Goal: Answer question/provide support

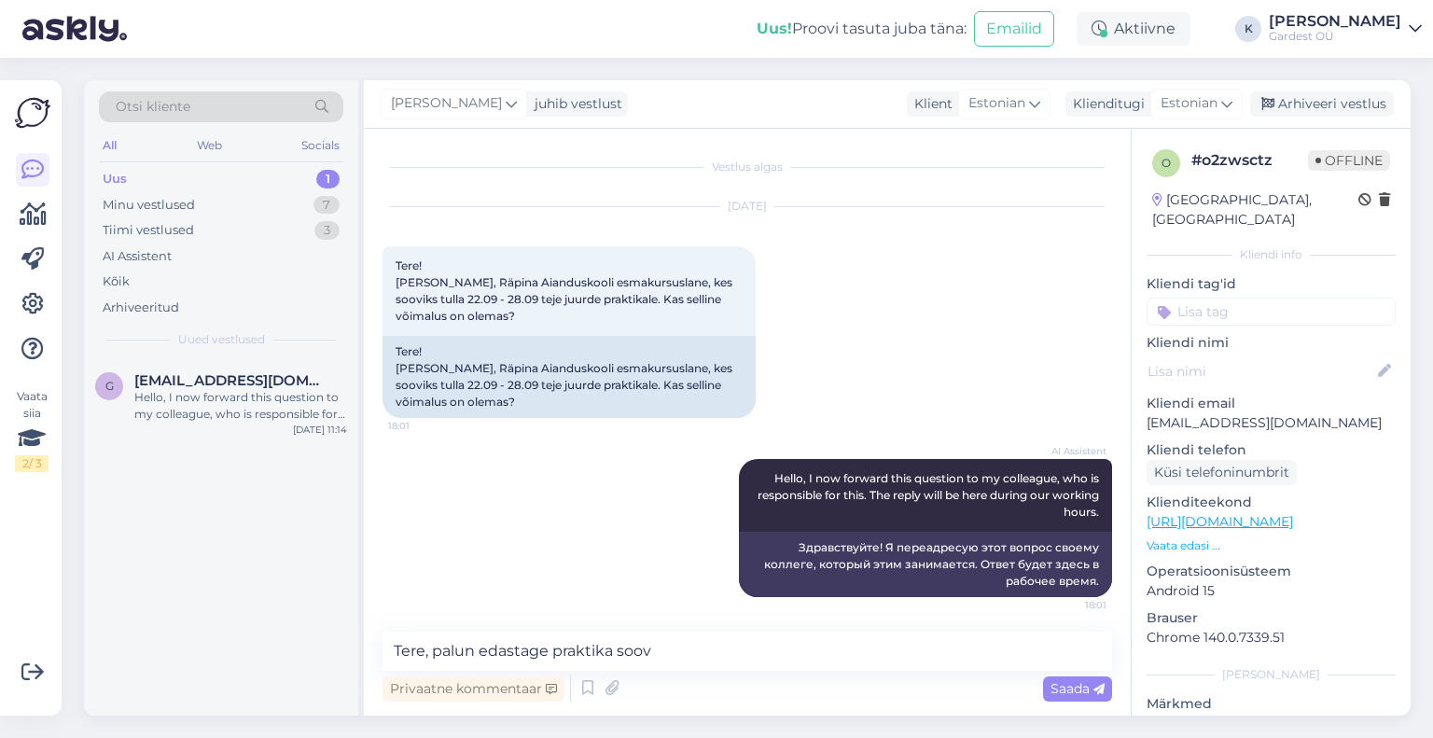
scroll to position [2, 0]
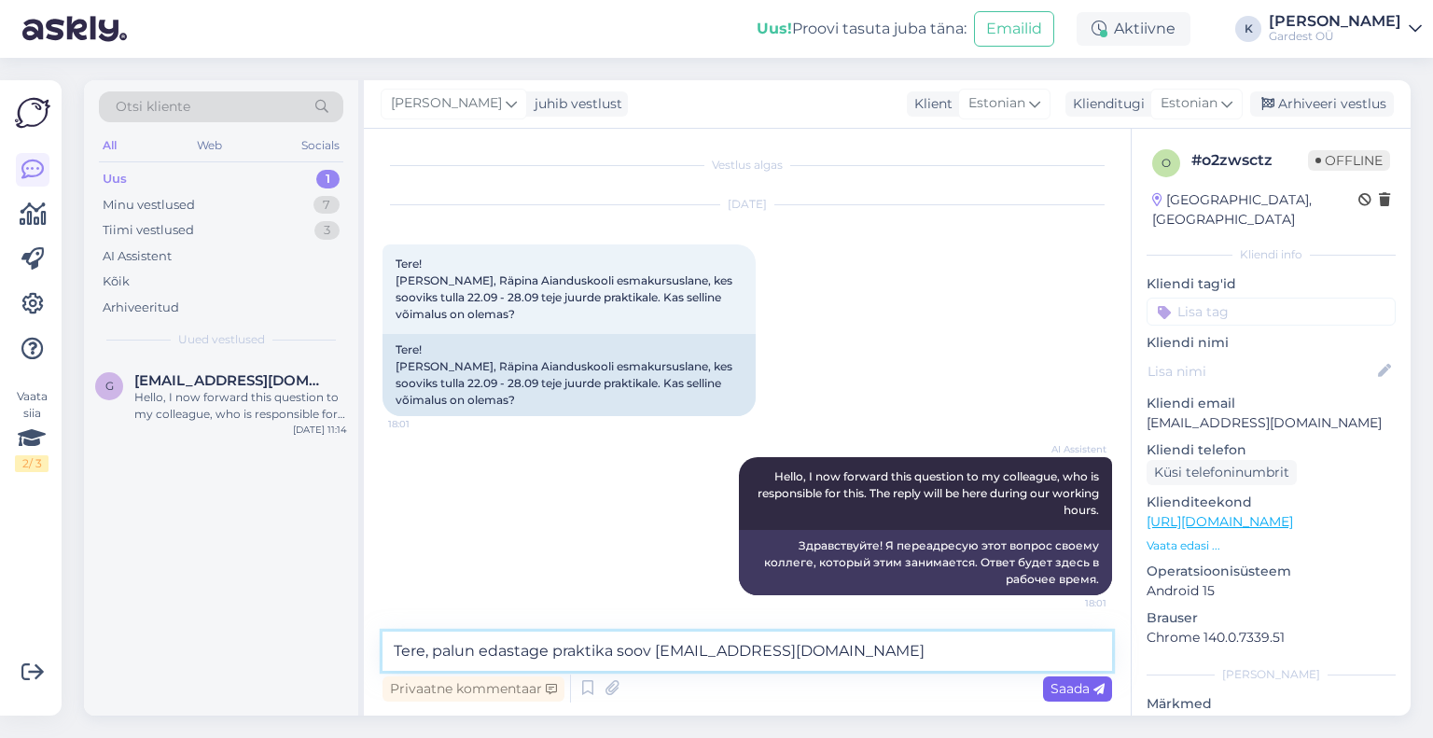
type textarea "Tere, palun edastage praktika soov [EMAIL_ADDRESS][DOMAIN_NAME]"
click at [1073, 686] on span "Saada" at bounding box center [1078, 688] width 54 height 17
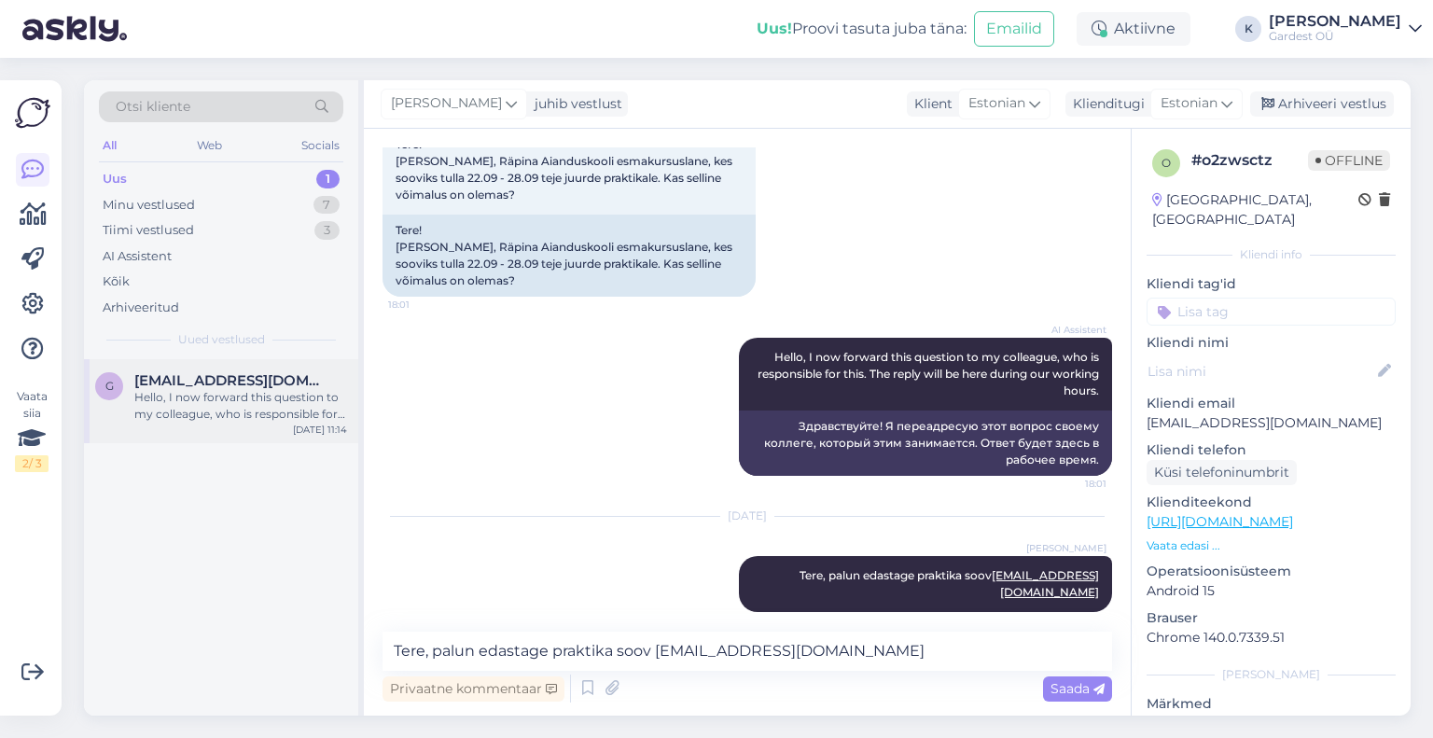
click at [239, 406] on div "Hello, I now forward this question to my colleague, who is responsible for this…" at bounding box center [240, 406] width 213 height 34
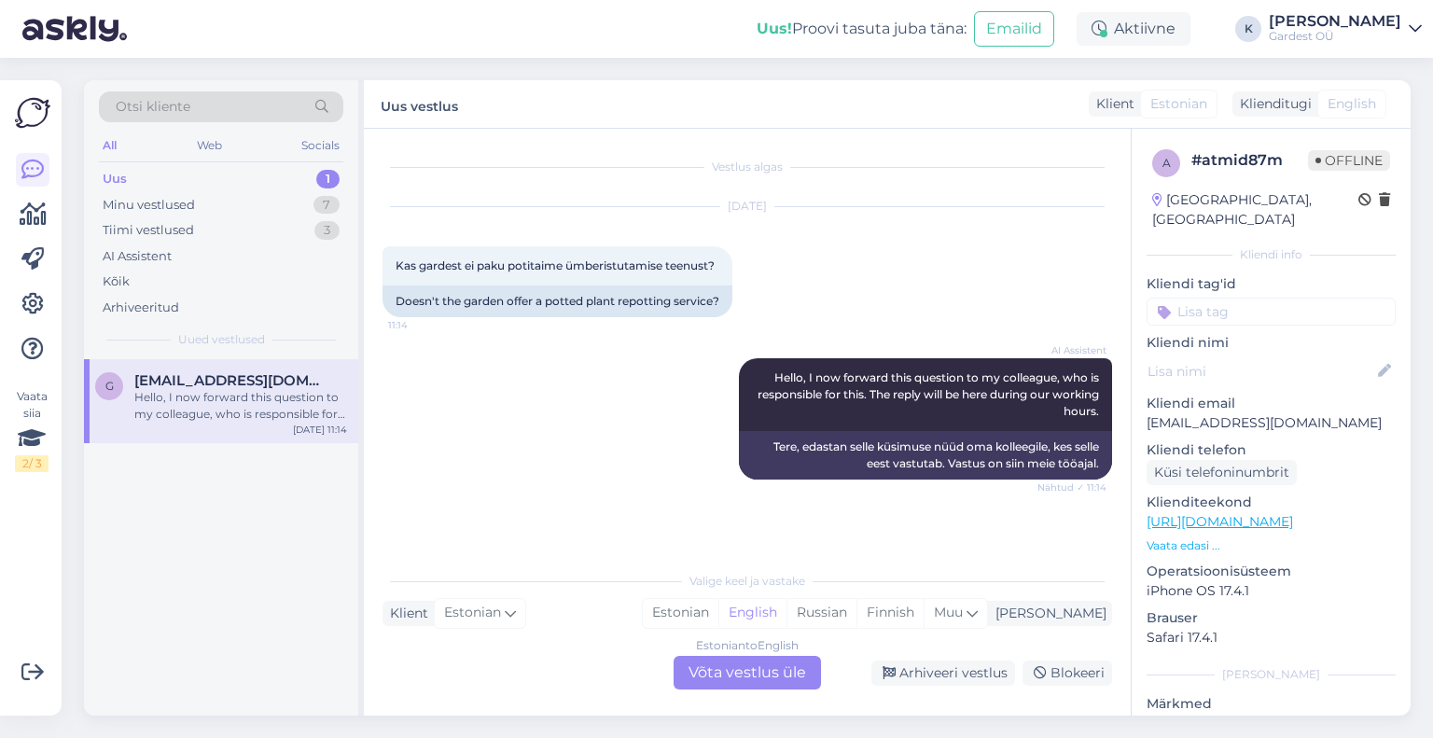
click at [741, 675] on div "Estonian to English Võta vestlus üle" at bounding box center [747, 673] width 147 height 34
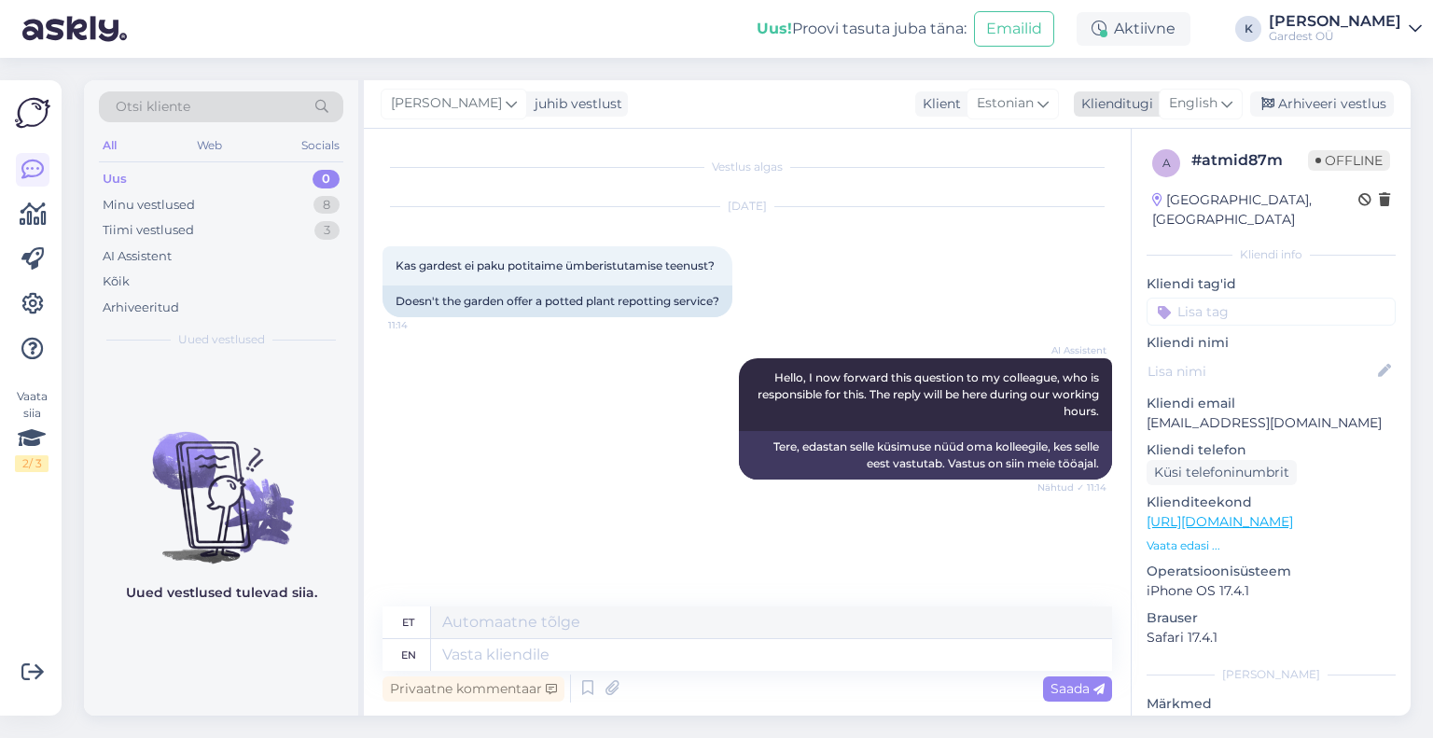
click at [1210, 104] on span "English" at bounding box center [1193, 103] width 49 height 21
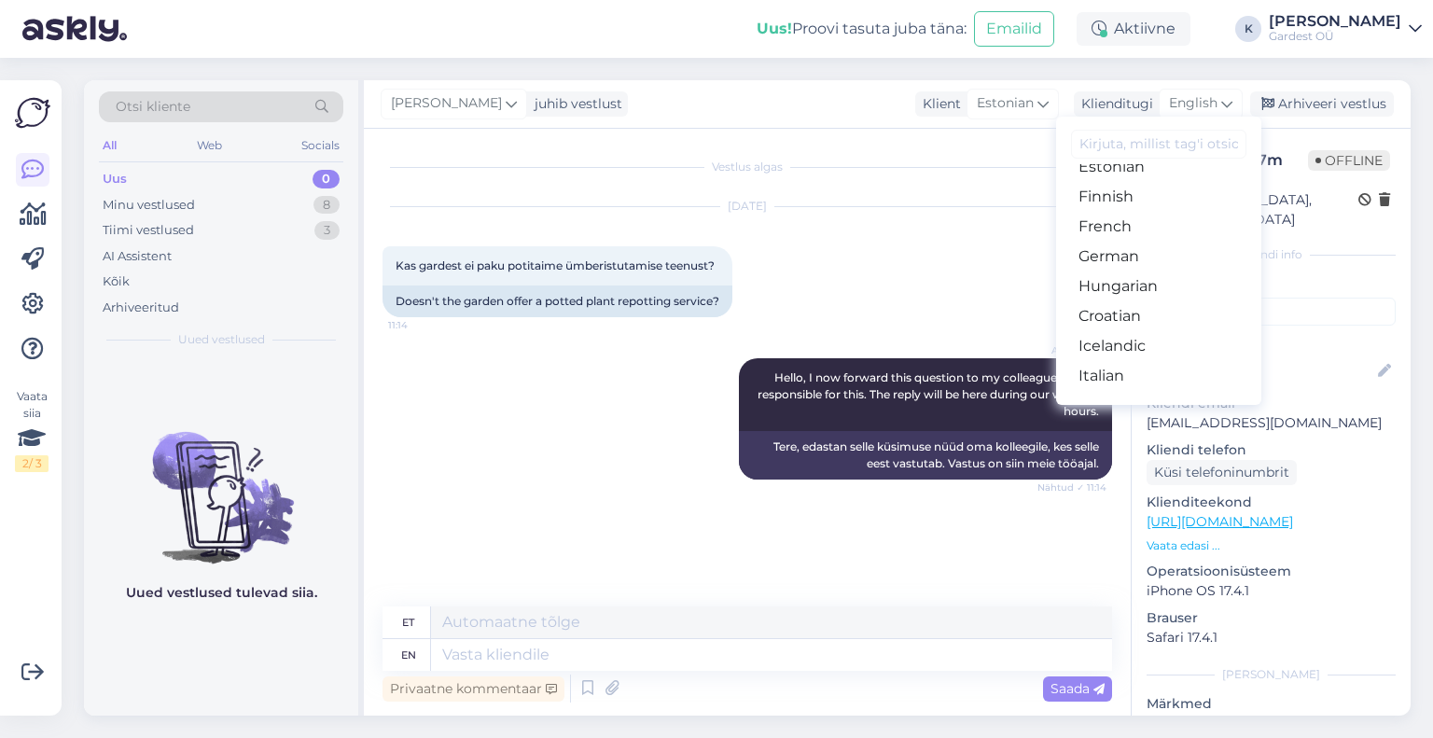
scroll to position [187, 0]
click at [1142, 239] on link "Estonian" at bounding box center [1158, 239] width 205 height 30
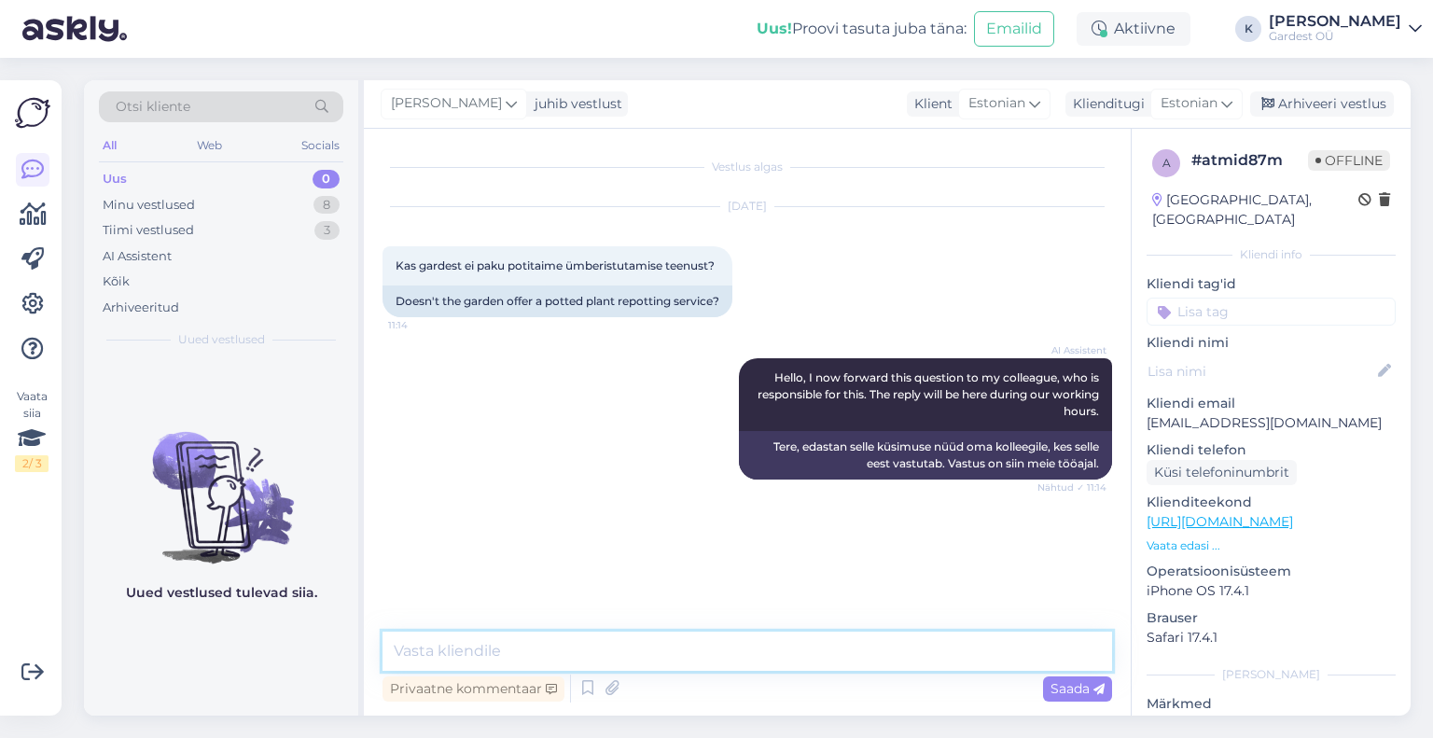
click at [611, 650] on textarea at bounding box center [748, 651] width 730 height 39
paste textarea "[URL][DOMAIN_NAME]"
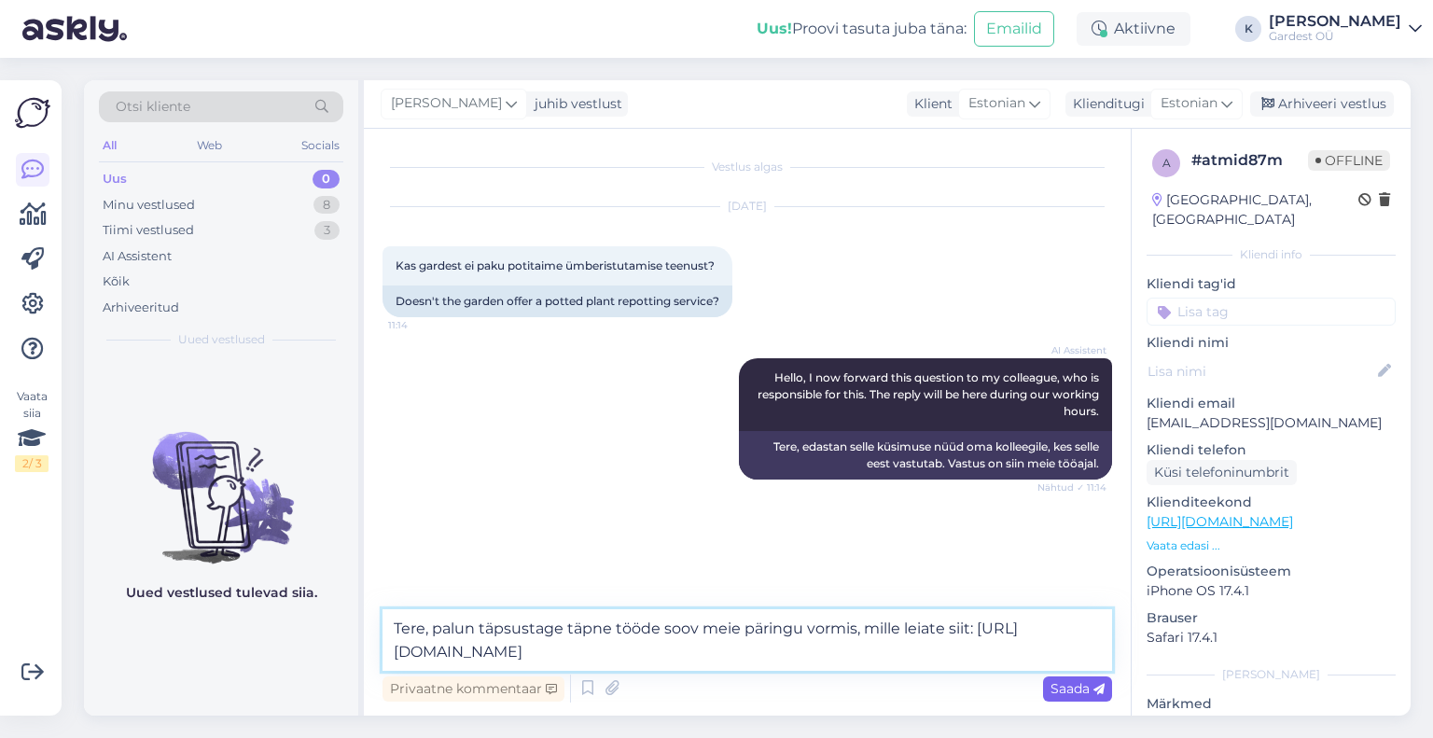
type textarea "Tere, palun täpsustage täpne tööde soov meie päringu vormis, mille leiate siit:…"
click at [1078, 690] on span "Saada" at bounding box center [1078, 688] width 54 height 17
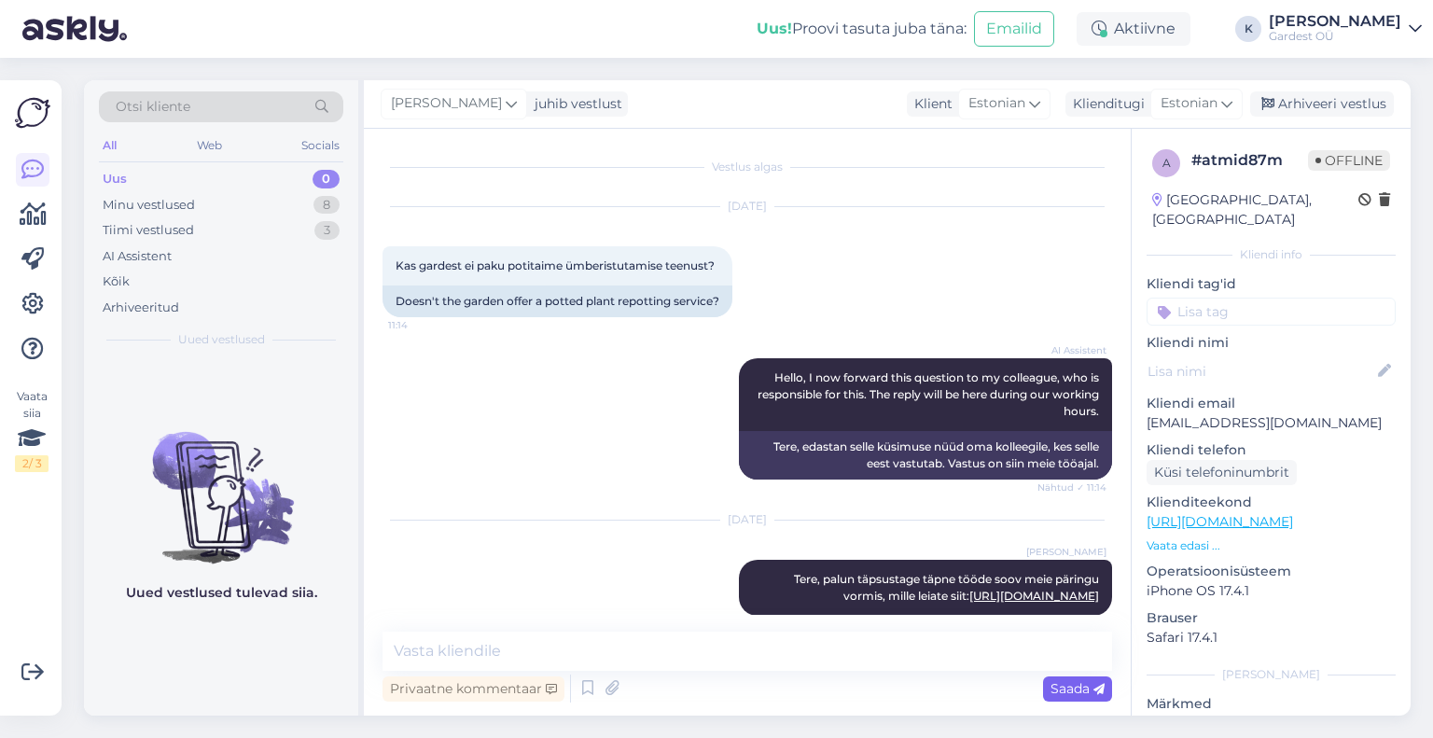
scroll to position [21, 0]
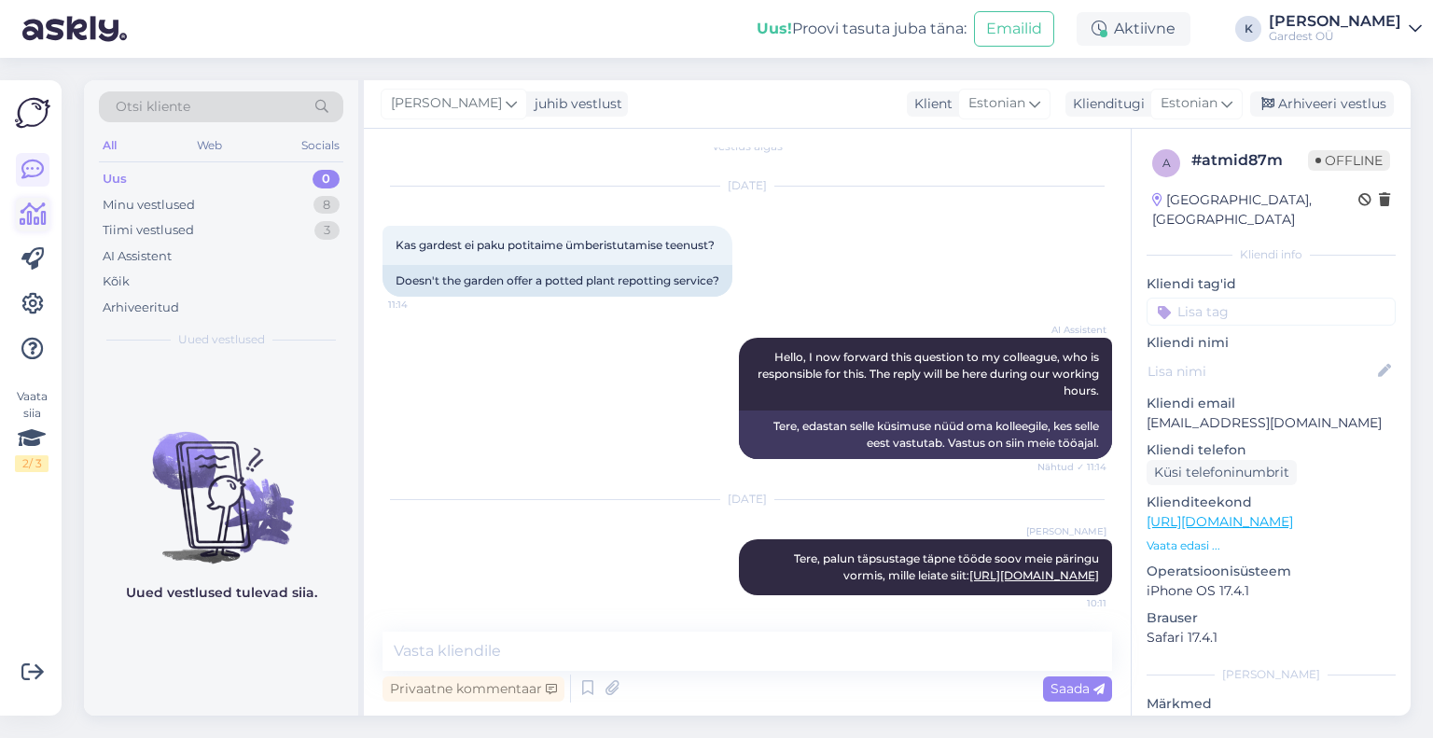
click at [35, 212] on icon at bounding box center [33, 214] width 27 height 22
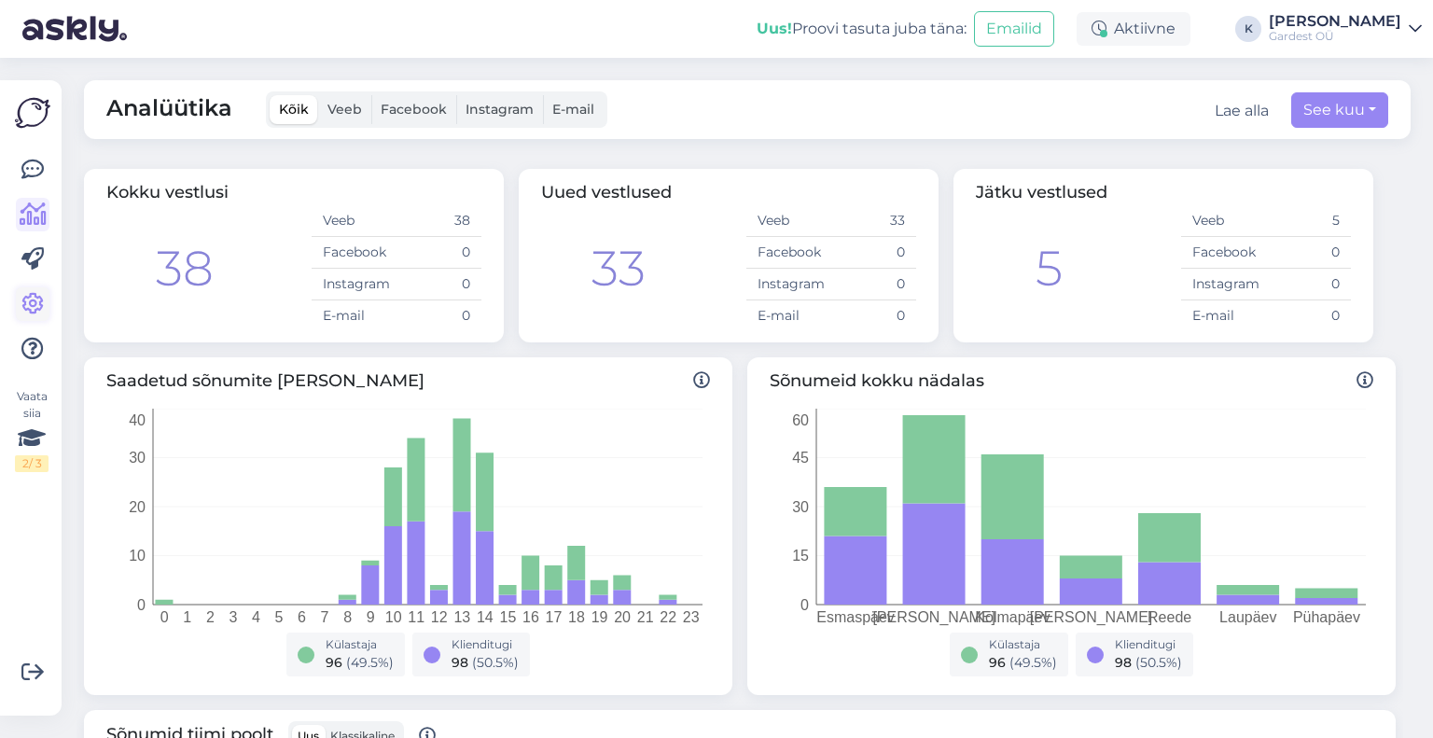
click at [33, 309] on icon at bounding box center [32, 304] width 22 height 22
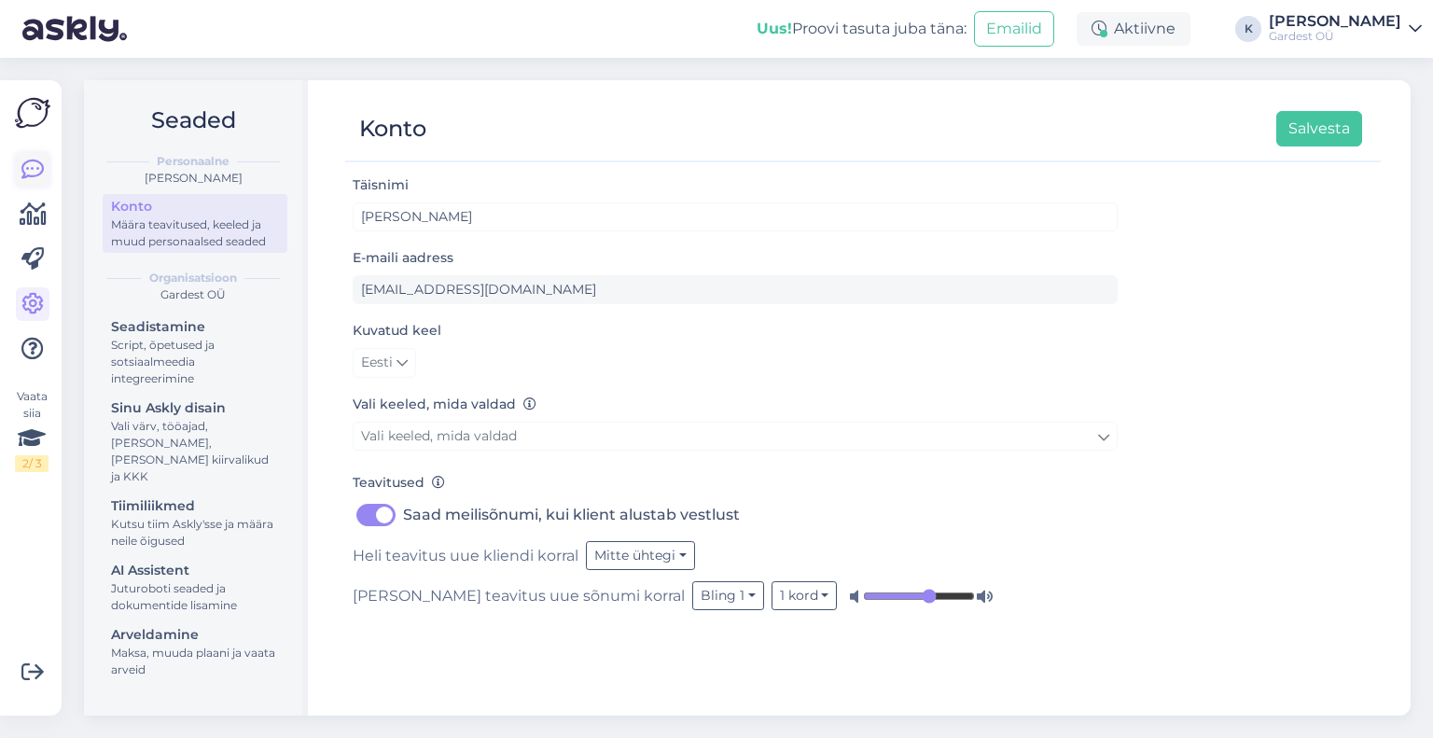
click at [28, 166] on icon at bounding box center [32, 170] width 22 height 22
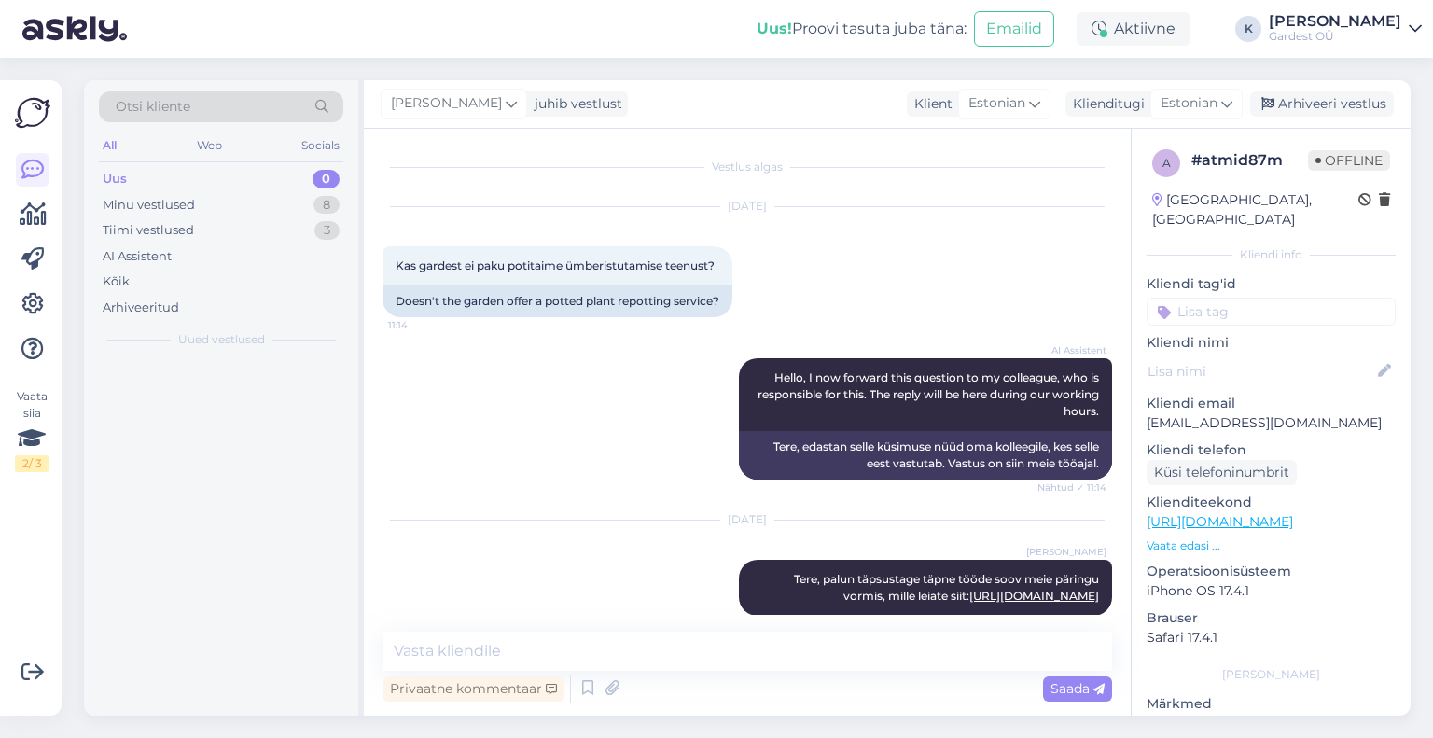
scroll to position [21, 0]
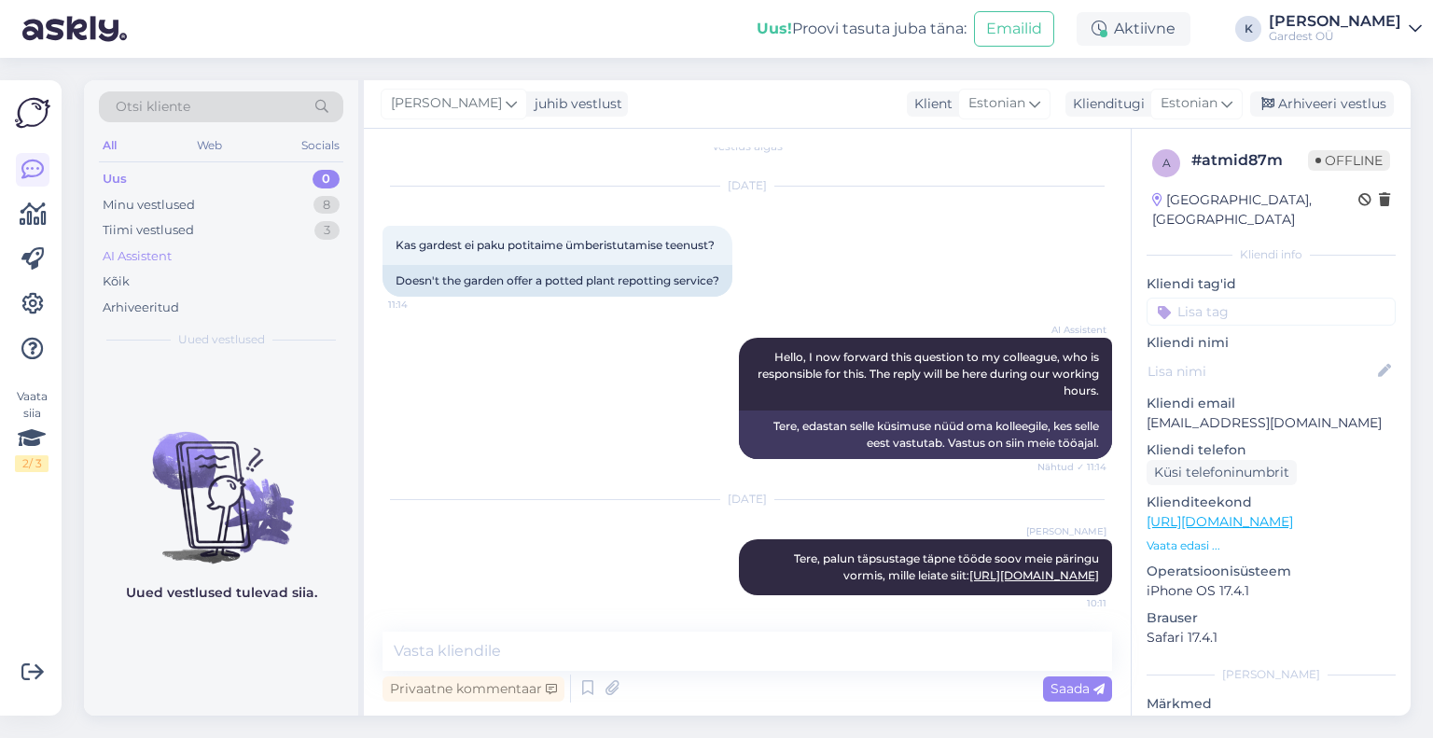
click at [160, 264] on div "AI Assistent" at bounding box center [137, 256] width 69 height 19
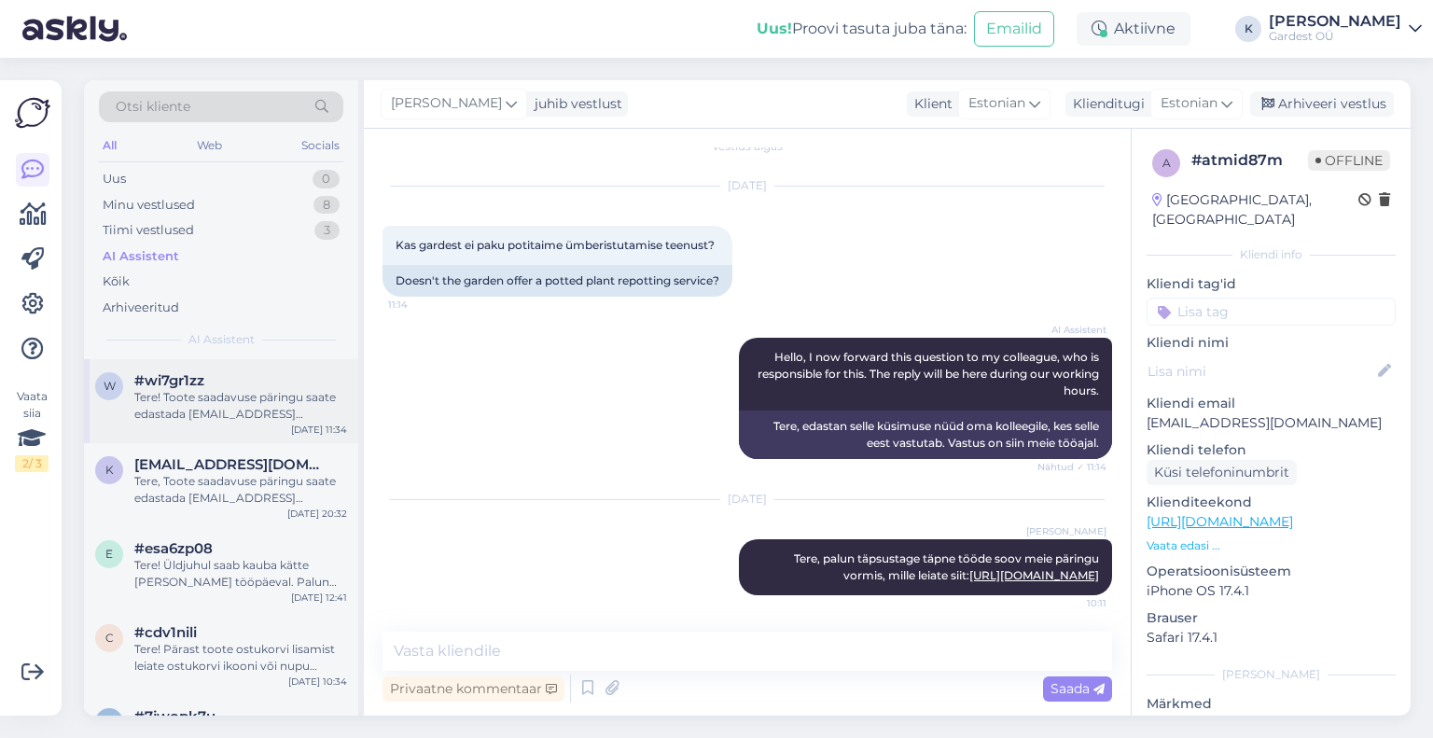
click at [206, 398] on div "Tere! Toote saadavuse päringu saate edastada [EMAIL_ADDRESS][DOMAIN_NAME]. Kõig…" at bounding box center [240, 406] width 213 height 34
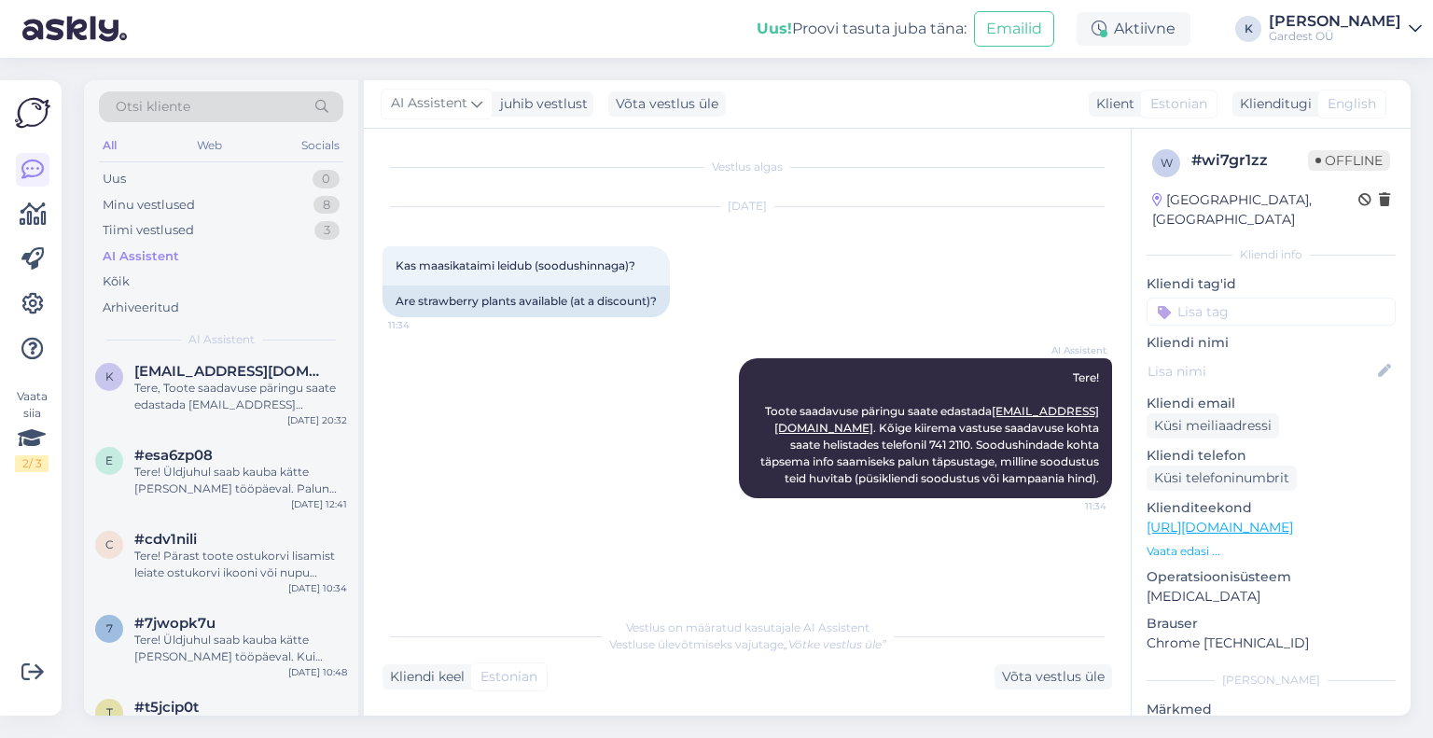
scroll to position [0, 0]
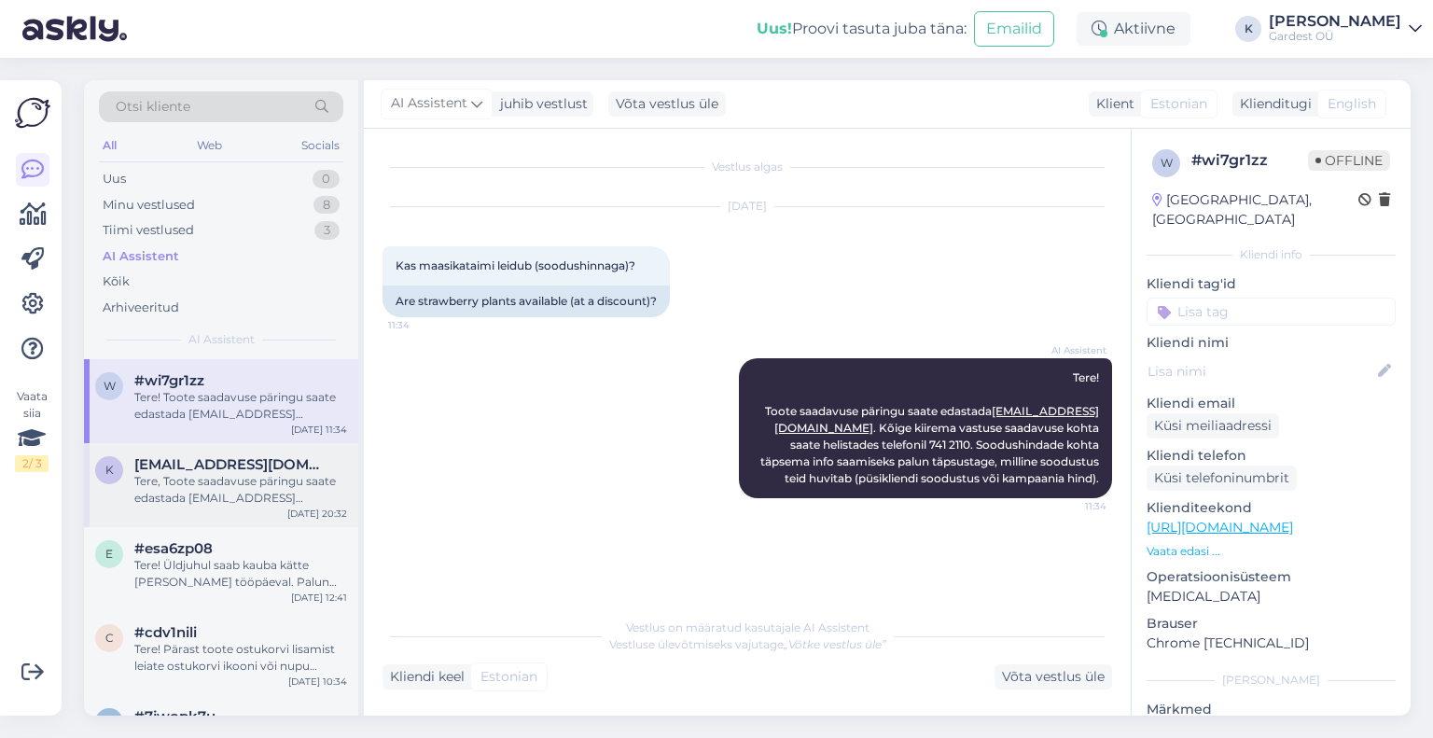
click at [202, 462] on span "[EMAIL_ADDRESS][DOMAIN_NAME]" at bounding box center [231, 464] width 194 height 17
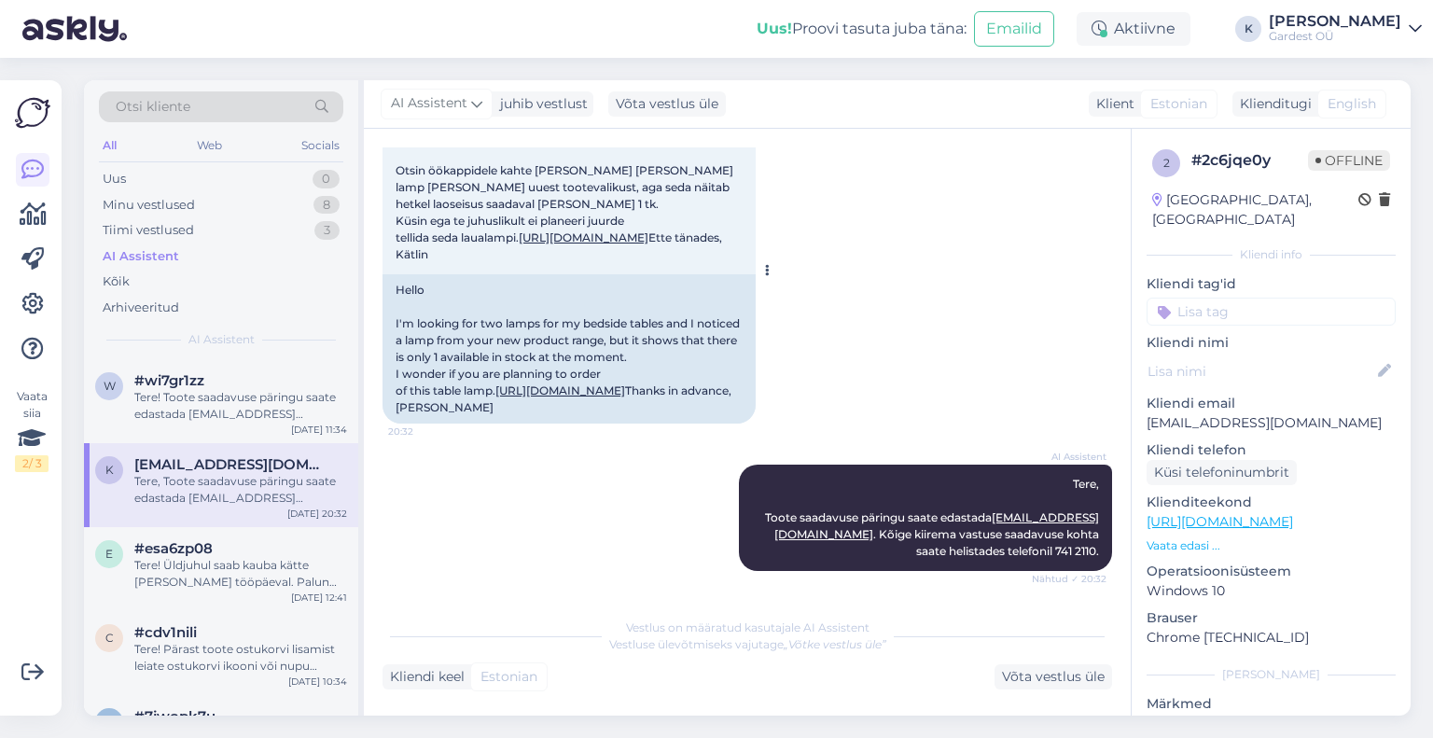
scroll to position [170, 0]
click at [198, 182] on div "Uus 1" at bounding box center [221, 179] width 245 height 26
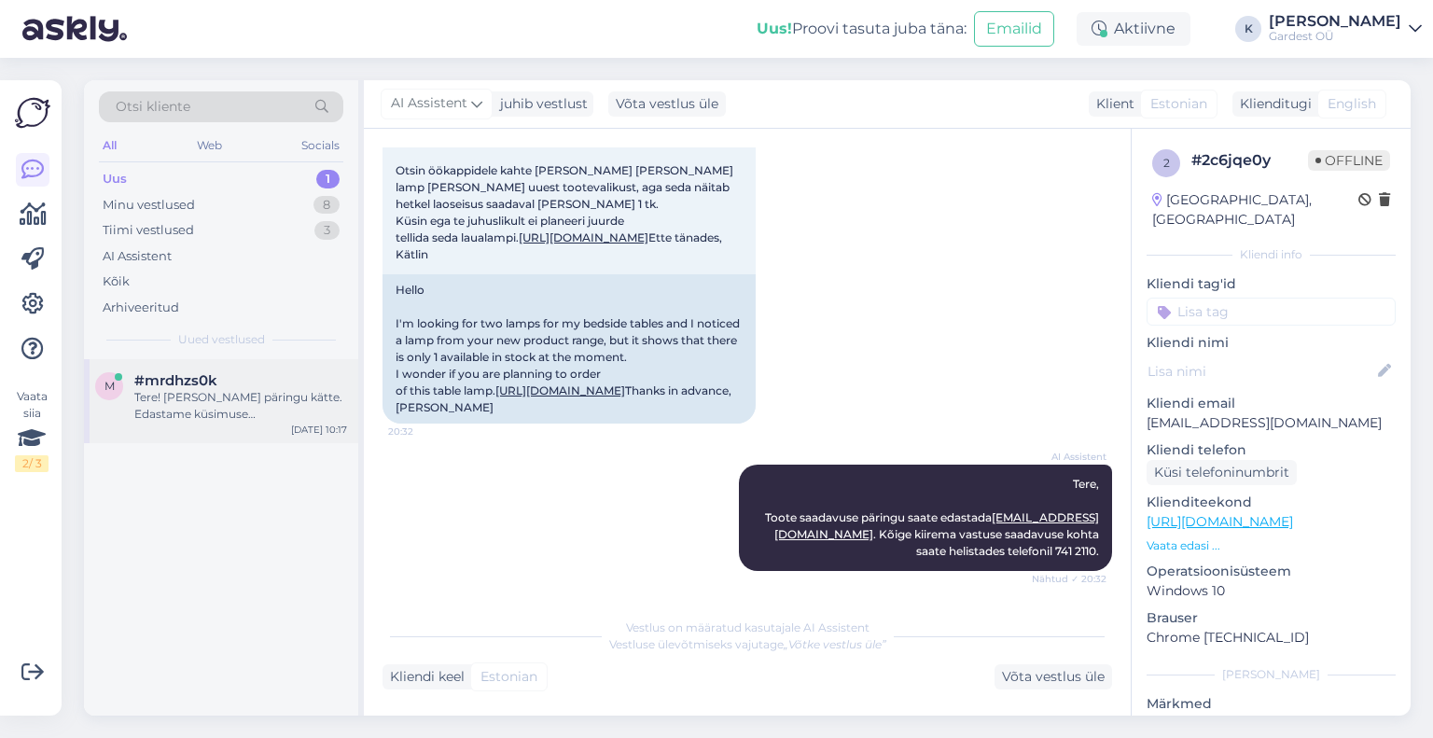
click at [223, 405] on div "Tere! [PERSON_NAME] päringu kätte. Edastame küsimuse klienditeenindajale, kes v…" at bounding box center [240, 406] width 213 height 34
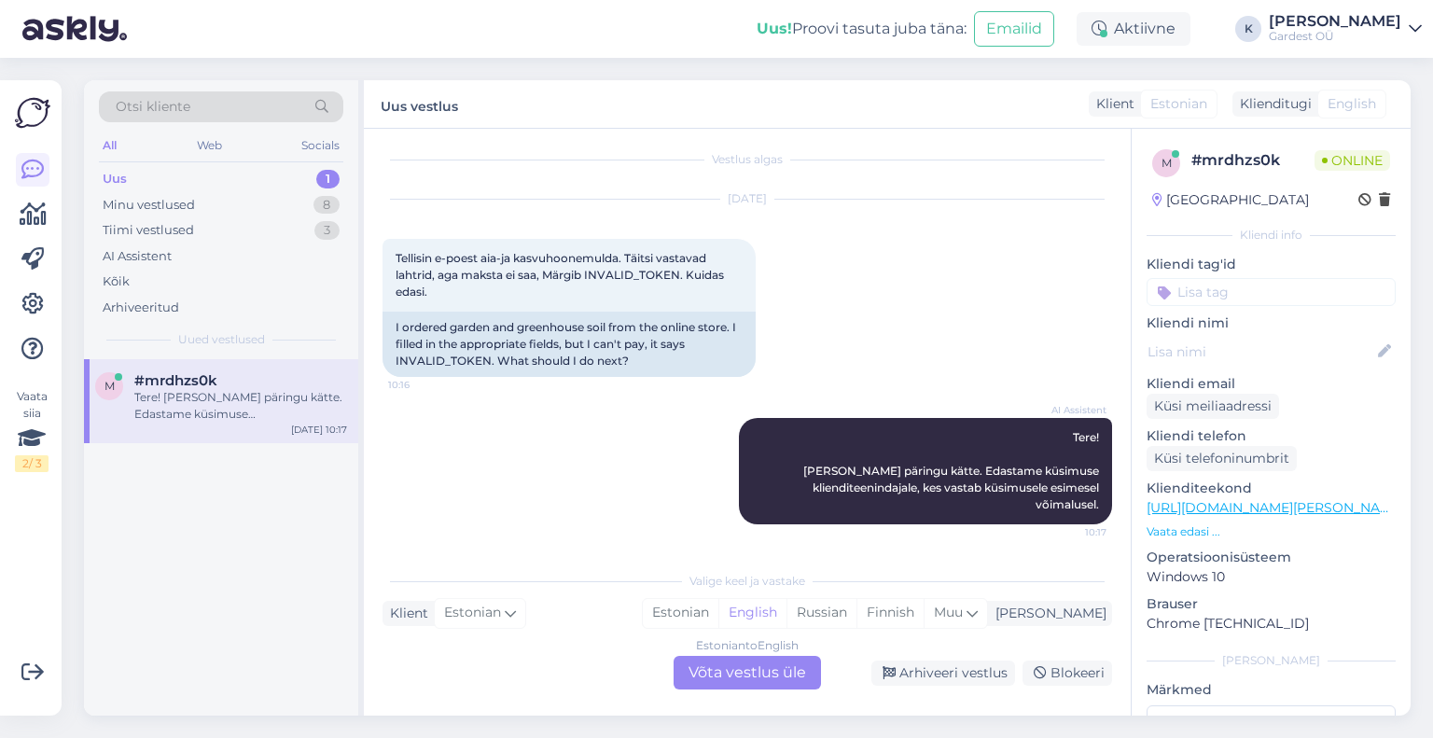
click at [763, 671] on div "Estonian to English Võta vestlus üle" at bounding box center [747, 673] width 147 height 34
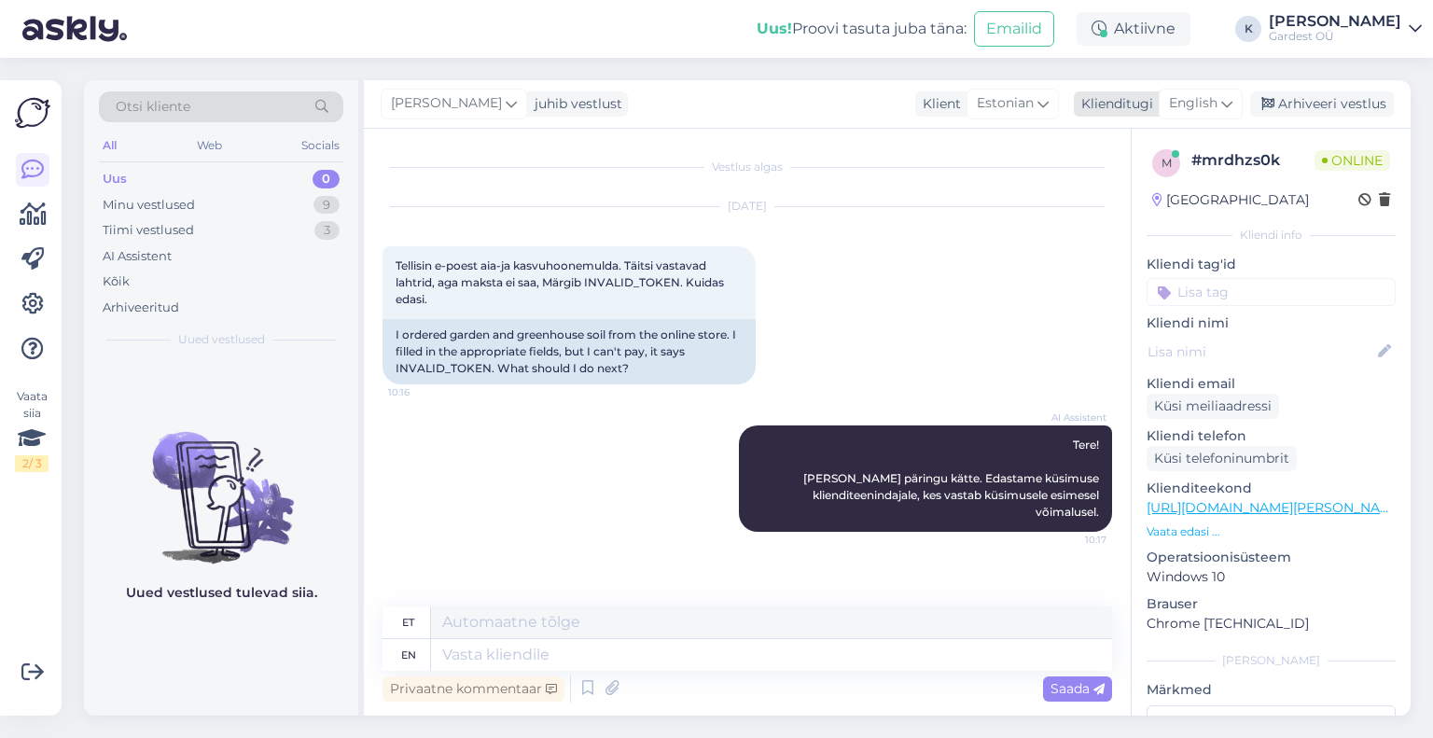
click at [1225, 110] on icon at bounding box center [1227, 103] width 11 height 21
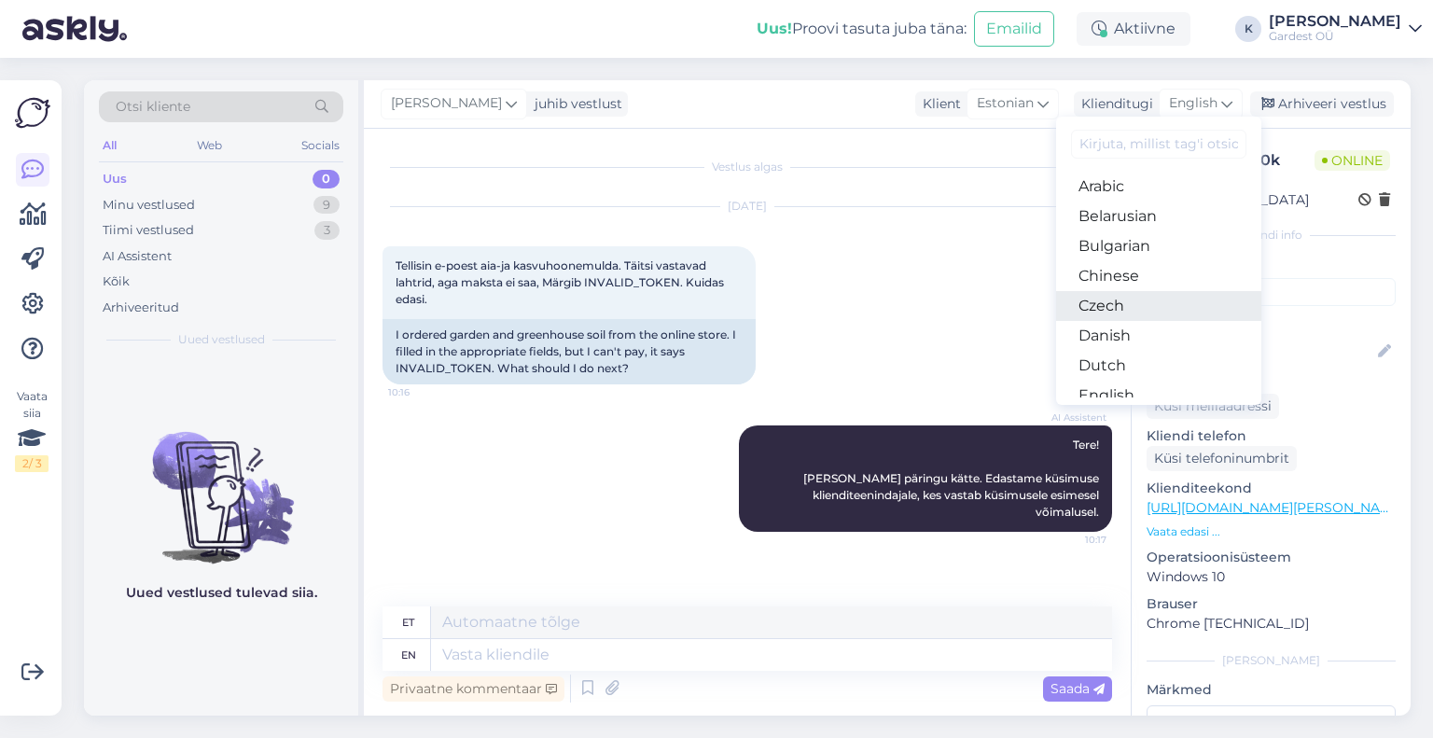
scroll to position [93, 0]
click at [1156, 332] on link "Estonian" at bounding box center [1158, 332] width 205 height 30
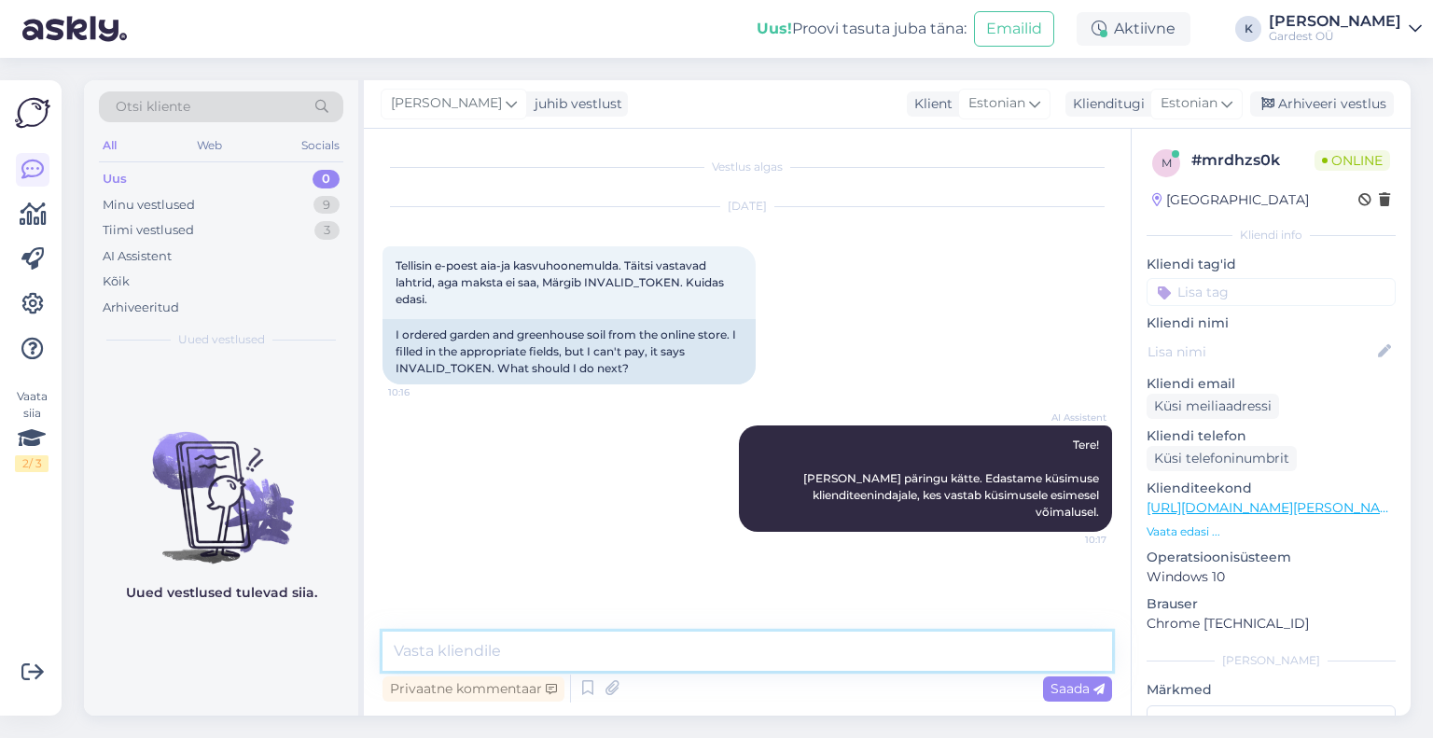
click at [783, 654] on textarea at bounding box center [748, 651] width 730 height 39
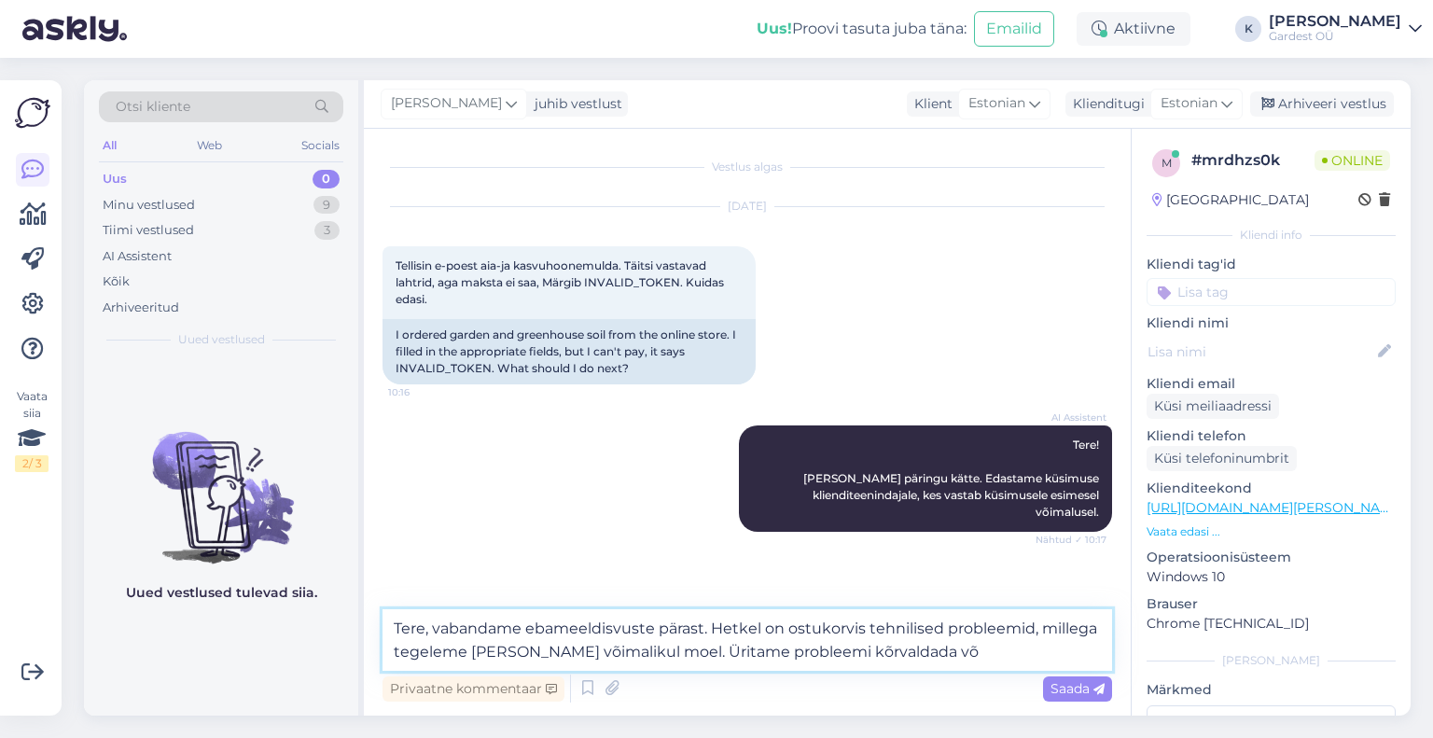
drag, startPoint x: 650, startPoint y: 653, endPoint x: 466, endPoint y: 666, distance: 184.3
click at [466, 666] on textarea "Tere, vabandame ebameeldisvuste pärast. Hetkel on ostukorvis tehnilised problee…" at bounding box center [748, 640] width 730 height 62
click at [769, 649] on textarea "Tere, vabandame ebameeldisvuste pärast. Hetkel on ostukorvis tehnilised problee…" at bounding box center [748, 640] width 730 height 62
drag, startPoint x: 707, startPoint y: 629, endPoint x: 434, endPoint y: 633, distance: 273.5
click at [434, 633] on textarea "Tere, vabandame ebameeldisvuste pärast. Hetkel on ostukorvis tehnilised problee…" at bounding box center [748, 640] width 730 height 62
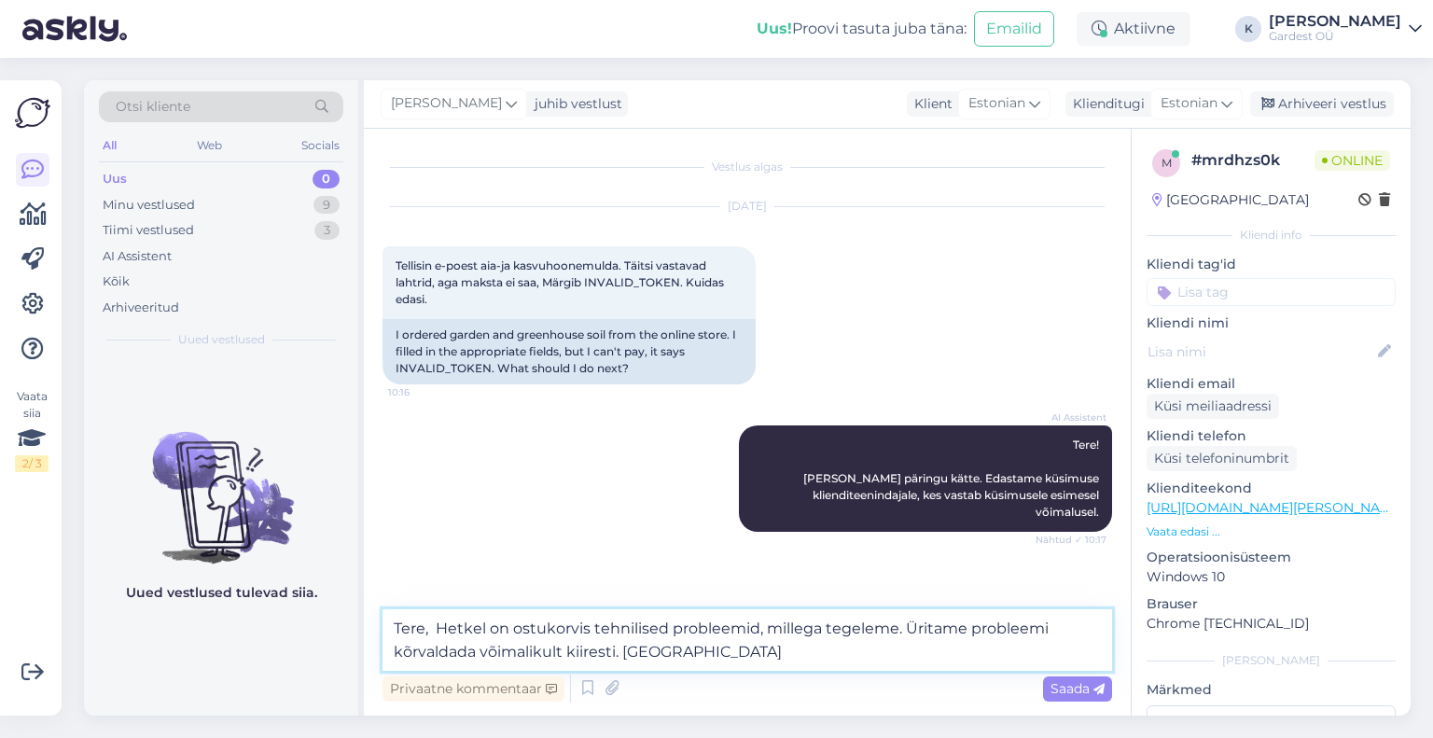
click at [678, 656] on textarea "Tere, Hetkel on ostukorvis tehnilised probleemid, millega tegeleme. Üritame pro…" at bounding box center [748, 640] width 730 height 62
click at [920, 662] on textarea "Tere, Hetkel on ostukorvis tehnilised probleemid, millega tegeleme. Üritame pro…" at bounding box center [748, 640] width 730 height 62
type textarea "Tere, Hetkel on ostukorvis tehnilised probleemid, millega tegeleme. Üritame pro…"
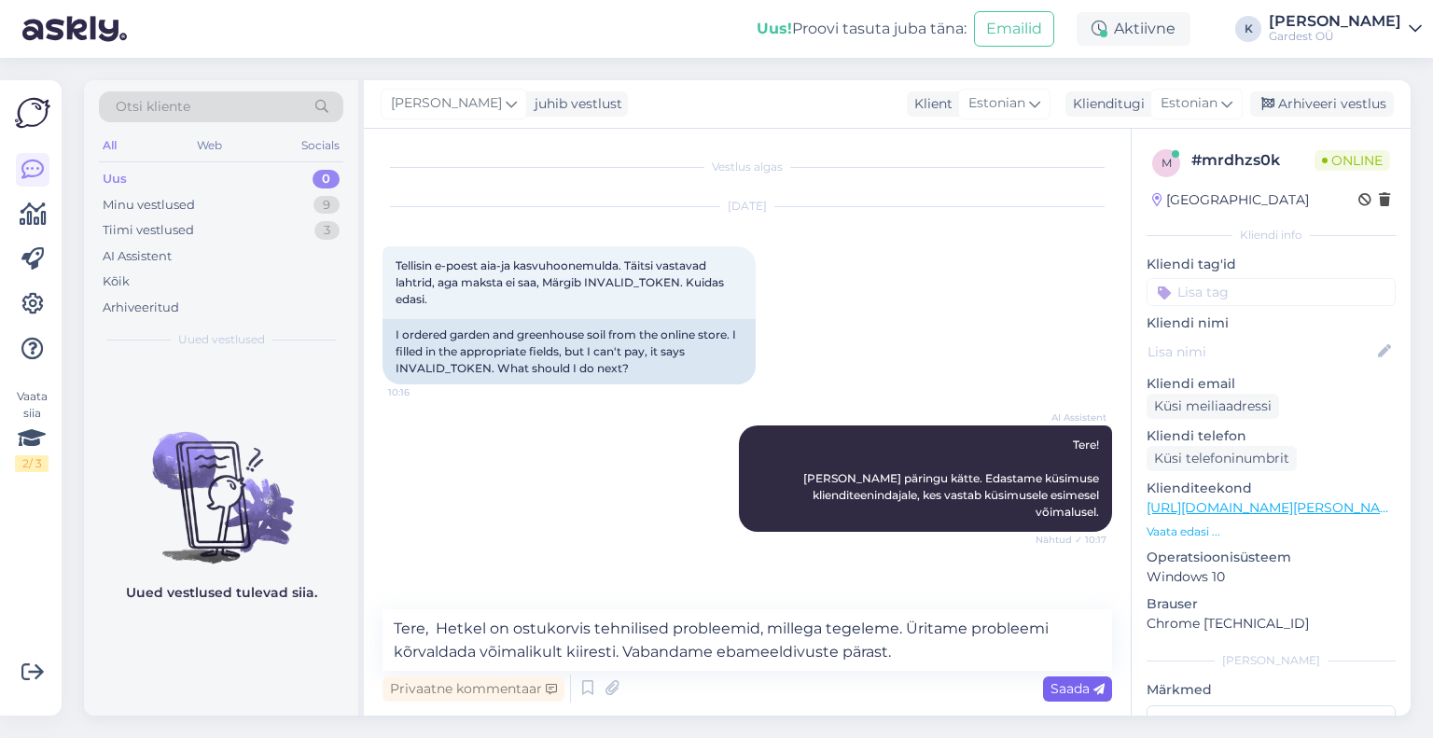
click at [1066, 688] on span "Saada" at bounding box center [1078, 688] width 54 height 17
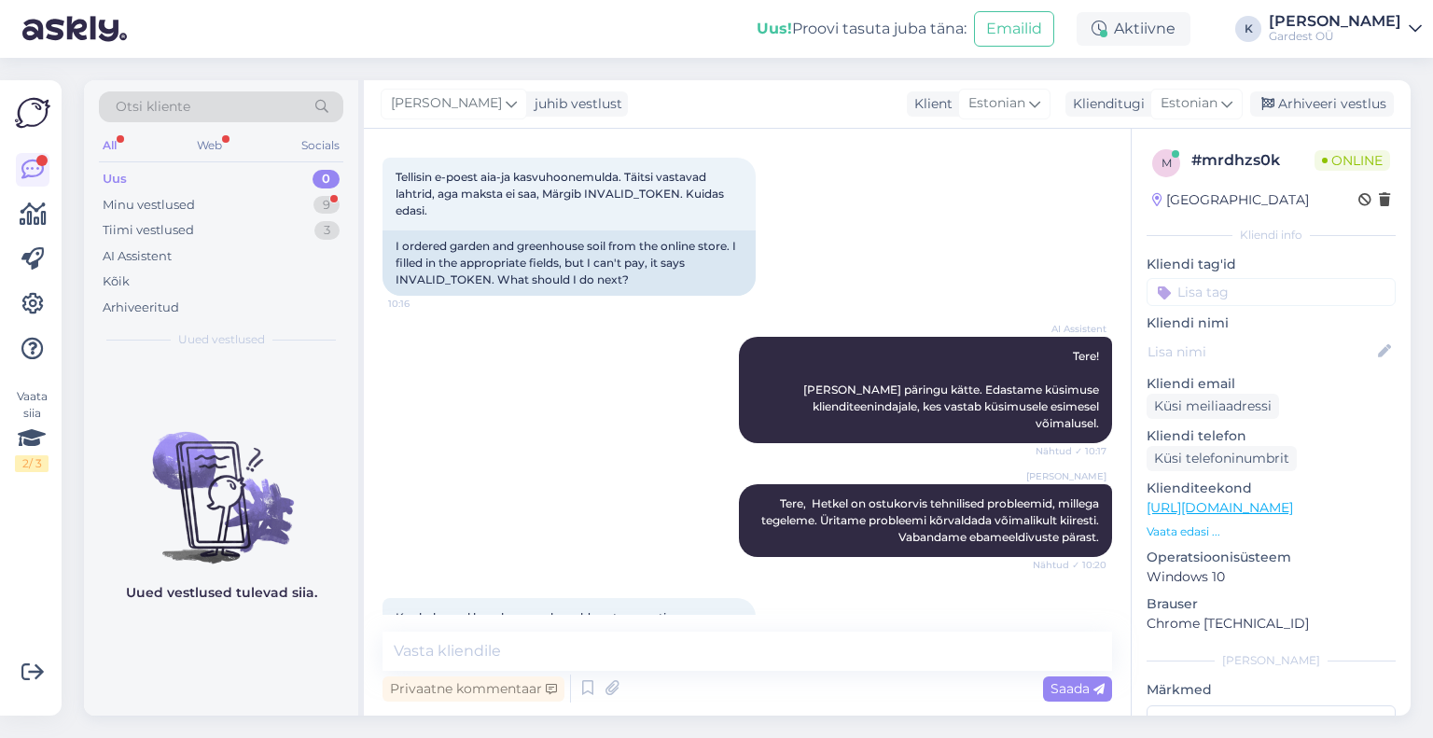
scroll to position [147, 0]
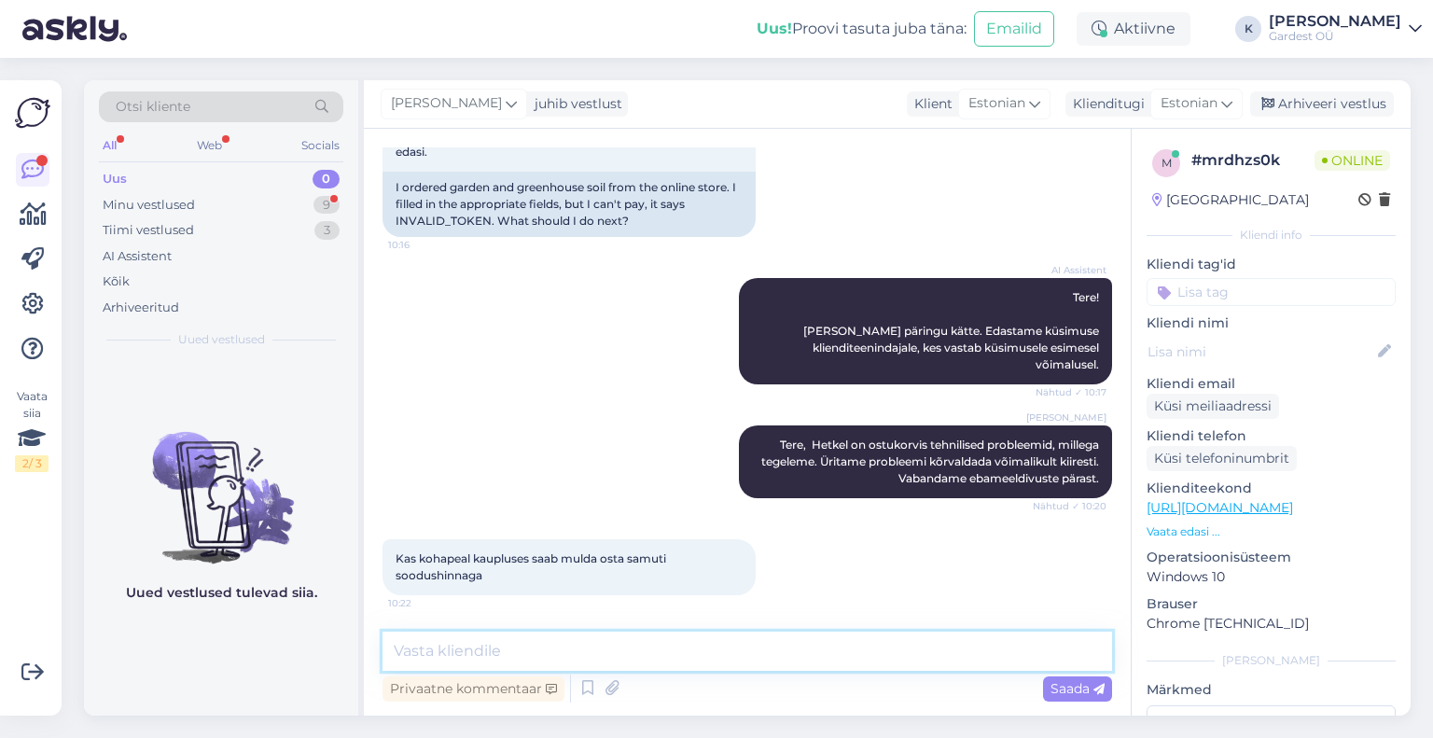
click at [585, 656] on textarea at bounding box center [748, 651] width 730 height 39
click at [422, 651] on textarea "Jah hinnad e-poes ja keskuses kohapeal ei erine" at bounding box center [748, 651] width 730 height 39
click at [809, 654] on textarea "Jah, hinnad e-poes ja keskuses kohapeal ei erine" at bounding box center [748, 651] width 730 height 39
type textarea "Jah, hinnad e-poes ja keskuses kohapeal ei erine."
click at [1077, 692] on span "Saada" at bounding box center [1078, 688] width 54 height 17
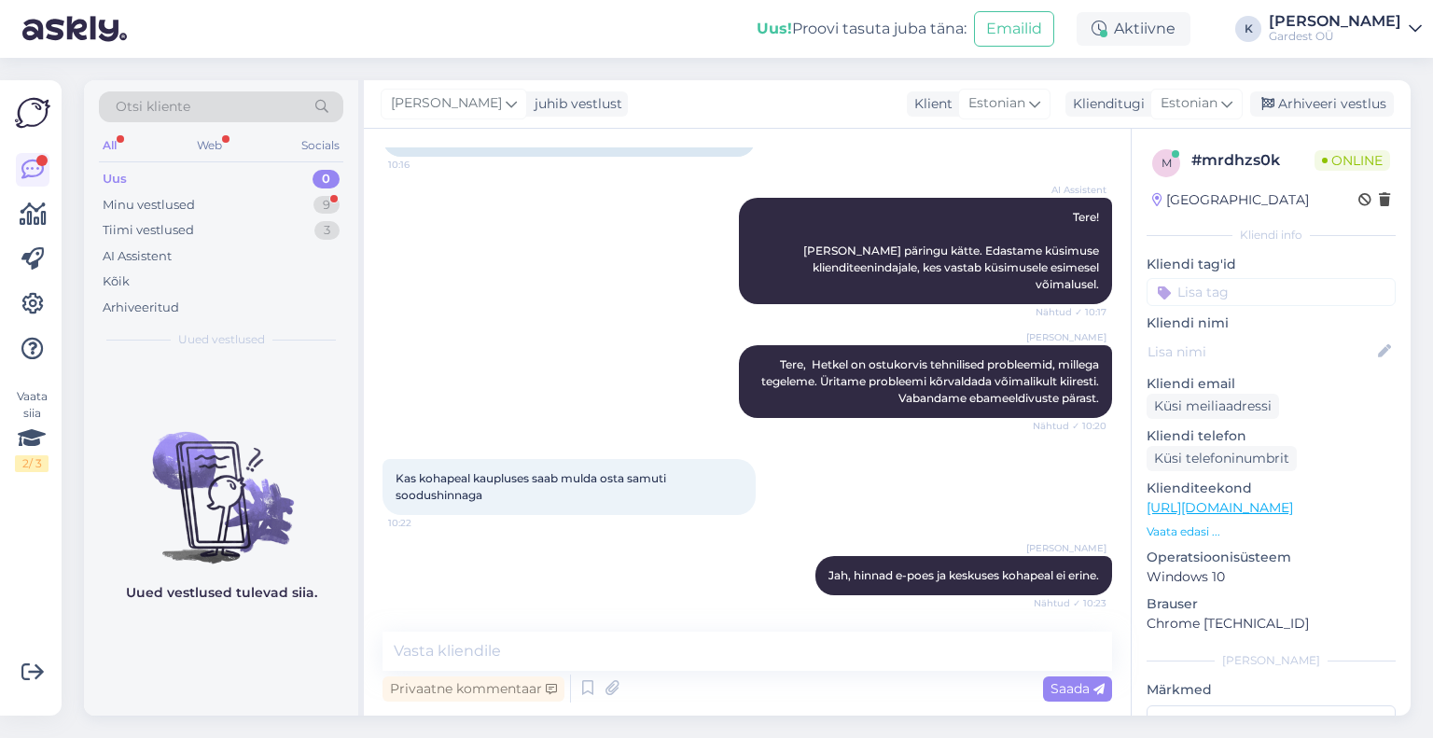
scroll to position [308, 0]
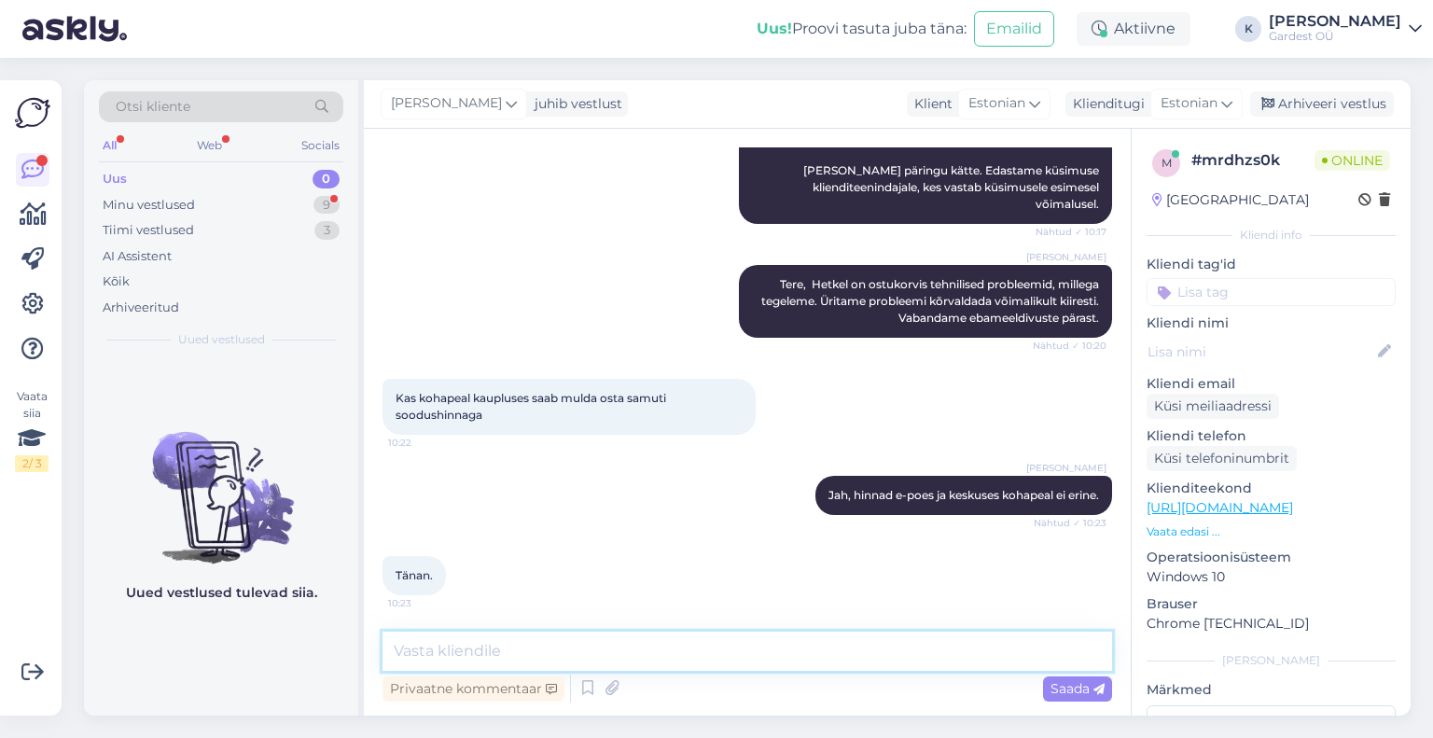
click at [601, 658] on textarea at bounding box center [748, 651] width 730 height 39
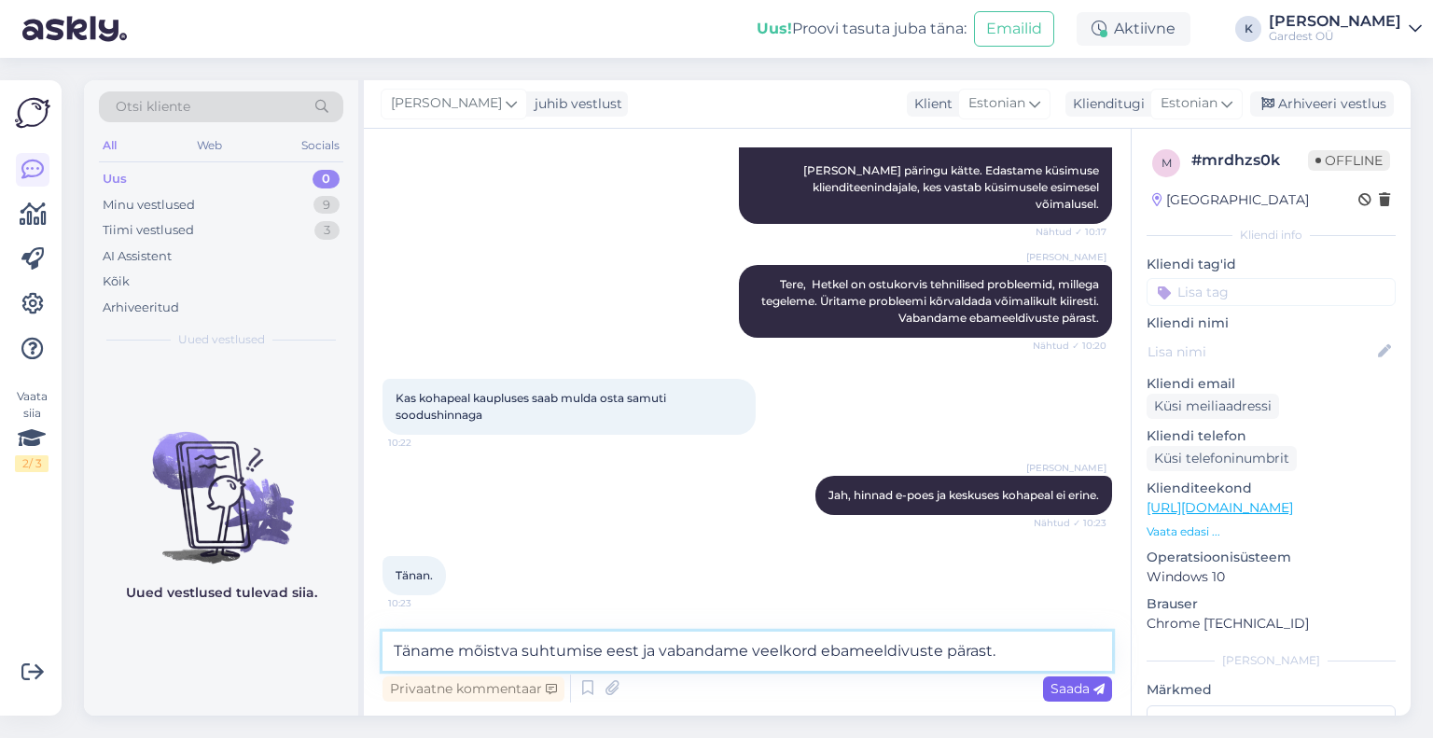
type textarea "Täname mõistva suhtumise eest ja vabandame veelkord ebameeldivuste pärast."
click at [1079, 682] on span "Saada" at bounding box center [1078, 688] width 54 height 17
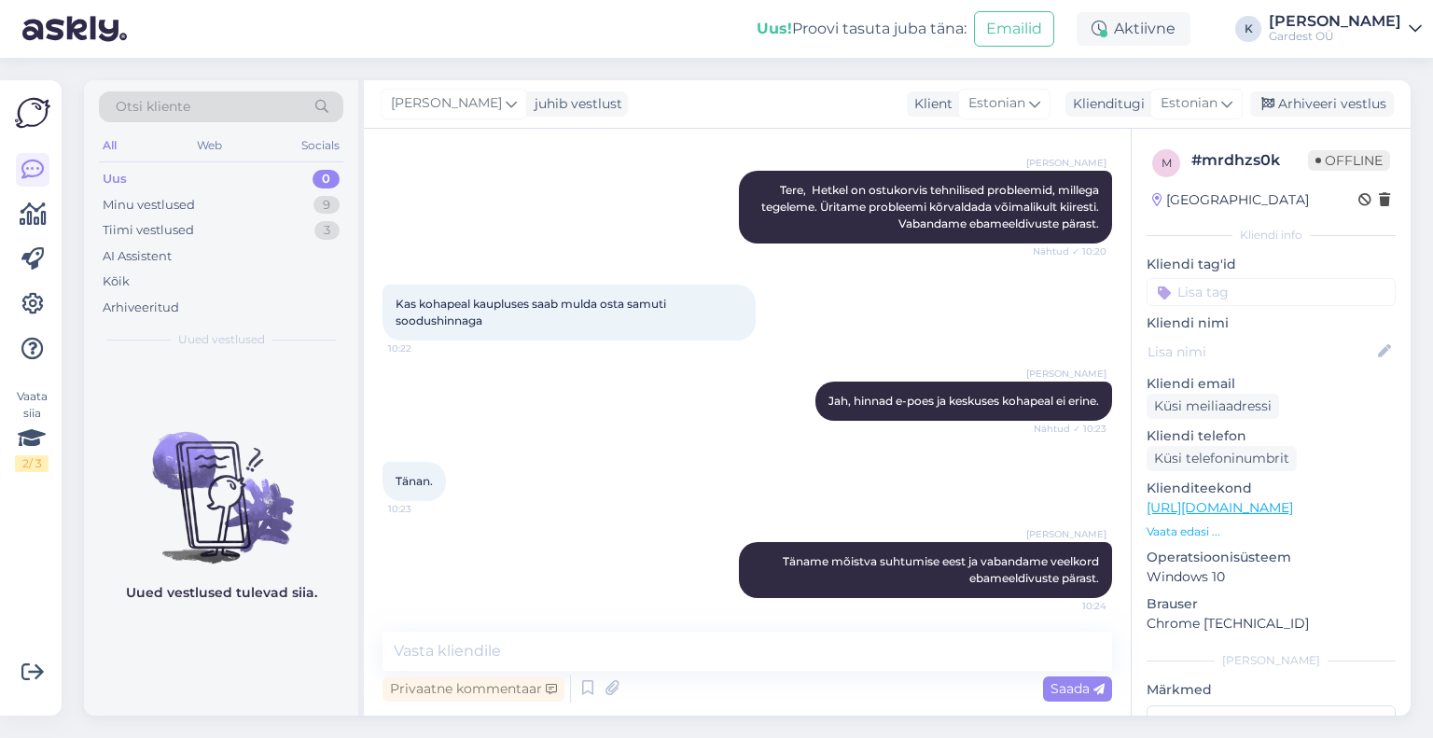
scroll to position [405, 0]
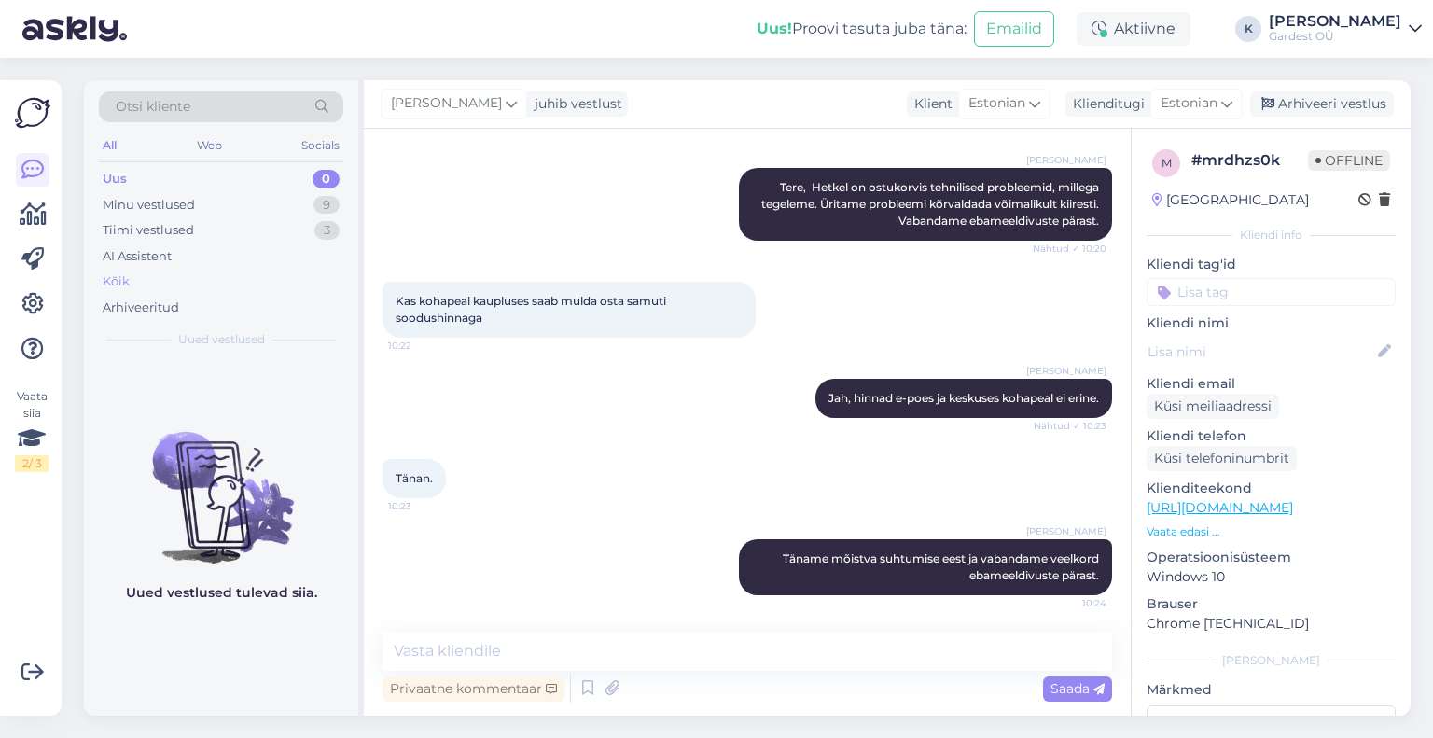
click at [119, 274] on div "Kõik" at bounding box center [116, 282] width 27 height 19
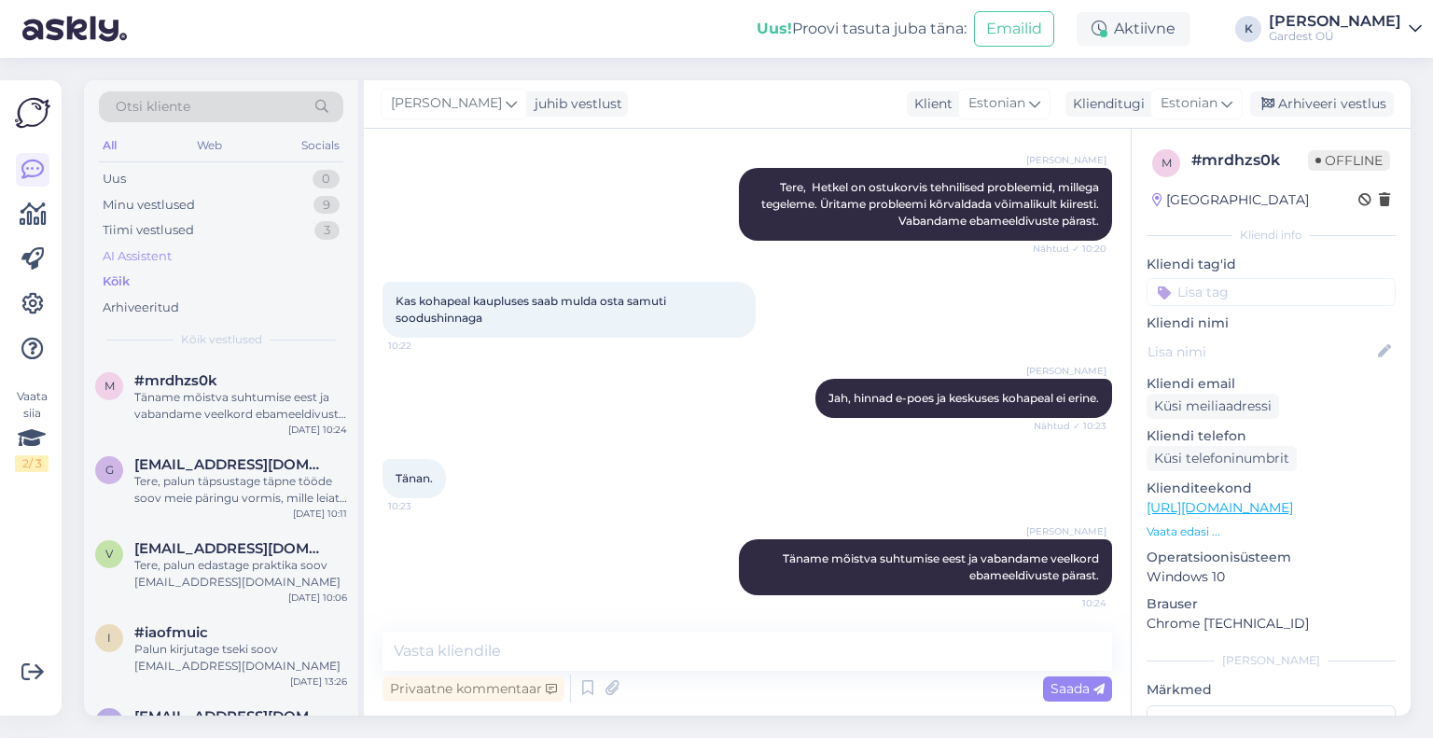
click at [149, 259] on div "AI Assistent" at bounding box center [137, 256] width 69 height 19
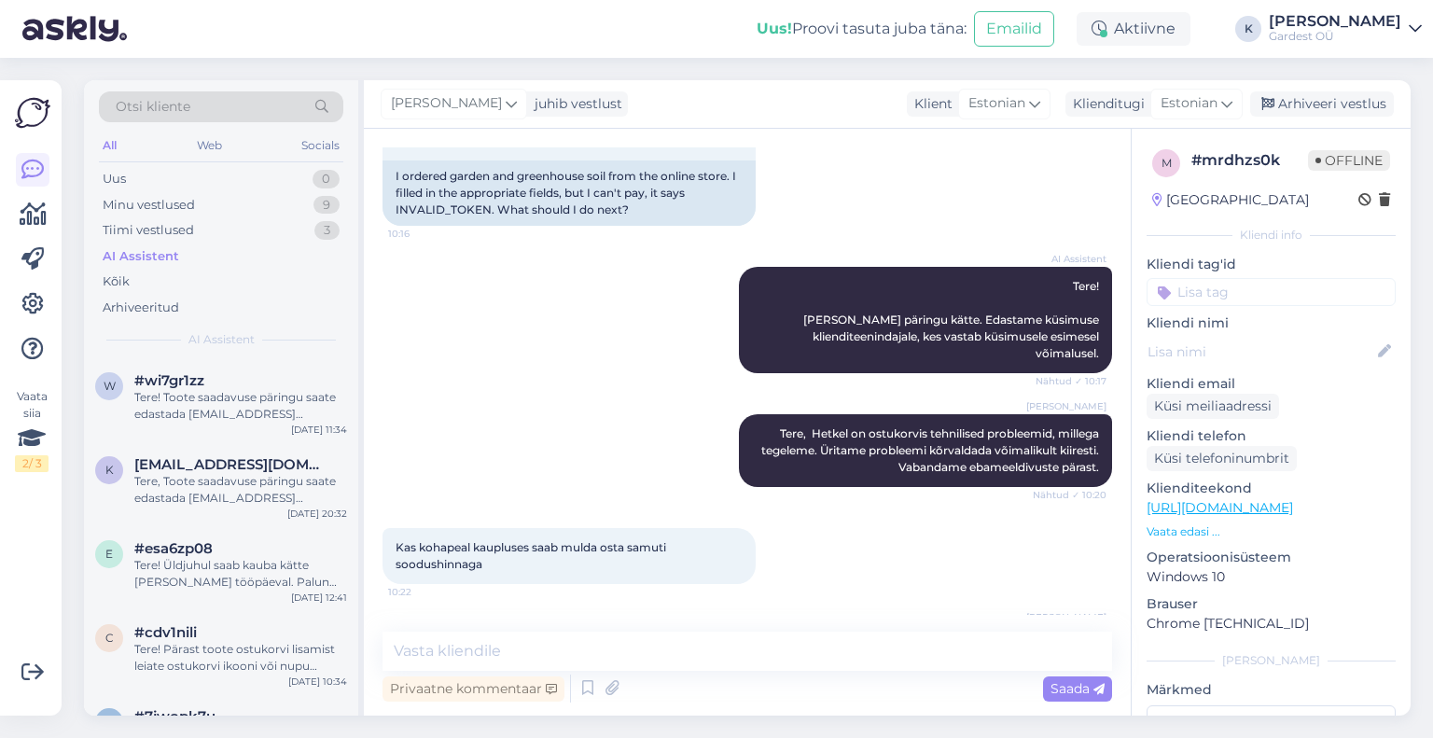
scroll to position [125, 0]
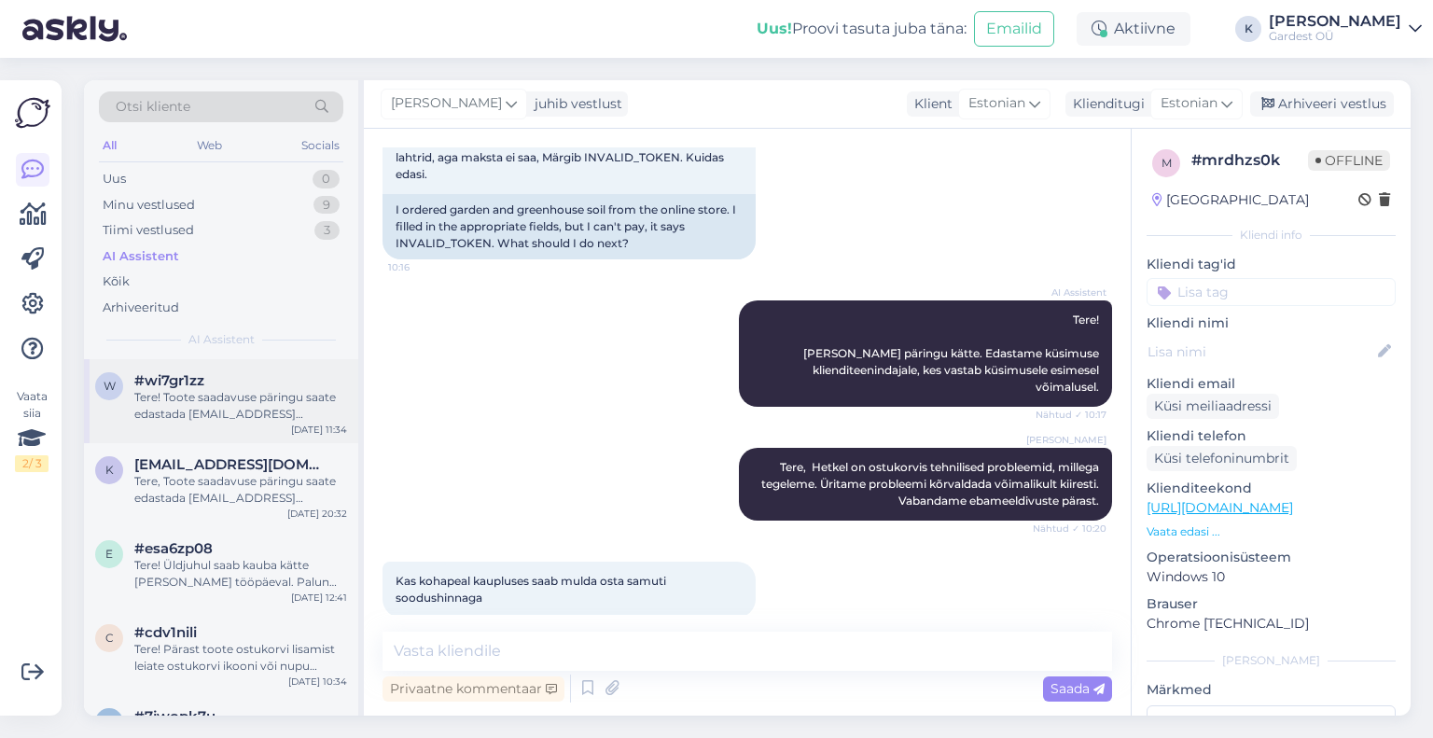
click at [187, 411] on div "Tere! Toote saadavuse päringu saate edastada [EMAIL_ADDRESS][DOMAIN_NAME]. Kõig…" at bounding box center [240, 406] width 213 height 34
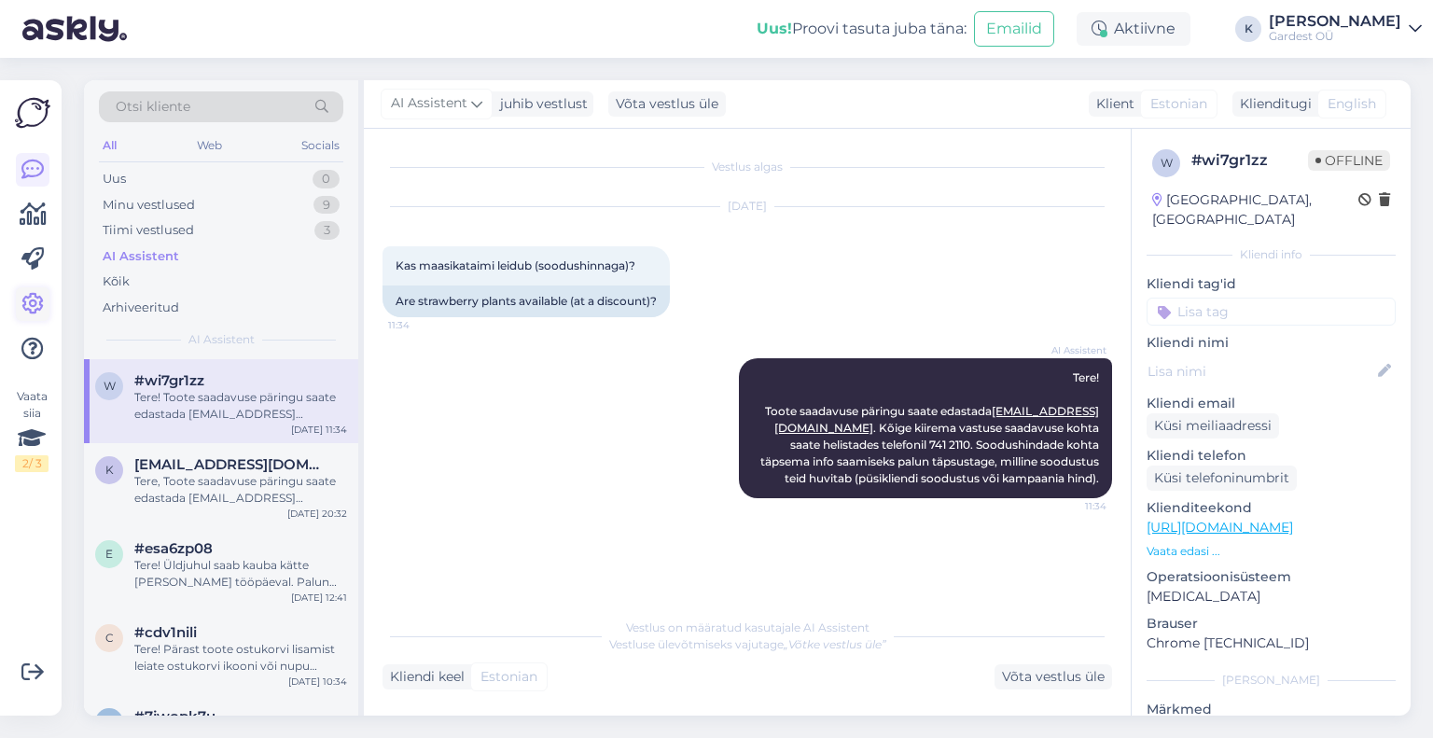
click at [40, 311] on icon at bounding box center [32, 304] width 22 height 22
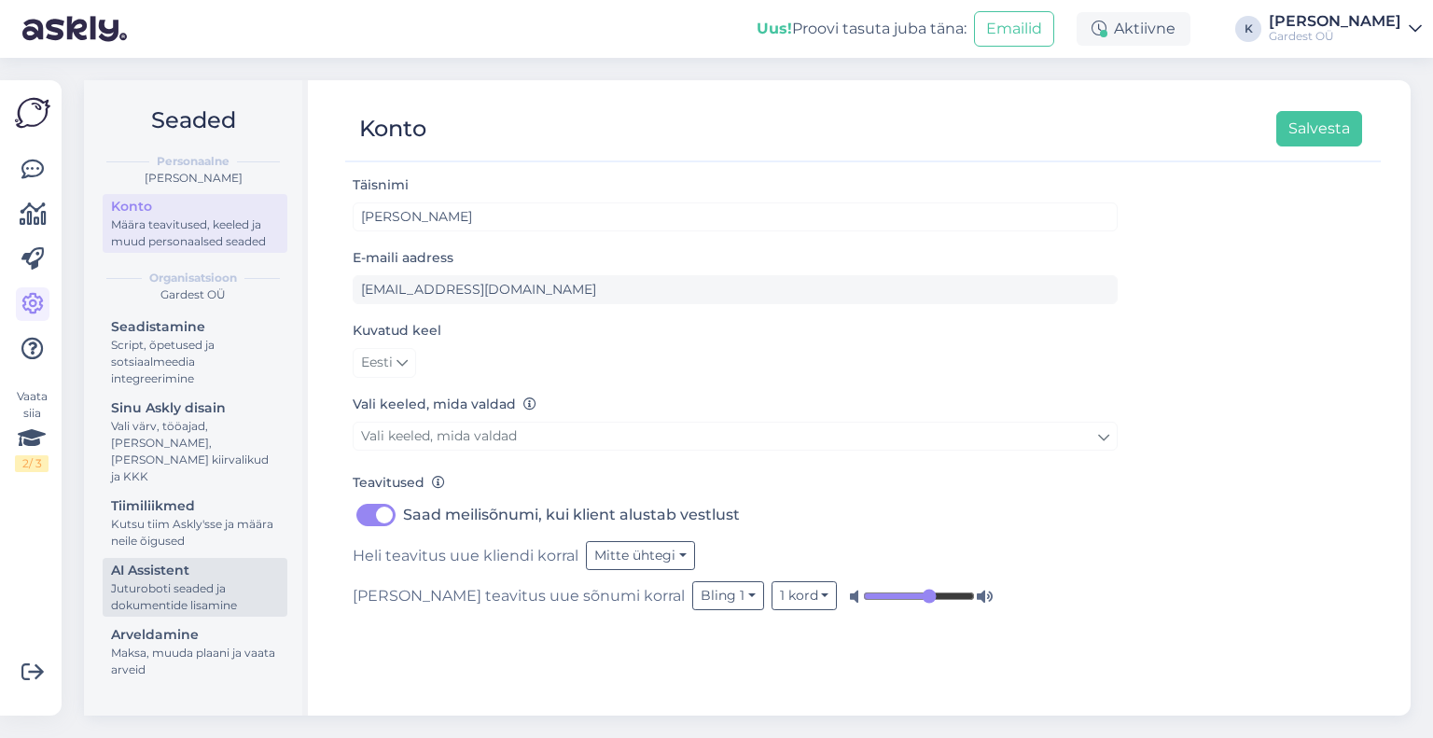
click at [197, 580] on div "Juturoboti seaded ja dokumentide lisamine" at bounding box center [195, 597] width 168 height 34
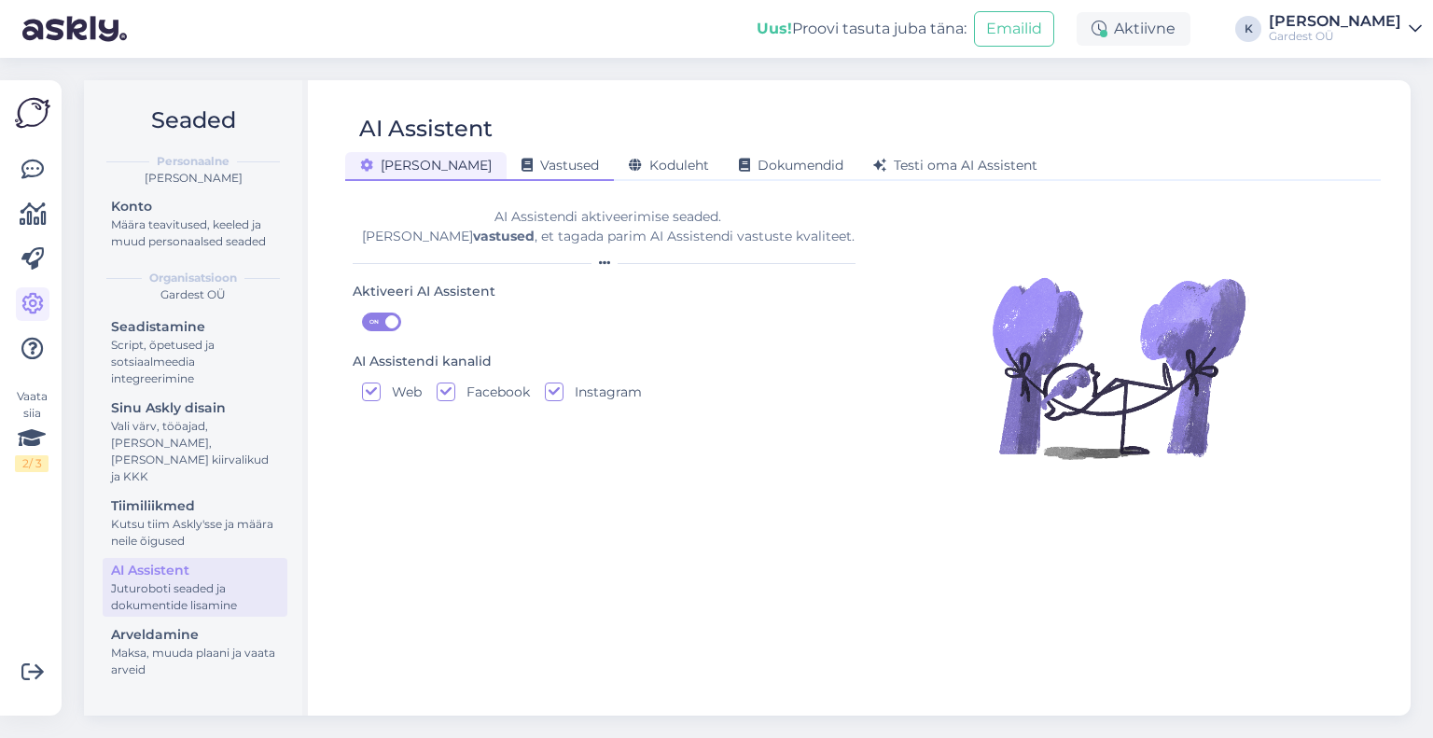
click at [522, 163] on span "Vastused" at bounding box center [560, 165] width 77 height 17
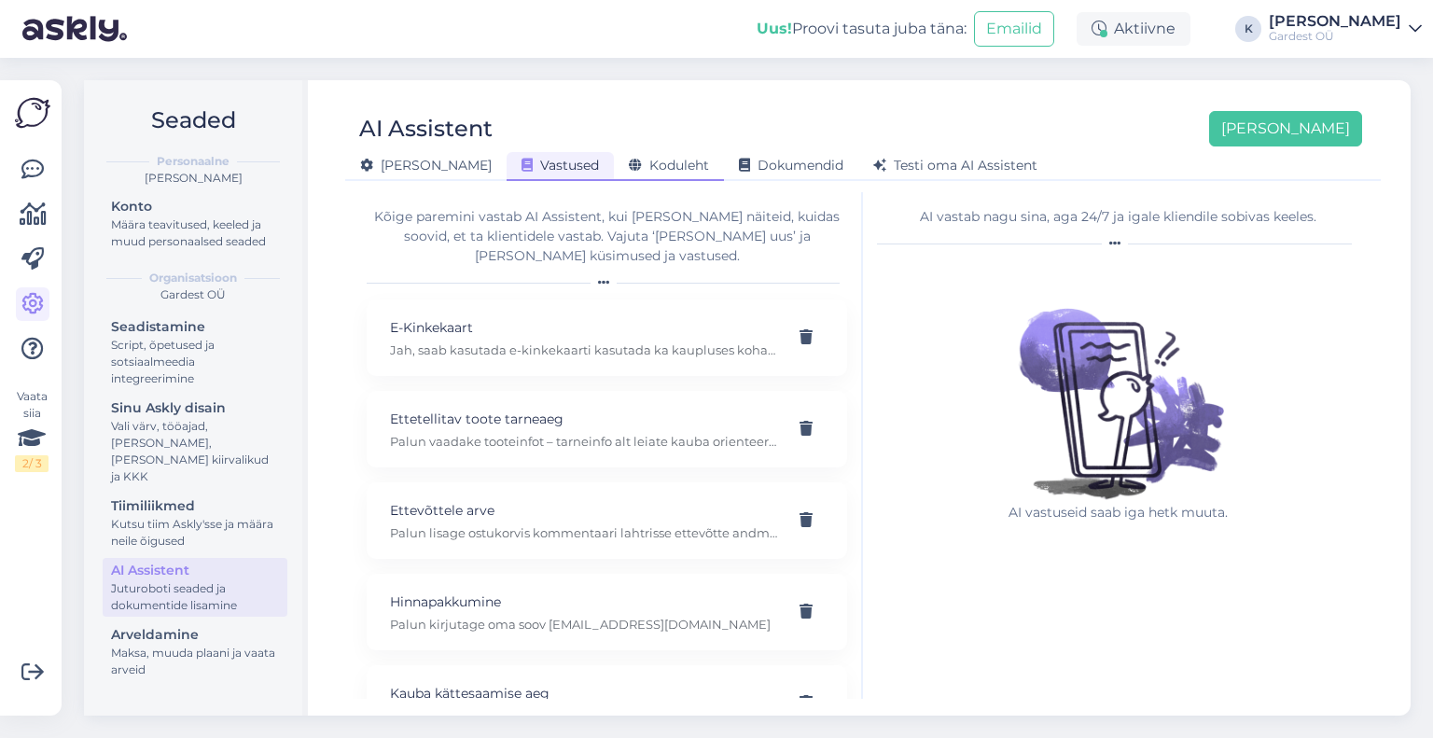
click at [629, 163] on span "Koduleht" at bounding box center [669, 165] width 80 height 17
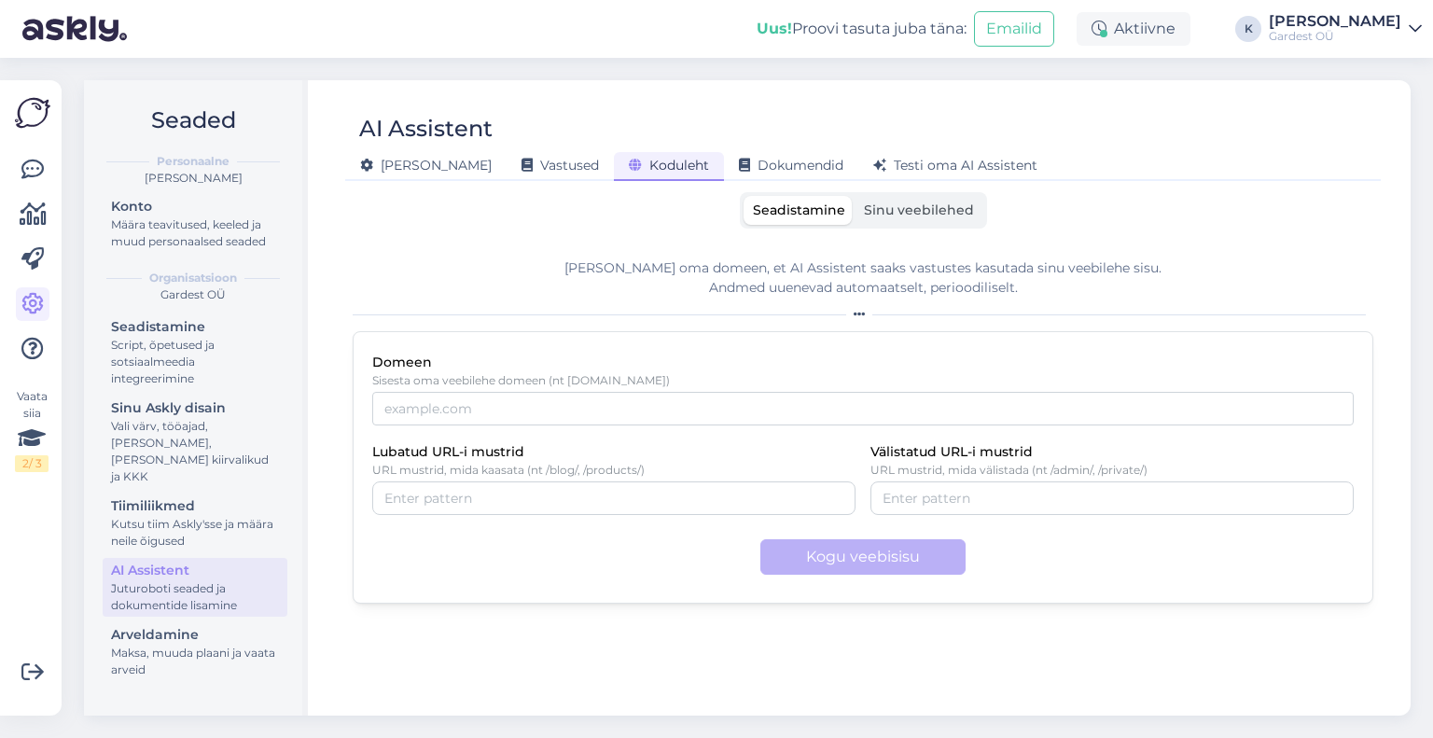
click at [885, 209] on span "Sinu veebilehed" at bounding box center [919, 210] width 110 height 17
click at [855, 196] on input "Sinu veebilehed" at bounding box center [855, 196] width 0 height 0
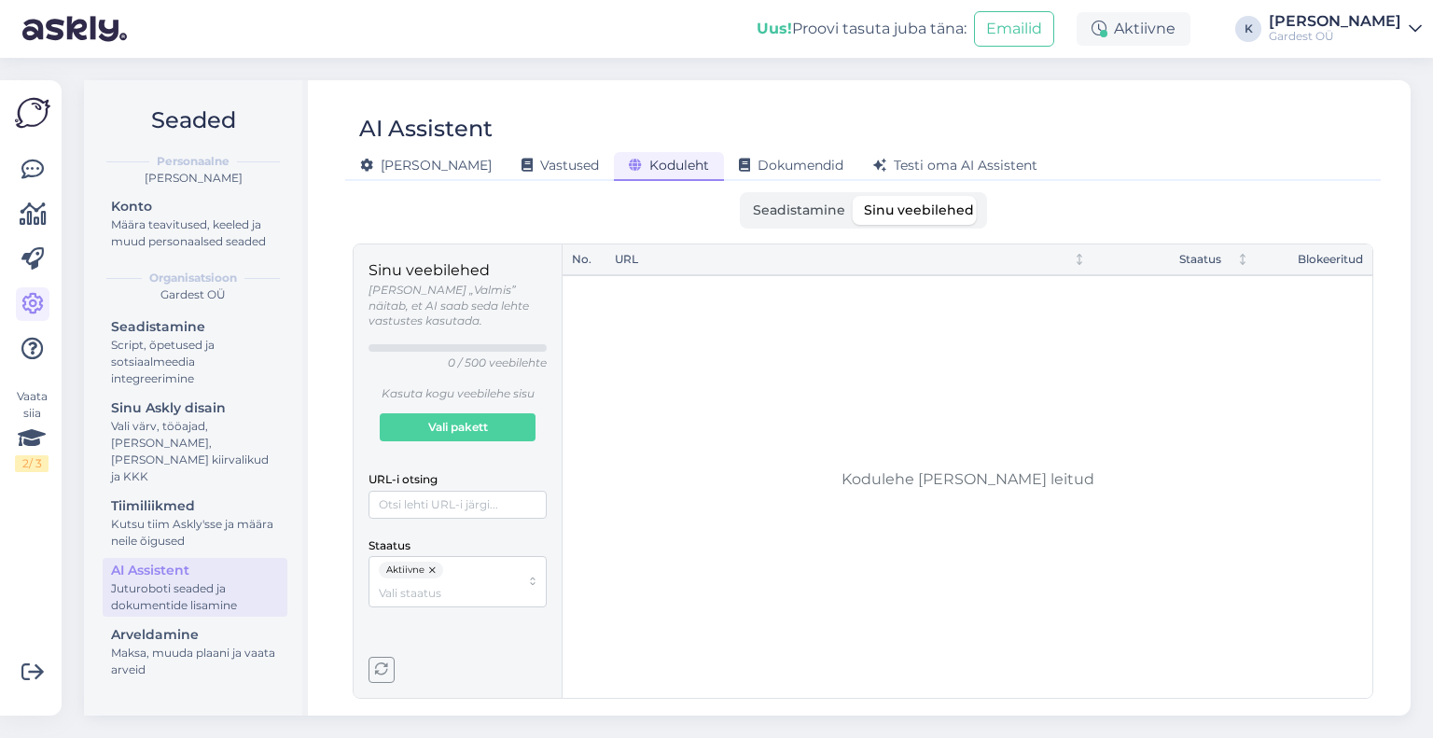
click at [795, 212] on span "Seadistamine" at bounding box center [799, 210] width 92 height 17
click at [744, 196] on input "Seadistamine" at bounding box center [744, 196] width 0 height 0
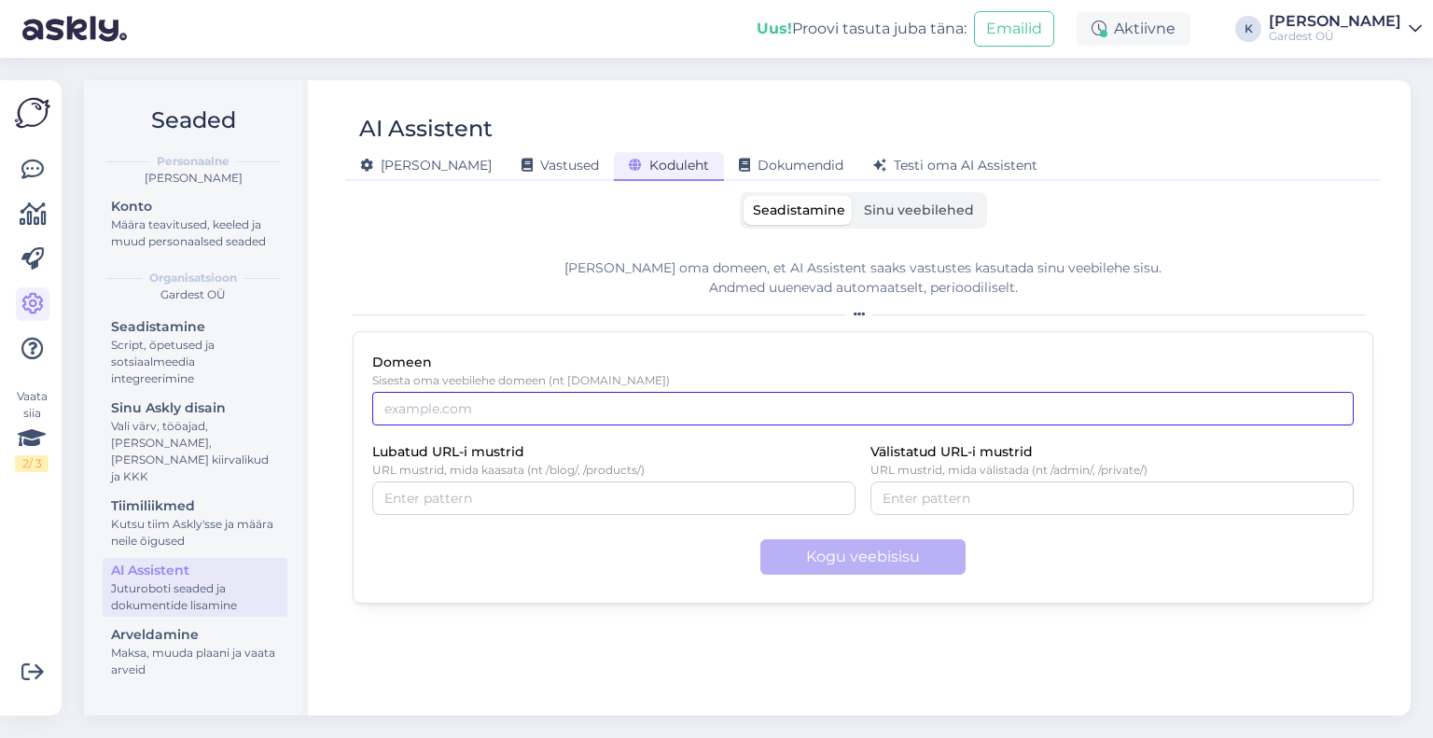
click at [596, 412] on input "Domeen" at bounding box center [863, 409] width 982 height 34
type input "[DOMAIN_NAME]"
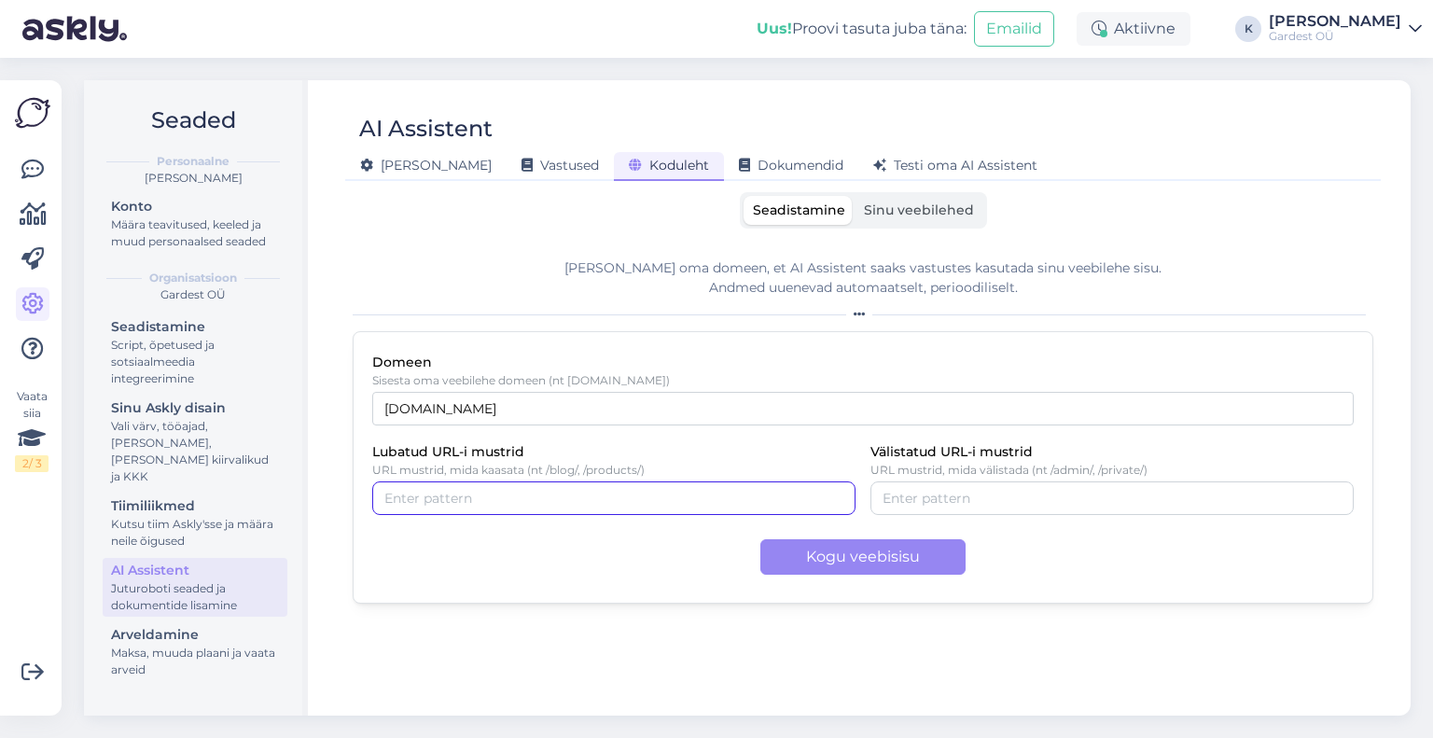
click at [562, 499] on input "Lubatud URL-i mustrid" at bounding box center [613, 498] width 459 height 21
type input "gardest.ee/blogi"
click at [613, 568] on div "Kogu veebisisu" at bounding box center [863, 556] width 982 height 35
click at [524, 502] on button "button" at bounding box center [535, 498] width 22 height 21
click at [489, 552] on div "Kogu veebisisu" at bounding box center [863, 556] width 982 height 35
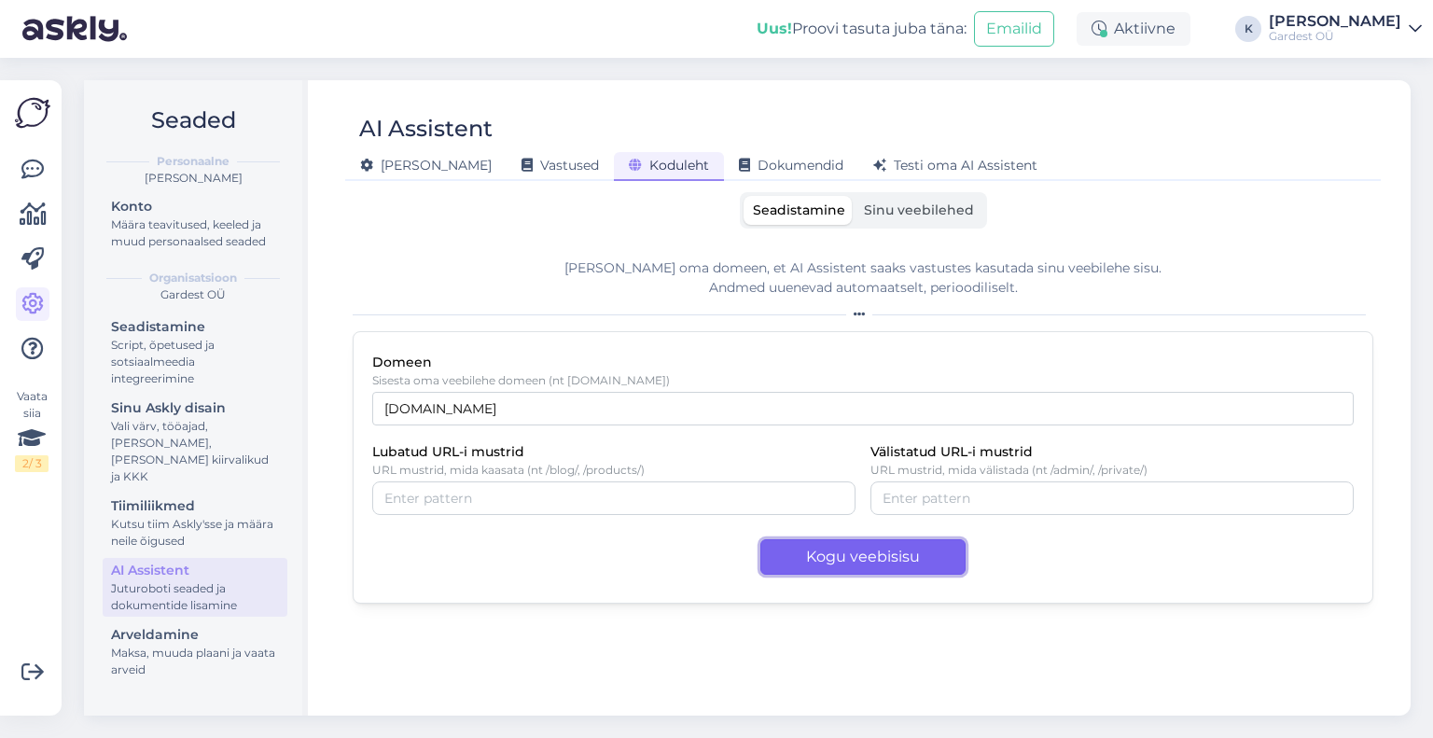
click at [854, 551] on button "Kogu veebisisu" at bounding box center [863, 556] width 205 height 35
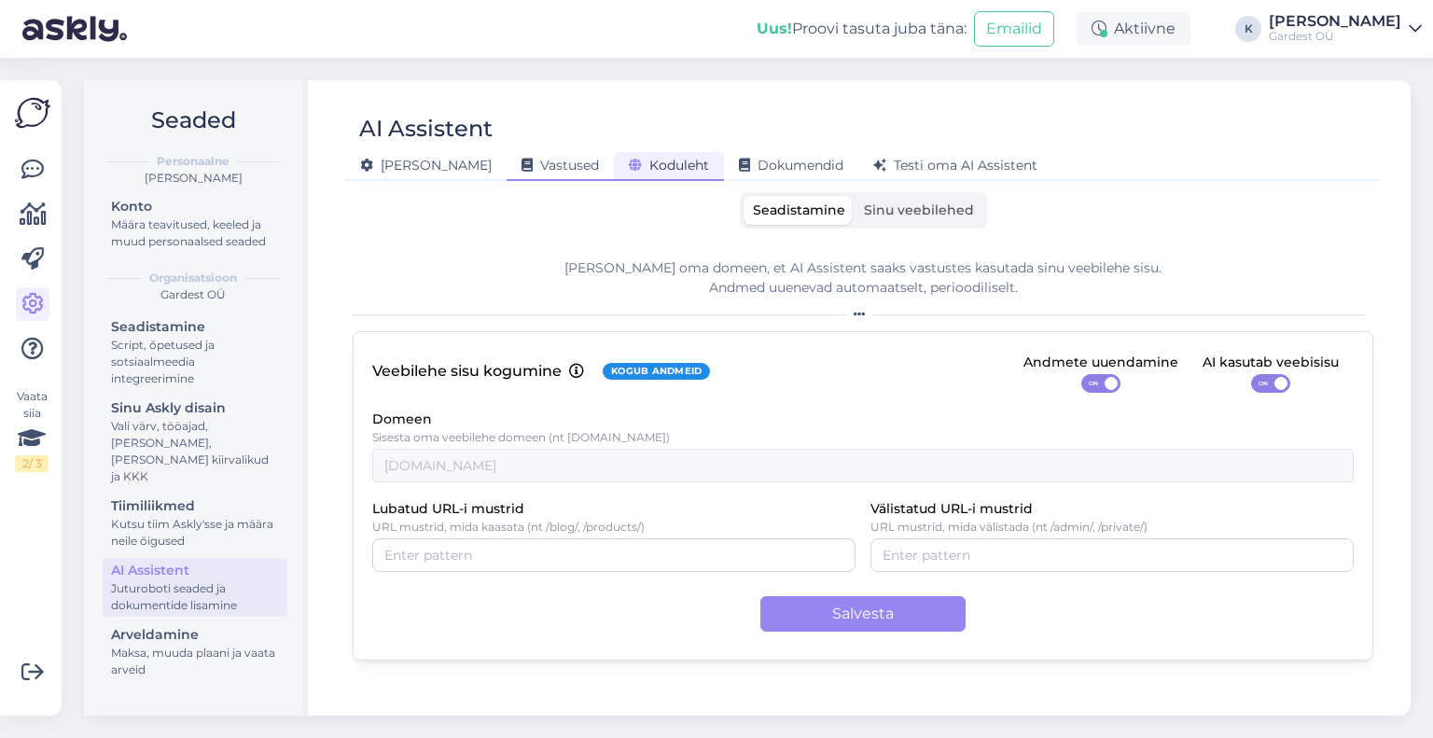
click at [522, 162] on span "Vastused" at bounding box center [560, 165] width 77 height 17
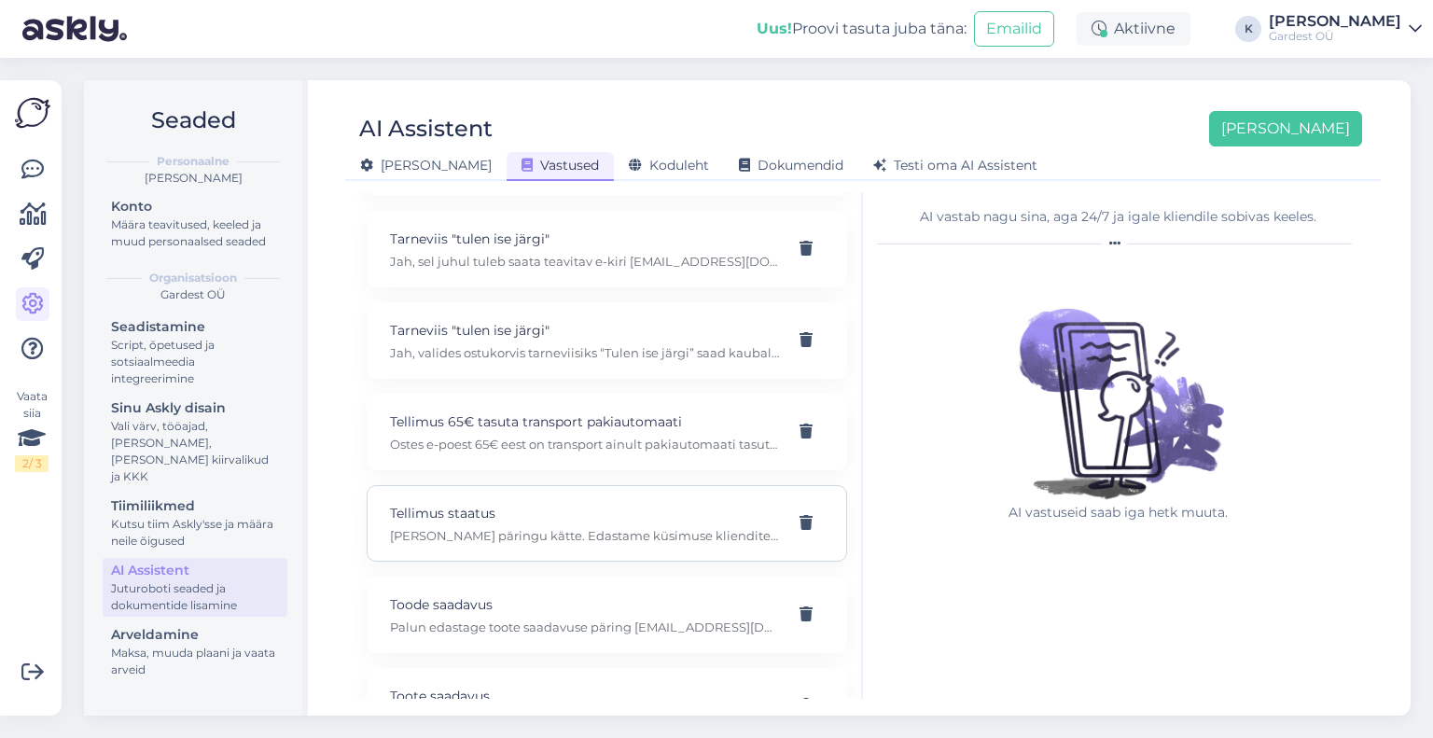
scroll to position [1856, 0]
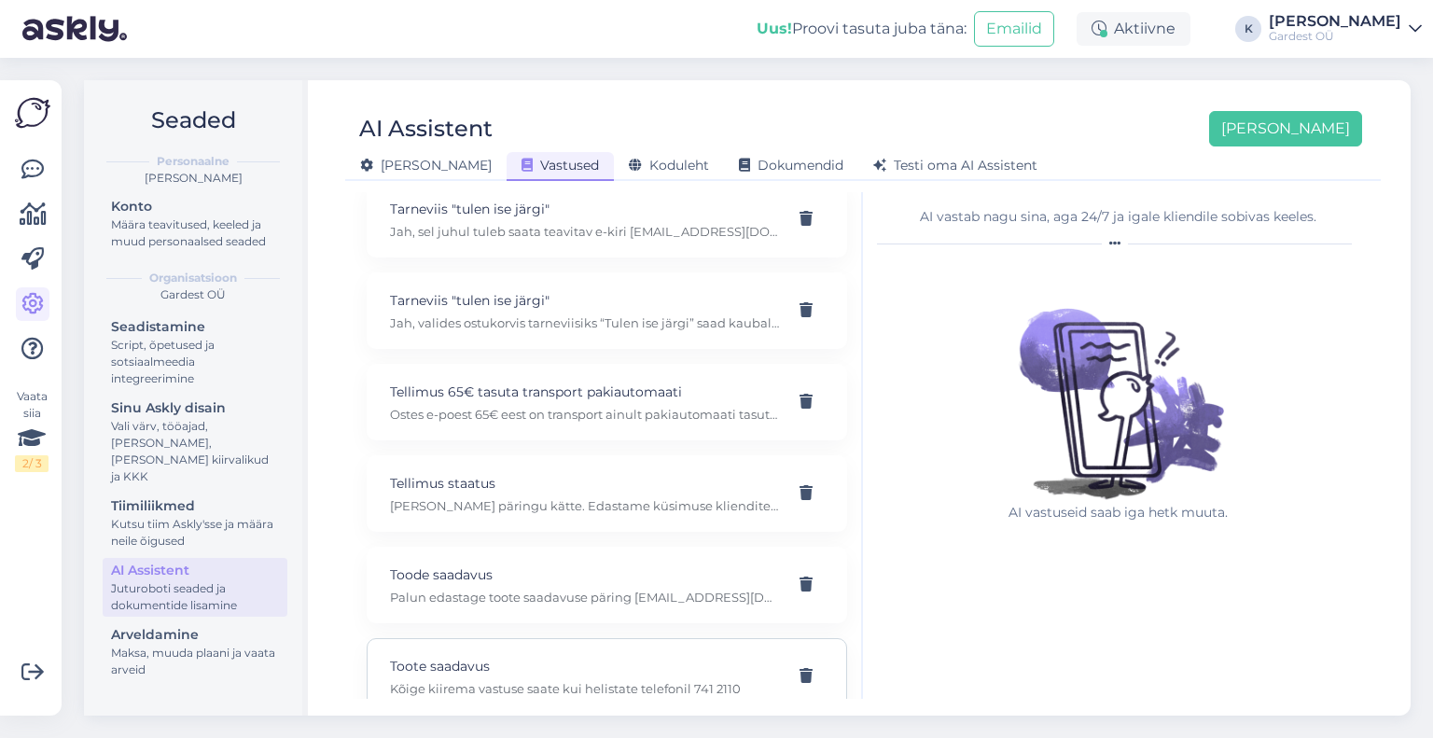
click at [597, 680] on p "Kõige kiirema vastuse saate kui helistate telefonil 741 2110" at bounding box center [584, 688] width 389 height 17
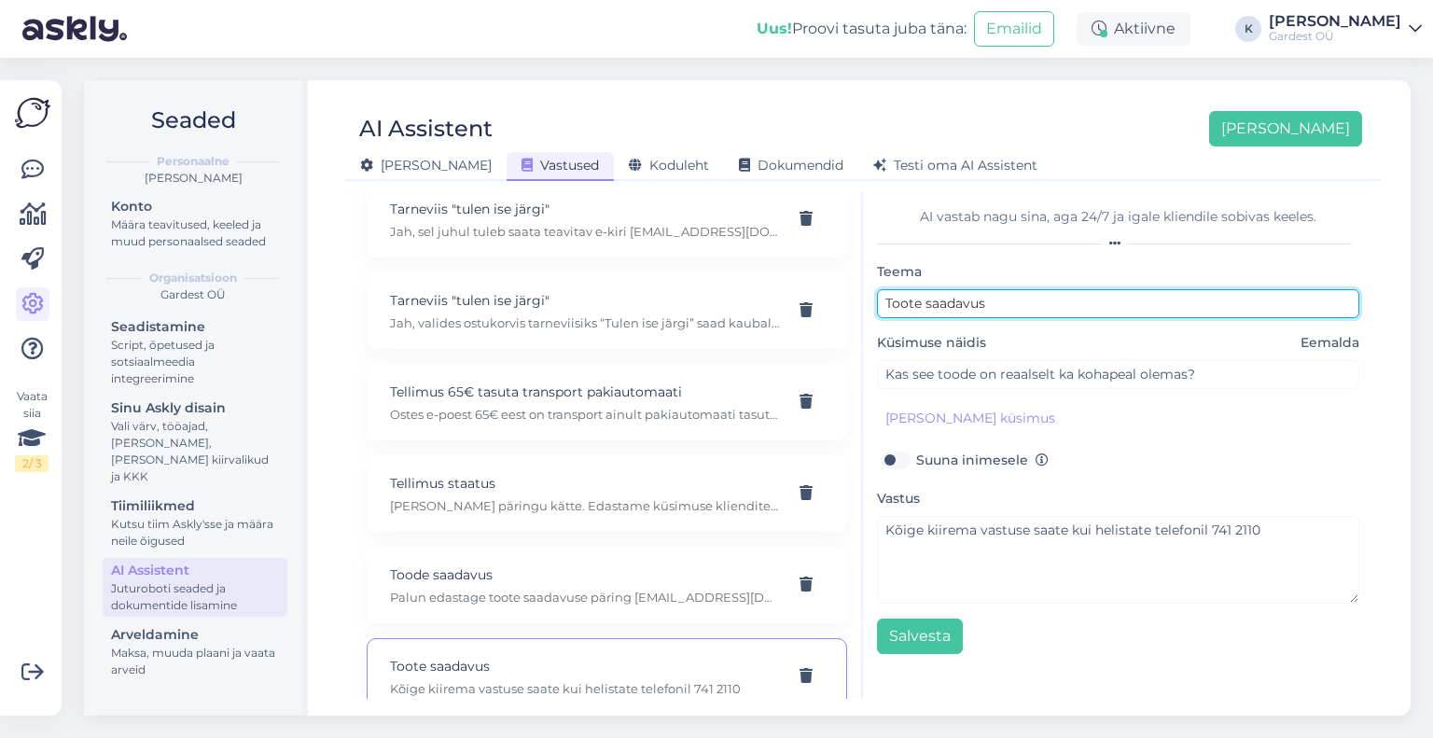
click at [1004, 302] on input "Toote saadavus" at bounding box center [1118, 303] width 482 height 29
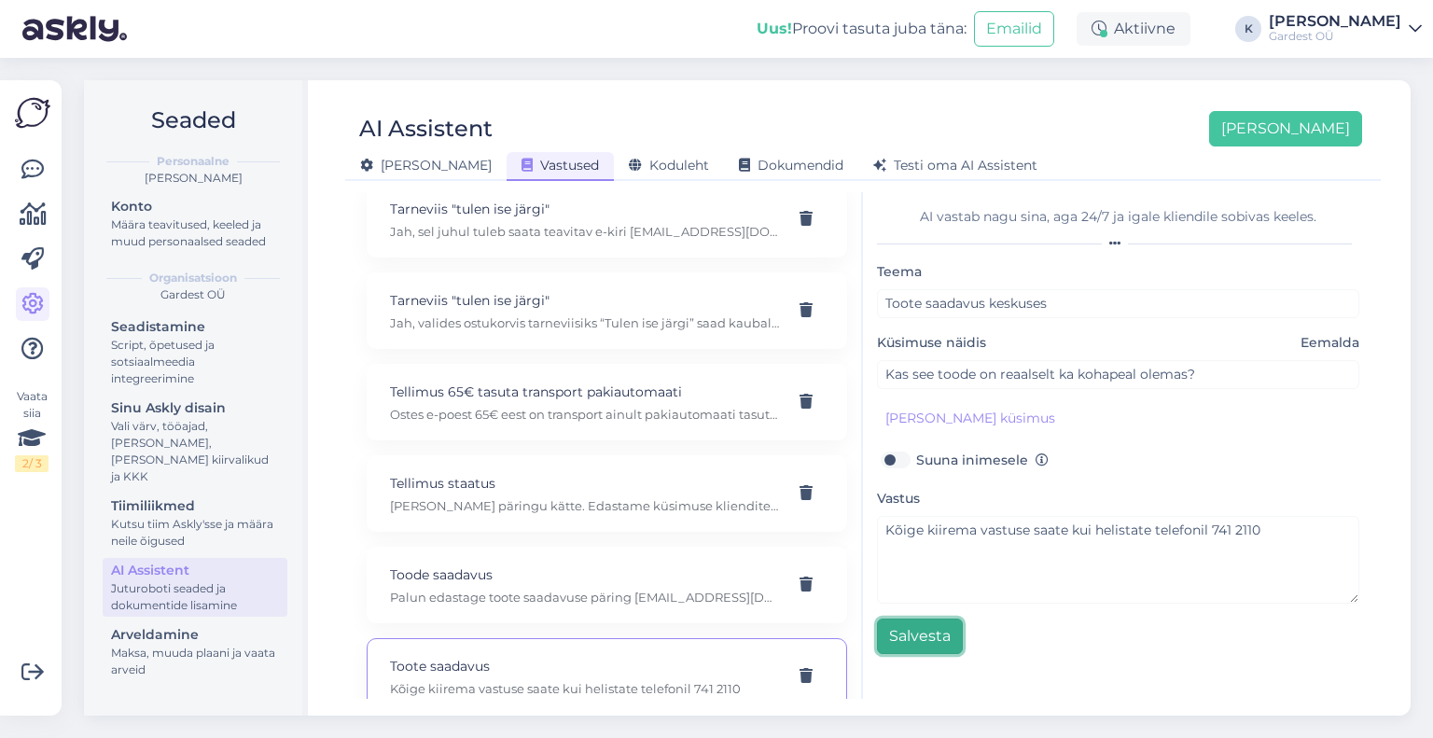
click at [936, 634] on button "Salvesta" at bounding box center [920, 636] width 86 height 35
click at [561, 565] on p "Toode saadavus" at bounding box center [584, 575] width 389 height 21
type input "Toode saadavus"
type input "Hetkel ei näe seda toodet, aga ma väga sooviksin seda osta"
type textarea "Palun edastage toote saadavuse päring [EMAIL_ADDRESS][DOMAIN_NAME]"
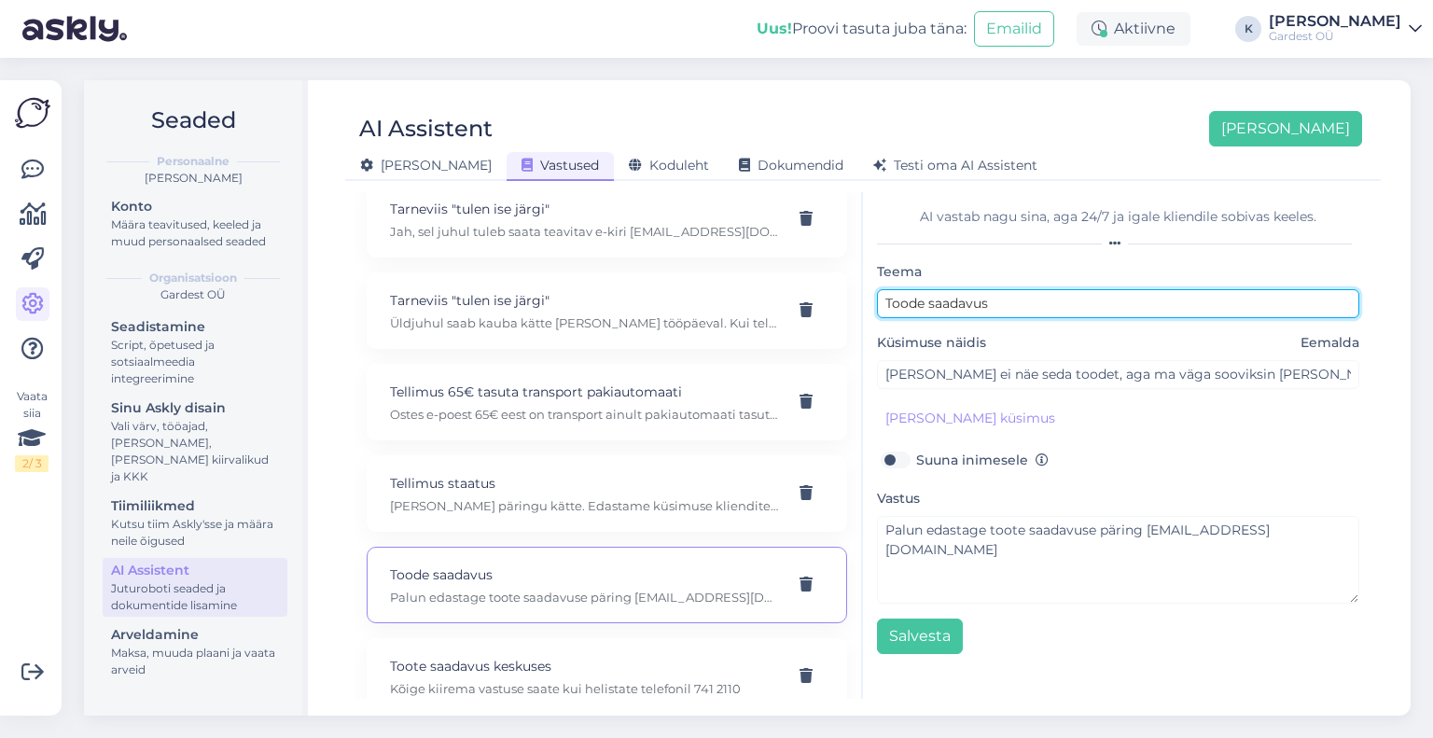
click at [911, 305] on input "Toode saadavus" at bounding box center [1118, 303] width 482 height 29
type input "Toote saadavus"
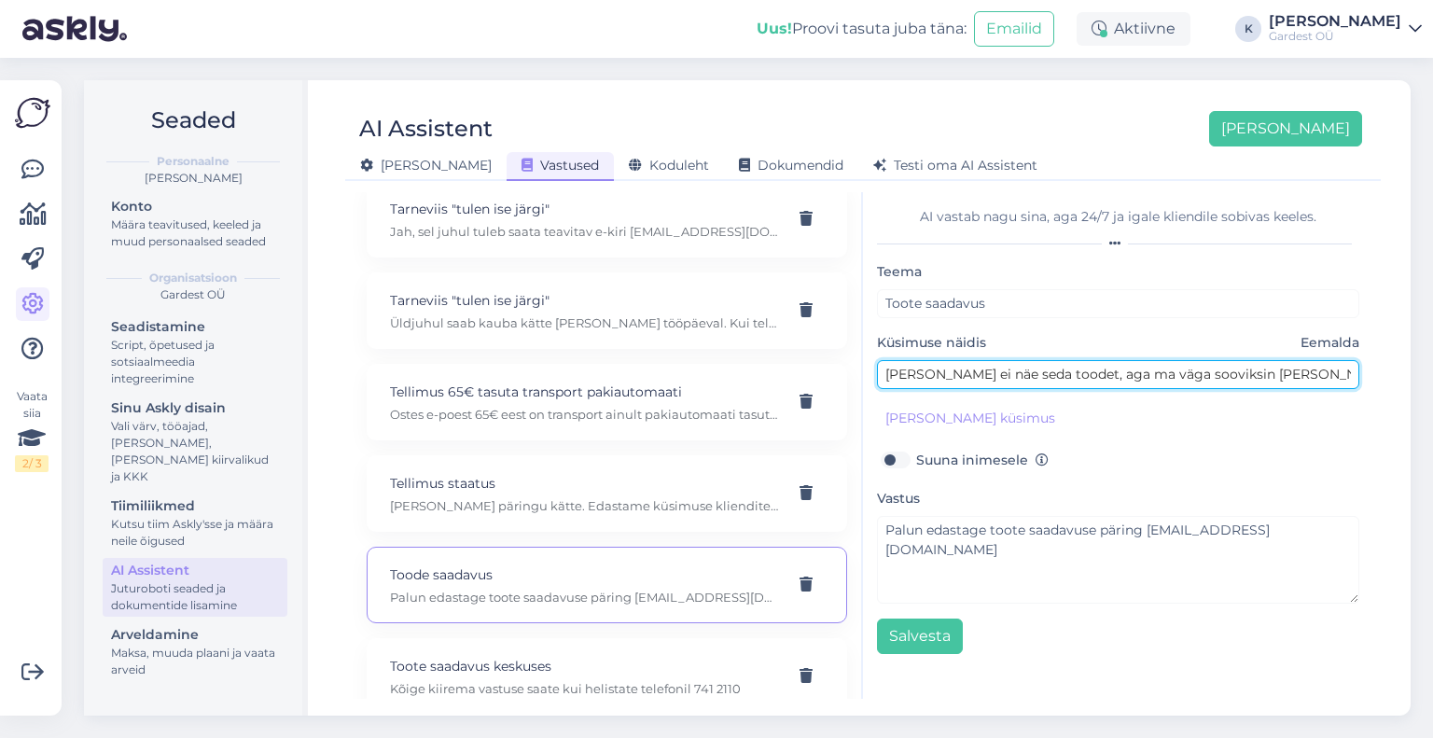
click at [976, 370] on input "Hetkel ei näe seda toodet, aga ma väga sooviksin seda osta" at bounding box center [1118, 374] width 482 height 29
type input "Hetkel ei näe e-poes seda toodet, aga ma väga sooviksin [PERSON_NAME]"
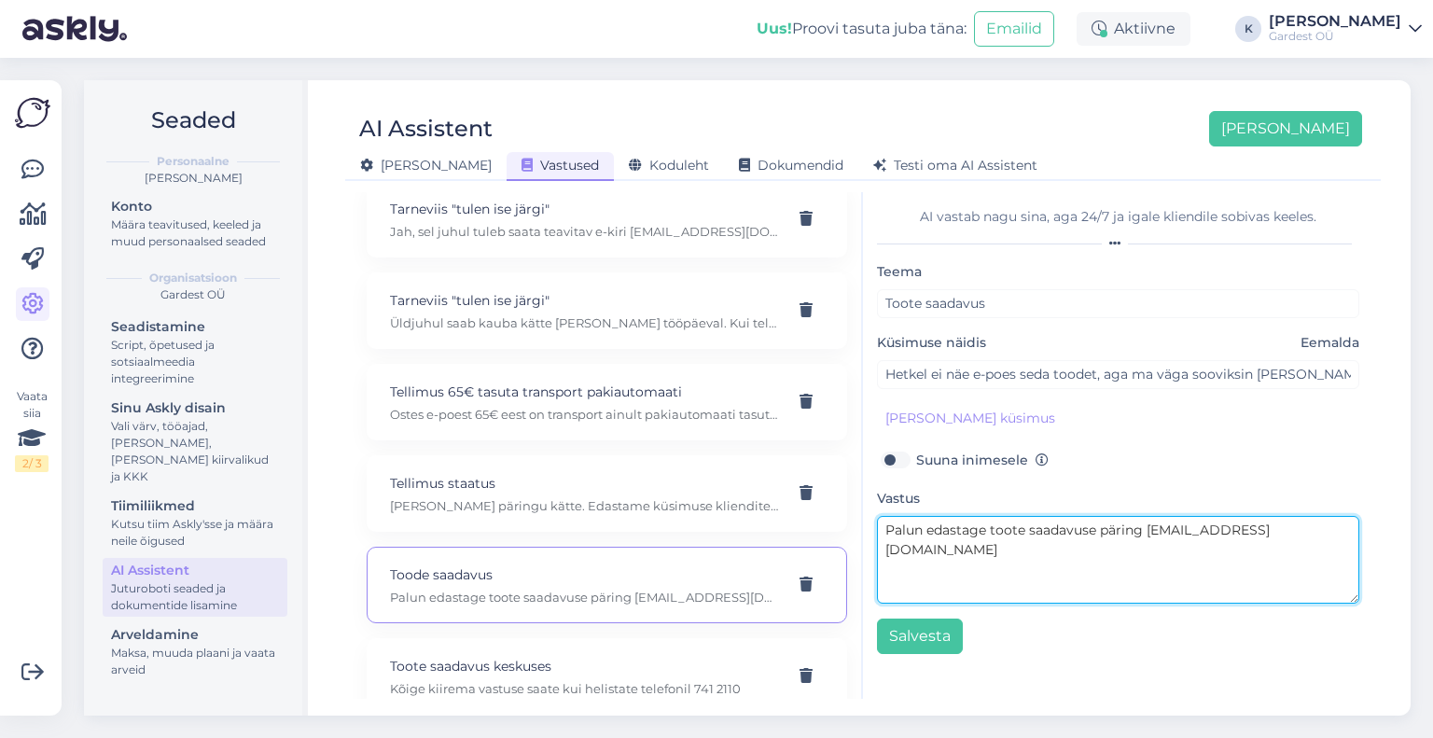
drag, startPoint x: 1145, startPoint y: 527, endPoint x: 1321, endPoint y: 520, distance: 175.6
click at [1298, 516] on textarea "Palun edastage toote saadavuse päring [EMAIL_ADDRESS][DOMAIN_NAME]" at bounding box center [1118, 560] width 482 height 88
paste textarea "[URL][DOMAIN_NAME]"
type textarea "Palun edastage toote saadavuse päring tagasisidevormi kaudu, mille leiate siit:…"
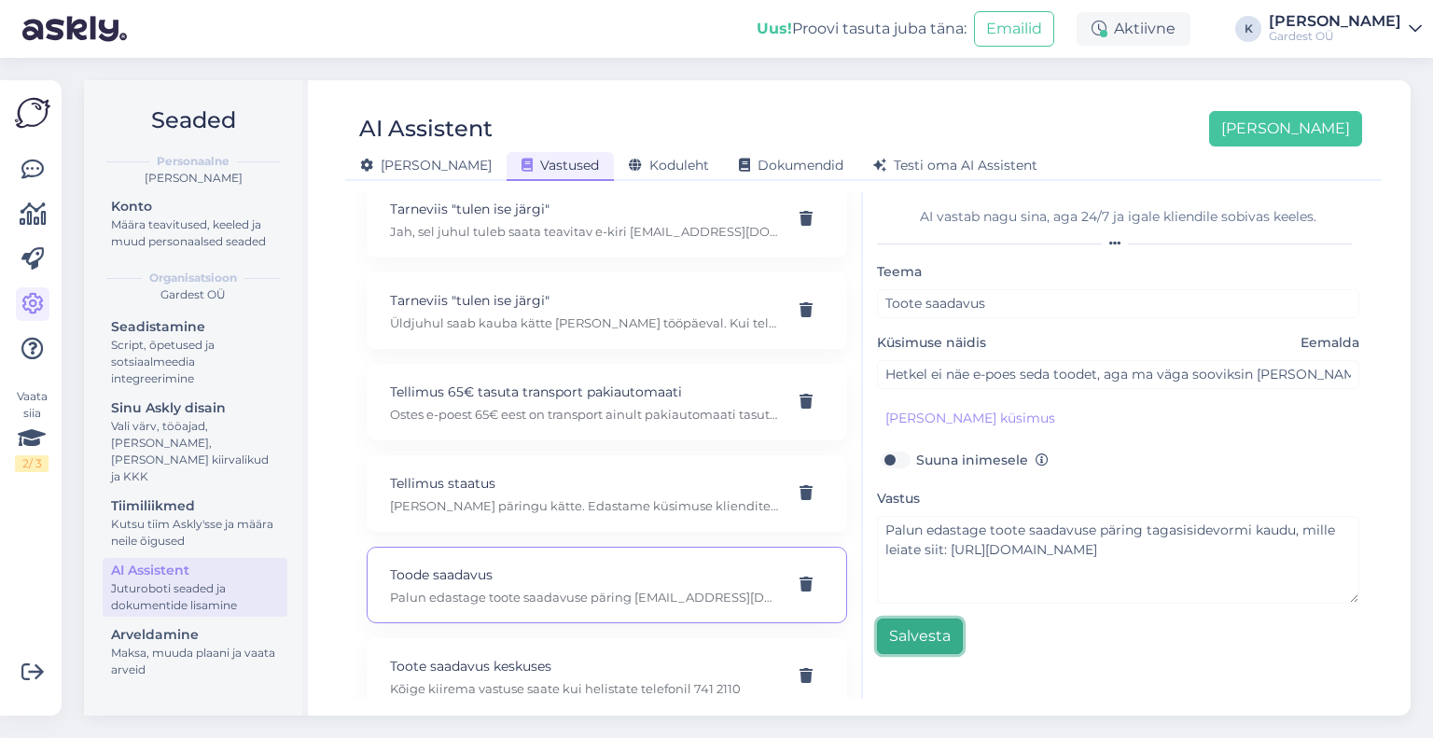
click at [935, 645] on button "Salvesta" at bounding box center [920, 636] width 86 height 35
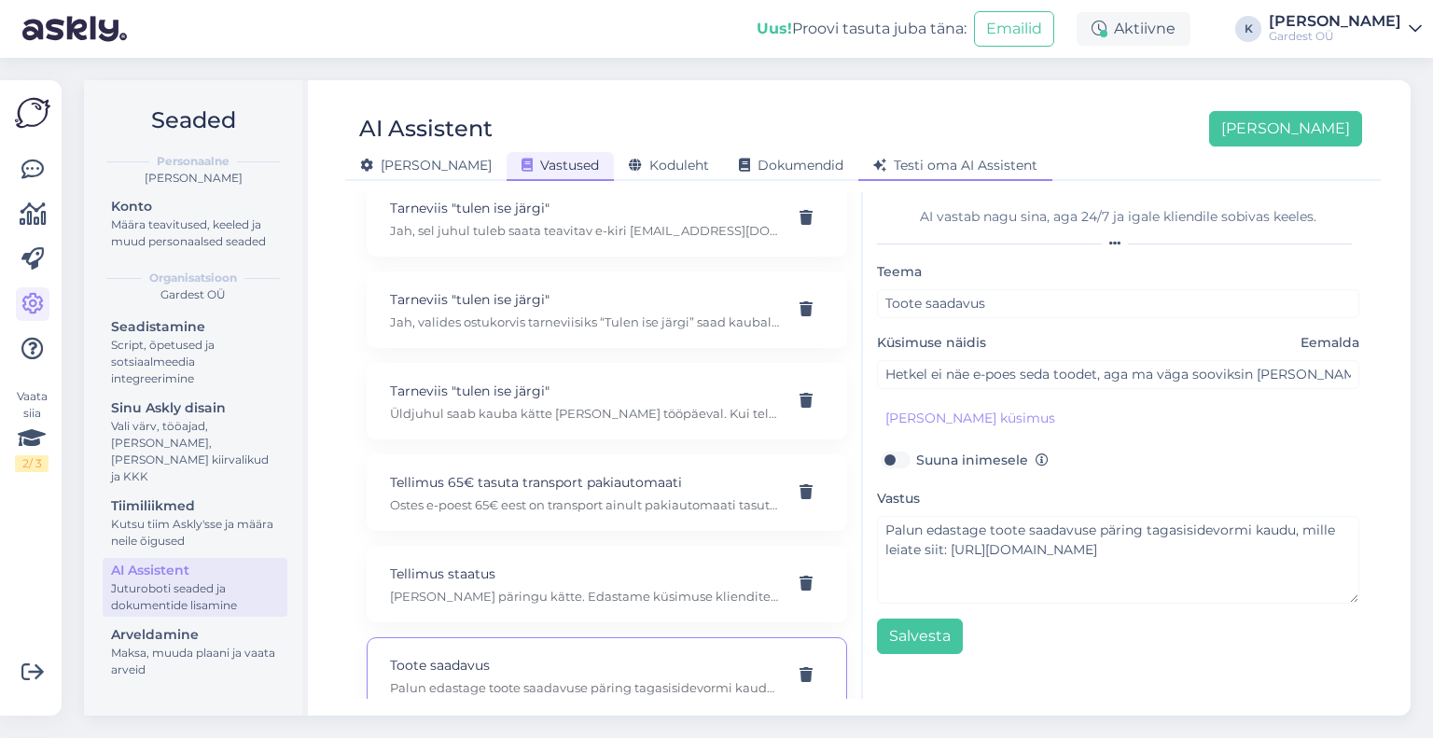
click at [874, 160] on span "Testi oma AI Assistent" at bounding box center [956, 165] width 164 height 17
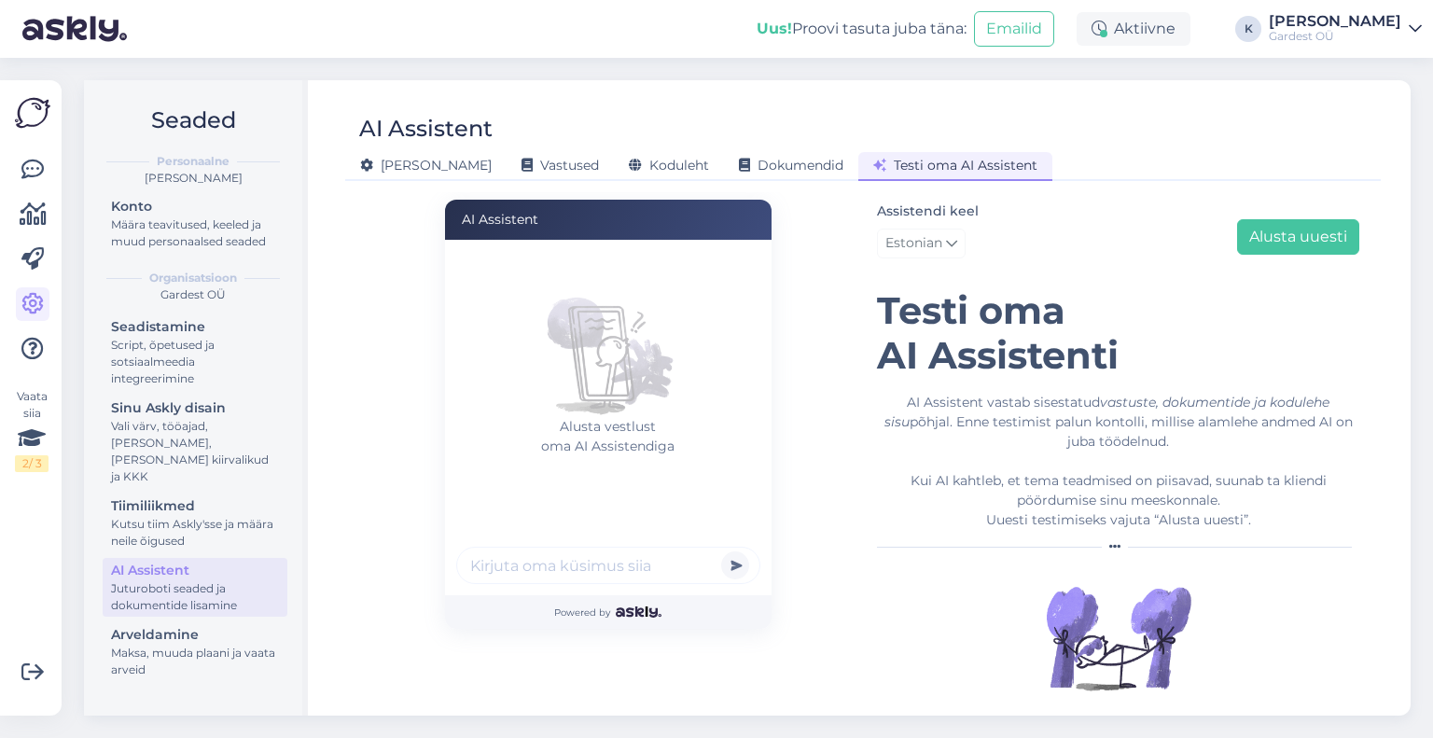
scroll to position [28, 0]
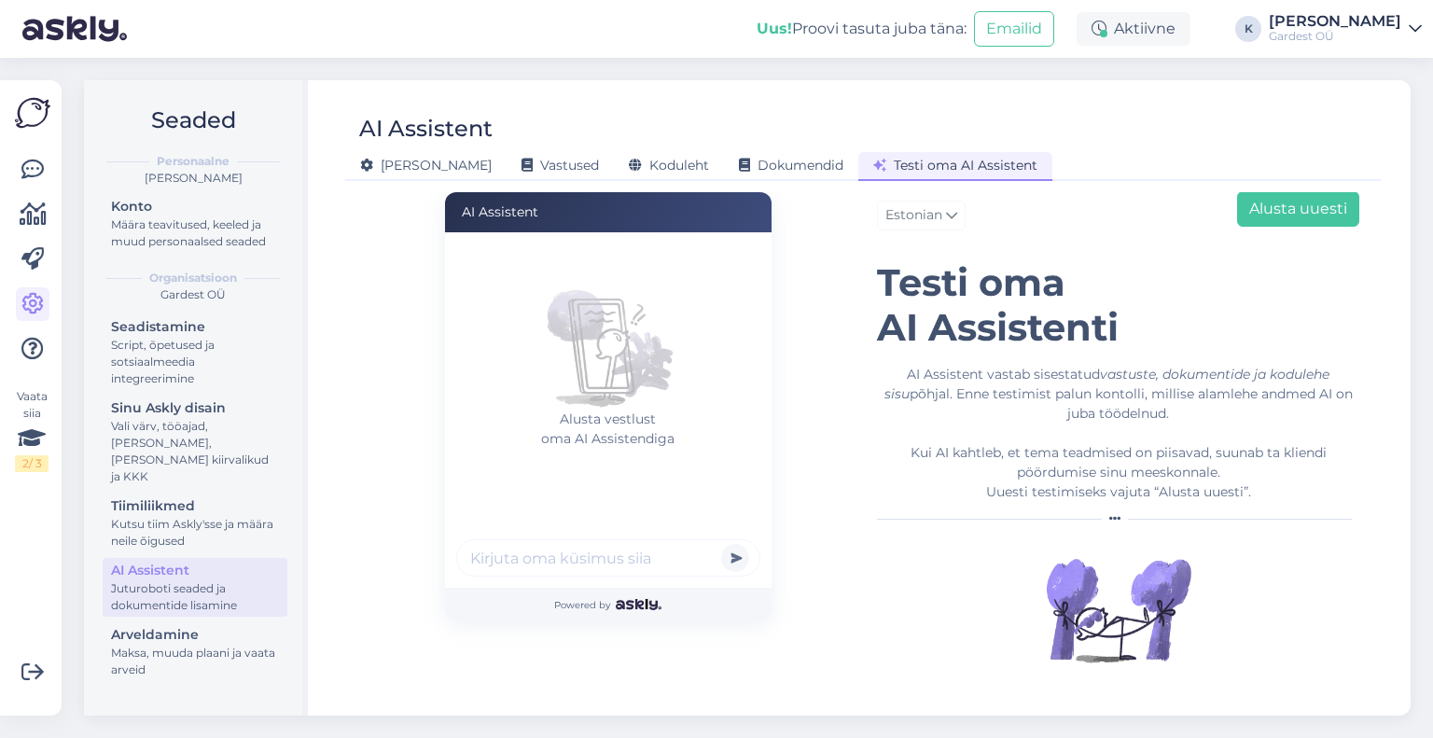
click at [575, 564] on input "text" at bounding box center [608, 557] width 304 height 37
type input "kas on kindel et see lamp on keskuses kohapeal olemas"
click at [721, 544] on button "submit" at bounding box center [735, 558] width 28 height 28
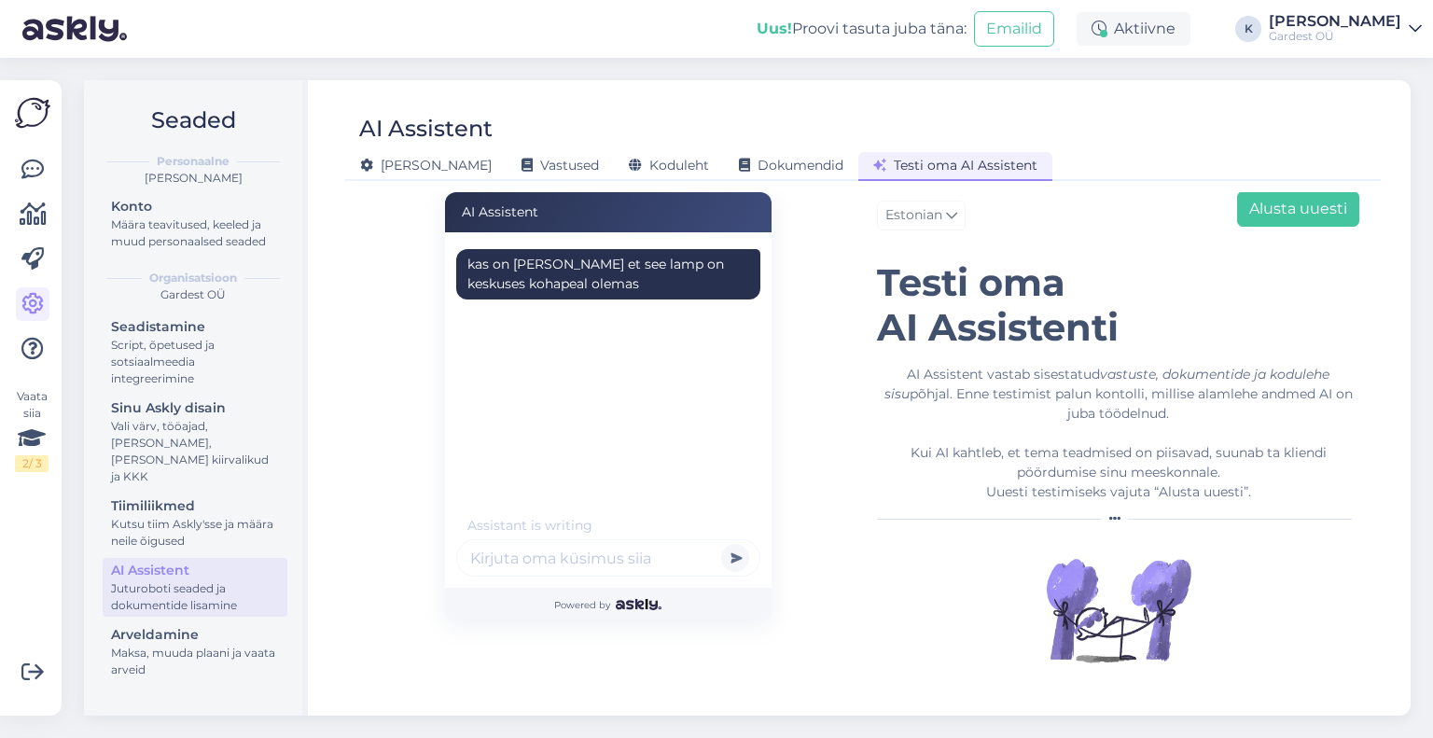
scroll to position [0, 0]
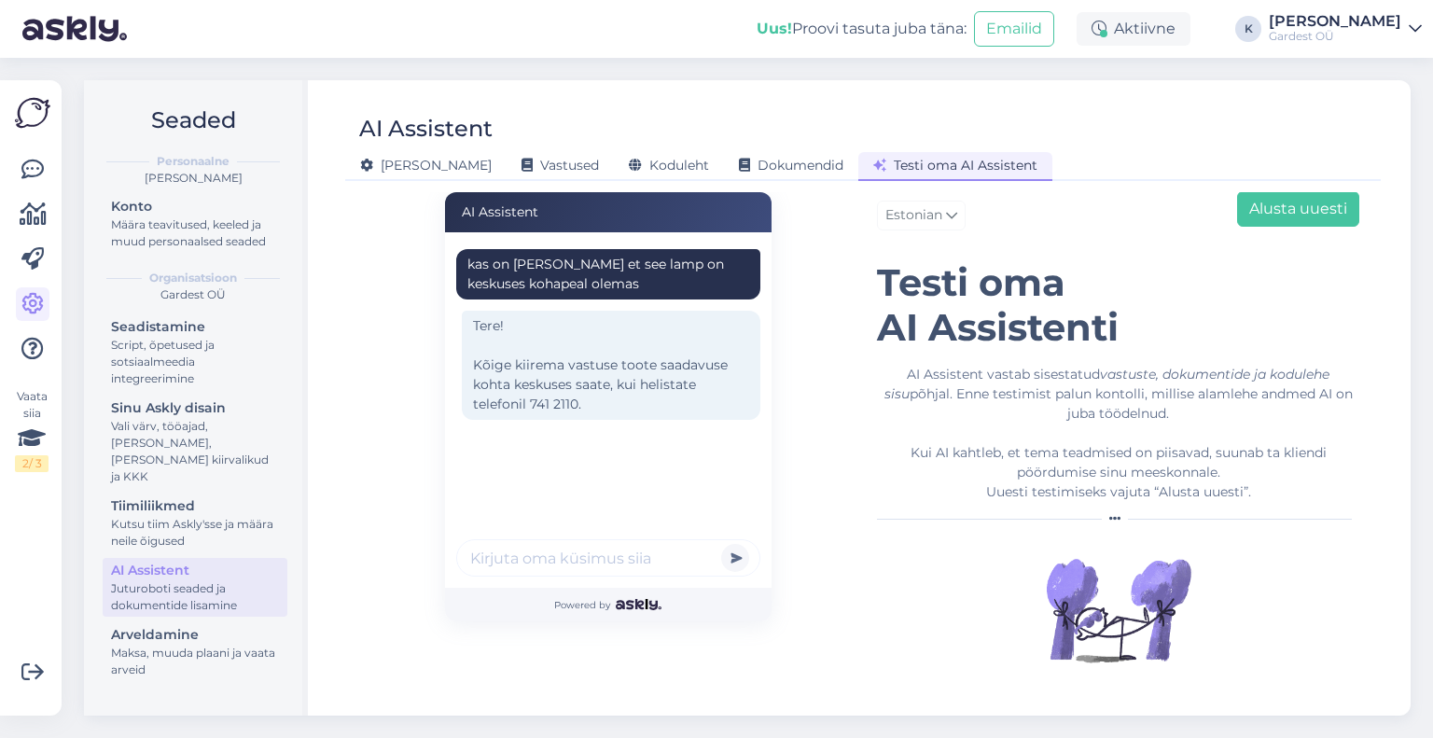
click at [627, 561] on input "text" at bounding box center [608, 557] width 304 height 37
type input "ma soovin väga ühte kappi, mida ma e-poes enam ei näe. kuidas ma saan"
click at [721, 544] on button "submit" at bounding box center [735, 558] width 28 height 28
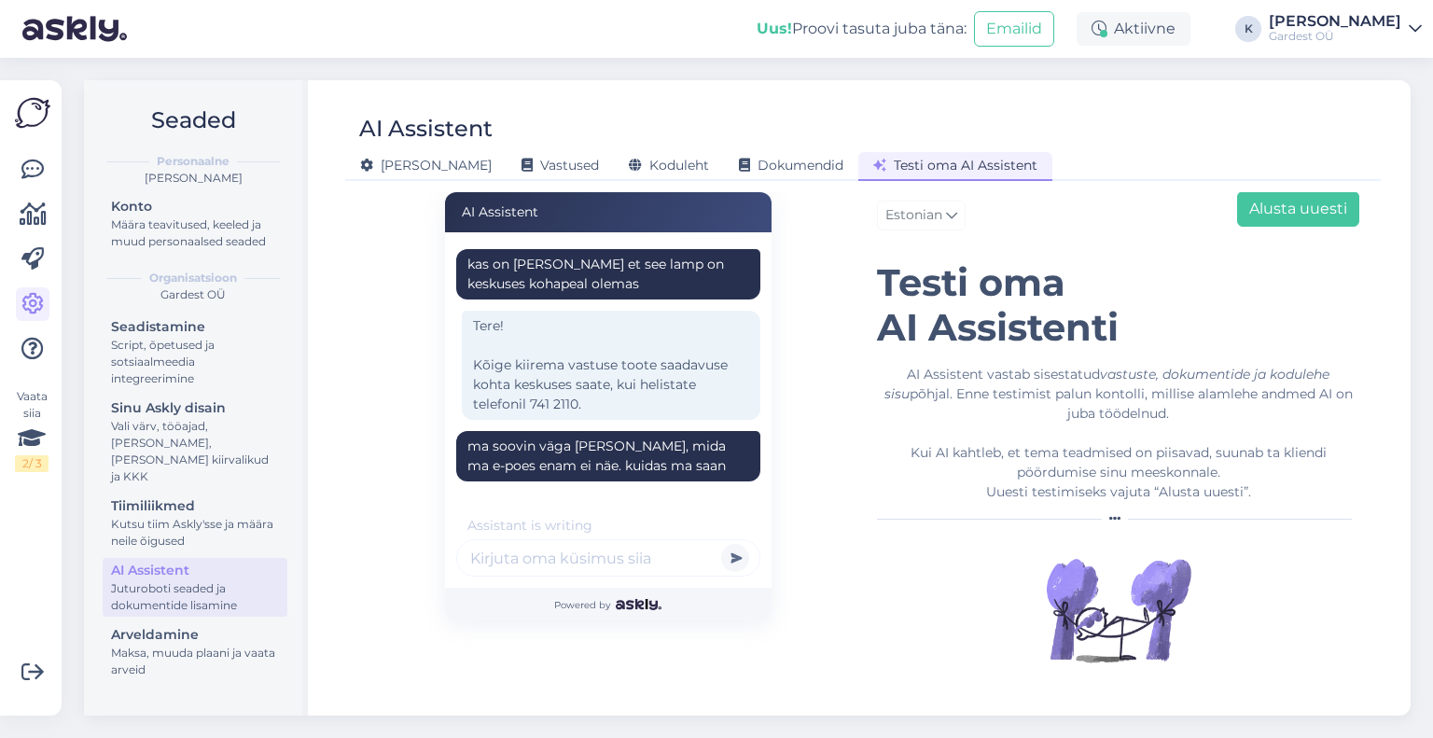
scroll to position [81, 0]
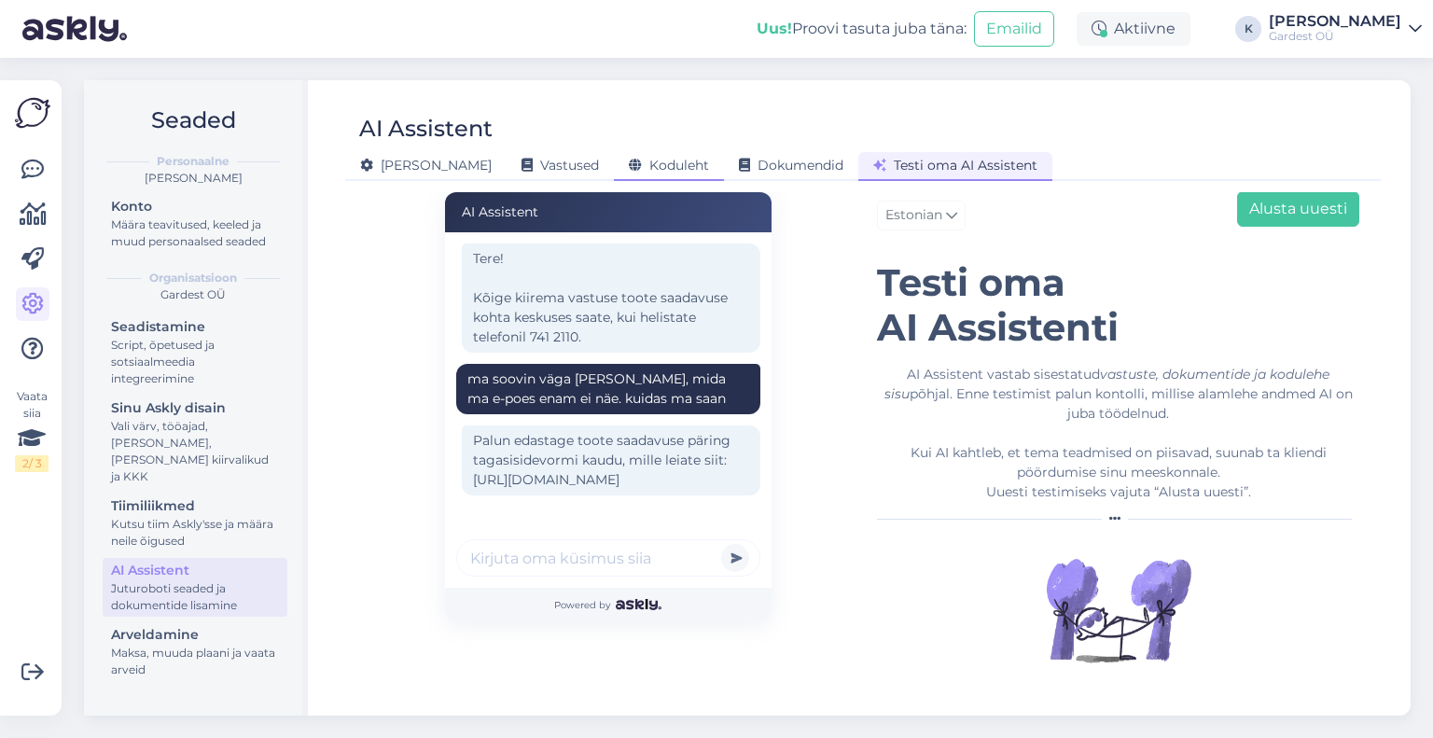
click at [629, 160] on span "Koduleht" at bounding box center [669, 165] width 80 height 17
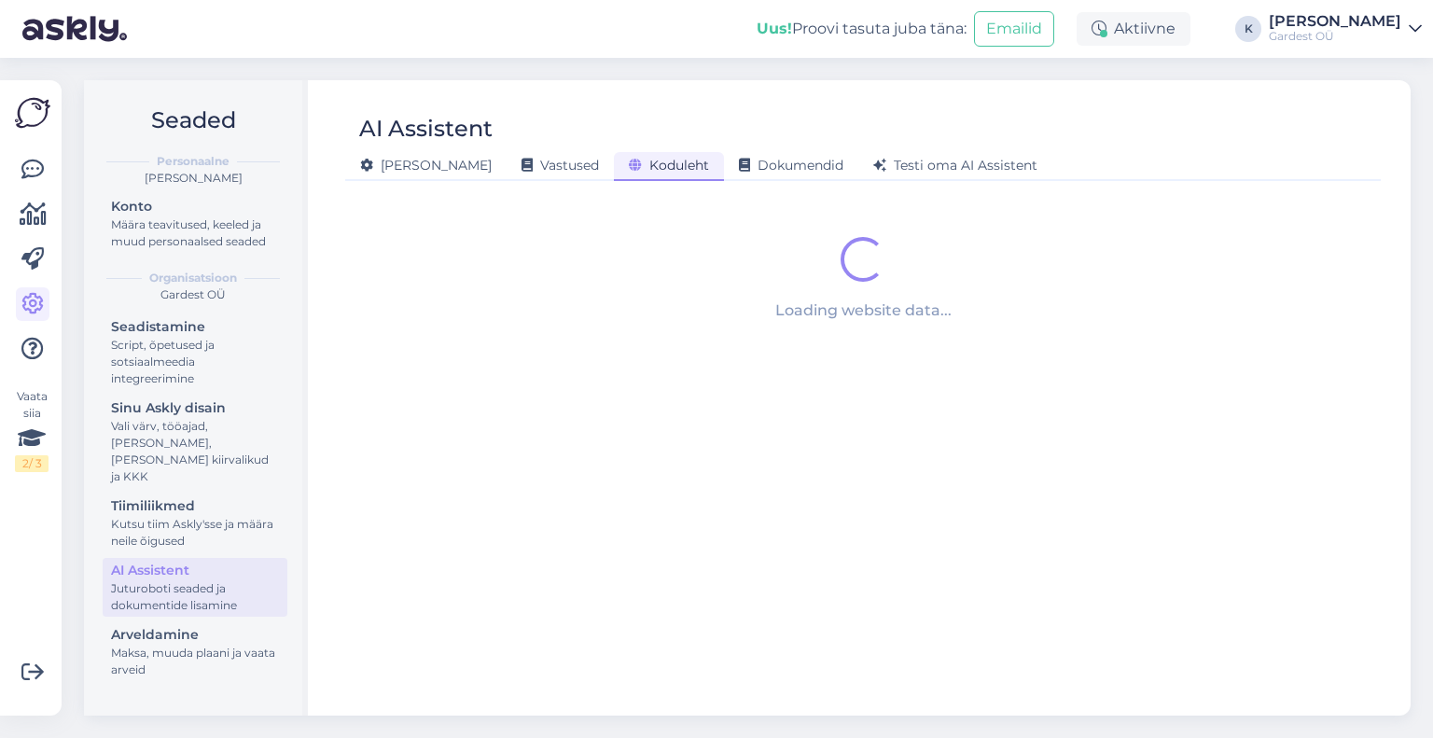
scroll to position [0, 0]
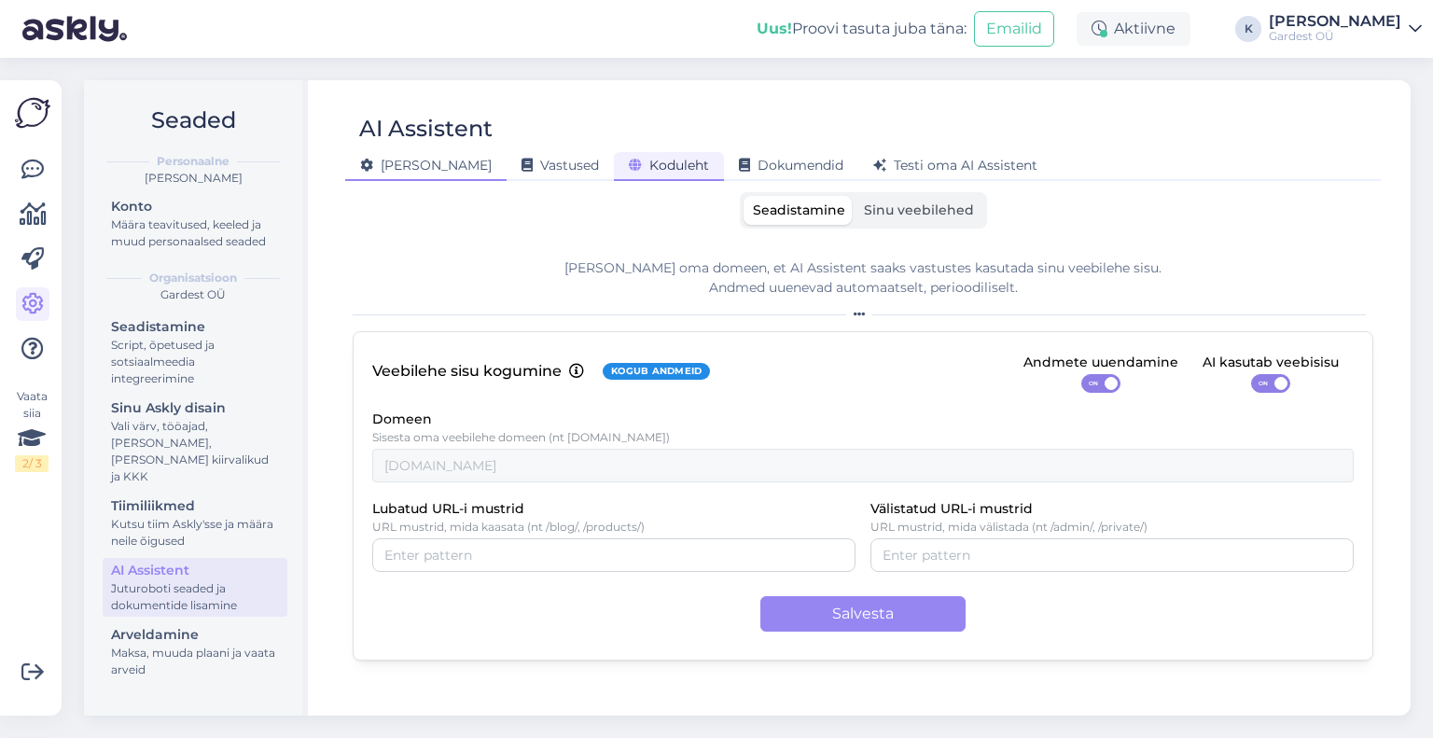
click at [392, 175] on div "[PERSON_NAME]" at bounding box center [425, 166] width 161 height 29
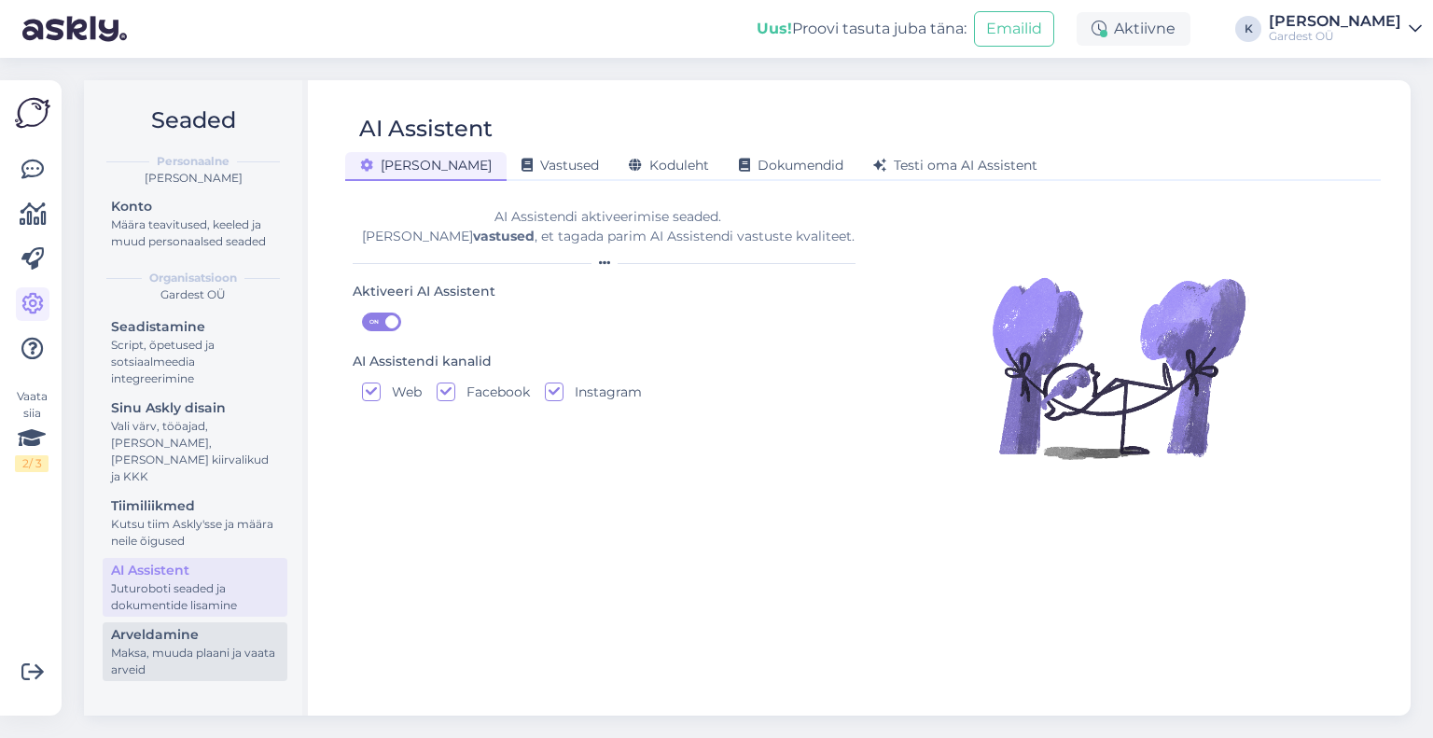
click at [140, 645] on div "Maksa, muuda plaani ja vaata arveid" at bounding box center [195, 662] width 168 height 34
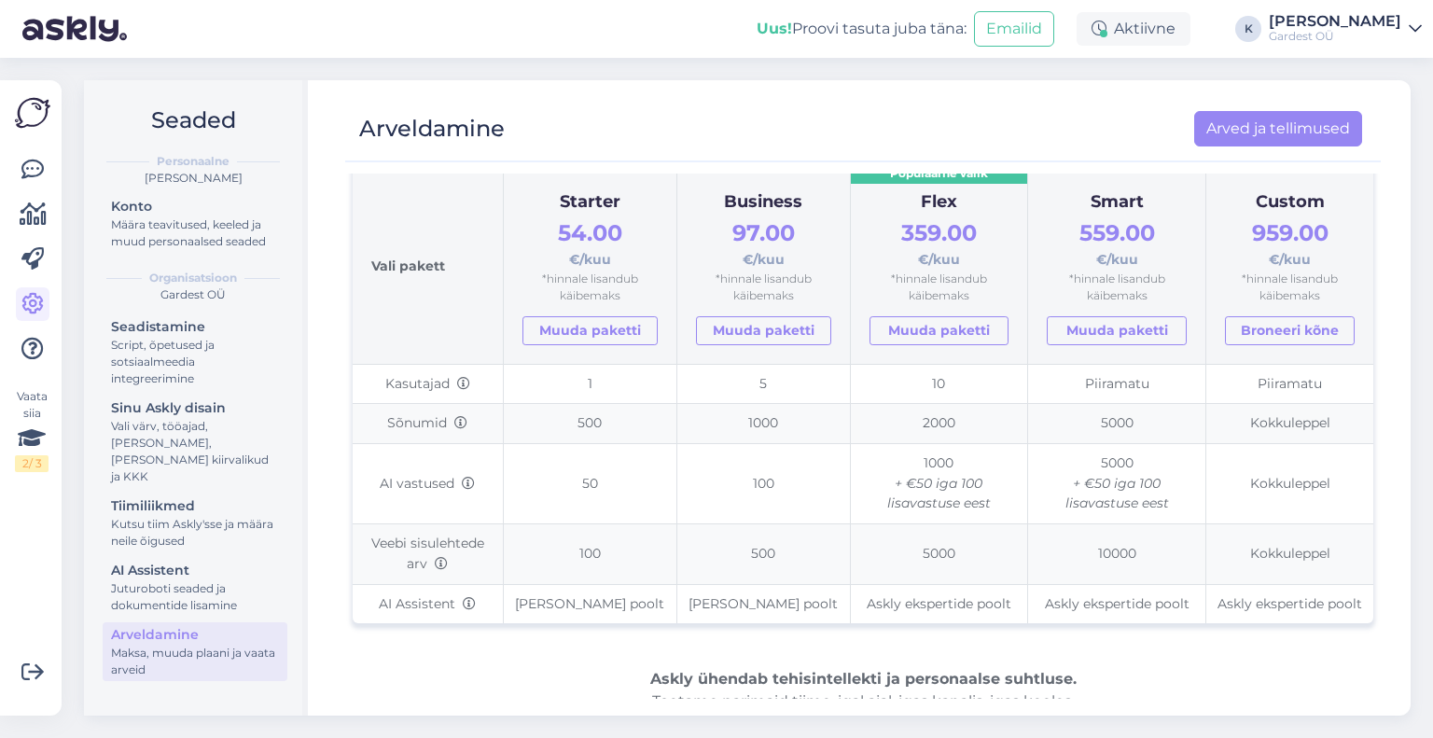
scroll to position [197, 0]
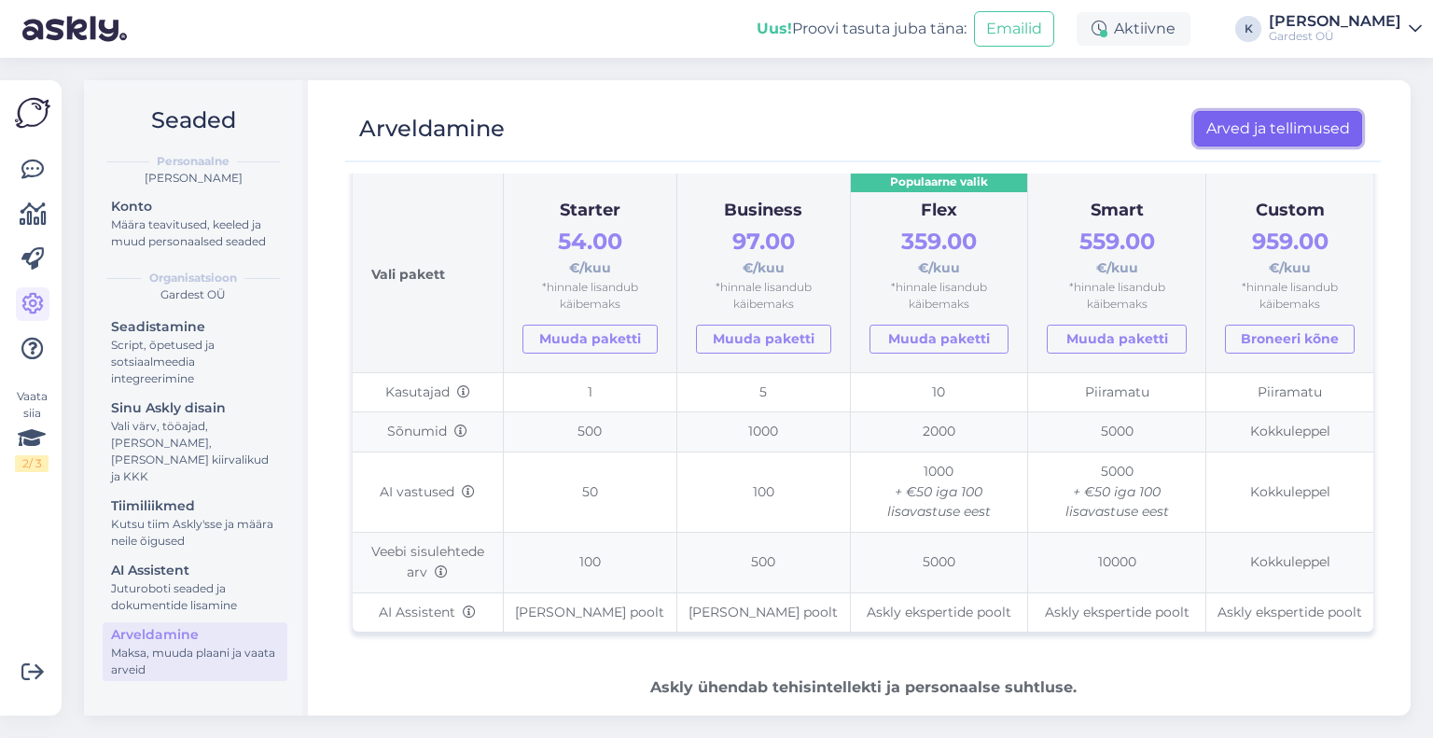
click at [1271, 121] on link "Arved ja tellimused" at bounding box center [1279, 128] width 168 height 35
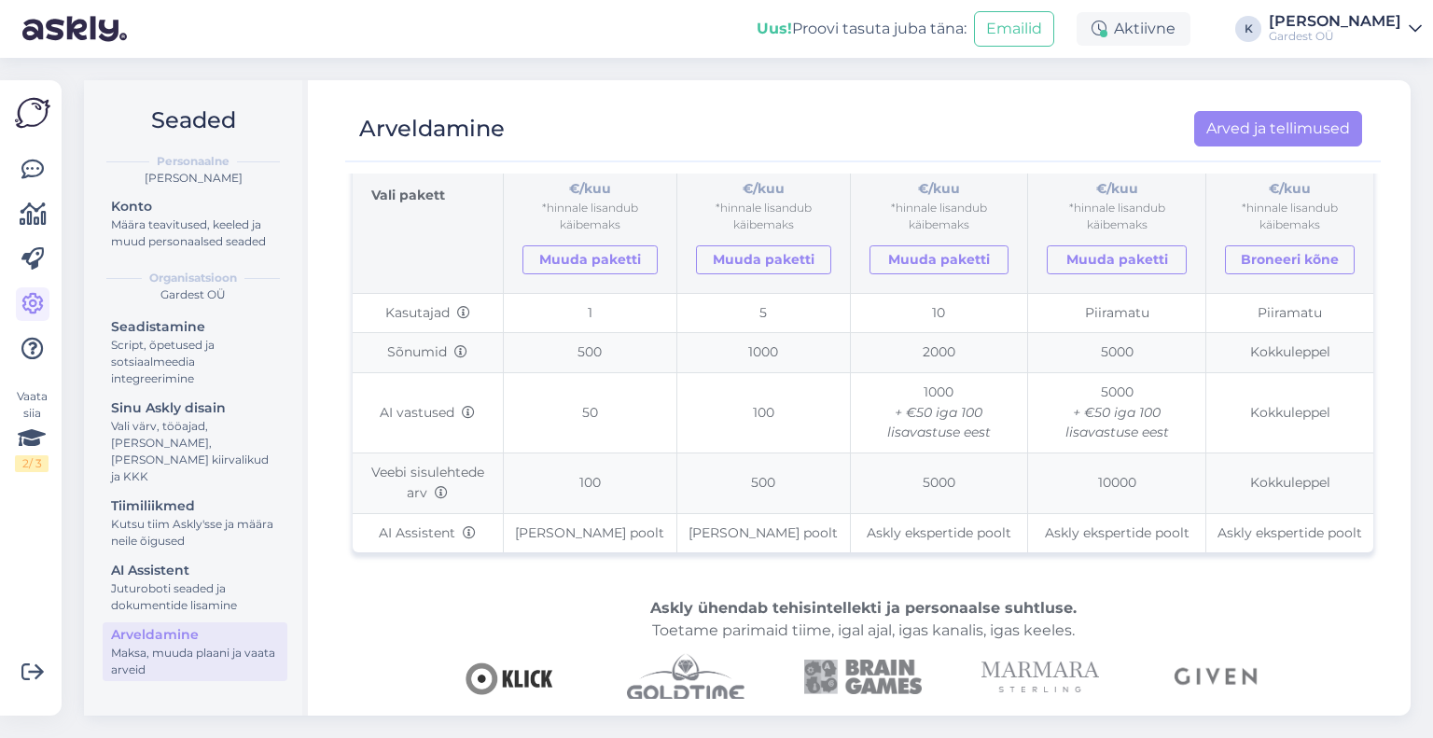
scroll to position [280, 0]
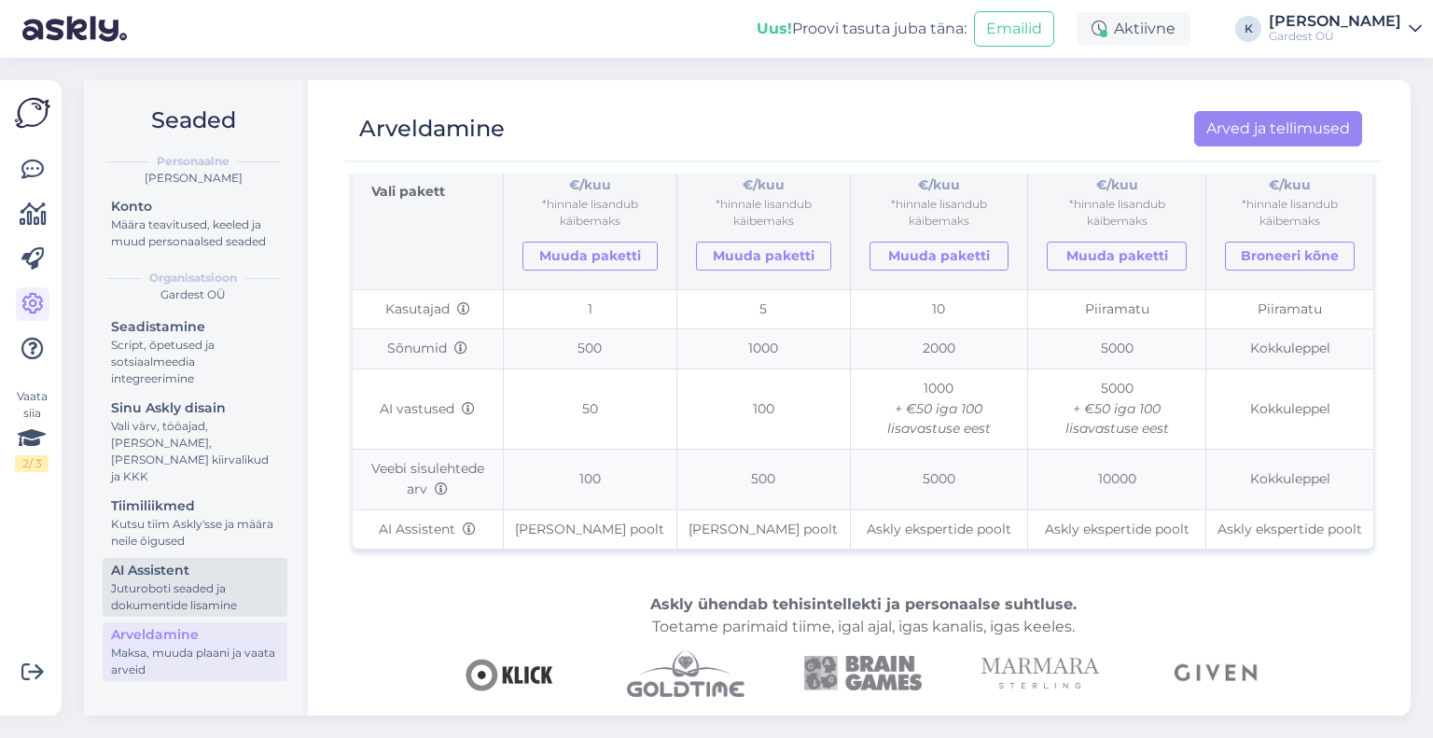
click at [173, 580] on div "Juturoboti seaded ja dokumentide lisamine" at bounding box center [195, 597] width 168 height 34
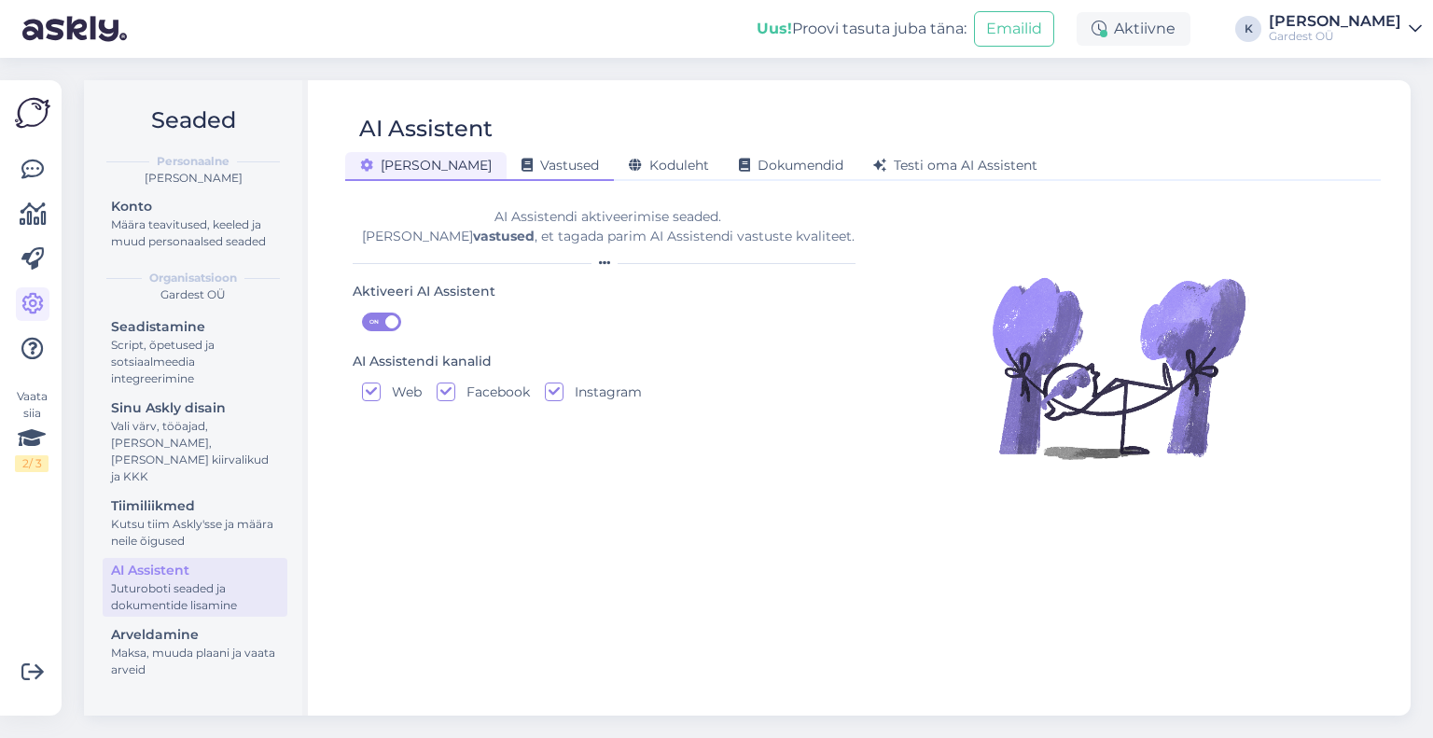
click at [522, 162] on span "Vastused" at bounding box center [560, 165] width 77 height 17
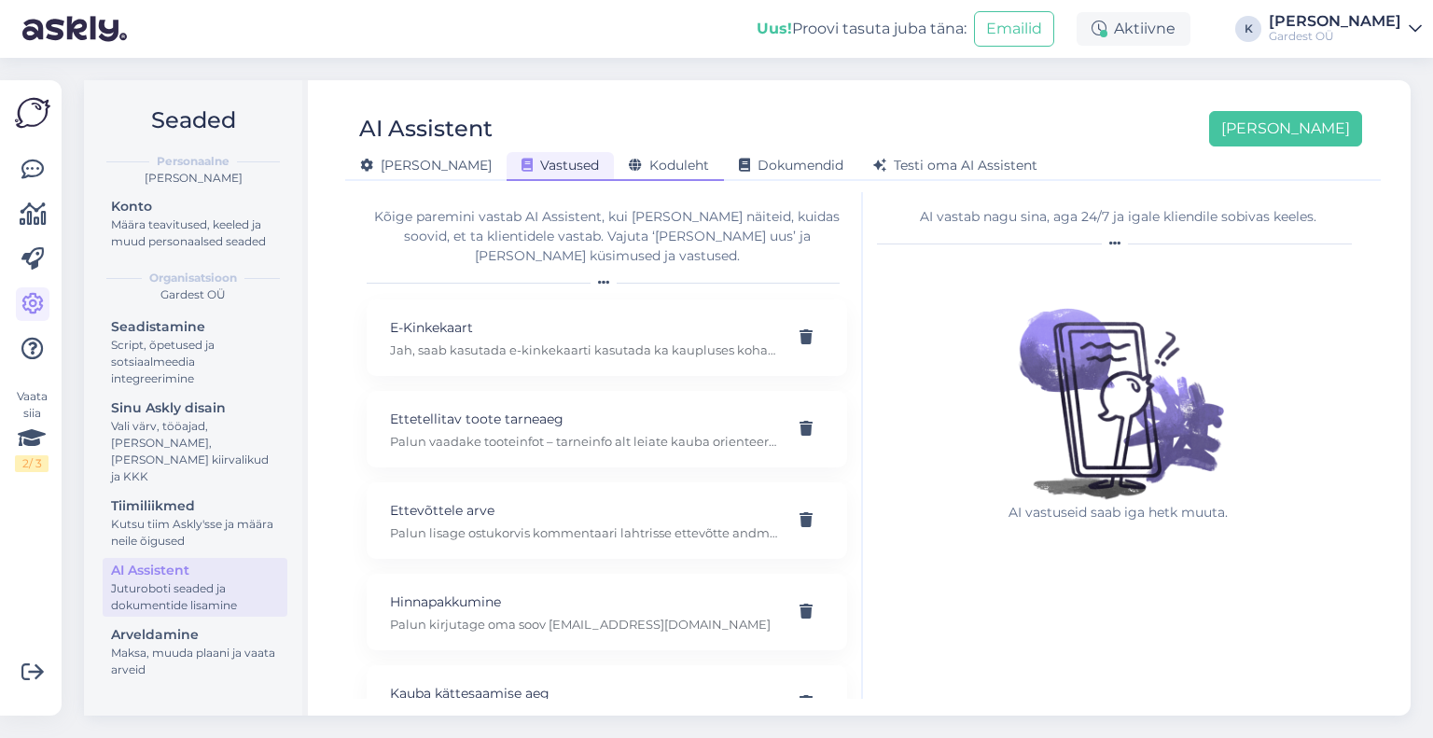
click at [629, 167] on span "Koduleht" at bounding box center [669, 165] width 80 height 17
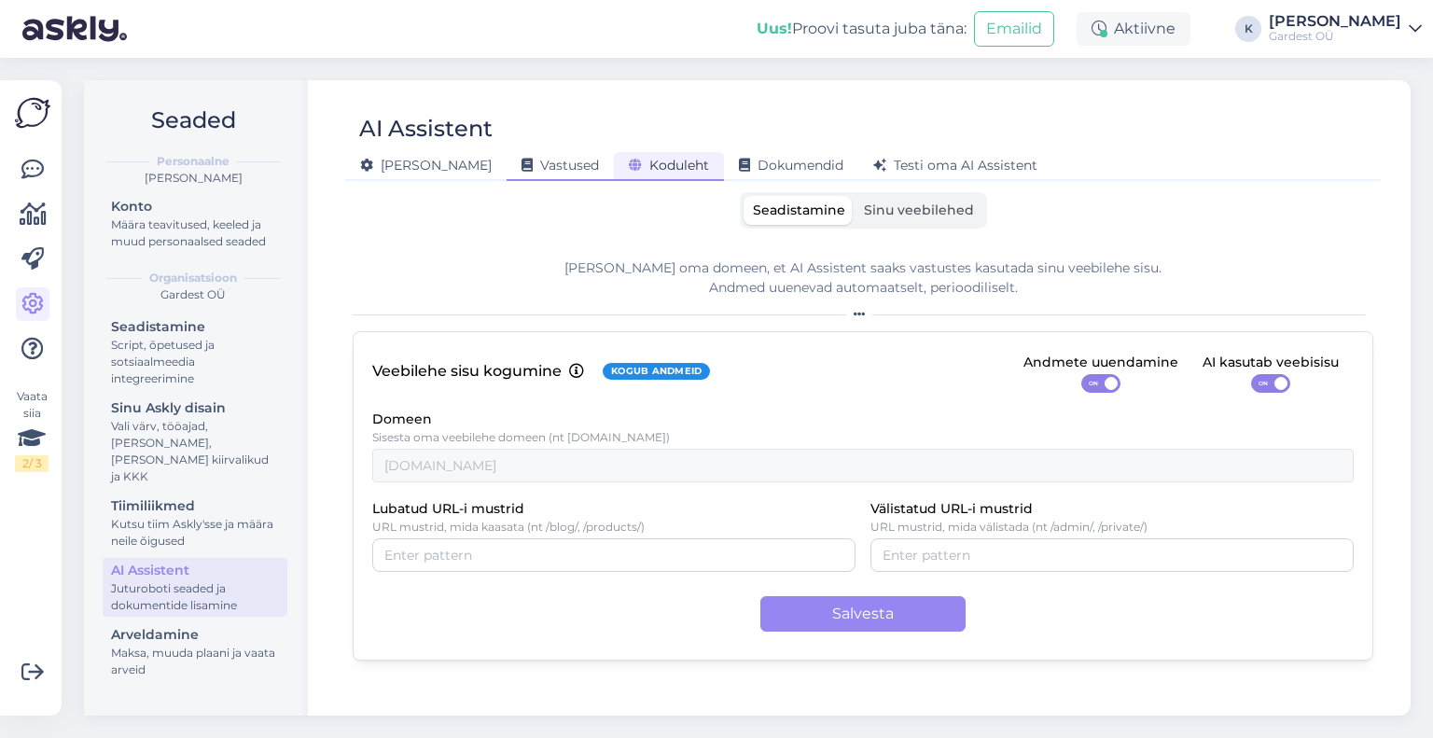
click at [522, 167] on span "Vastused" at bounding box center [560, 165] width 77 height 17
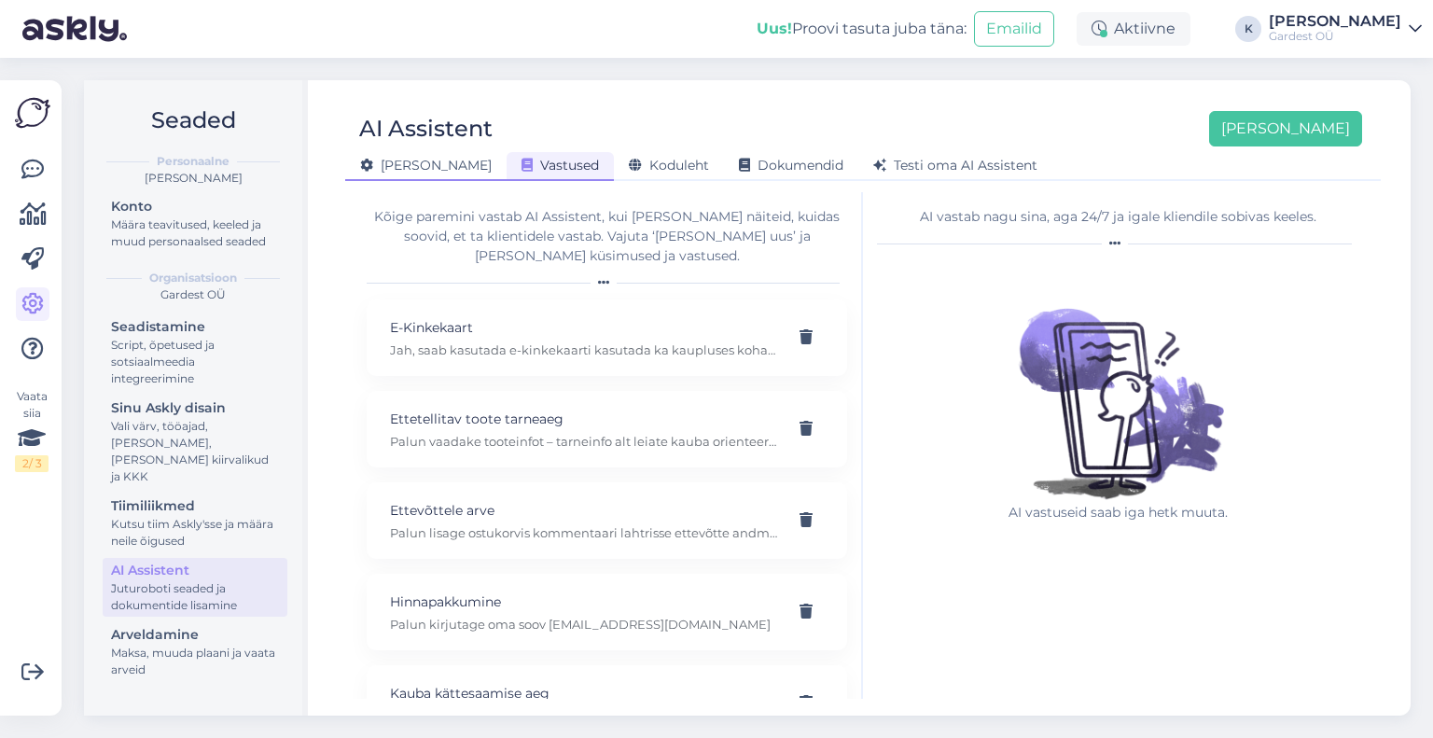
click at [396, 171] on span "[PERSON_NAME]" at bounding box center [426, 165] width 132 height 17
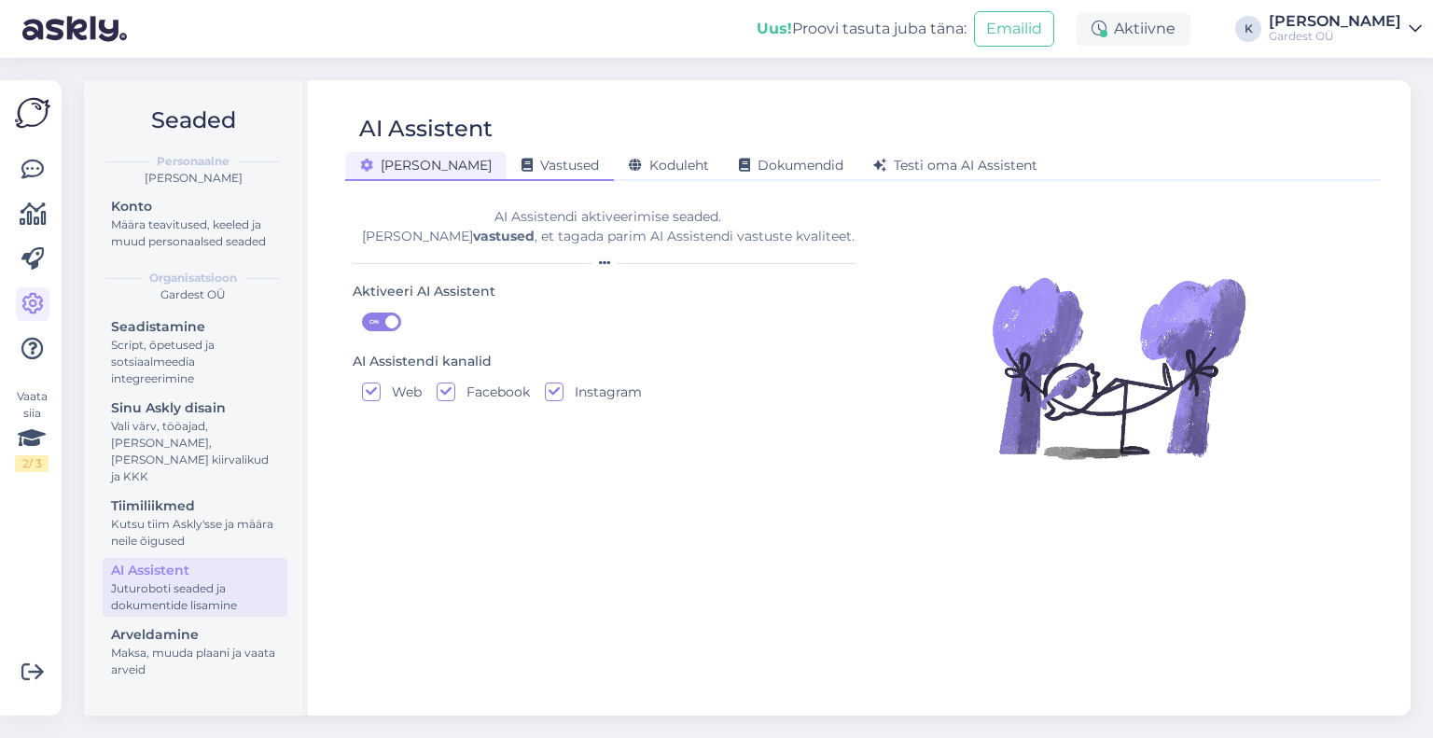
click at [522, 172] on span "Vastused" at bounding box center [560, 165] width 77 height 17
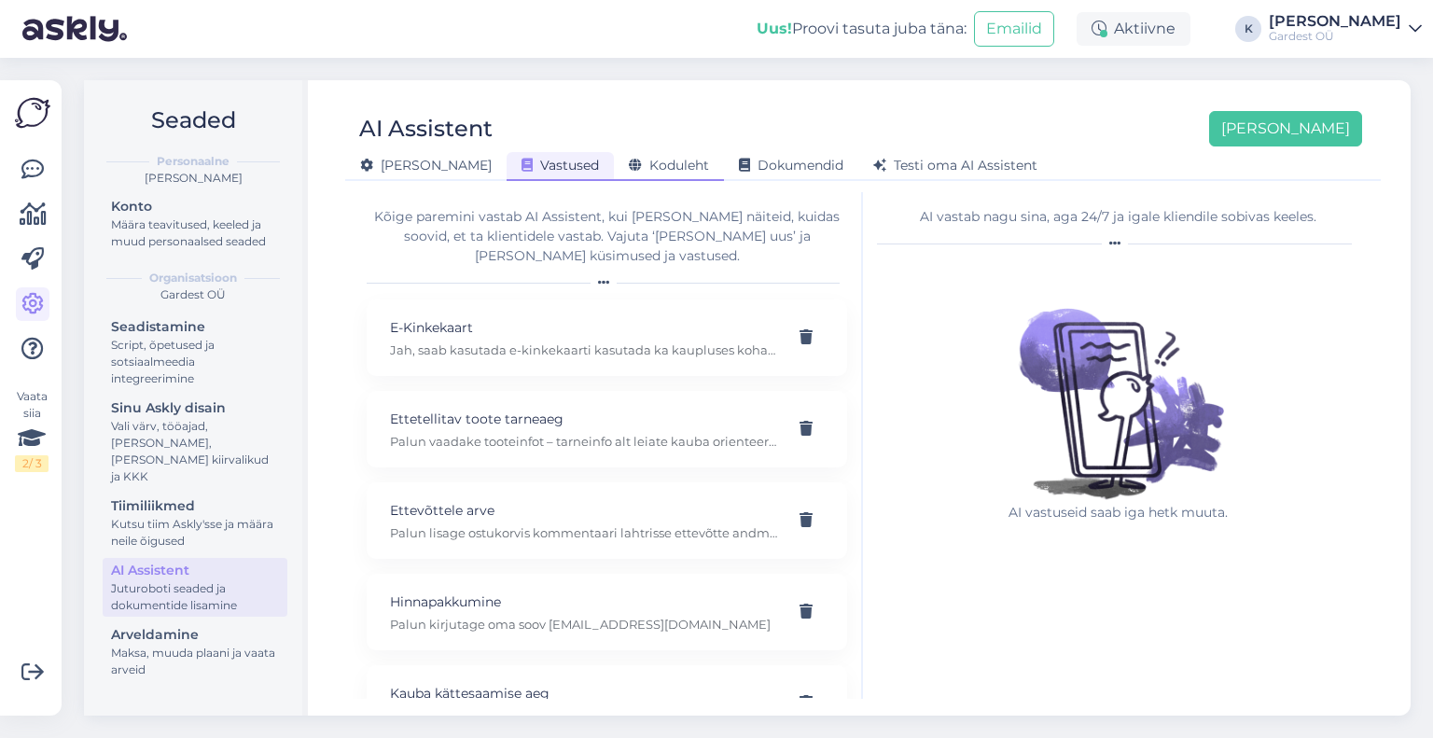
click at [629, 167] on span "Koduleht" at bounding box center [669, 165] width 80 height 17
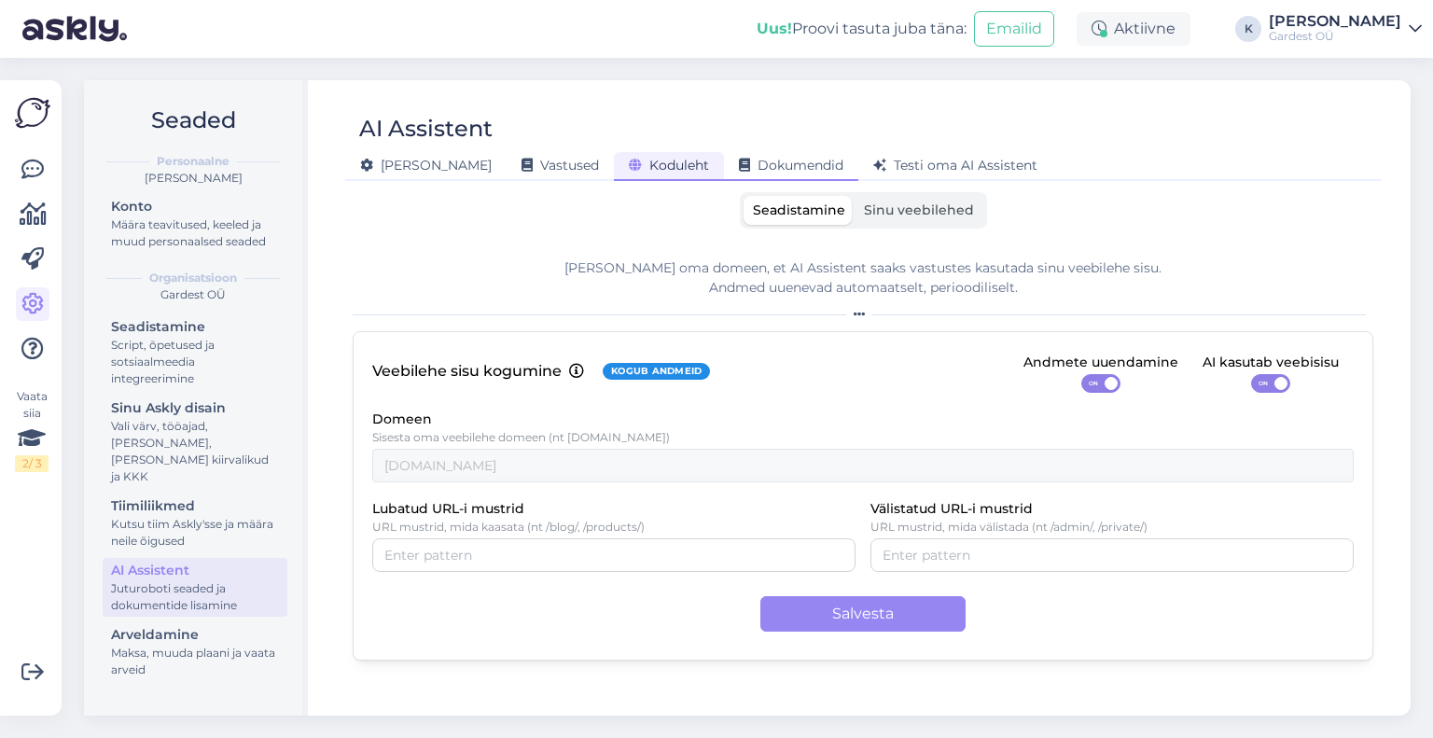
click at [739, 169] on span "Dokumendid" at bounding box center [791, 165] width 105 height 17
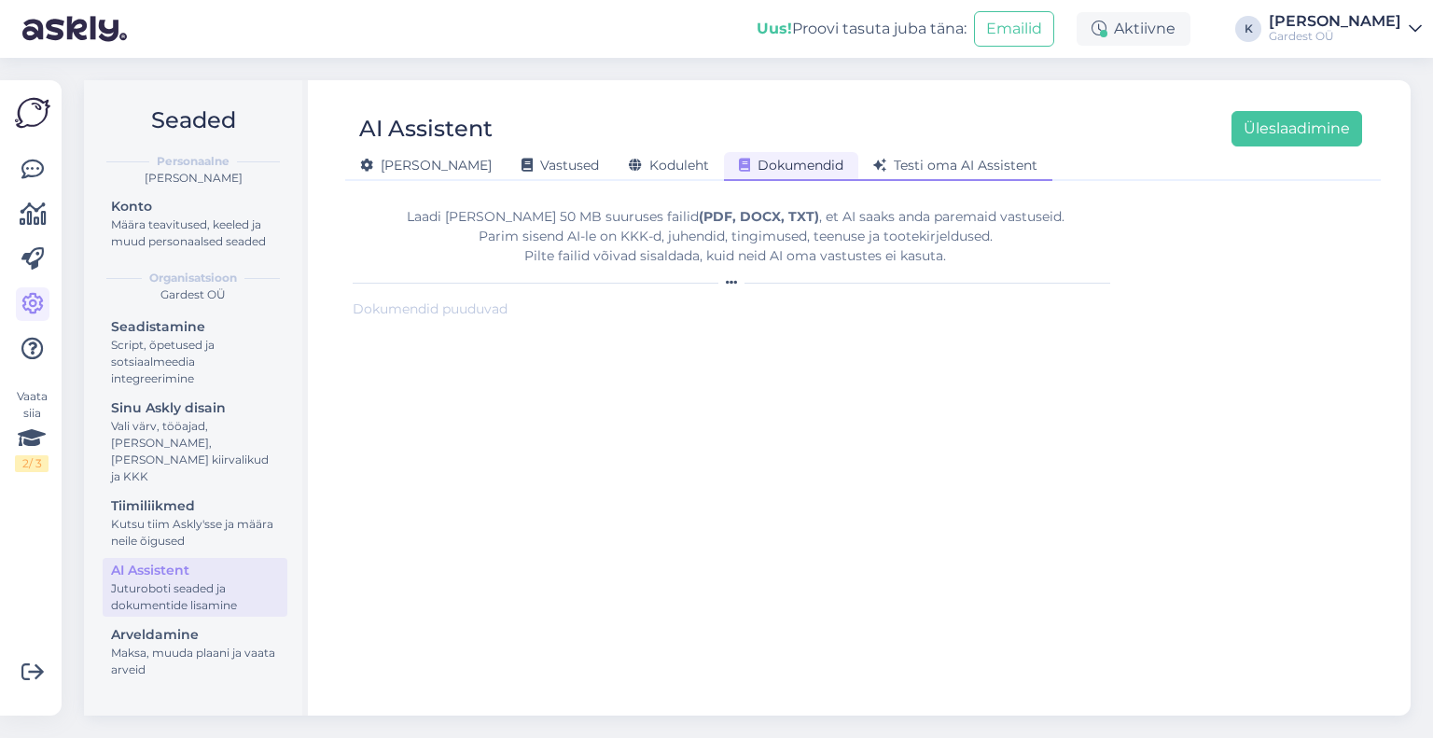
click at [875, 167] on span "Testi oma AI Assistent" at bounding box center [956, 165] width 164 height 17
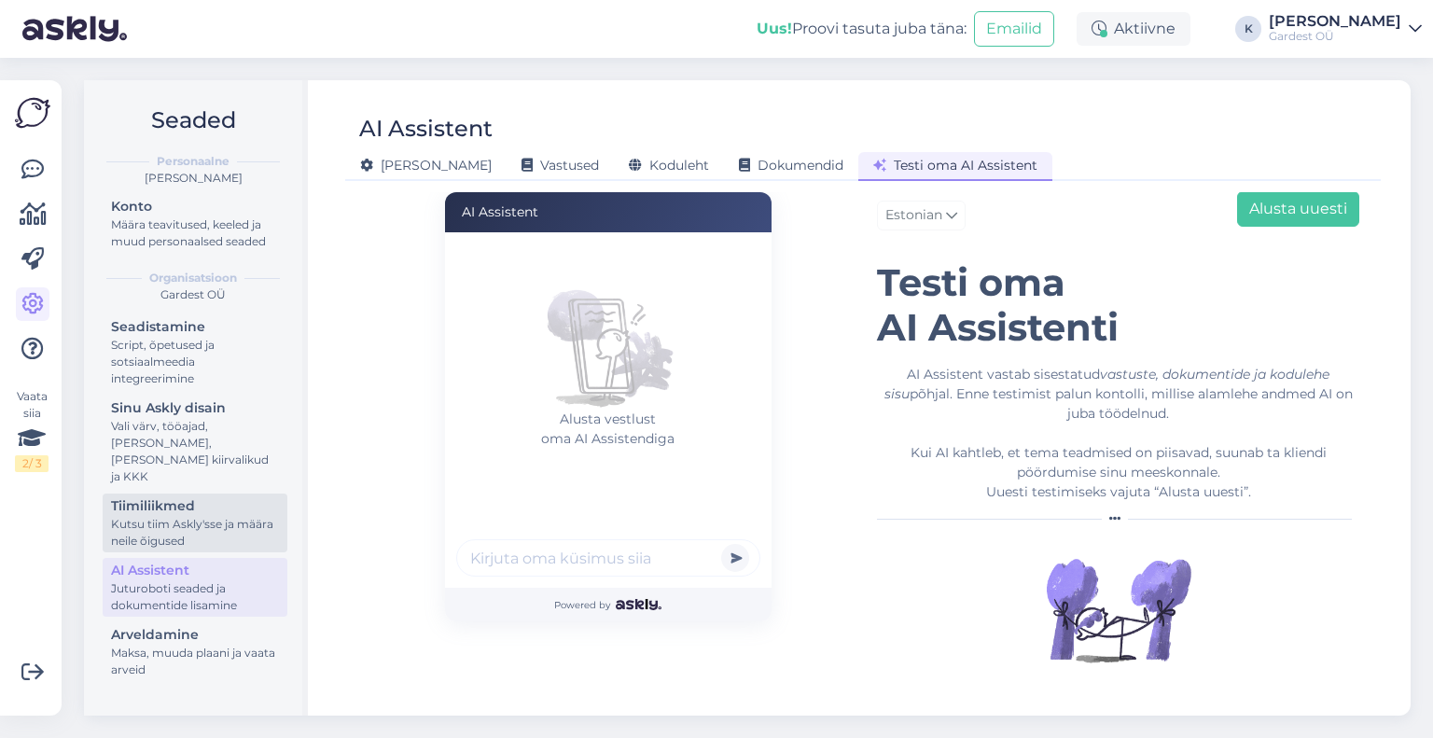
click at [202, 516] on div "Kutsu tiim Askly'sse ja määra neile õigused" at bounding box center [195, 533] width 168 height 34
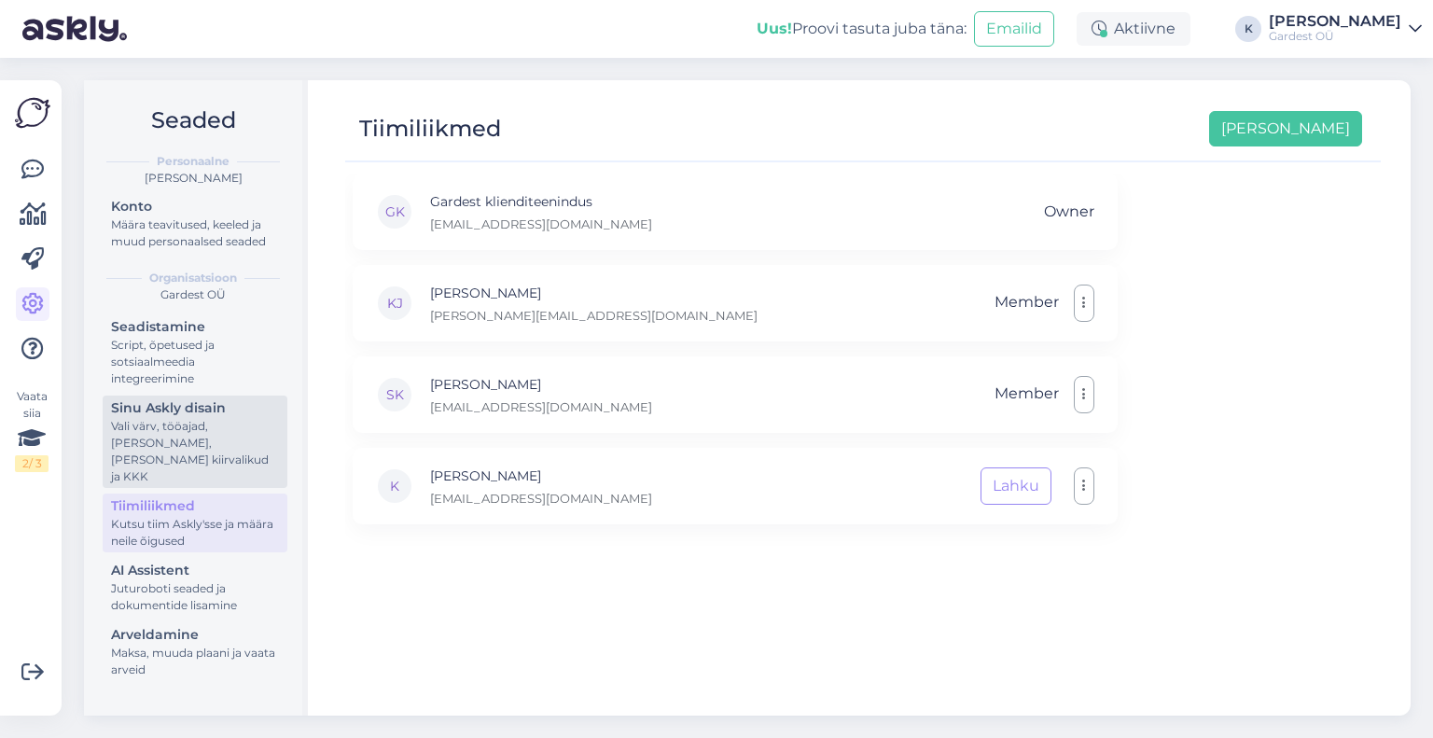
click at [168, 438] on div "Vali värv, tööajad, [PERSON_NAME], [PERSON_NAME] kiirvalikud ja KKK" at bounding box center [195, 451] width 168 height 67
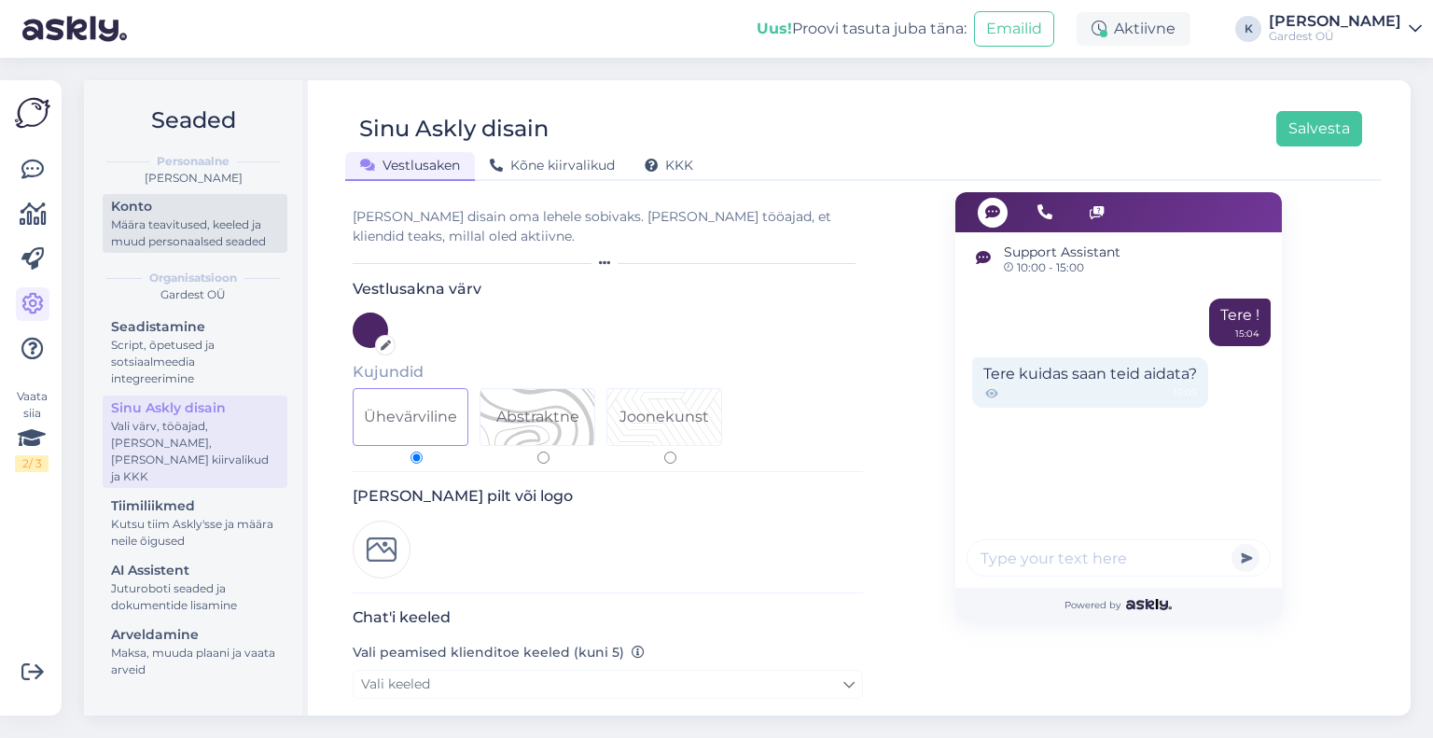
click at [108, 226] on link "Konto Määra teavitused, keeled ja muud personaalsed seaded" at bounding box center [195, 223] width 185 height 59
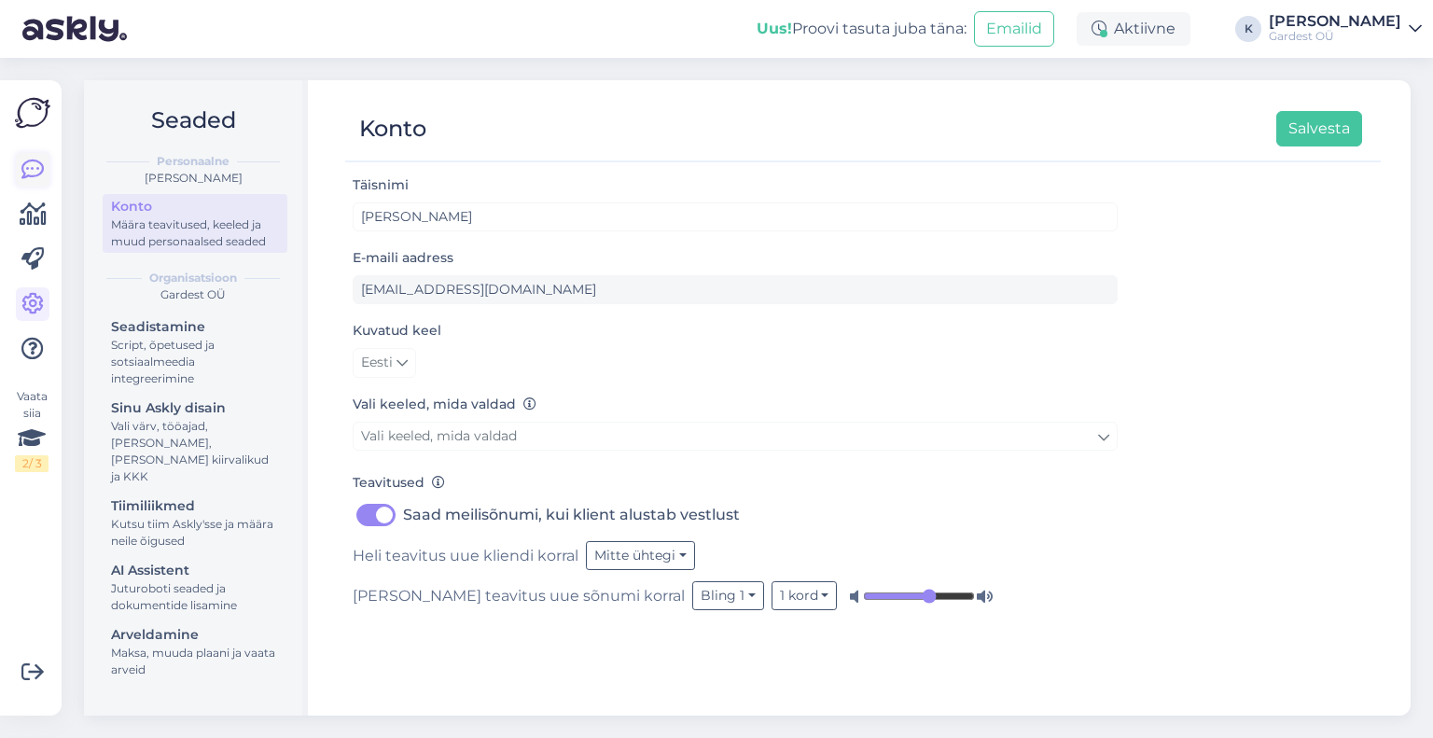
click at [26, 174] on icon at bounding box center [32, 170] width 22 height 22
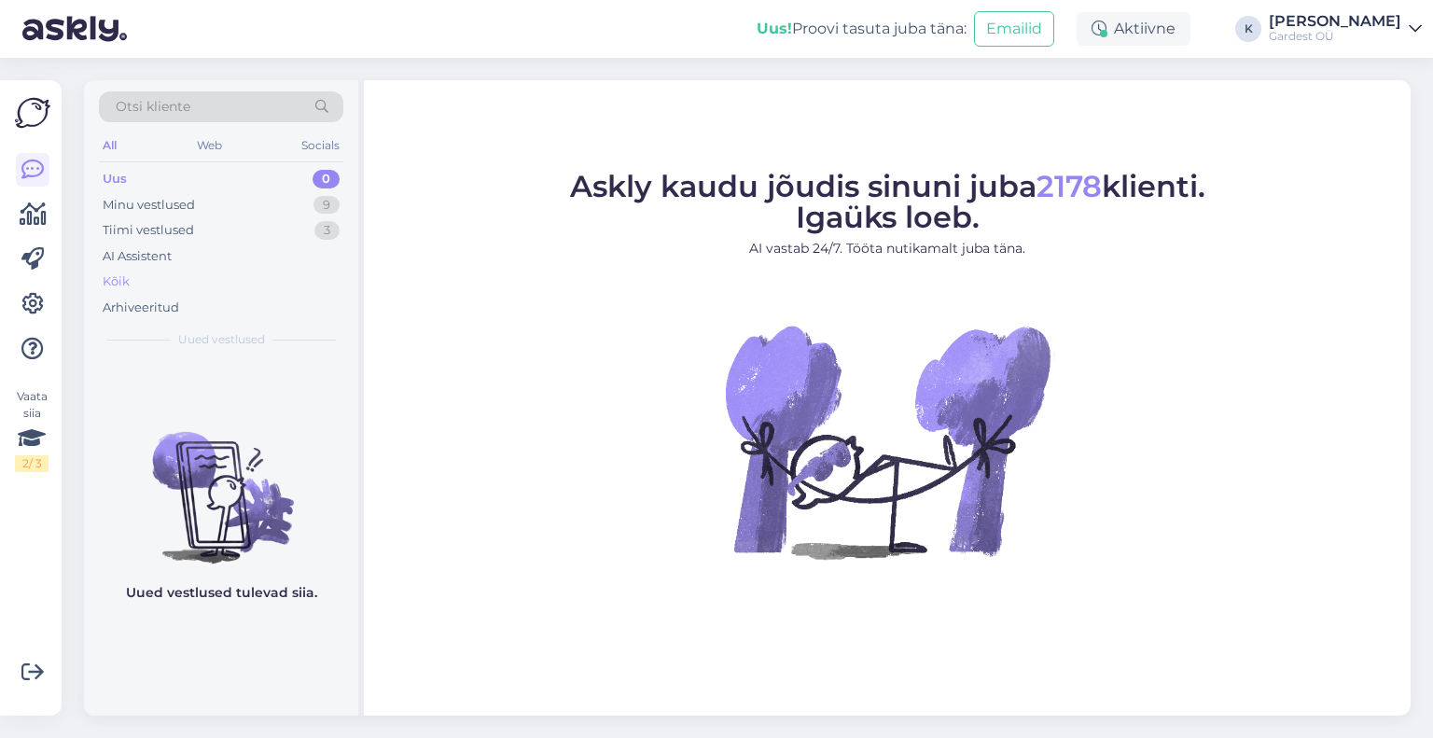
click at [147, 273] on div "Kõik" at bounding box center [221, 282] width 245 height 26
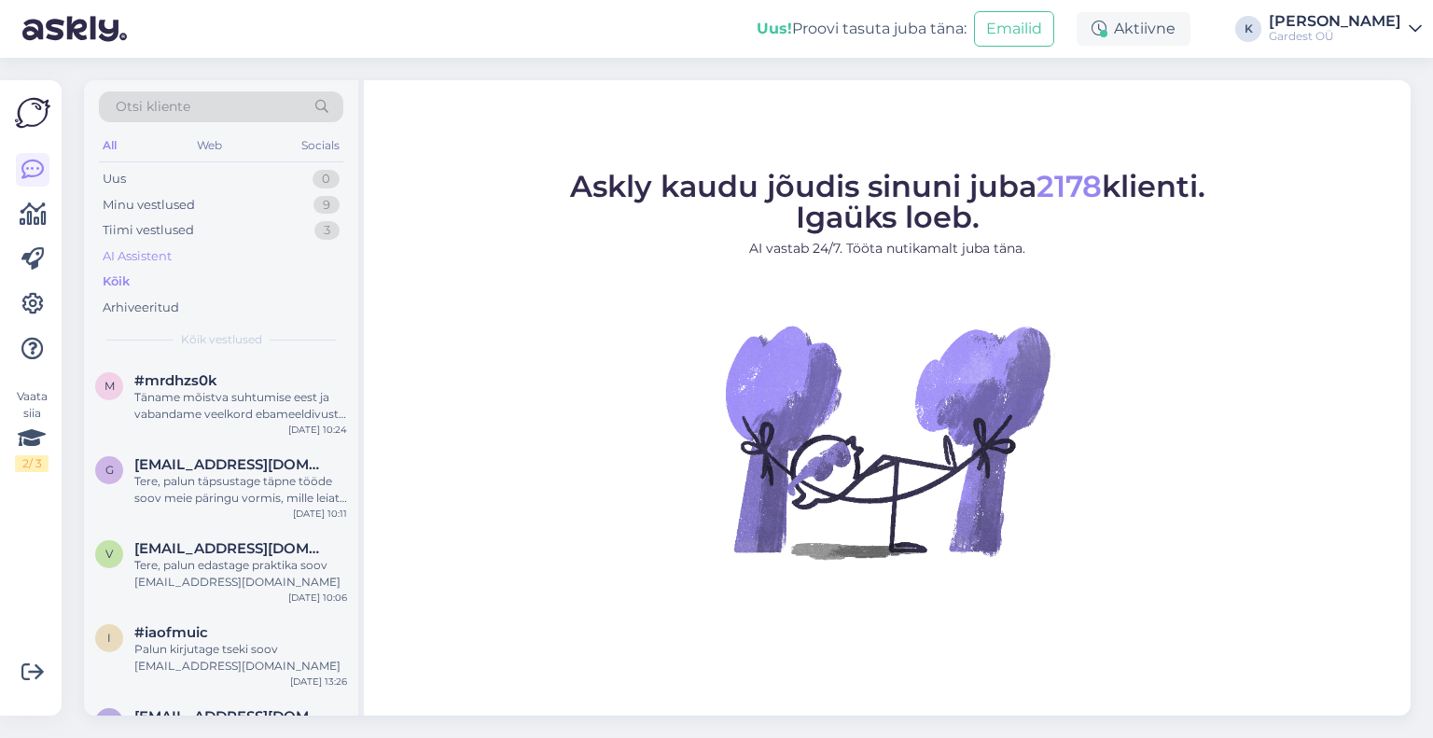
click at [157, 255] on div "AI Assistent" at bounding box center [137, 256] width 69 height 19
click at [173, 390] on div "Tere! Toote saadavuse päringu saate edastada [EMAIL_ADDRESS][DOMAIN_NAME]. Kõig…" at bounding box center [240, 406] width 213 height 34
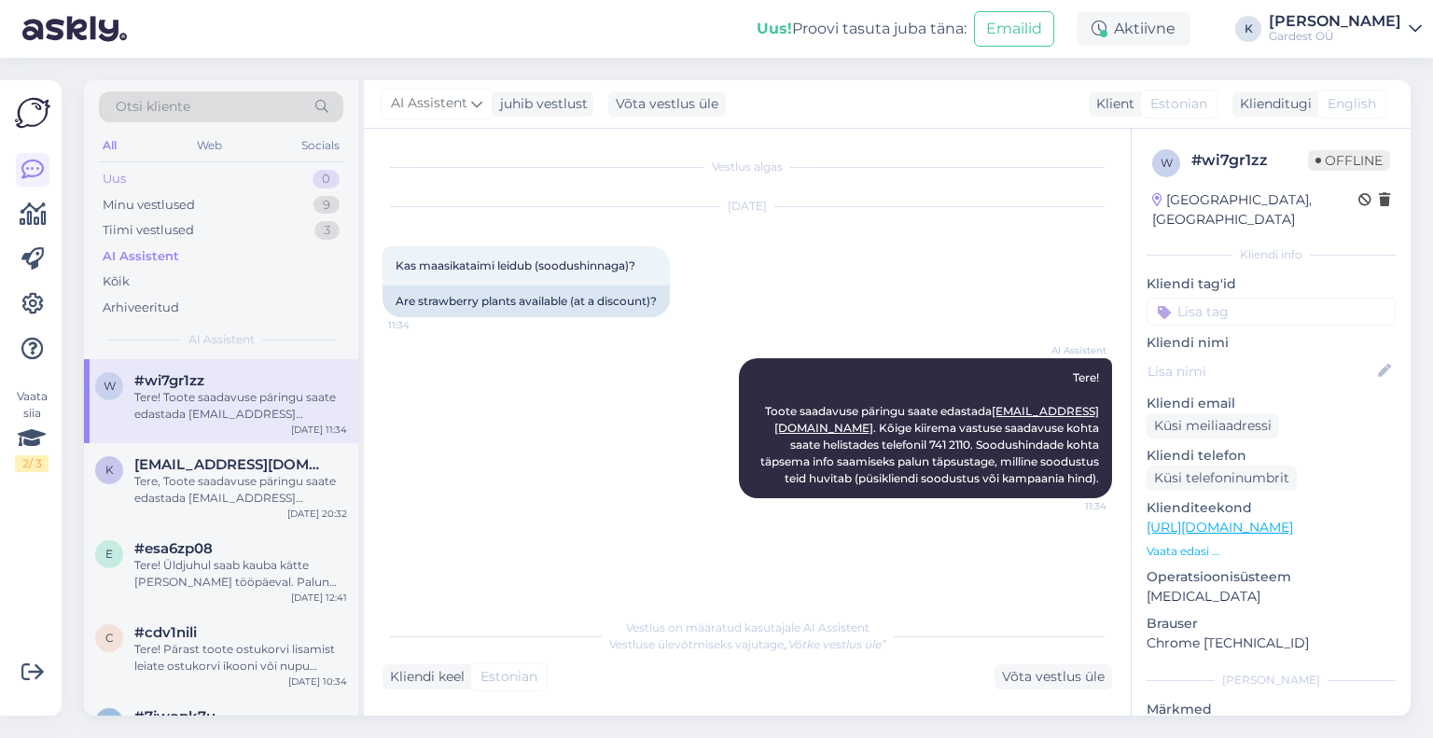
click at [124, 178] on div "Uus" at bounding box center [114, 179] width 23 height 19
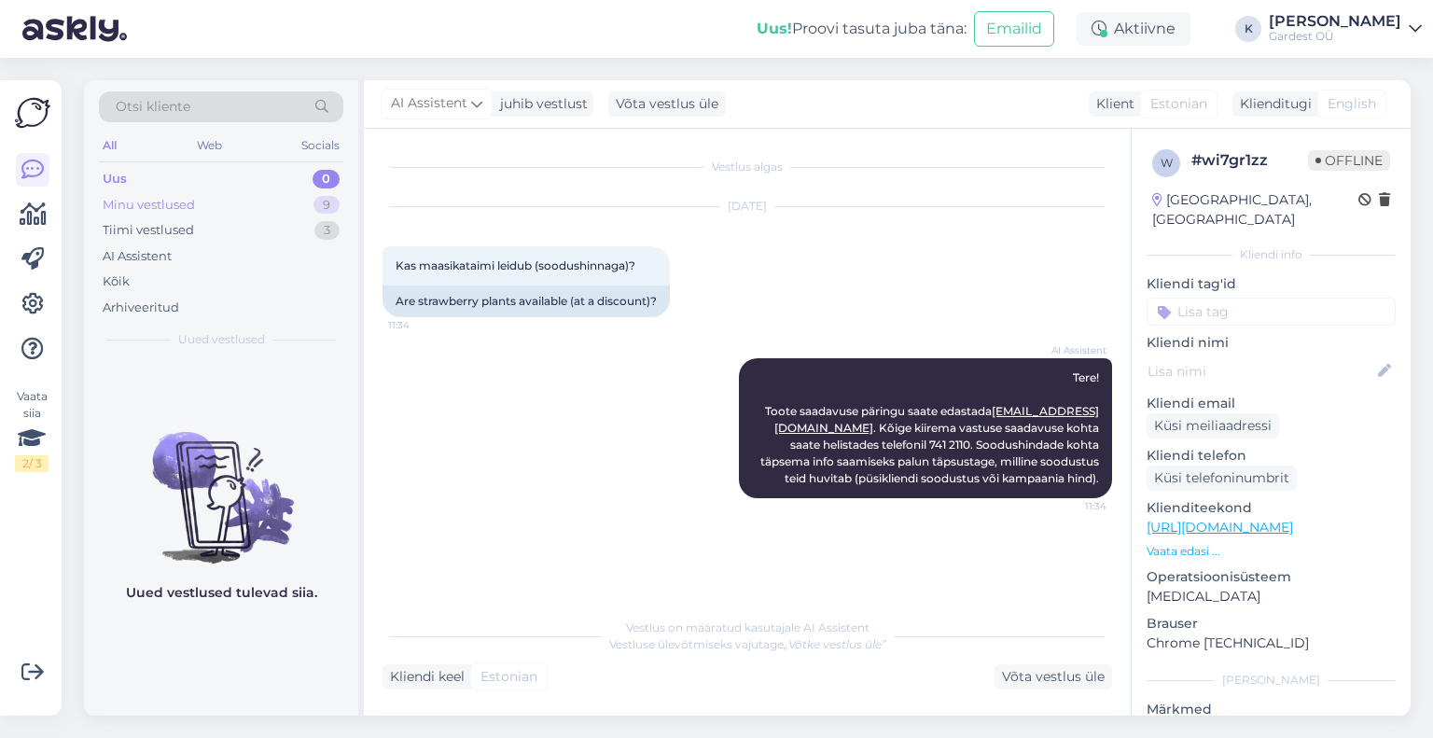
click at [149, 204] on div "Minu vestlused" at bounding box center [149, 205] width 92 height 19
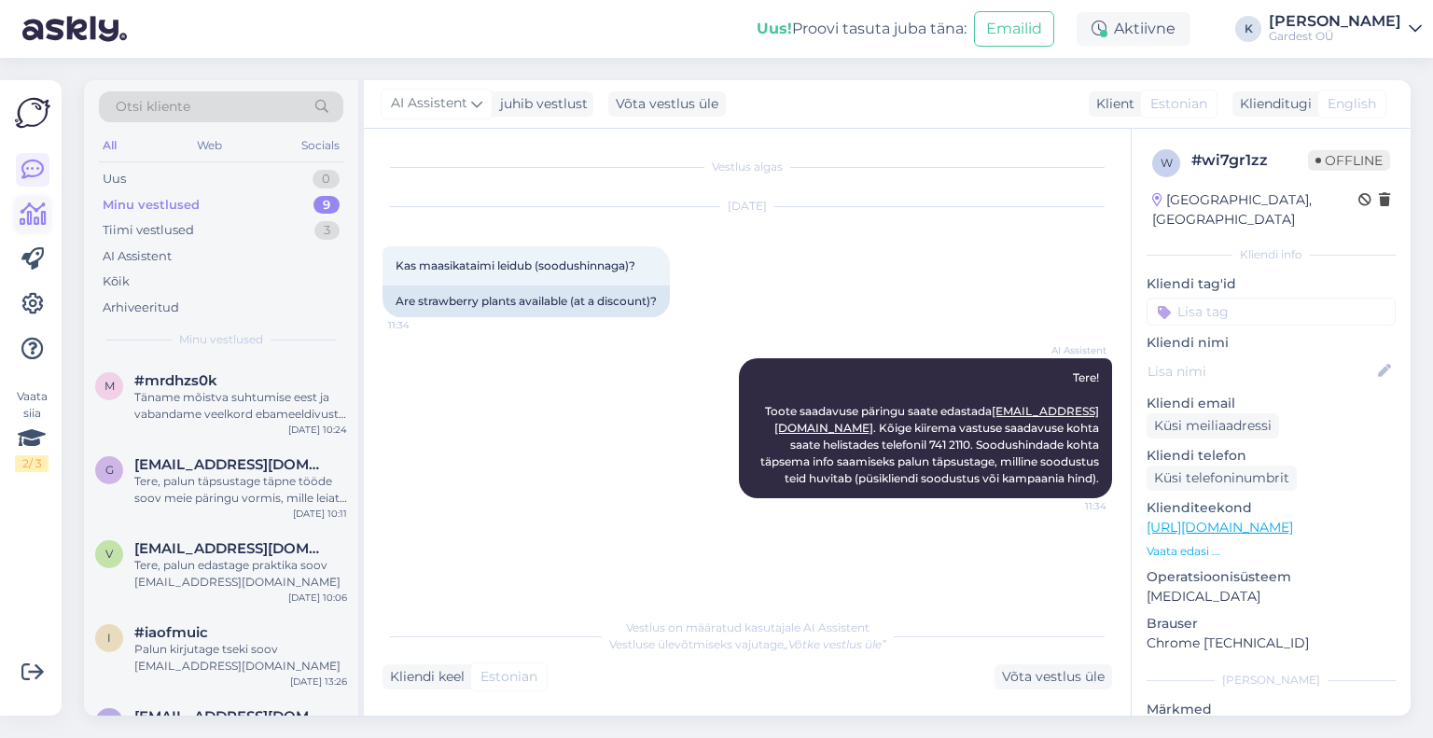
click at [21, 212] on icon at bounding box center [33, 214] width 27 height 22
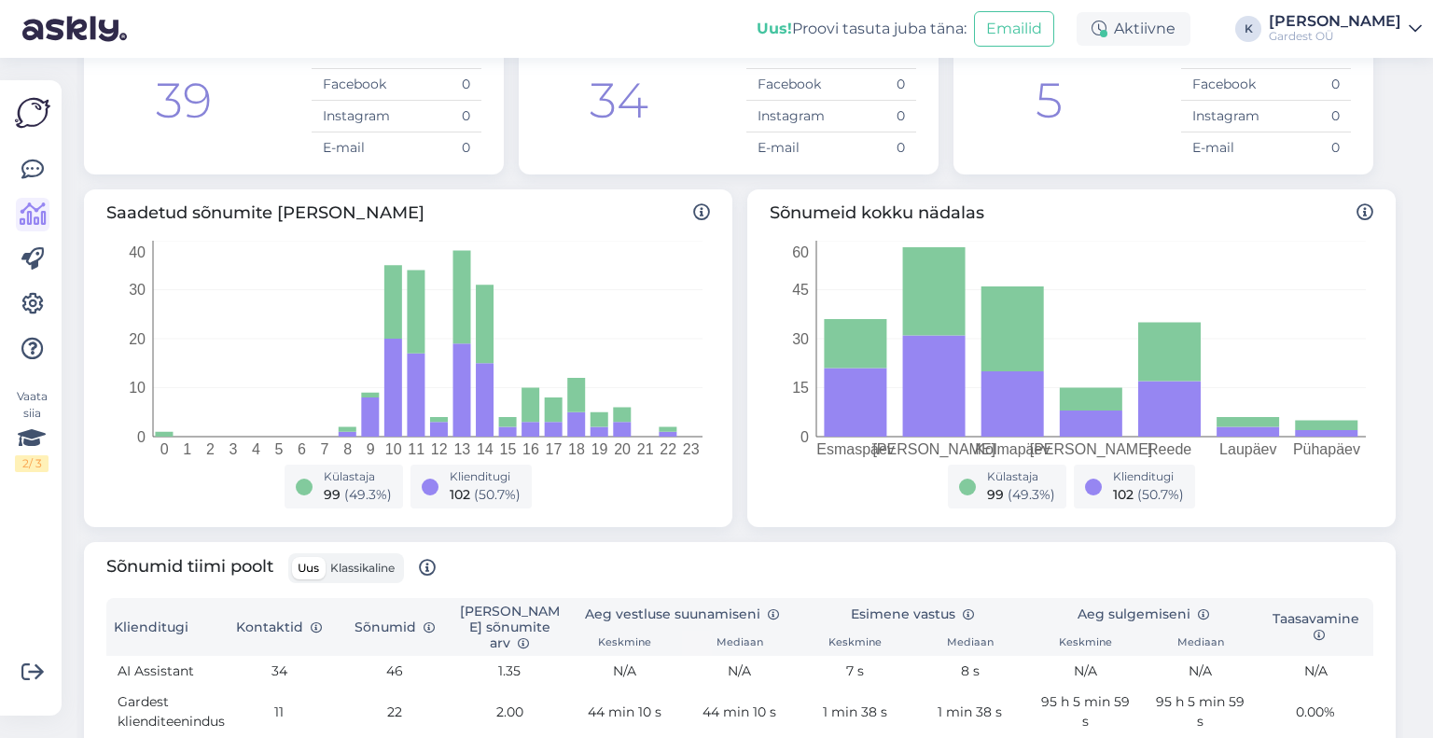
scroll to position [130, 0]
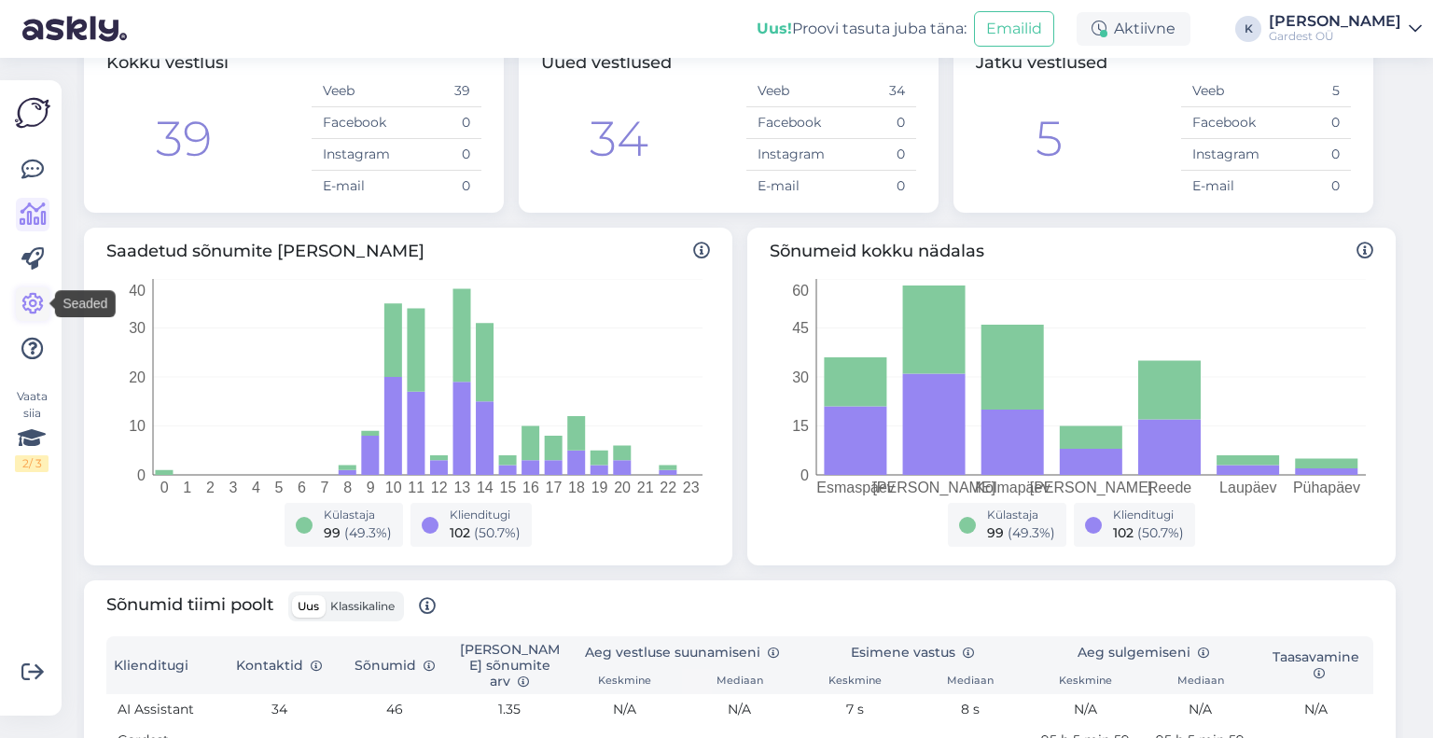
click at [34, 301] on icon at bounding box center [32, 304] width 22 height 22
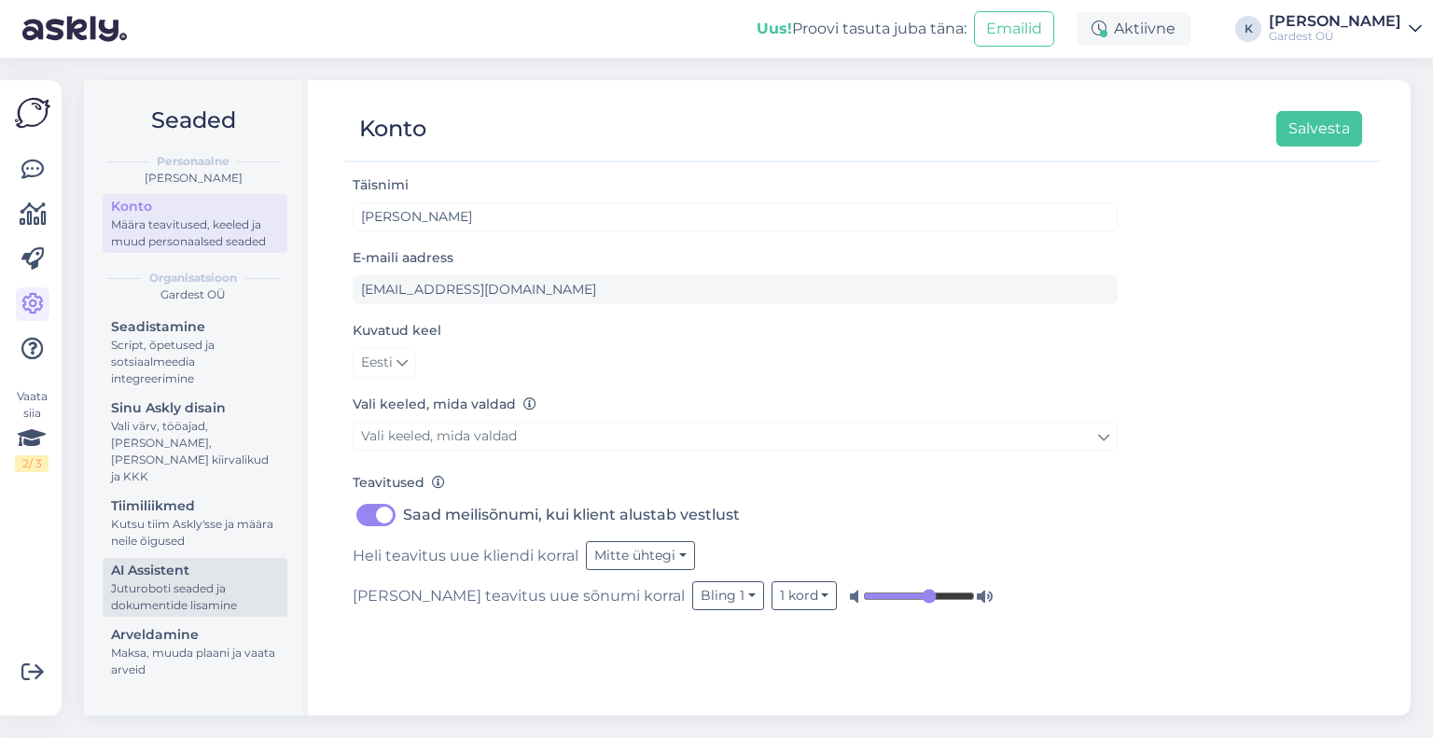
click at [175, 581] on div "Juturoboti seaded ja dokumentide lisamine" at bounding box center [195, 597] width 168 height 34
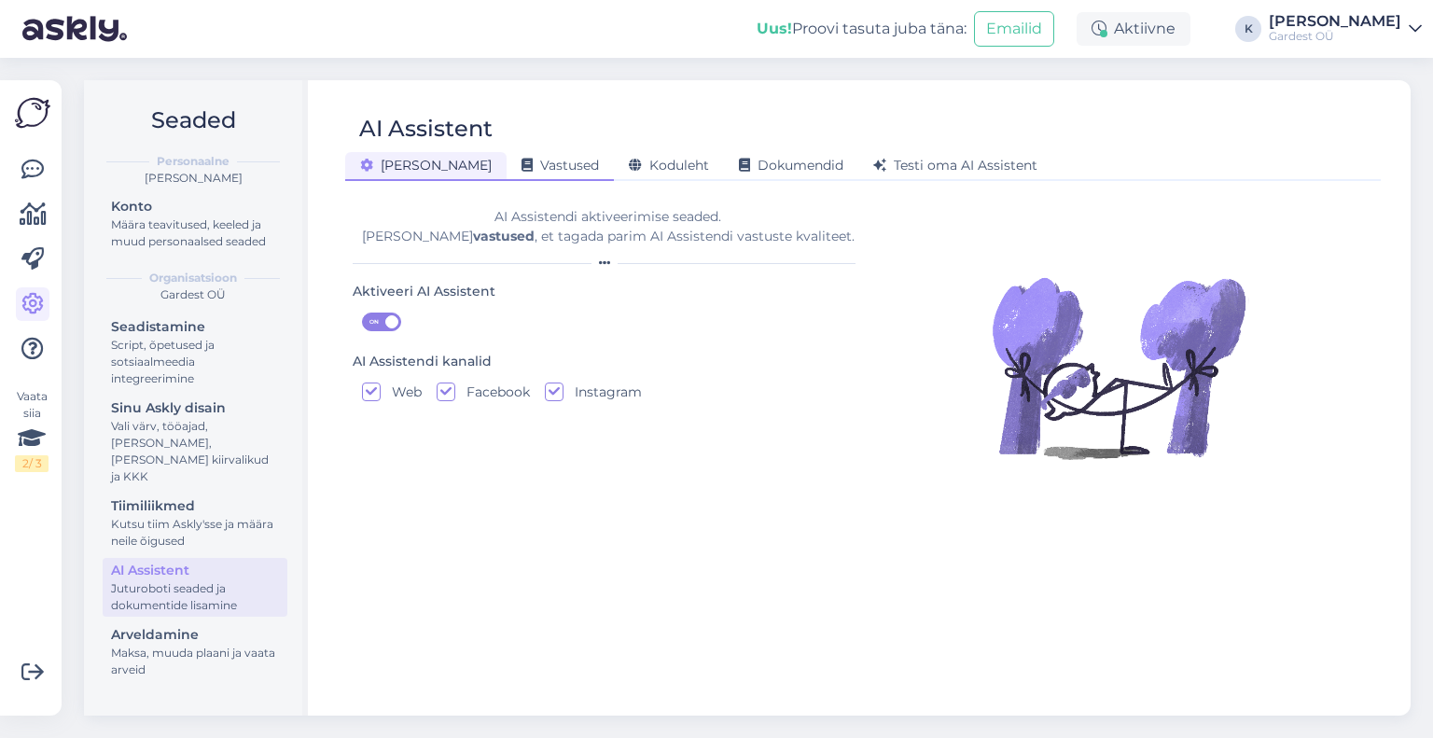
click at [507, 175] on div "Vastused" at bounding box center [560, 166] width 107 height 29
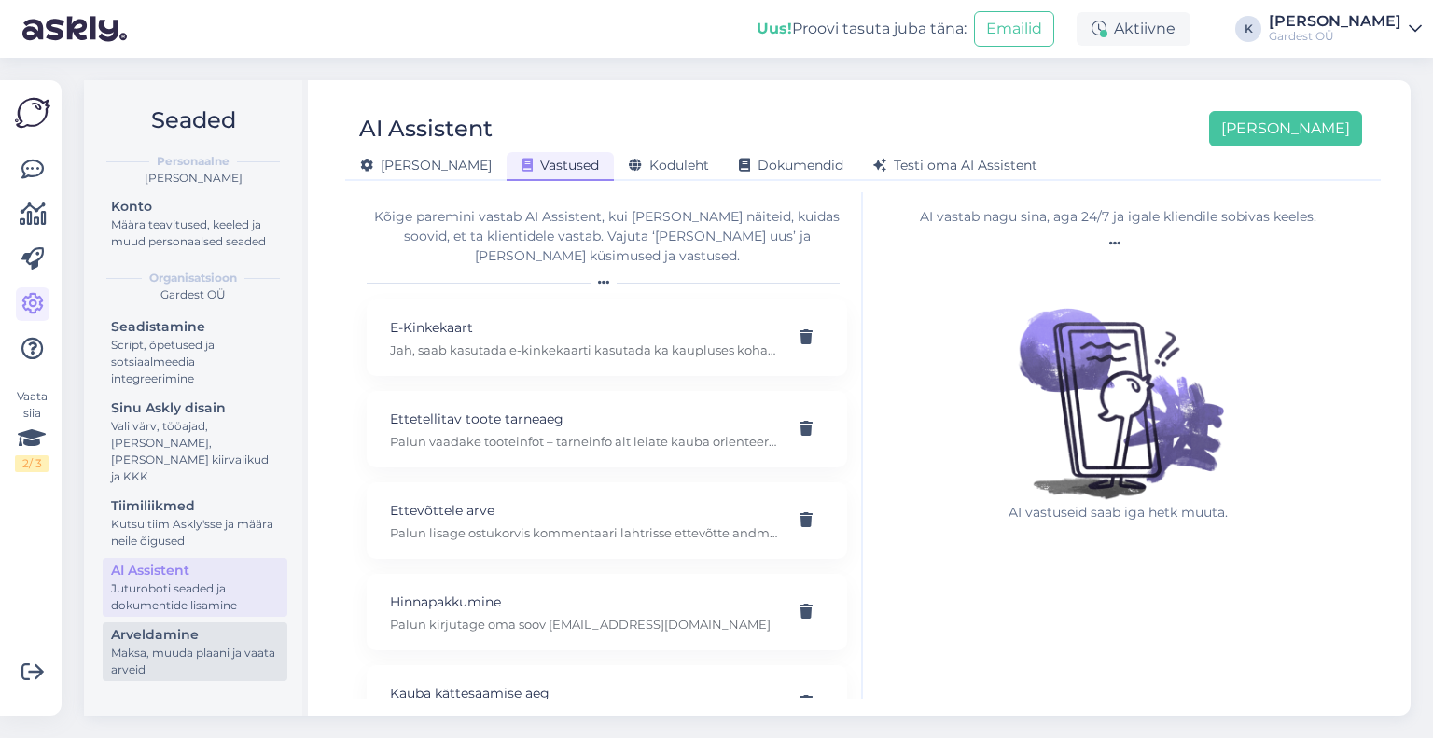
click at [213, 646] on div "Maksa, muuda plaani ja vaata arveid" at bounding box center [195, 662] width 168 height 34
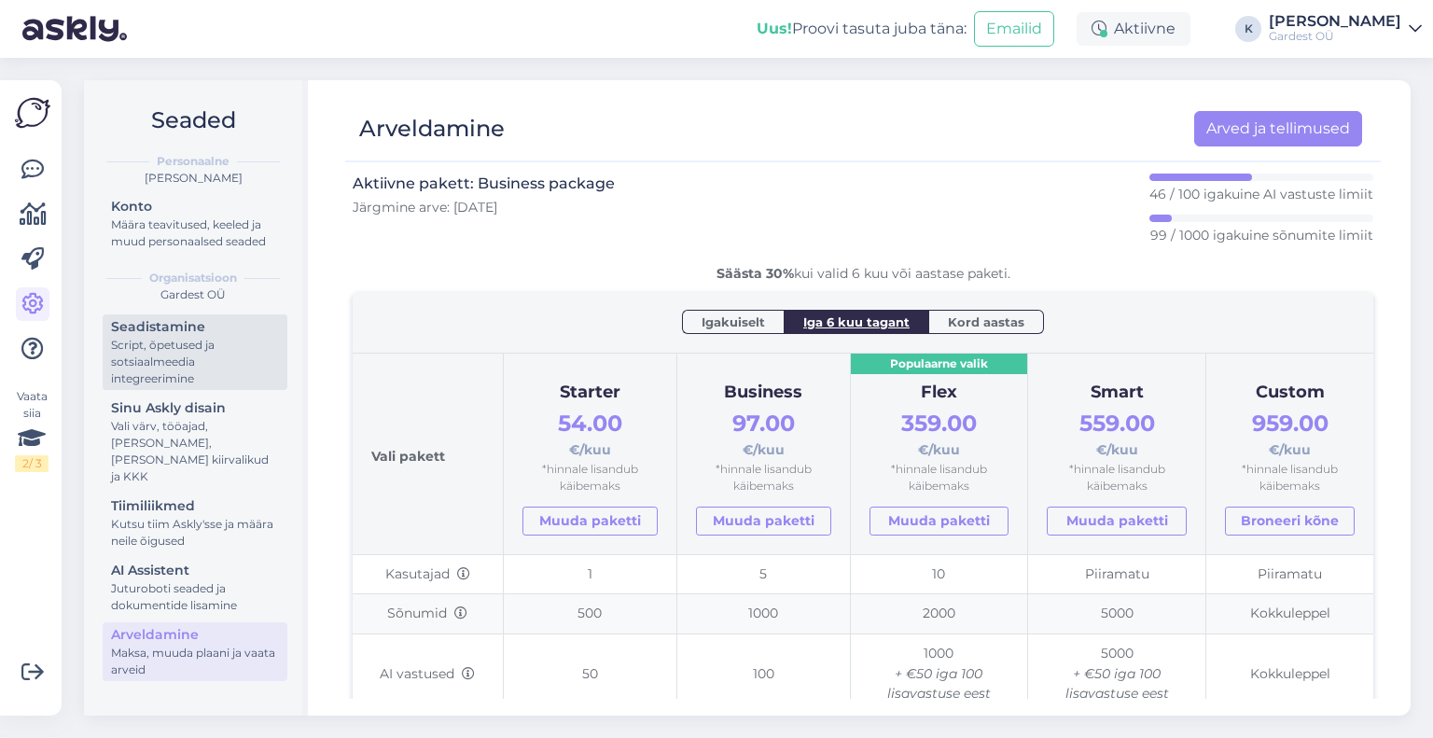
scroll to position [10, 0]
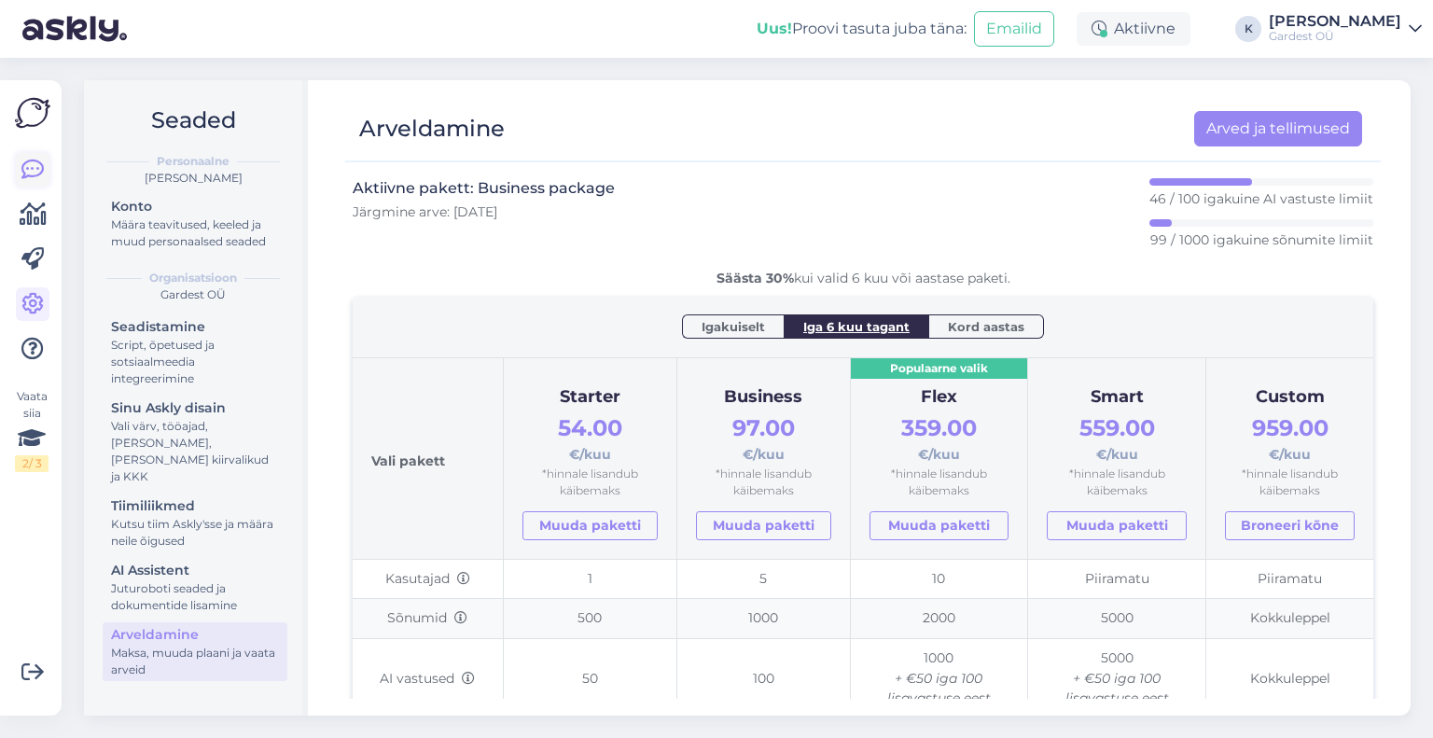
click at [22, 167] on icon at bounding box center [32, 170] width 22 height 22
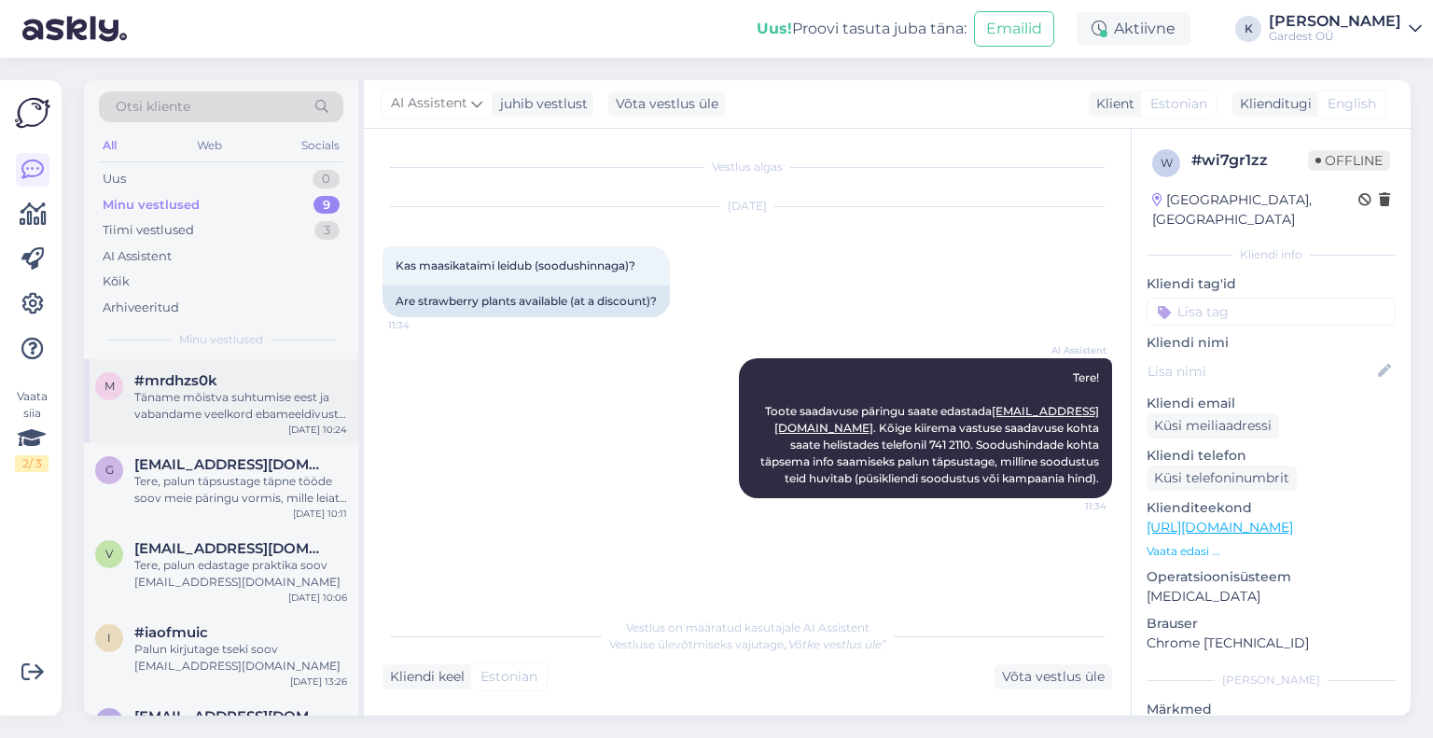
click at [176, 390] on div "Täname mõistva suhtumise eest ja vabandame veelkord ebameeldivuste pärast." at bounding box center [240, 406] width 213 height 34
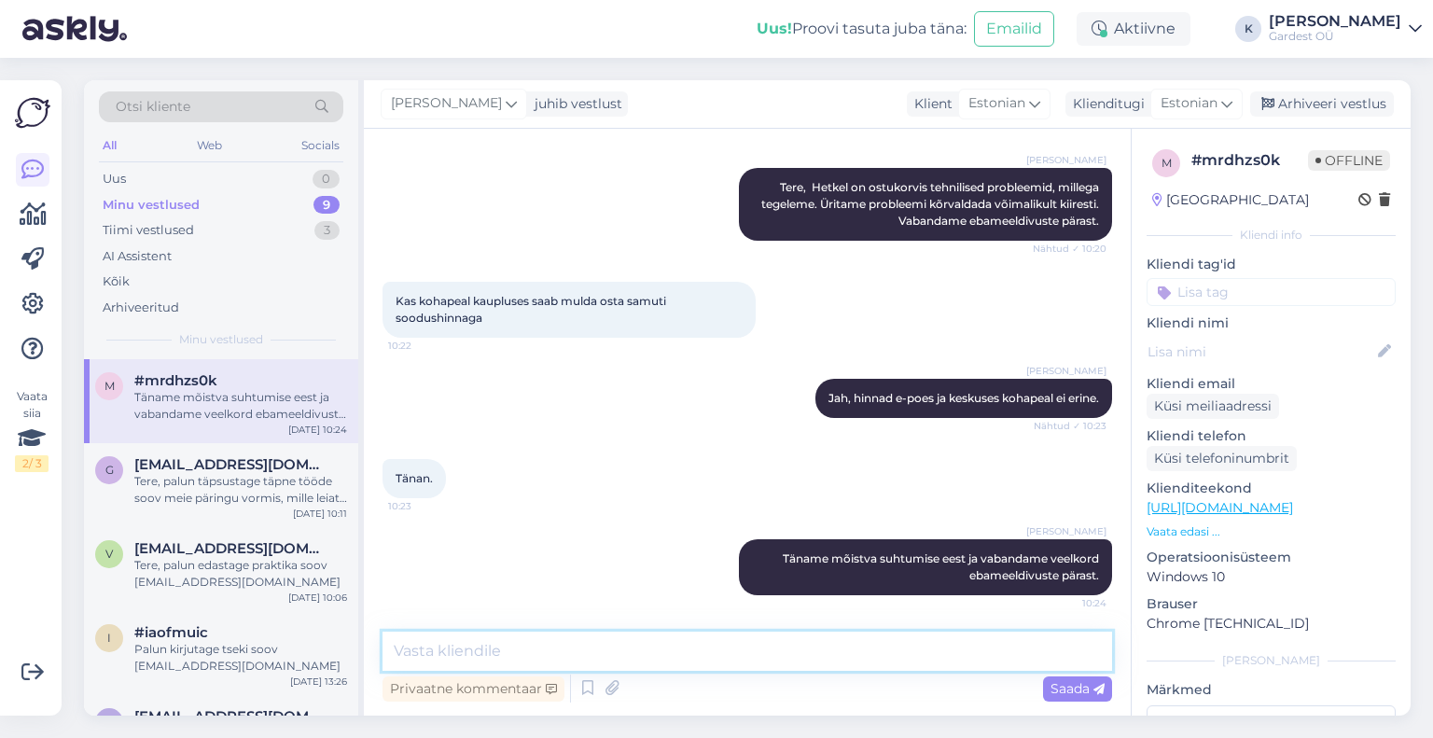
click at [649, 661] on textarea at bounding box center [748, 651] width 730 height 39
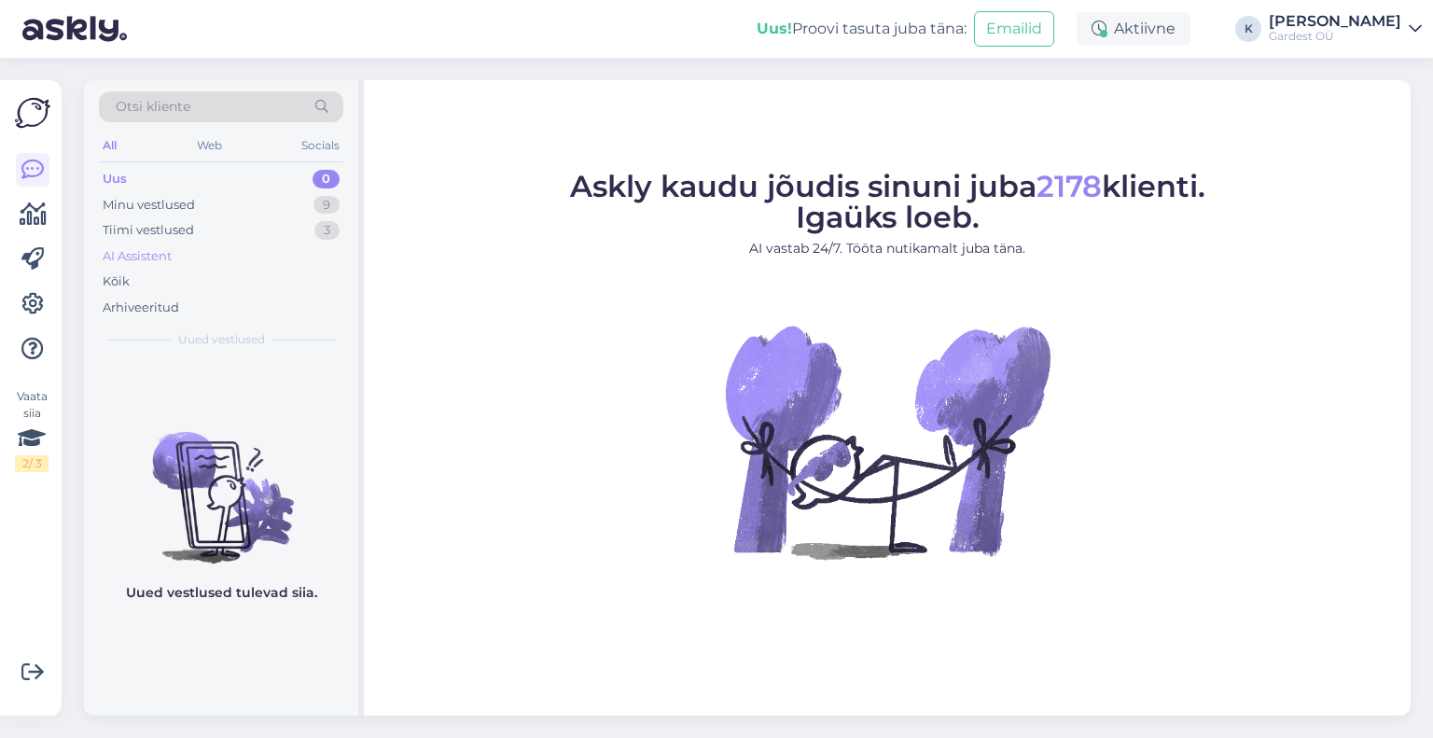
click at [220, 265] on div "AI Assistent" at bounding box center [221, 257] width 245 height 26
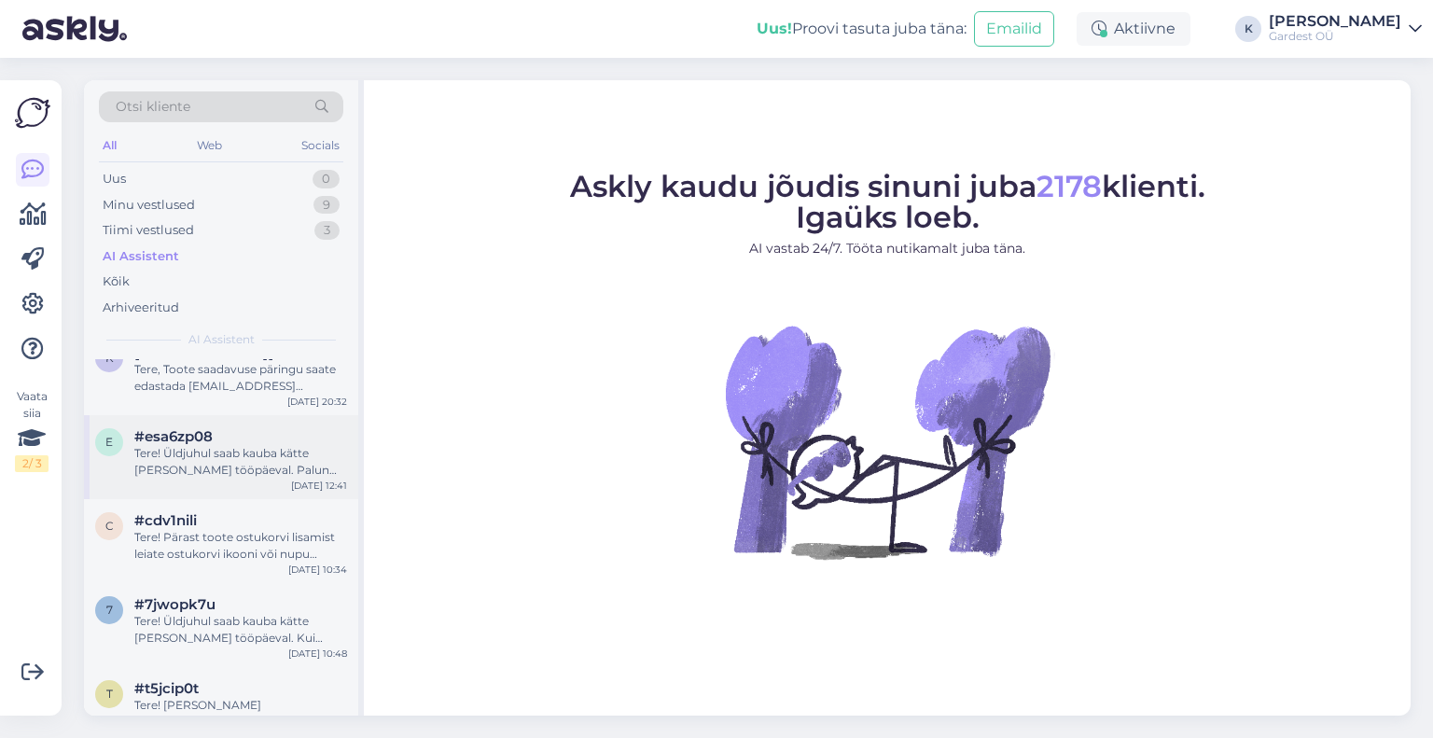
scroll to position [146, 0]
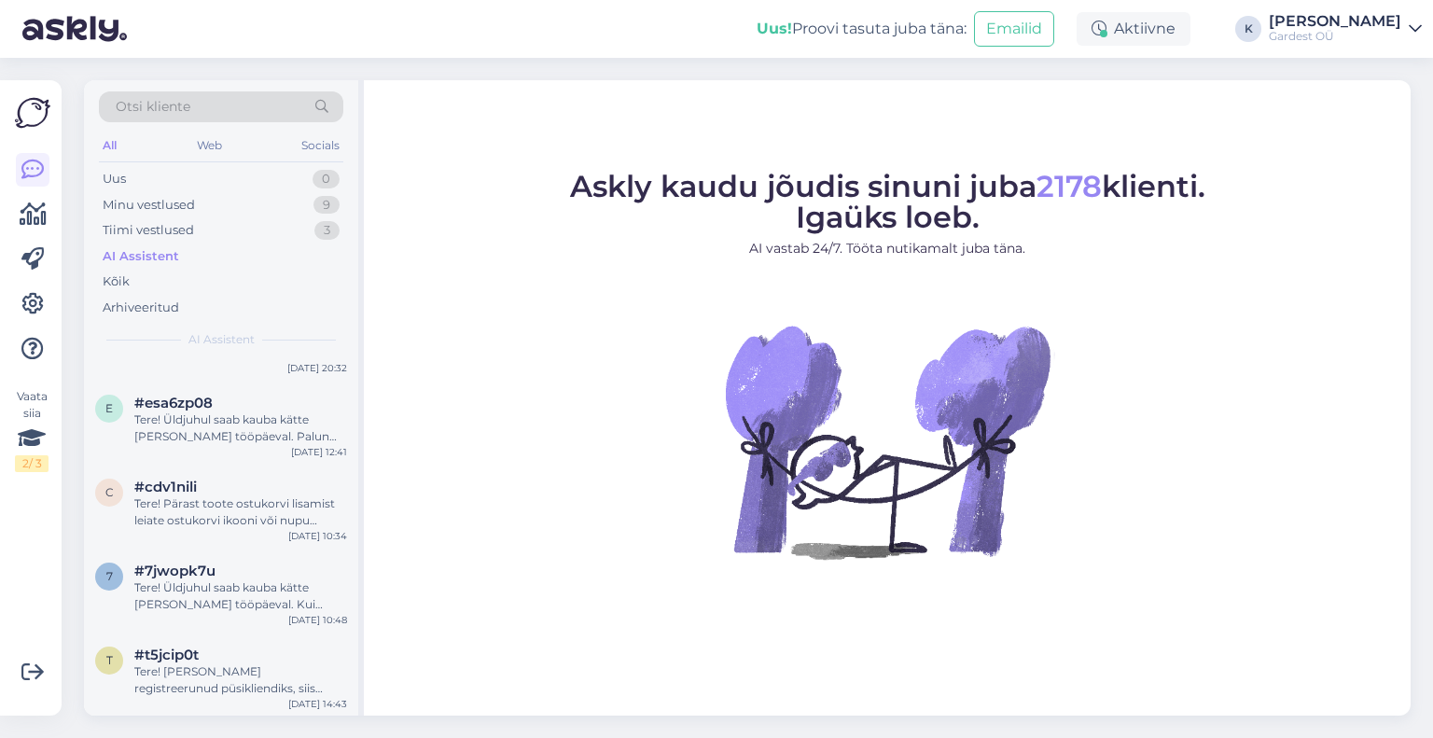
click at [166, 259] on div "AI Assistent" at bounding box center [141, 256] width 77 height 19
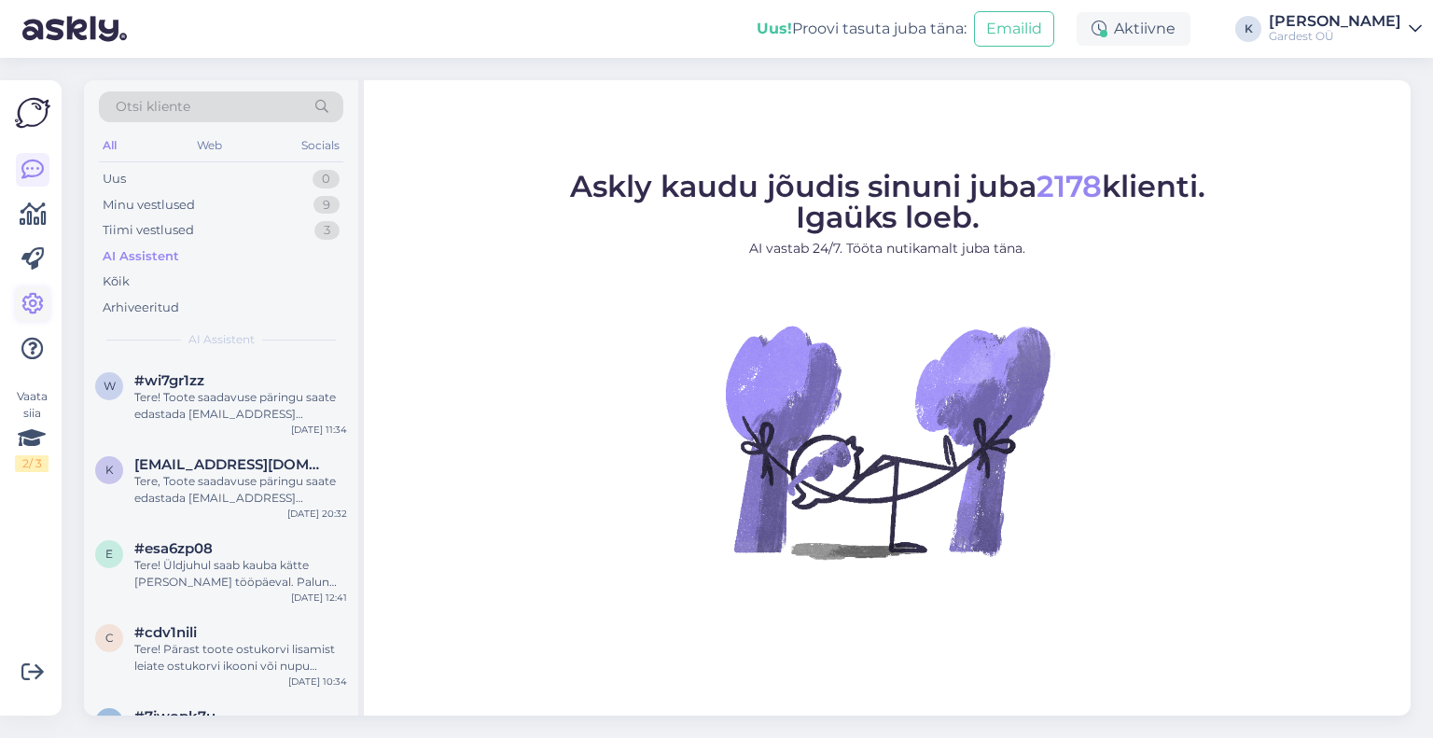
click at [22, 301] on icon at bounding box center [32, 304] width 22 height 22
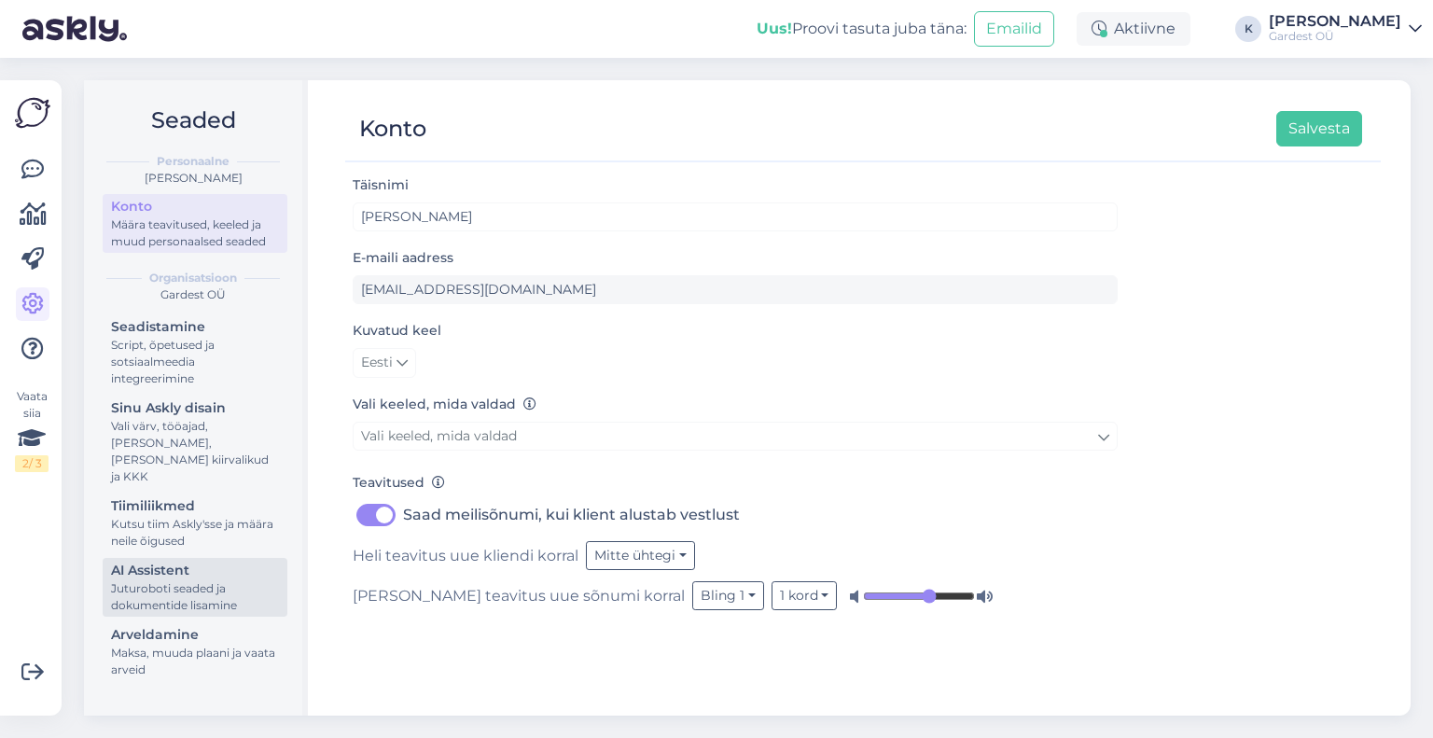
click at [187, 580] on div "Juturoboti seaded ja dokumentide lisamine" at bounding box center [195, 597] width 168 height 34
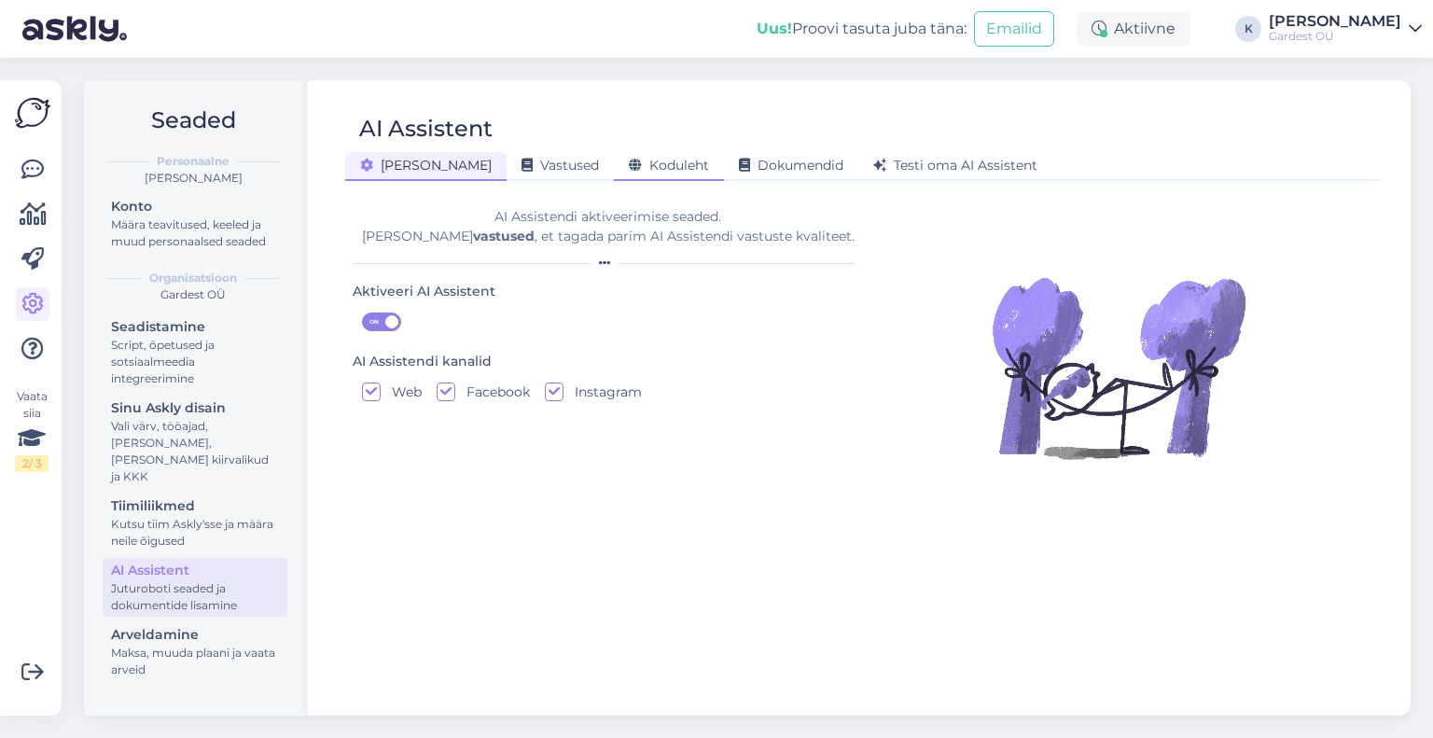
click at [629, 165] on span "Koduleht" at bounding box center [669, 165] width 80 height 17
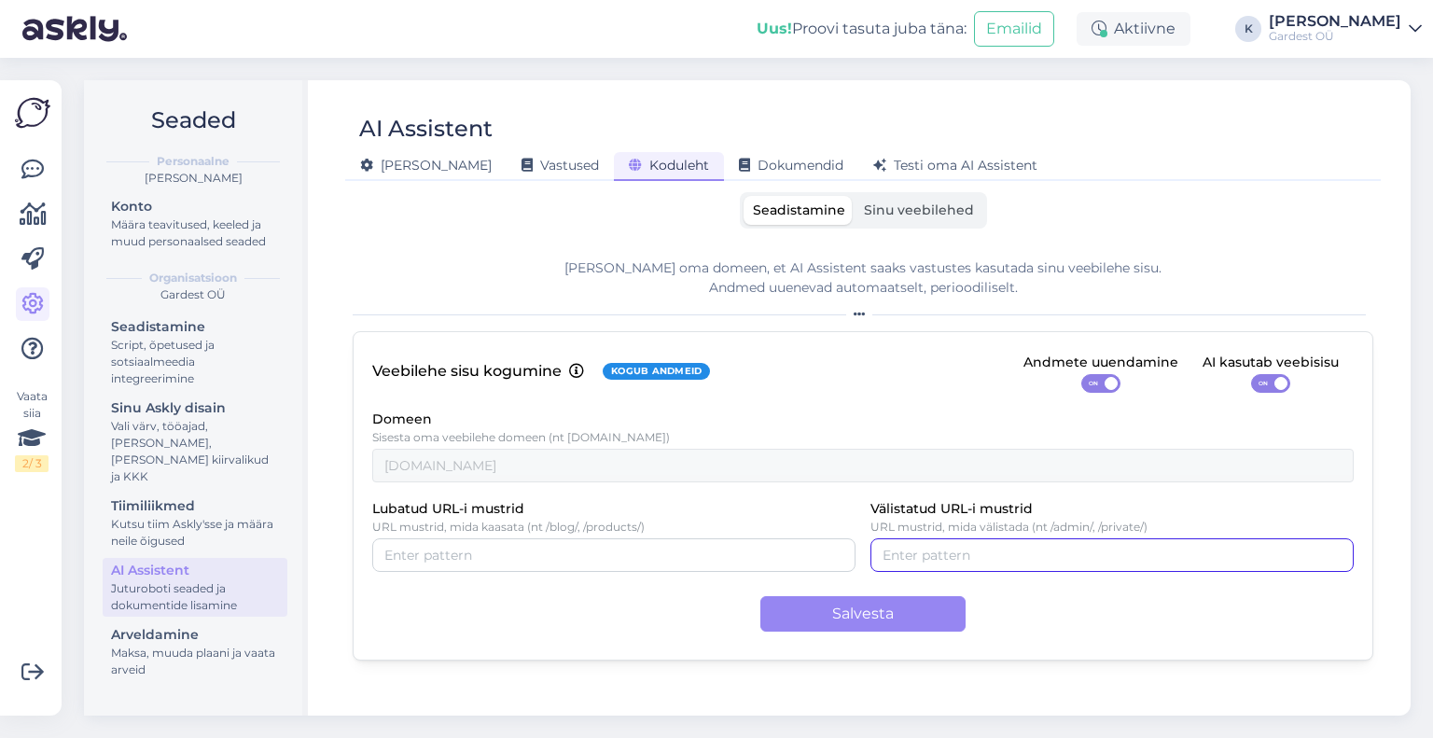
click at [915, 557] on input "Välistatud URL-i mustrid" at bounding box center [1112, 555] width 459 height 21
type input "gardest"
click at [945, 557] on button "button" at bounding box center [946, 555] width 22 height 21
click at [945, 557] on input "Välistatud URL-i mustrid" at bounding box center [1112, 555] width 459 height 21
drag, startPoint x: 1051, startPoint y: 552, endPoint x: 993, endPoint y: 559, distance: 58.3
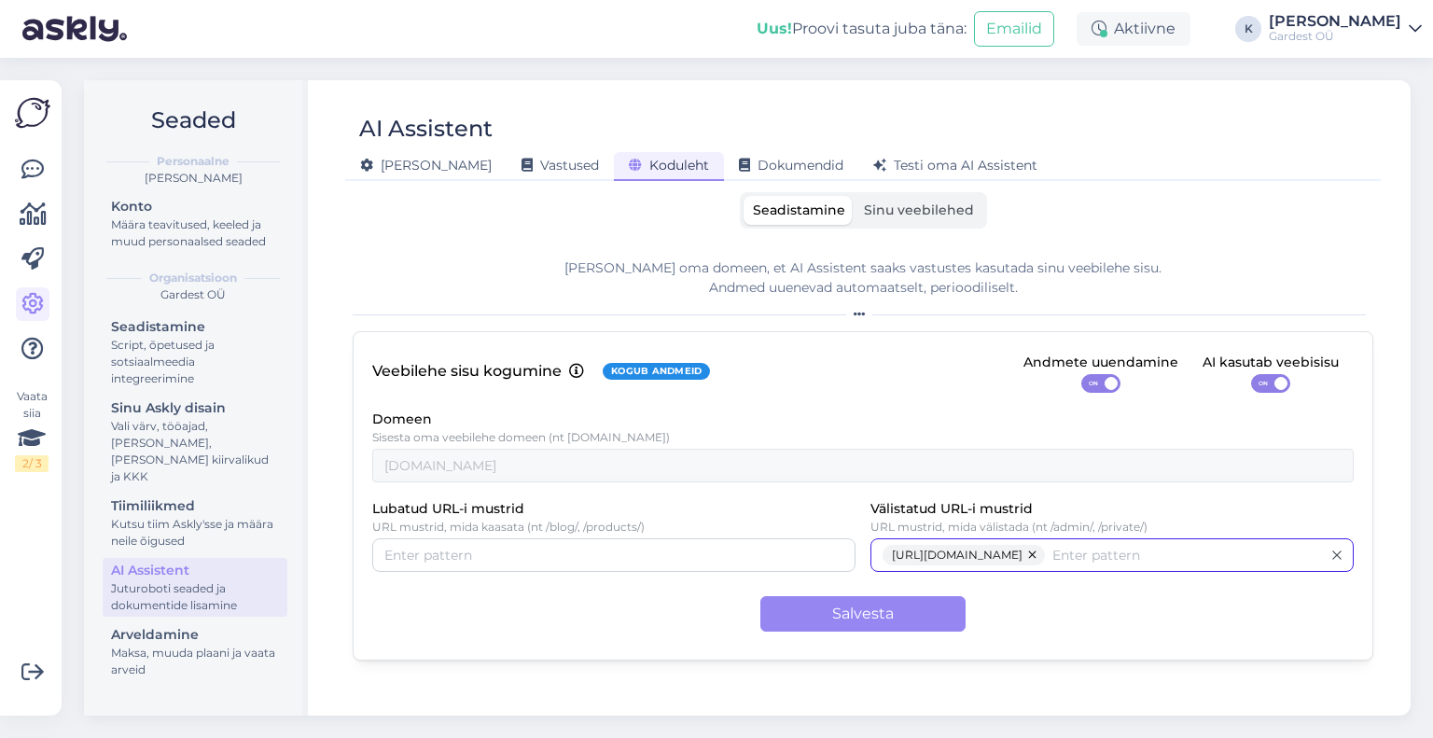
click at [993, 559] on span "[URL][DOMAIN_NAME]" at bounding box center [957, 555] width 131 height 21
type input "[DOMAIN_NAME][URL]"
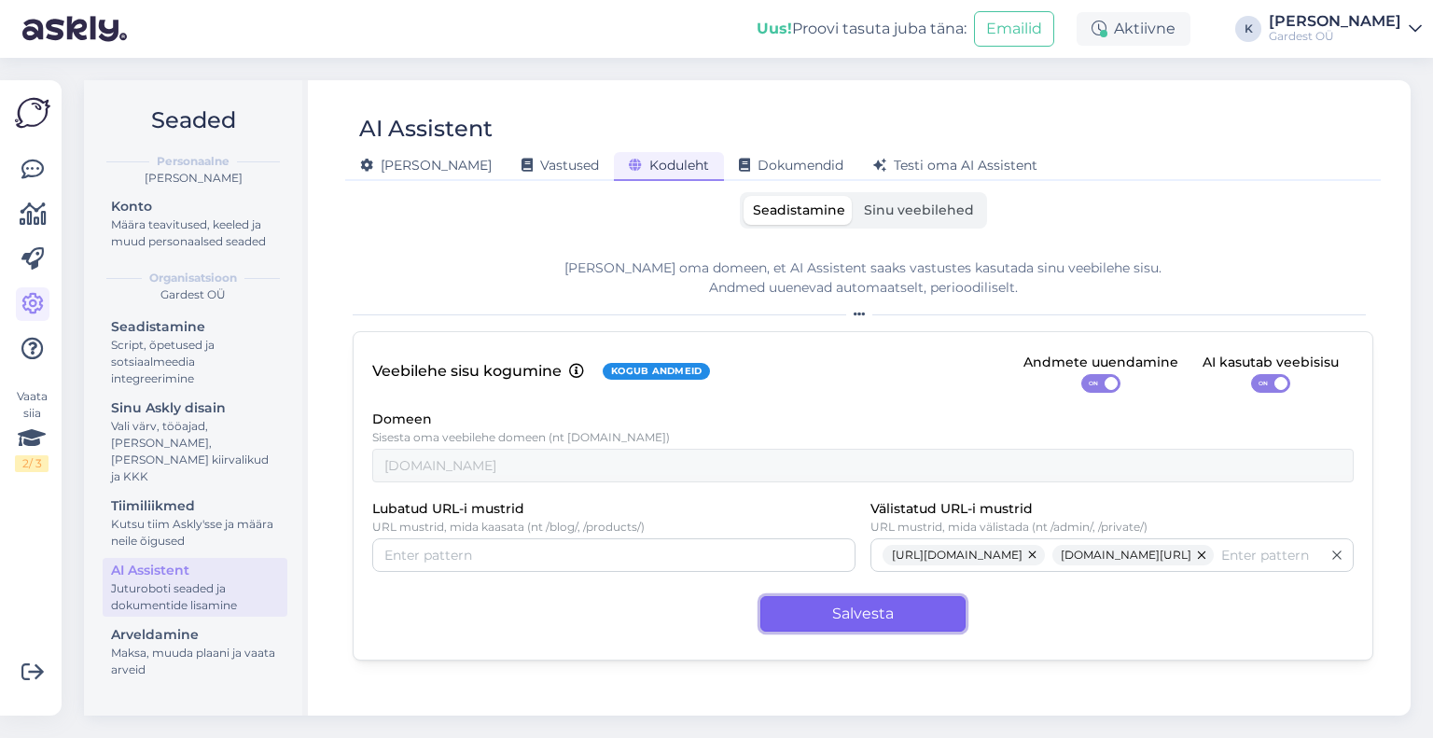
click at [882, 607] on button "Salvesta" at bounding box center [863, 613] width 205 height 35
click at [1120, 604] on div "Salvesta" at bounding box center [863, 613] width 982 height 35
click at [886, 152] on div "Testi oma AI Assistent" at bounding box center [956, 166] width 194 height 29
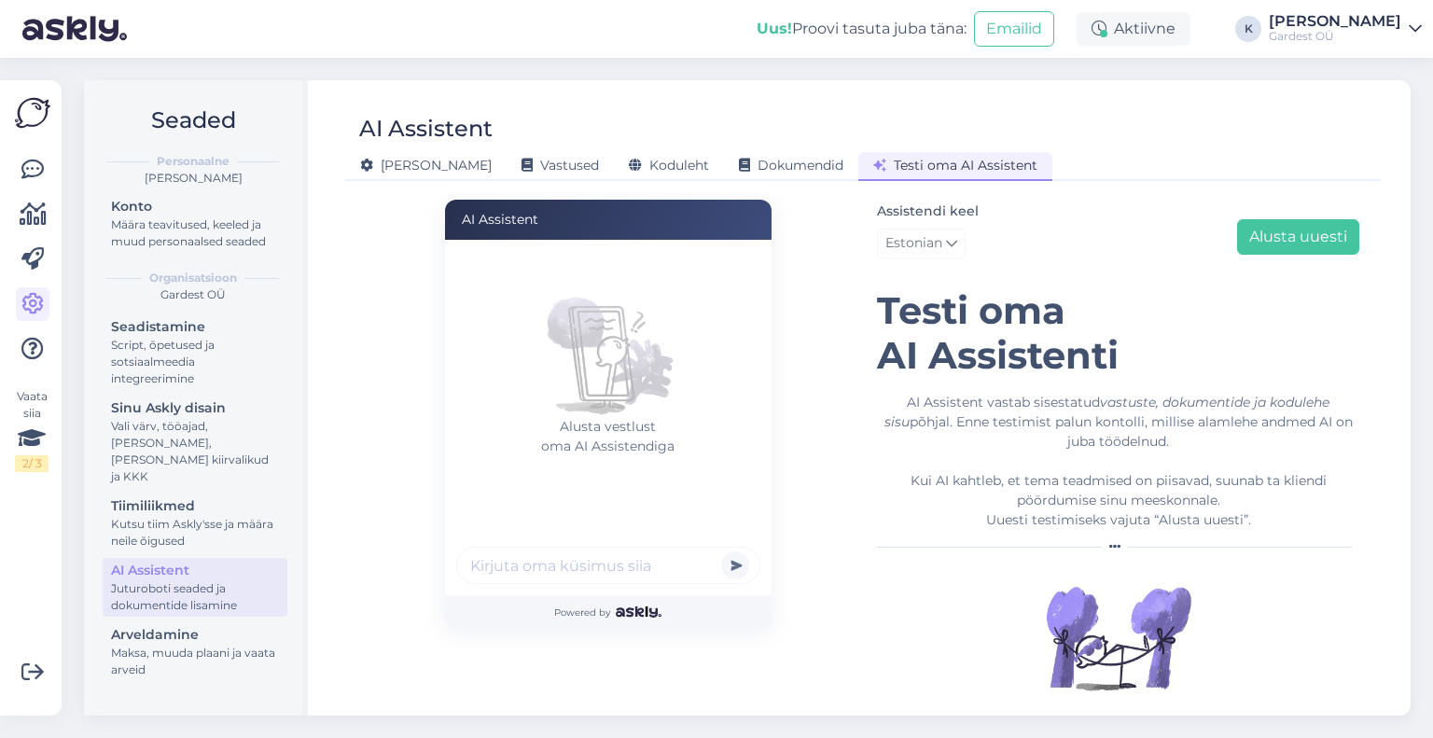
scroll to position [28, 0]
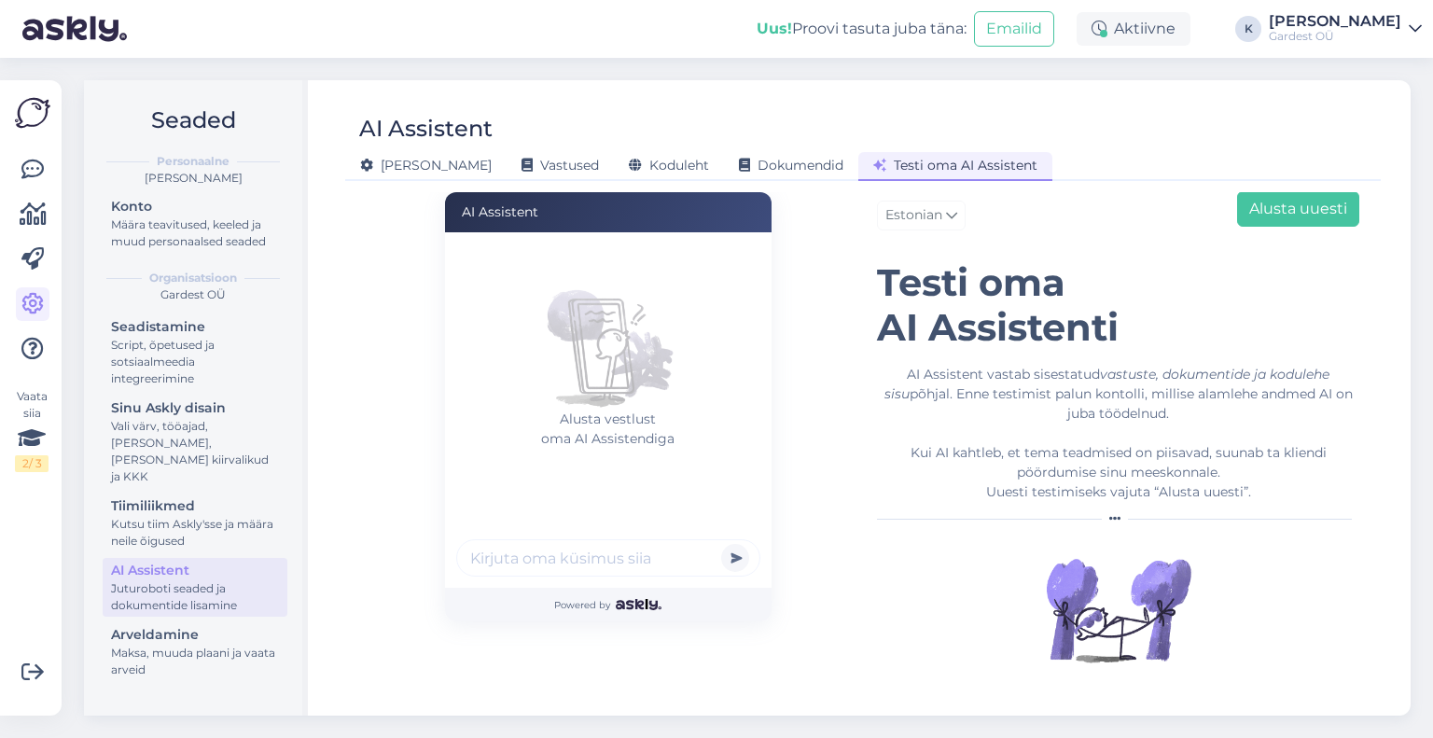
click at [631, 571] on input "text" at bounding box center [608, 557] width 304 height 37
type input "kas teil on käimas mõni kampaania"
click at [721, 544] on button "submit" at bounding box center [735, 558] width 28 height 28
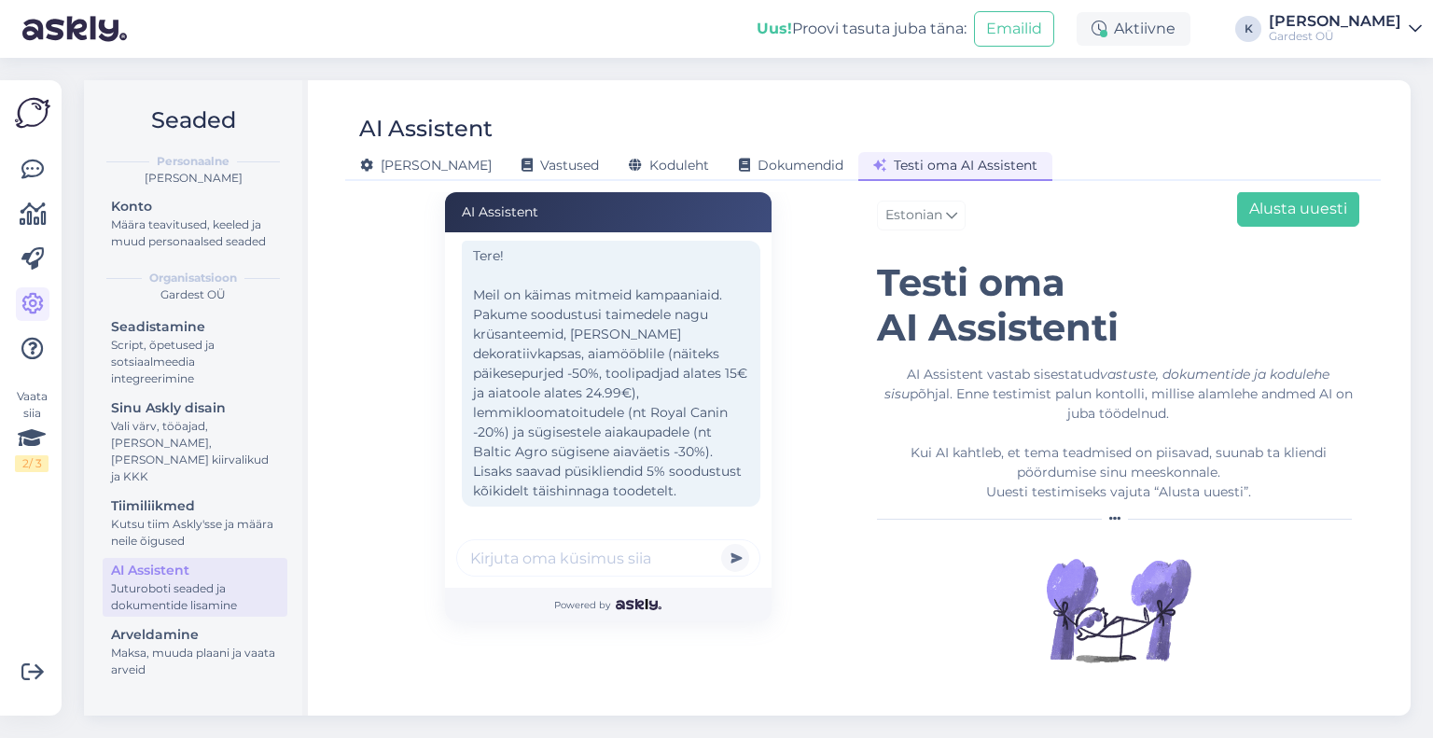
scroll to position [95, 0]
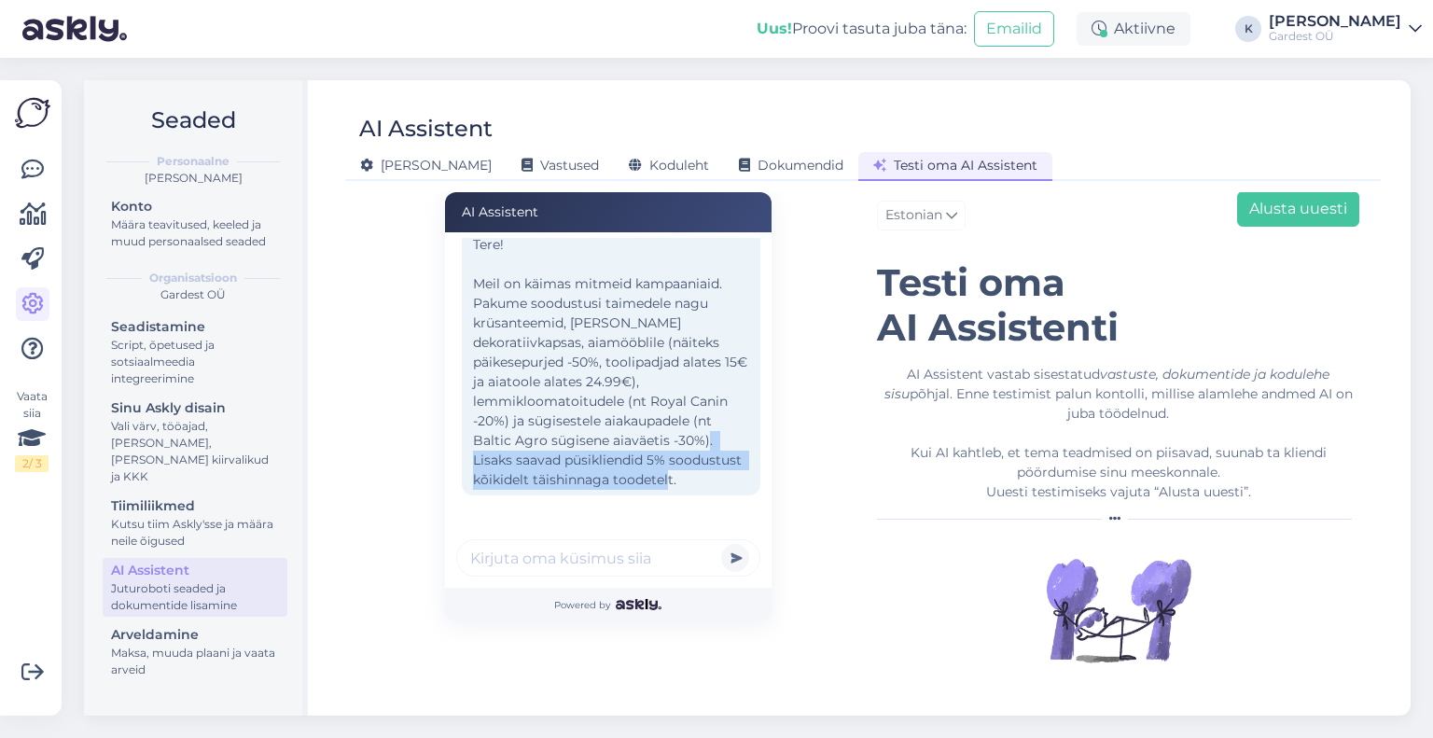
drag, startPoint x: 470, startPoint y: 427, endPoint x: 594, endPoint y: 462, distance: 127.9
click at [594, 462] on div "Tere! Meil on käimas mitmeid kampaaniaid. Pakume soodustusi taimedele nagu krüs…" at bounding box center [611, 363] width 299 height 266
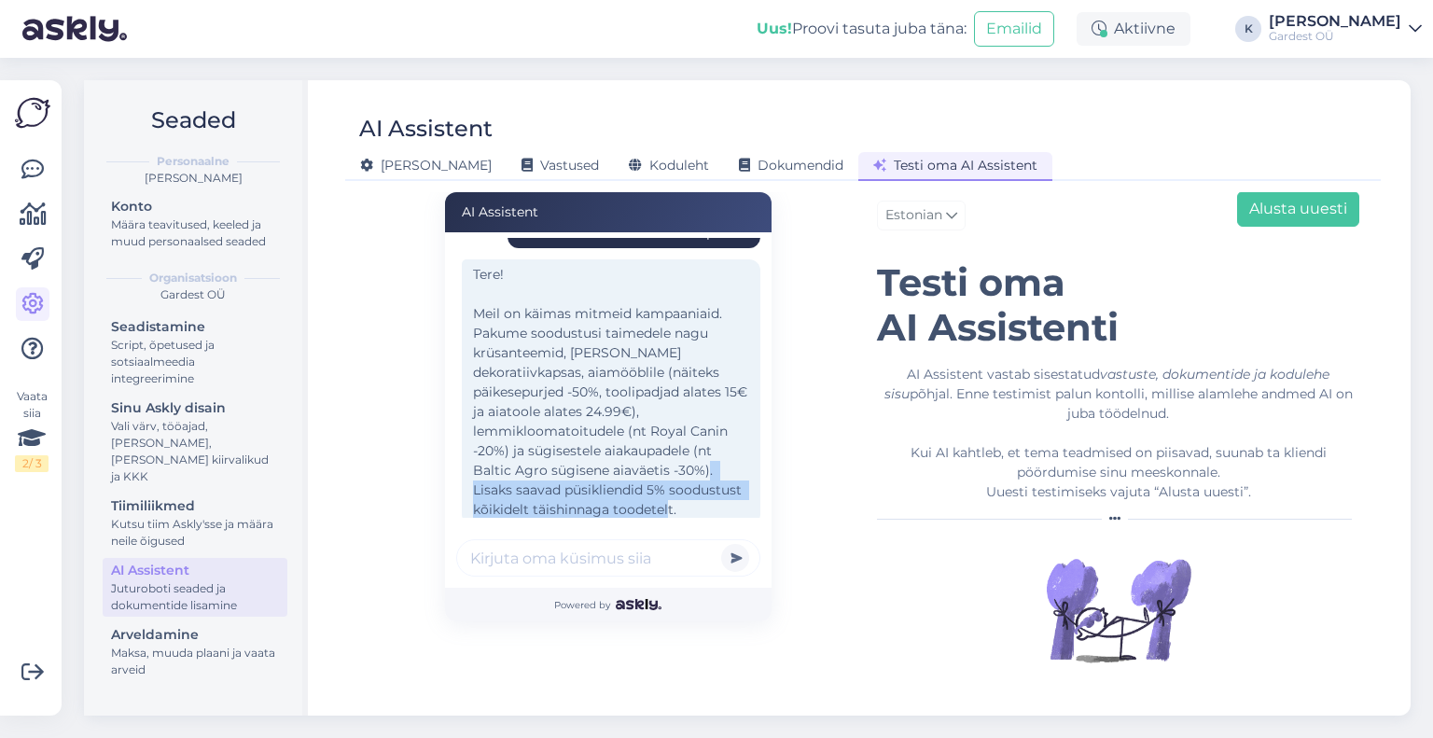
scroll to position [0, 0]
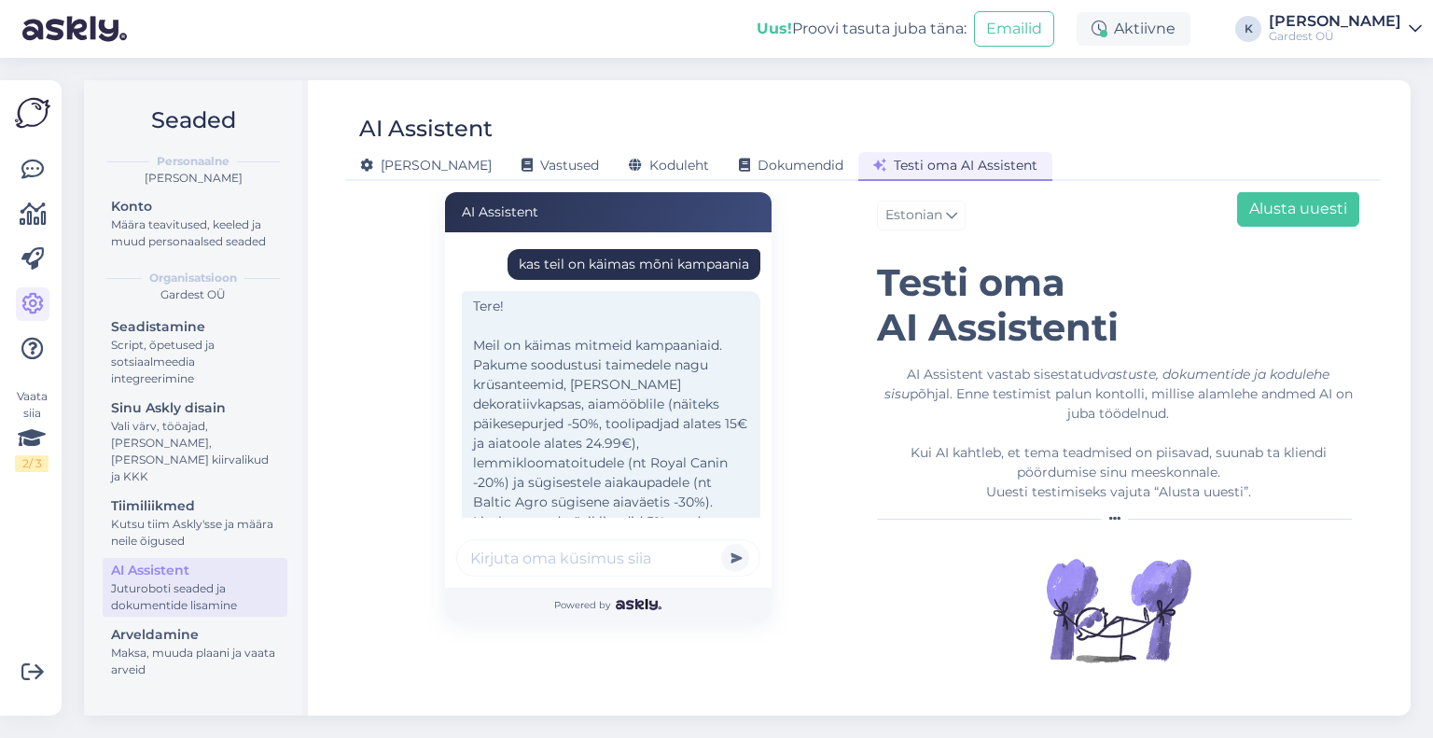
click at [614, 564] on input "text" at bounding box center [608, 557] width 304 height 37
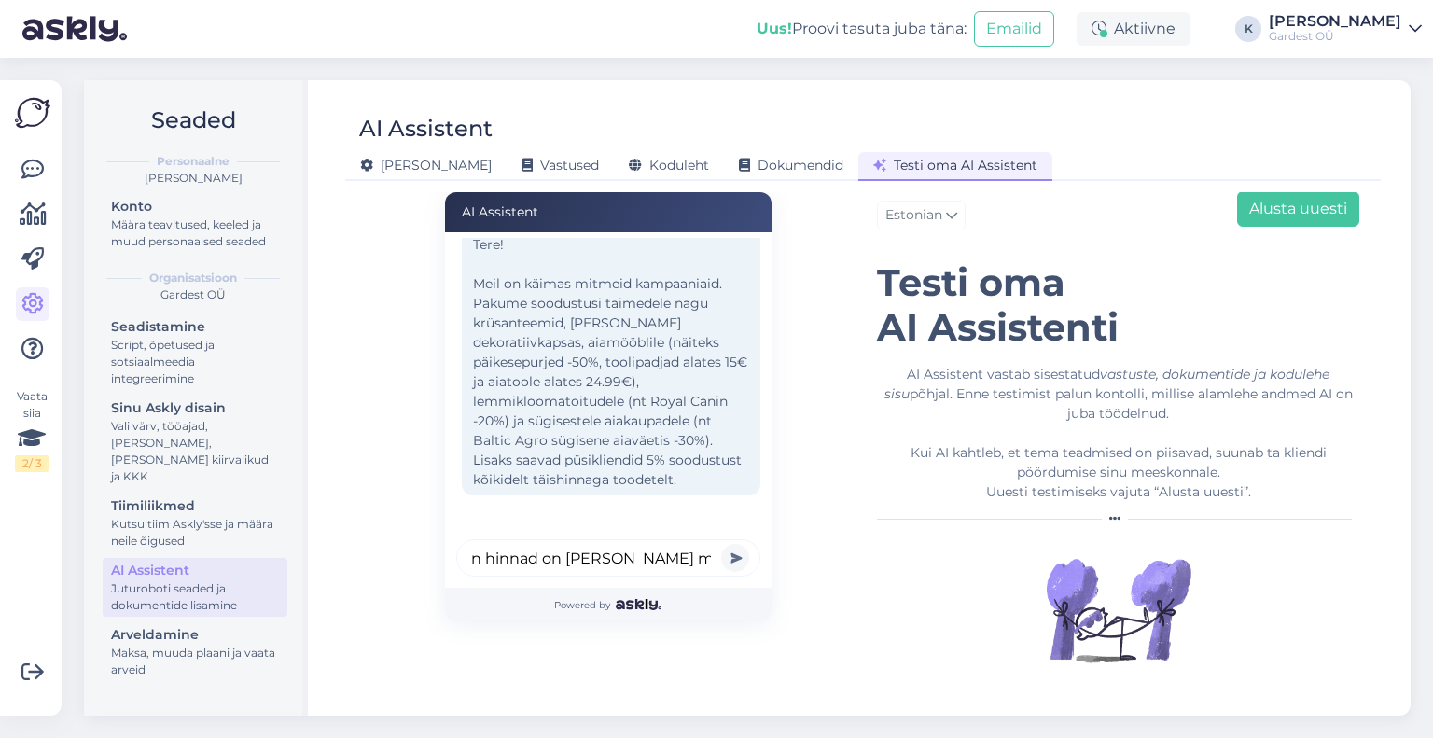
scroll to position [0, 105]
type input "kas royal canin hinnad on [PERSON_NAME] mis keskuses"
click at [721, 544] on button "submit" at bounding box center [735, 558] width 28 height 28
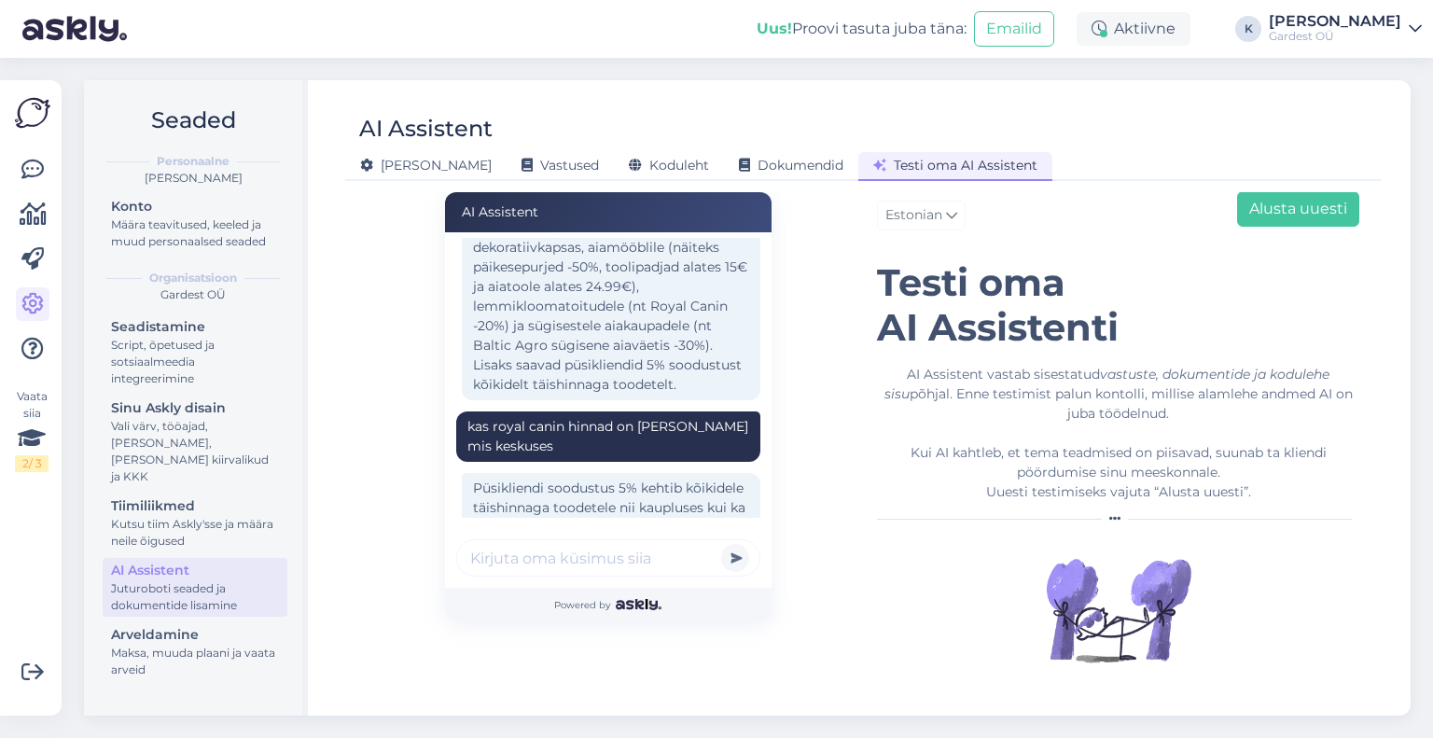
scroll to position [316, 0]
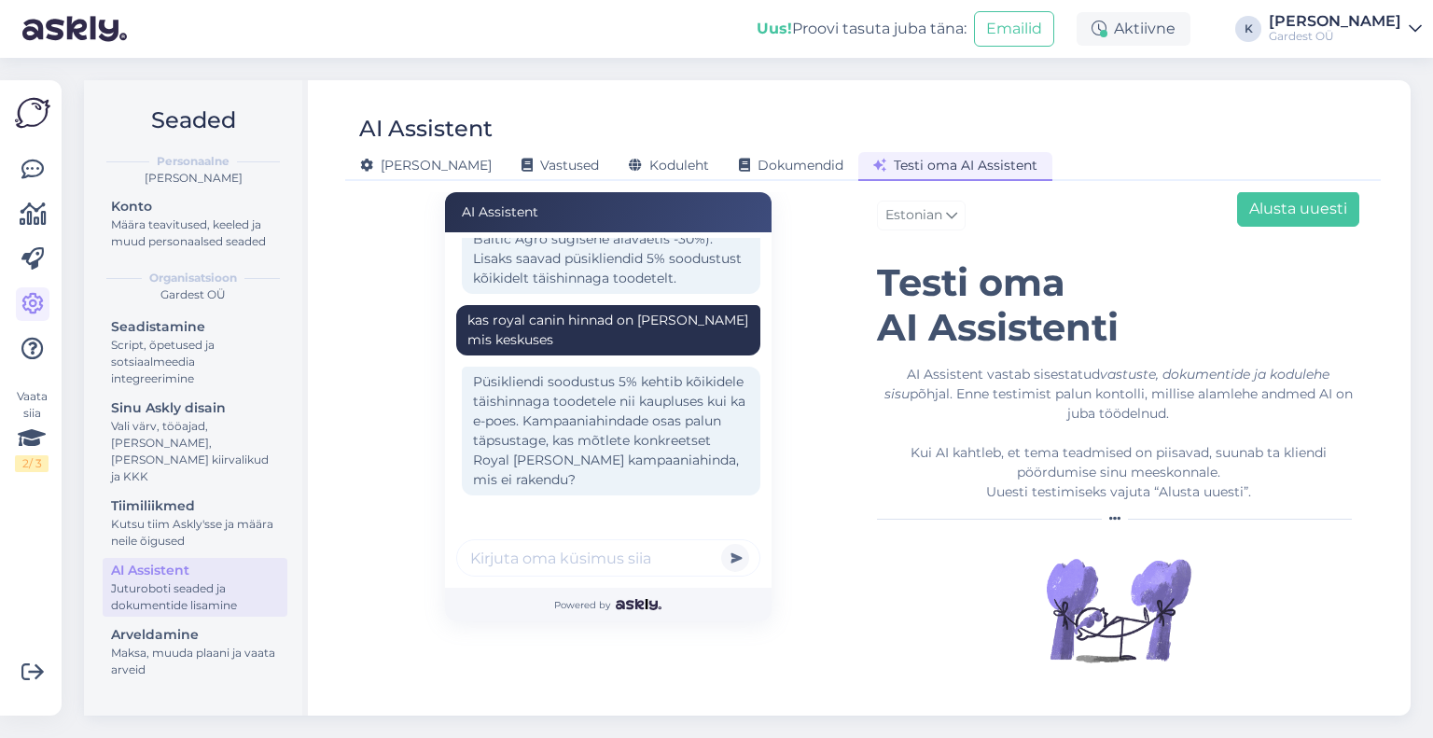
click at [637, 556] on input "text" at bounding box center [608, 557] width 304 height 37
type input "ei et kas keskuses ja e-poes on [PERSON_NAME] hinnad"
click at [721, 544] on button "submit" at bounding box center [735, 558] width 28 height 28
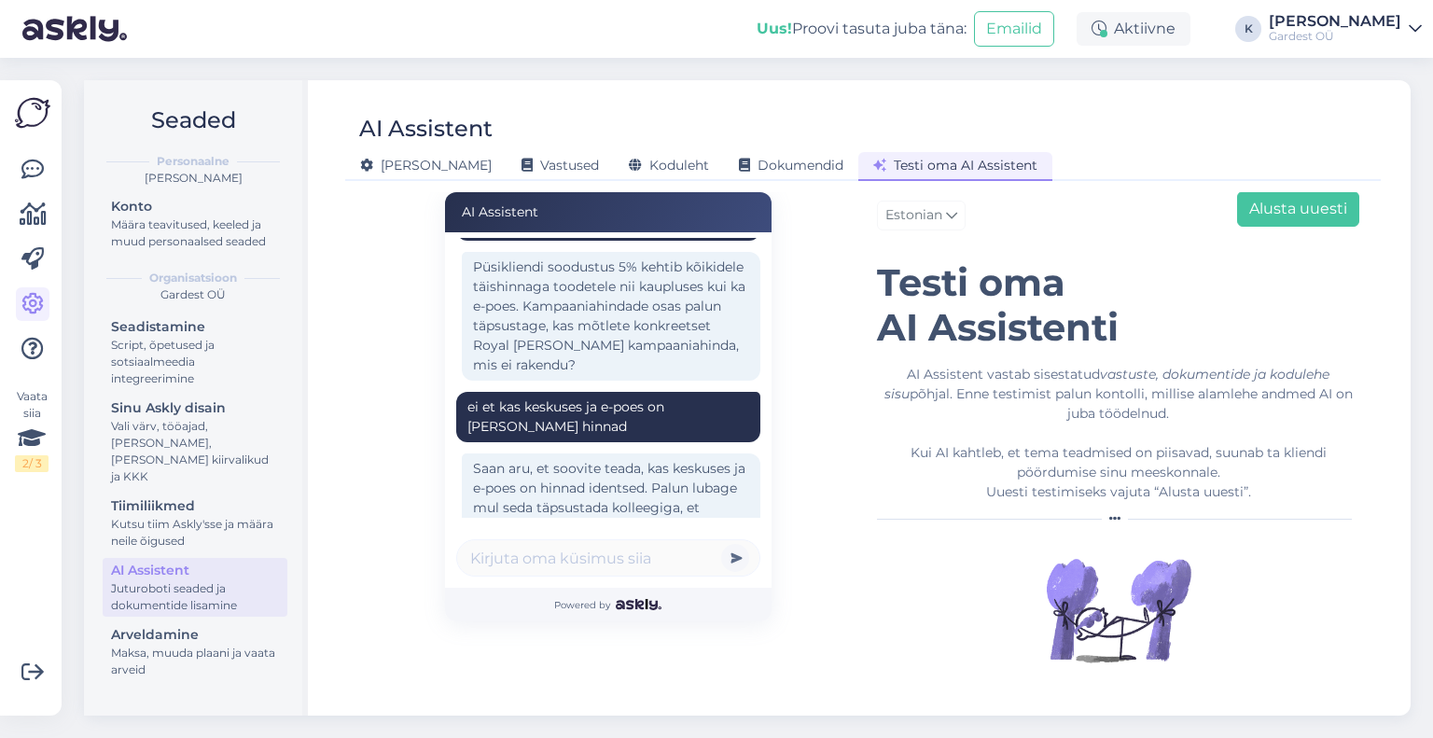
scroll to position [515, 0]
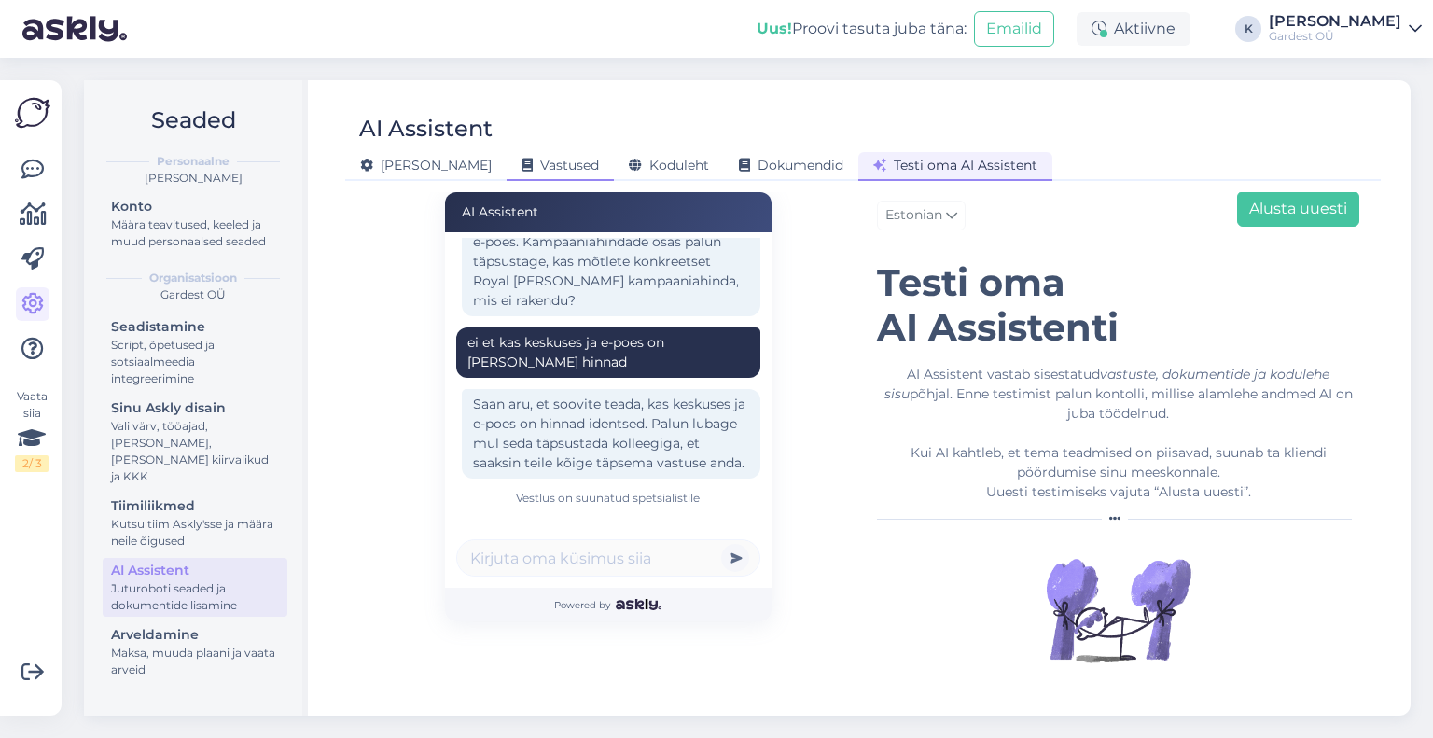
click at [522, 167] on span "Vastused" at bounding box center [560, 165] width 77 height 17
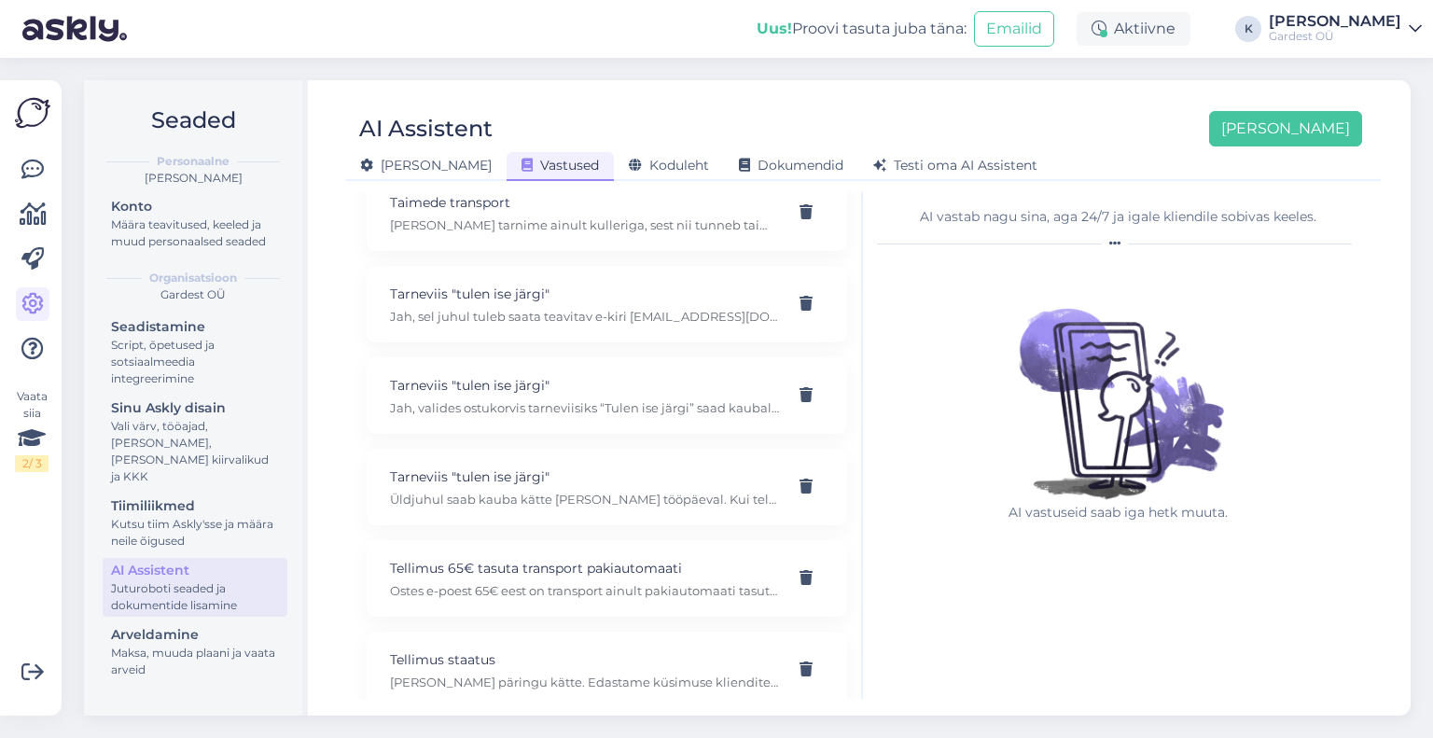
scroll to position [1856, 0]
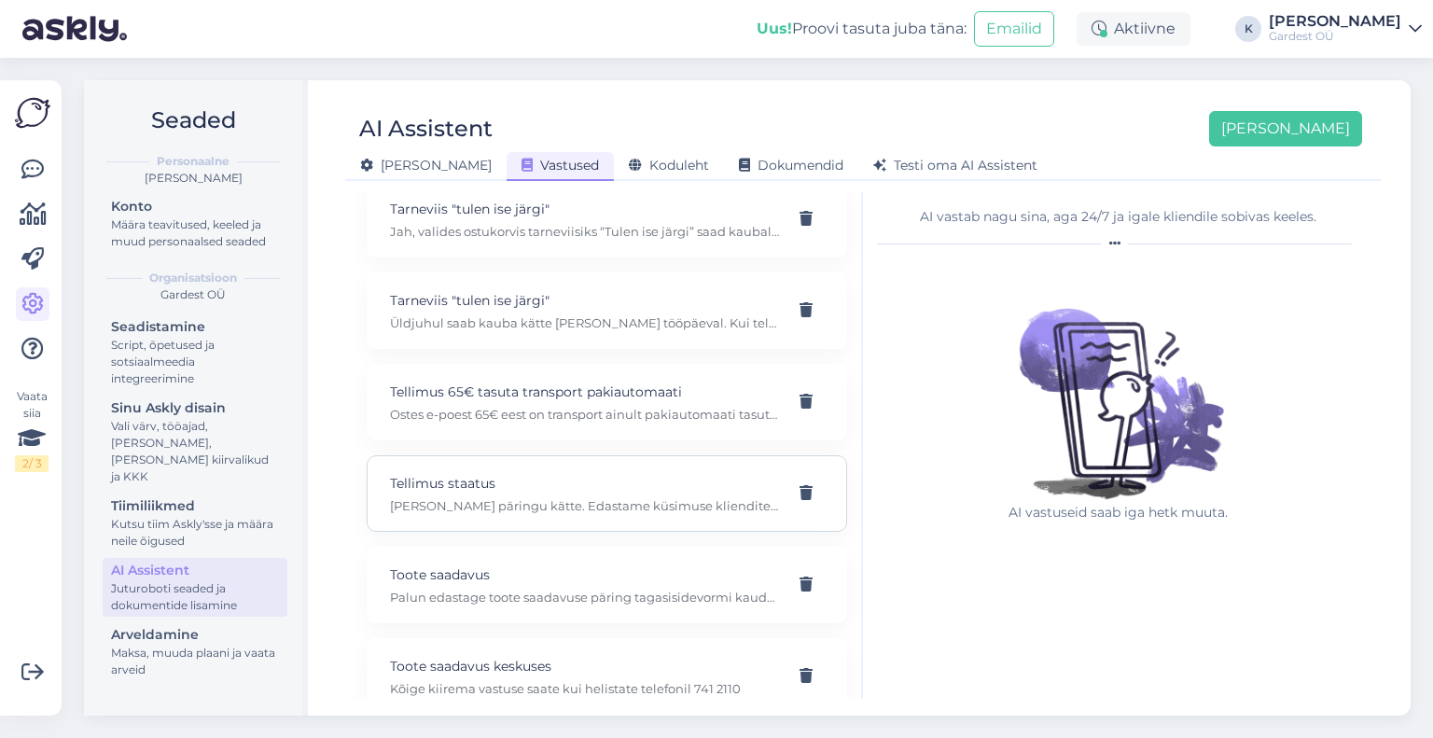
click at [468, 497] on p "[PERSON_NAME] päringu kätte. Edastame küsimuse klienditeenidajale, kes vastab k…" at bounding box center [584, 505] width 389 height 17
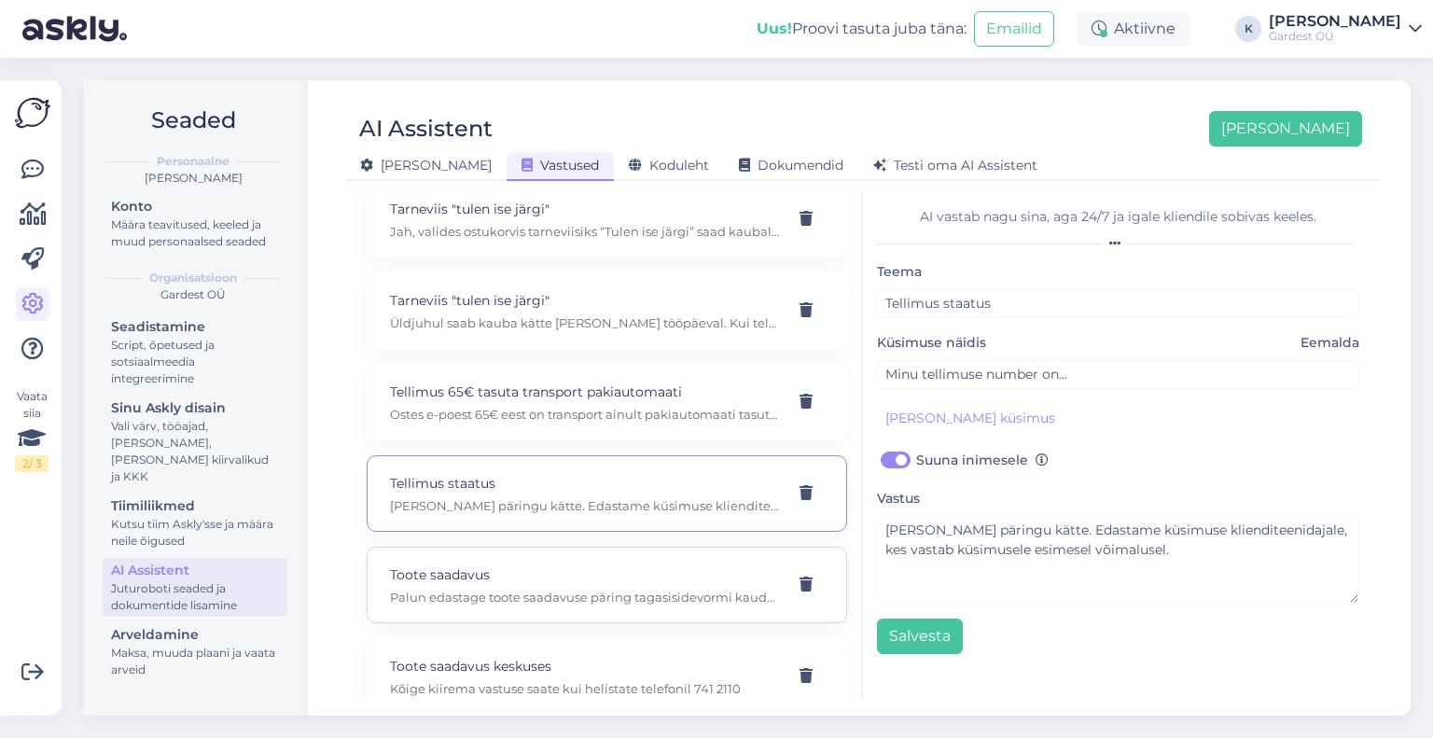
click at [489, 565] on p "Toote saadavus" at bounding box center [584, 575] width 389 height 21
type input "Toote saadavus"
type input "Hetkel ei näe e-poes seda toodet, aga ma väga sooviksin [PERSON_NAME]"
checkbox input "false"
type textarea "Palun edastage toote saadavuse päring tagasisidevormi kaudu, mille leiate siit:…"
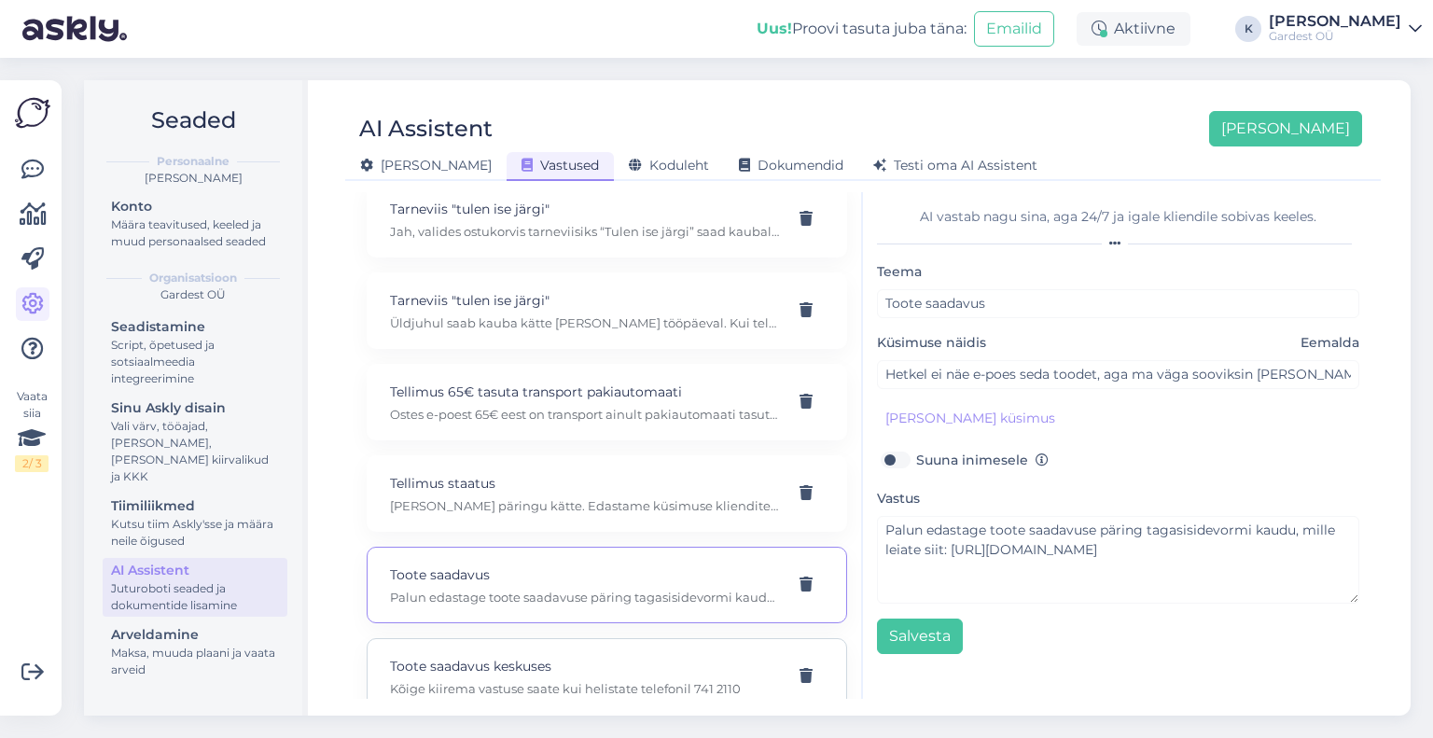
click at [504, 656] on p "Toote saadavus keskuses" at bounding box center [584, 666] width 389 height 21
type input "Toote saadavus keskuses"
type input "Kas see toode on reaalselt ka kohapeal olemas?"
type textarea "Kõige kiirema vastuse saate kui helistate telefonil 741 2110"
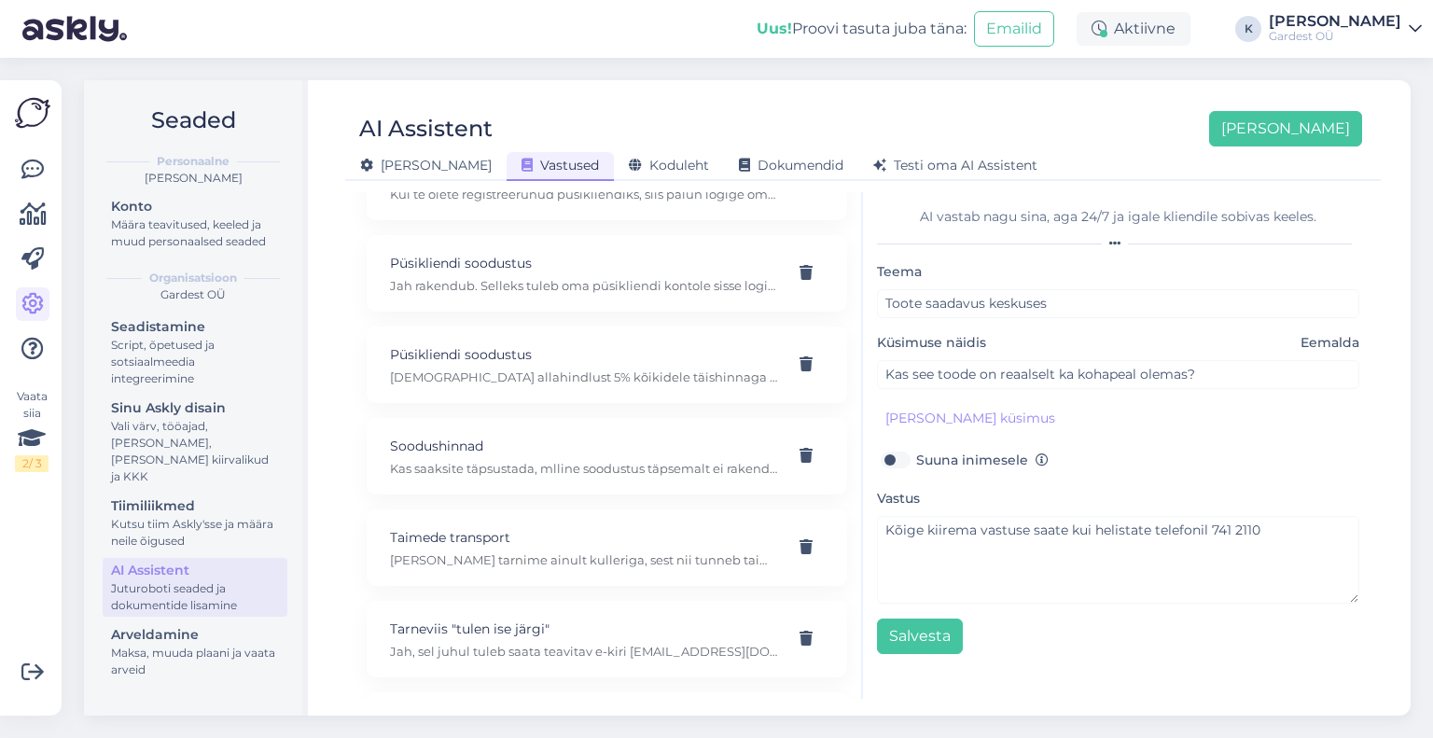
scroll to position [1296, 0]
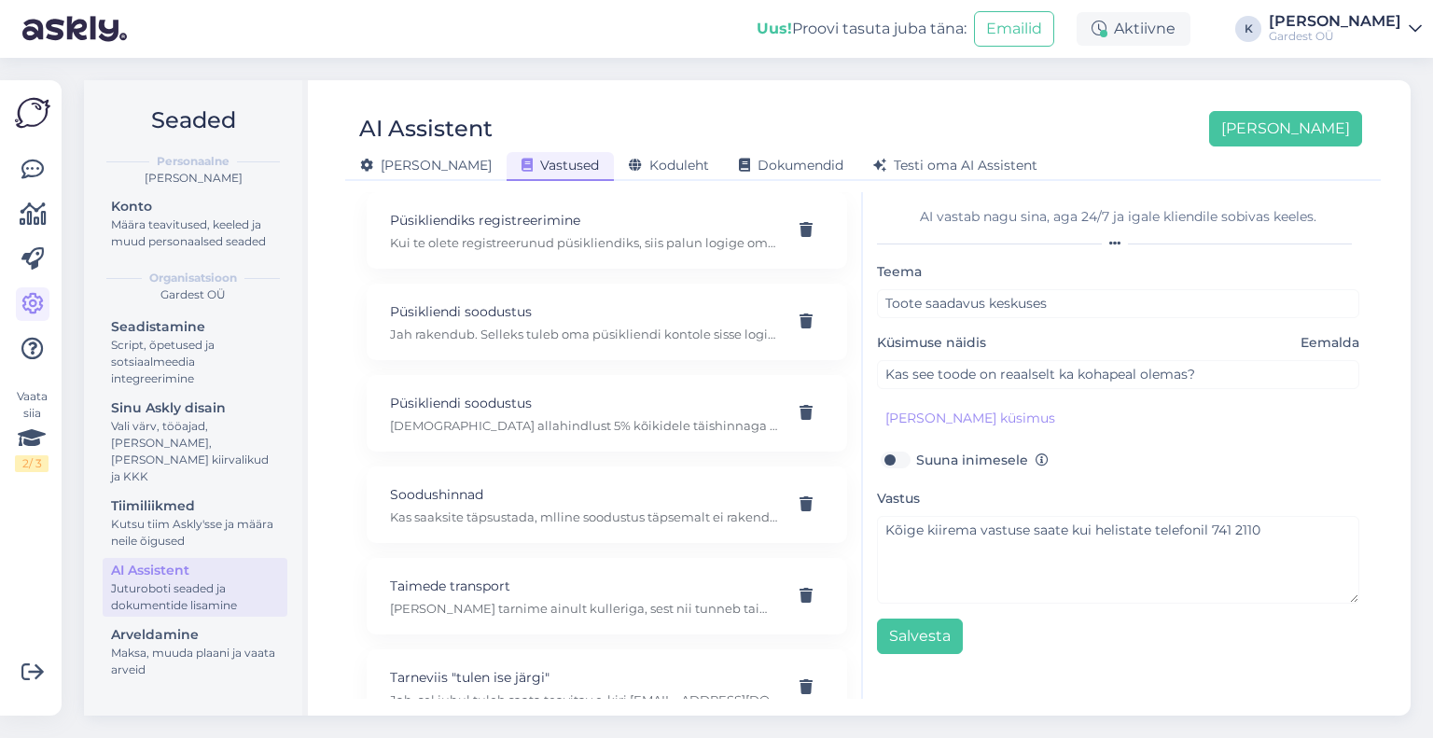
click at [530, 435] on div "E-Kinkekaart Jah, saab kasutada e-kinkekaarti kasutada ka kaupluses kohapeal Et…" at bounding box center [607, 139] width 481 height 2272
click at [534, 467] on div "Soodushinnad Kas saaksite täpsustada, mlline soodustus täpsemalt ei rakendu: ka…" at bounding box center [607, 505] width 481 height 77
type input "Soodushinnad"
type input "Miks soodustus ei rakendu"
type textarea "Kas saaksite täpsustada, mlline soodustus täpsemalt ei rakendu: kas püskliendi …"
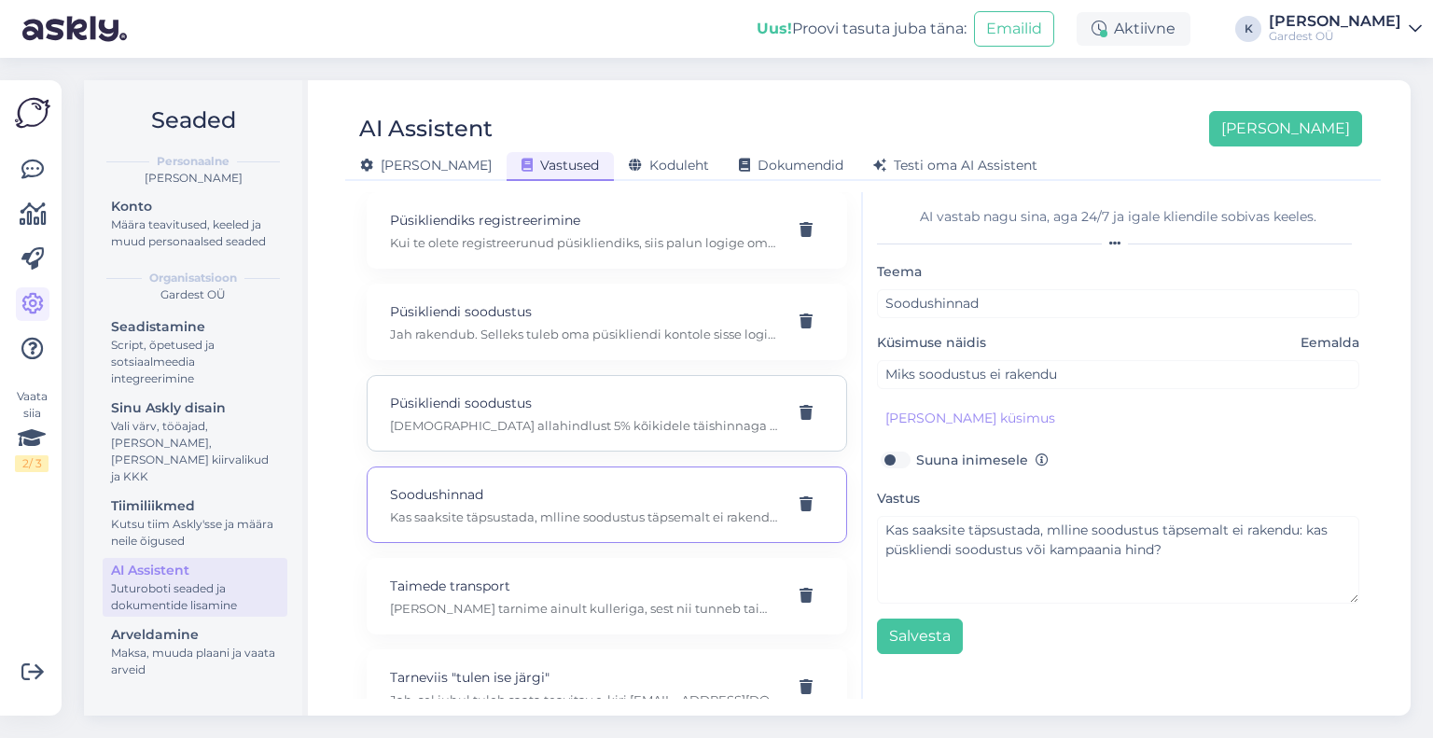
click at [522, 393] on p "Püsikliendi soodustus" at bounding box center [584, 403] width 389 height 21
type input "Püsikliendi soodustus"
type input "Kui suur on teie poes püsikiiendi soodustus"
type textarea "[DEMOGRAPHIC_DATA] allahindlust 5% kõikidele täishinnaga toodetele. Püsikliendi…"
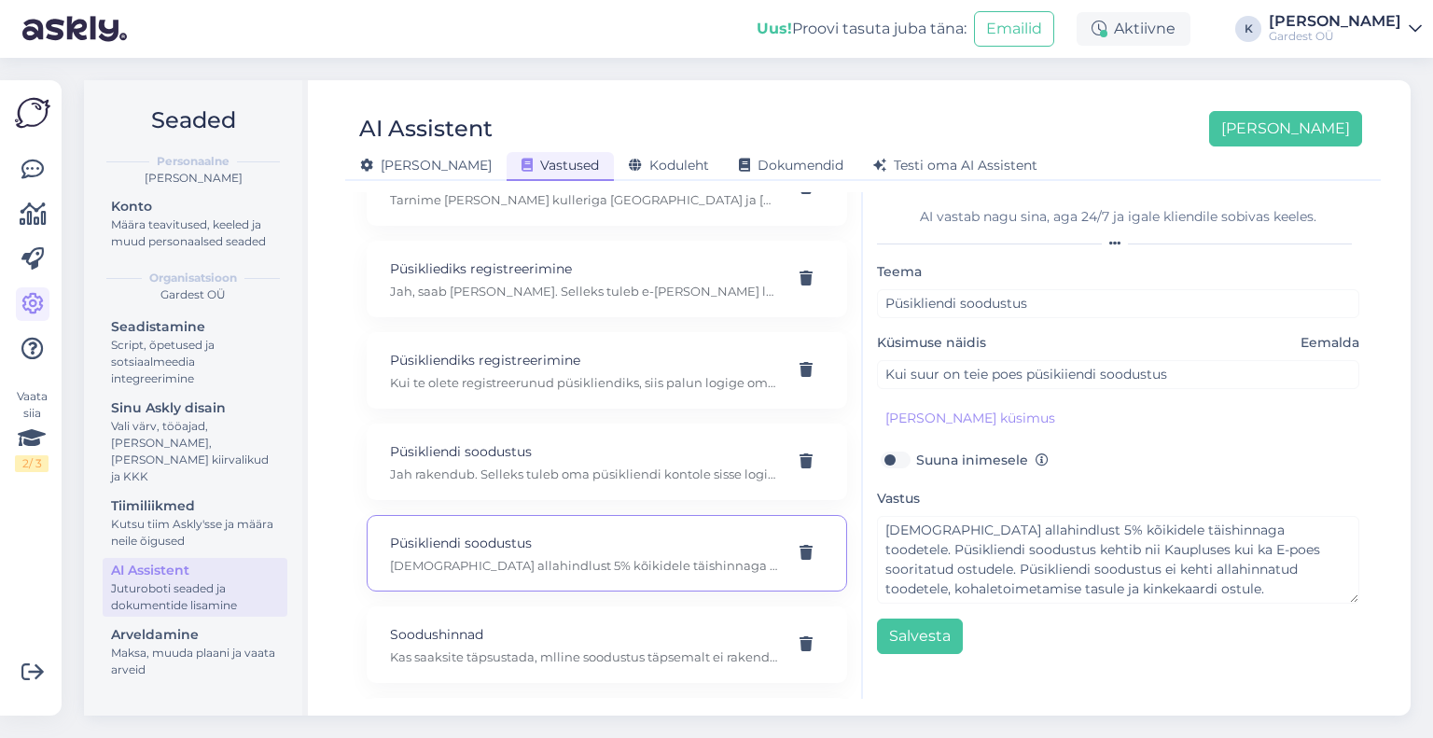
scroll to position [1110, 0]
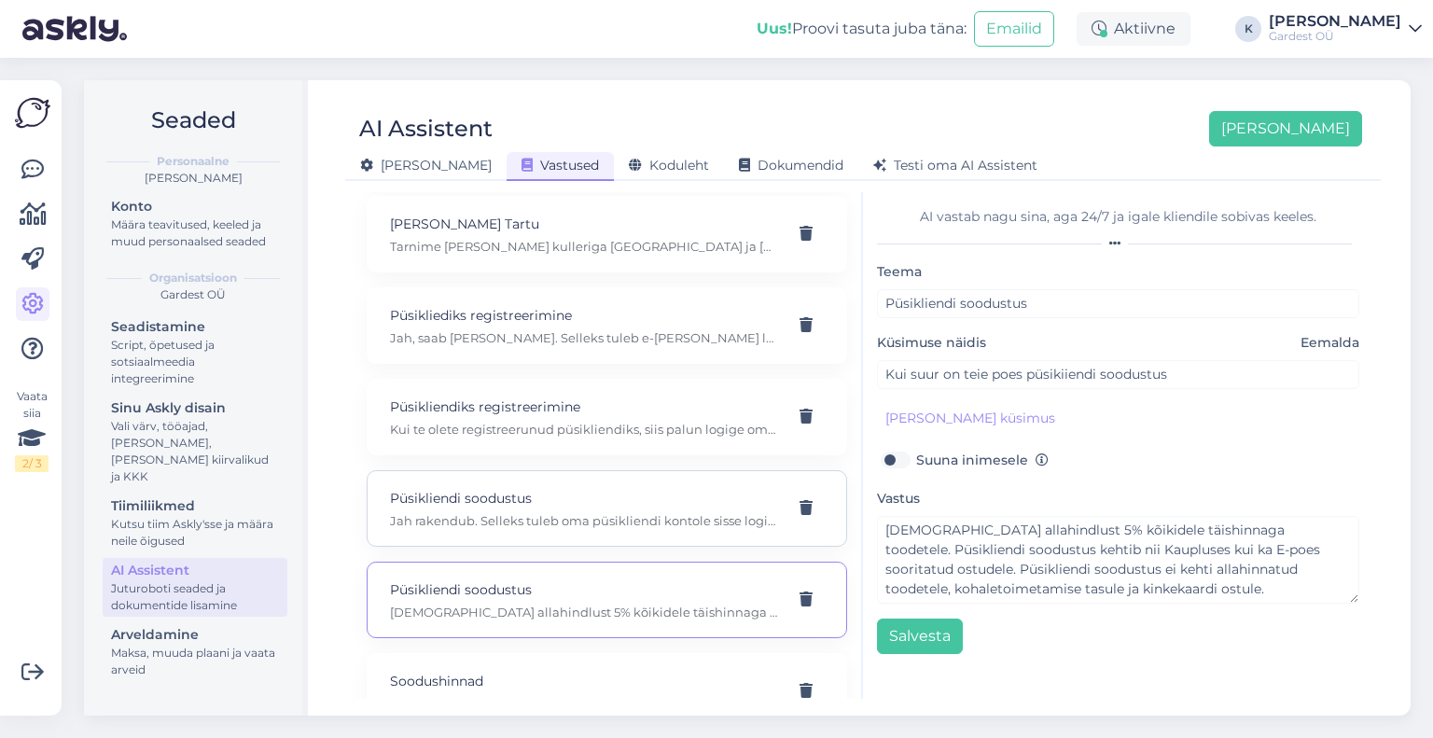
click at [540, 470] on div "Püsikliendi soodustus Jah rakendub. Selleks tuleb oma püsikliendi kontole sisse…" at bounding box center [607, 508] width 481 height 77
type input "Kas e-poest ostes rakendub püsikliendi soodustus [PERSON_NAME] kui tavakaupluse…"
type textarea "Jah rakendub. Selleks tuleb oma püsikliendi kontole sisse logida."
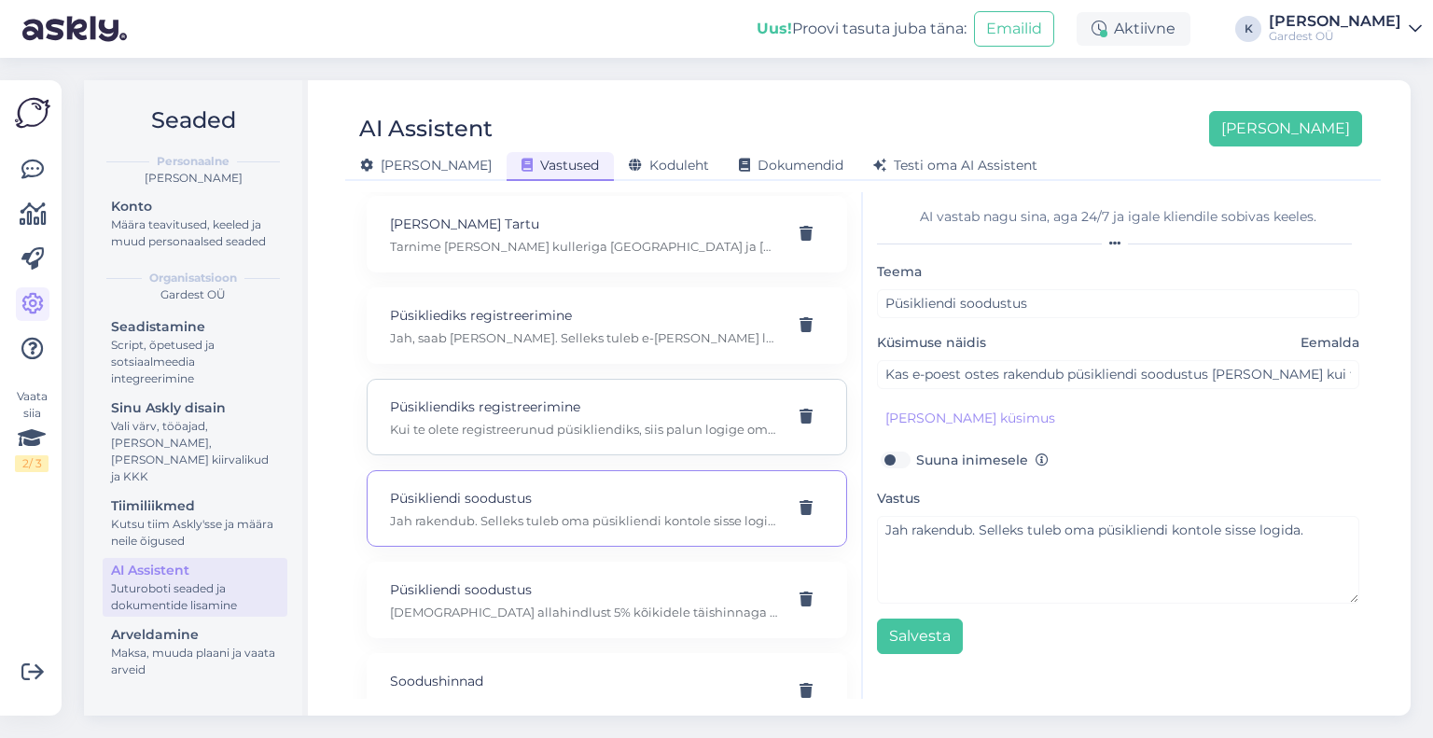
click at [536, 421] on p "Kui te olete registreerunud püsikliendiks, siis palun logige oma kontolt korra …" at bounding box center [584, 429] width 389 height 17
type input "Püsikliendiks registreerimine"
type input "Registreerisin ennast just kliendiks lootuses [PERSON_NAME] toodet püsikliendi …"
type textarea "Kui te olete registreerunud püsikliendiks, siis palun logige oma kontolt korra …"
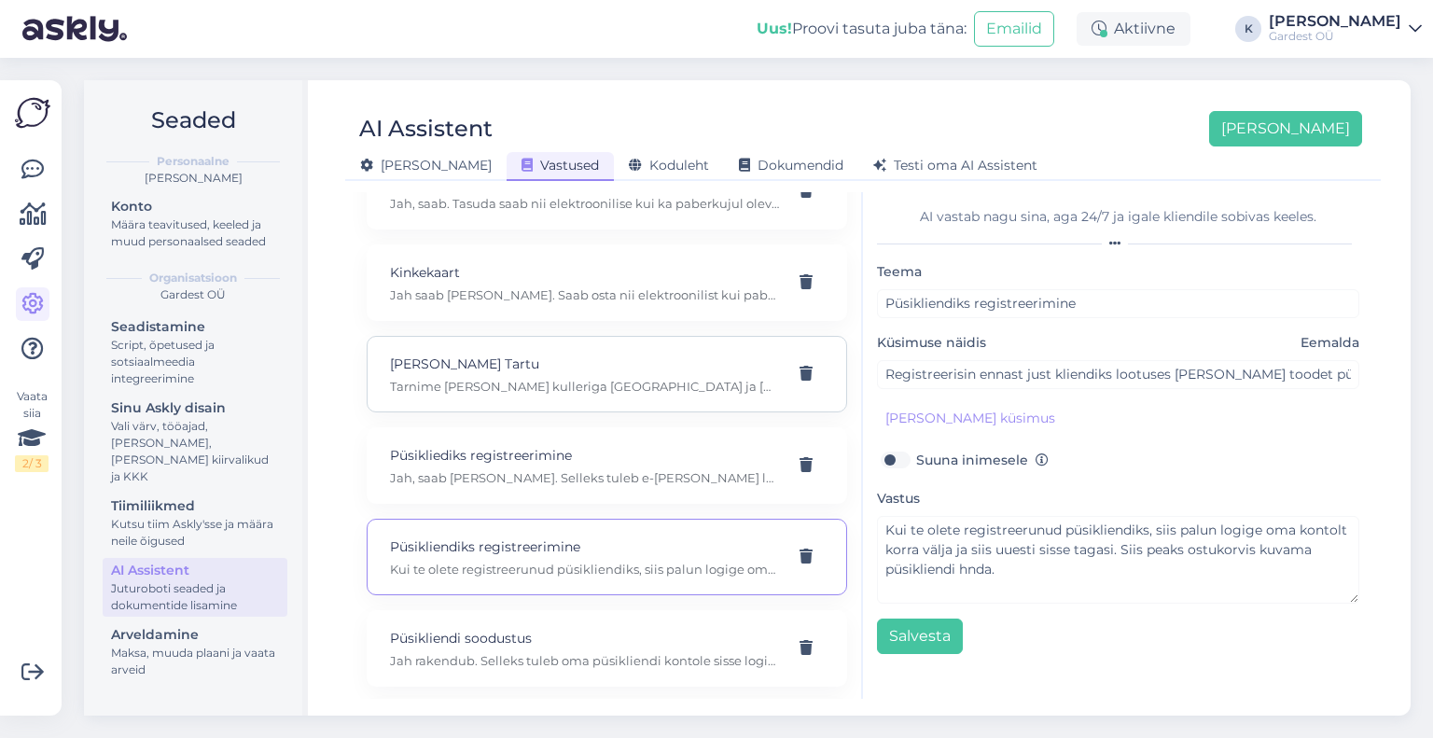
scroll to position [923, 0]
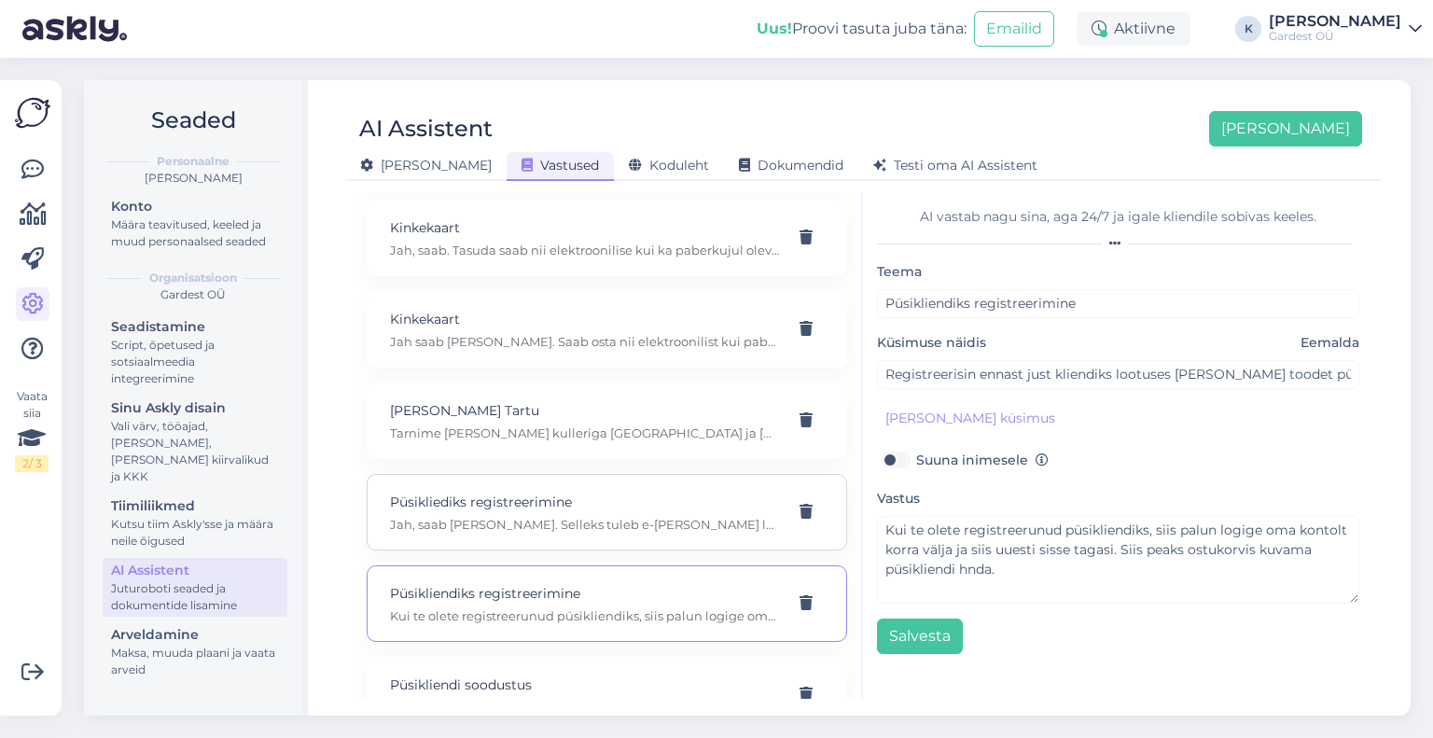
click at [533, 492] on p "Püsikliediks registreerimine" at bounding box center [584, 502] width 389 height 21
type input "Püsikliediks registreerimine"
type input "Kas e-poes saab ennast püsikliendiks registreerida?"
type textarea "Jah, saab [PERSON_NAME]. Selleks tuleb e-[PERSON_NAME] luua isikukoodi abil püs…"
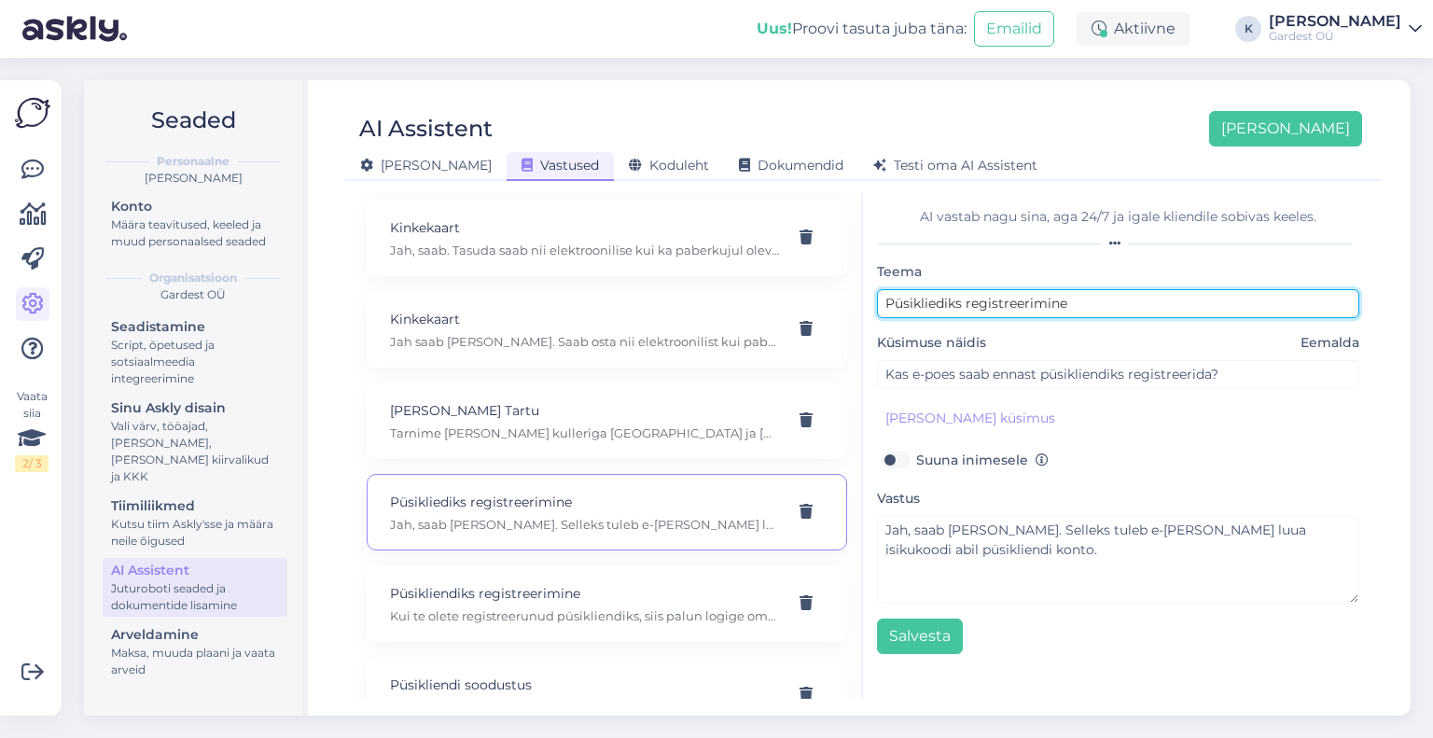
click at [937, 299] on input "Püsikliediks registreerimine" at bounding box center [1118, 303] width 482 height 29
type input "Püsikliendiks registreerimine"
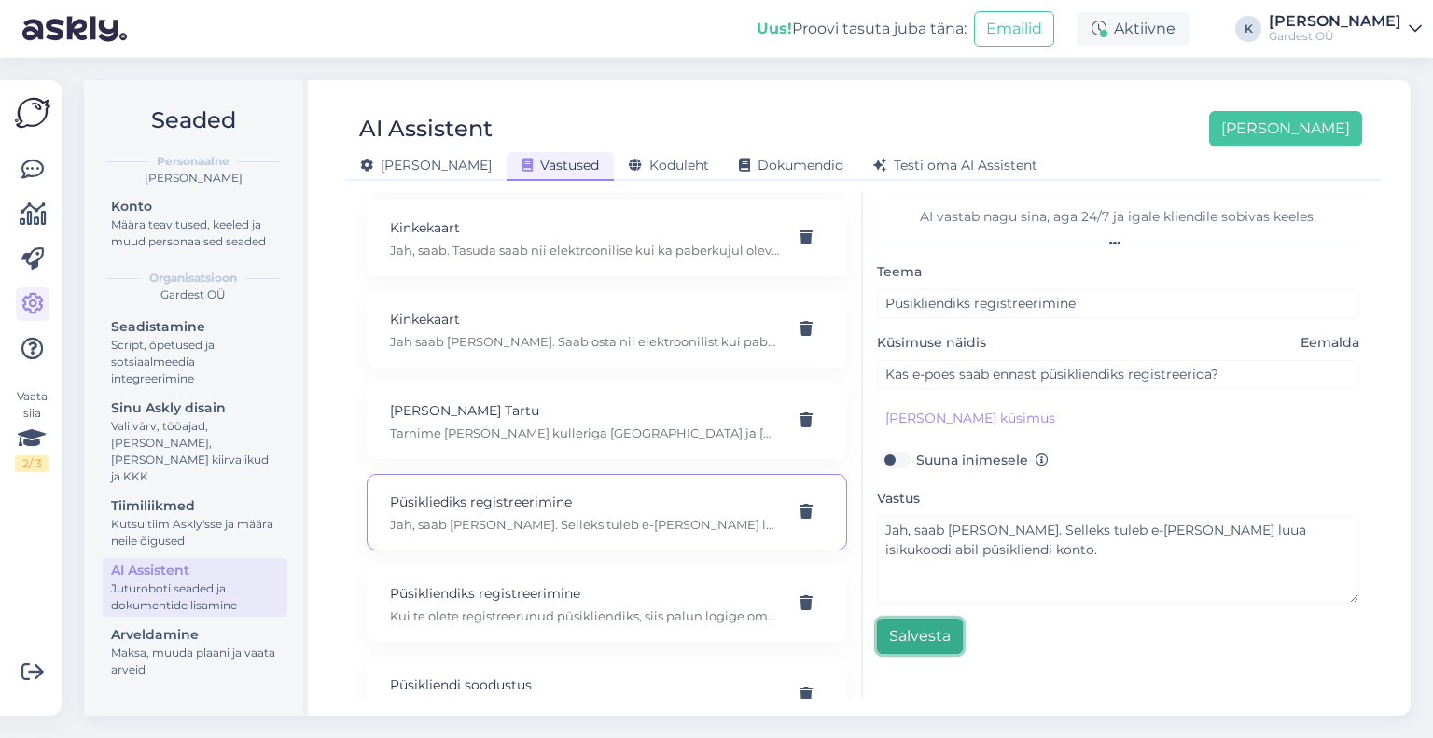
click at [935, 634] on button "Salvesta" at bounding box center [920, 636] width 86 height 35
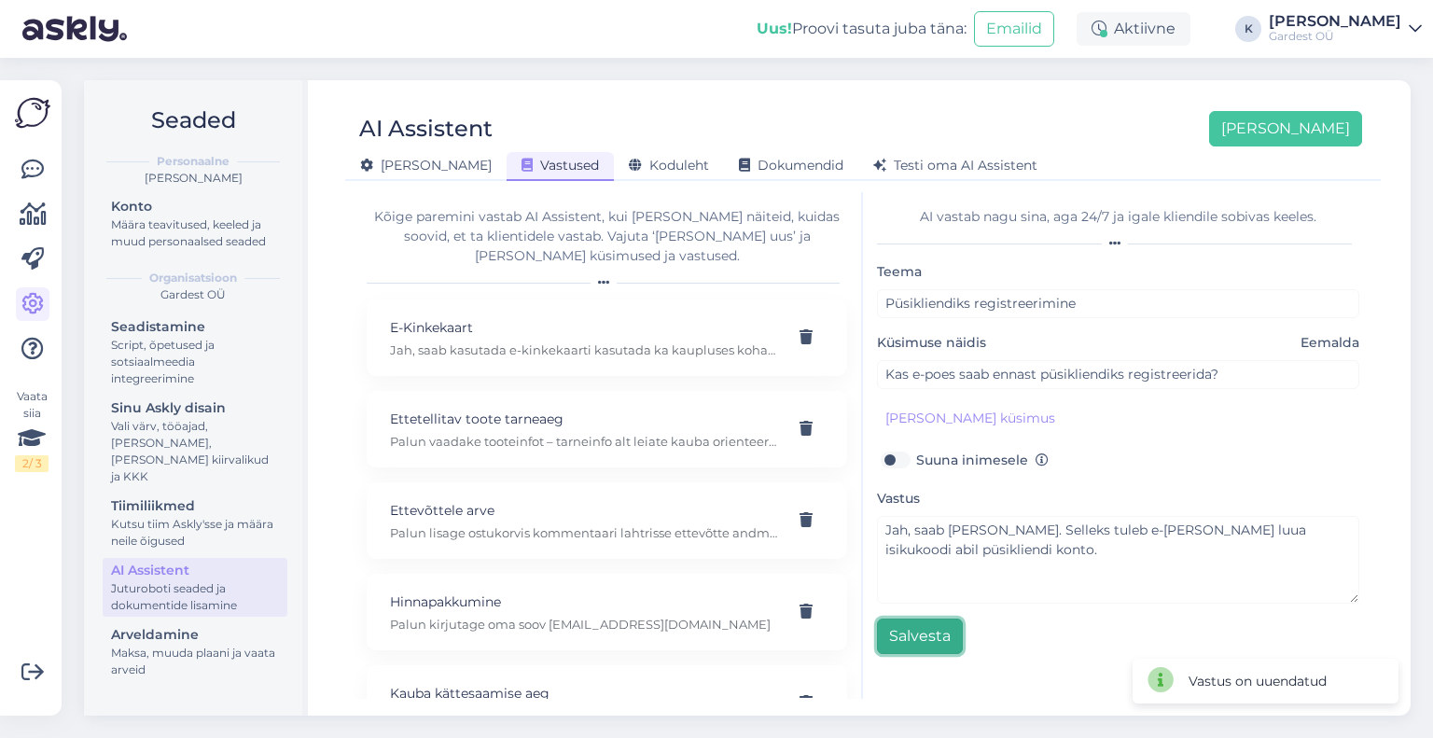
scroll to position [0, 0]
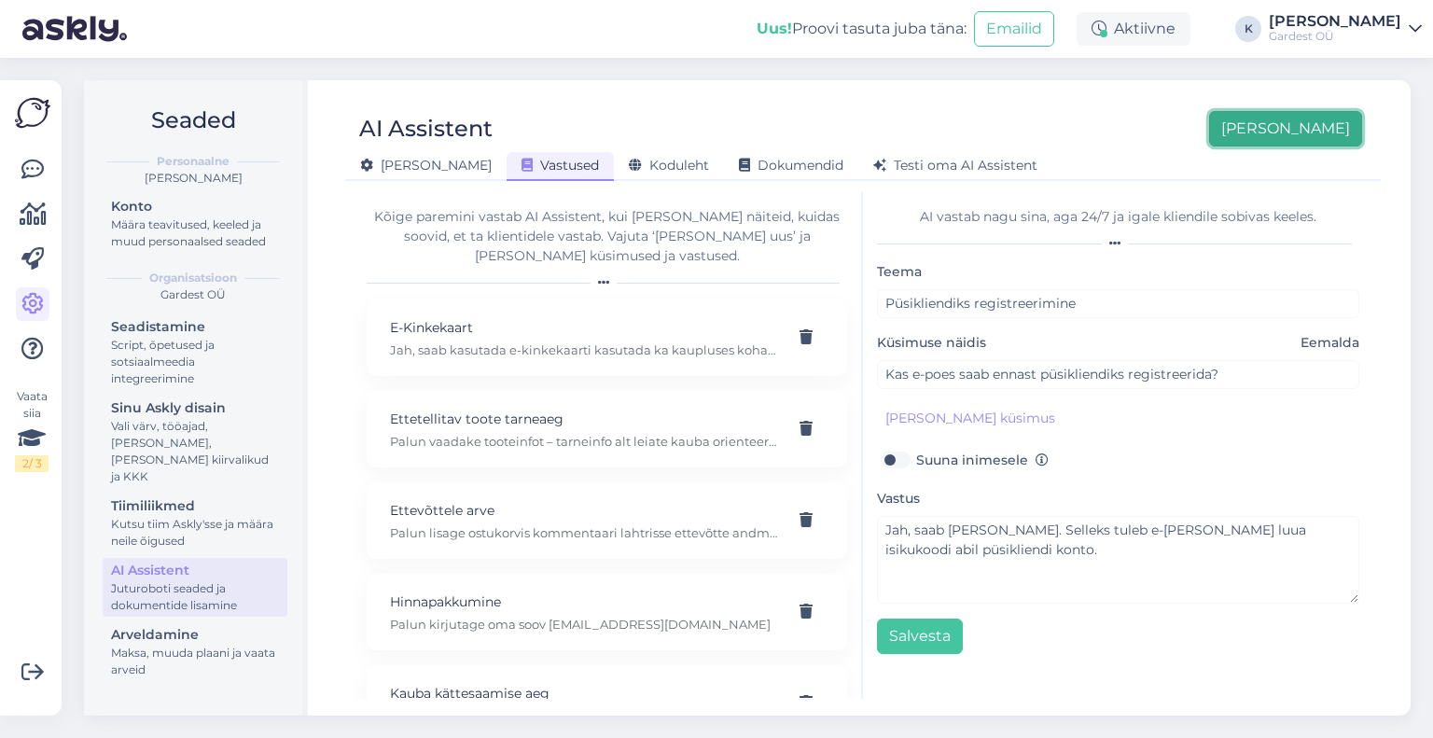
click at [1308, 129] on button "[PERSON_NAME]" at bounding box center [1285, 128] width 153 height 35
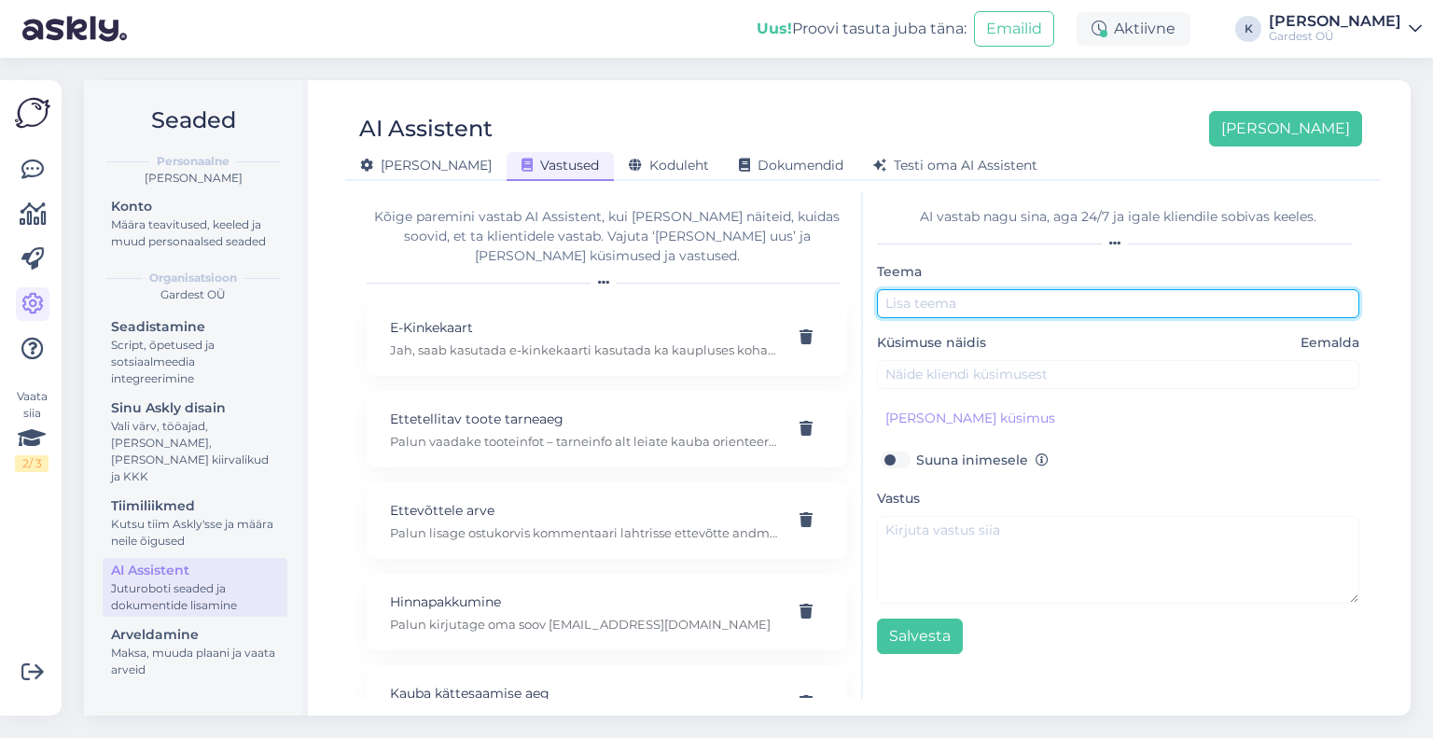
click at [1042, 306] on input "text" at bounding box center [1118, 303] width 482 height 29
type input "Kauba hind"
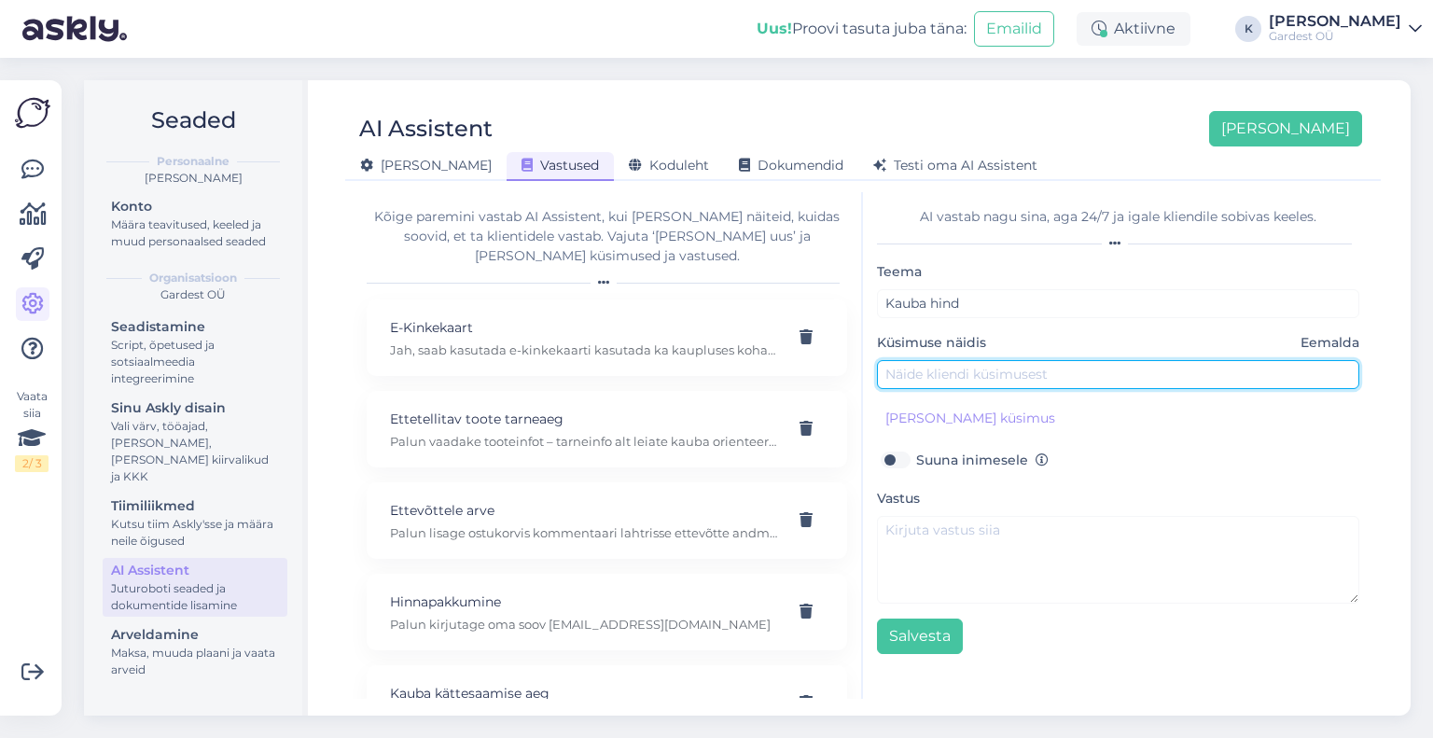
click at [1013, 379] on input "text" at bounding box center [1118, 374] width 482 height 29
type input "Kas keskuses ja e-poes on [PERSON_NAME] hinnad"
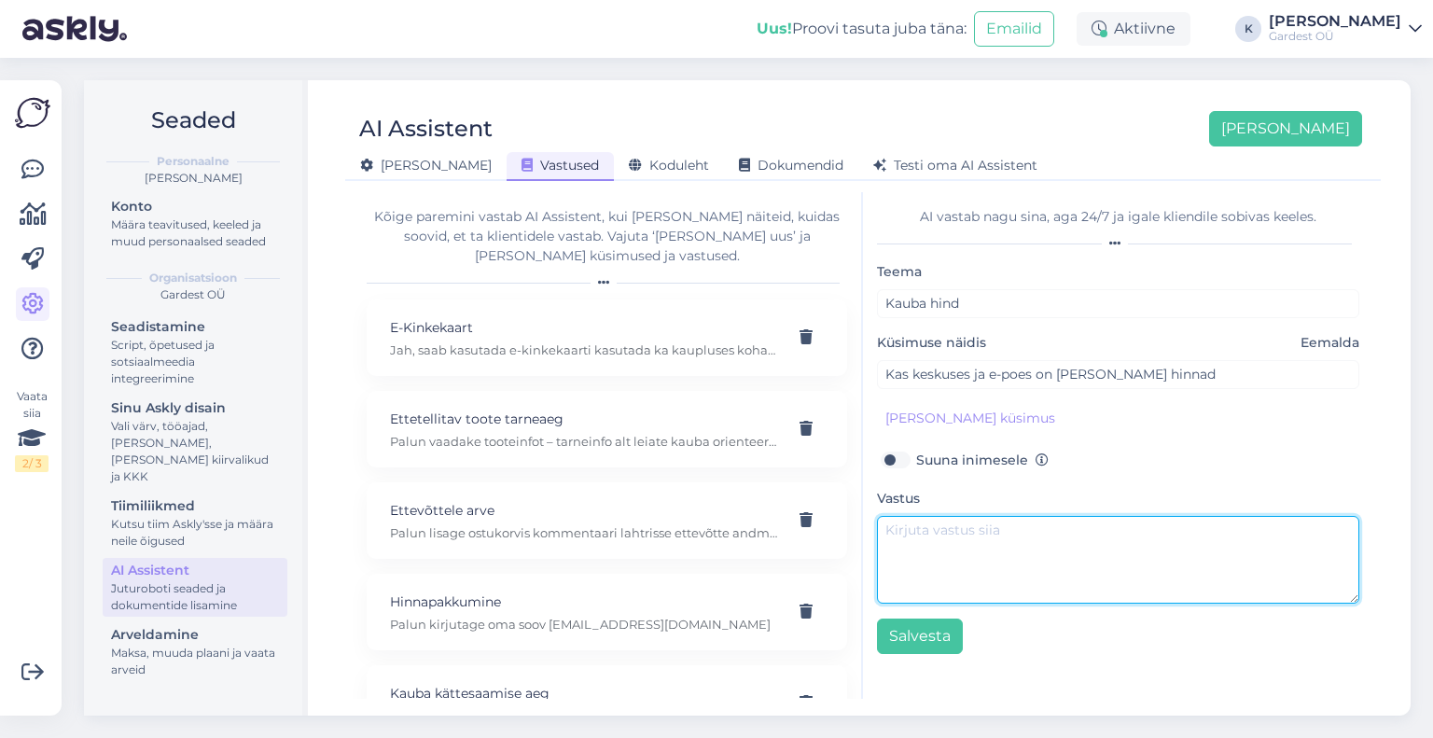
click at [1013, 540] on textarea at bounding box center [1118, 560] width 482 height 88
type textarea "Jah keskuses ja e-poes on [PERSON_NAME] hinnad."
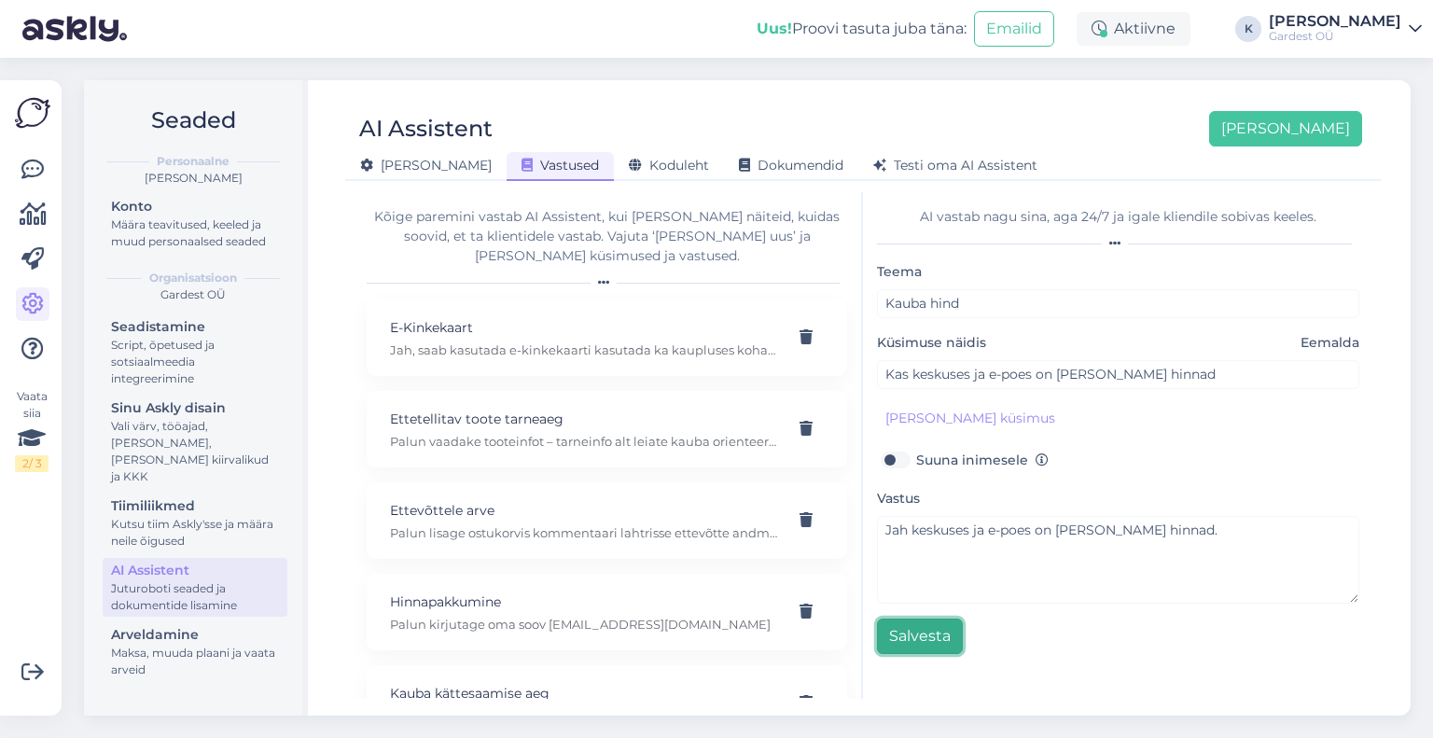
click at [926, 627] on button "Salvesta" at bounding box center [920, 636] width 86 height 35
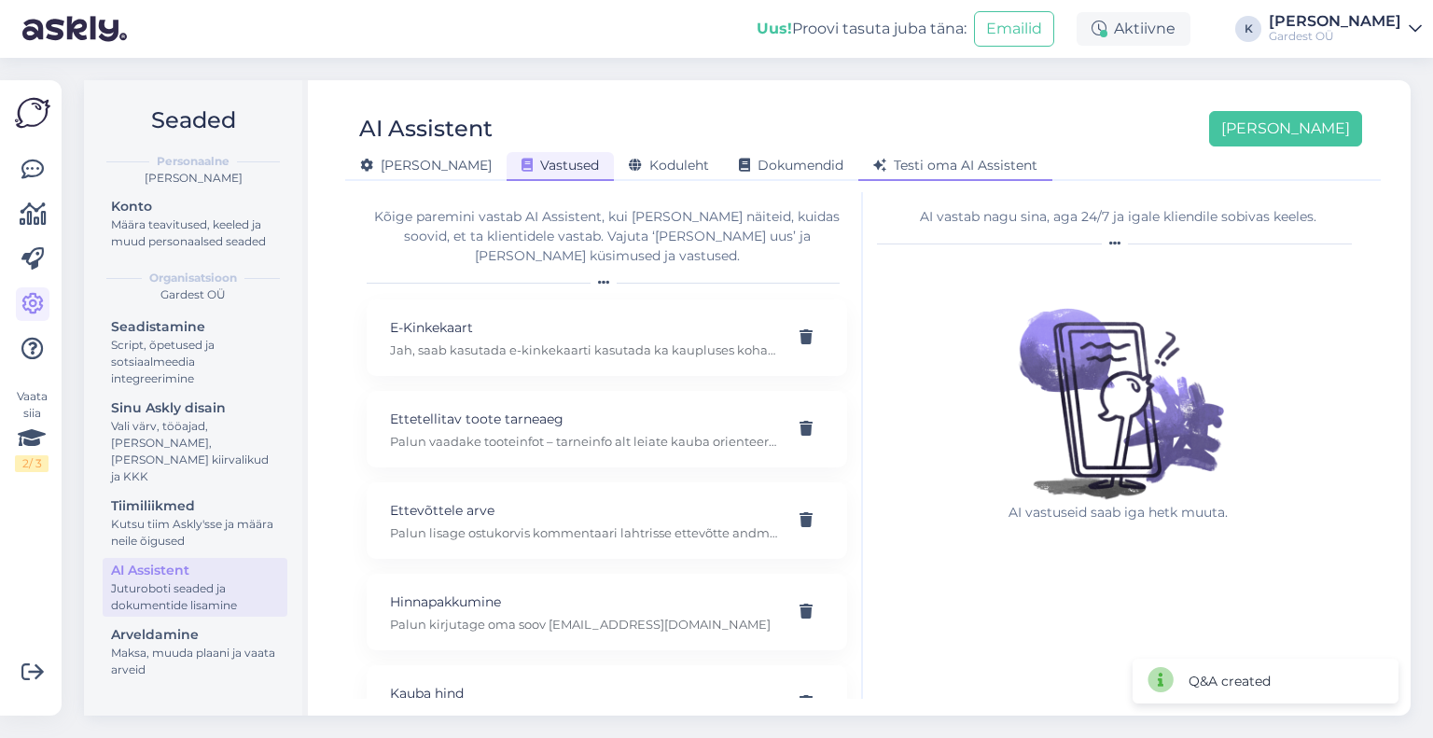
click at [905, 163] on span "Testi oma AI Assistent" at bounding box center [956, 165] width 164 height 17
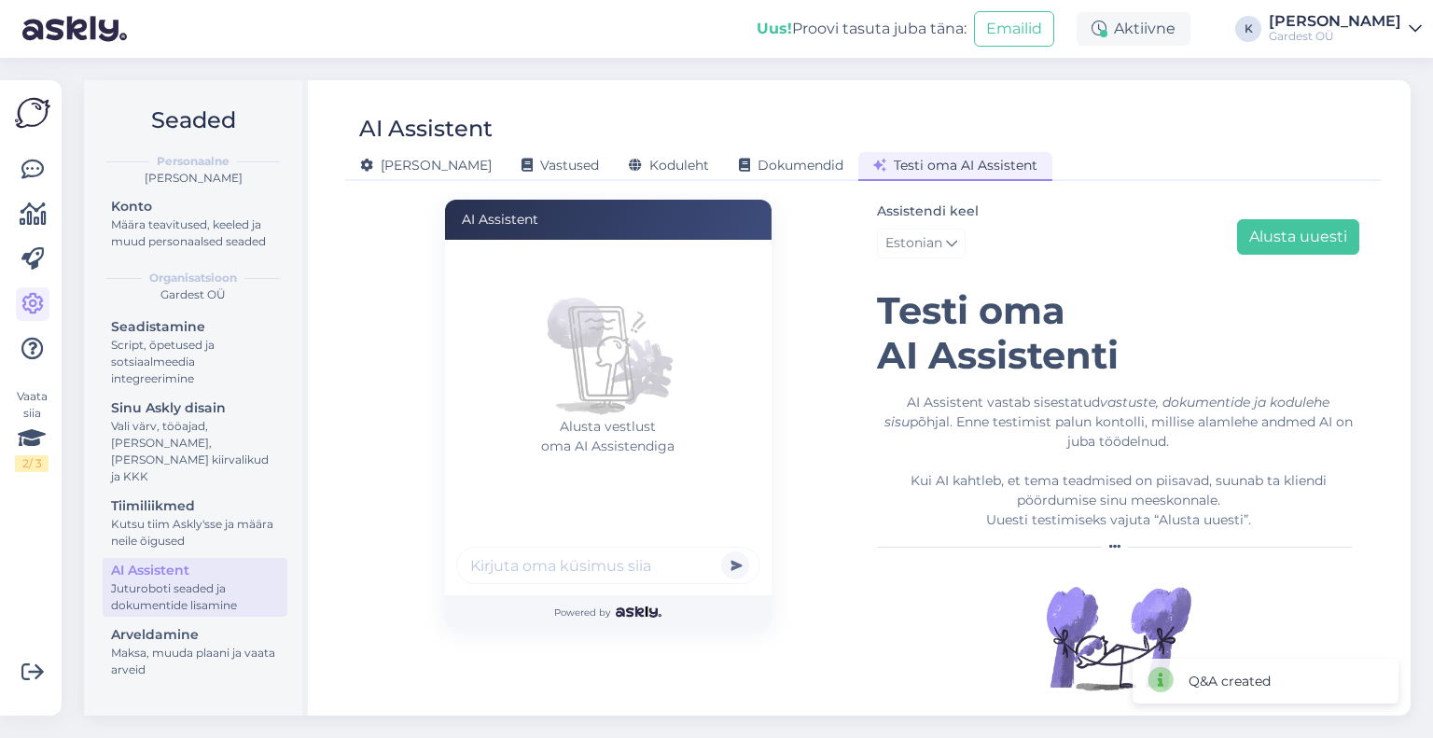
scroll to position [28, 0]
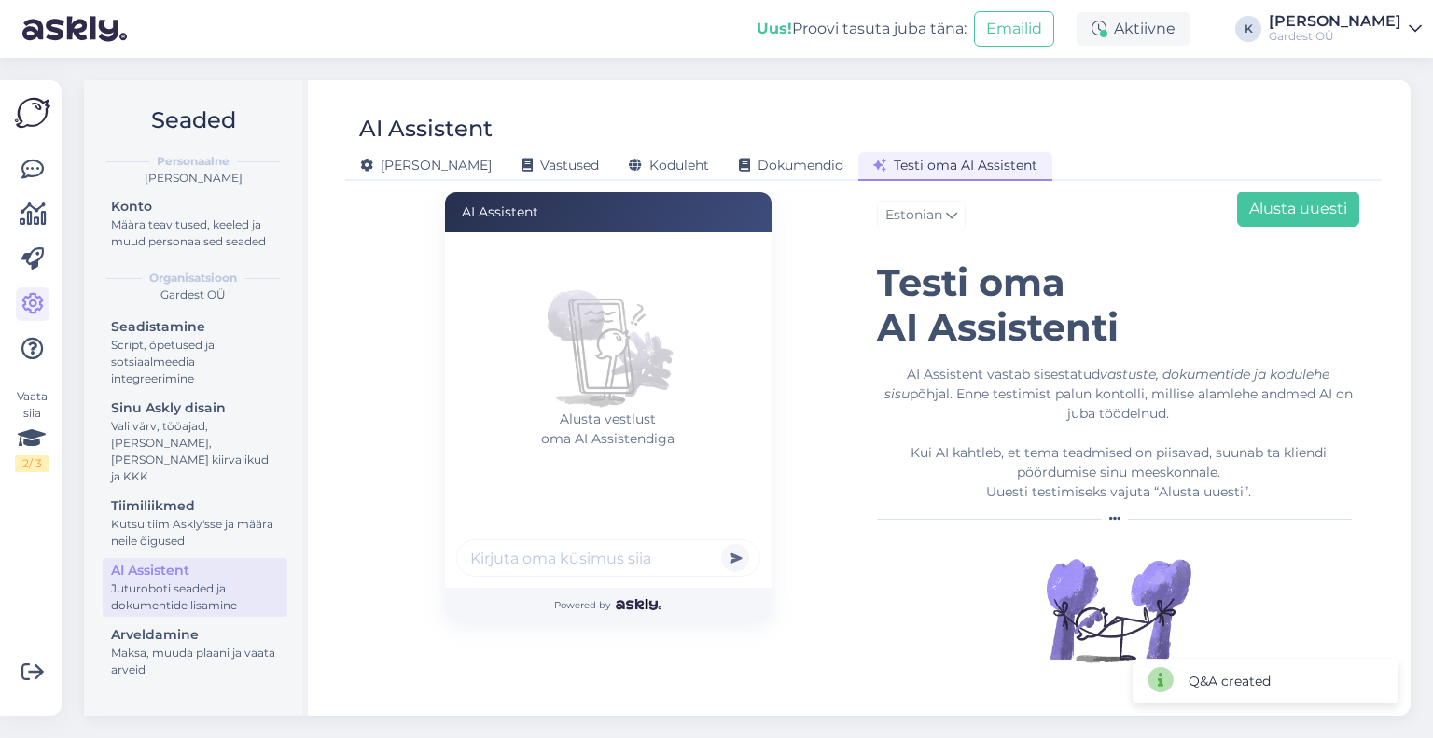
click at [605, 564] on input "text" at bounding box center [608, 557] width 304 height 37
type input "kas keskuses on sama kampaania hind mis e-poes"
click at [721, 544] on button "submit" at bounding box center [735, 558] width 28 height 28
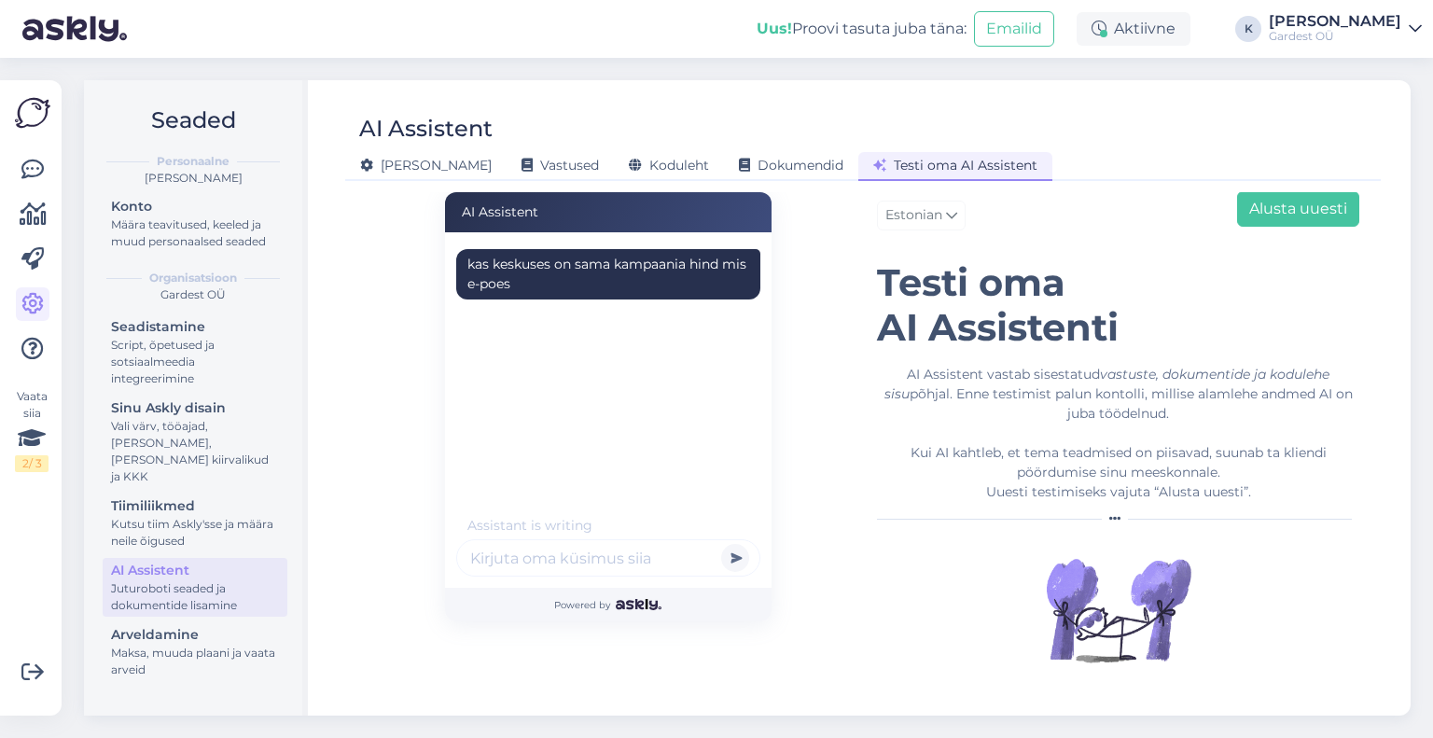
scroll to position [0, 0]
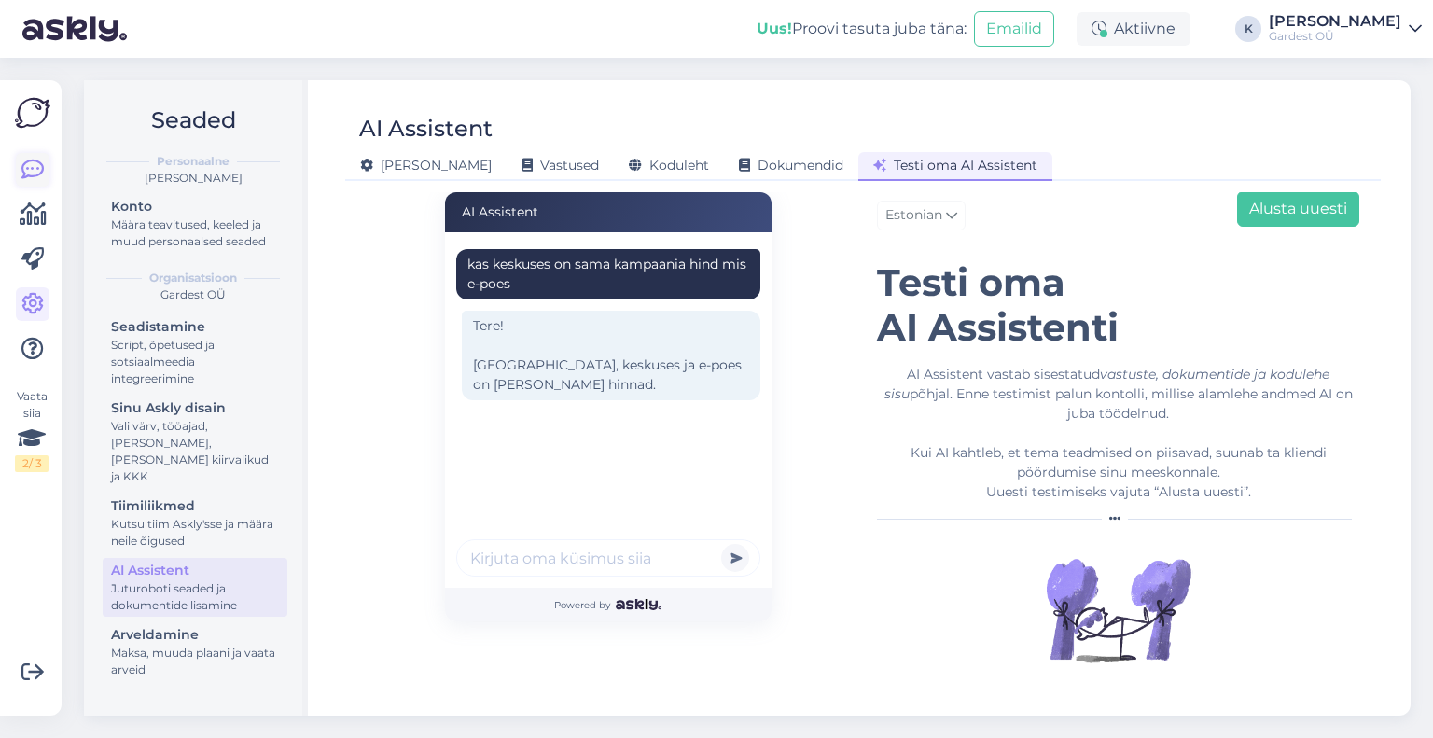
click at [32, 165] on icon at bounding box center [32, 170] width 22 height 22
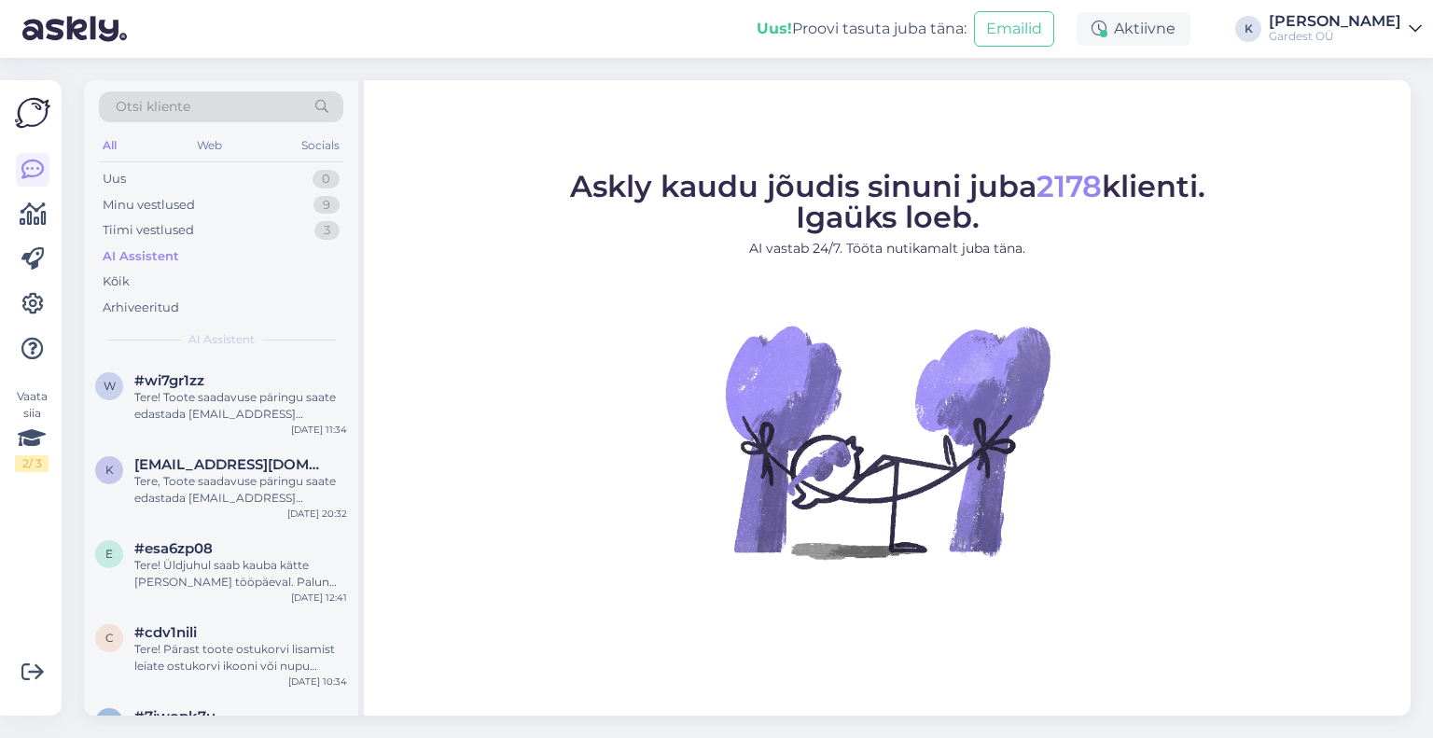
click at [164, 261] on div "AI Assistent" at bounding box center [141, 256] width 77 height 19
click at [220, 396] on div "Tere! Toote saadavuse päringu saate edastada [EMAIL_ADDRESS][DOMAIN_NAME]. Kõig…" at bounding box center [240, 406] width 213 height 34
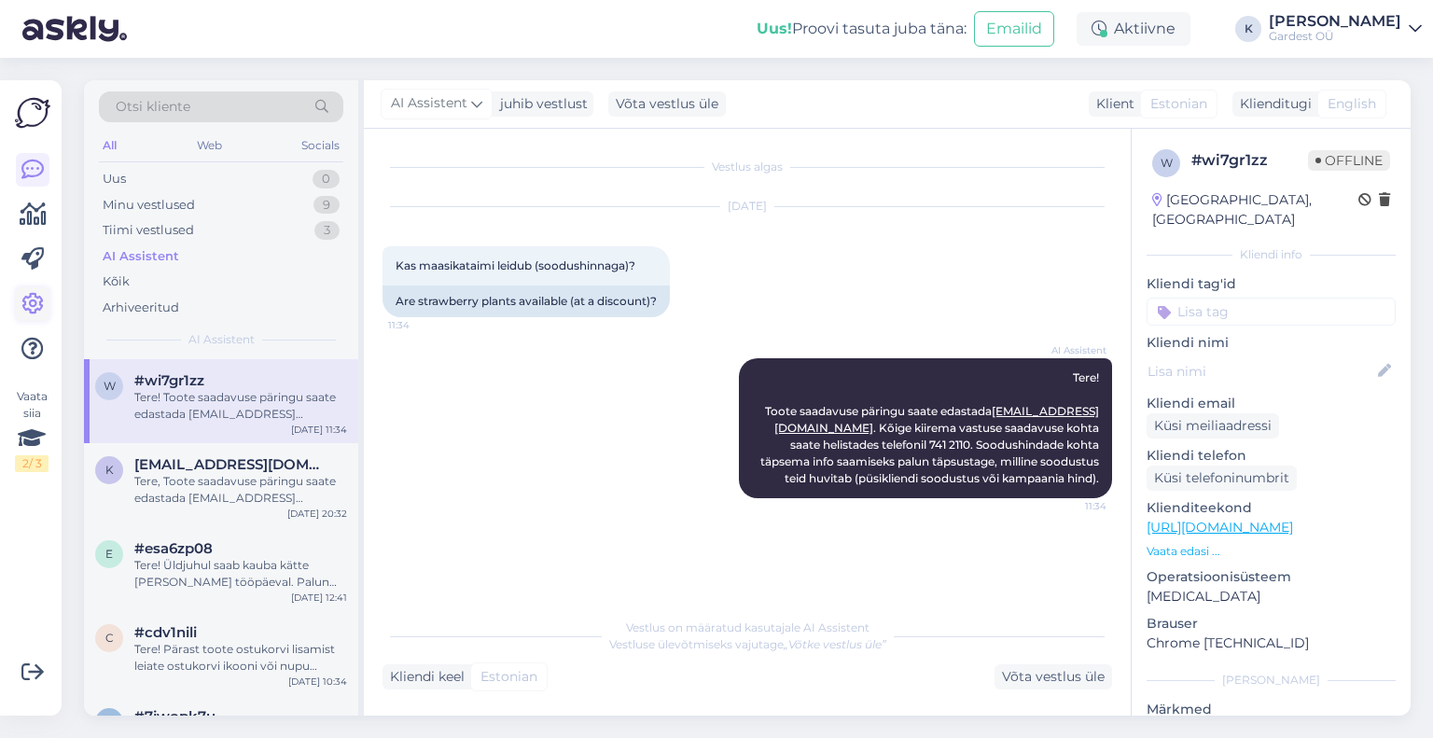
click at [34, 304] on icon at bounding box center [32, 304] width 22 height 22
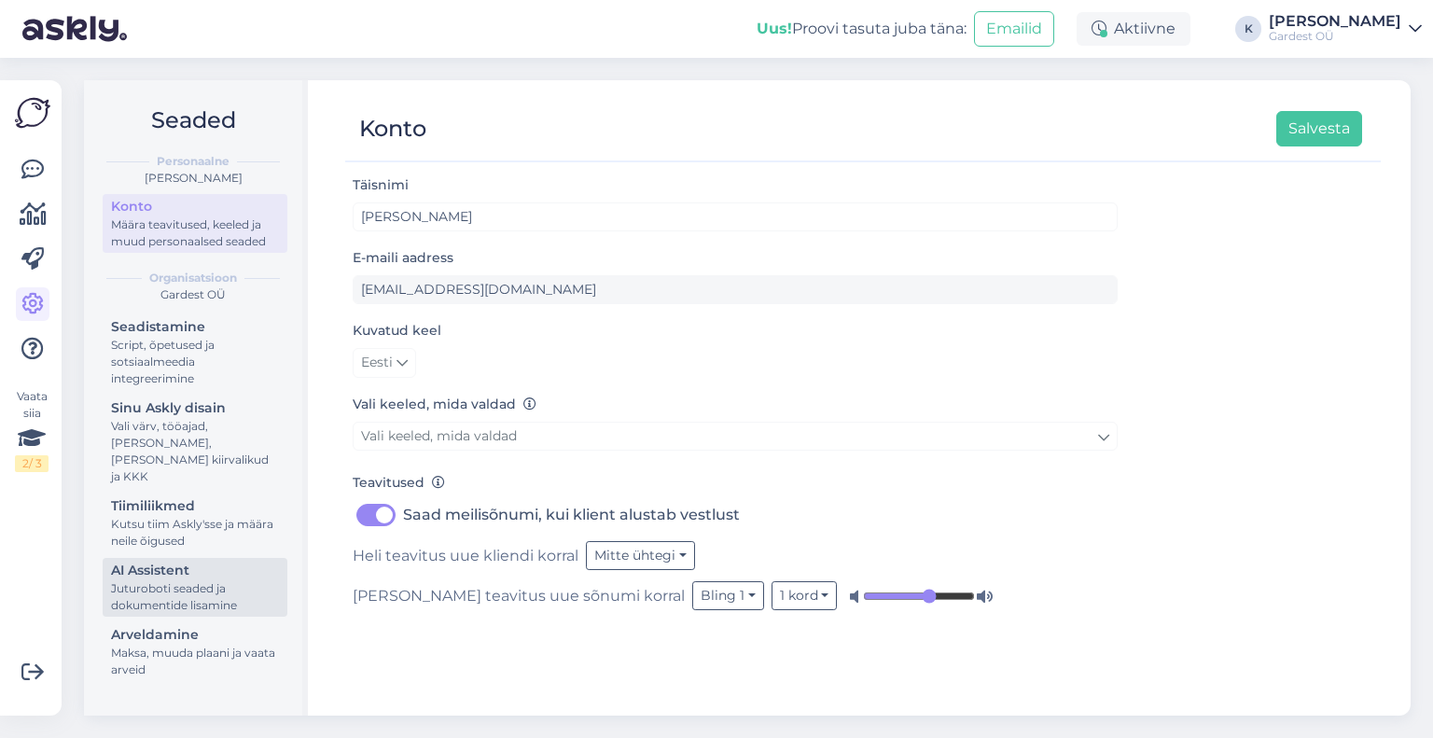
click at [180, 580] on div "Juturoboti seaded ja dokumentide lisamine" at bounding box center [195, 597] width 168 height 34
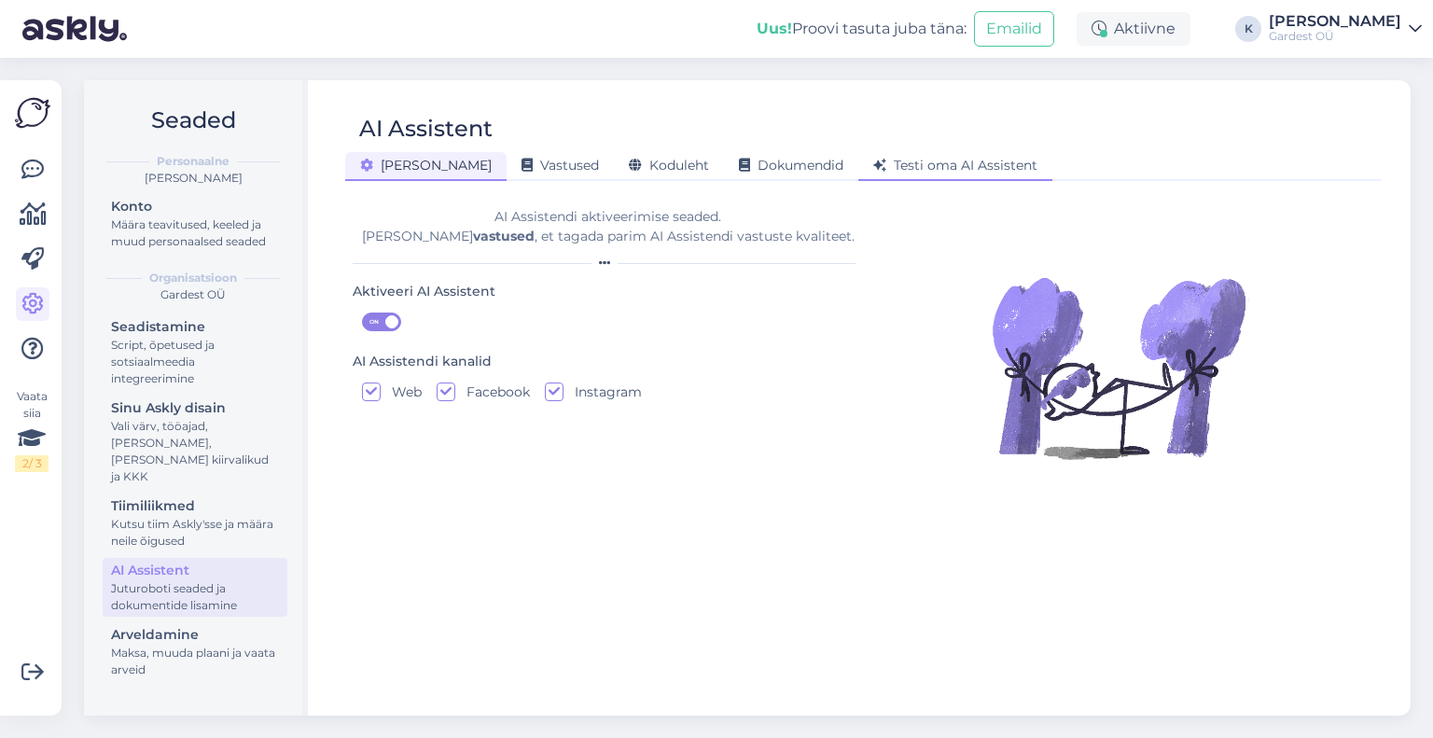
click at [874, 162] on span "Testi oma AI Assistent" at bounding box center [956, 165] width 164 height 17
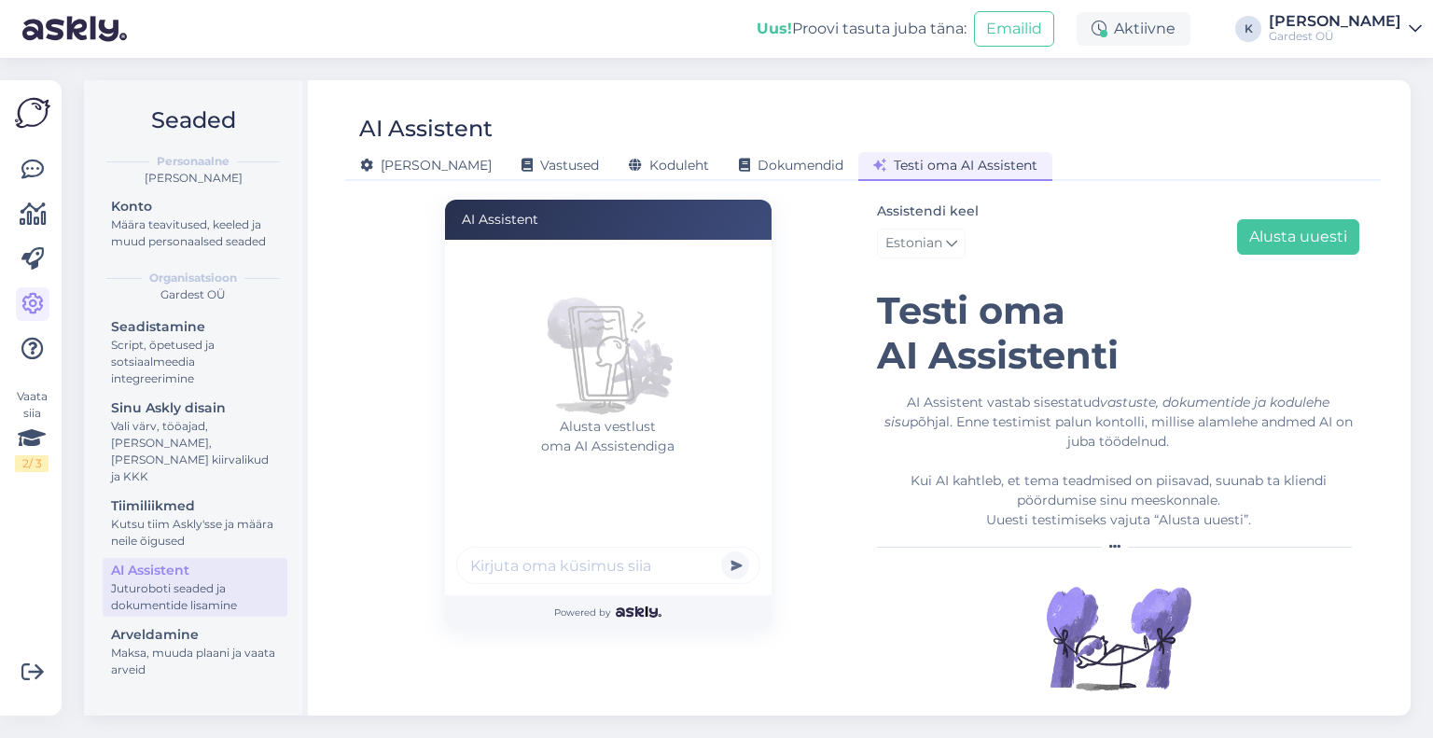
scroll to position [28, 0]
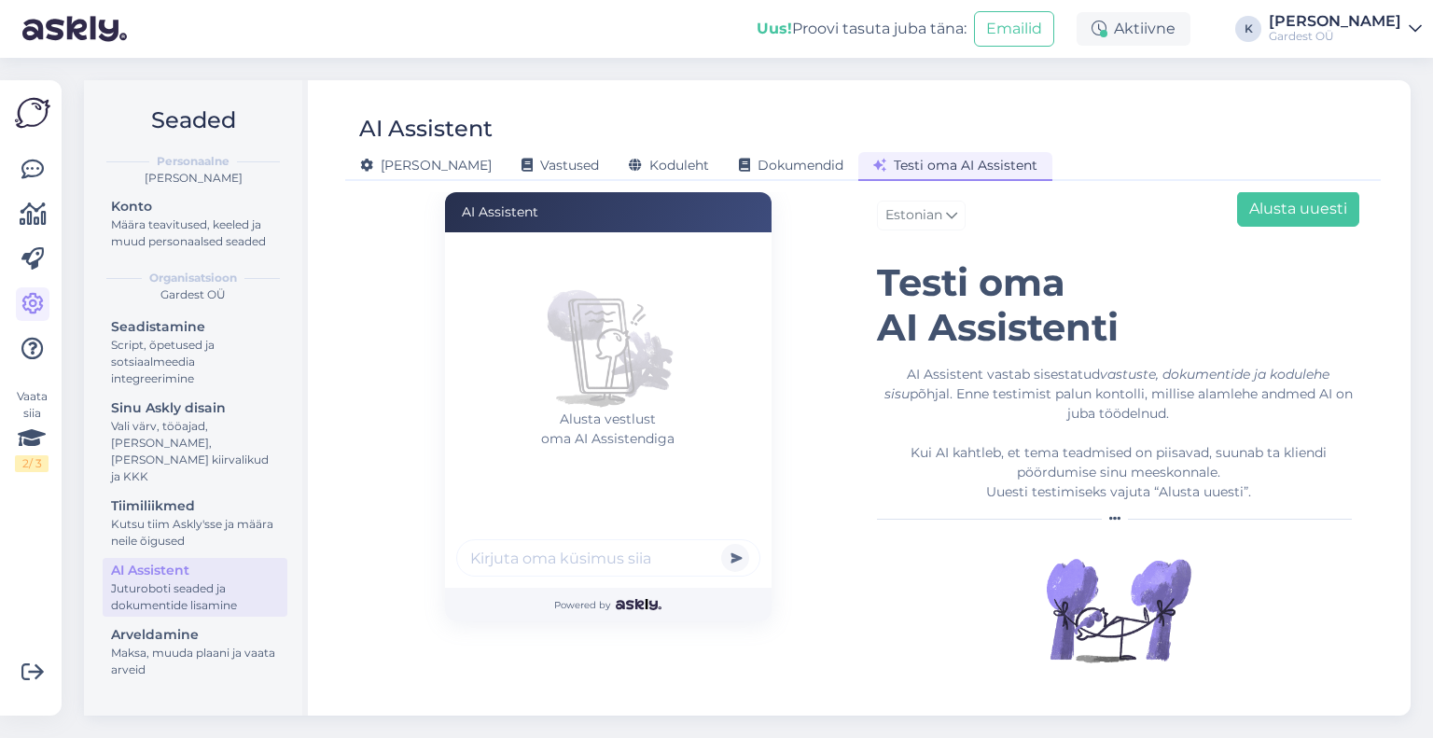
click at [621, 555] on input "text" at bounding box center [608, 557] width 304 height 37
type input "kas koeratoidule allahindlusi on"
click at [721, 544] on button "submit" at bounding box center [735, 558] width 28 height 28
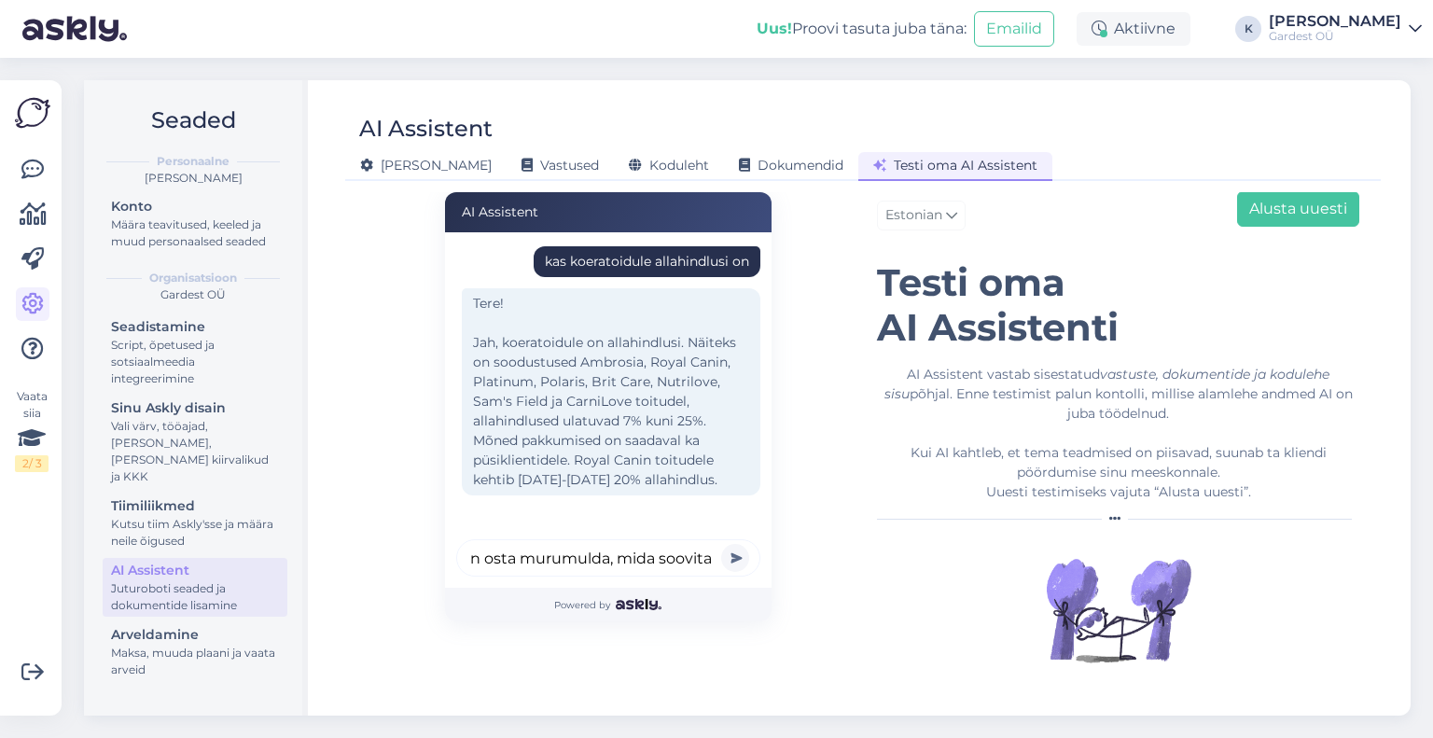
scroll to position [0, 49]
type input "tahan osta murumulda, mida soovitate"
click at [731, 557] on button "submit" at bounding box center [735, 558] width 28 height 28
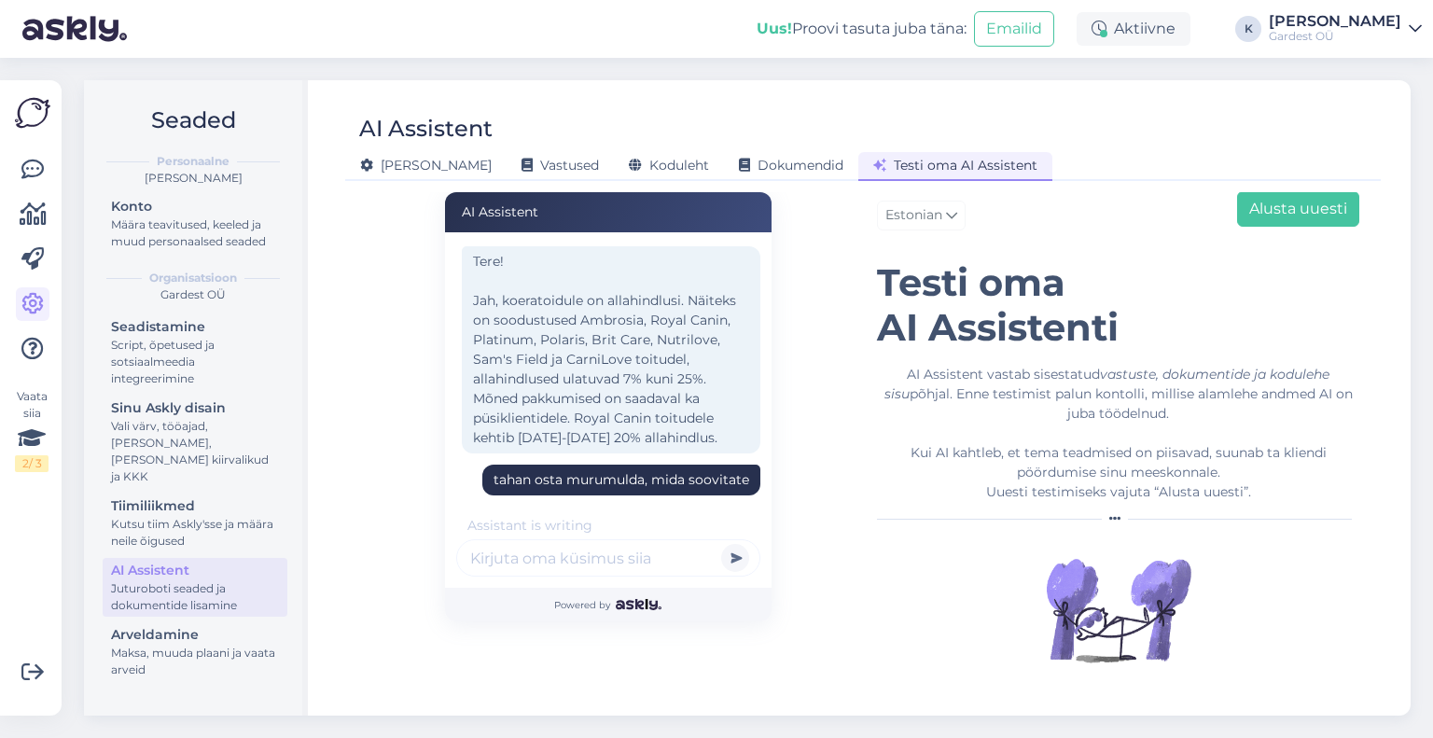
scroll to position [140, 0]
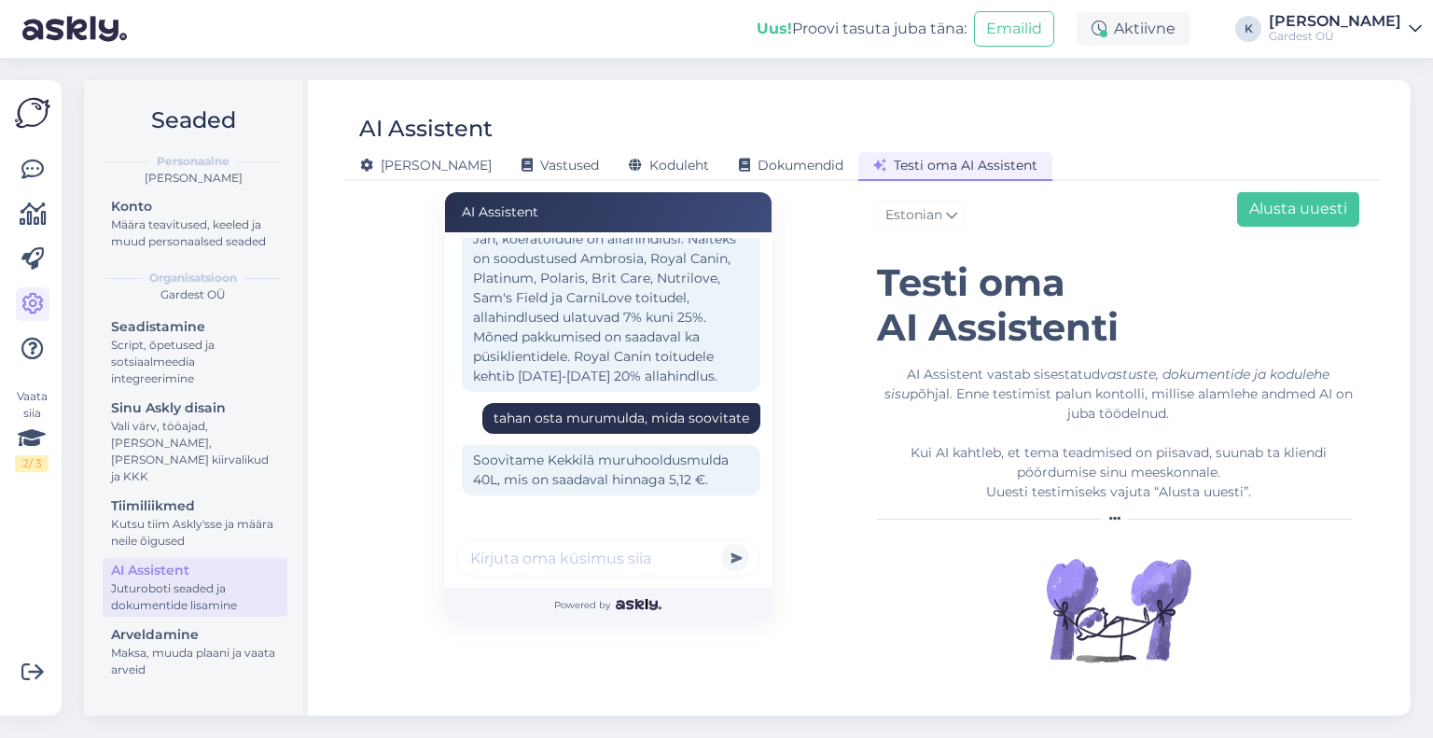
click at [629, 560] on input "text" at bounding box center [608, 557] width 304 height 37
type input "kas teil on saadaval e-poes [PERSON_NAME] [PERSON_NAME]"
click at [721, 544] on button "submit" at bounding box center [735, 558] width 28 height 28
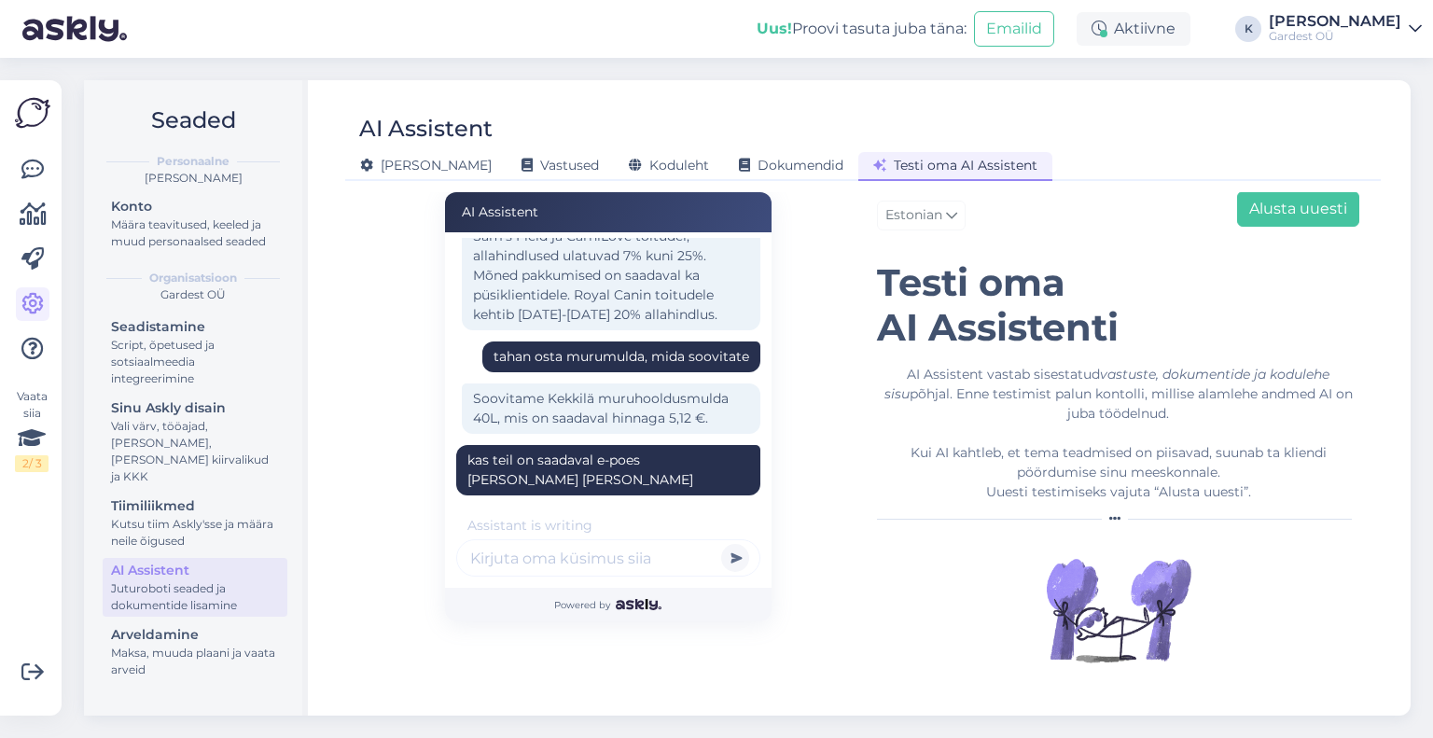
scroll to position [283, 0]
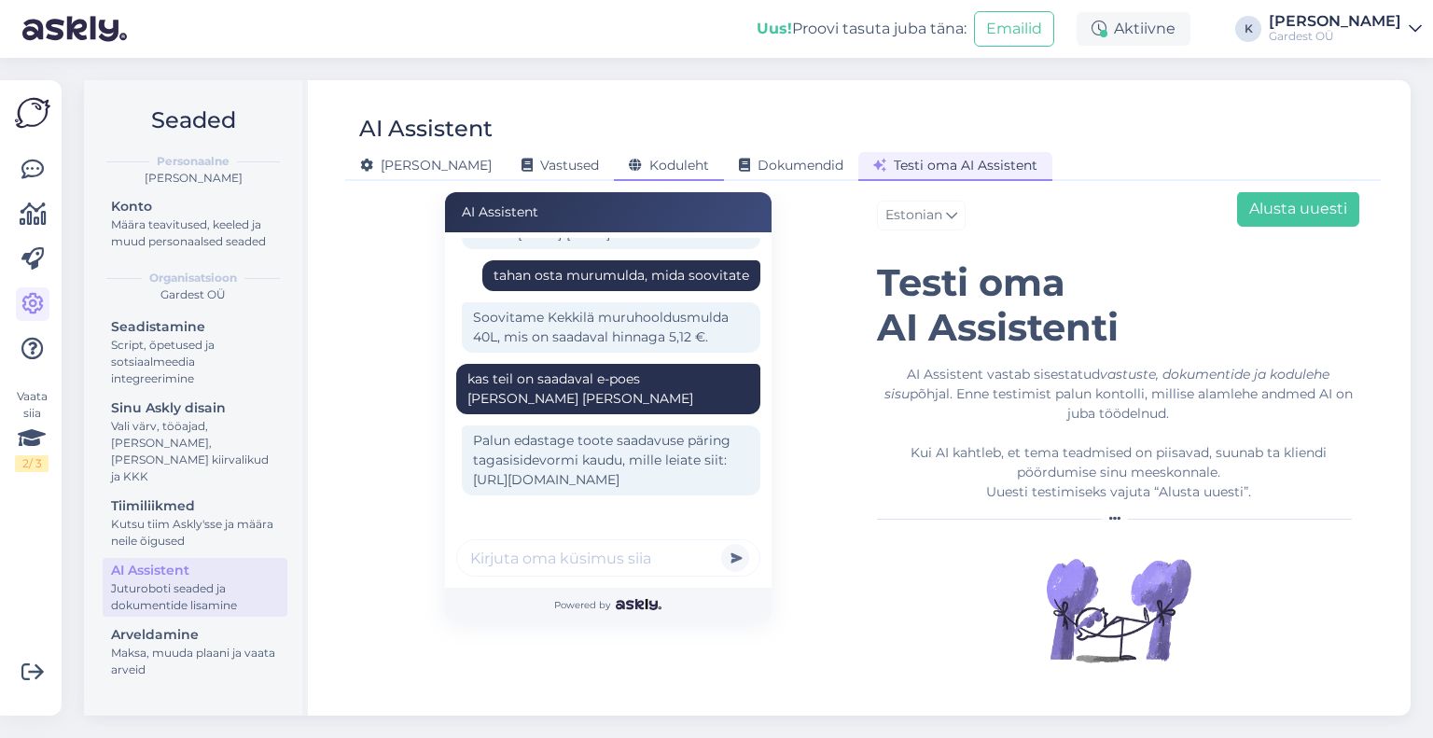
click at [629, 171] on span "Koduleht" at bounding box center [669, 165] width 80 height 17
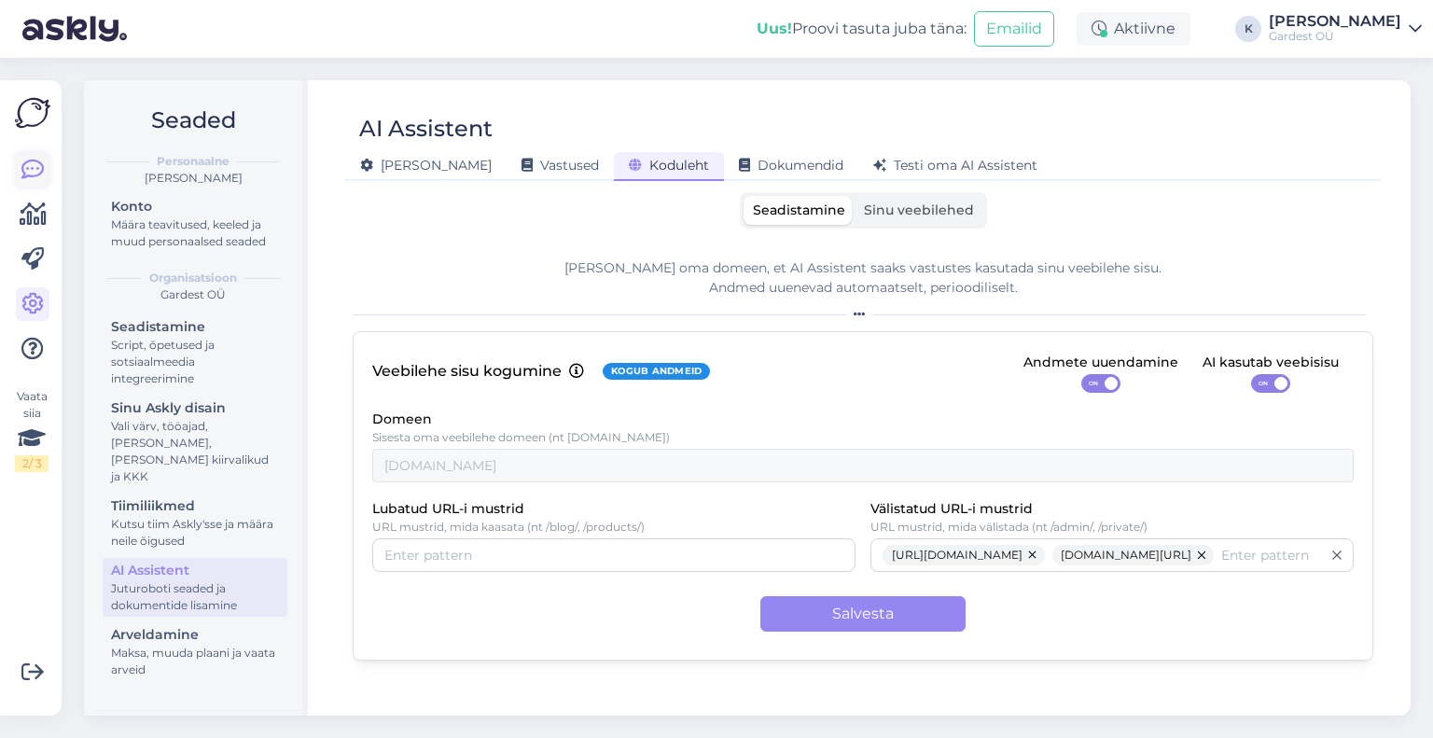
click at [21, 181] on icon at bounding box center [32, 170] width 22 height 22
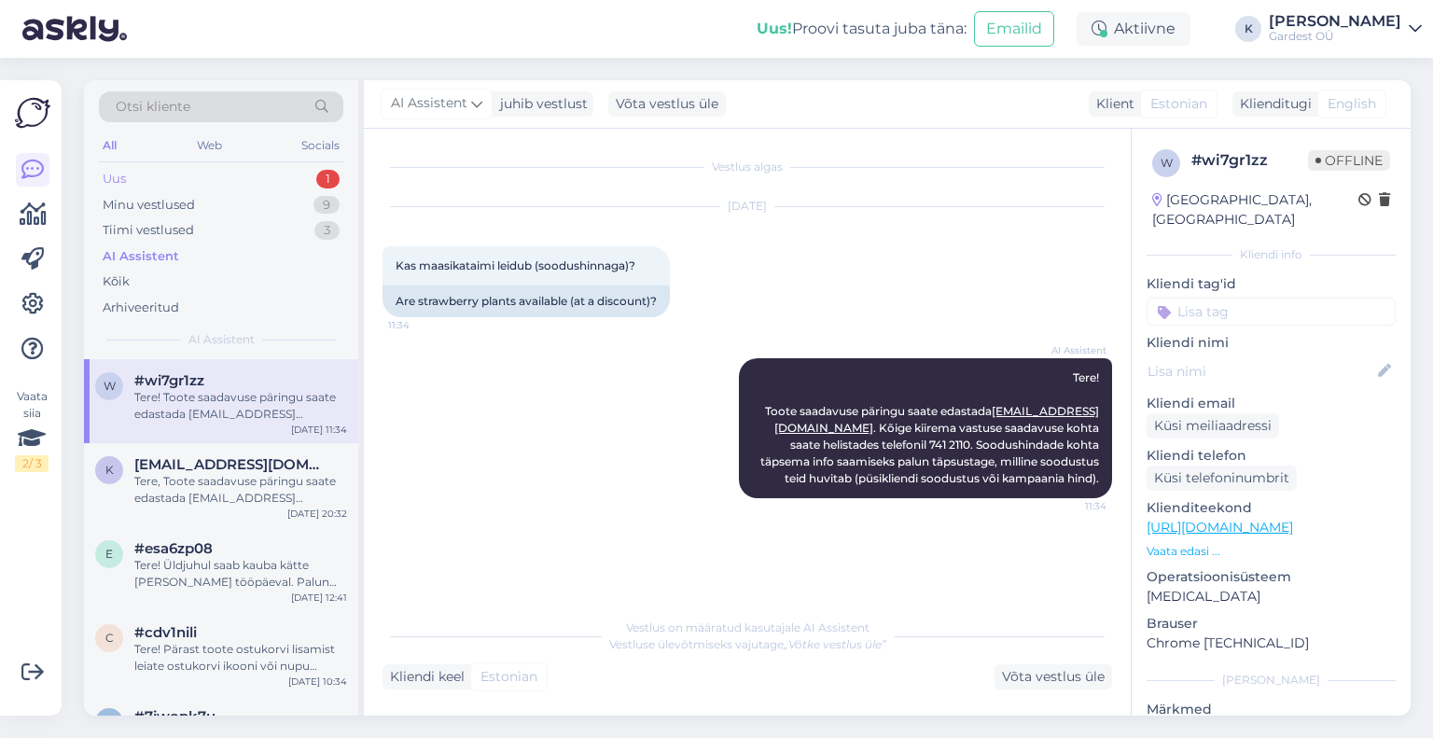
click at [160, 181] on div "Uus 1" at bounding box center [221, 179] width 245 height 26
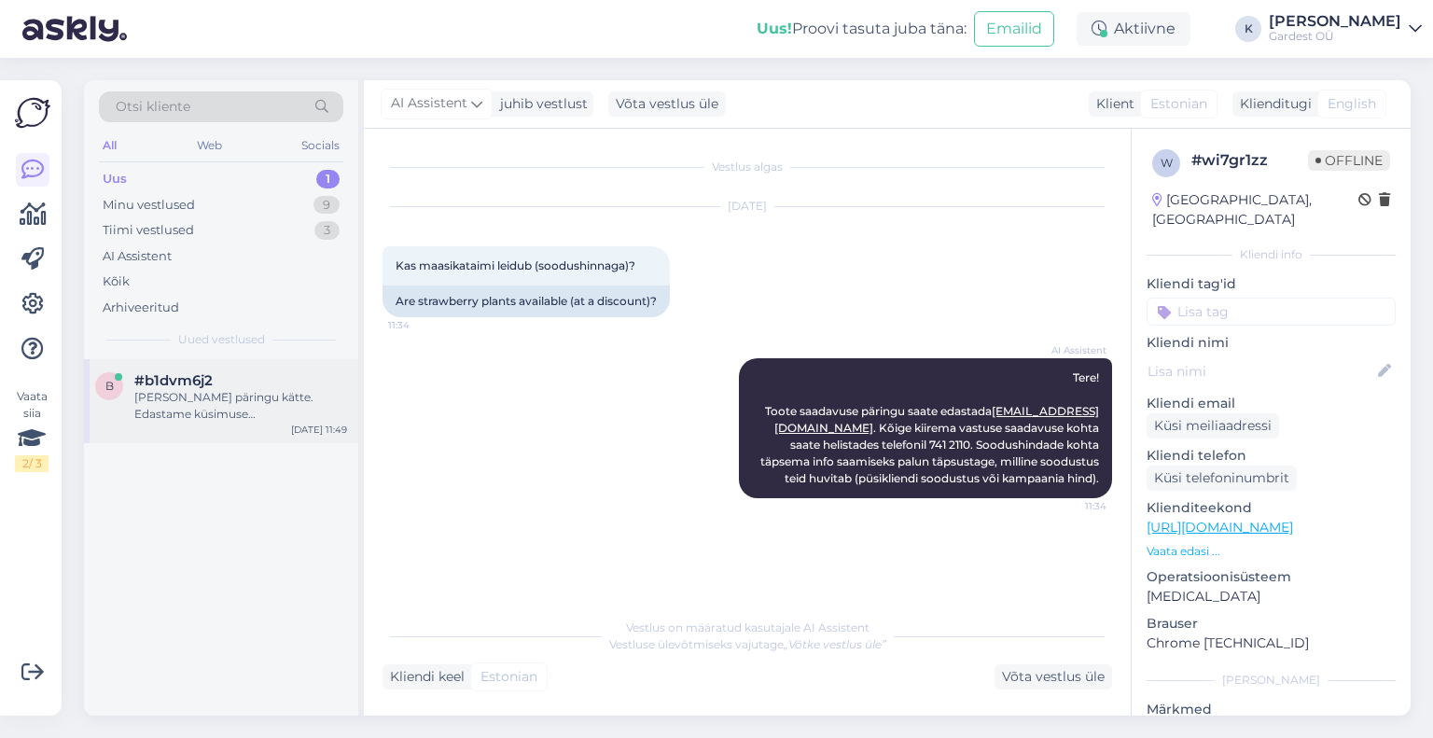
click at [196, 416] on div "[PERSON_NAME] päringu kätte. Edastame küsimuse klienditeenindajale, kes vastab …" at bounding box center [240, 406] width 213 height 34
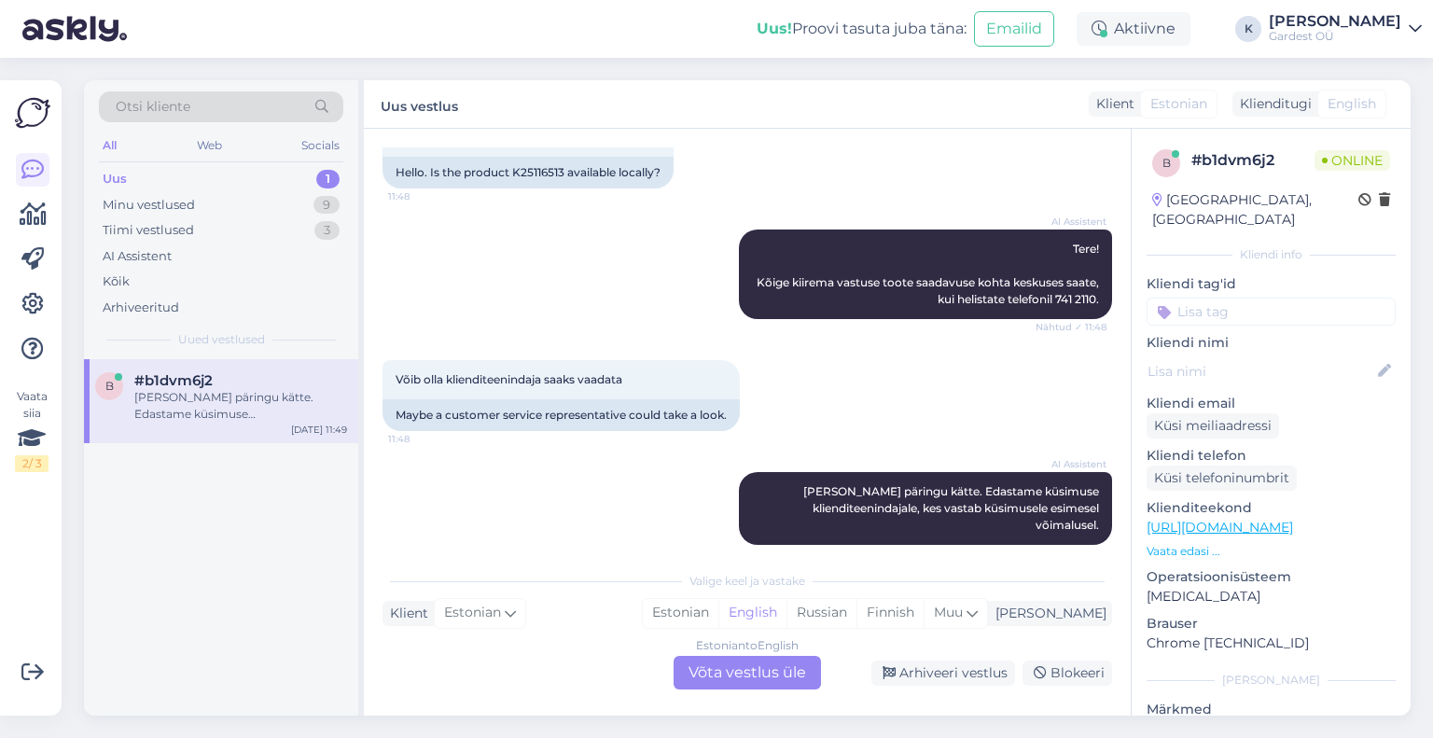
scroll to position [149, 0]
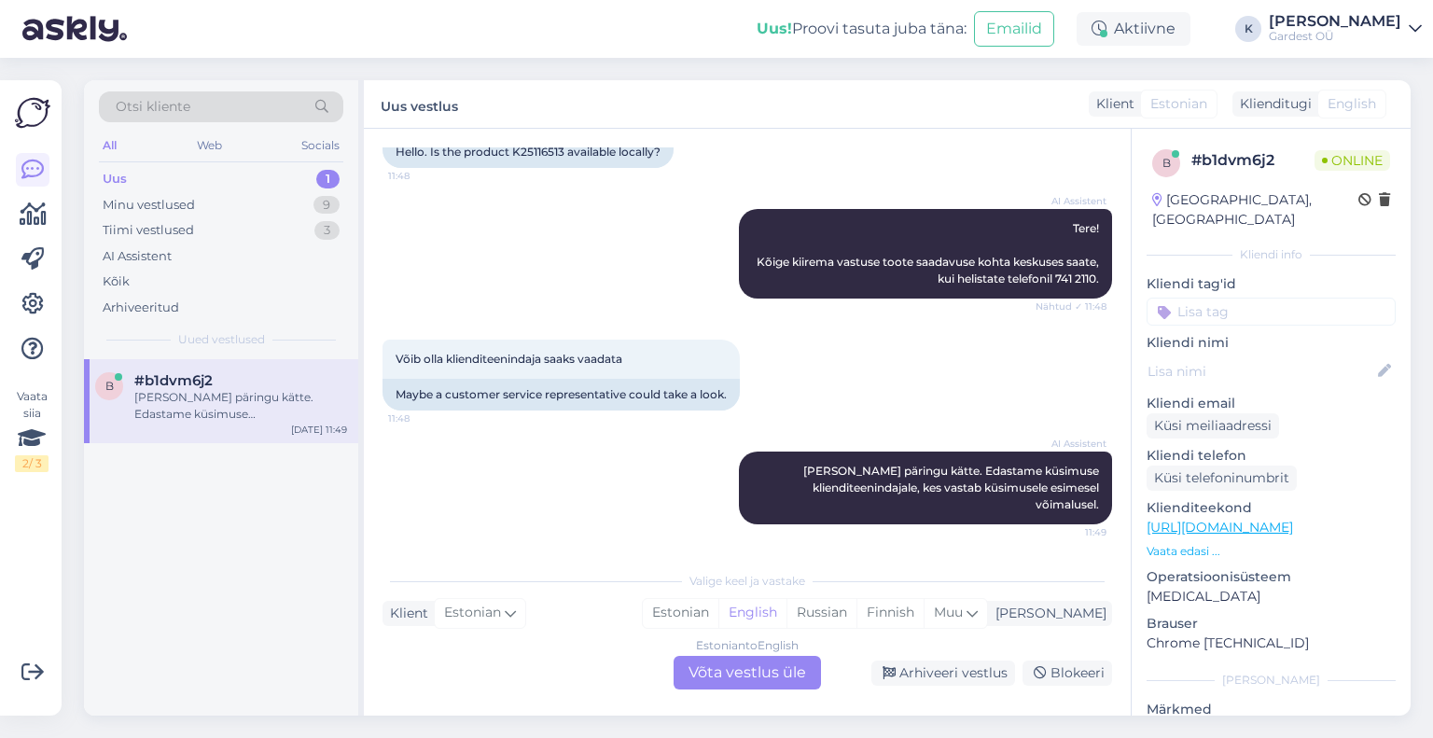
click at [784, 675] on div "Estonian to English Võta vestlus üle" at bounding box center [747, 673] width 147 height 34
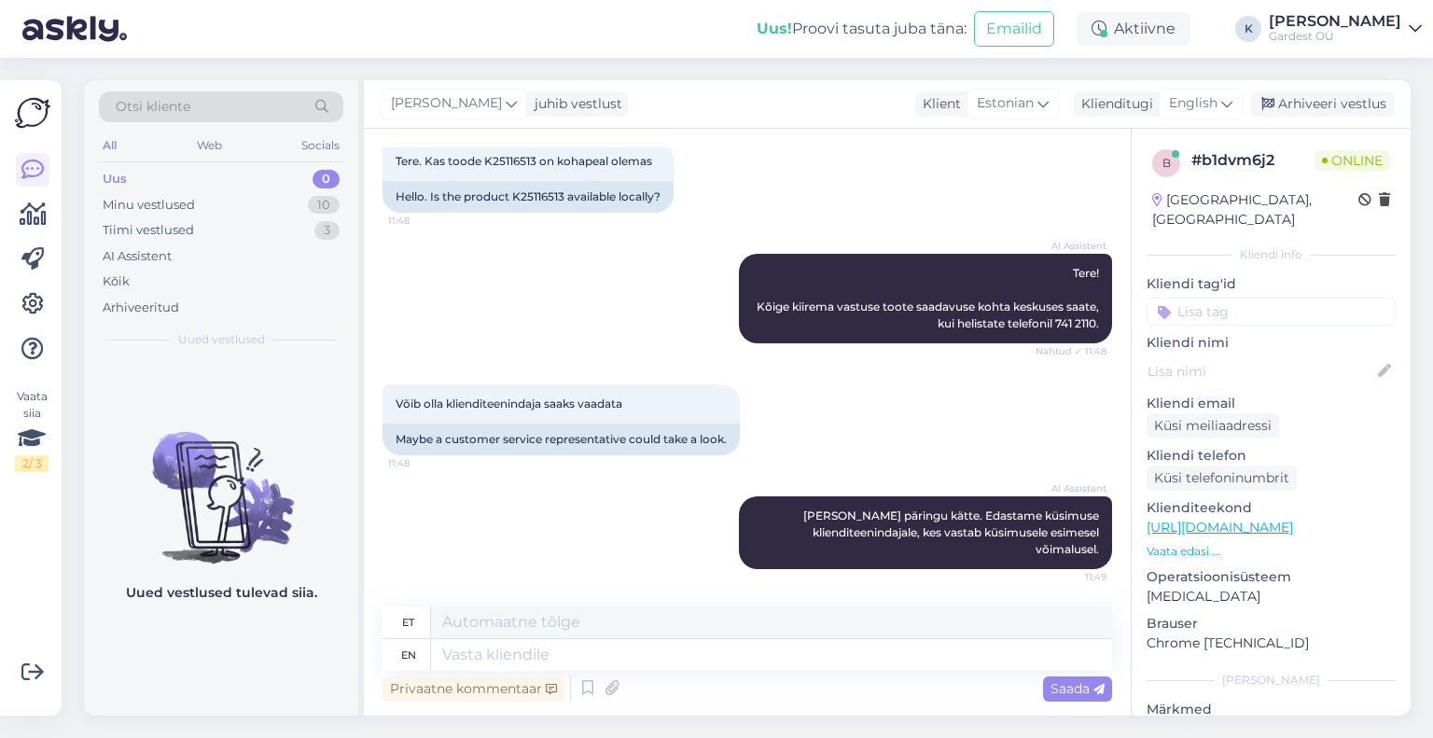
scroll to position [0, 0]
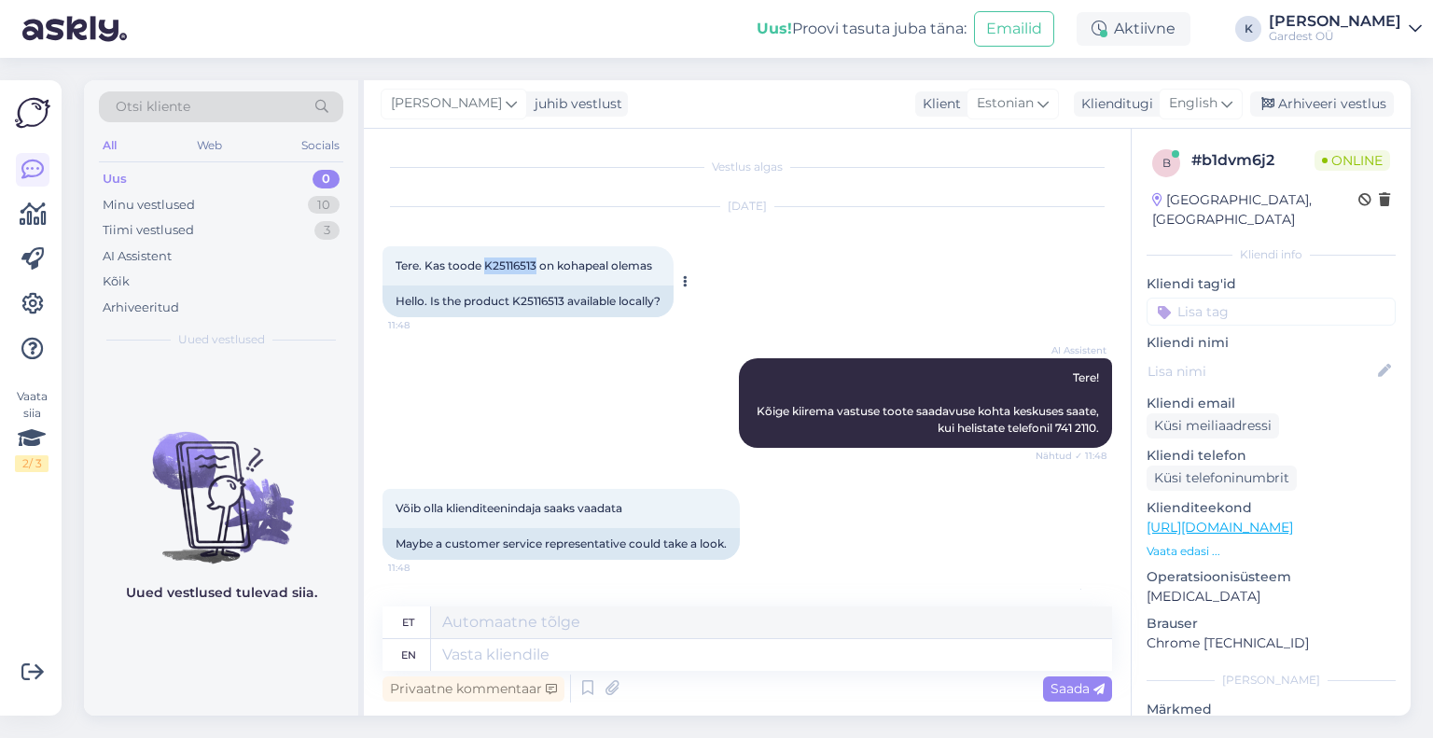
drag, startPoint x: 484, startPoint y: 268, endPoint x: 538, endPoint y: 253, distance: 56.2
click at [538, 253] on div "Tere. Kas toode K25116513 on kohapeal olemas 11:48" at bounding box center [528, 265] width 291 height 39
copy span "K25116513"
click at [1221, 100] on div "English" at bounding box center [1201, 104] width 84 height 30
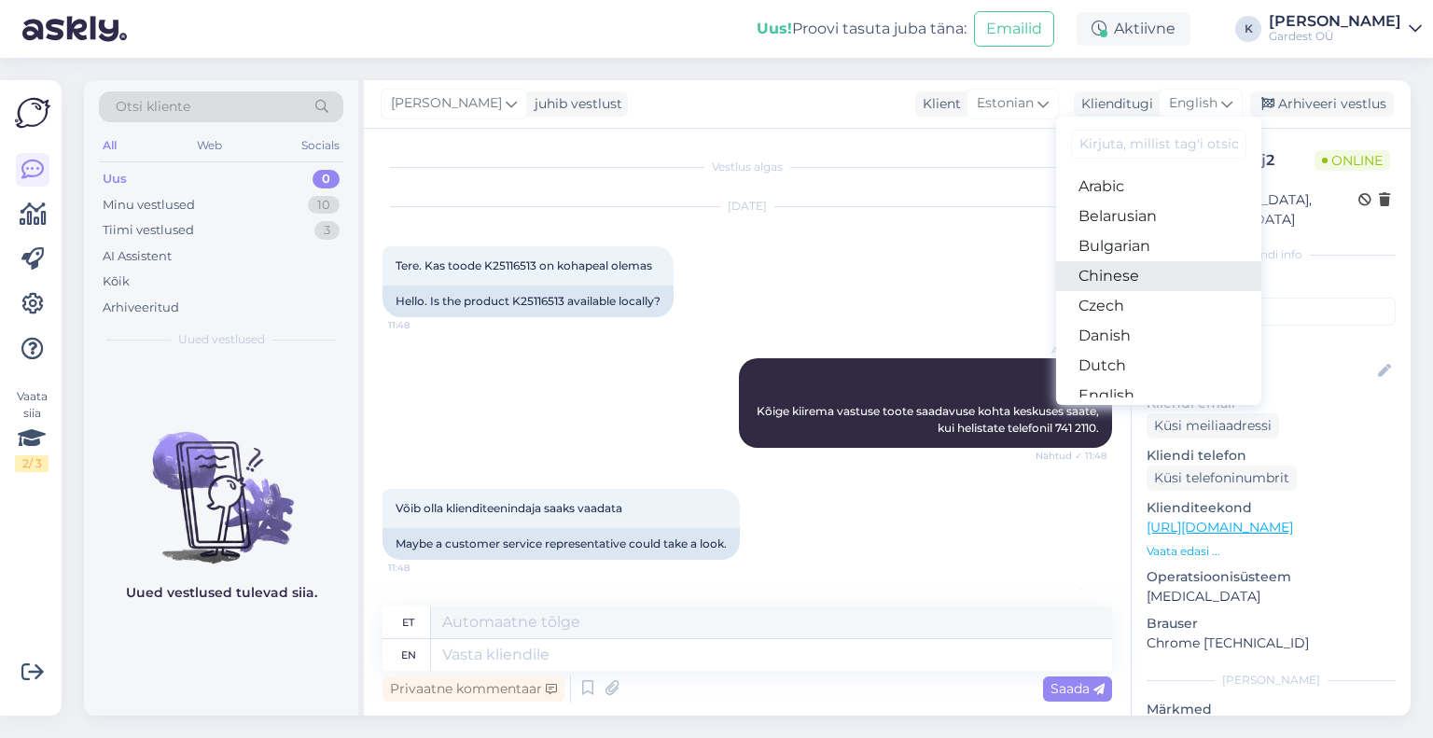
scroll to position [93, 0]
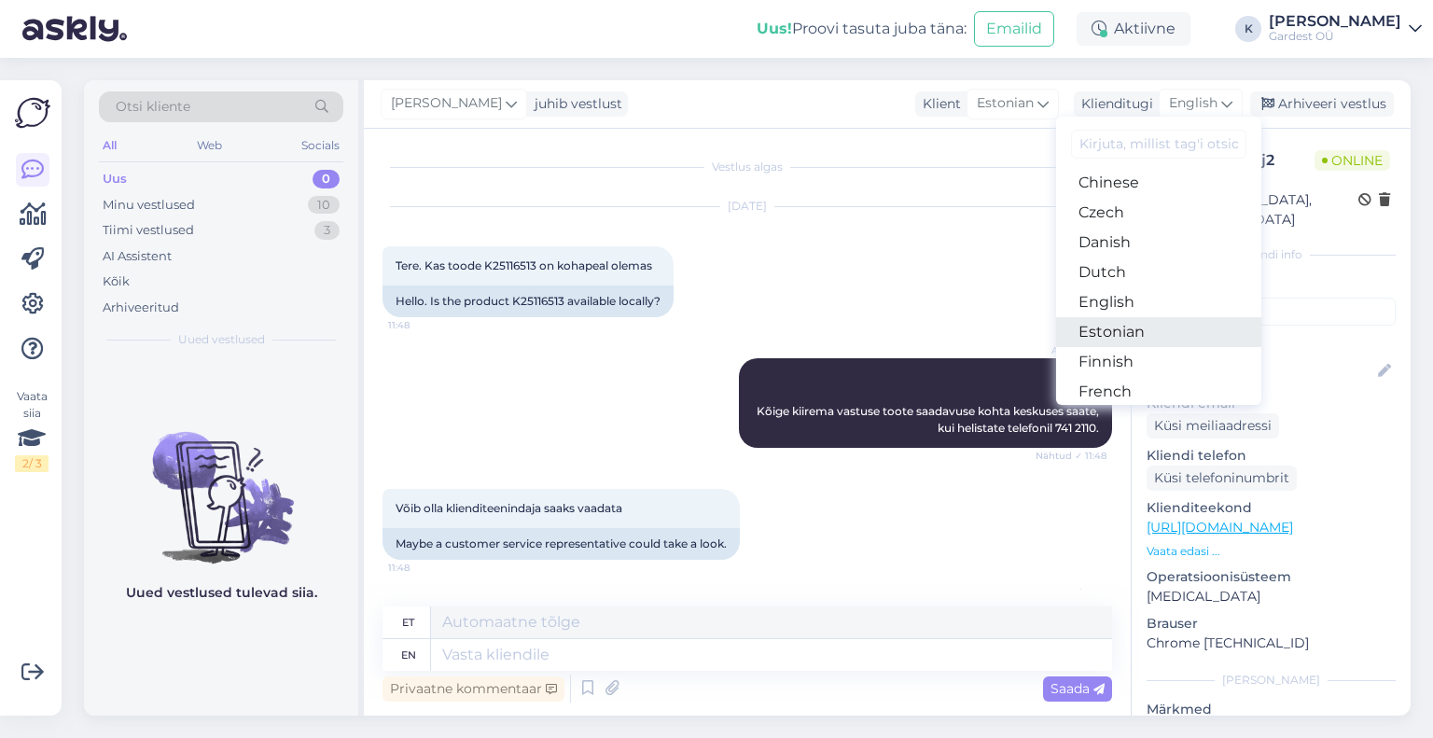
click at [1157, 328] on link "Estonian" at bounding box center [1158, 332] width 205 height 30
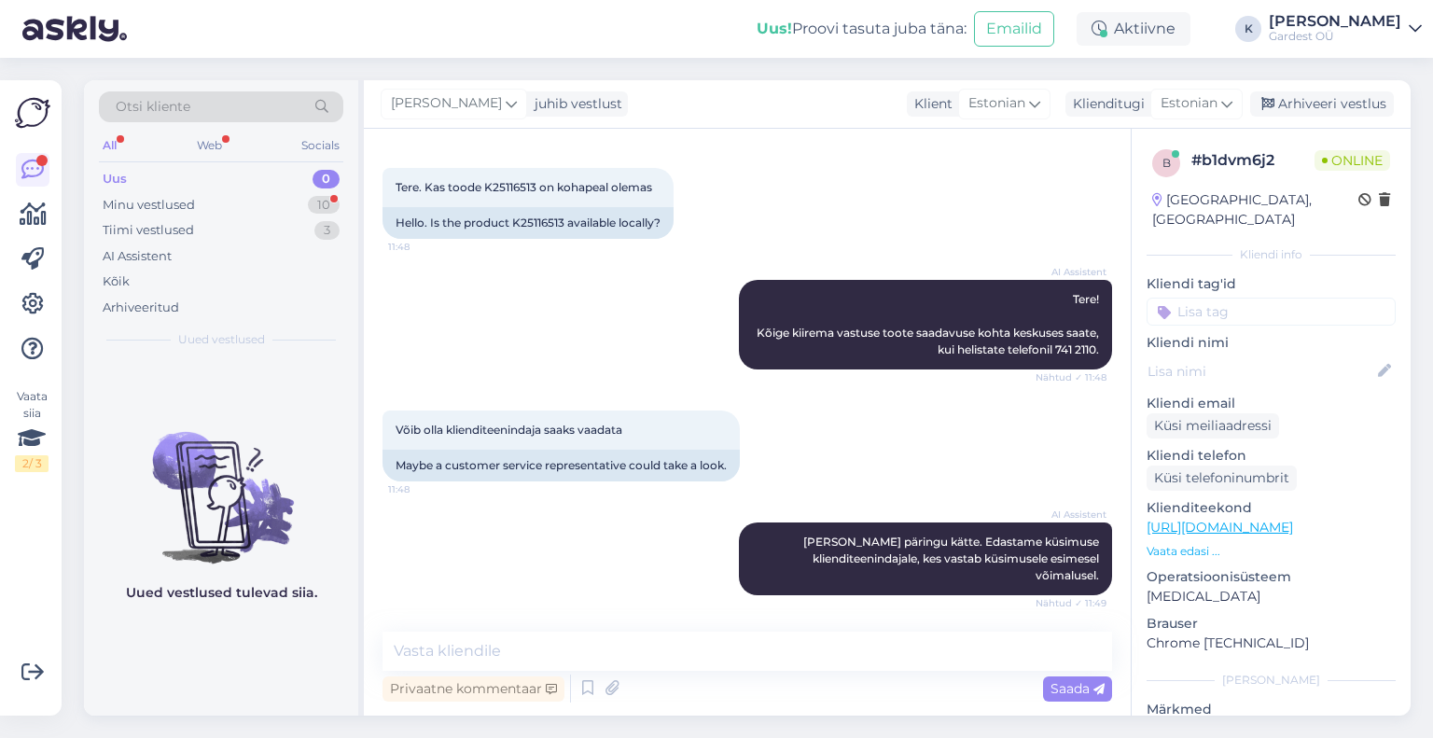
scroll to position [159, 0]
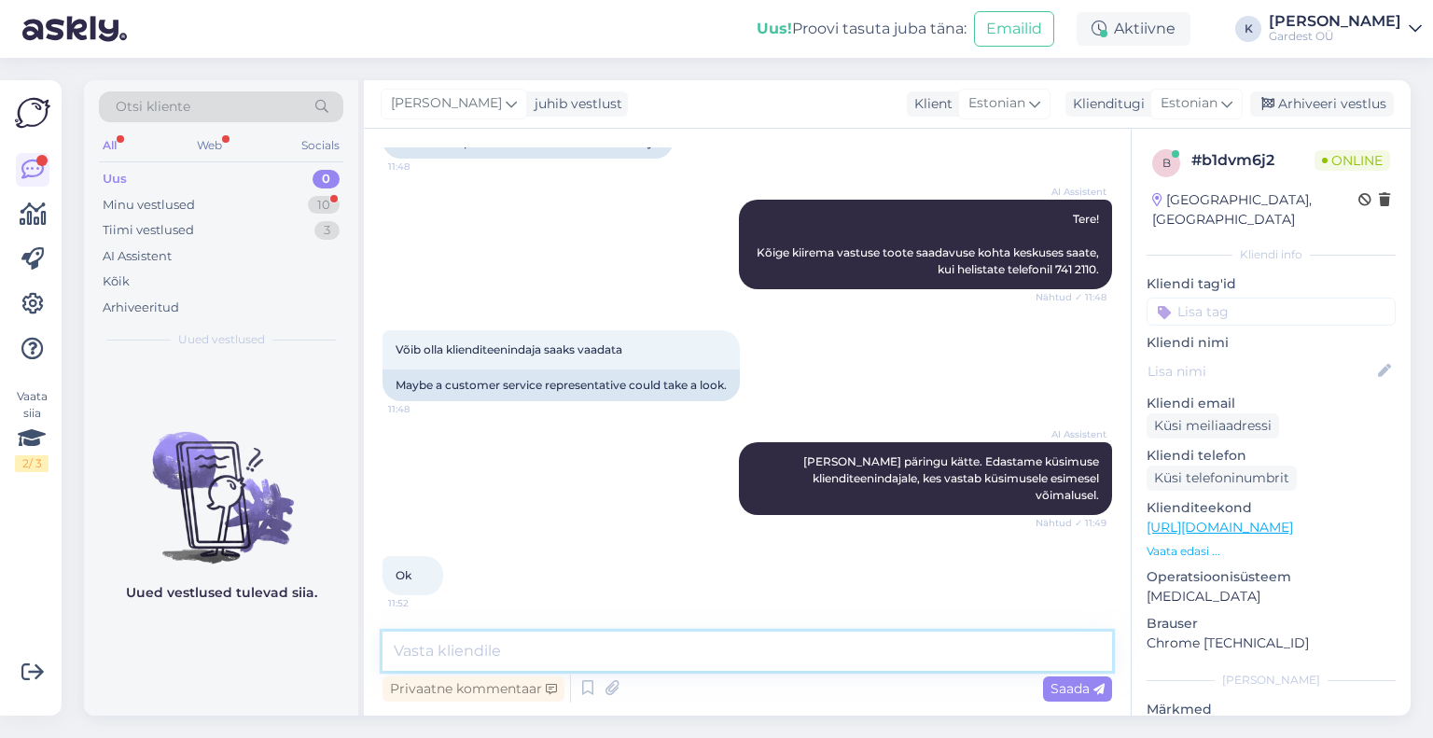
click at [678, 650] on textarea at bounding box center [748, 651] width 730 height 39
paste textarea "Kõige täpsema ja kiirema info keskuses kohapeal [PERSON_NAME] kohta saate, kui …"
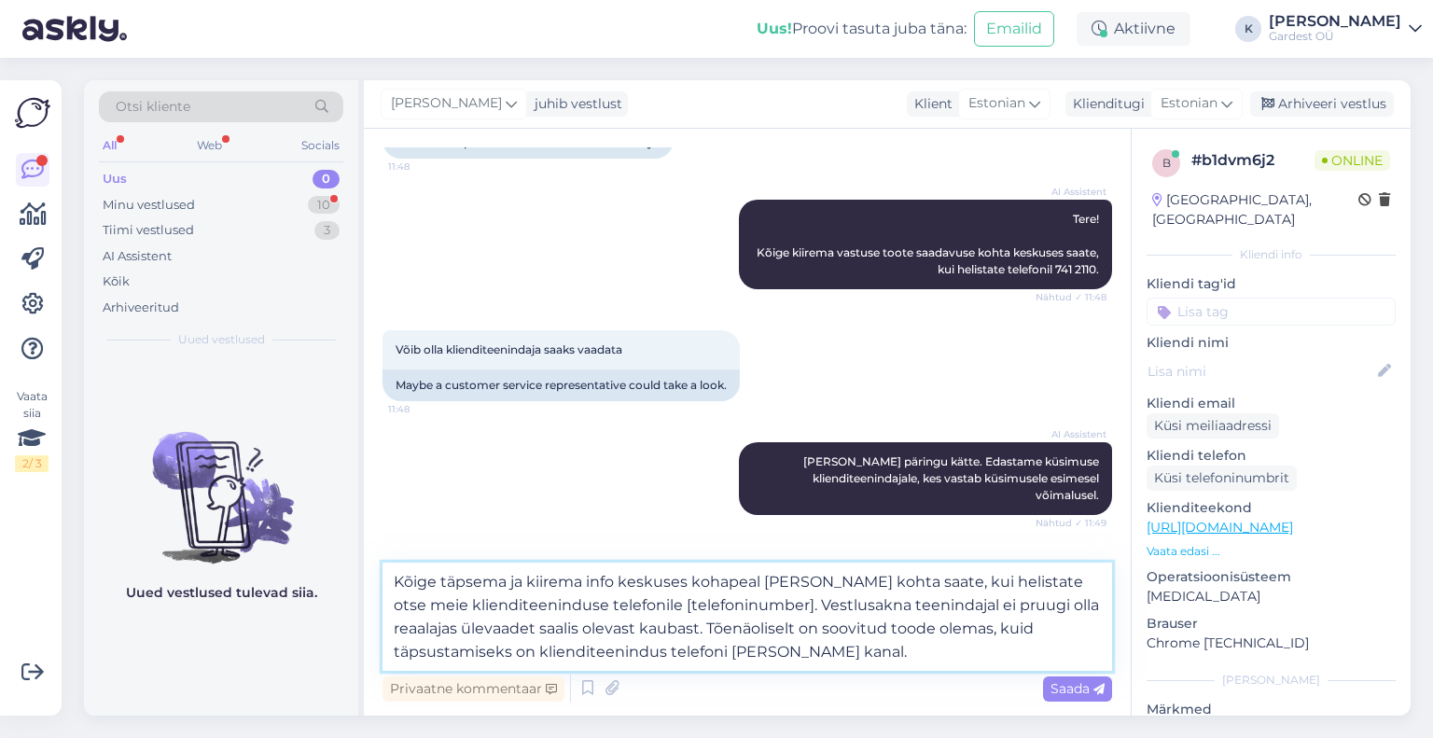
scroll to position [179, 0]
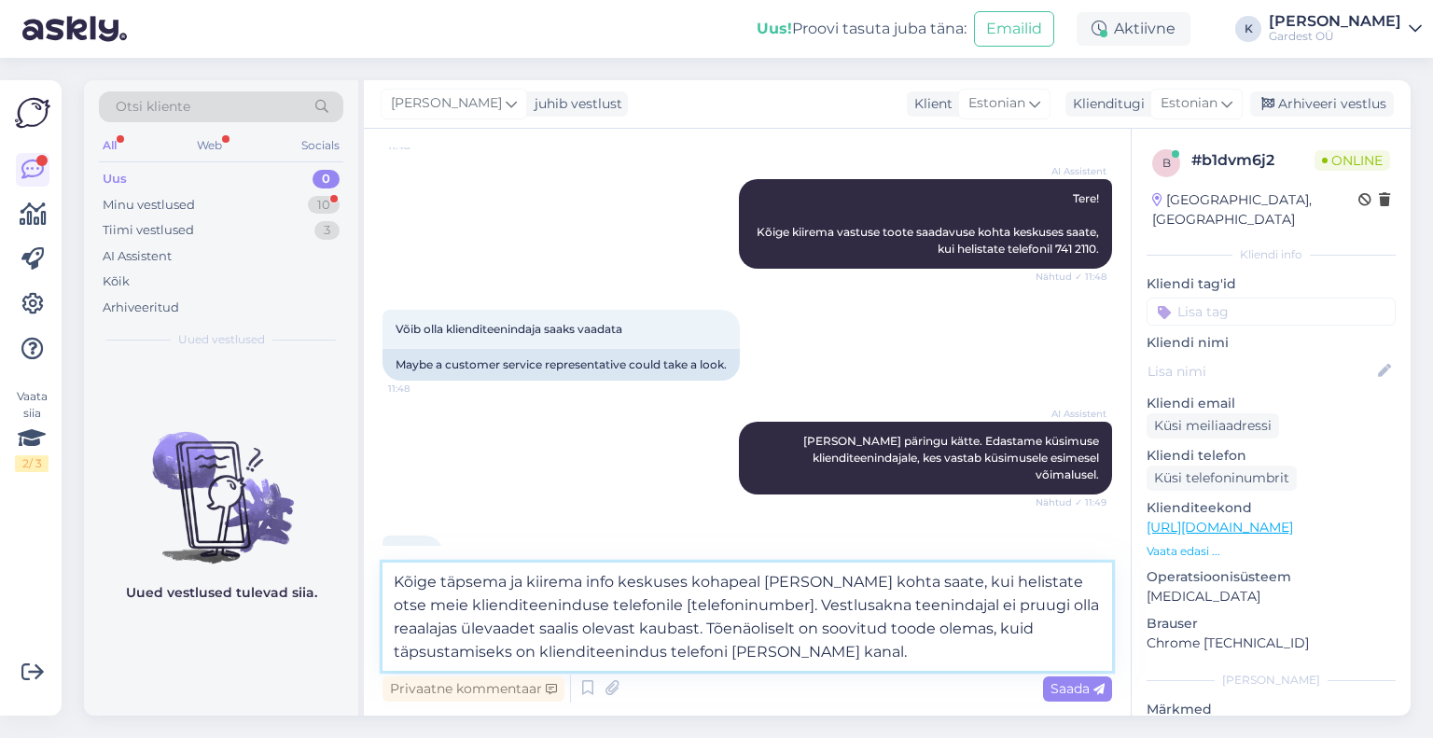
click at [399, 578] on textarea "Kõige täpsema ja kiirema info keskuses kohapeal [PERSON_NAME] kohta saate, kui …" at bounding box center [748, 617] width 730 height 108
click at [393, 580] on textarea "Kõige täpsema ja kiirema info keskuses kohapeal [PERSON_NAME] kohta saate, kui …" at bounding box center [748, 617] width 730 height 108
drag, startPoint x: 805, startPoint y: 602, endPoint x: 689, endPoint y: 611, distance: 117.0
click at [689, 611] on textarea "Tere, Kõige täpsema ja kiirema info keskuses kohapeal [PERSON_NAME] kohta saate…" at bounding box center [748, 617] width 730 height 108
drag, startPoint x: 1030, startPoint y: 603, endPoint x: 951, endPoint y: 608, distance: 79.5
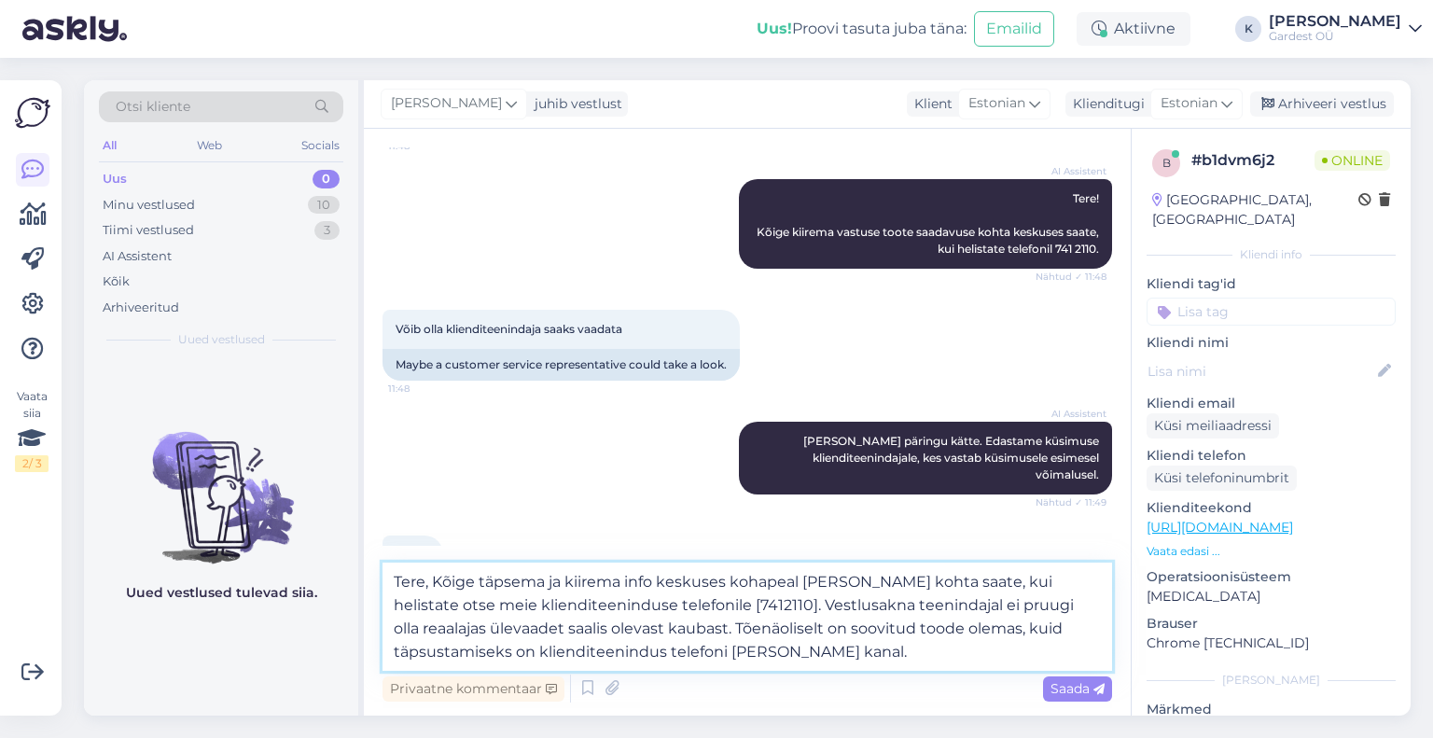
click at [951, 608] on textarea "Tere, Kõige täpsema ja kiirema info keskuses kohapeal [PERSON_NAME] kohta saate…" at bounding box center [748, 617] width 730 height 108
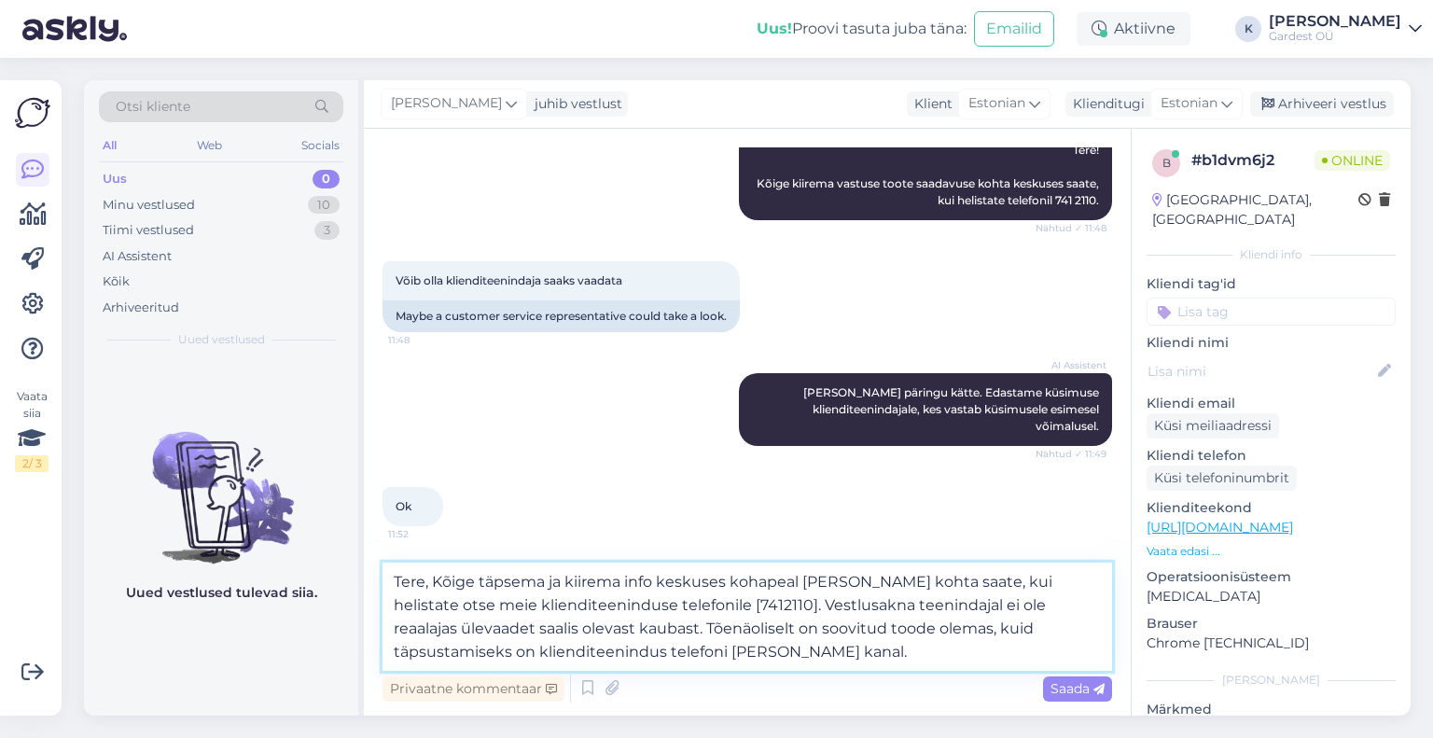
drag, startPoint x: 757, startPoint y: 643, endPoint x: 394, endPoint y: 609, distance: 364.6
click at [394, 609] on textarea "Tere, Kõige täpsema ja kiirema info keskuses kohapeal [PERSON_NAME] kohta saate…" at bounding box center [748, 617] width 730 height 108
click at [829, 656] on textarea "Tere, Kõige täpsema ja kiirema info keskuses kohapeal [PERSON_NAME] kohta saate…" at bounding box center [748, 617] width 730 height 108
type textarea "Tere, Kõige täpsema ja kiirema info keskuses kohapeal [PERSON_NAME] kohta saate…"
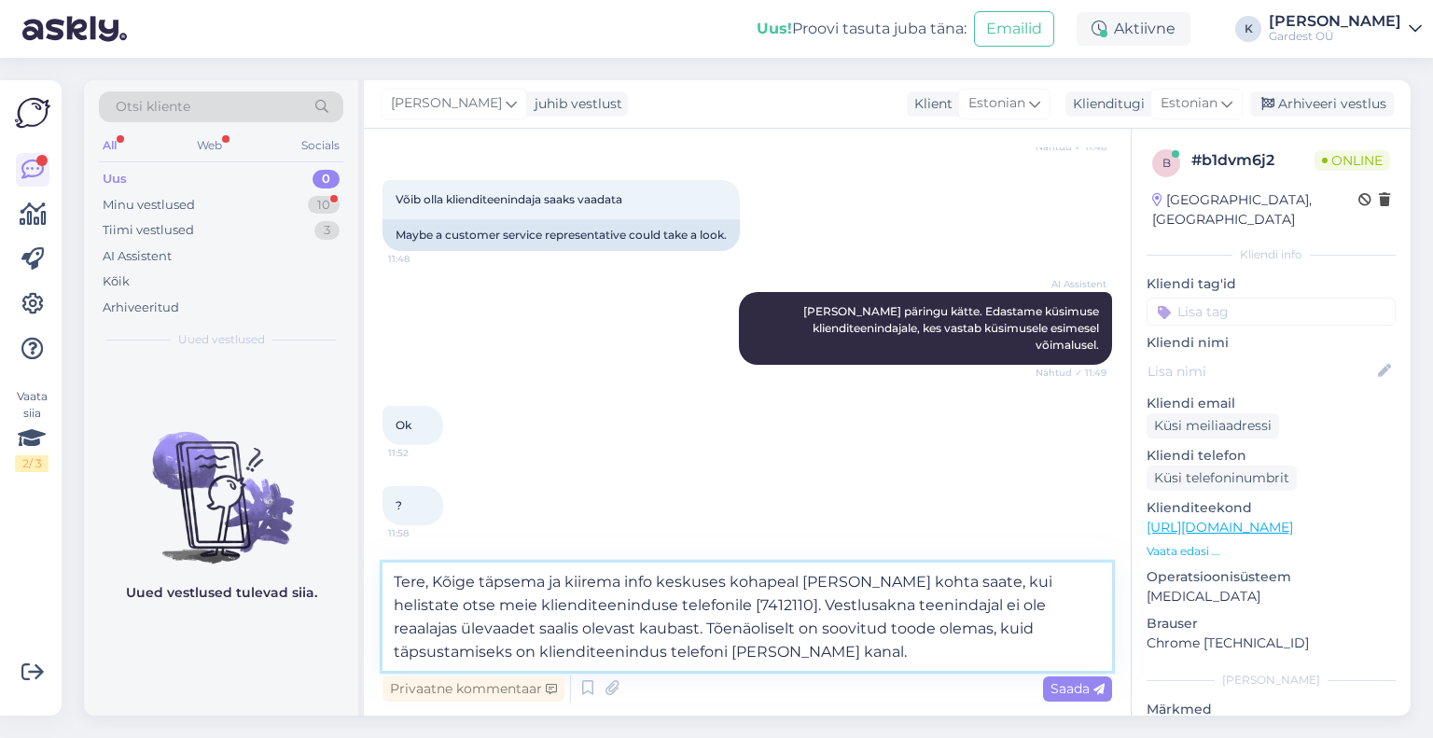
scroll to position [308, 0]
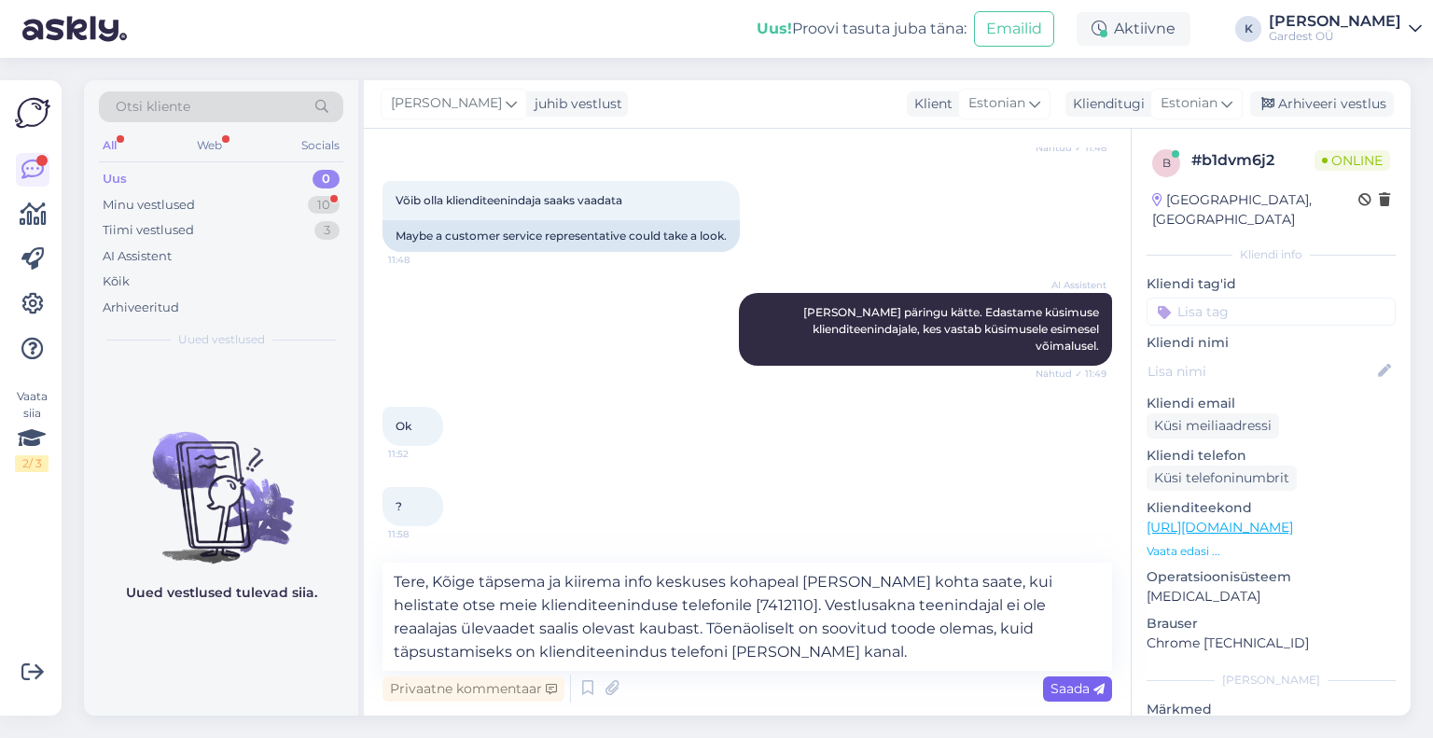
click at [1061, 693] on span "Saada" at bounding box center [1078, 688] width 54 height 17
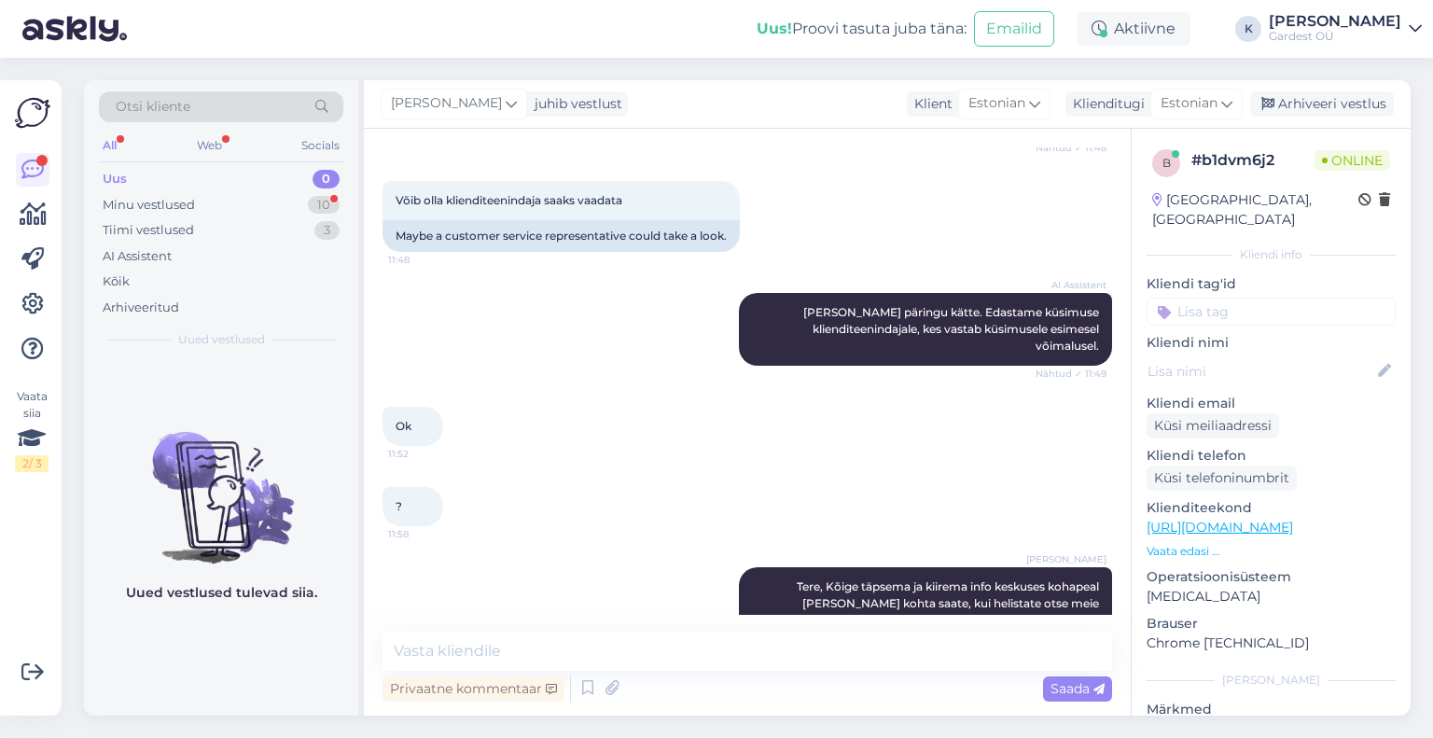
scroll to position [403, 0]
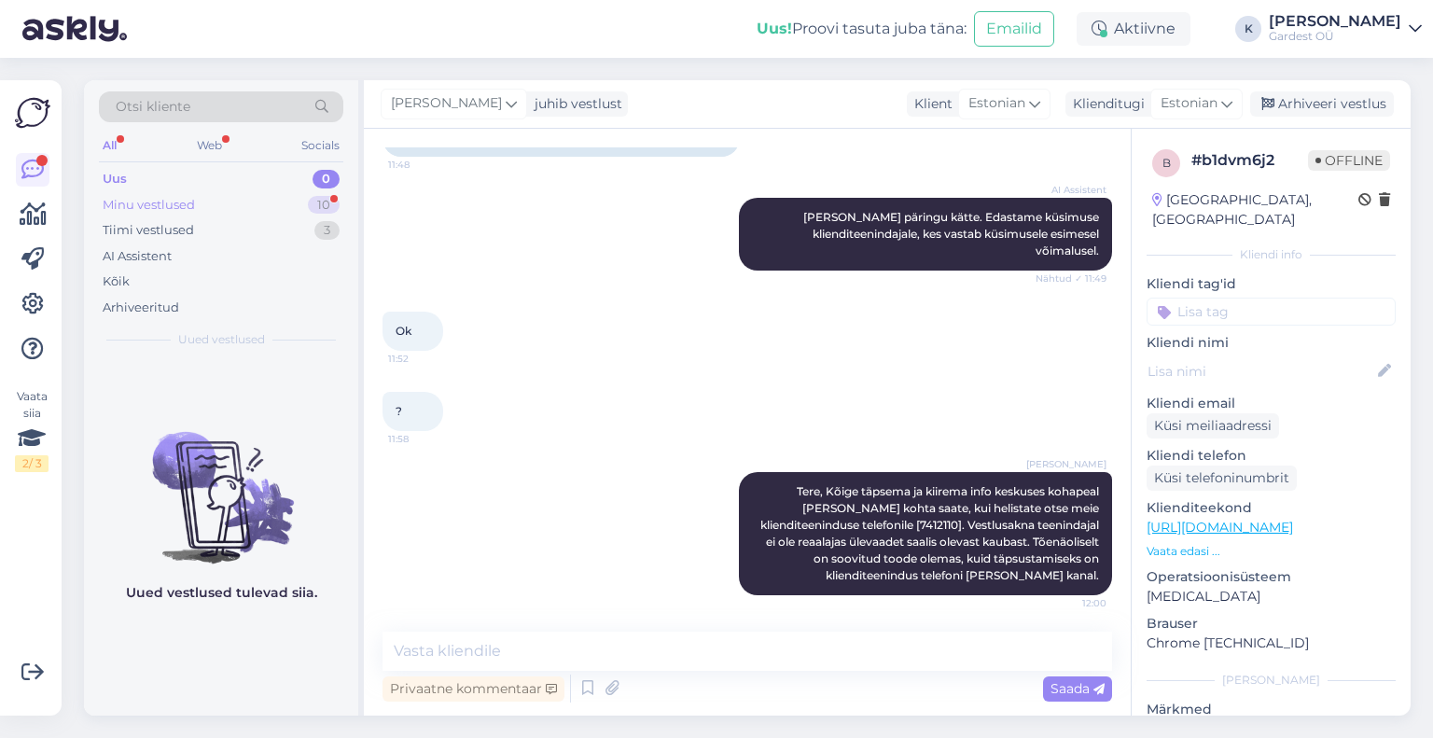
click at [228, 213] on div "Minu vestlused 10" at bounding box center [221, 205] width 245 height 26
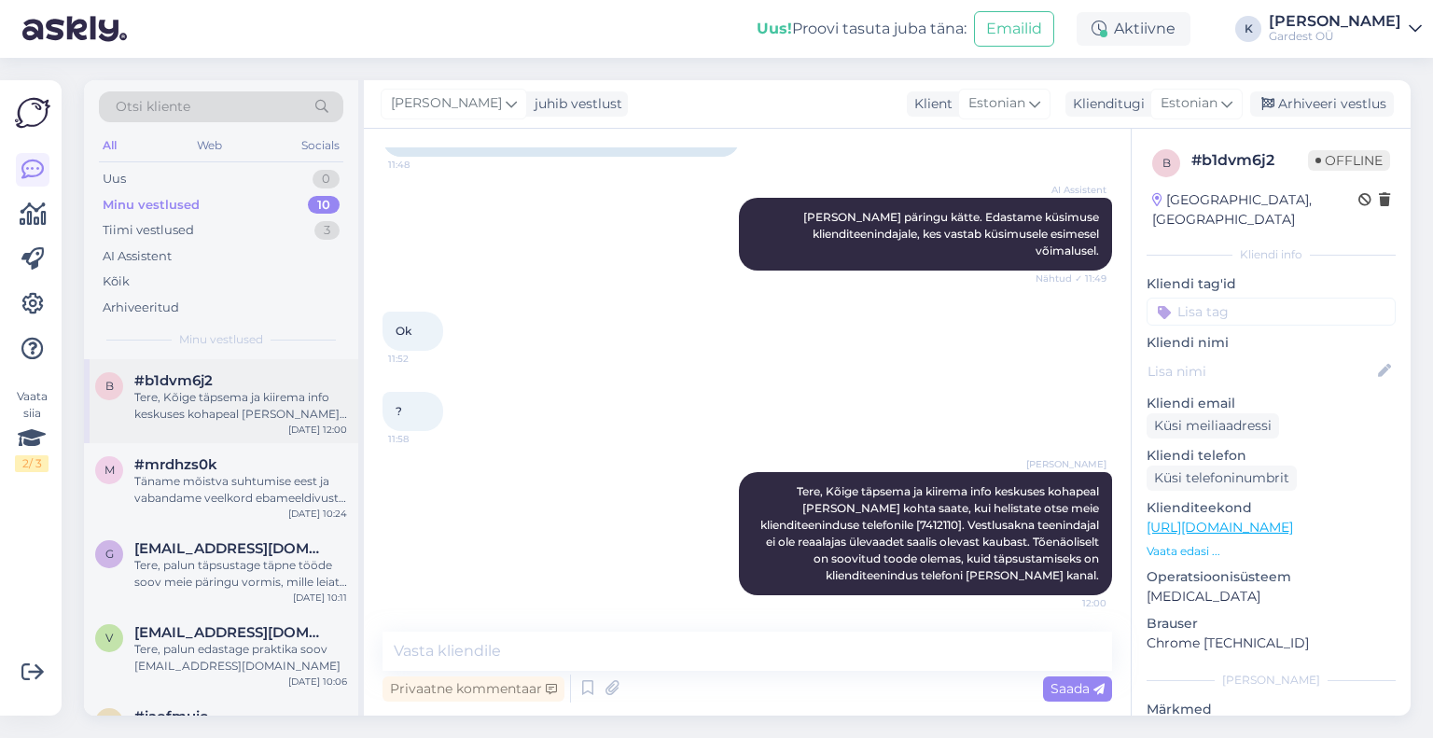
click at [240, 411] on div "Tere, Kõige täpsema ja kiirema info keskuses kohapeal [PERSON_NAME] kohta saate…" at bounding box center [240, 406] width 213 height 34
click at [231, 185] on div "Uus 1" at bounding box center [221, 179] width 245 height 26
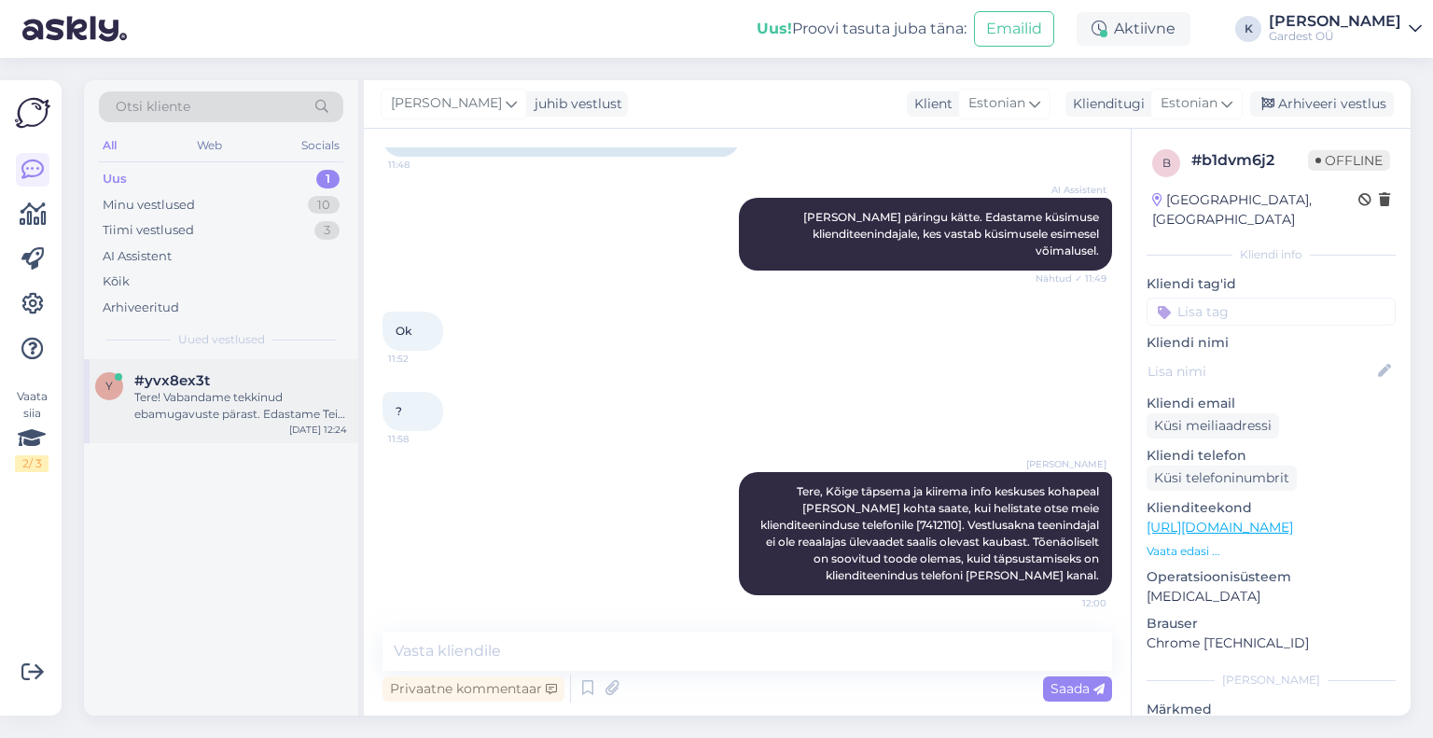
click at [235, 407] on div "Tere! Vabandame tekkinud ebamugavuste pärast. Edastame Teie päringu kolleegile,…" at bounding box center [240, 406] width 213 height 34
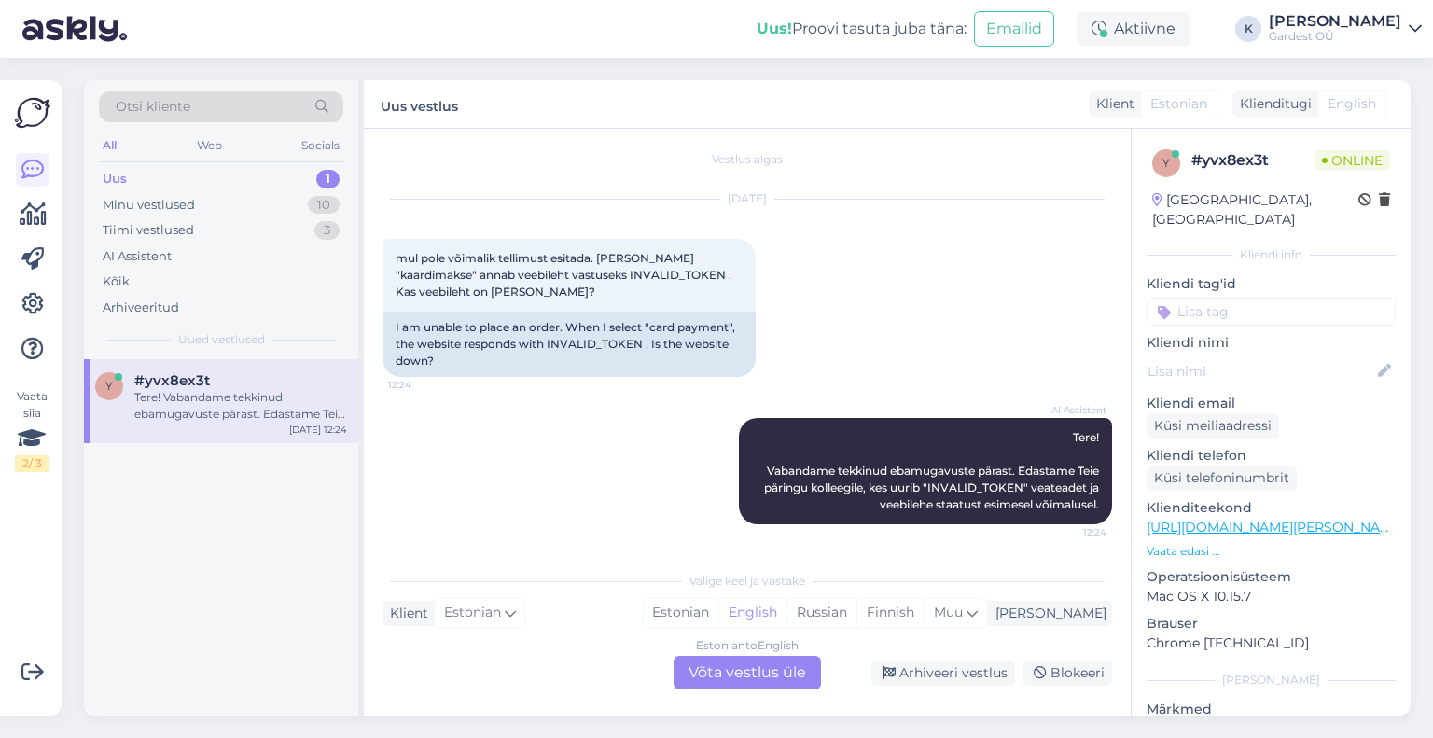
click at [732, 675] on div "Estonian to English Võta vestlus üle" at bounding box center [747, 673] width 147 height 34
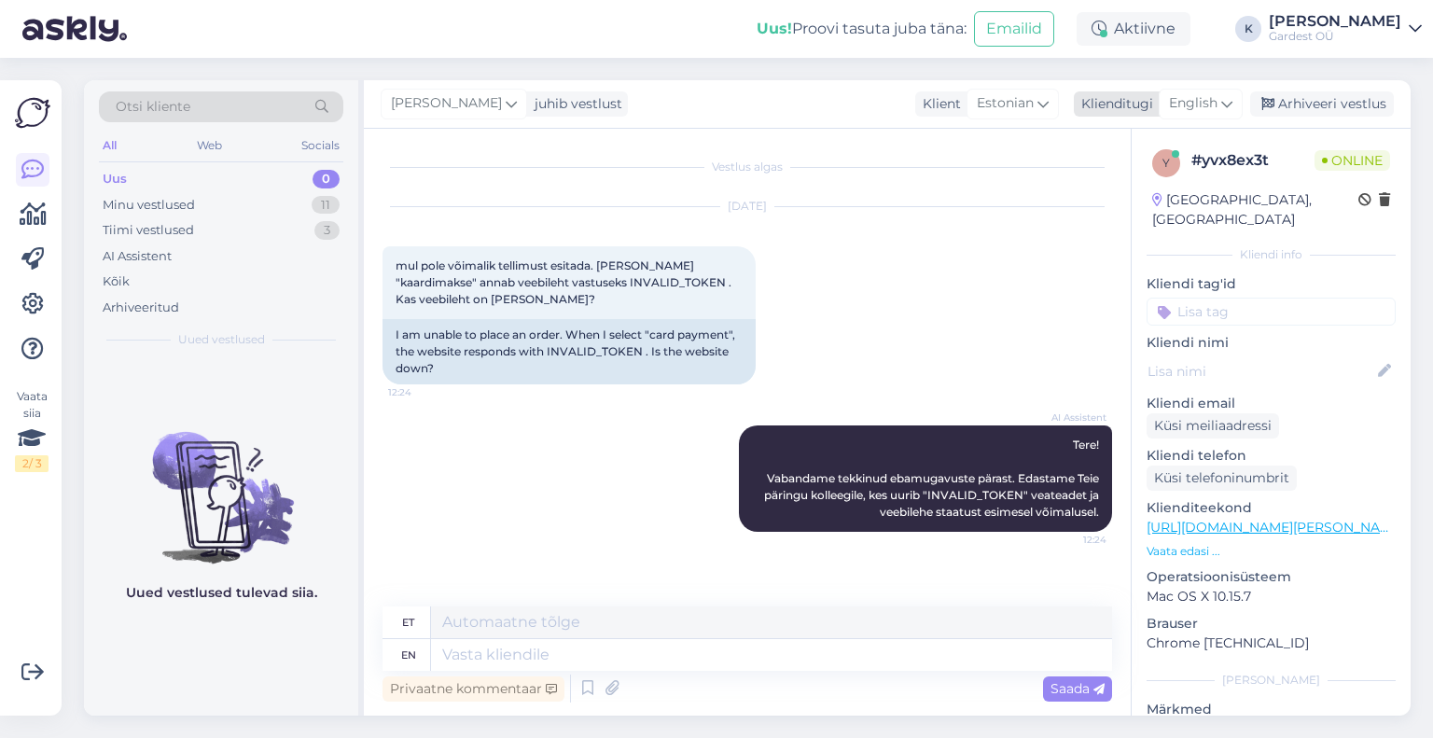
click at [1221, 107] on div "English" at bounding box center [1201, 104] width 84 height 30
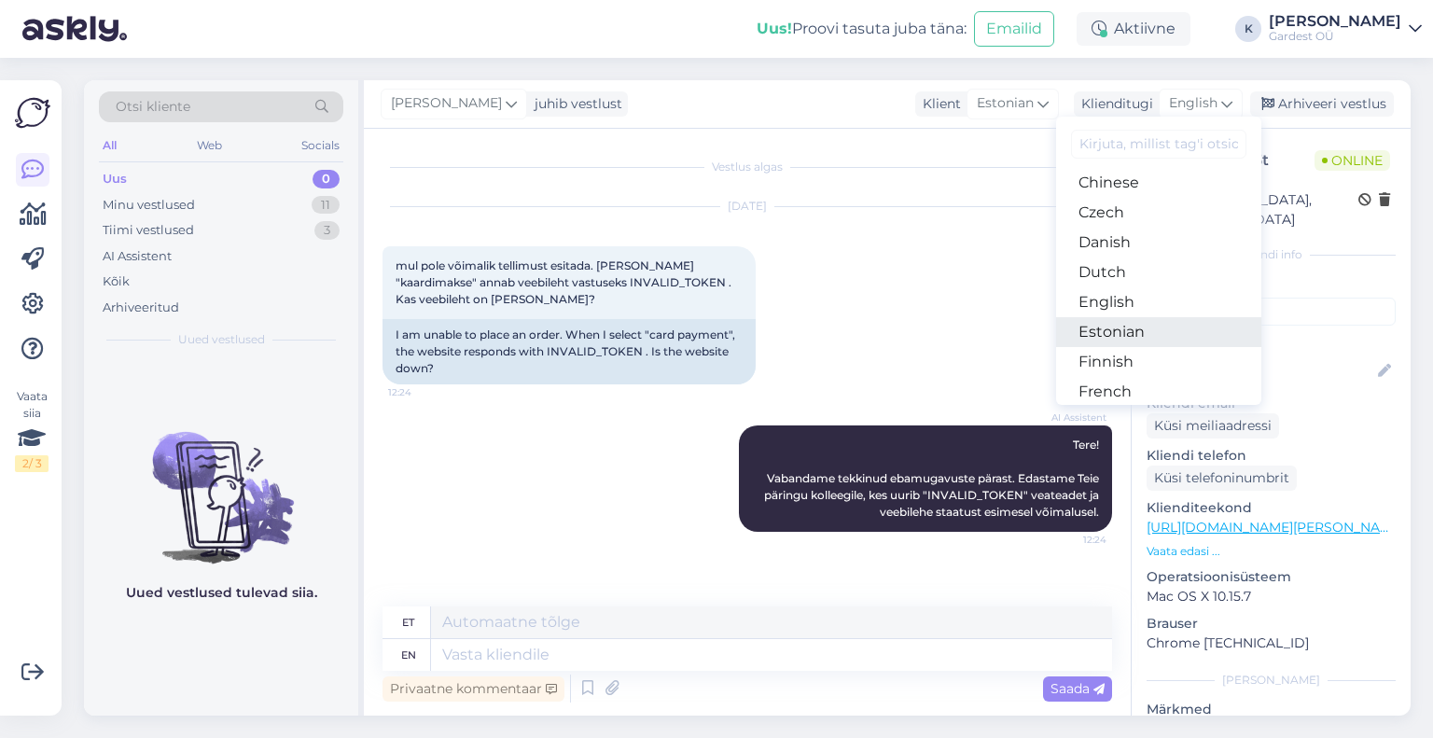
click at [1153, 335] on link "Estonian" at bounding box center [1158, 332] width 205 height 30
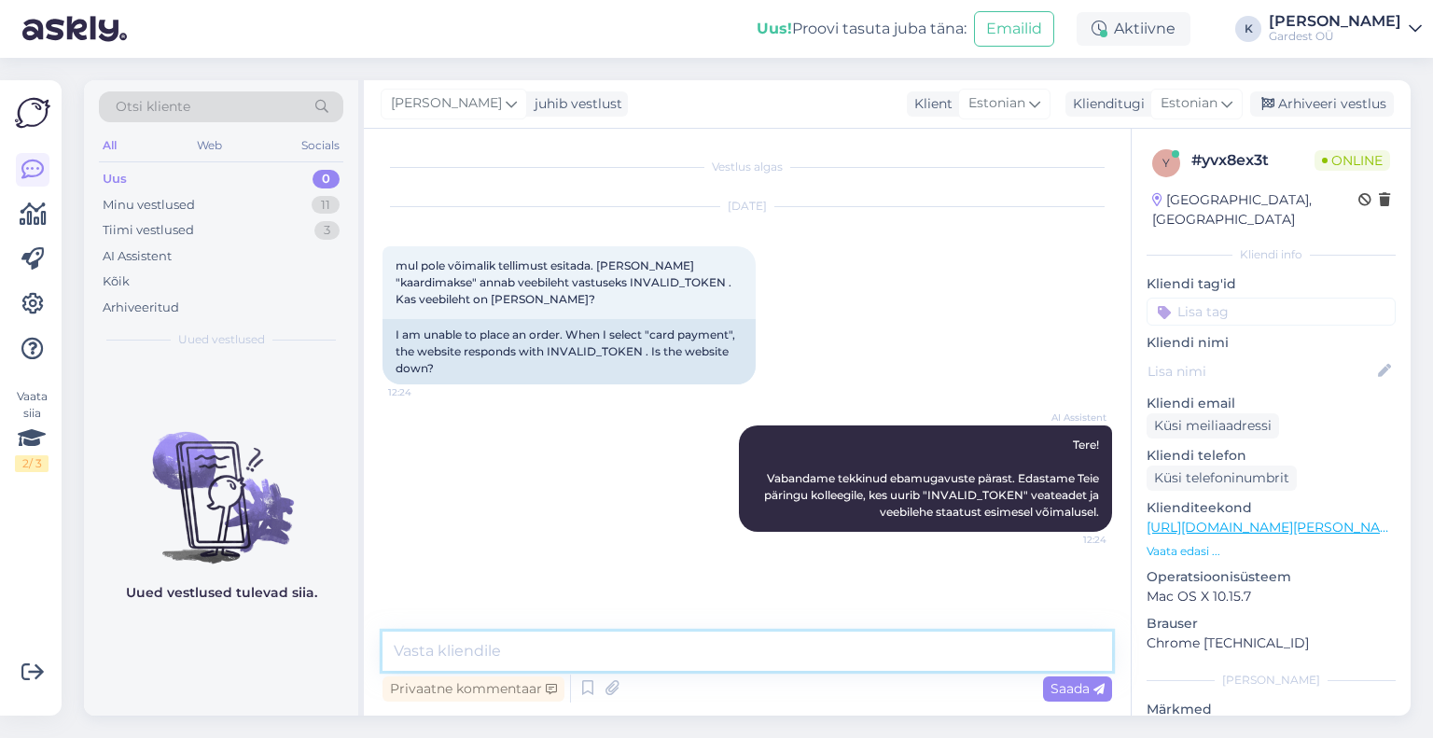
click at [660, 658] on textarea at bounding box center [748, 651] width 730 height 39
paste textarea "Meil esineb hetkel ostukorvis tehniline tõrge. Tegeleme probleemiga ja püüame s…"
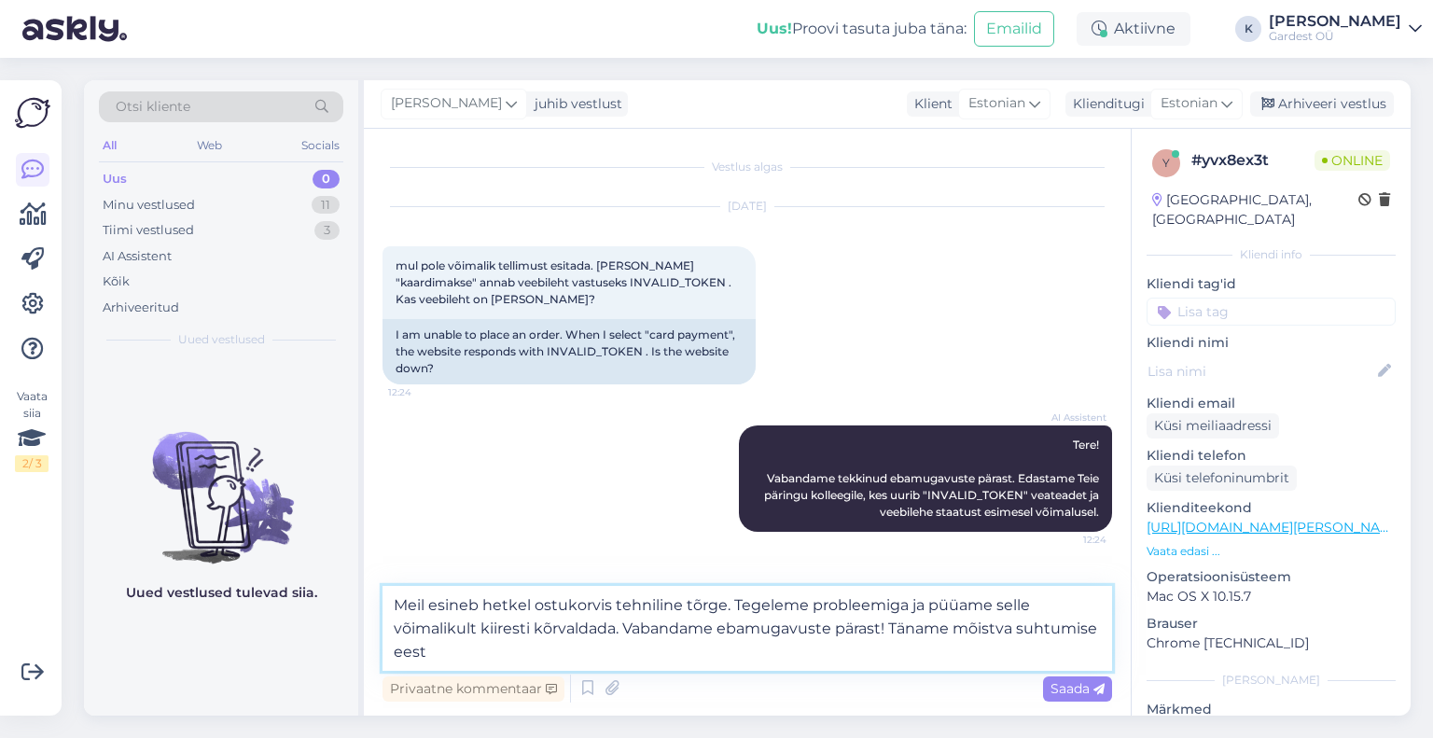
click at [392, 598] on textarea "Meil esineb hetkel ostukorvis tehniline tõrge. Tegeleme probleemiga ja püüame s…" at bounding box center [748, 628] width 730 height 85
drag, startPoint x: 464, startPoint y: 605, endPoint x: 437, endPoint y: 608, distance: 27.3
click at [437, 608] on textarea "Tere. Meil esineb hetkel ostukorvis tehniline tõrge. Tegeleme probleemiga ja pü…" at bounding box center [748, 628] width 730 height 85
click at [1002, 633] on textarea "Tere. Gardesti e-poes esineb hetkel ostukorvis tehniline tõrge. Tegeleme proble…" at bounding box center [748, 628] width 730 height 85
click at [998, 637] on textarea "Tere. Gardesti e-poes esineb hetkel ostukorvis tehniline tõrge. Tegeleme proble…" at bounding box center [748, 628] width 730 height 85
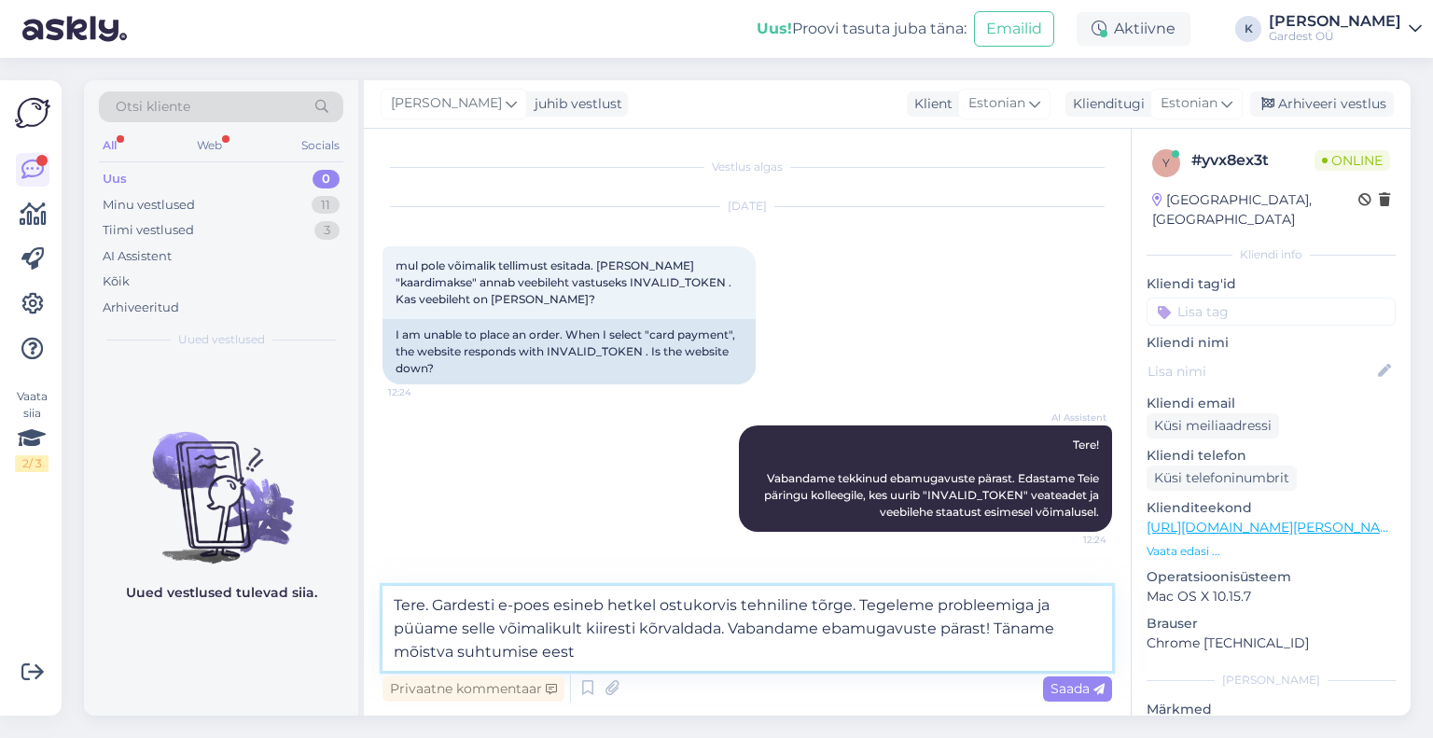
drag, startPoint x: 993, startPoint y: 631, endPoint x: 732, endPoint y: 636, distance: 261.4
click at [732, 636] on textarea "Tere. Gardesti e-poes esineb hetkel ostukorvis tehniline tõrge. Tegeleme proble…" at bounding box center [748, 628] width 730 height 85
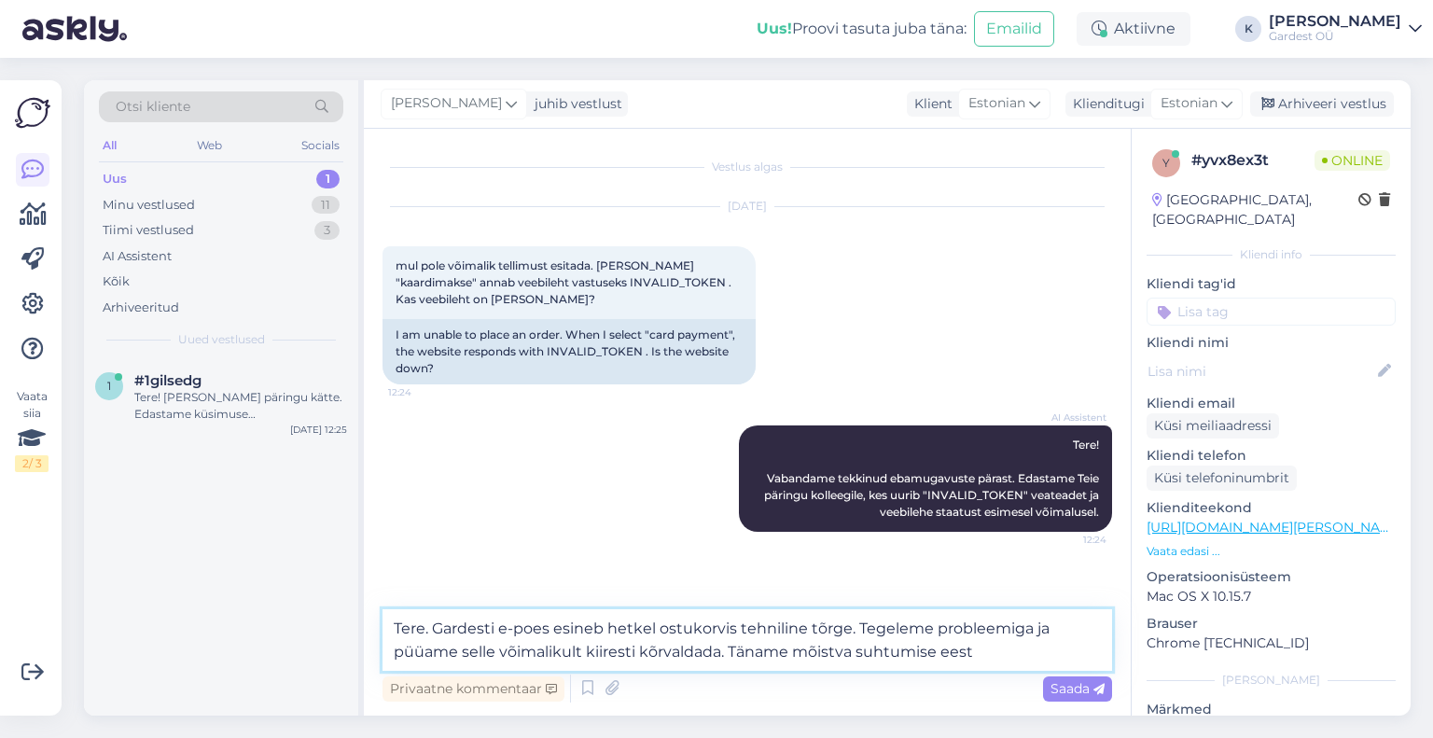
click at [982, 650] on textarea "Tere. Gardesti e-poes esineb hetkel ostukorvis tehniline tõrge. Tegeleme proble…" at bounding box center [748, 640] width 730 height 62
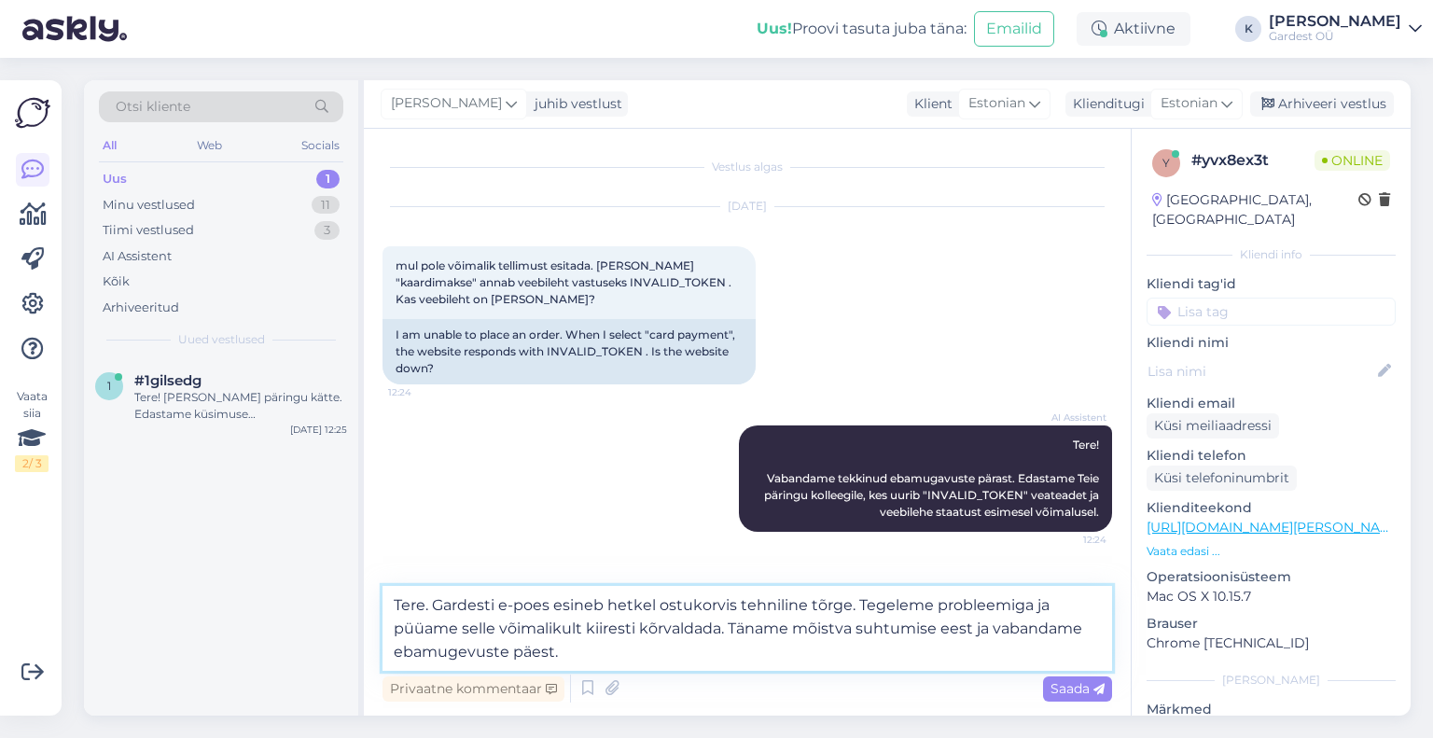
drag, startPoint x: 567, startPoint y: 656, endPoint x: 334, endPoint y: 571, distance: 248.3
click at [334, 571] on div "Otsi kliente All Web Socials Uus 1 Minu vestlused 11 Tiimi vestlused 3 AI Assis…" at bounding box center [747, 398] width 1327 height 636
type textarea "Tere. Gardesti e-poes esineb hetkel ostukorvis tehniline tõrge. Tegeleme proble…"
click at [1080, 688] on span "Saada" at bounding box center [1078, 688] width 54 height 17
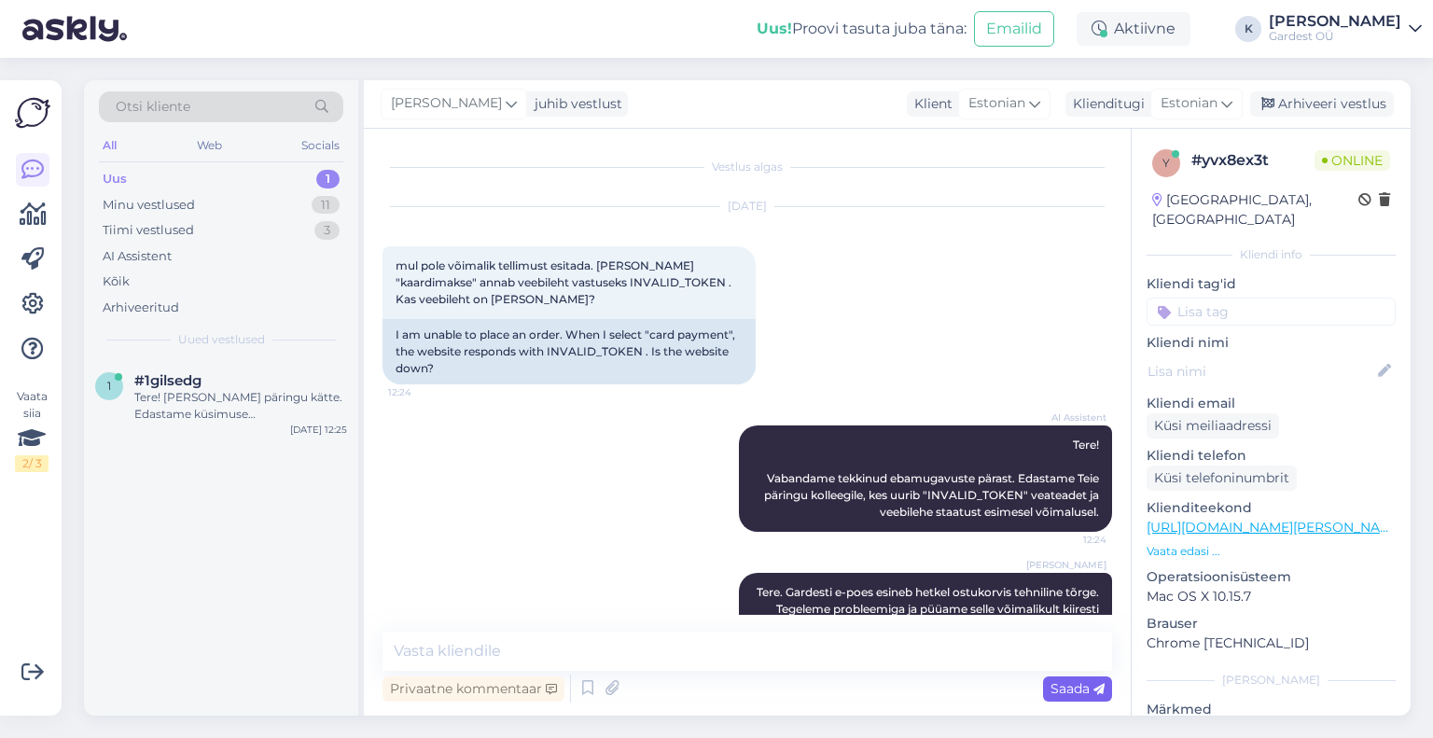
scroll to position [67, 0]
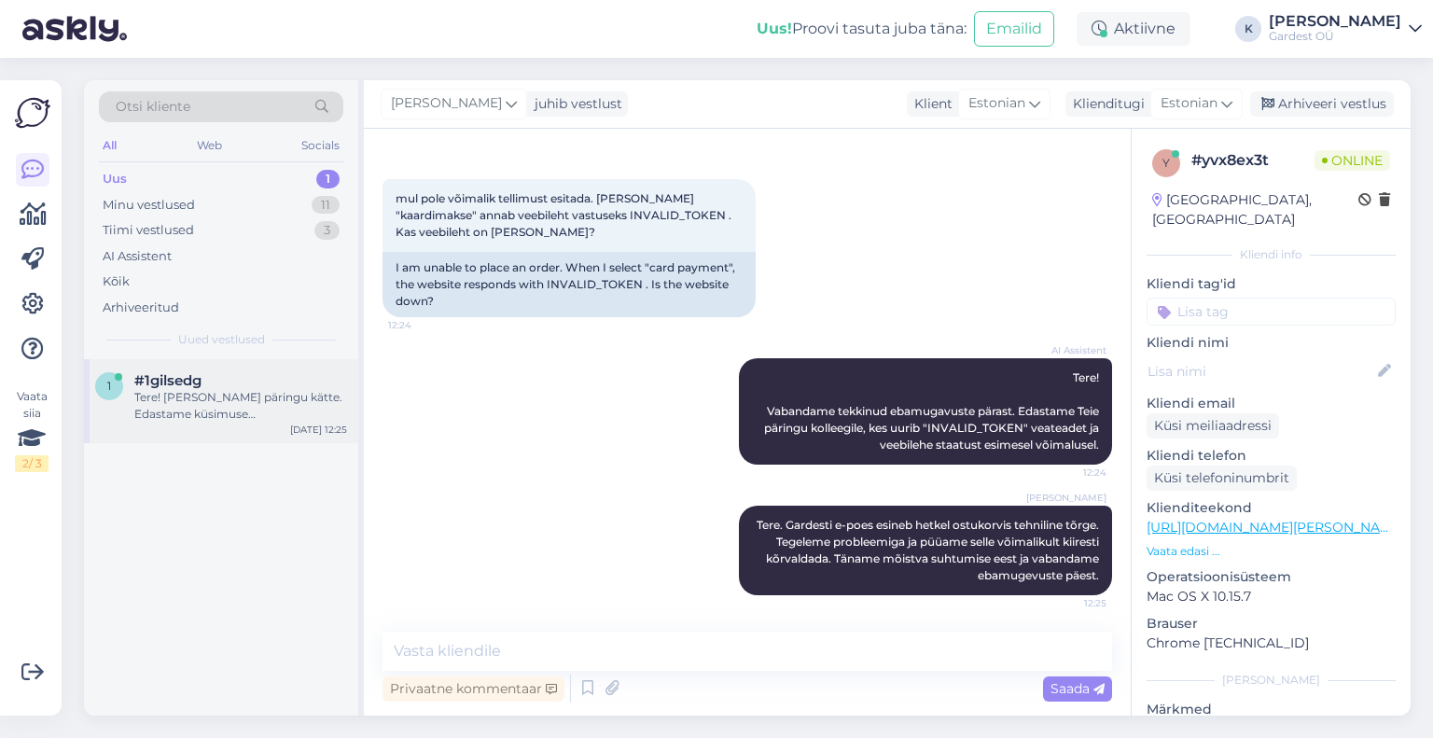
click at [167, 386] on span "#1gilsedg" at bounding box center [167, 380] width 67 height 17
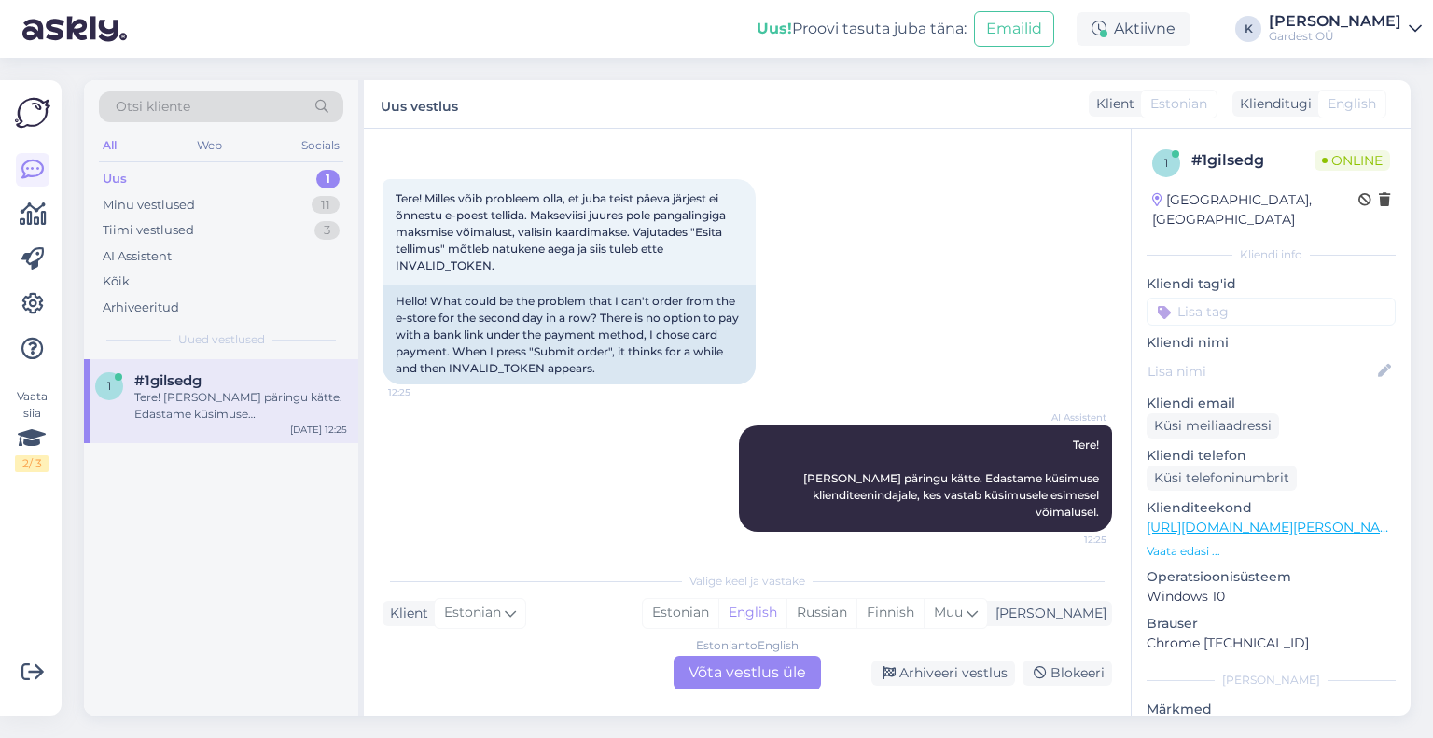
scroll to position [75, 0]
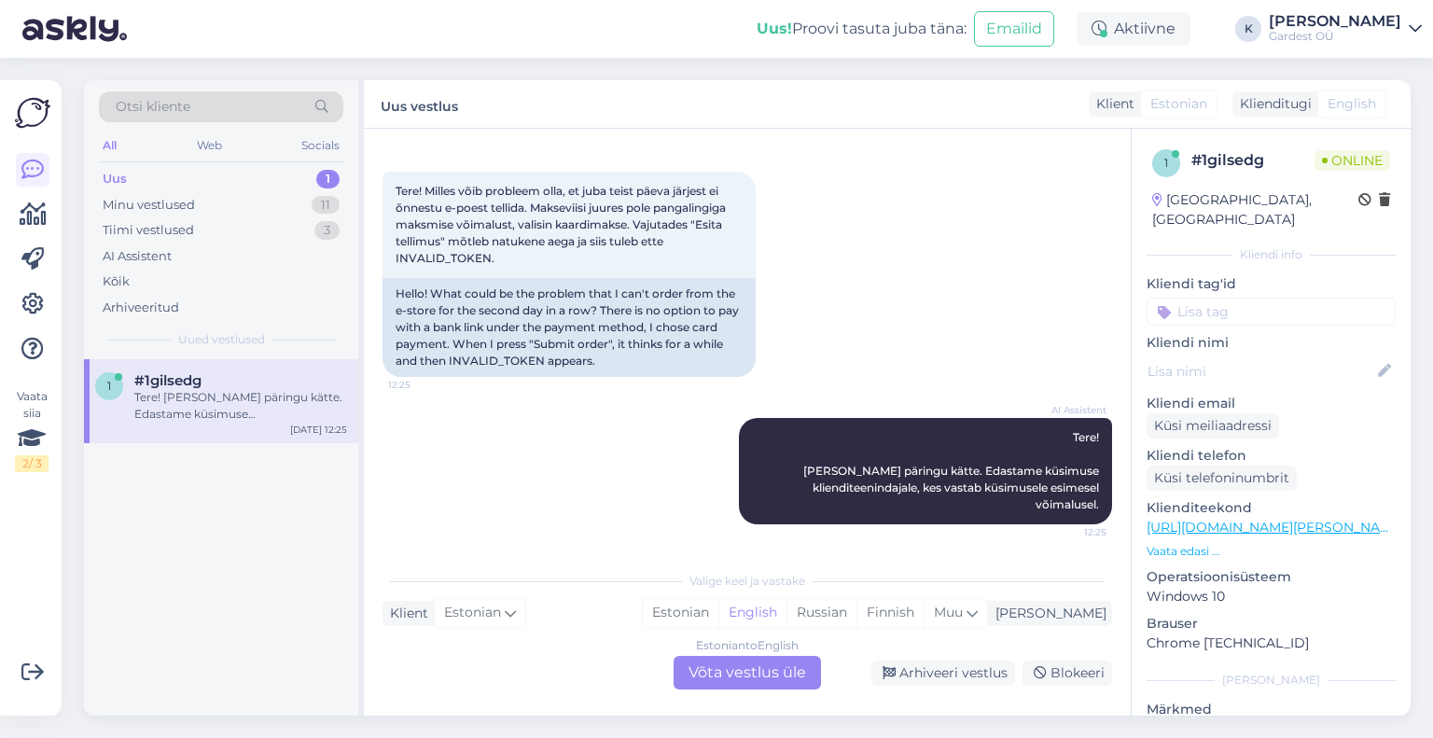
click at [740, 673] on div "Estonian to English Võta vestlus üle" at bounding box center [747, 673] width 147 height 34
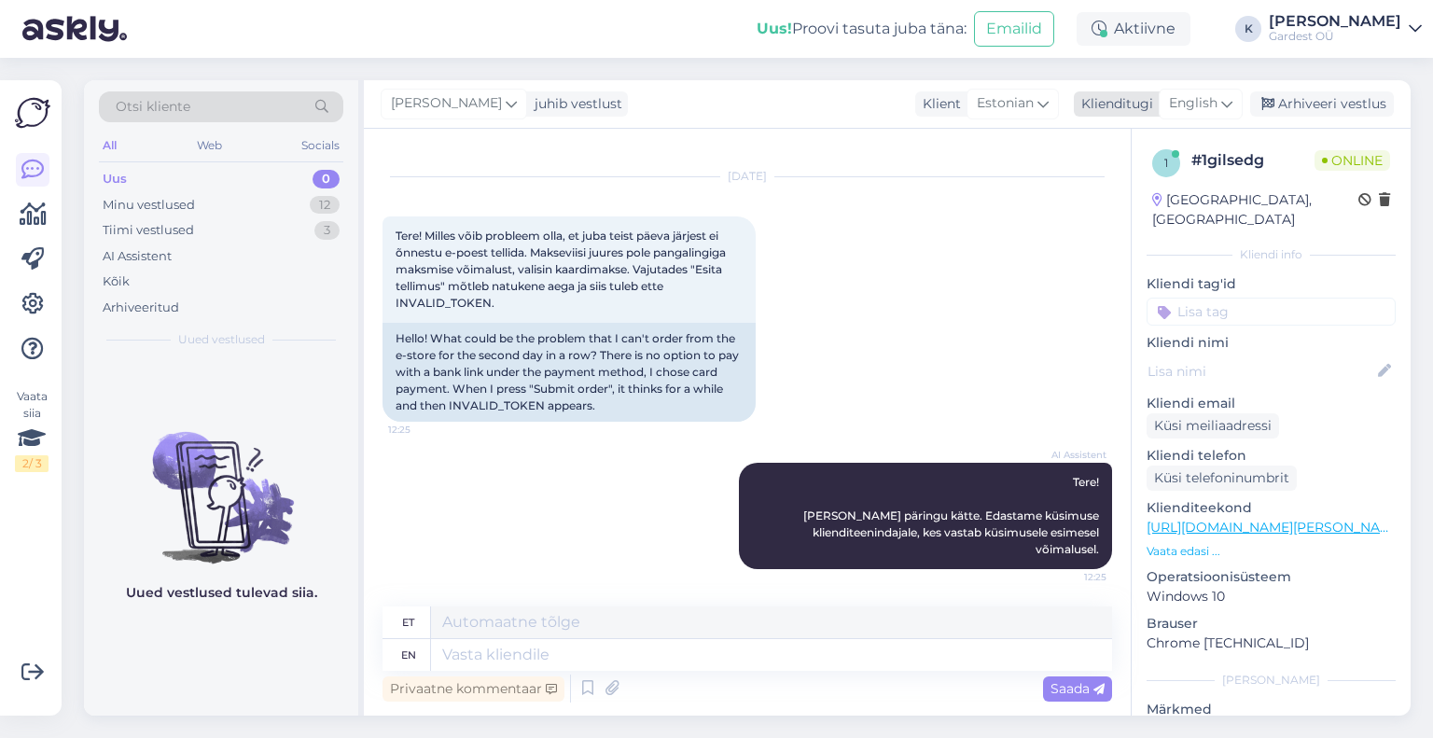
click at [1221, 100] on div "English" at bounding box center [1201, 104] width 84 height 30
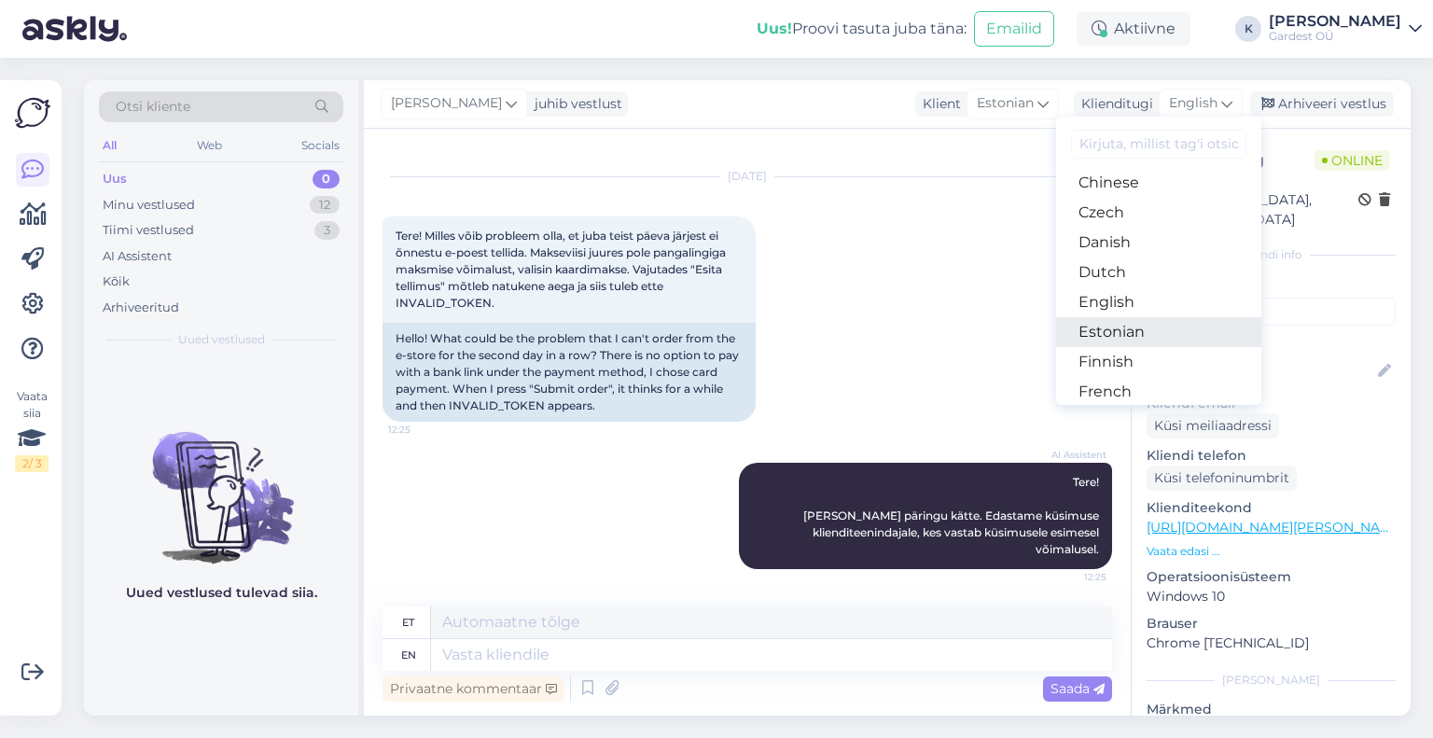
click at [1146, 328] on link "Estonian" at bounding box center [1158, 332] width 205 height 30
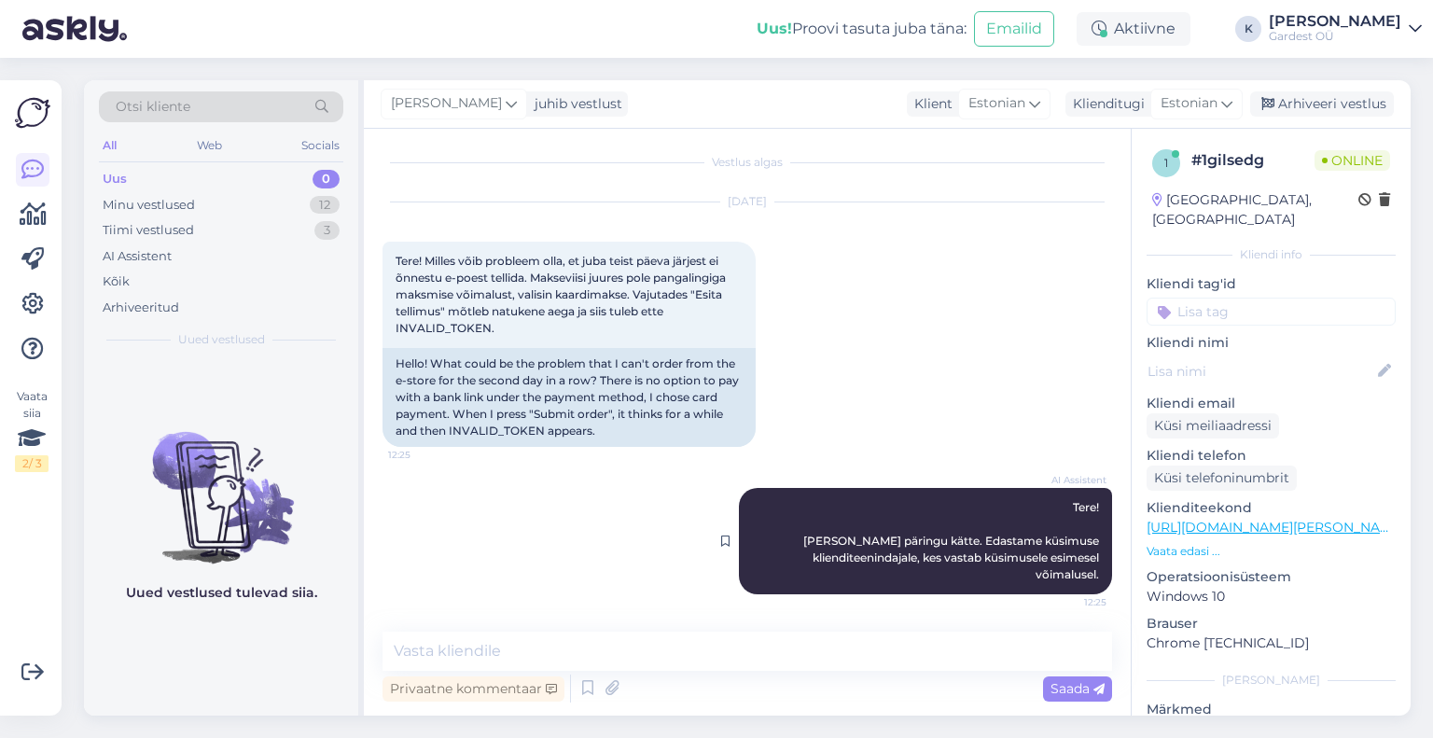
scroll to position [4, 0]
click at [606, 657] on textarea at bounding box center [748, 651] width 730 height 39
paste textarea "Tere. Gardesti e-poes esineb hetkel ostukorvis tehniline tõrge. Tegeleme proble…"
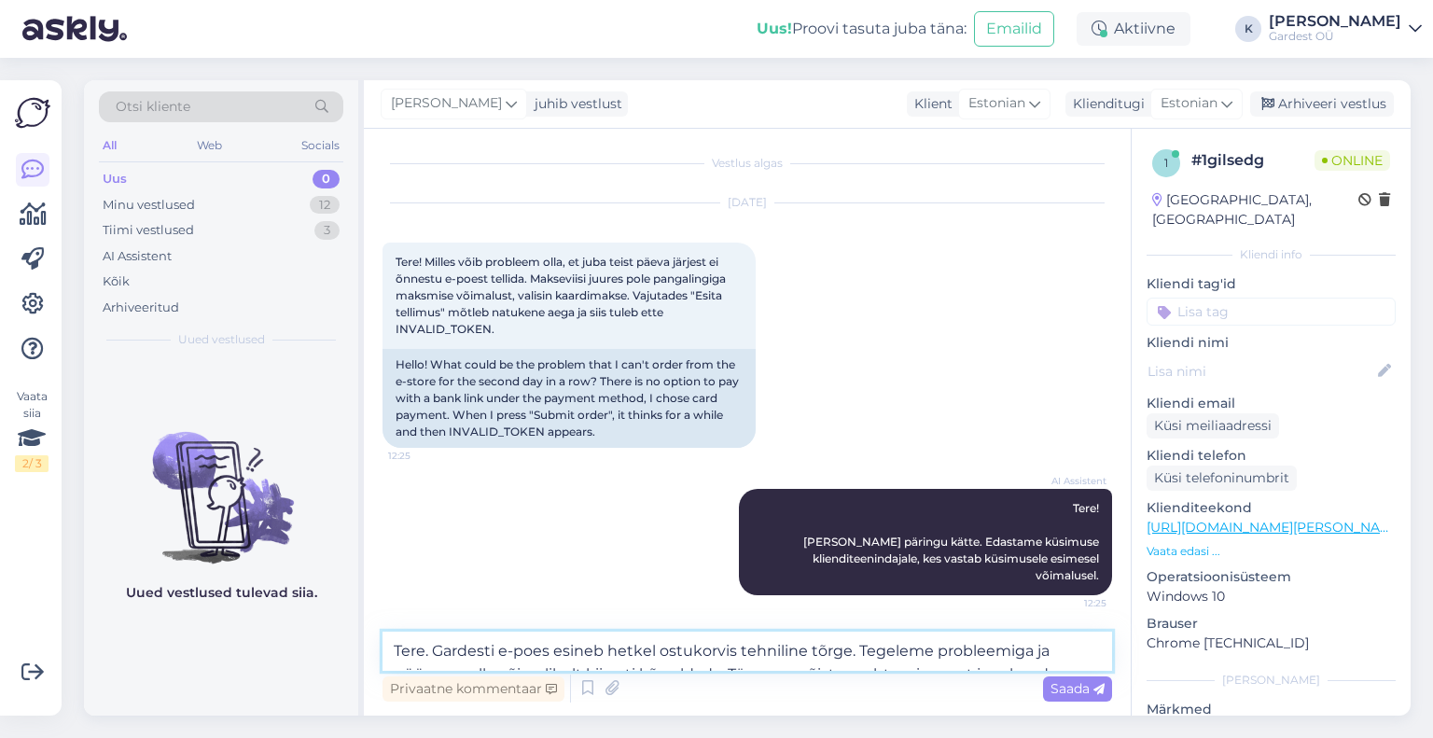
scroll to position [50, 0]
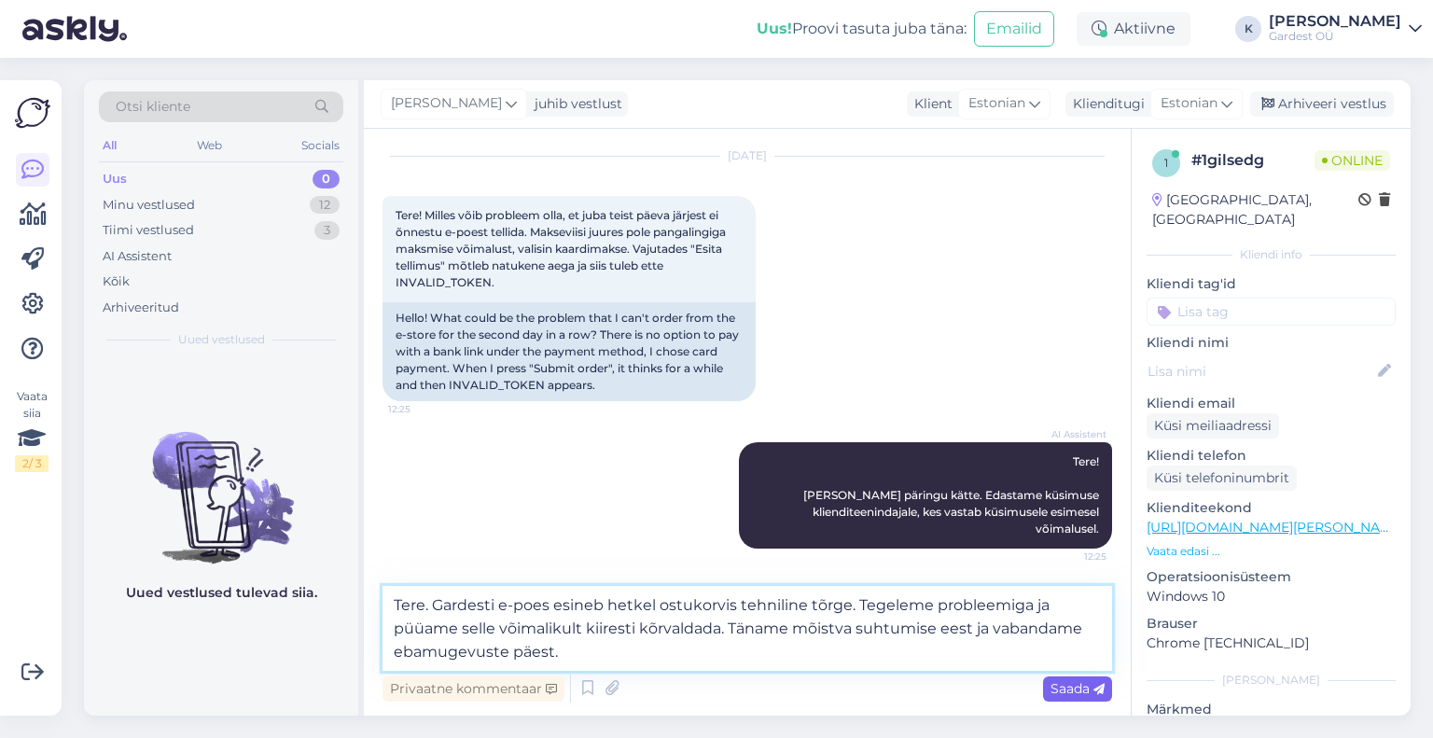
type textarea "Tere. Gardesti e-poes esineb hetkel ostukorvis tehniline tõrge. Tegeleme proble…"
click at [1068, 687] on span "Saada" at bounding box center [1078, 688] width 54 height 17
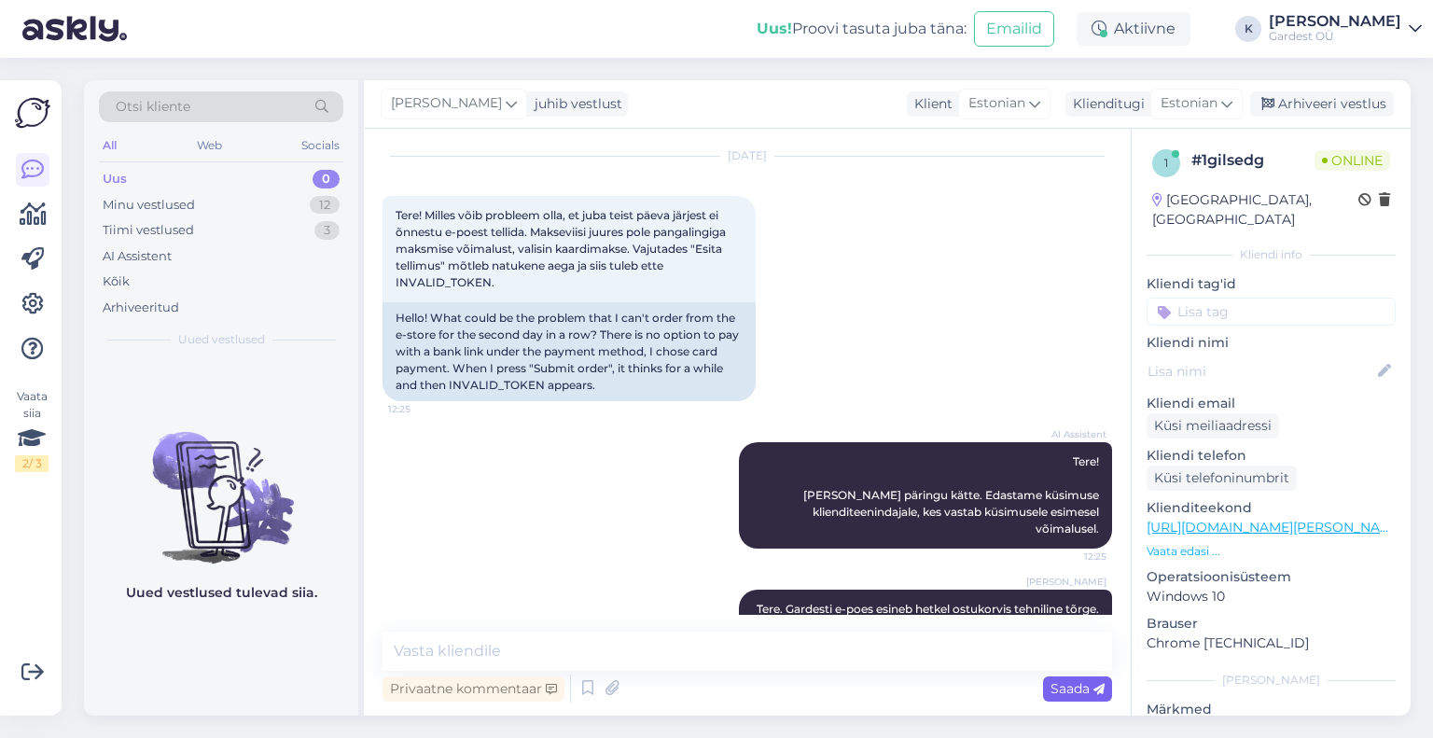
scroll to position [134, 0]
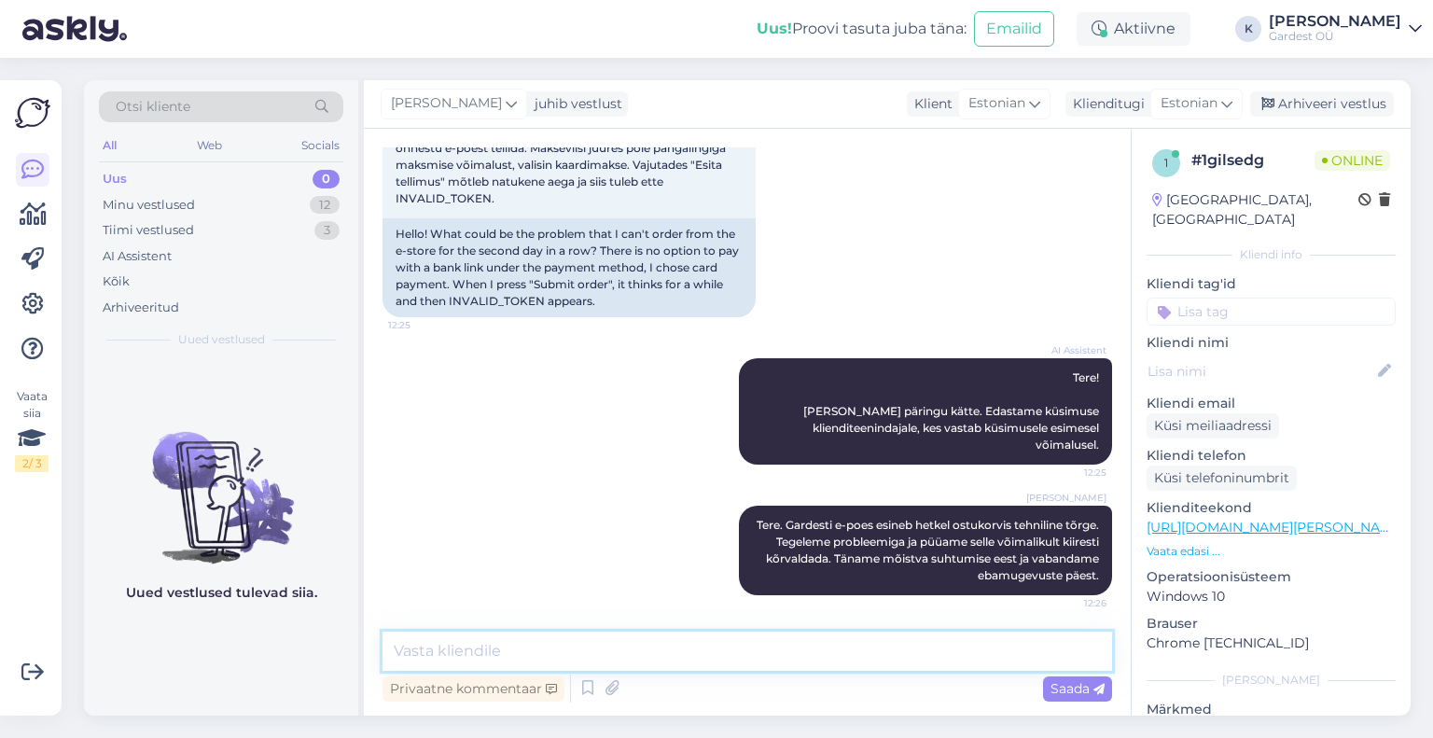
click at [476, 637] on textarea at bounding box center [748, 651] width 730 height 39
click at [157, 227] on div "Tiimi vestlused" at bounding box center [148, 230] width 91 height 19
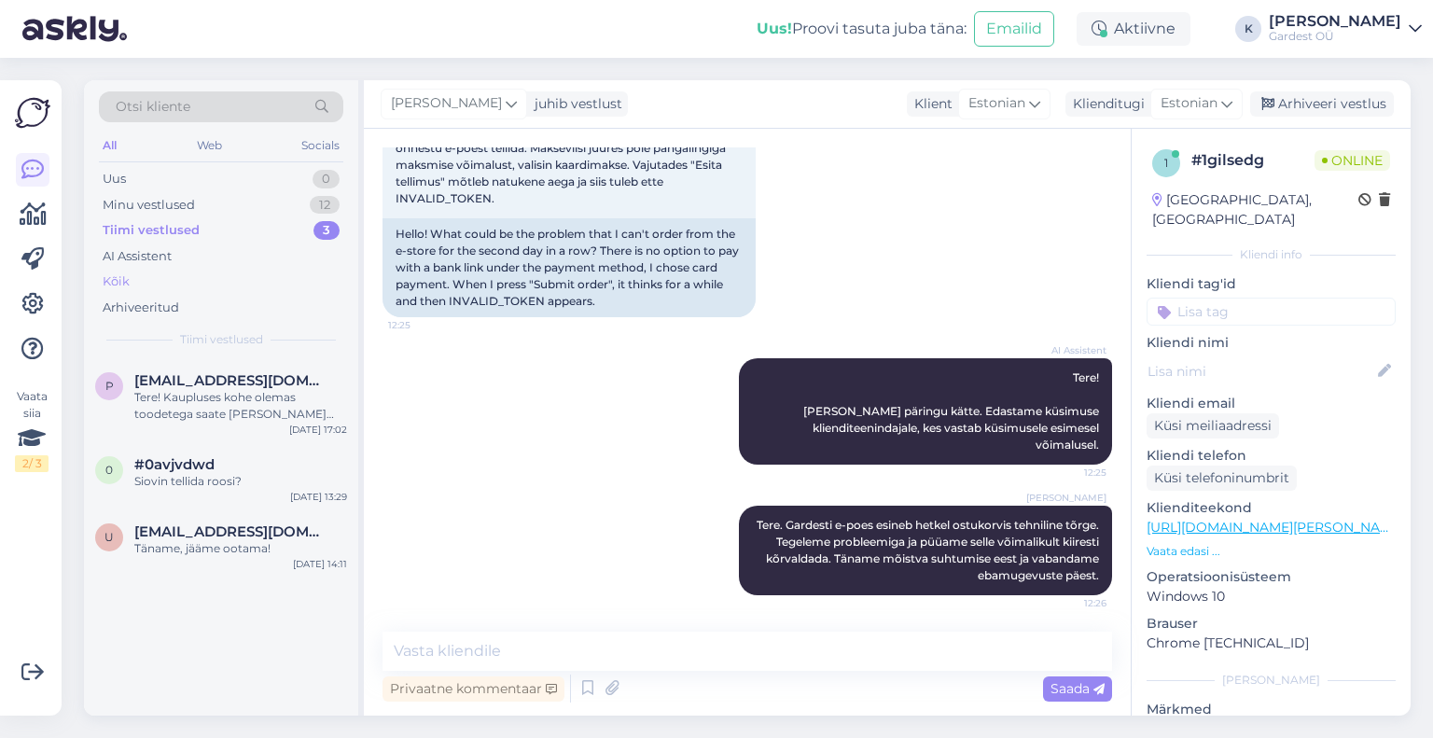
click at [146, 279] on div "Kõik" at bounding box center [221, 282] width 245 height 26
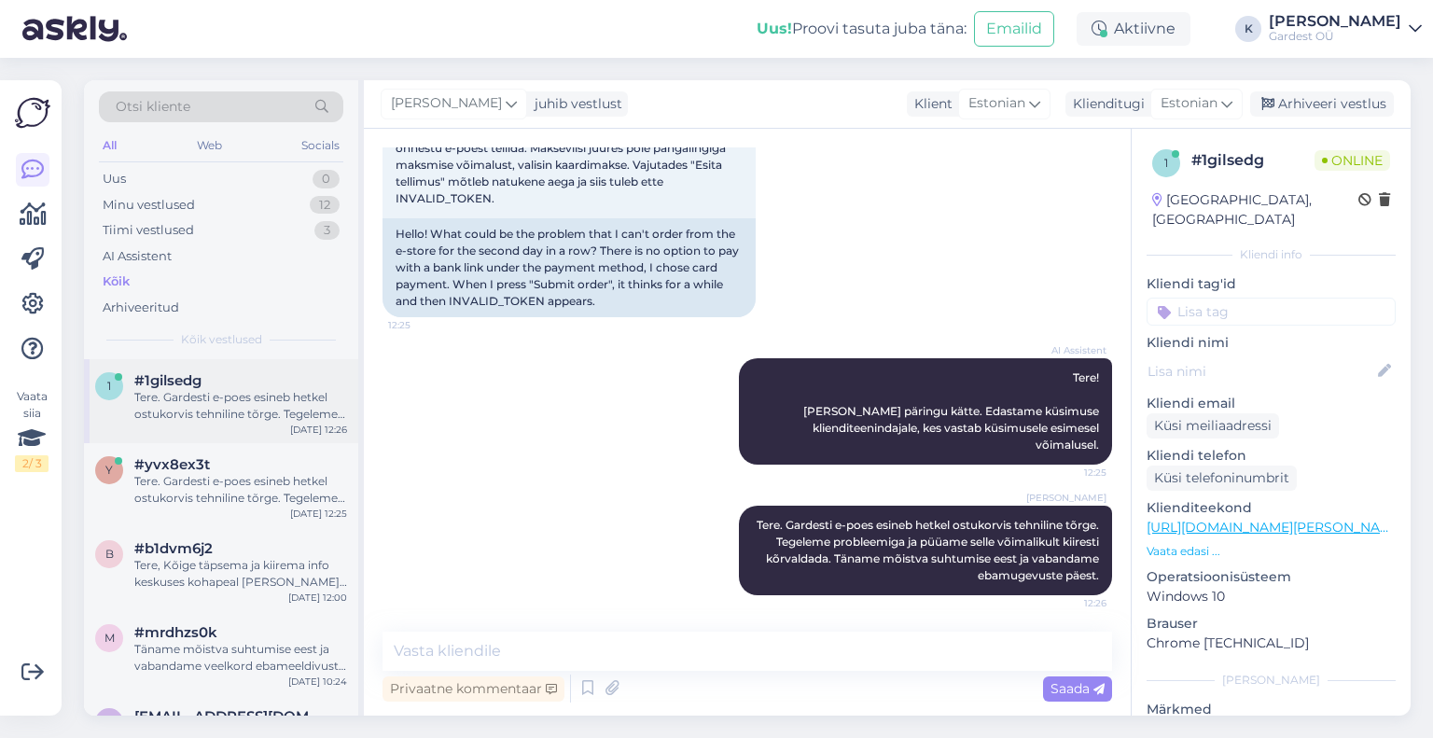
click at [189, 409] on div "Tere. Gardesti e-poes esineb hetkel ostukorvis tehniline tõrge. Tegeleme proble…" at bounding box center [240, 406] width 213 height 34
click at [208, 488] on div "Tere. Gardesti e-poes esineb hetkel ostukorvis tehniline tõrge. Tegeleme proble…" at bounding box center [240, 490] width 213 height 34
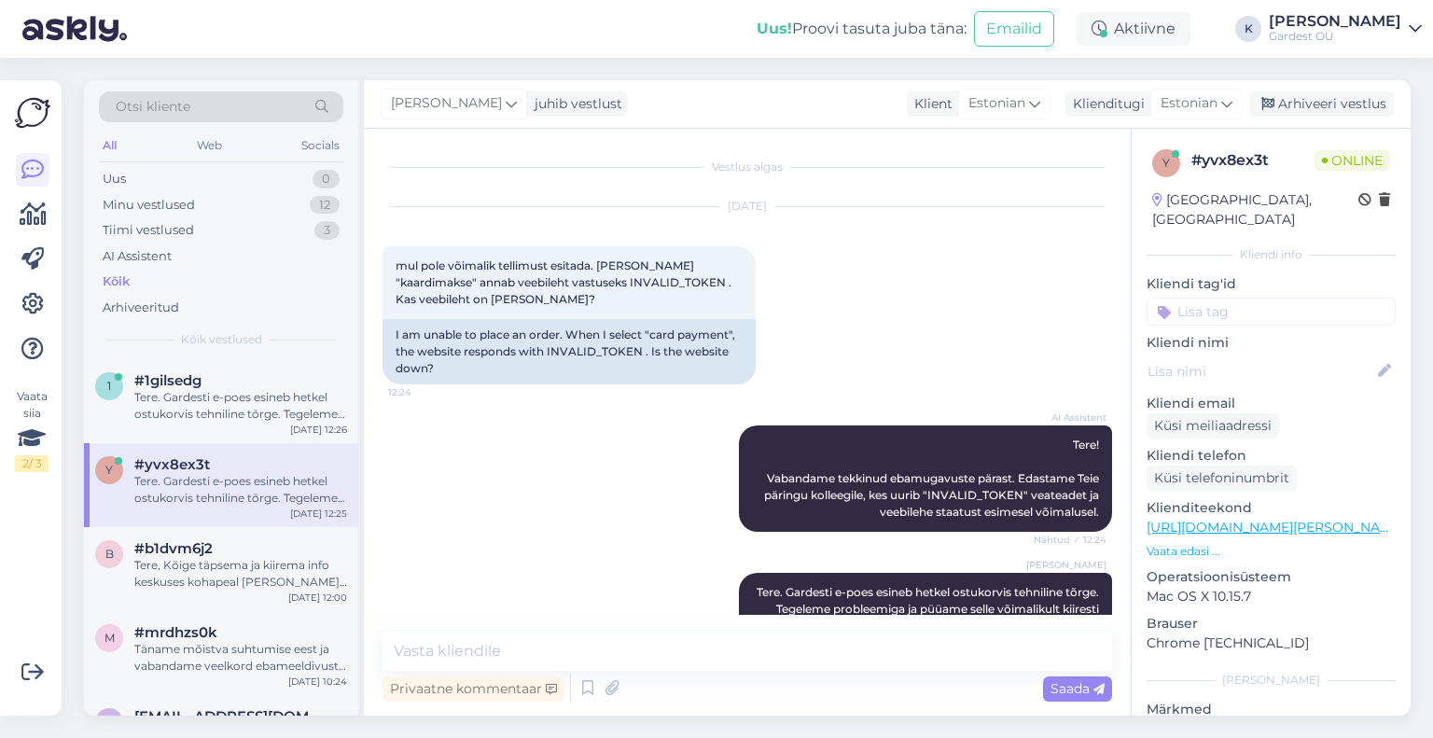
scroll to position [67, 0]
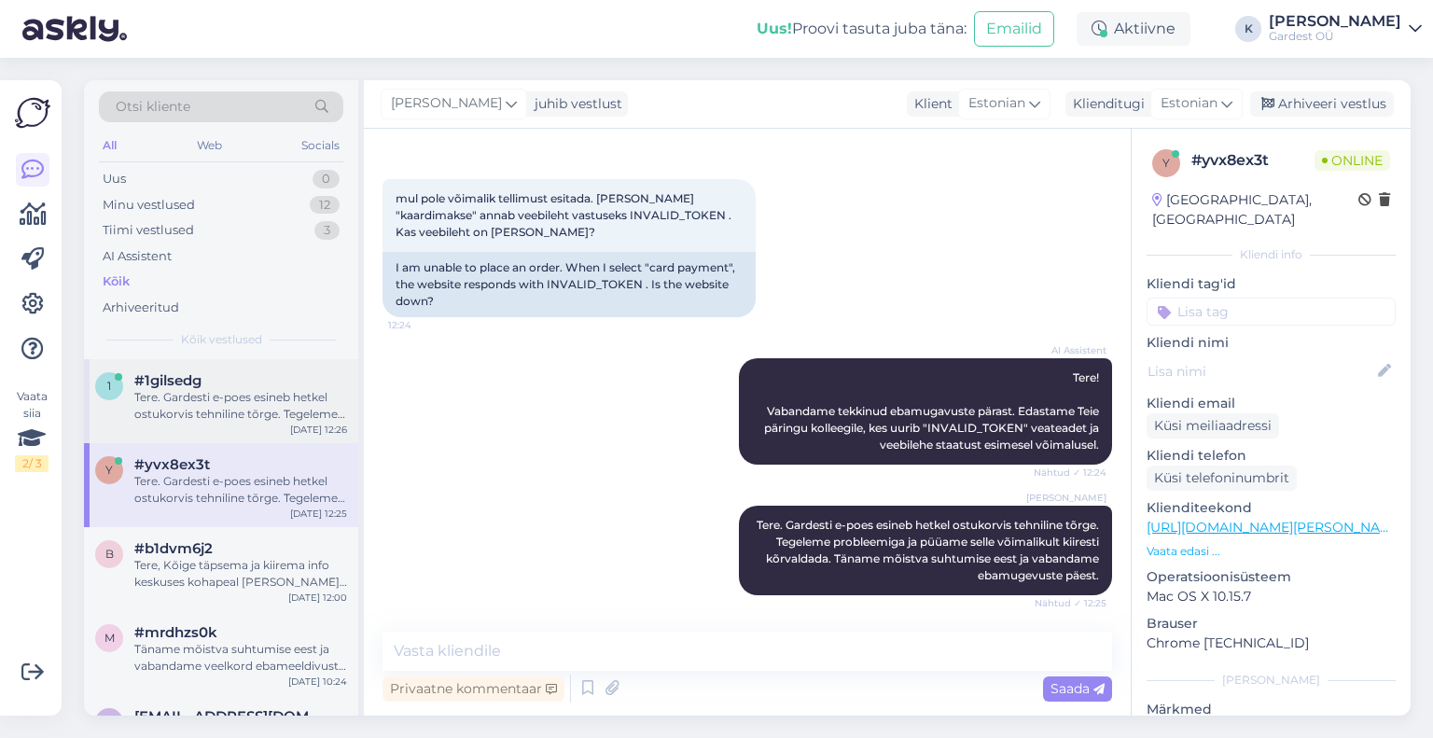
click at [203, 408] on div "Tere. Gardesti e-poes esineb hetkel ostukorvis tehniline tõrge. Tegeleme proble…" at bounding box center [240, 406] width 213 height 34
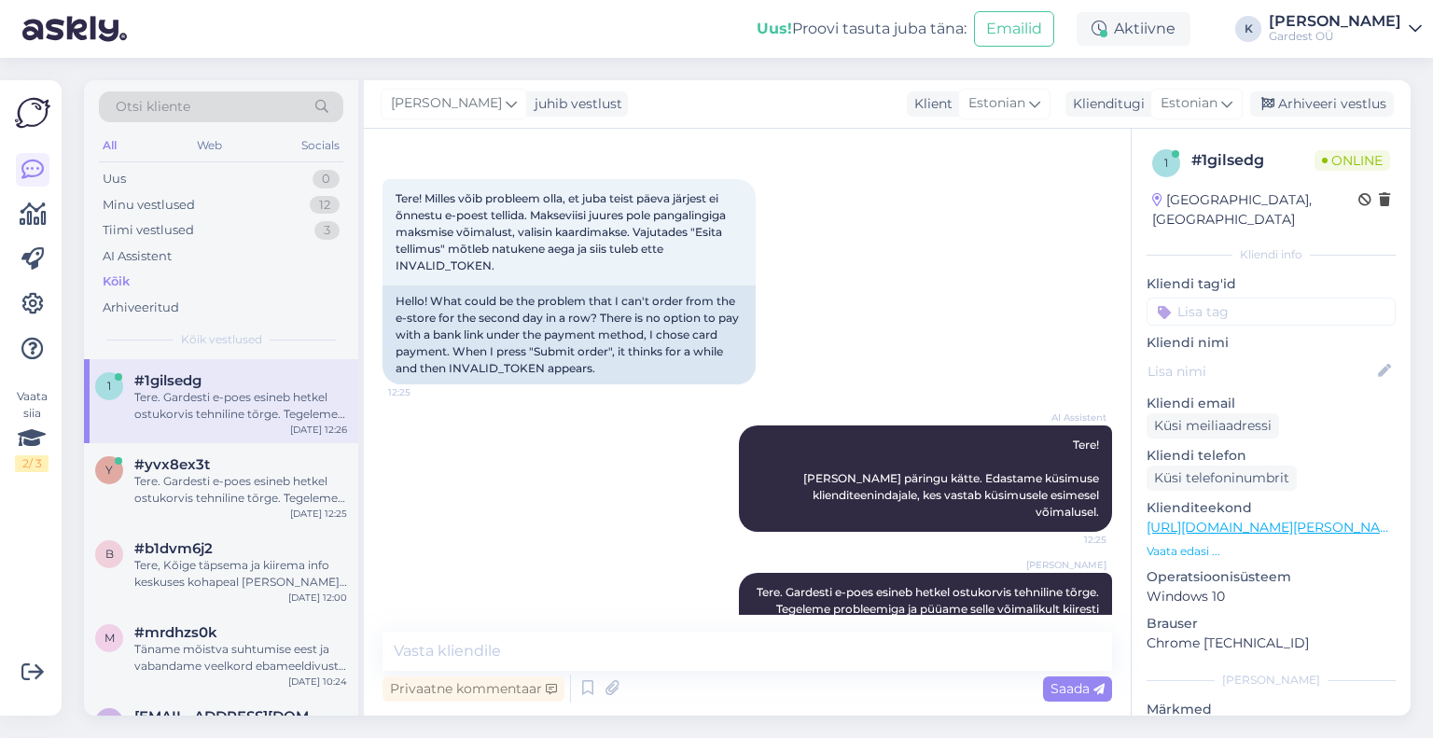
scroll to position [134, 0]
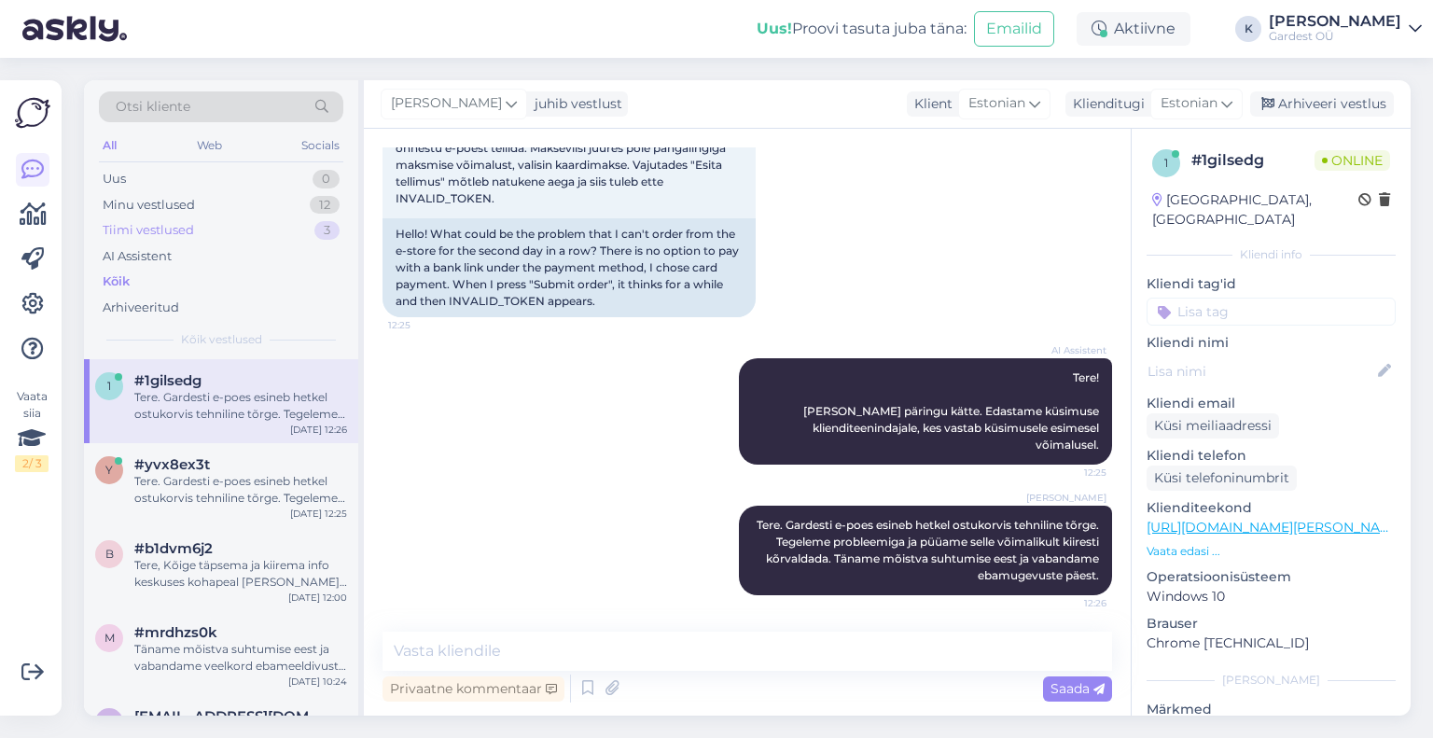
click at [194, 239] on div "Tiimi vestlused 3" at bounding box center [221, 230] width 245 height 26
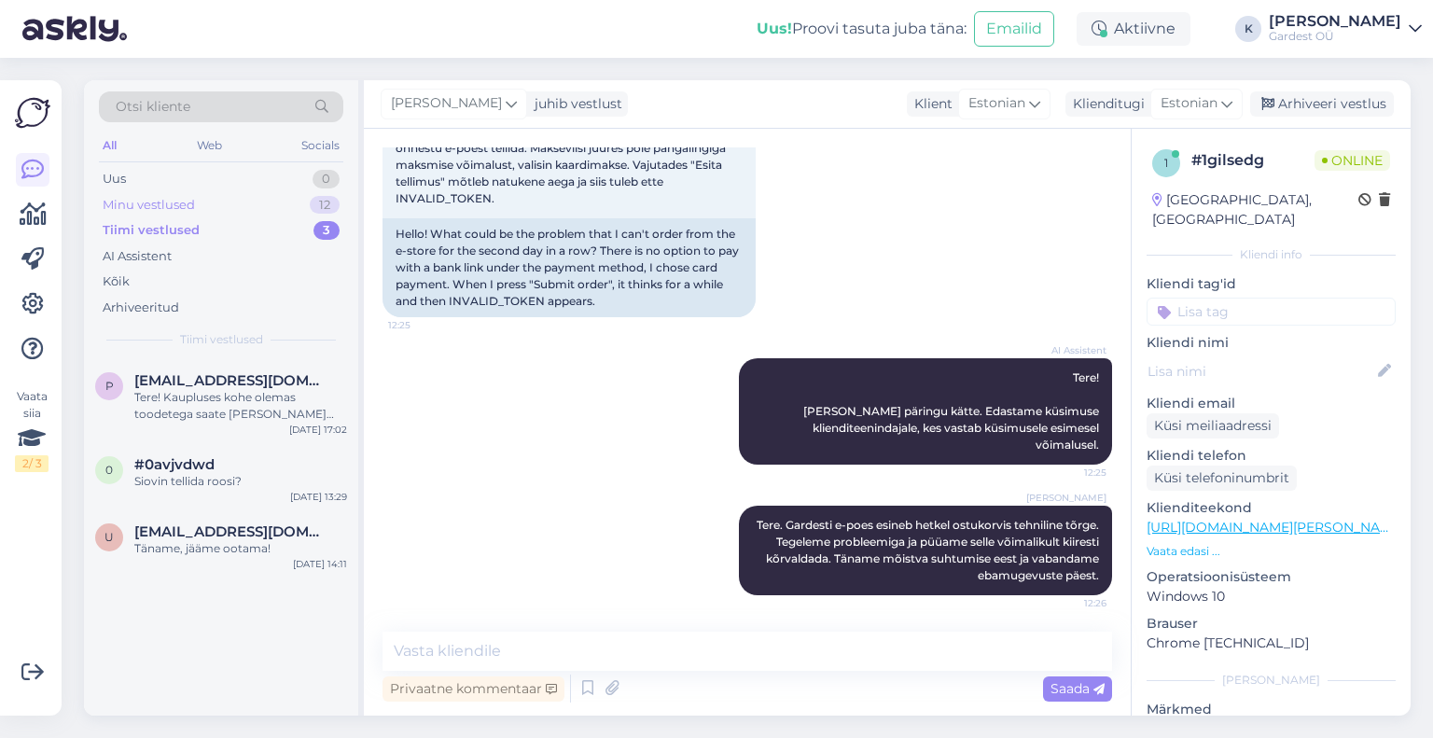
click at [175, 206] on div "Minu vestlused" at bounding box center [149, 205] width 92 height 19
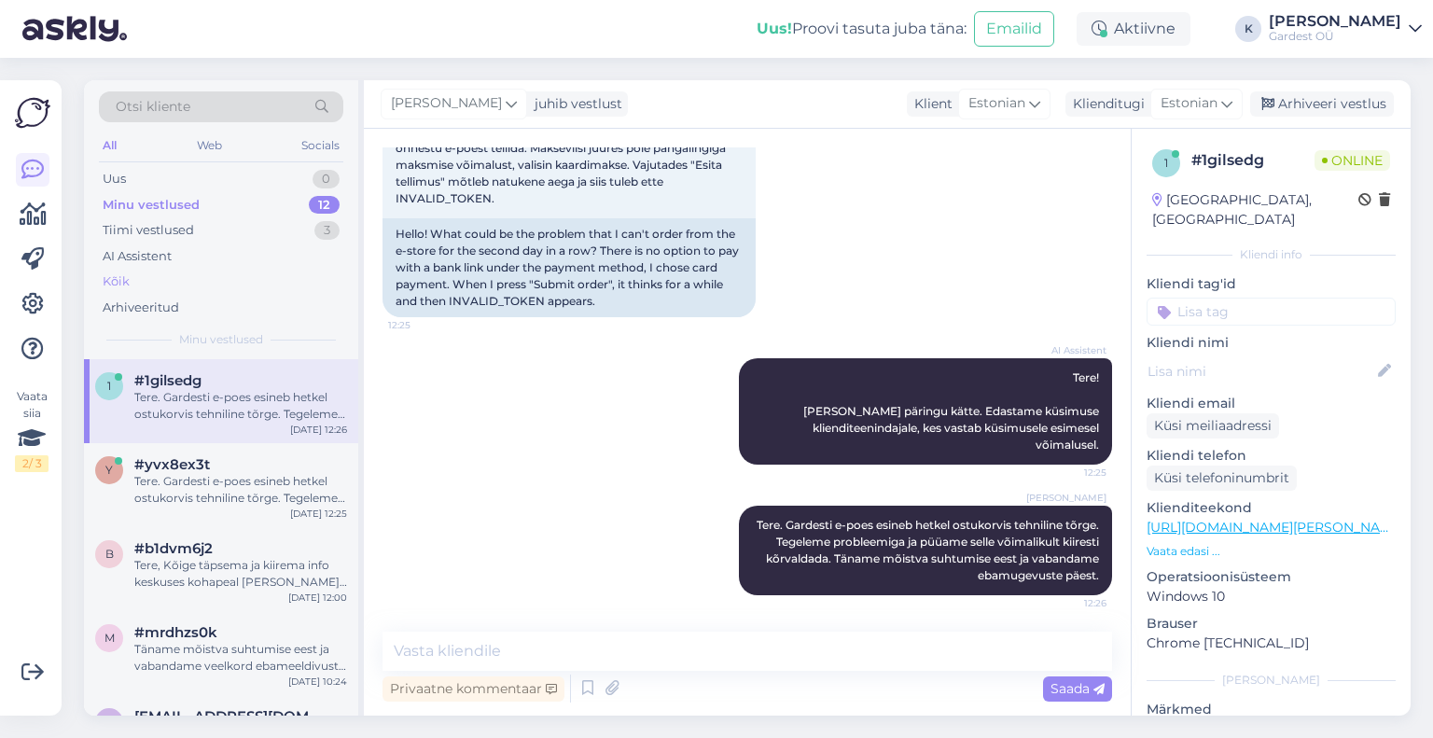
click at [142, 284] on div "Kõik" at bounding box center [221, 282] width 245 height 26
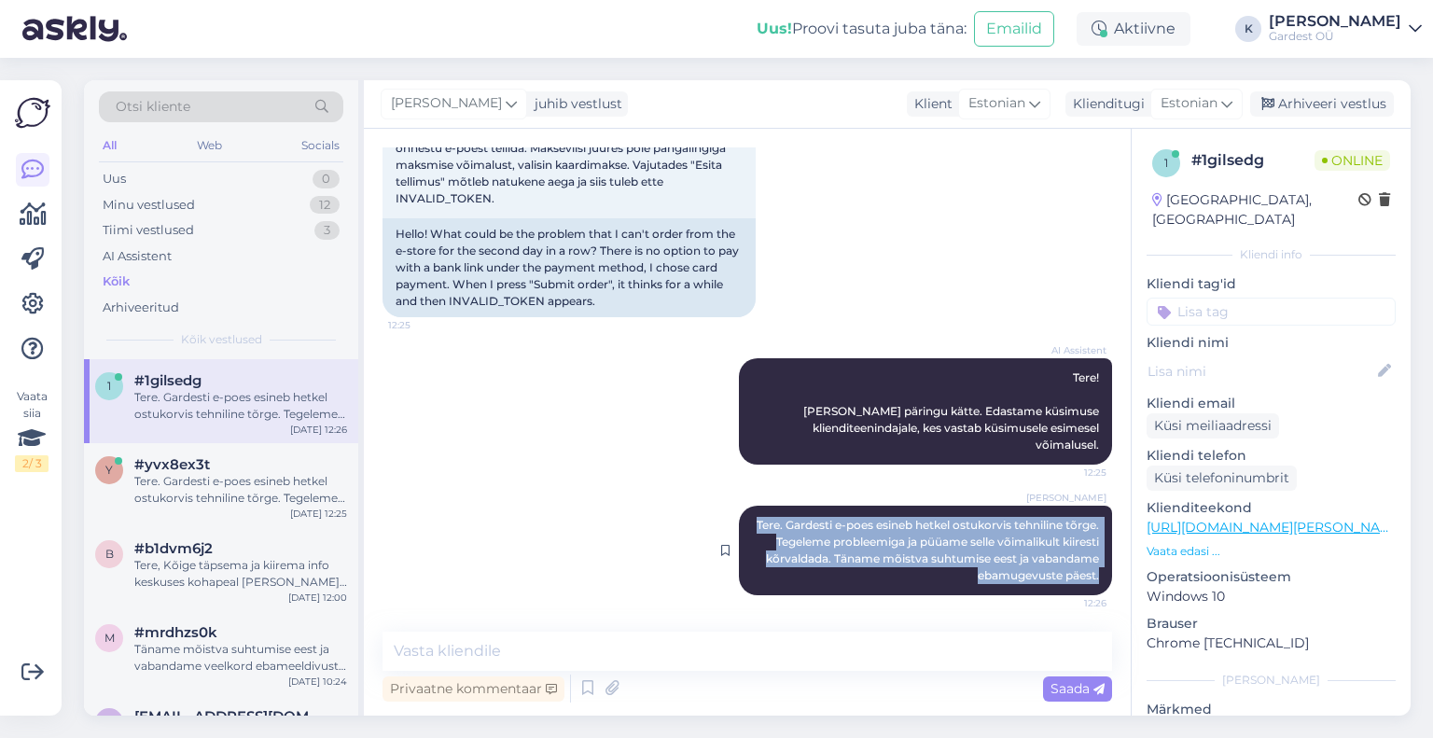
drag, startPoint x: 760, startPoint y: 524, endPoint x: 1088, endPoint y: 575, distance: 332.5
click at [1088, 575] on div "[PERSON_NAME]. Gardesti e-poes esineb hetkel ostukorvis tehniline tõrge. Tegele…" at bounding box center [925, 551] width 373 height 90
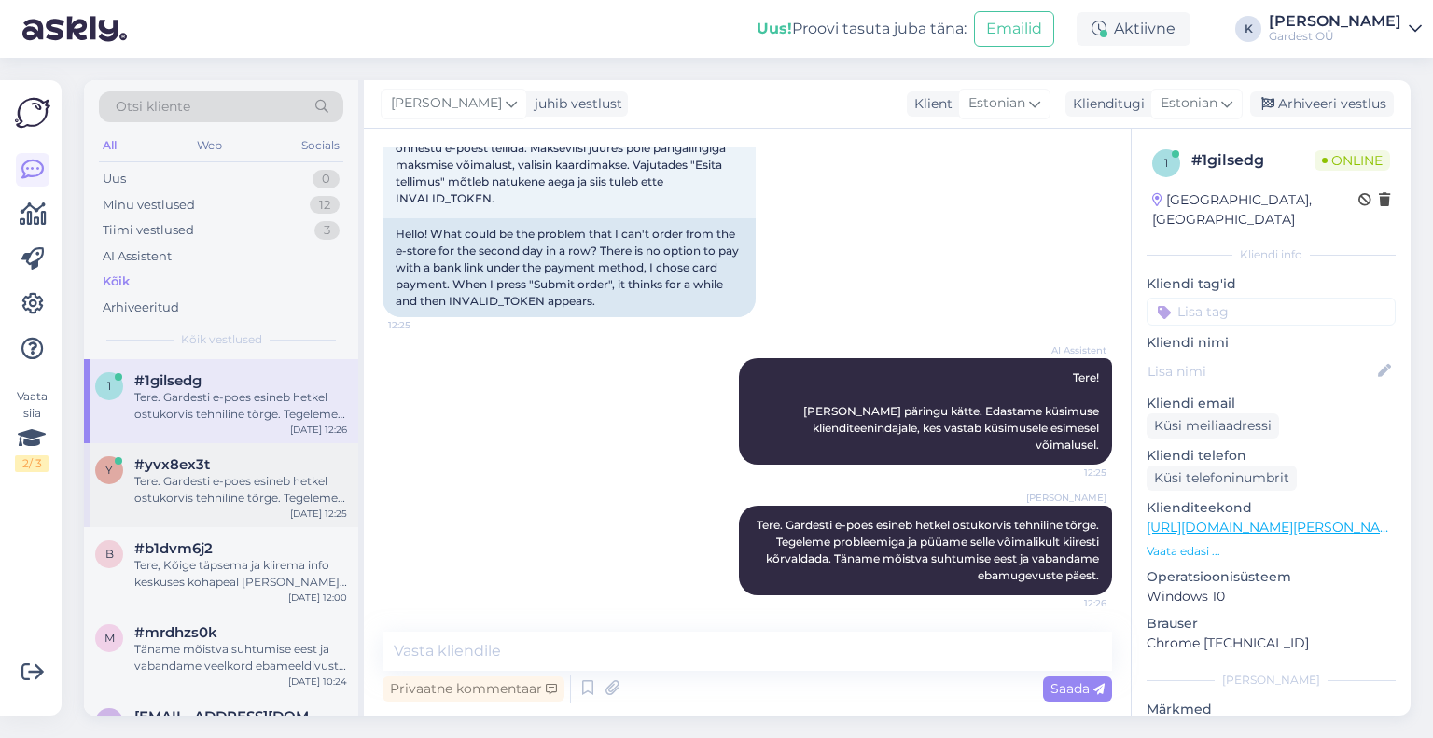
drag, startPoint x: 1001, startPoint y: 558, endPoint x: 246, endPoint y: 495, distance: 757.7
click at [246, 495] on div "Tere. Gardesti e-poes esineb hetkel ostukorvis tehniline tõrge. Tegeleme proble…" at bounding box center [240, 490] width 213 height 34
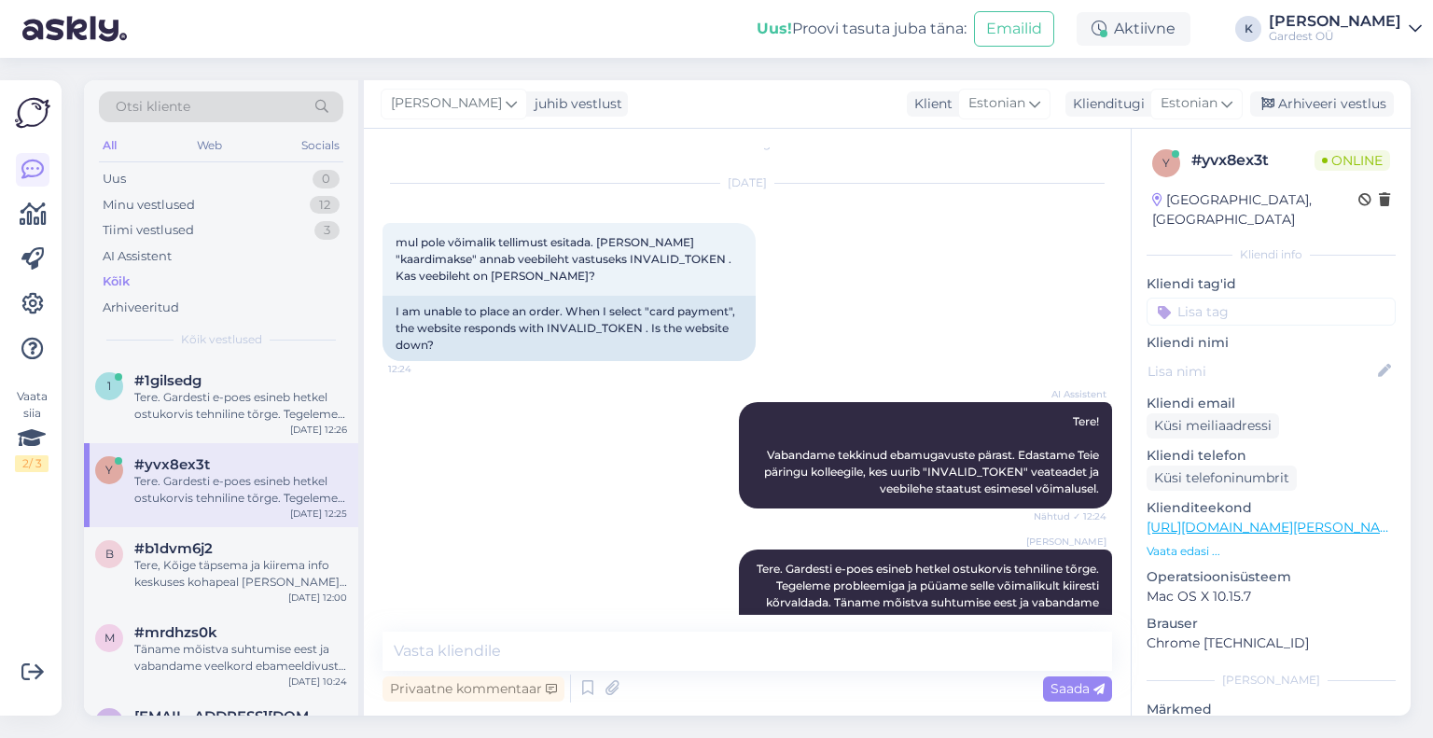
scroll to position [0, 0]
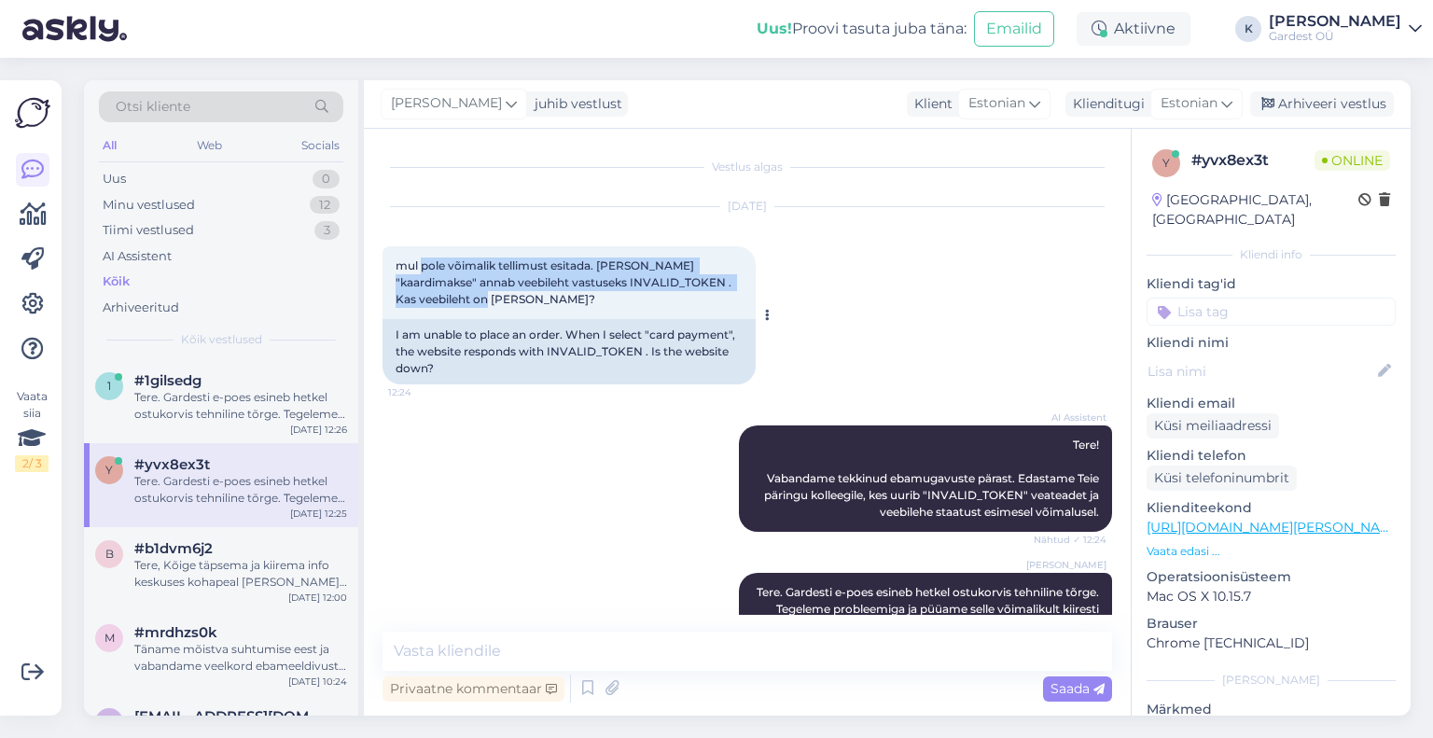
drag, startPoint x: 422, startPoint y: 264, endPoint x: 499, endPoint y: 295, distance: 83.4
click at [499, 295] on div "mul pole võimalik tellimust esitada. [PERSON_NAME] "kaardimakse" annab veebileh…" at bounding box center [569, 282] width 373 height 73
copy span "pole võimalik tellimust esitada. [PERSON_NAME] "kaardimakse" annab veebileht va…"
click at [32, 311] on icon at bounding box center [32, 304] width 22 height 22
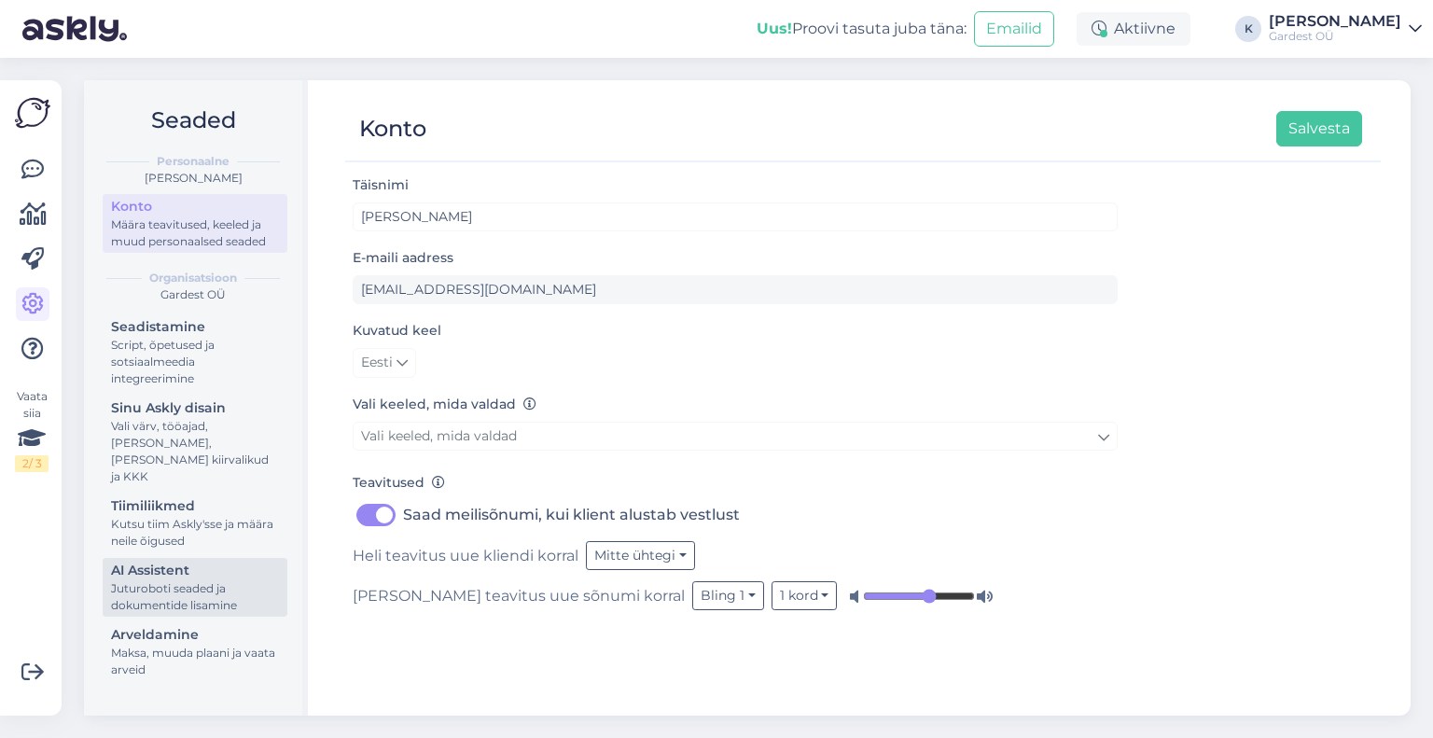
click at [170, 583] on div "Juturoboti seaded ja dokumentide lisamine" at bounding box center [195, 597] width 168 height 34
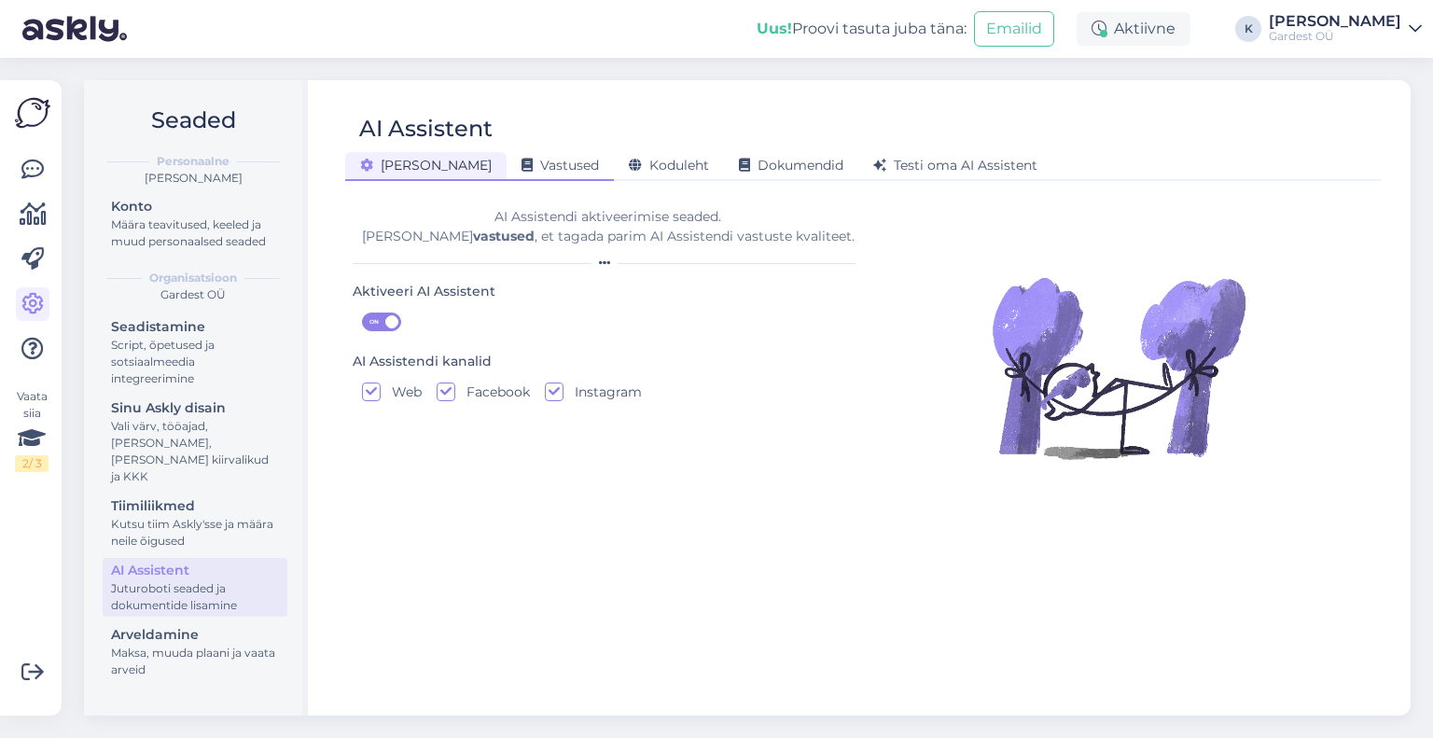
click at [508, 175] on div "Vastused" at bounding box center [560, 166] width 107 height 29
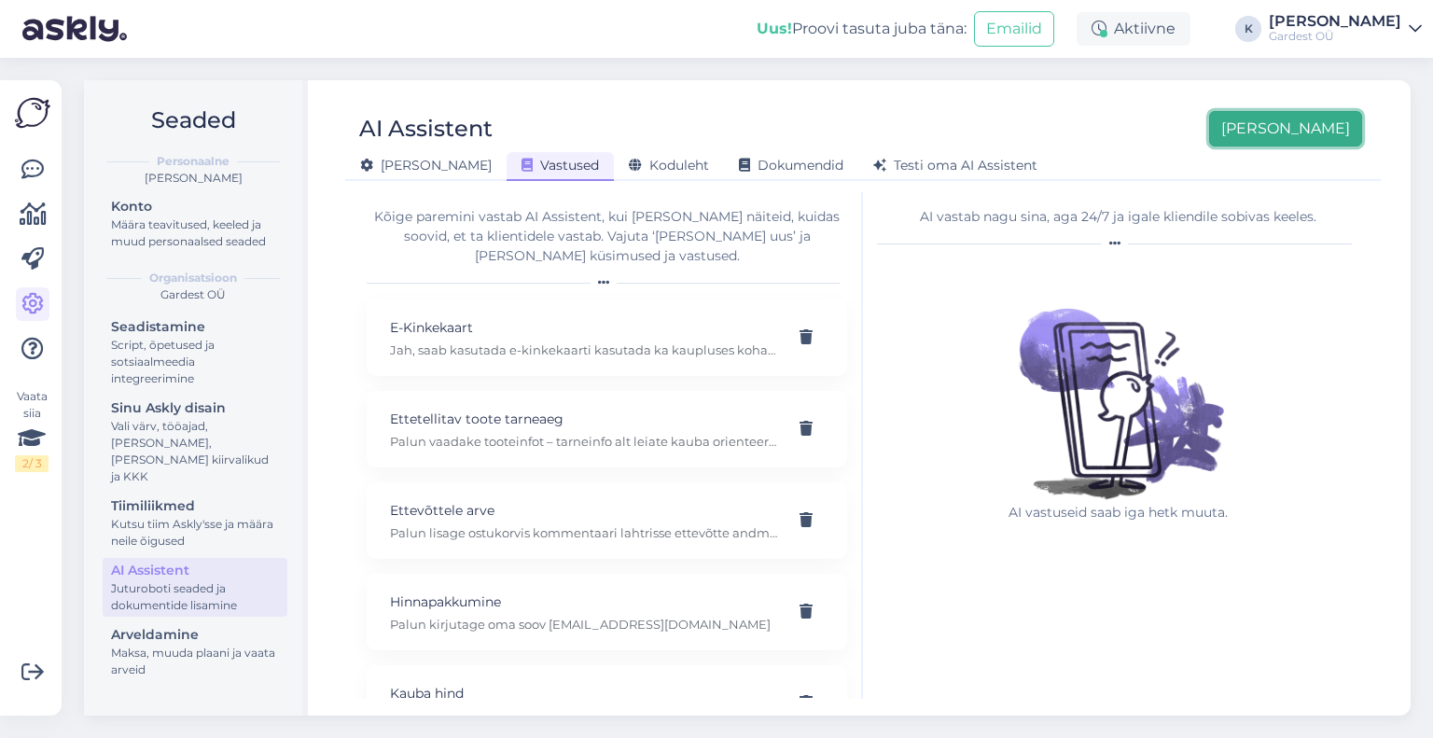
click at [1310, 136] on button "[PERSON_NAME]" at bounding box center [1285, 128] width 153 height 35
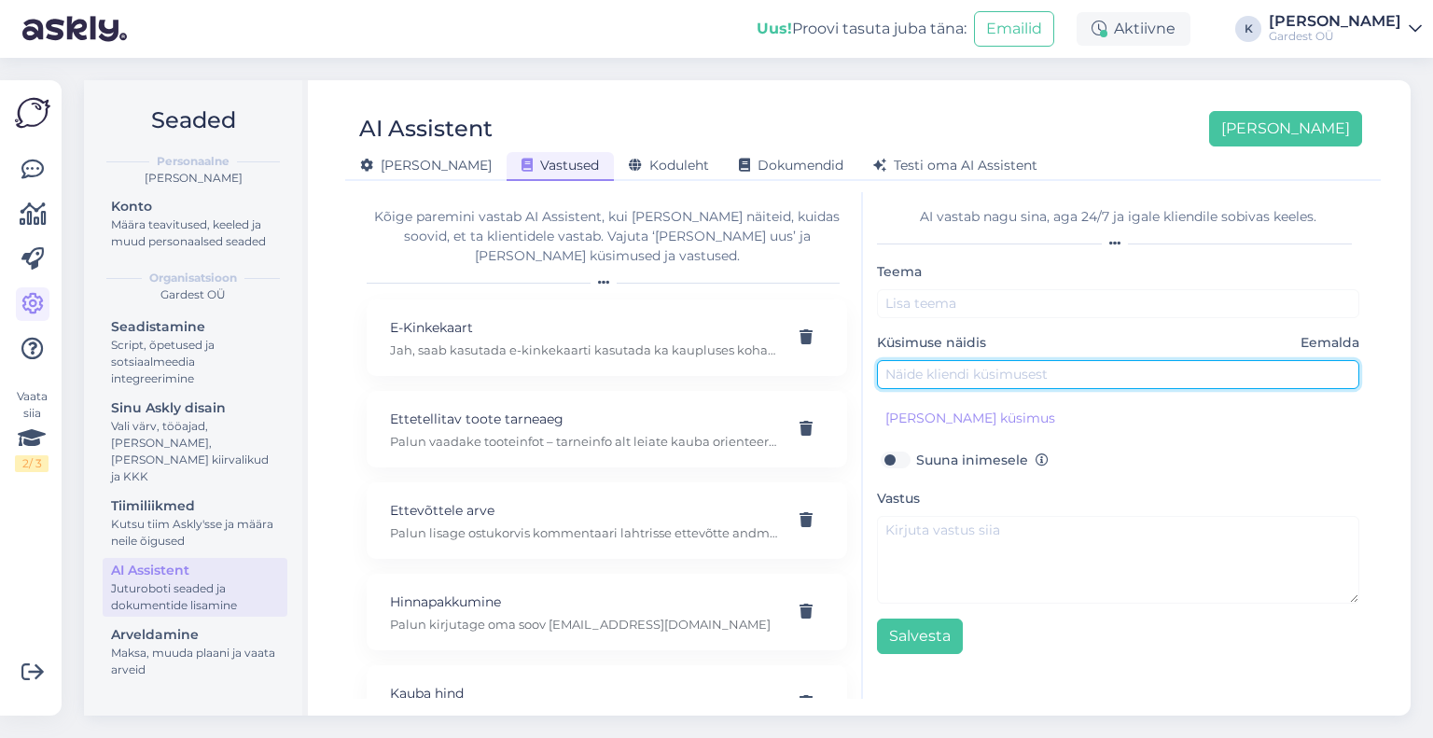
click at [1030, 374] on input "text" at bounding box center [1118, 374] width 482 height 29
paste input "pole võimalik tellimust esitada. [PERSON_NAME] "kaardimakse" annab veebileht va…"
type input "pole võimalik tellimust esitada. [PERSON_NAME] "kaardimakse" annab veebileht va…"
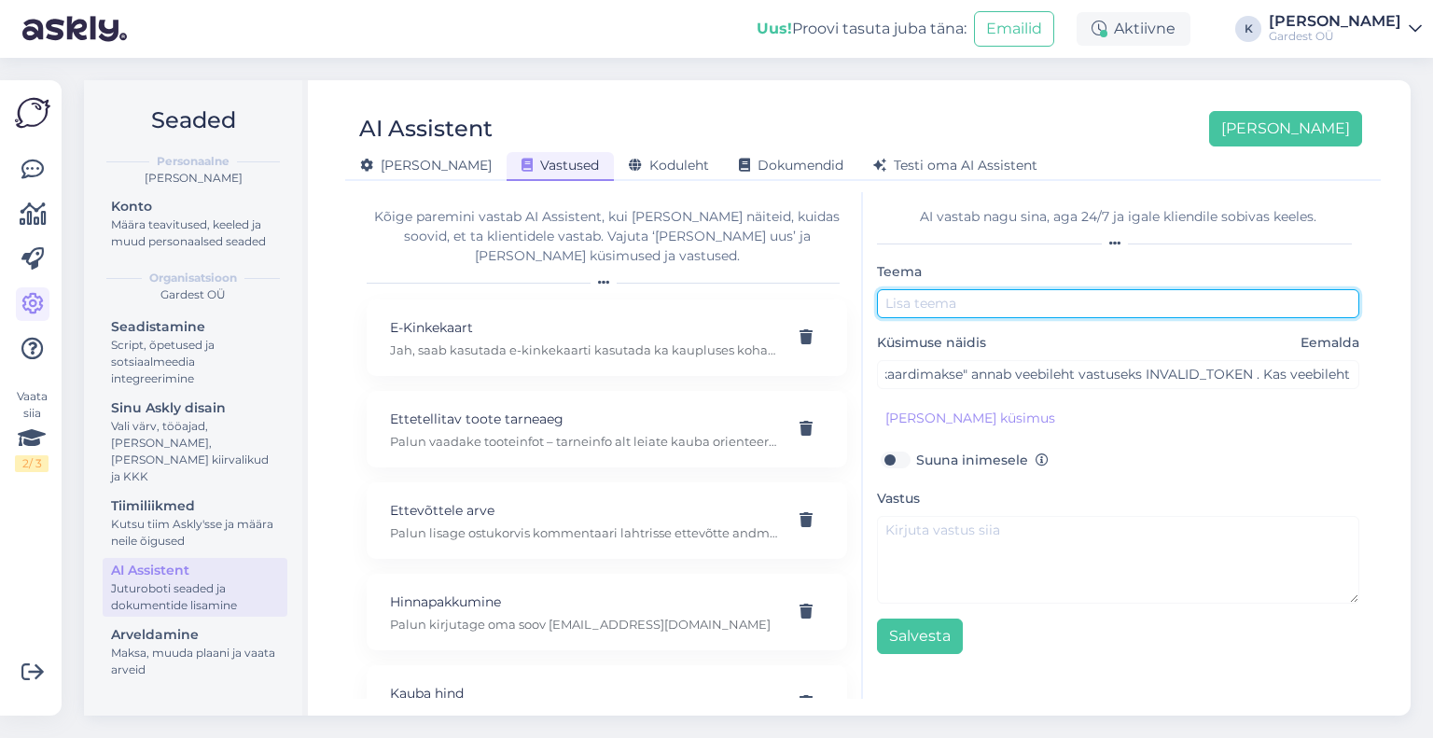
click at [948, 298] on input "text" at bounding box center [1118, 303] width 482 height 29
type input "T"
type input "E-[PERSON_NAME] saa osta"
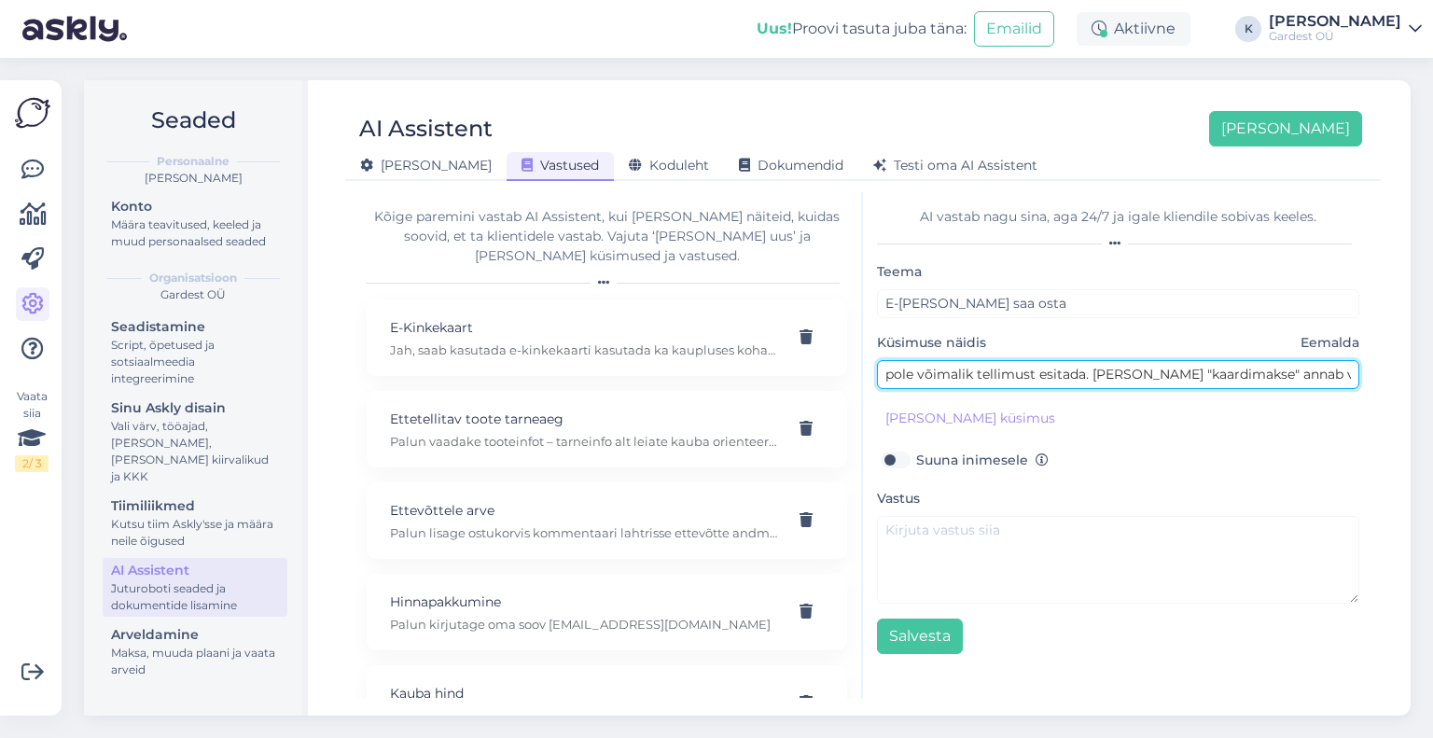
click at [885, 374] on input "pole võimalik tellimust esitada. [PERSON_NAME] "kaardimakse" annab veebileht va…" at bounding box center [1118, 374] width 482 height 29
drag, startPoint x: 1096, startPoint y: 372, endPoint x: 907, endPoint y: 394, distance: 189.7
click at [907, 394] on div "Teema E-[PERSON_NAME] saa osta Küsimuse näidis Eemalda pole võimalik tellimust …" at bounding box center [1118, 457] width 482 height 394
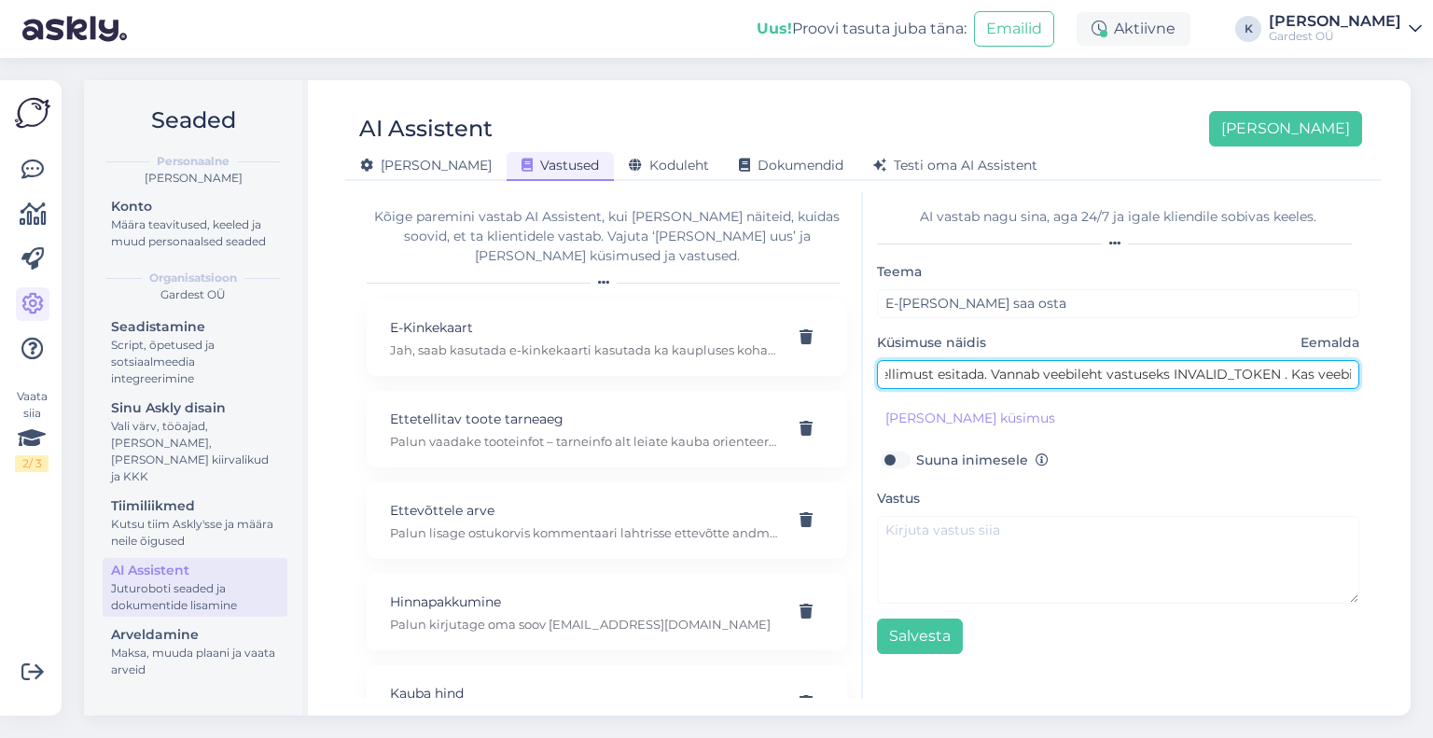
drag, startPoint x: 952, startPoint y: 366, endPoint x: 989, endPoint y: 372, distance: 37.9
click at [989, 372] on input "pole võimalik tellimust esitada. Vannab veebileht vastuseks INVALID_TOKEN . Kas…" at bounding box center [1118, 374] width 482 height 29
click at [1051, 372] on input "pole võimalik tellimust esitada. veebileht vastuseks INVALID_TOKEN . Kas veebil…" at bounding box center [1118, 374] width 482 height 29
drag, startPoint x: 1281, startPoint y: 375, endPoint x: 1706, endPoint y: 337, distance: 426.3
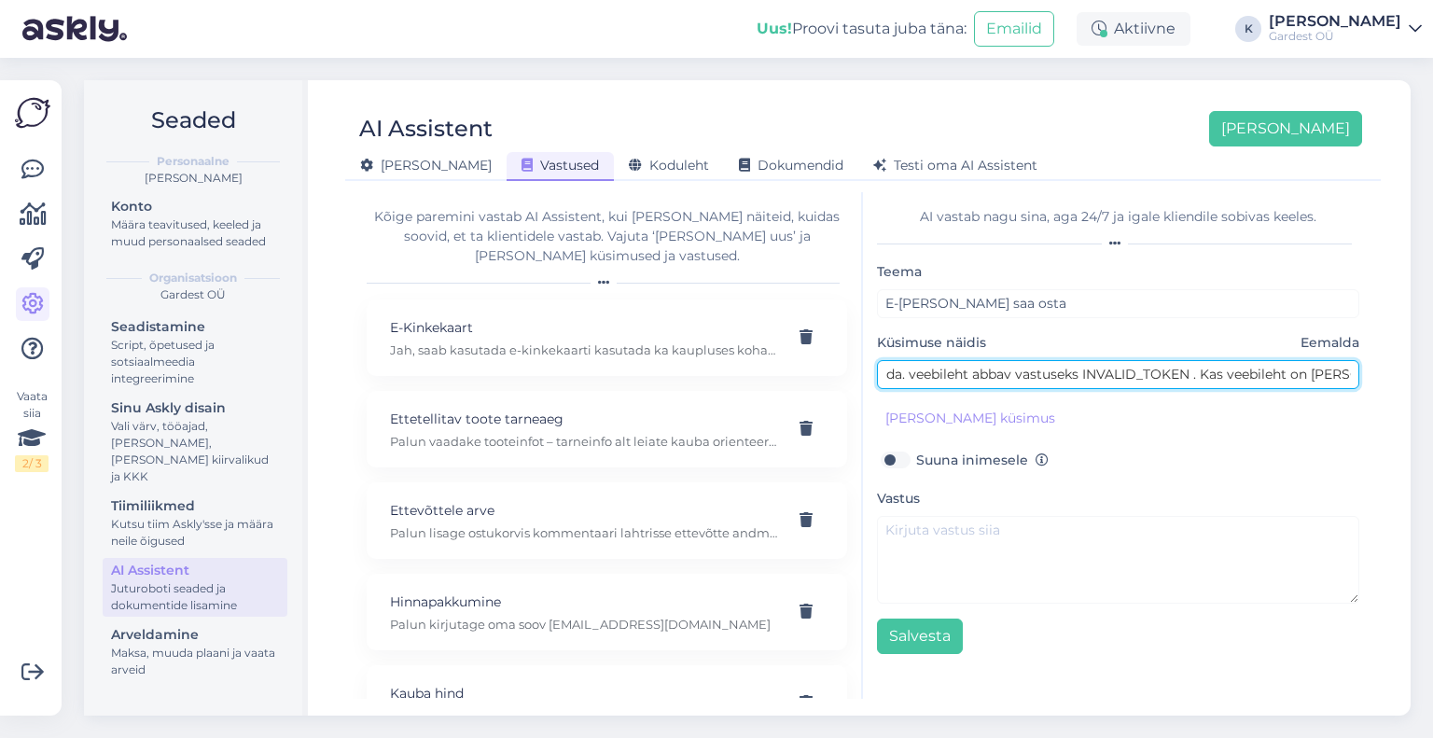
click at [1433, 337] on html "Uus! Proovi tasuta [PERSON_NAME]: Emailid Aktiivne K Kai Gardest OÜ Vaata siia …" at bounding box center [716, 369] width 1433 height 738
type input "pole võimalik tellimust esitada. veebileht abbav vastuseks INVALID_TOKEN ."
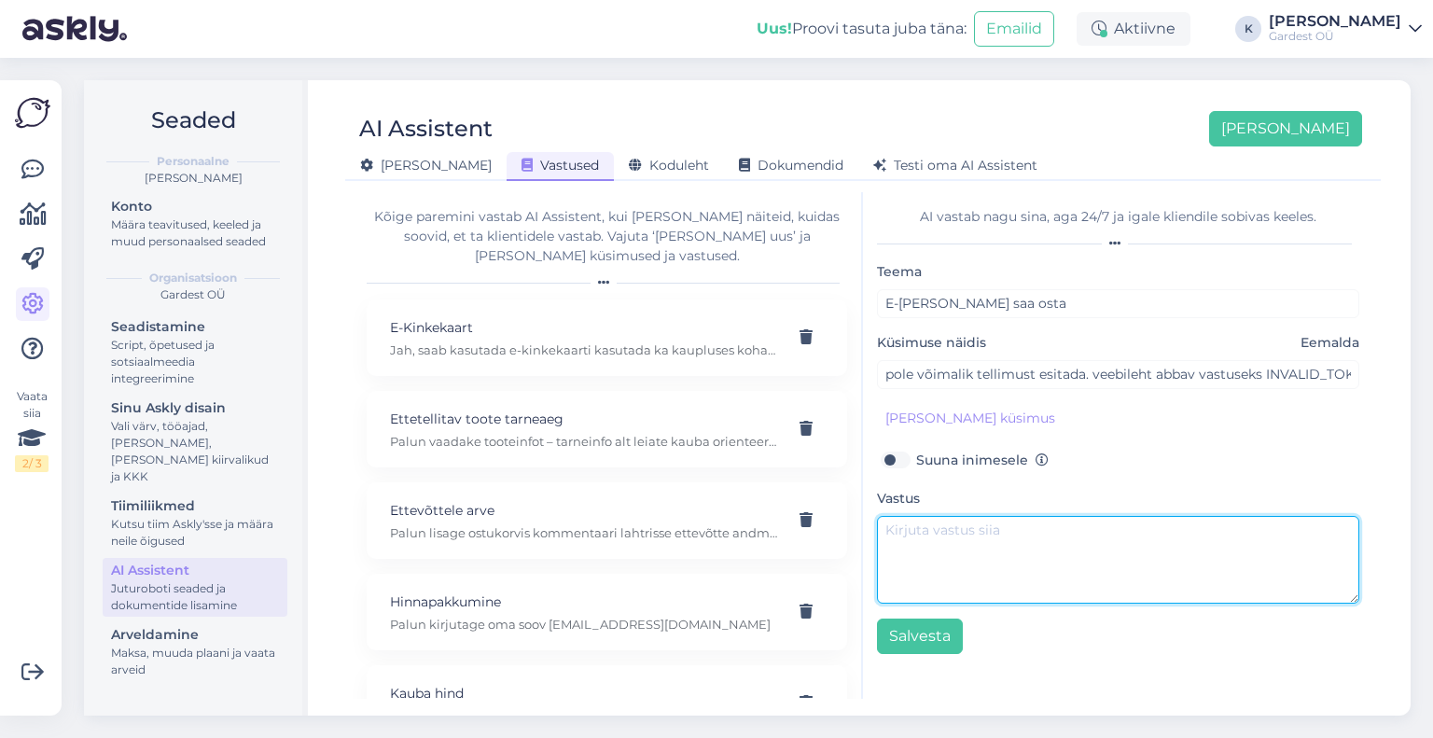
click at [936, 537] on textarea at bounding box center [1118, 560] width 482 height 88
paste textarea "Meil esineb hetkel ostukorvis tehniline tõrge. Tegeleme probleemiga ja püüame s…"
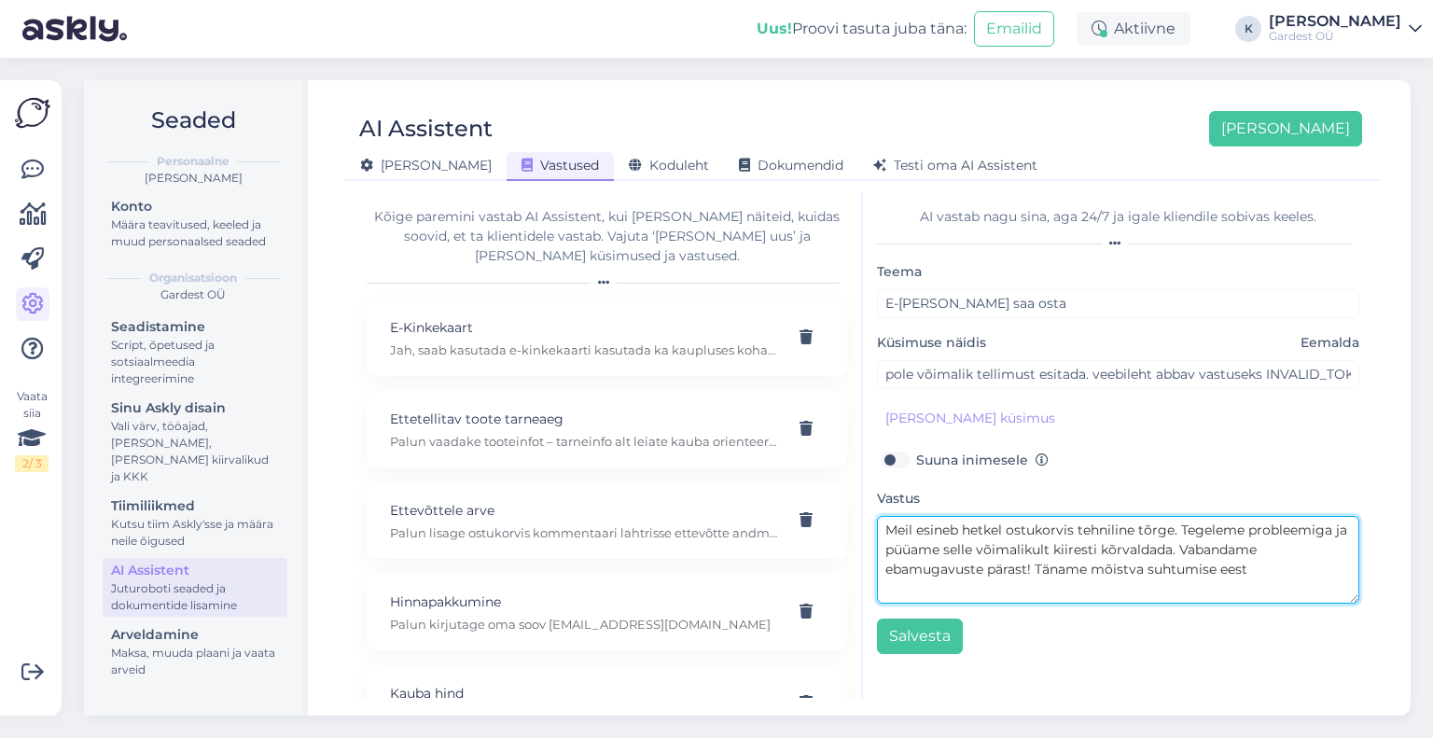
click at [881, 531] on textarea "Meil esineb hetkel ostukorvis tehniline tõrge. Tegeleme probleemiga ja püüame s…" at bounding box center [1118, 560] width 482 height 88
drag, startPoint x: 994, startPoint y: 529, endPoint x: 922, endPoint y: 535, distance: 72.1
click at [922, 535] on textarea "Tere, Meil esineb hetkel ostukorvis tehniline tõrge. Tegeleme probleemiga ja pü…" at bounding box center [1118, 560] width 482 height 88
click at [923, 533] on textarea "Tere, gardest e-poes on hetkel ostukorvis tehniline tõrge. Tegeleme probleemiga…" at bounding box center [1118, 560] width 482 height 88
drag, startPoint x: 1119, startPoint y: 568, endPoint x: 872, endPoint y: 599, distance: 249.2
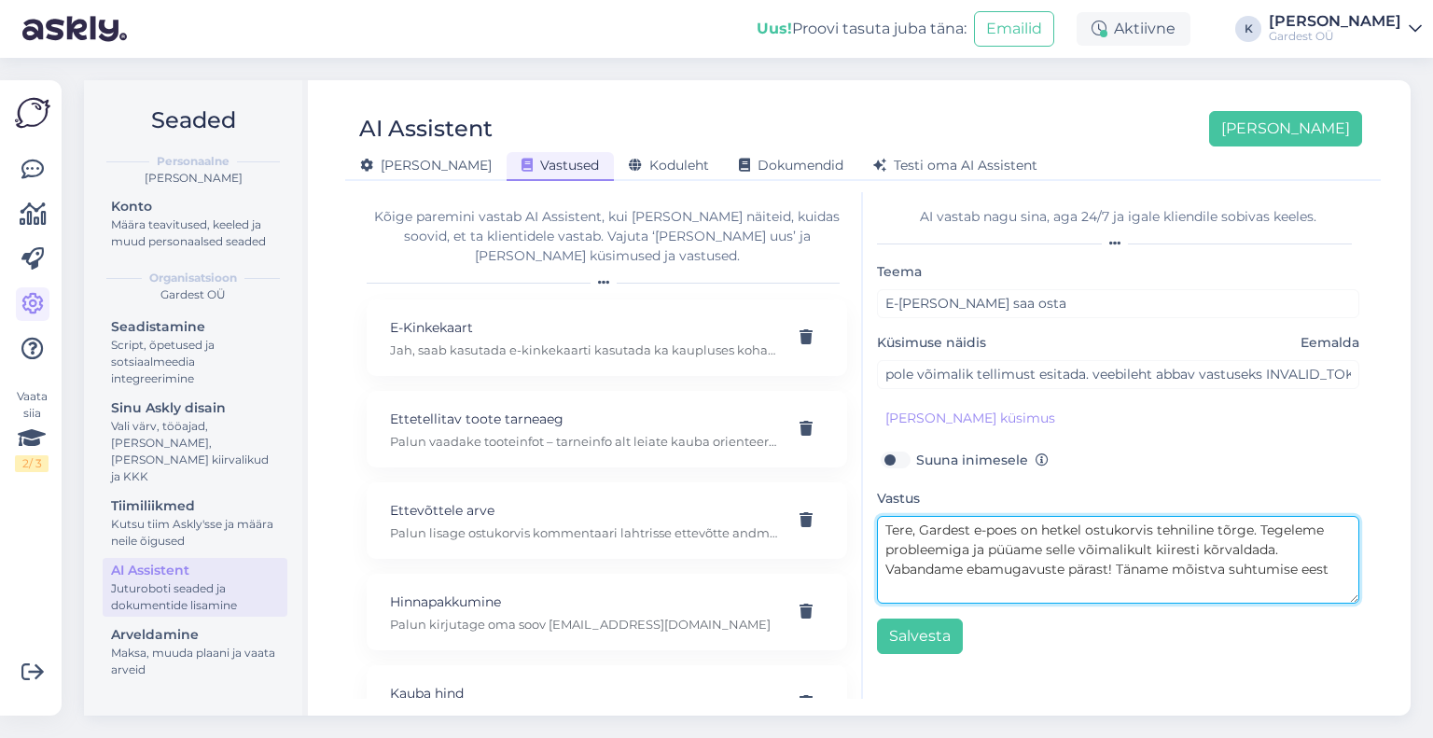
click at [872, 599] on div "AI vastab nagu sina, aga 24/7 [PERSON_NAME] kliendile sobivas keeles. [PERSON_N…" at bounding box center [1118, 445] width 510 height 507
click at [1124, 570] on textarea "Tere, Gardest e-poes on hetkel ostukorvis tehniline tõrge. Tegeleme probleemiga…" at bounding box center [1118, 560] width 482 height 88
paste textarea "Vabandame ebamugavuste pärast!"
click at [1060, 570] on textarea "Tere, Gardest e-poes on hetkel ostukorvis tehniline tõrge. Tegeleme probleemiga…" at bounding box center [1118, 560] width 482 height 88
click at [1060, 569] on textarea "Tere, Gardest e-poes on hetkel ostukorvis tehniline tõrge. Tegeleme probleemiga…" at bounding box center [1118, 560] width 482 height 88
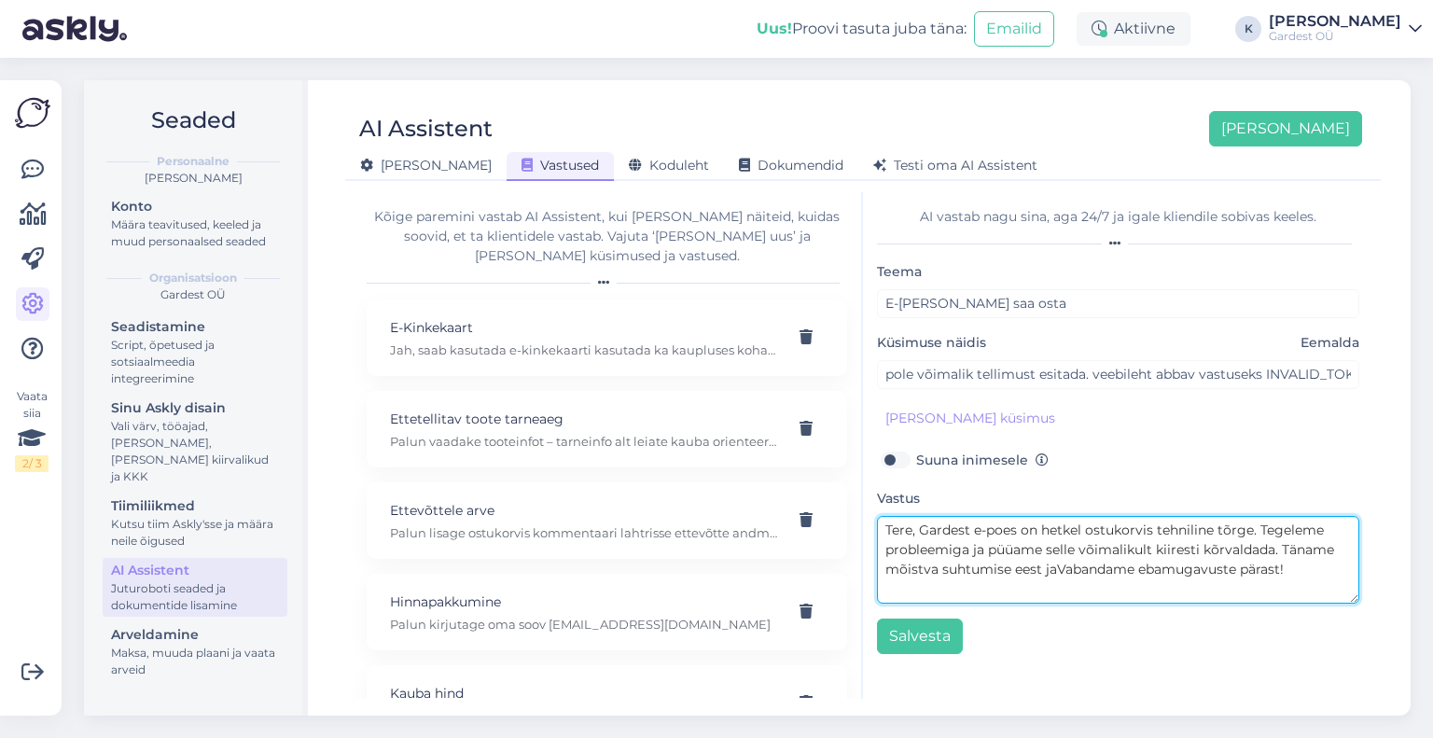
click at [1055, 569] on textarea "Tere, Gardest e-poes on hetkel ostukorvis tehniline tõrge. Tegeleme probleemiga…" at bounding box center [1118, 560] width 482 height 88
click at [1062, 566] on textarea "Tere, Gardest e-poes on hetkel ostukorvis tehniline tõrge. Tegeleme probleemiga…" at bounding box center [1118, 560] width 482 height 88
type textarea "Tere, Gardest e-poes on hetkel ostukorvis tehniline tõrge. Tegeleme probleemiga…"
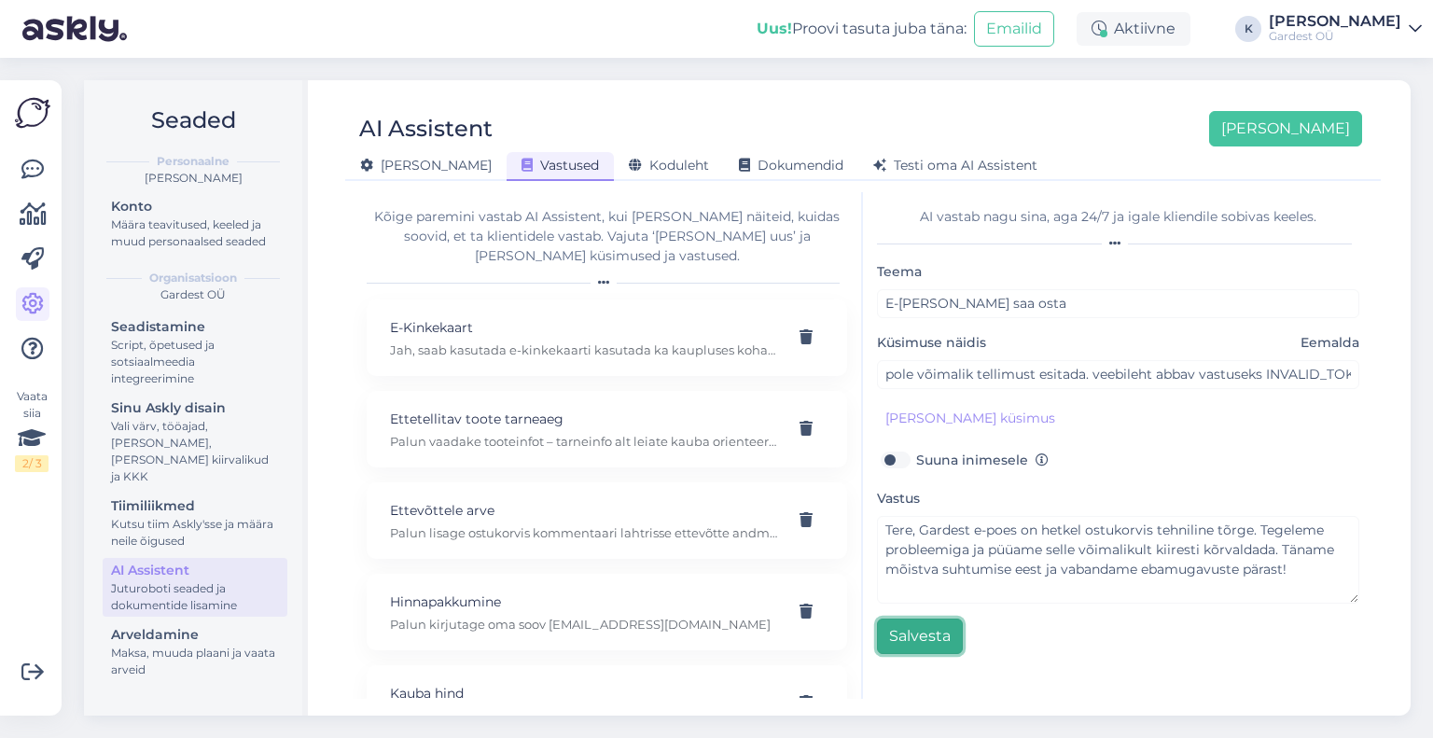
click at [919, 640] on button "Salvesta" at bounding box center [920, 636] width 86 height 35
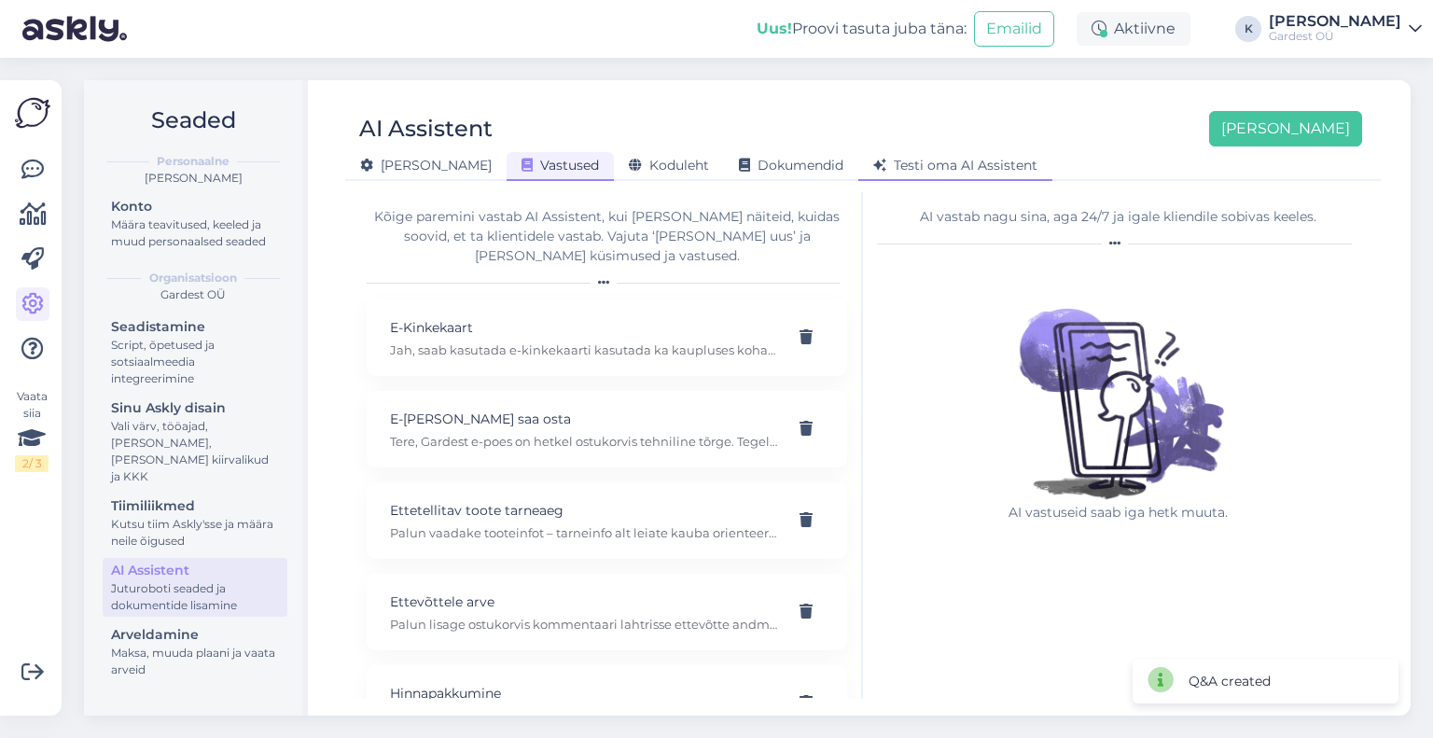
click at [874, 165] on span "Testi oma AI Assistent" at bounding box center [956, 165] width 164 height 17
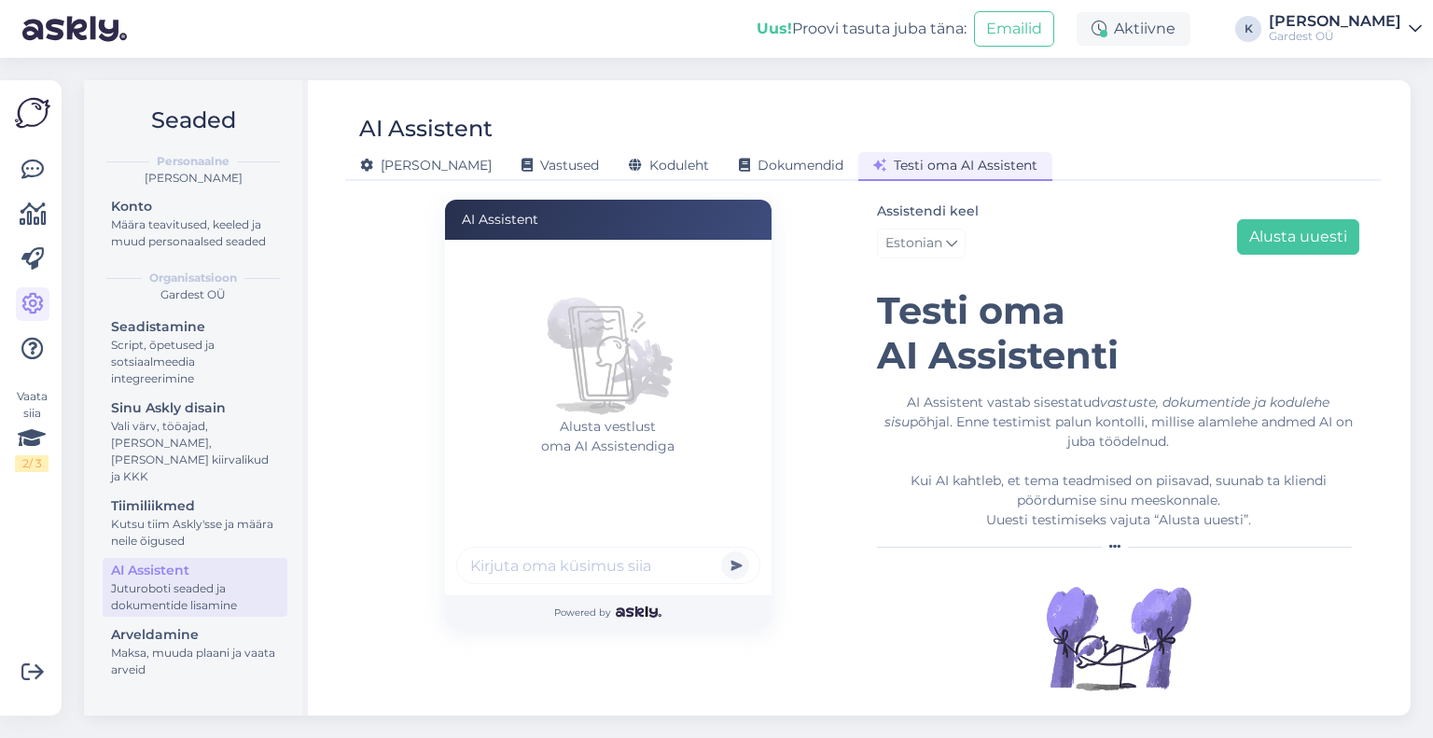
scroll to position [28, 0]
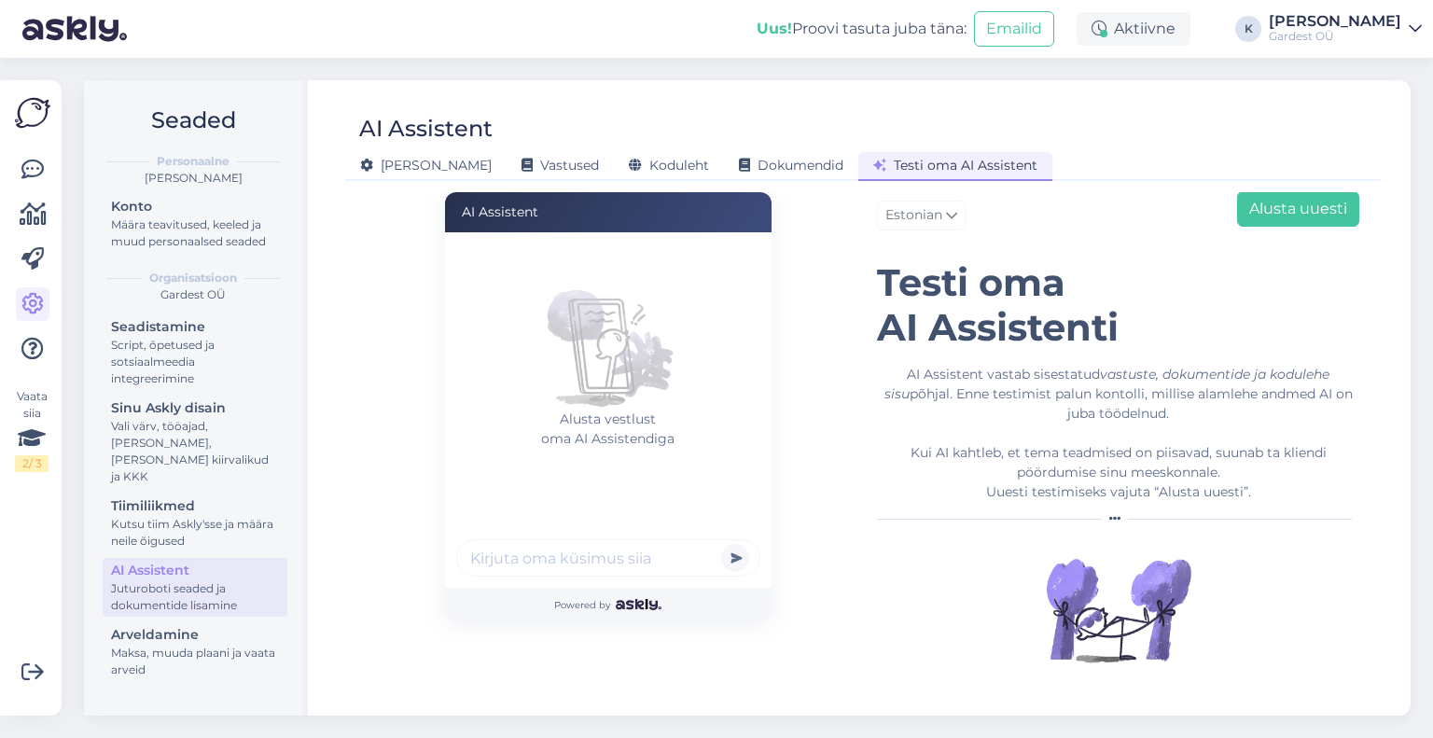
click at [649, 578] on div at bounding box center [608, 560] width 304 height 43
type input "ma ei saa e-poest osta, annab vastuse invalid token"
click at [721, 544] on button "submit" at bounding box center [735, 558] width 28 height 28
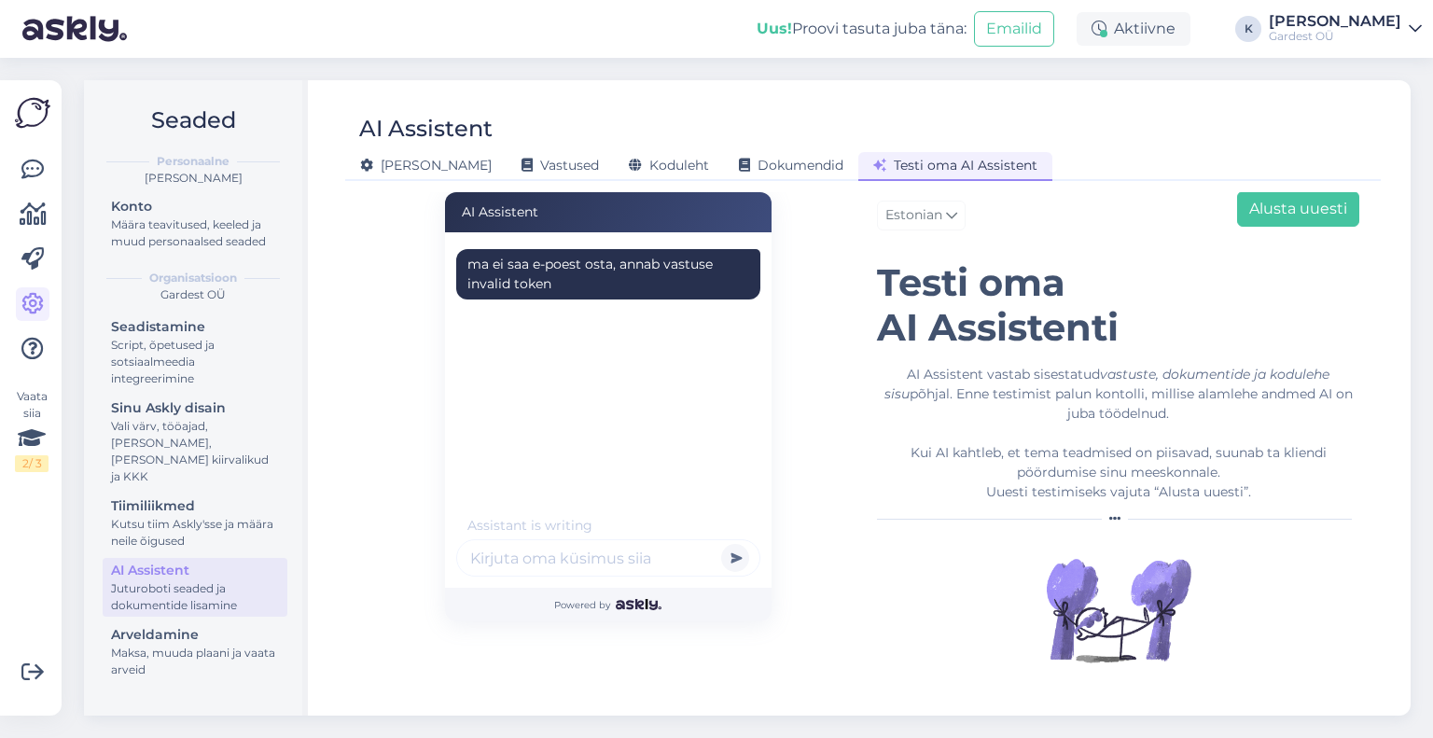
scroll to position [0, 0]
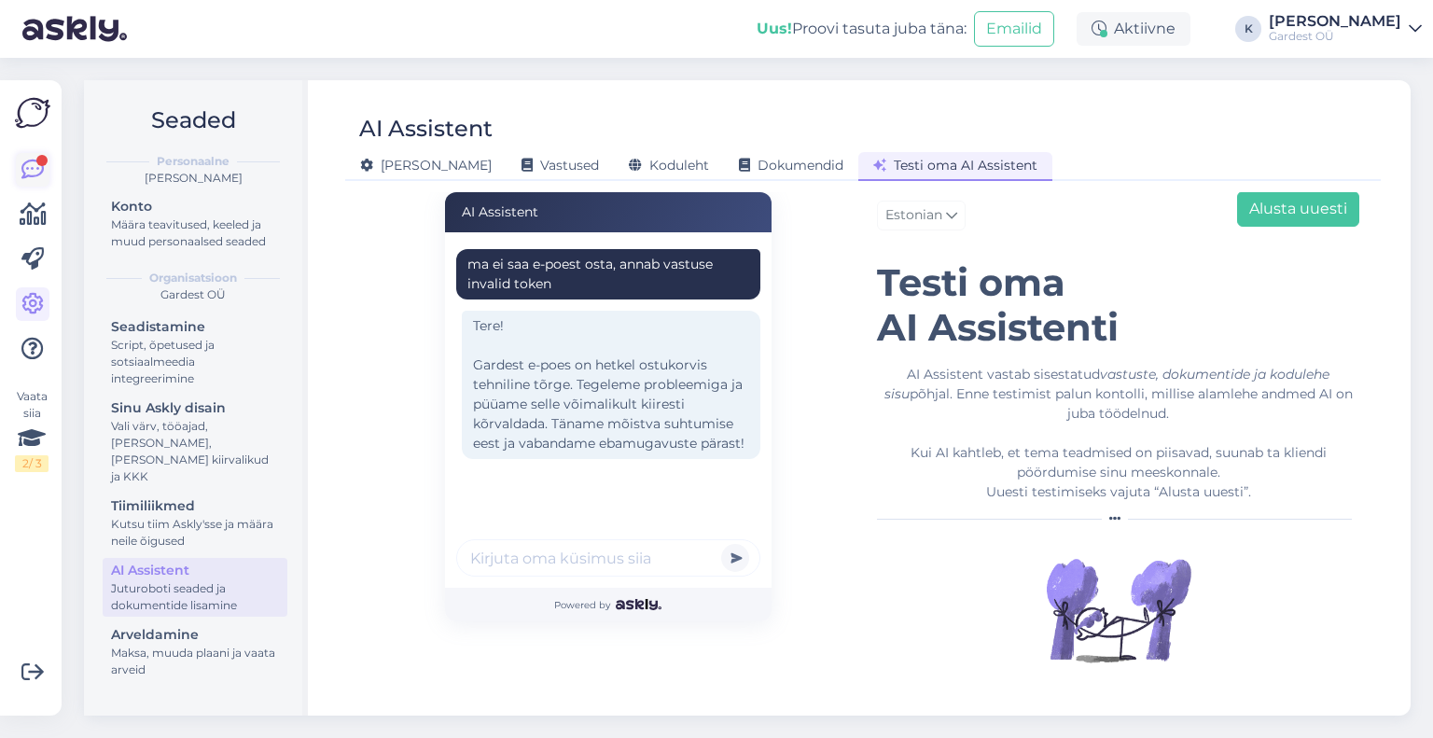
click at [22, 173] on icon at bounding box center [32, 170] width 22 height 22
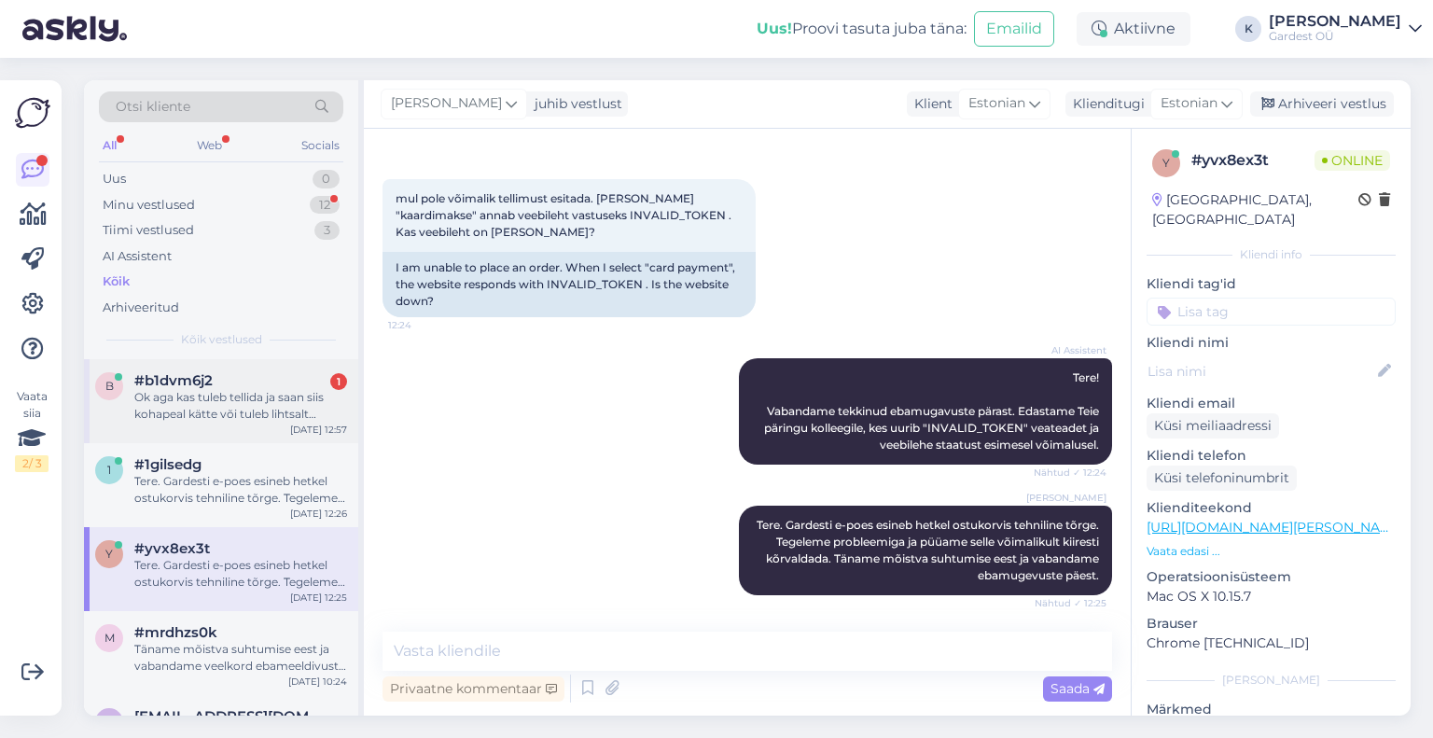
click at [252, 407] on div "Ok aga kas tuleb tellida ja saan siis kohapeal kätte või tuleb lihtsalt [PERSON…" at bounding box center [240, 406] width 213 height 34
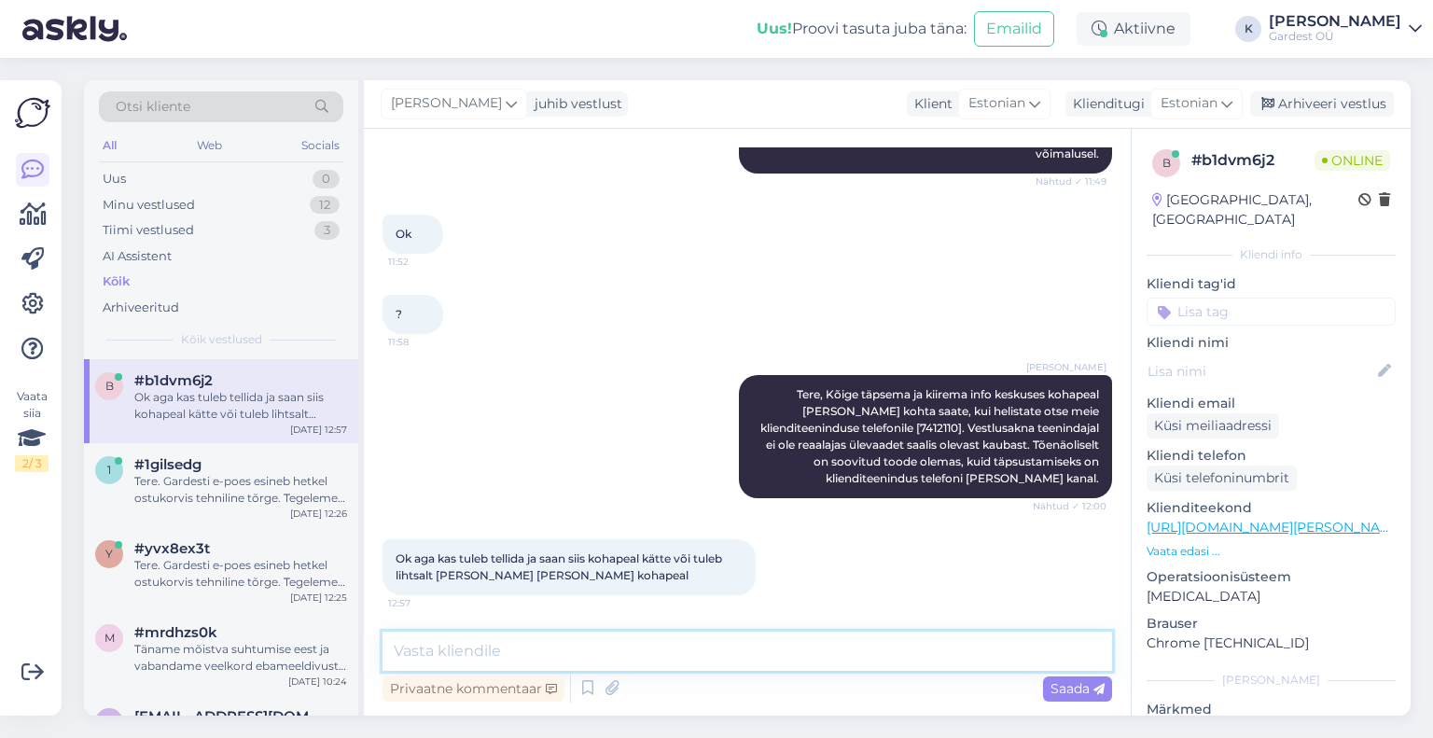
click at [468, 653] on textarea at bounding box center [748, 651] width 730 height 39
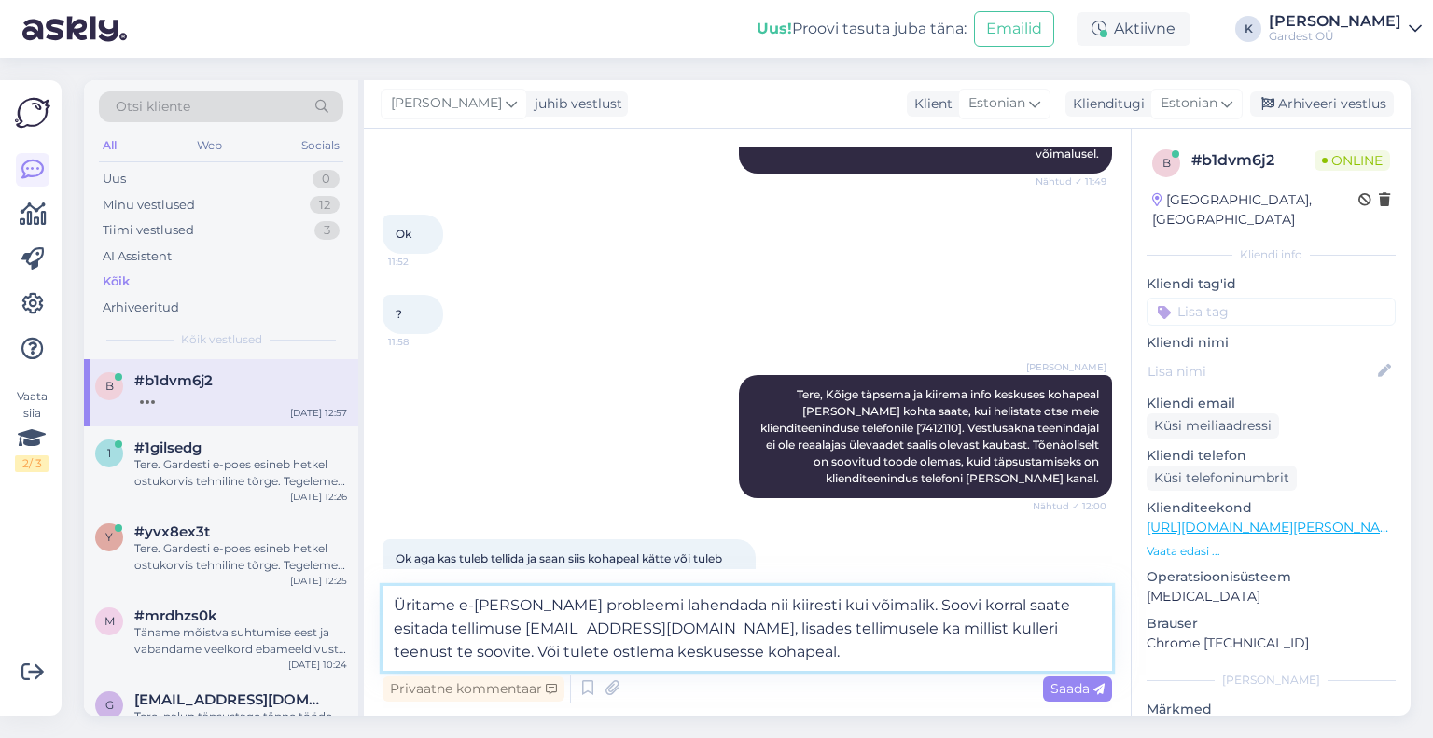
type textarea "Üritame e-[PERSON_NAME] probleemi lahendada nii kiiresti kui võimalik. Soovi ko…"
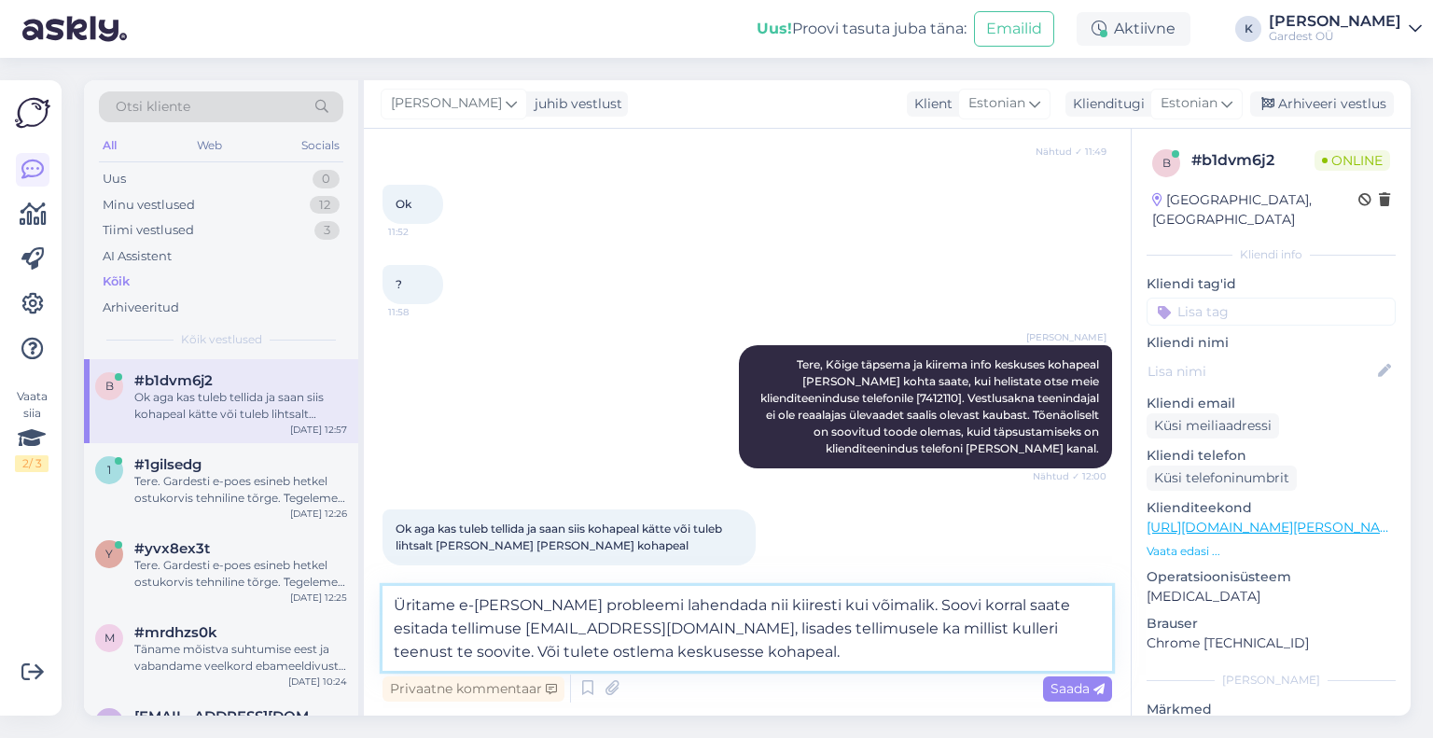
scroll to position [546, 0]
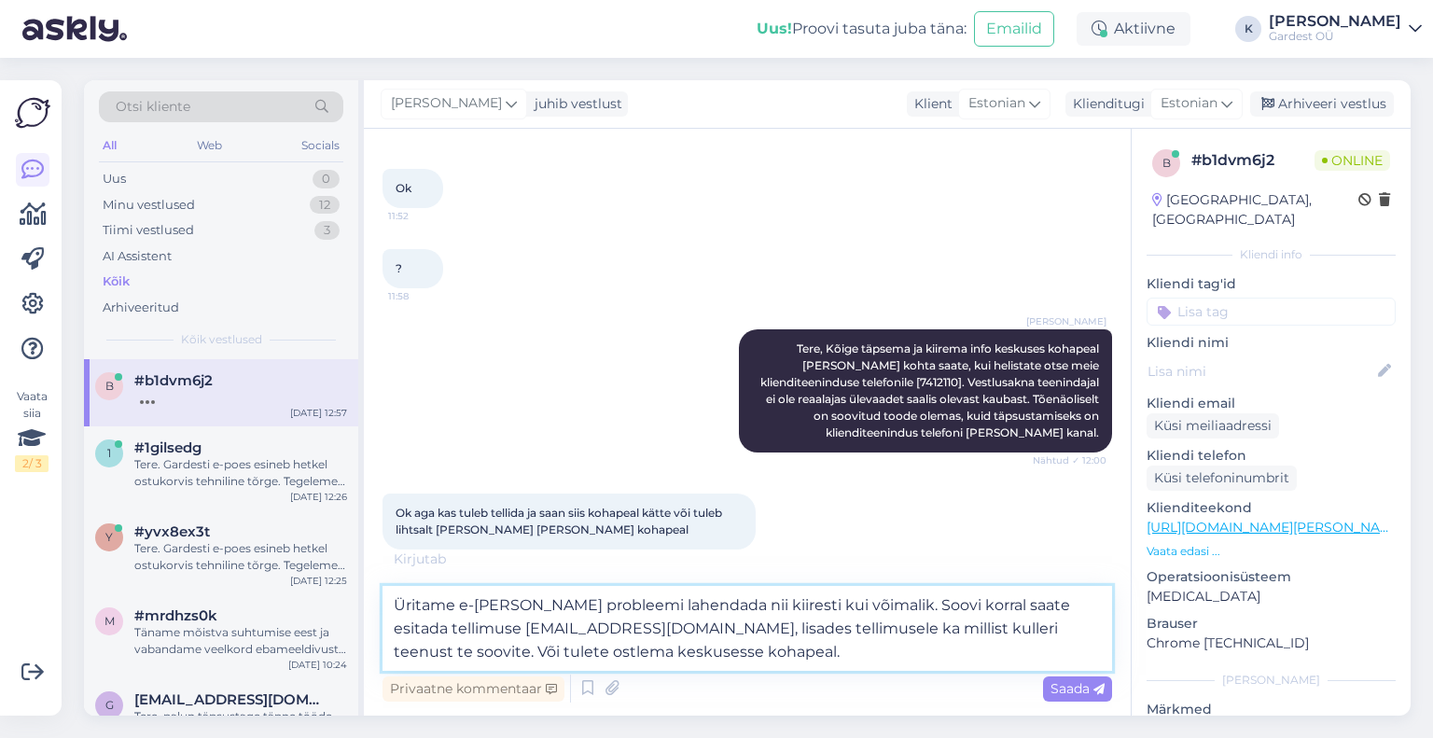
drag, startPoint x: 655, startPoint y: 658, endPoint x: 390, endPoint y: 590, distance: 273.7
click at [390, 590] on textarea "Üritame e-[PERSON_NAME] probleemi lahendada nii kiiresti kui võimalik. Soovi ko…" at bounding box center [748, 628] width 730 height 85
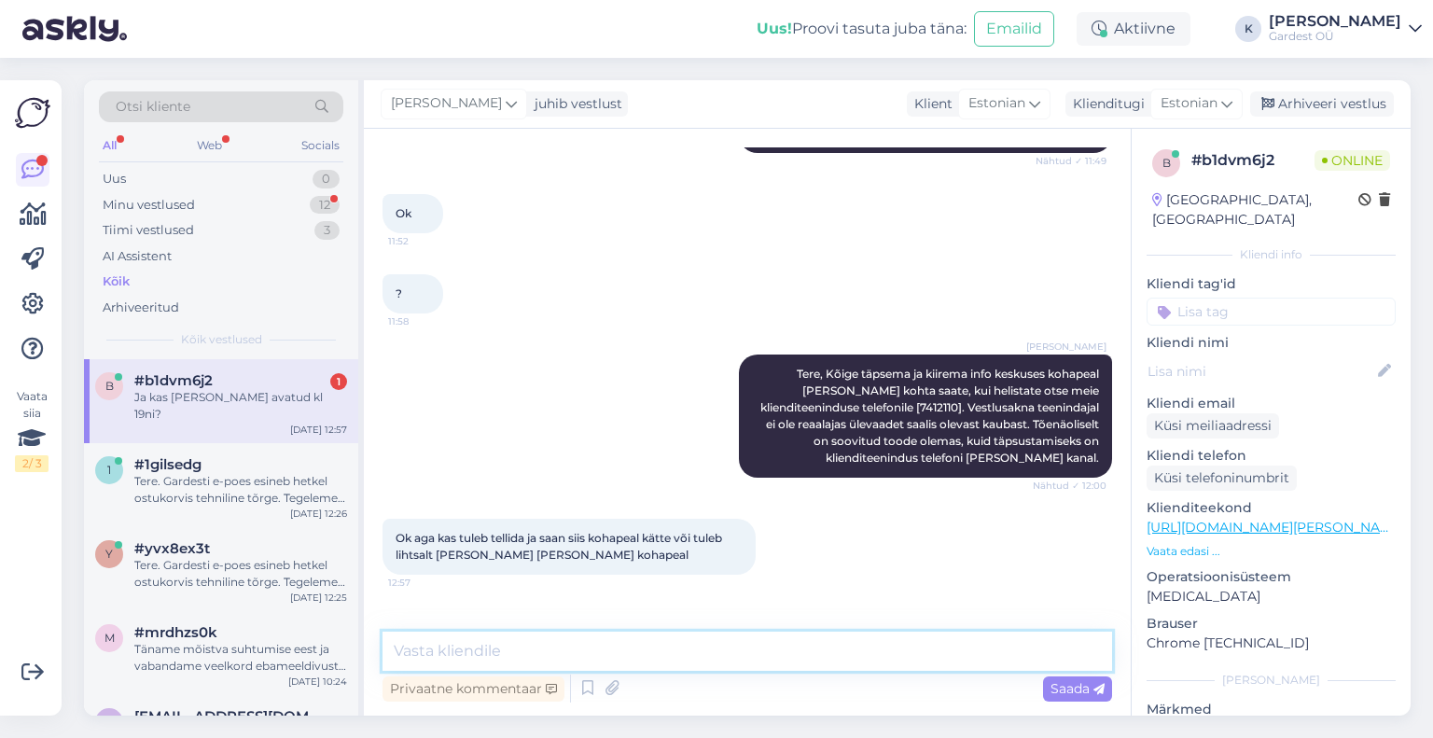
scroll to position [580, 0]
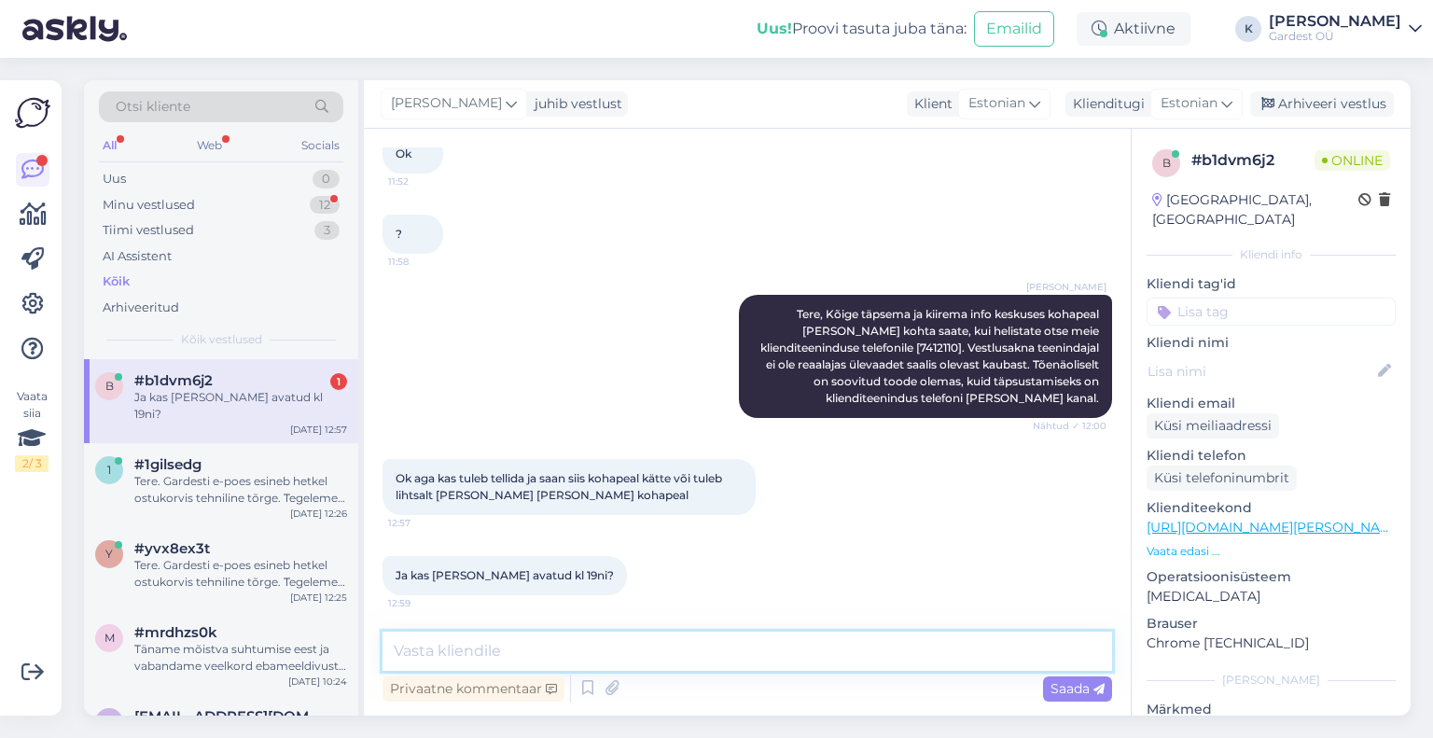
click at [742, 646] on textarea at bounding box center [748, 651] width 730 height 39
type textarea "Oleme avatud [PERSON_NAME] 19ni."
click at [1063, 684] on span "Saada" at bounding box center [1078, 688] width 54 height 17
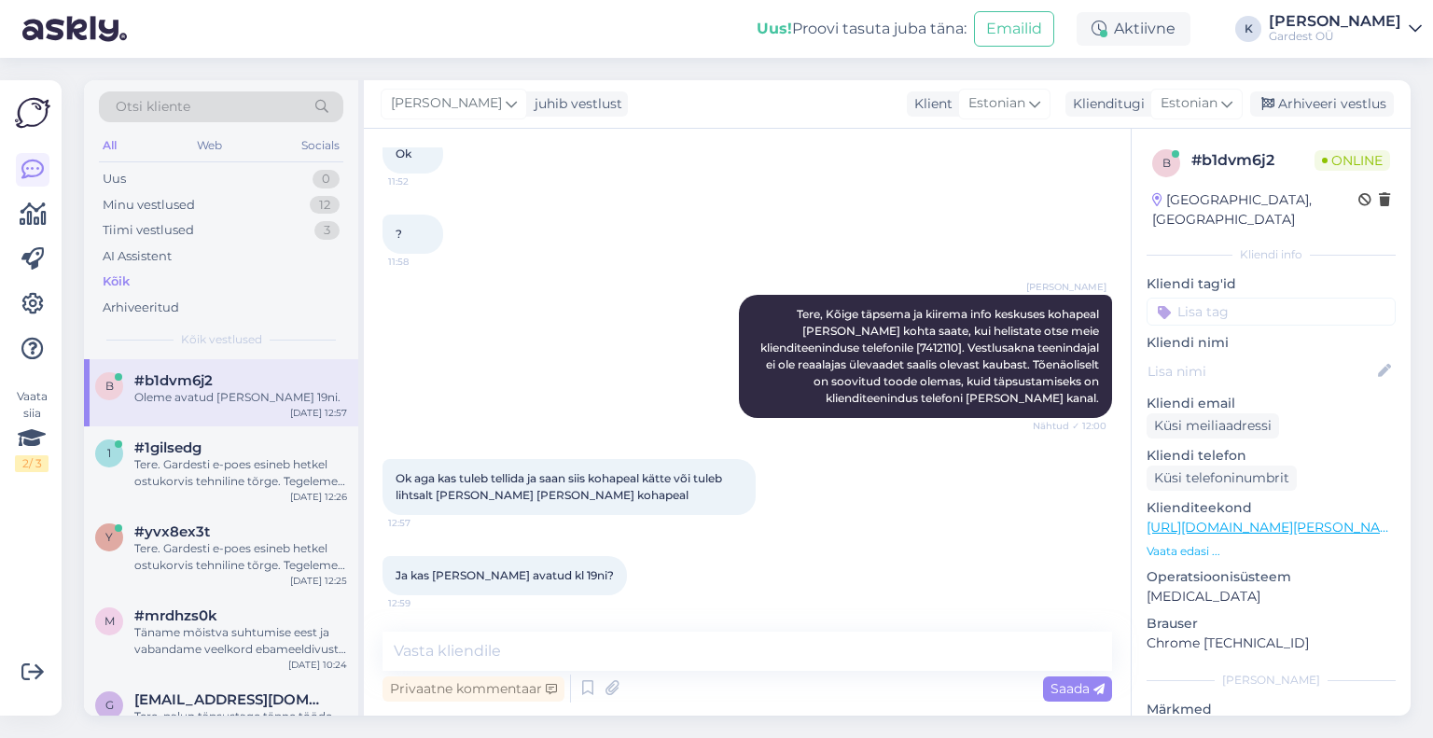
scroll to position [661, 0]
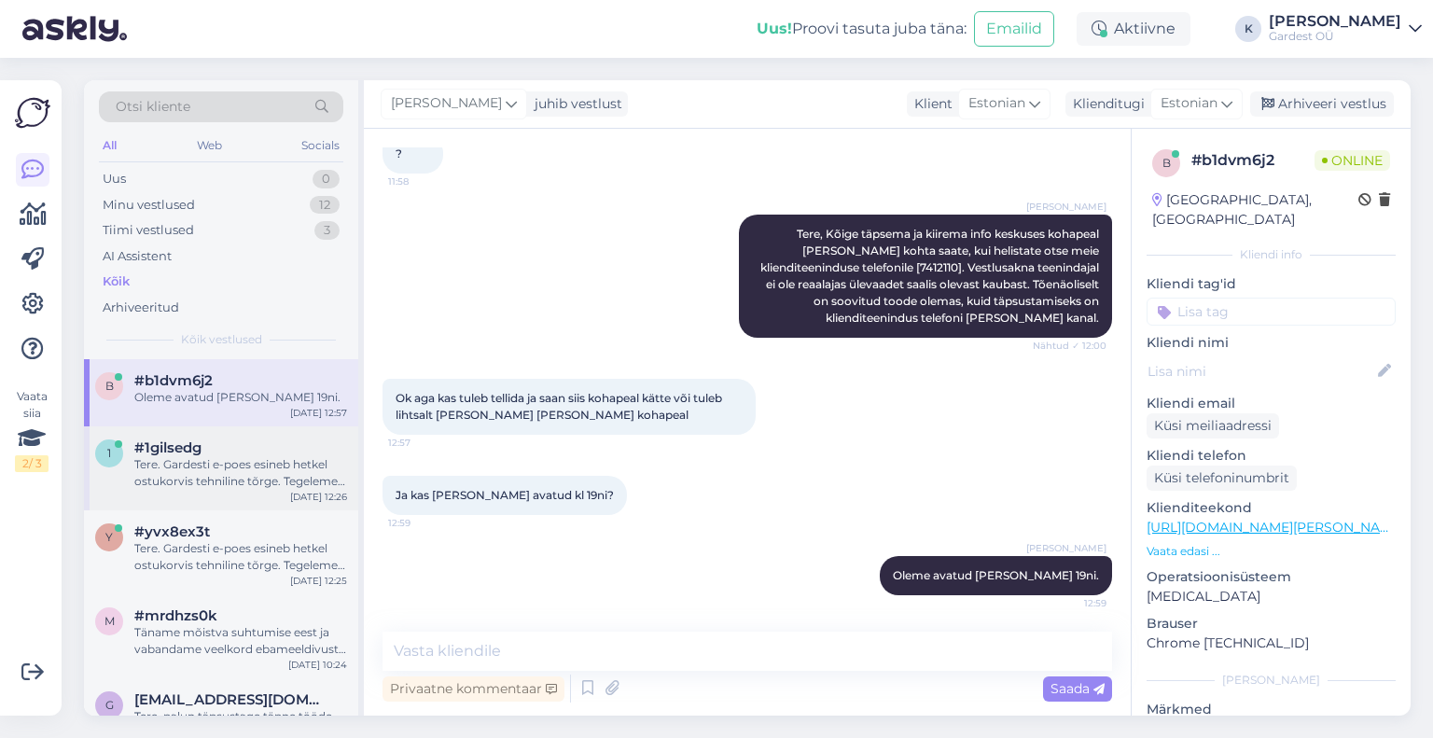
click at [254, 457] on div "Tere. Gardesti e-poes esineb hetkel ostukorvis tehniline tõrge. Tegeleme proble…" at bounding box center [240, 473] width 213 height 34
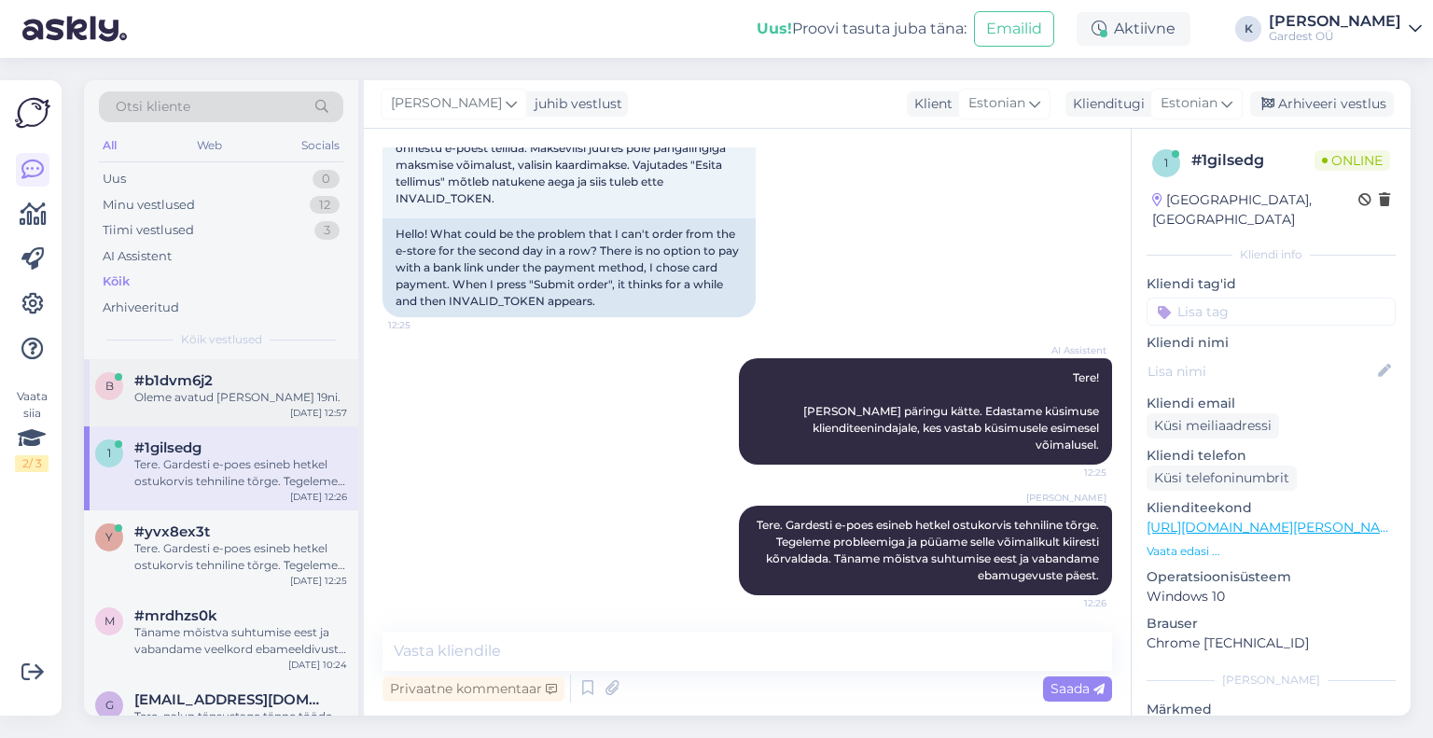
click at [211, 385] on span "#b1dvm6j2" at bounding box center [173, 380] width 78 height 17
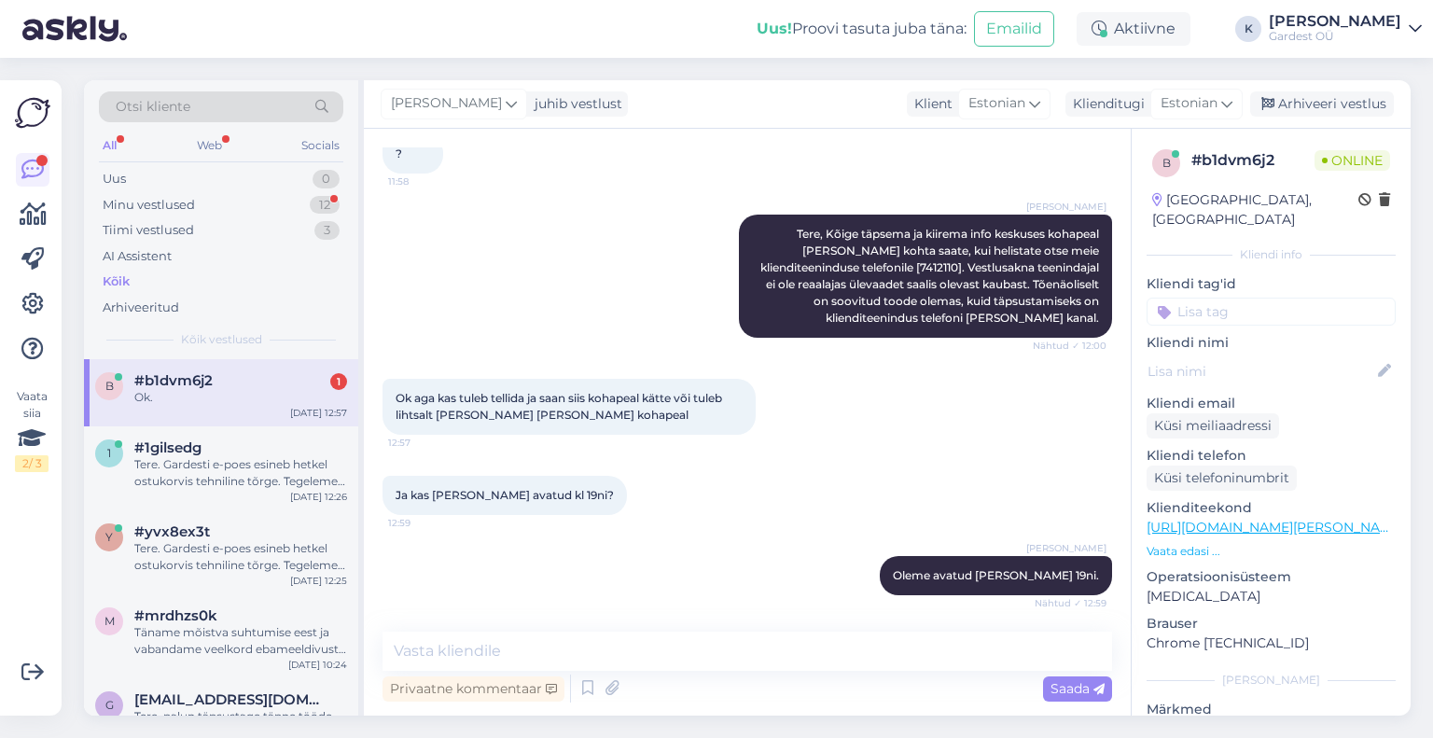
scroll to position [741, 0]
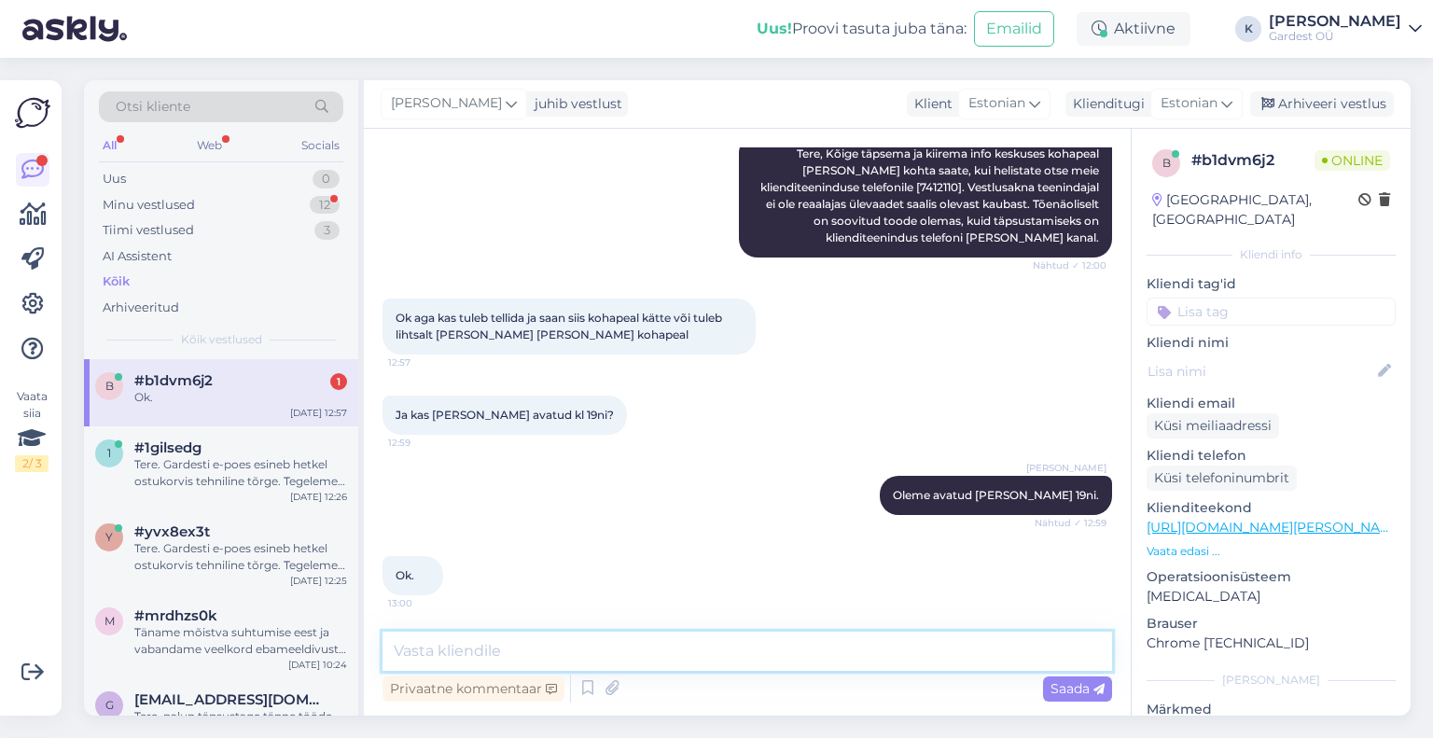
click at [694, 647] on textarea at bounding box center [748, 651] width 730 height 39
click at [206, 204] on div "Minu vestlused 12" at bounding box center [221, 205] width 245 height 26
click at [210, 386] on span "#b1dvm6j2" at bounding box center [173, 380] width 78 height 17
click at [141, 279] on div "Kõik" at bounding box center [221, 282] width 245 height 26
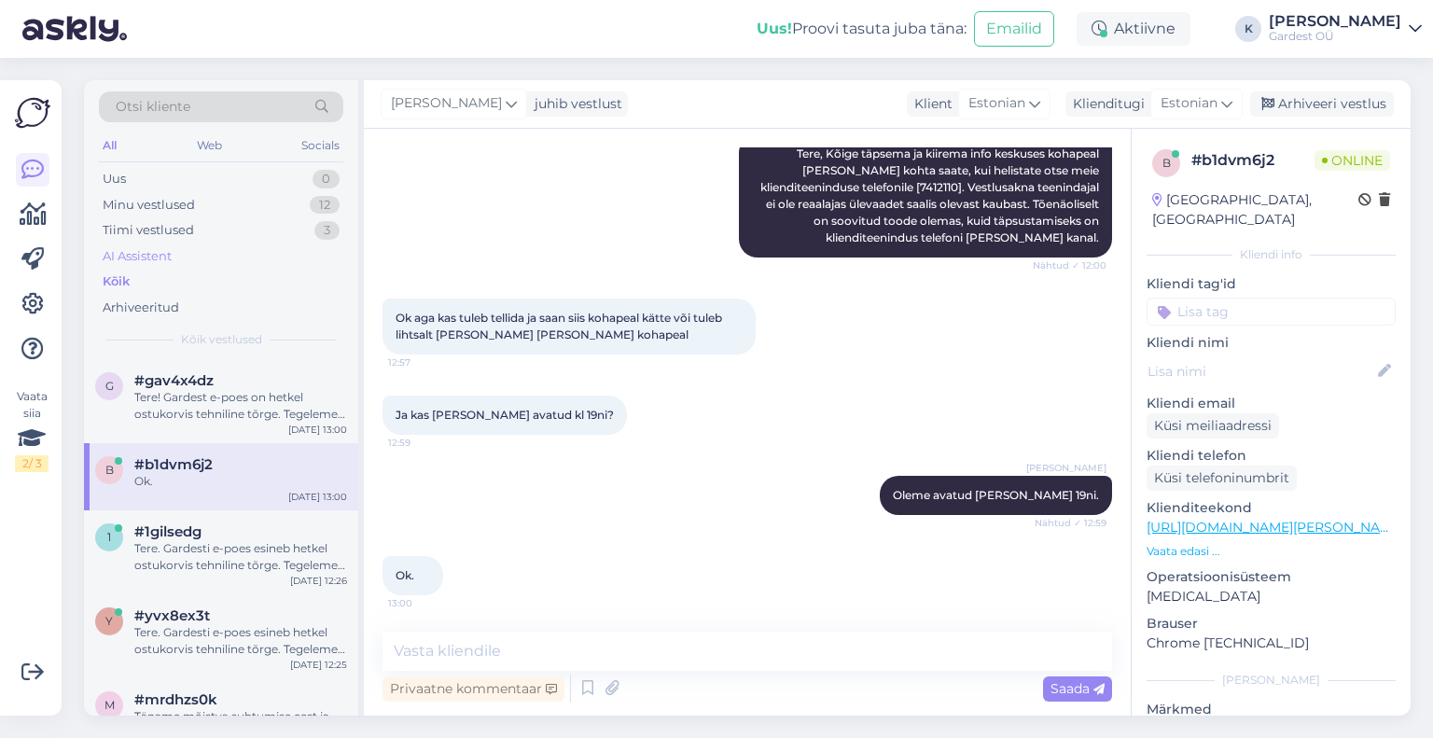
click at [145, 245] on div "AI Assistent" at bounding box center [221, 257] width 245 height 26
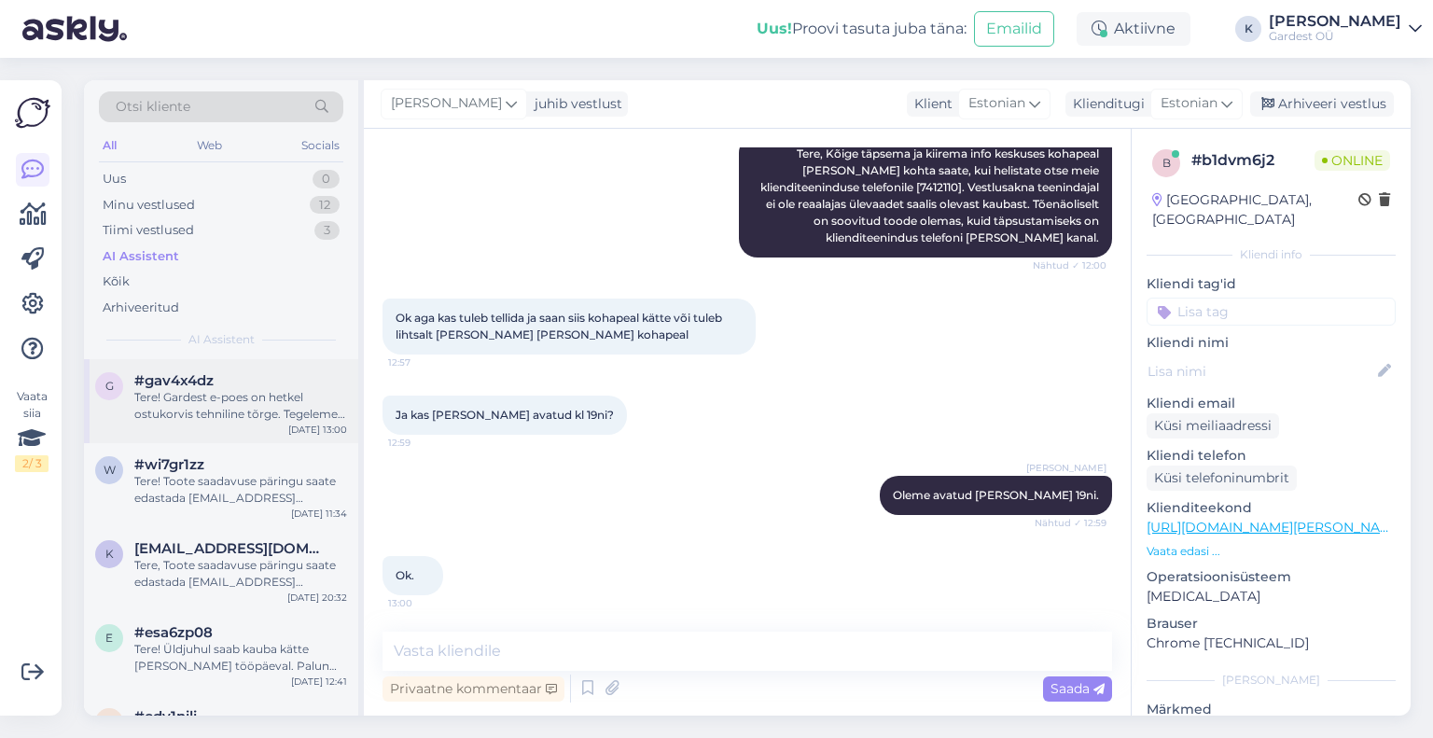
click at [185, 410] on div "Tere! Gardest e-poes on hetkel ostukorvis tehniline tõrge. Tegeleme probleemiga…" at bounding box center [240, 406] width 213 height 34
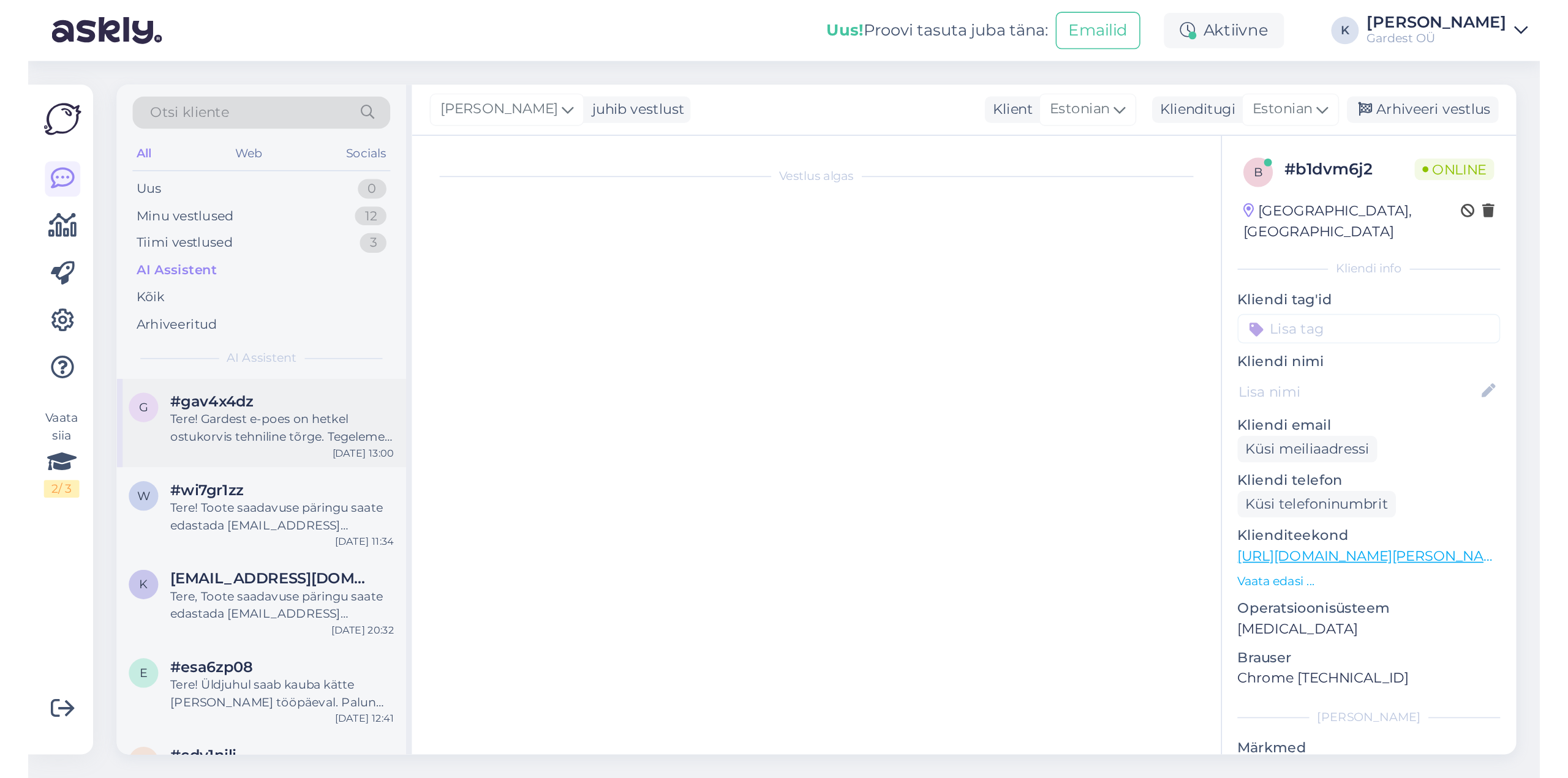
scroll to position [0, 0]
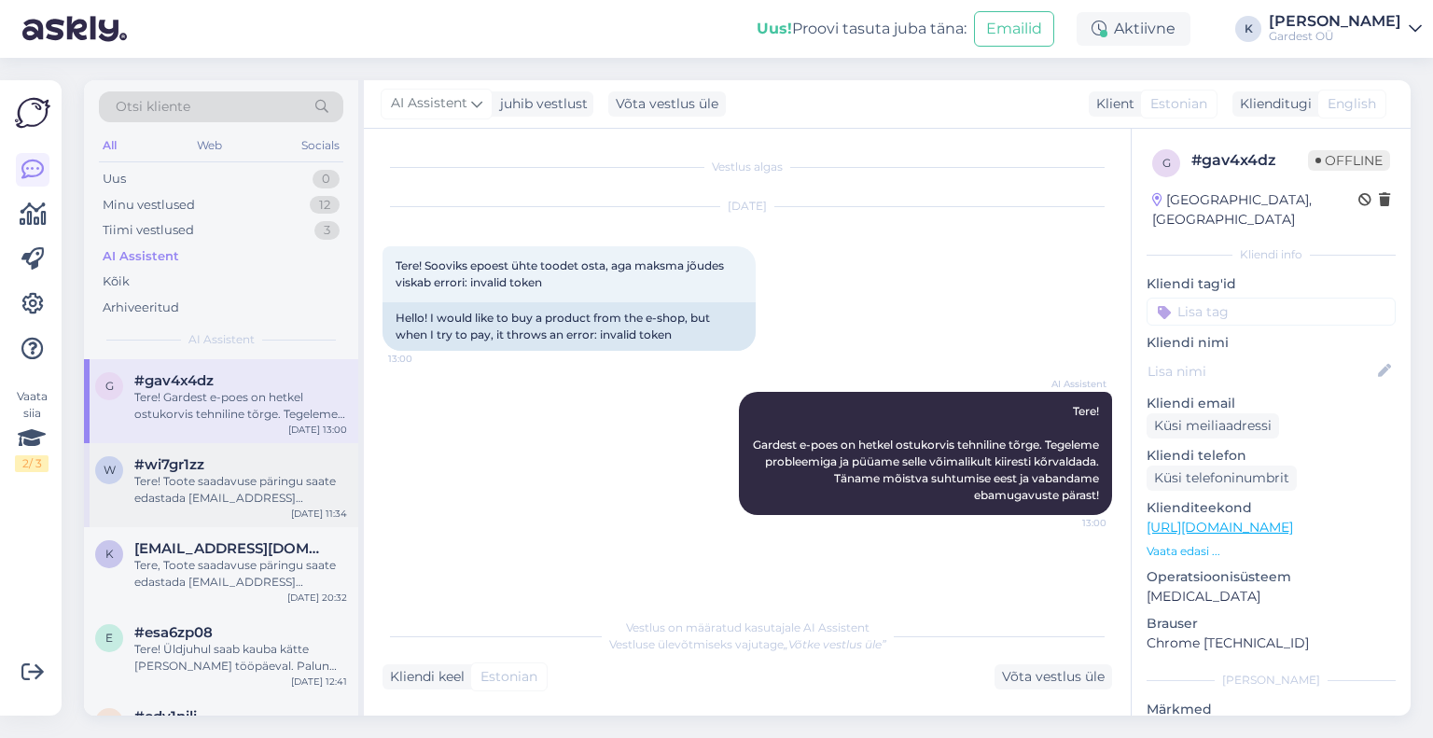
click at [187, 482] on div "Tere! Toote saadavuse päringu saate edastada [EMAIL_ADDRESS][DOMAIN_NAME]. Kõig…" at bounding box center [240, 490] width 213 height 34
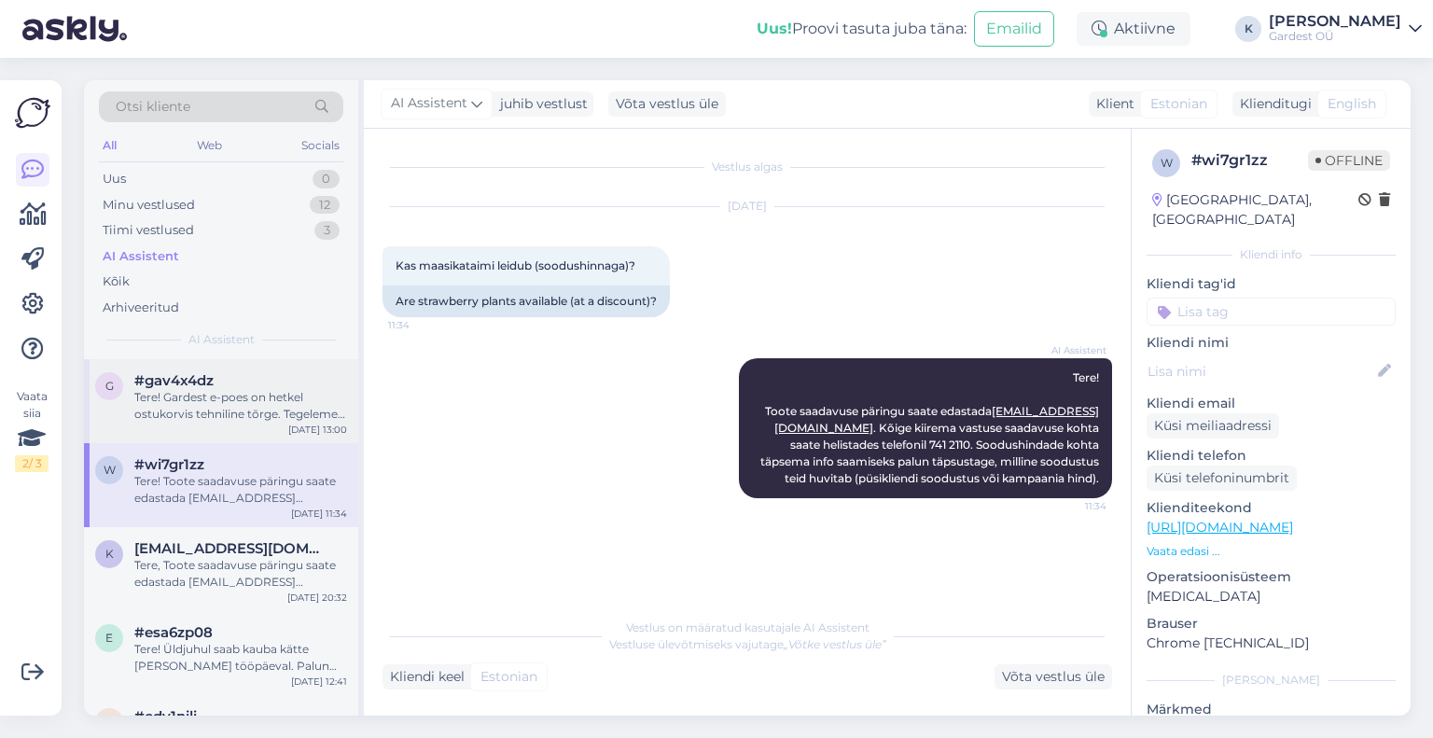
click at [204, 375] on span "#gav4x4dz" at bounding box center [173, 380] width 79 height 17
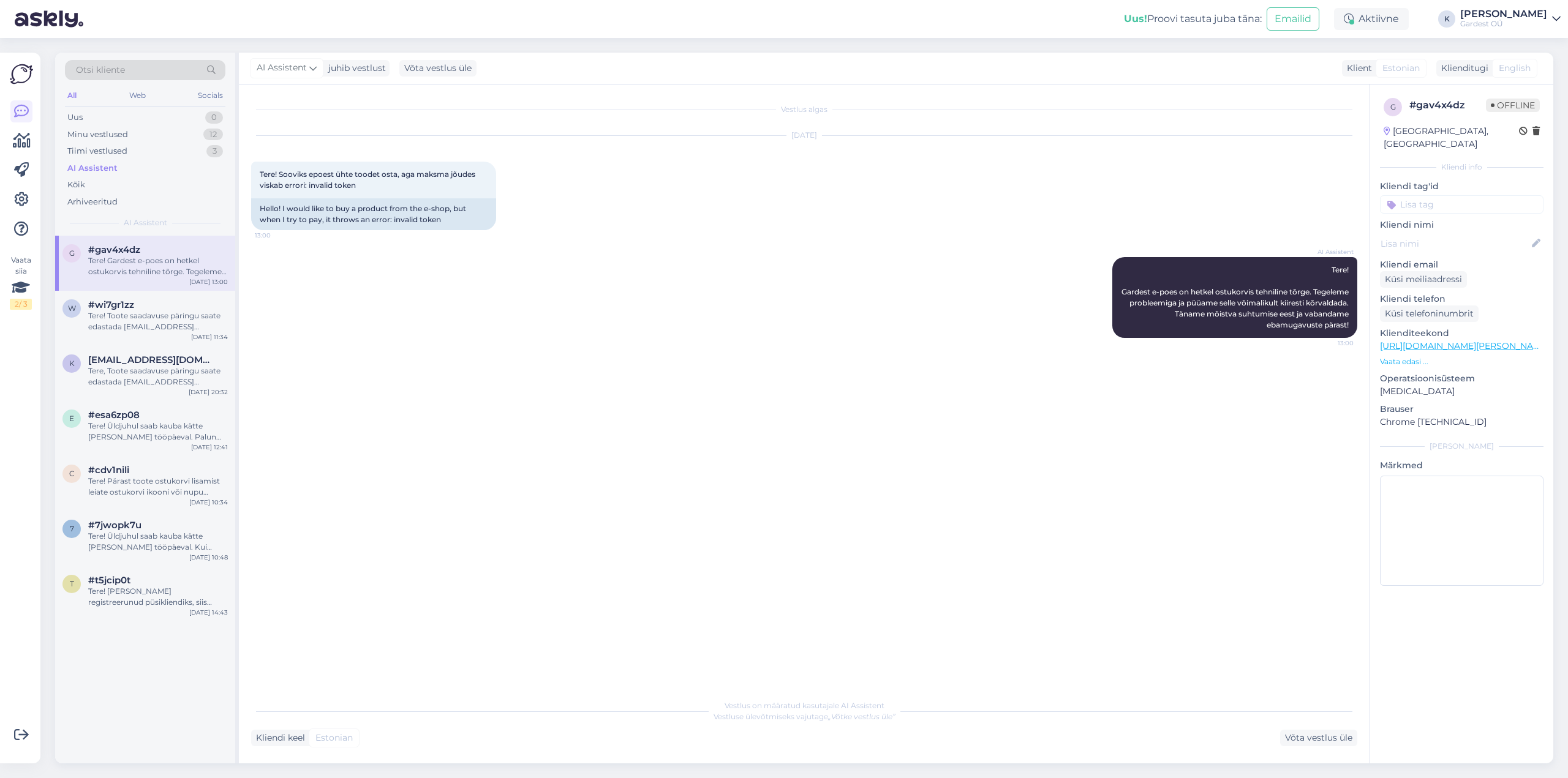
click at [501, 483] on div "Kliendi keel Estonian Võta vestlus üle" at bounding box center [804, 737] width 1106 height 16
click at [505, 483] on div "Kliendi keel Estonian Võta vestlus üle" at bounding box center [804, 737] width 1106 height 16
click at [451, 60] on div "Võta vestlus üle" at bounding box center [438, 68] width 77 height 16
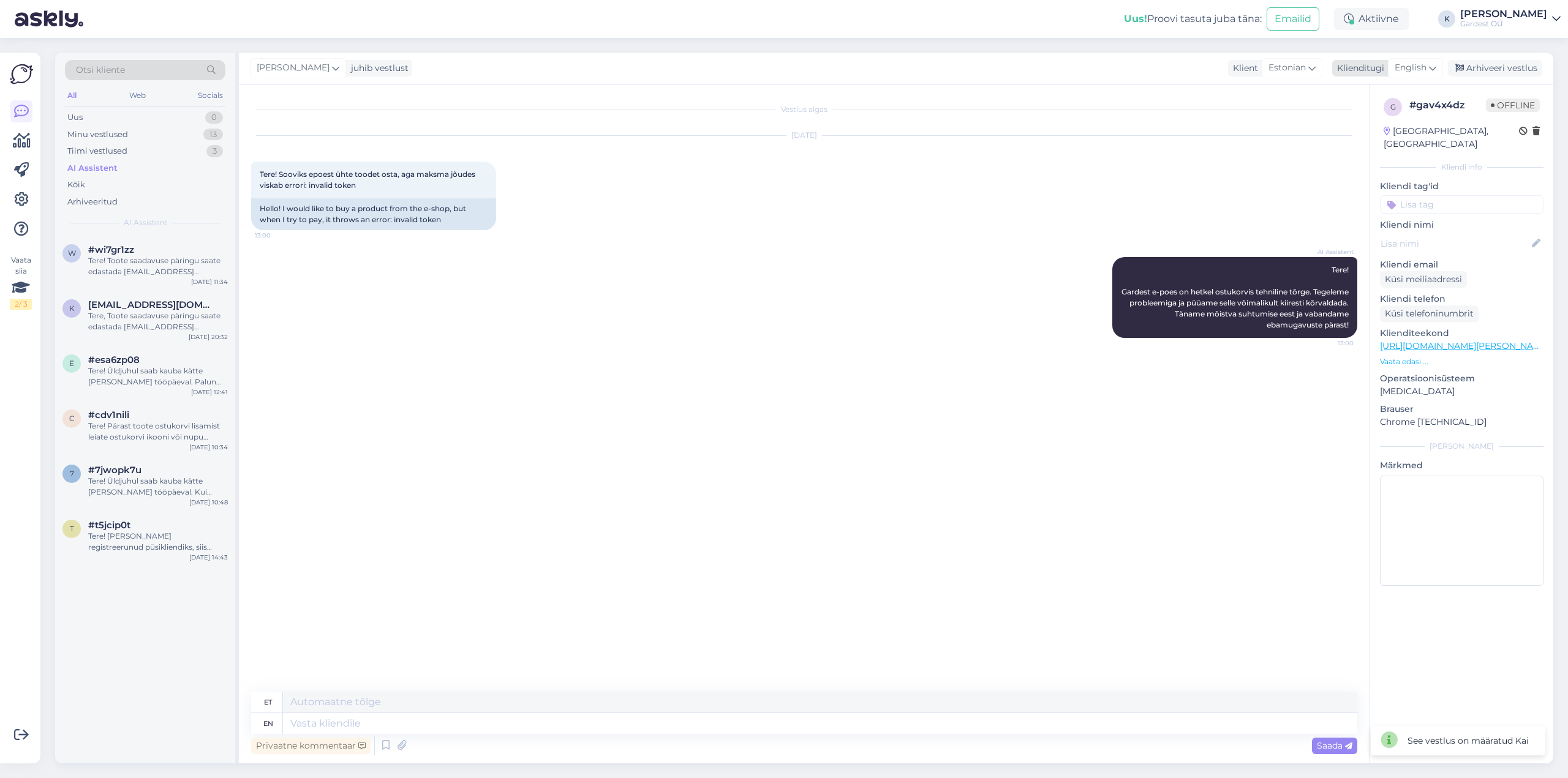
click at [941, 64] on div "English" at bounding box center [1416, 68] width 55 height 20
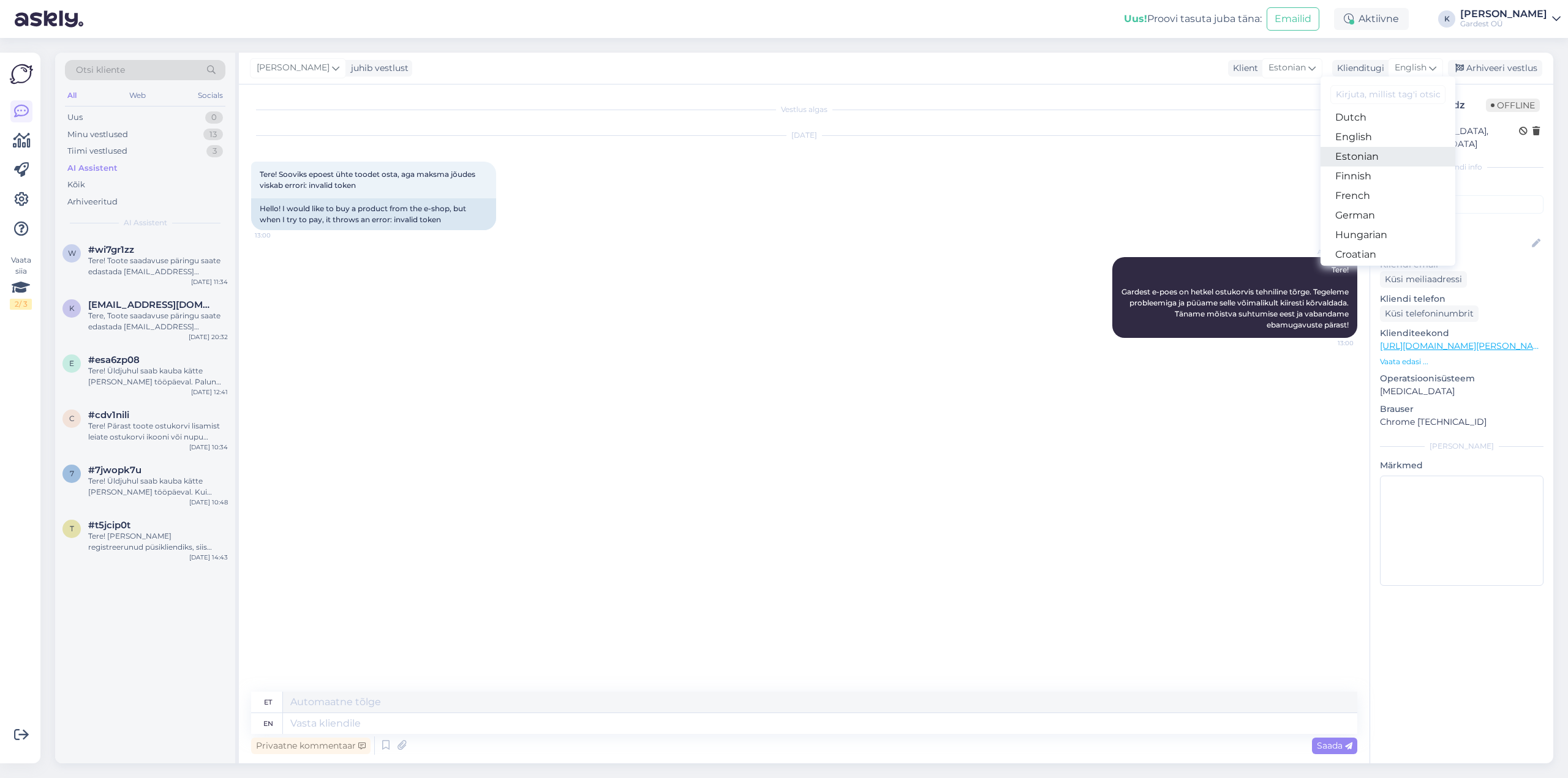
click at [941, 159] on link "Estonian" at bounding box center [1388, 157] width 135 height 20
click at [505, 483] on textarea at bounding box center [804, 721] width 1106 height 26
type textarea "P"
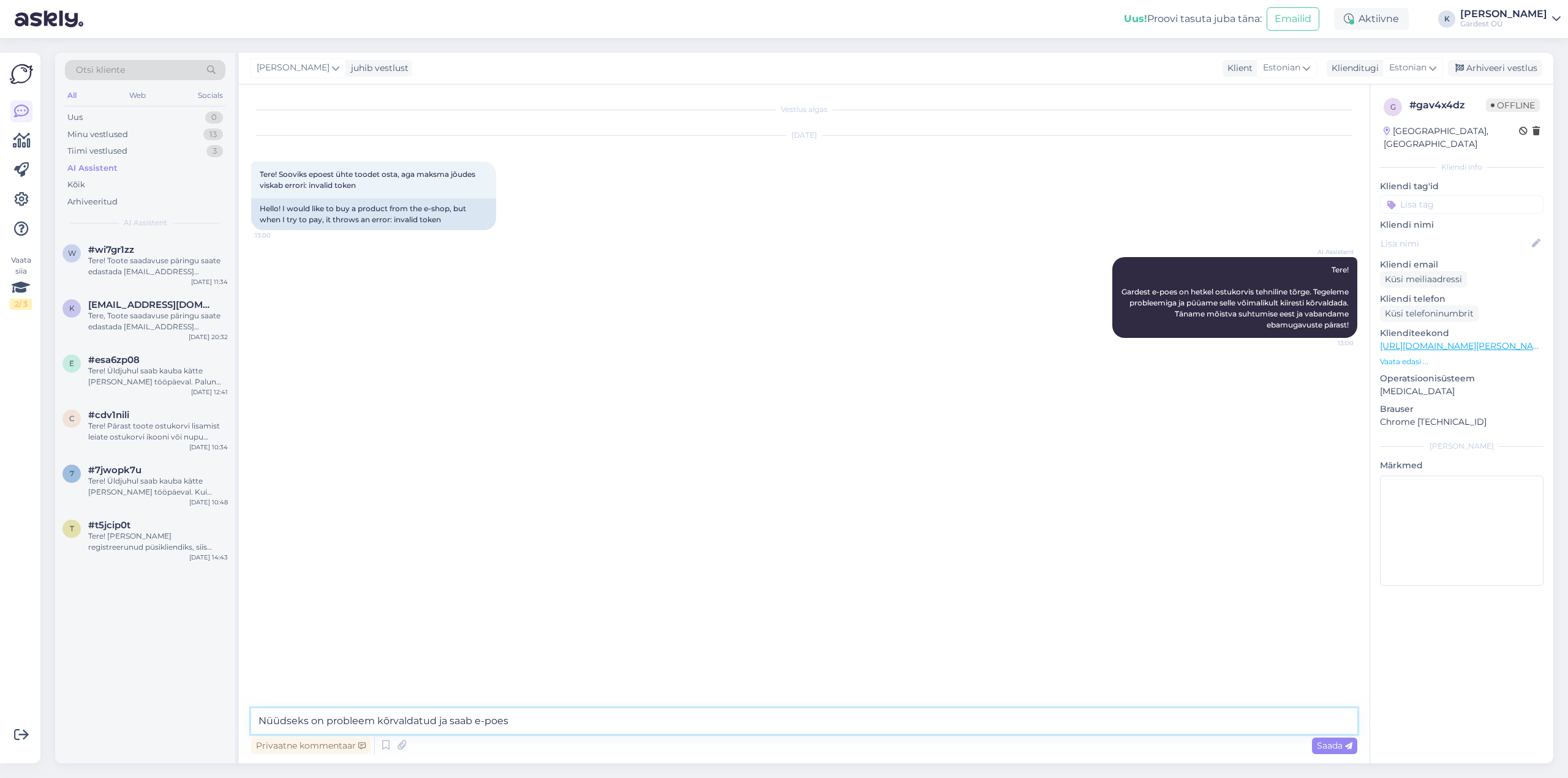
drag, startPoint x: 542, startPoint y: 725, endPoint x: 200, endPoint y: 758, distance: 343.6
click at [200, 483] on div "Otsi kliente All Web Socials Uus 0 Minu vestlused 13 Tiimi vestlused 3 AI Assis…" at bounding box center [804, 408] width 1498 height 711
paste textarea "Tehniline probleem on nüüdseks kõrvaldatud ning ostukorv töötab tavapäraselt. […"
type textarea "Tehniline probleem on nüüdseks kõrvaldatud ning ostukorv töötab tavapäraselt. […"
click at [941, 483] on span "Saada" at bounding box center [1334, 745] width 35 height 11
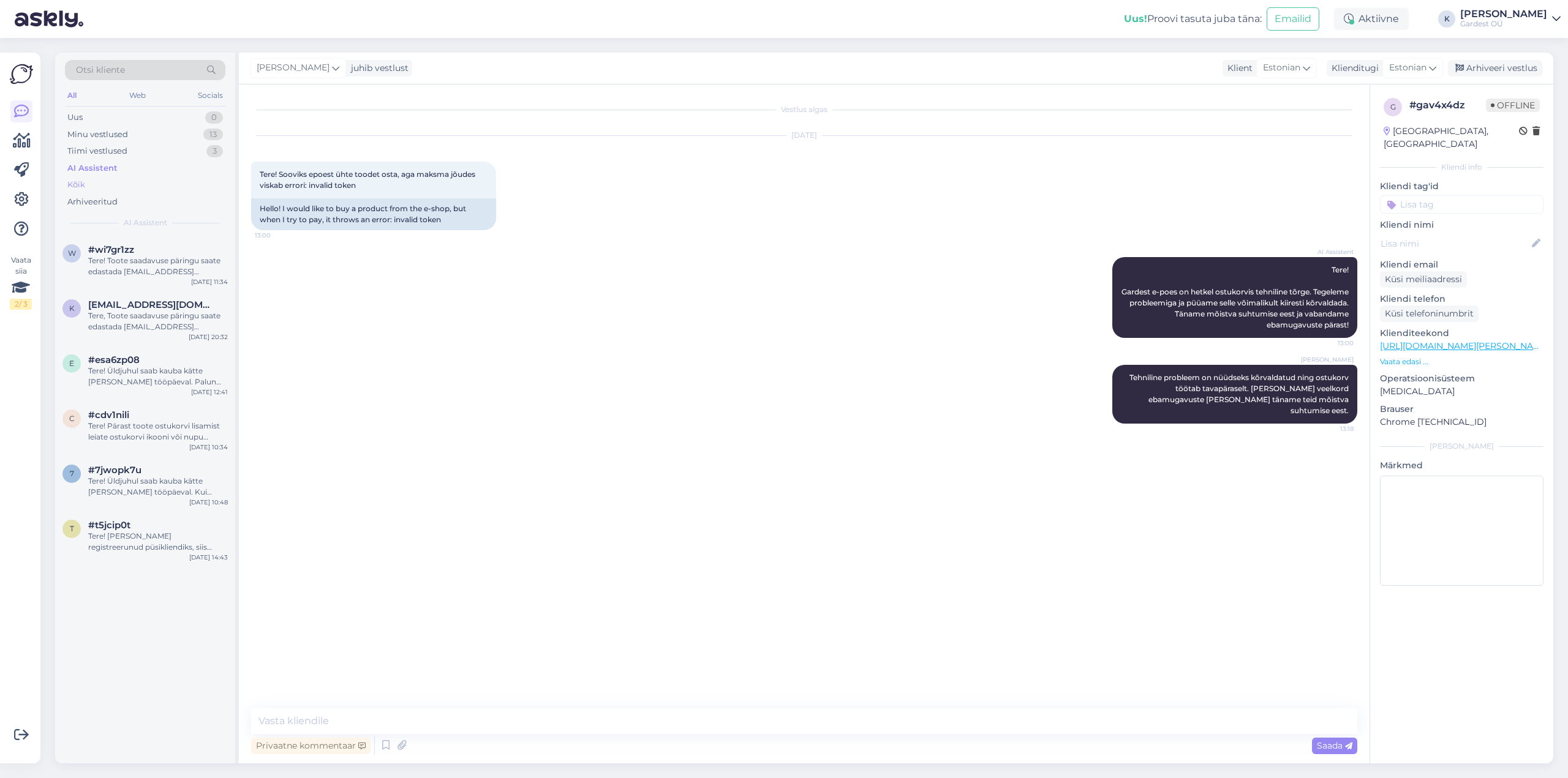
click at [116, 184] on div "Kõik" at bounding box center [145, 185] width 161 height 17
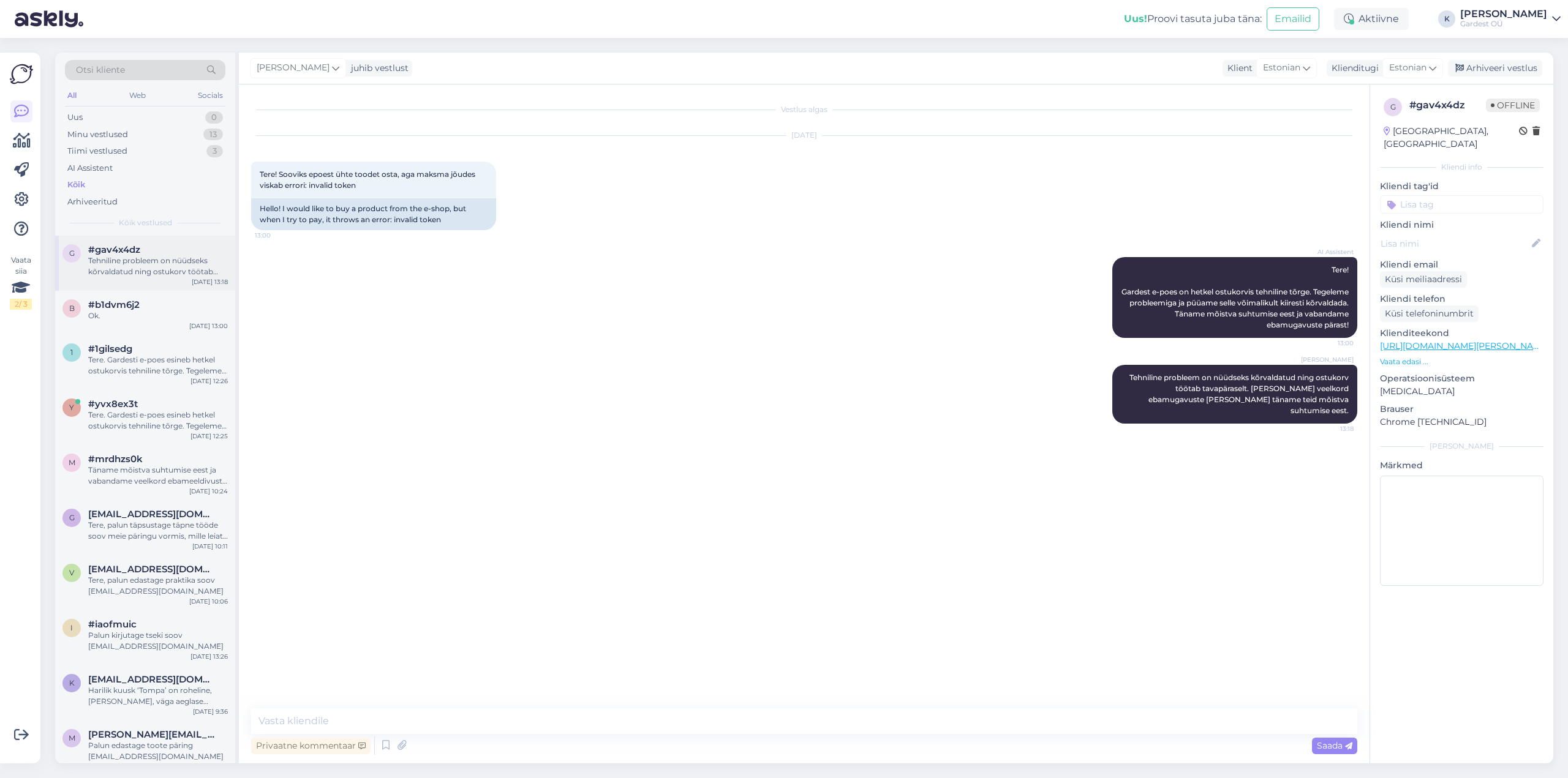
click at [134, 258] on div "Tehniline probleem on nüüdseks kõrvaldatud ning ostukorv töötab tavapäraselt. […" at bounding box center [158, 266] width 140 height 22
click at [138, 303] on span "#b1dvm6j2" at bounding box center [114, 304] width 51 height 11
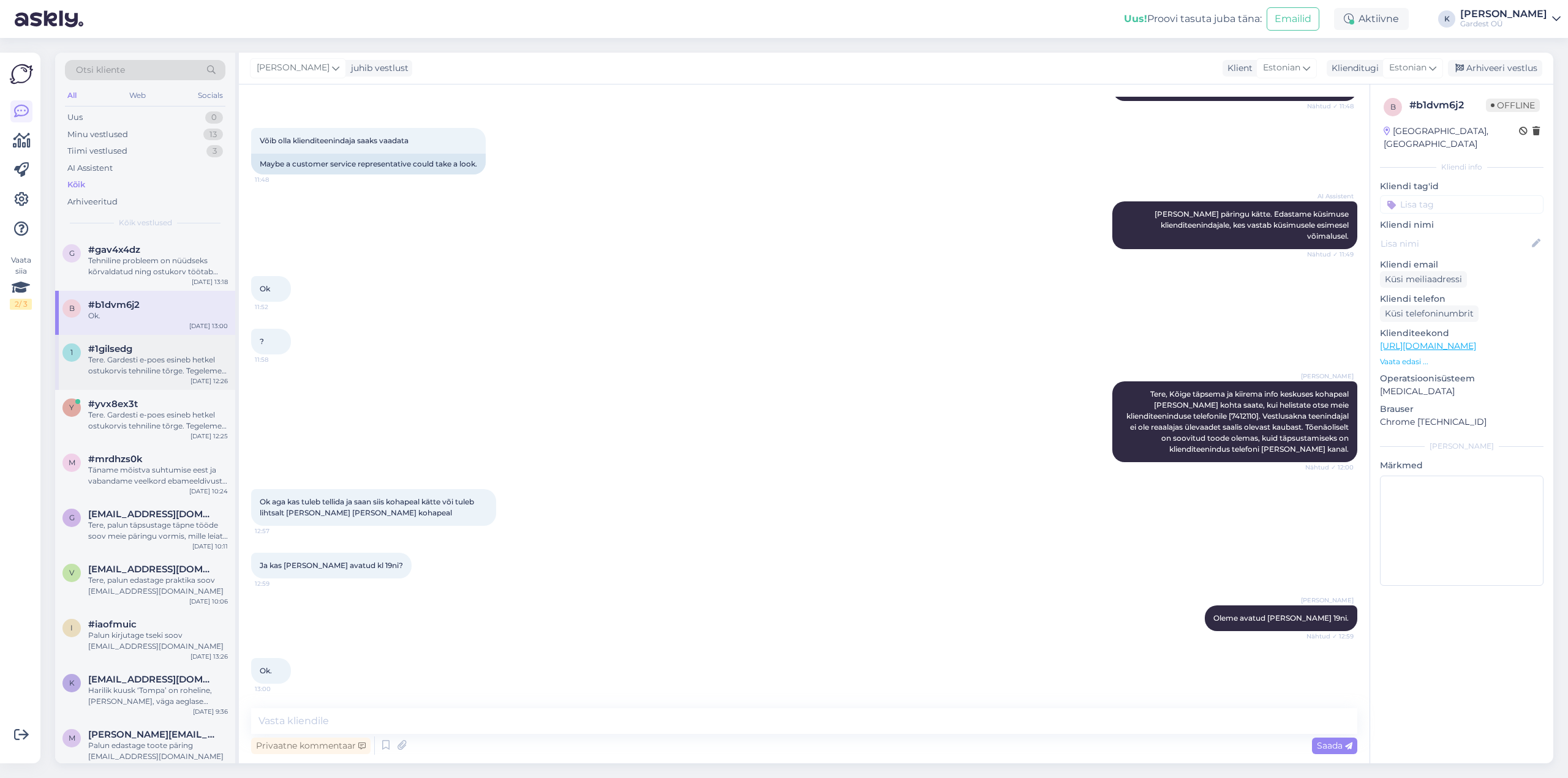
click at [135, 353] on div "#1gilsedg" at bounding box center [158, 349] width 140 height 11
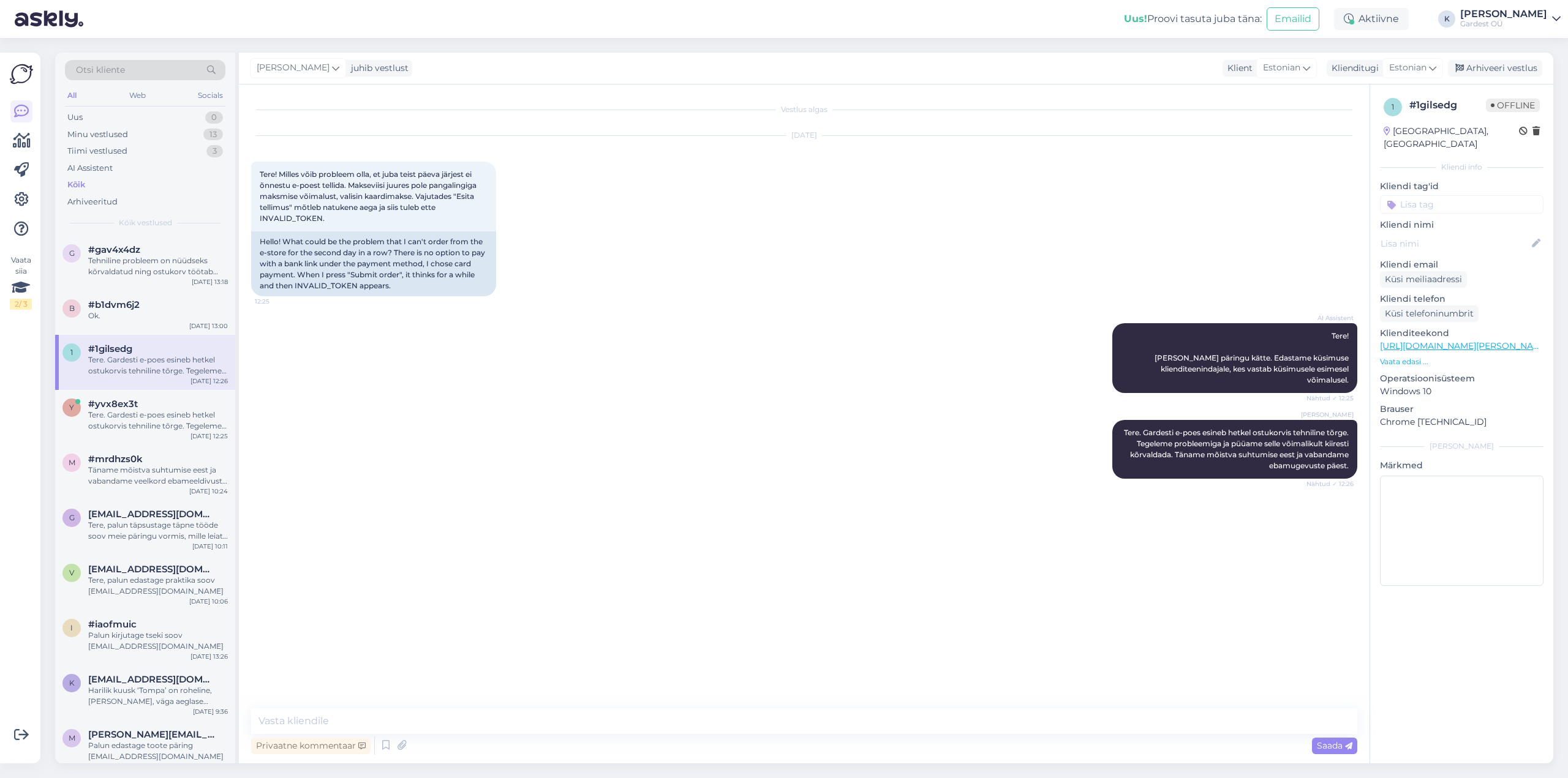
scroll to position [0, 0]
click at [384, 483] on textarea at bounding box center [804, 721] width 1106 height 26
paste textarea "Tehniline probleem on nüüdseks kõrvaldatud ning ostukorv töötab tavapäraselt. […"
type textarea "Tehniline probleem on nüüdseks kõrvaldatud ning ostukorv töötab tavapäraselt. […"
click at [941, 483] on span "Saada" at bounding box center [1334, 745] width 35 height 11
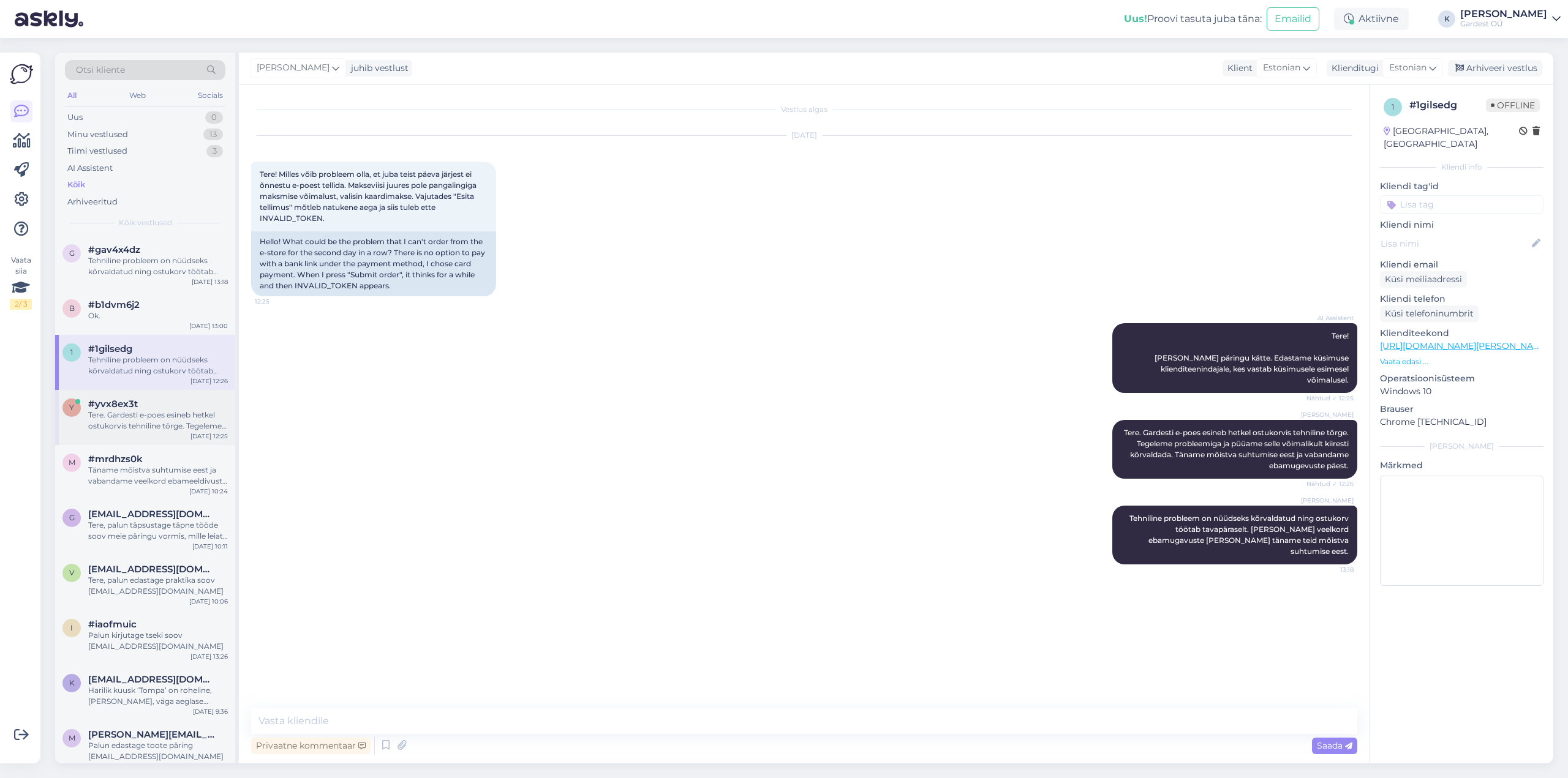
click at [121, 411] on div "Tere. Gardesti e-poes esineb hetkel ostukorvis tehniline tõrge. Tegeleme proble…" at bounding box center [158, 420] width 140 height 22
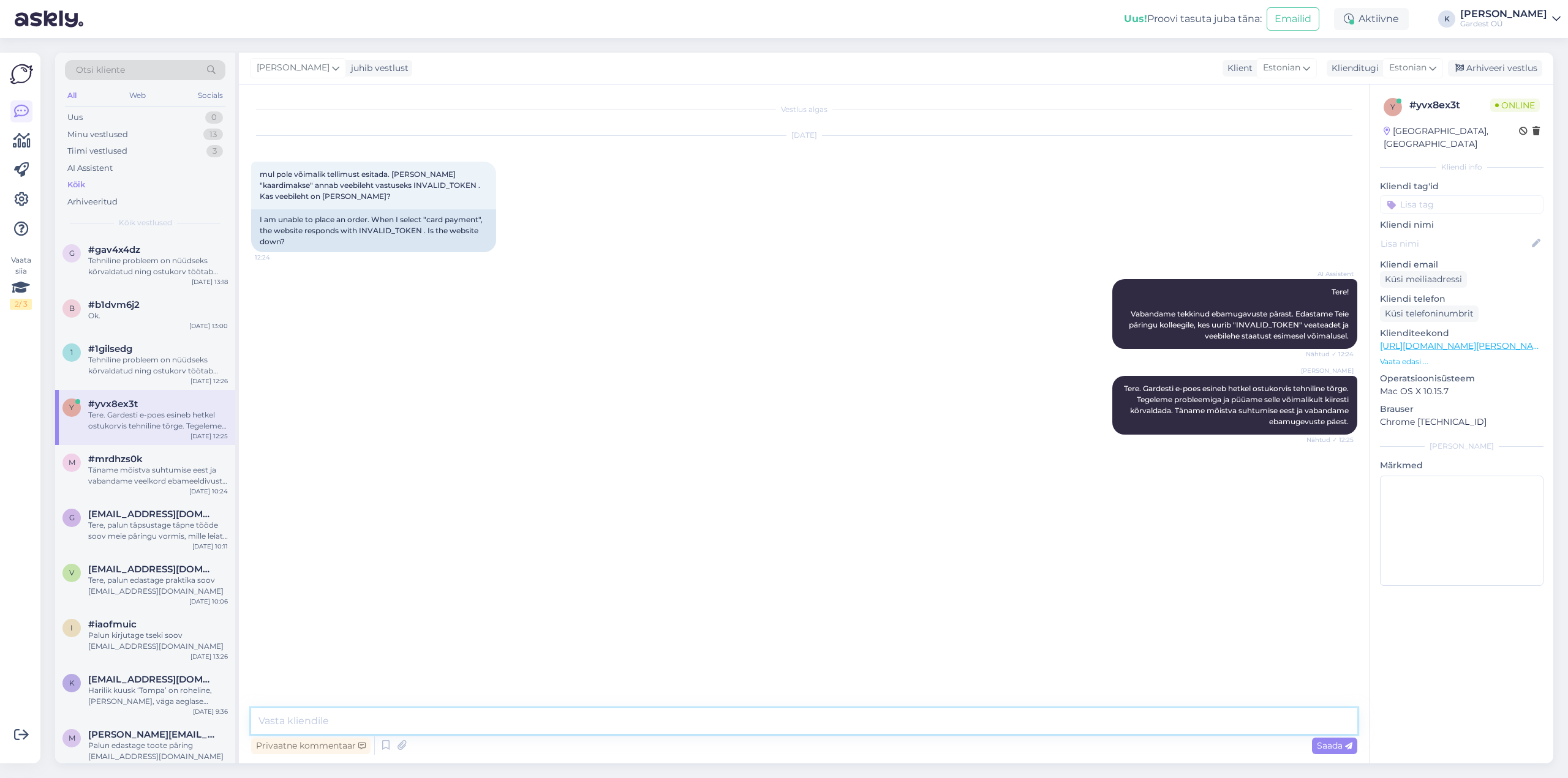
click at [507, 483] on textarea at bounding box center [804, 721] width 1106 height 26
paste textarea "Tehniline probleem on nüüdseks kõrvaldatud ning ostukorv töötab tavapäraselt. […"
type textarea "Tehniline probleem on nüüdseks kõrvaldatud ning ostukorv töötab tavapäraselt. […"
click at [941, 483] on span "Saada" at bounding box center [1334, 745] width 35 height 11
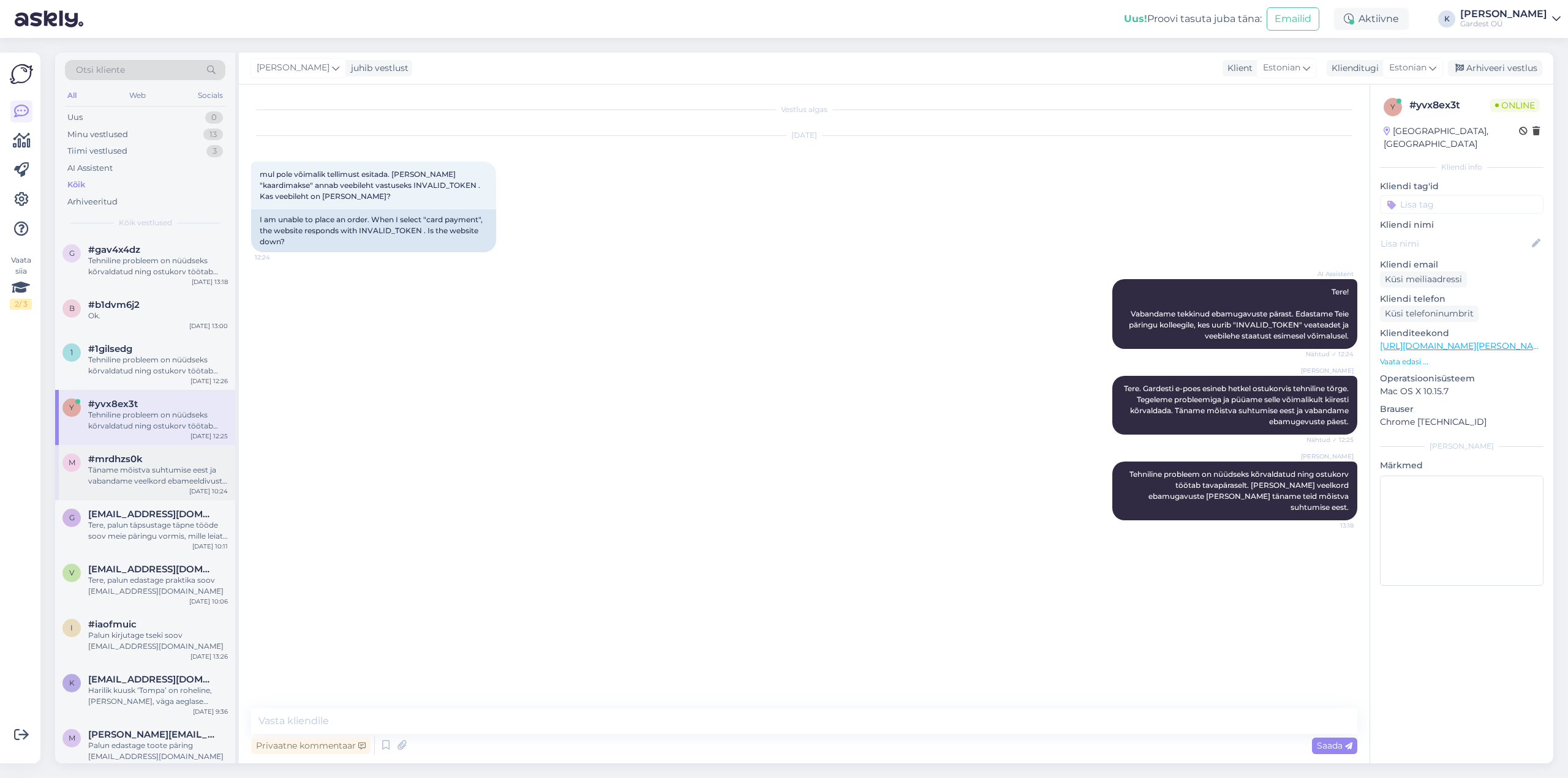
click at [182, 483] on div "Täname mõistva suhtumise eest ja vabandame veelkord ebameeldivuste pärast." at bounding box center [158, 476] width 140 height 22
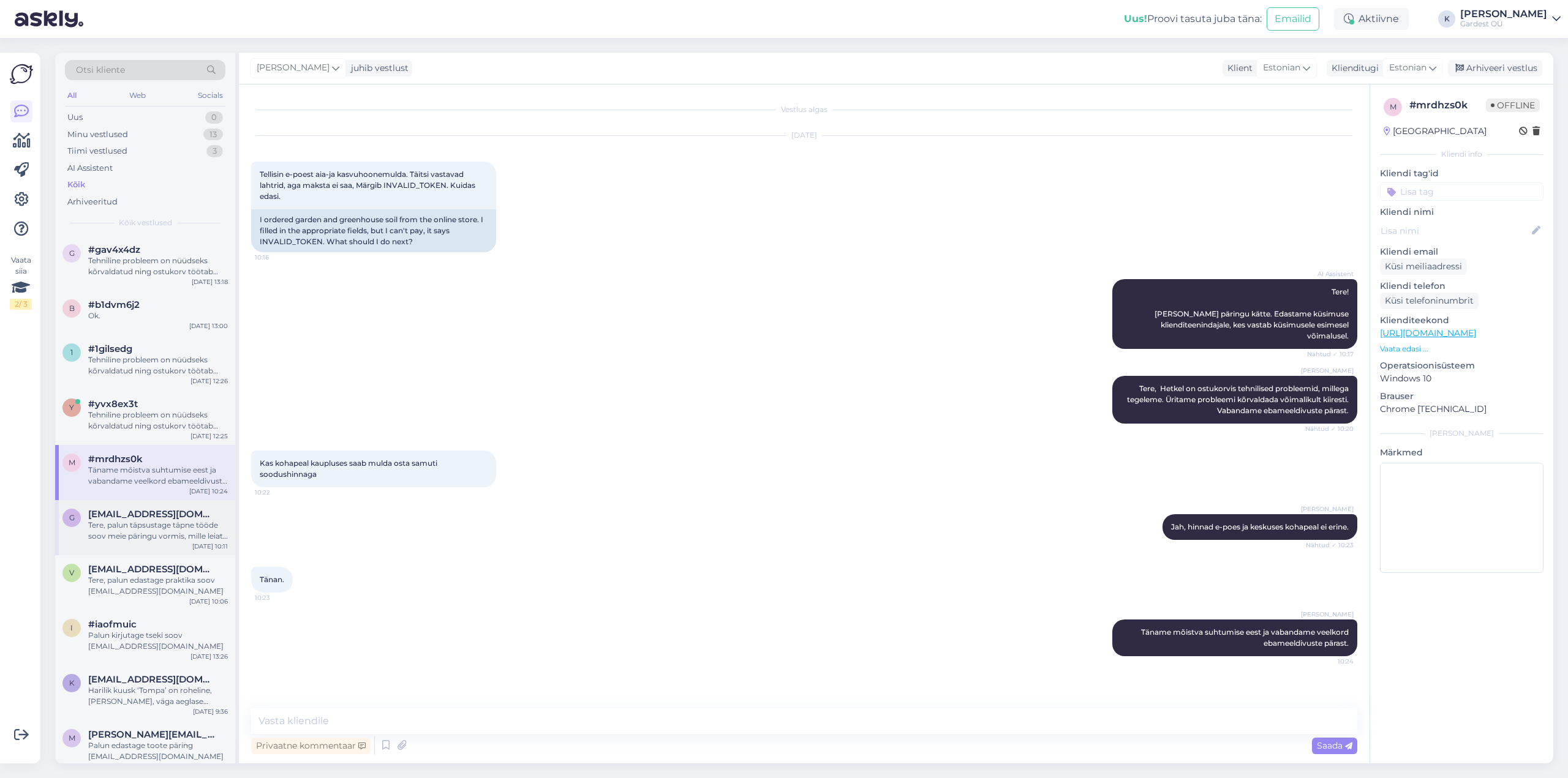
click at [188, 483] on div "Tere, palun täpsustage täpne tööde soov meie päringu vormis, mille leiate siit:…" at bounding box center [158, 531] width 140 height 22
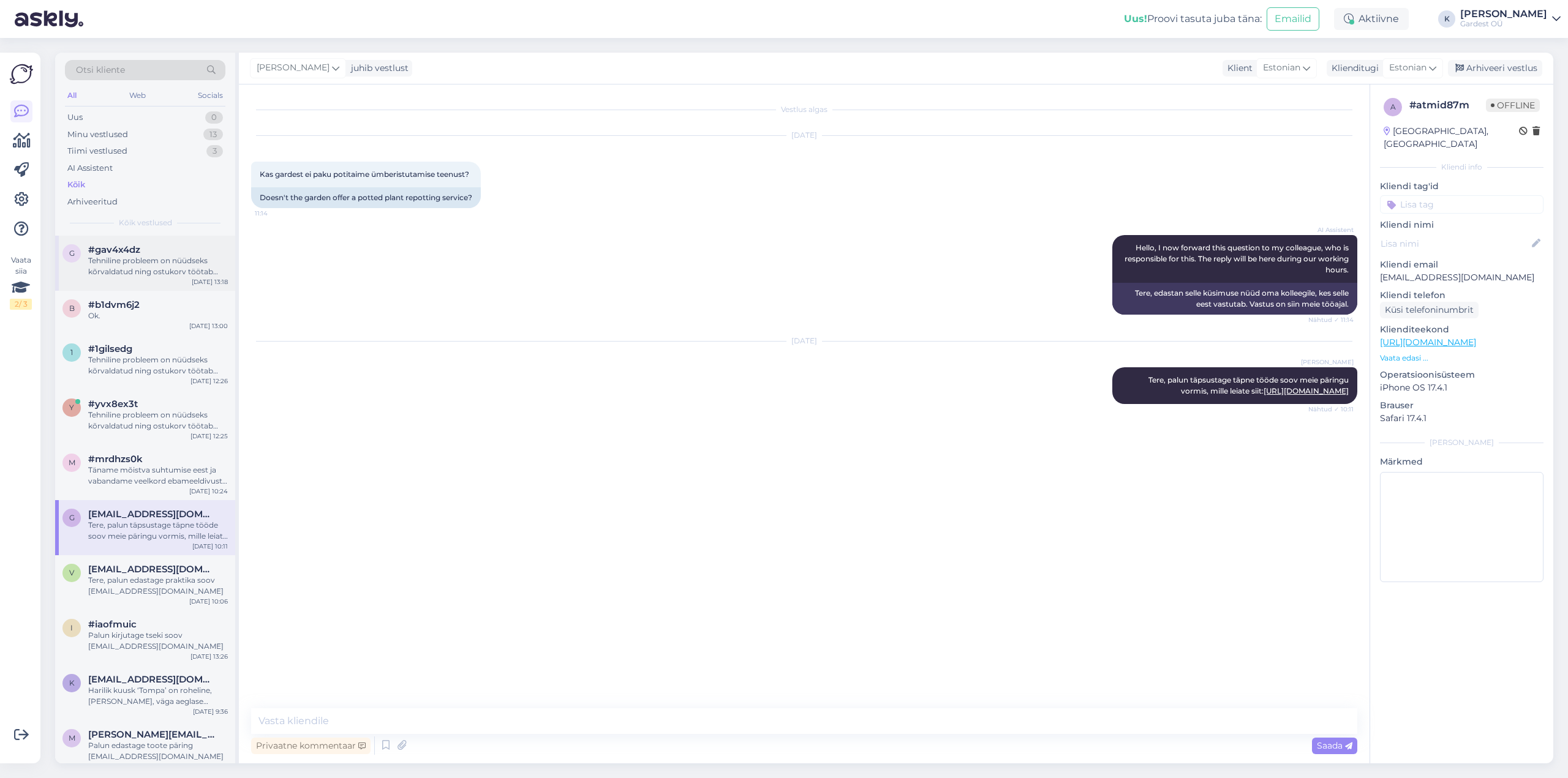
click at [177, 264] on div "Tehniline probleem on nüüdseks kõrvaldatud ning ostukorv töötab tavapäraselt. […" at bounding box center [158, 266] width 140 height 22
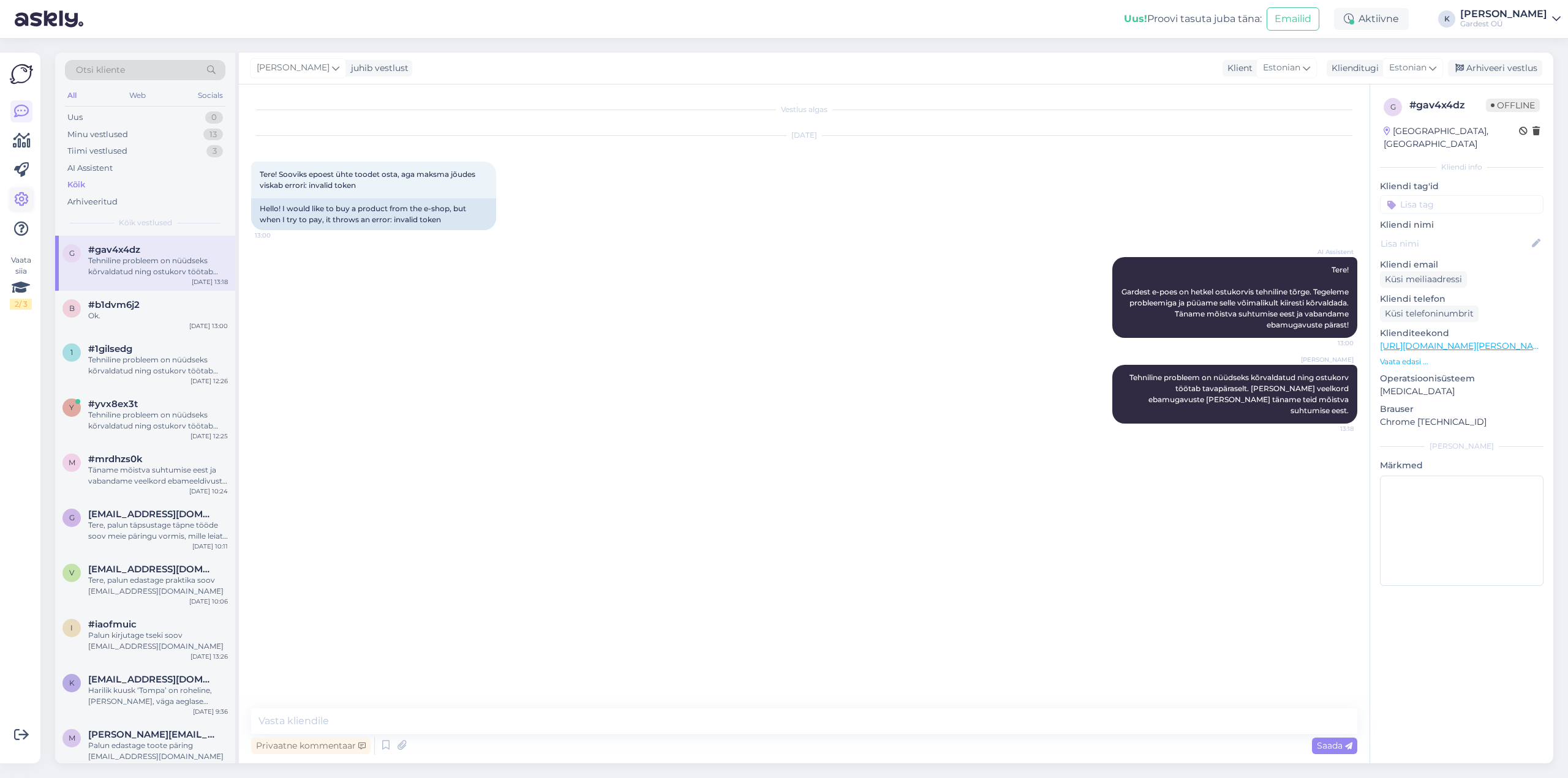
click at [18, 206] on icon at bounding box center [21, 199] width 14 height 14
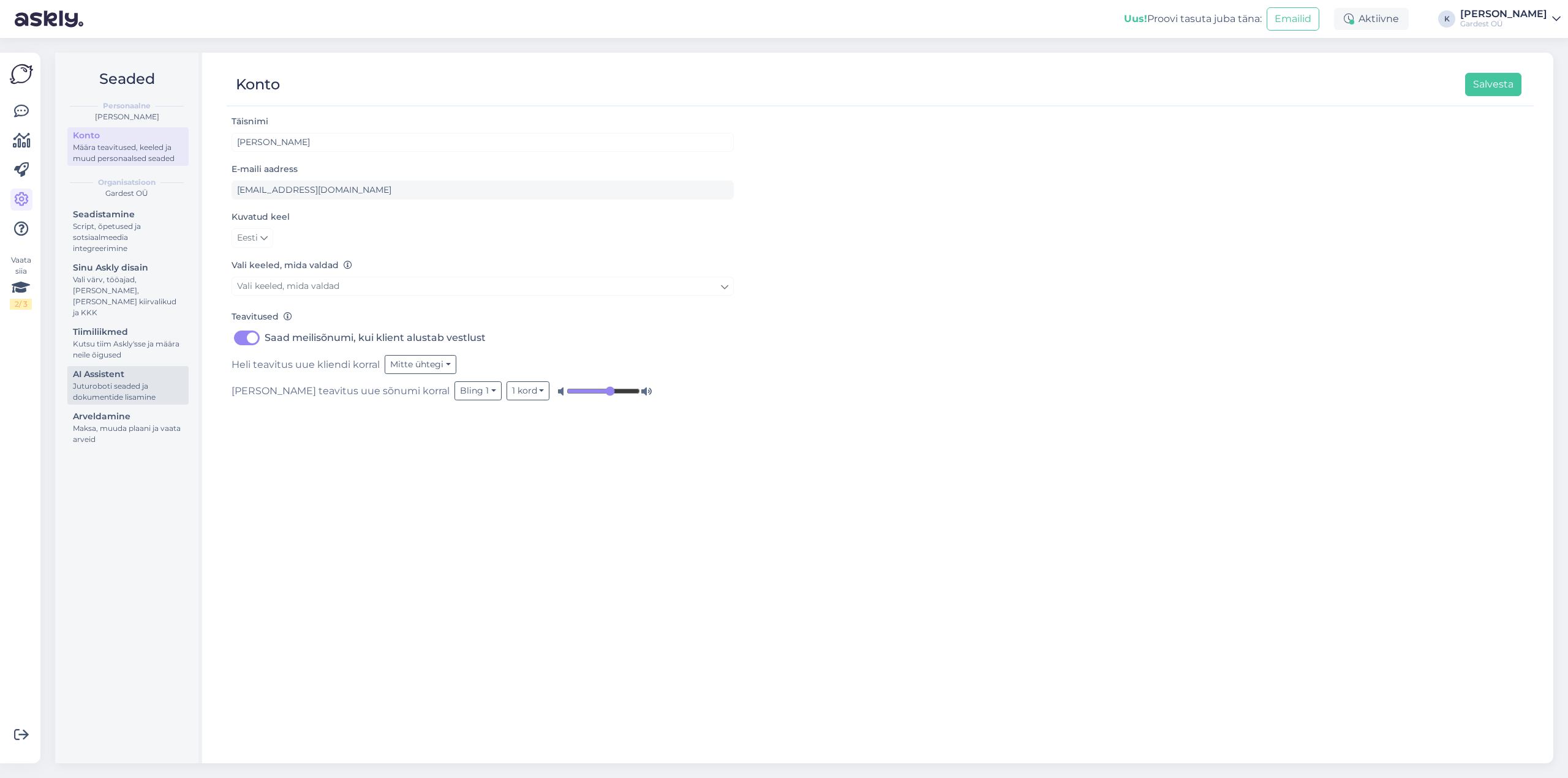
click at [135, 380] on div "Juturoboti seaded ja dokumentide lisamine" at bounding box center [128, 392] width 110 height 22
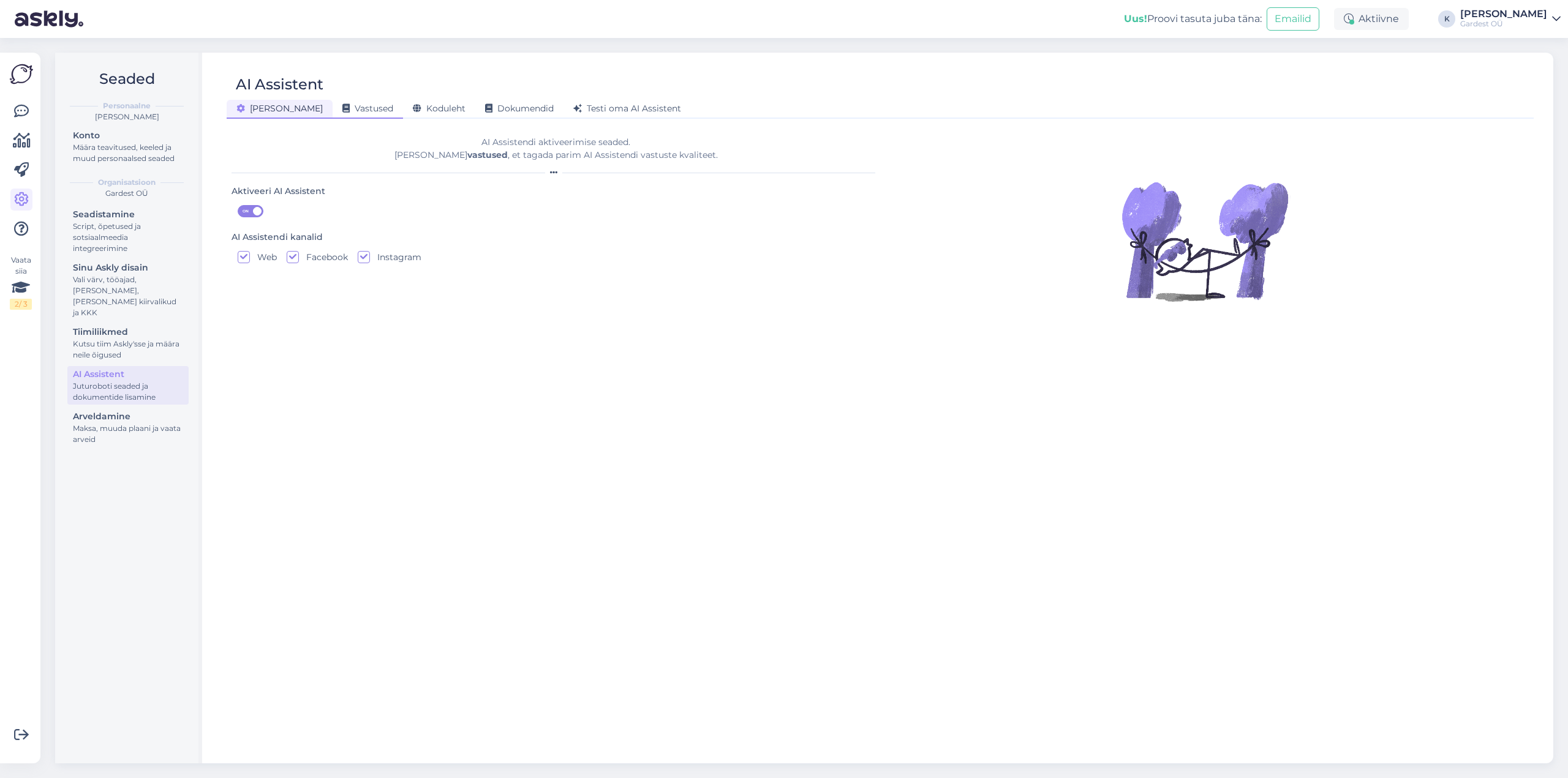
click at [343, 110] on span "Vastused" at bounding box center [368, 108] width 51 height 11
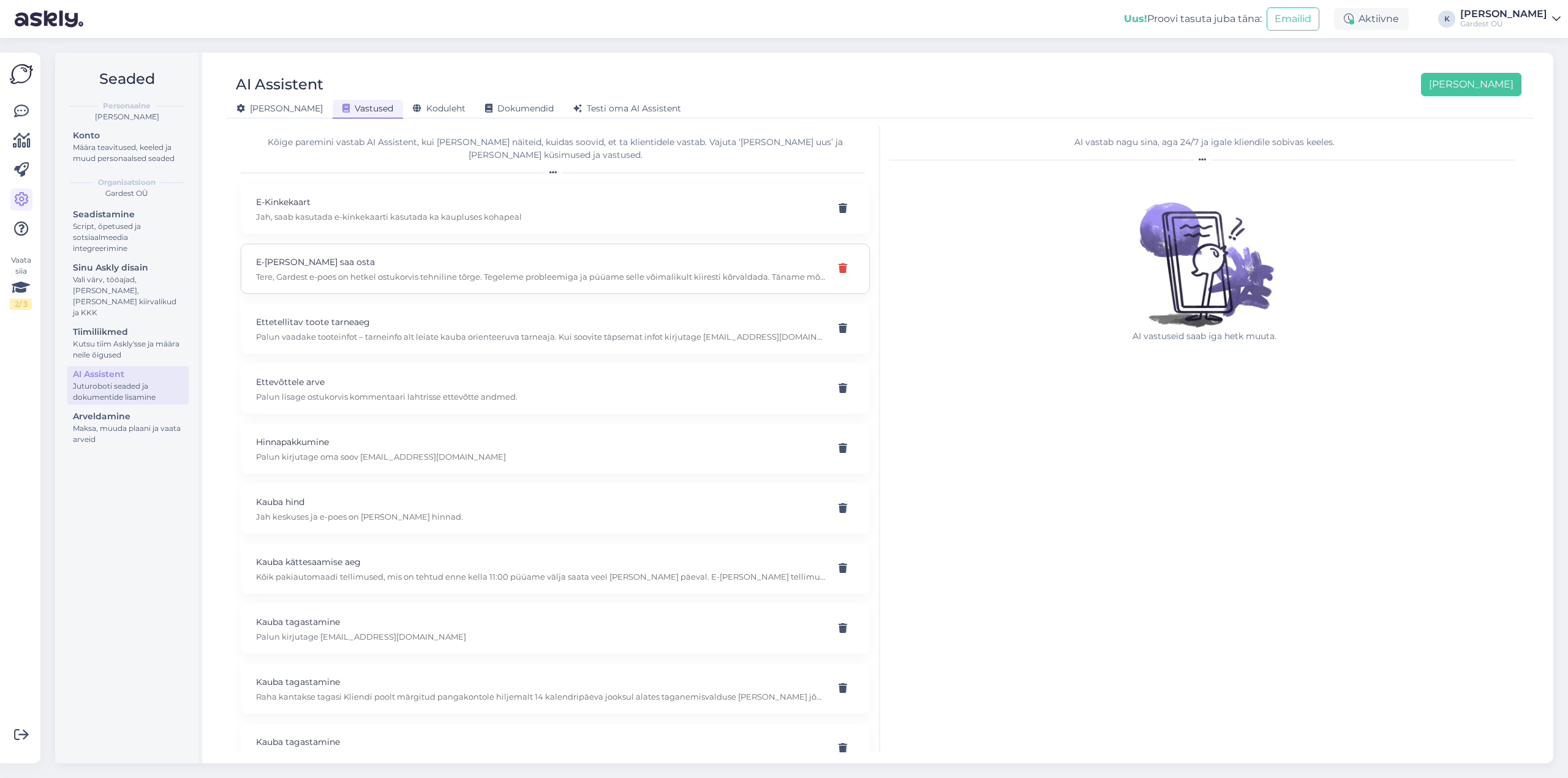
click at [839, 264] on icon at bounding box center [843, 268] width 9 height 10
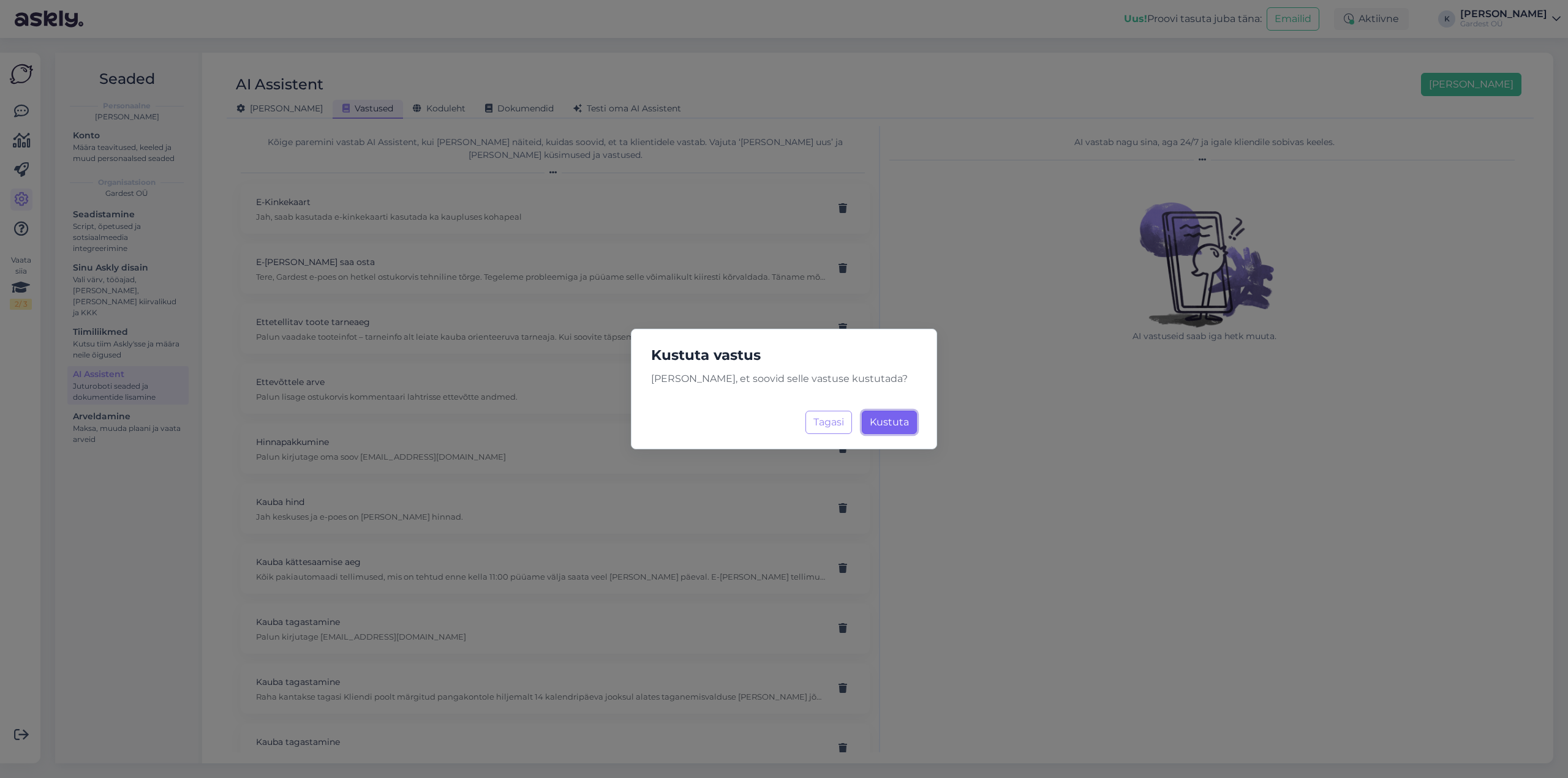
click at [891, 424] on span "Kustuta" at bounding box center [889, 422] width 39 height 12
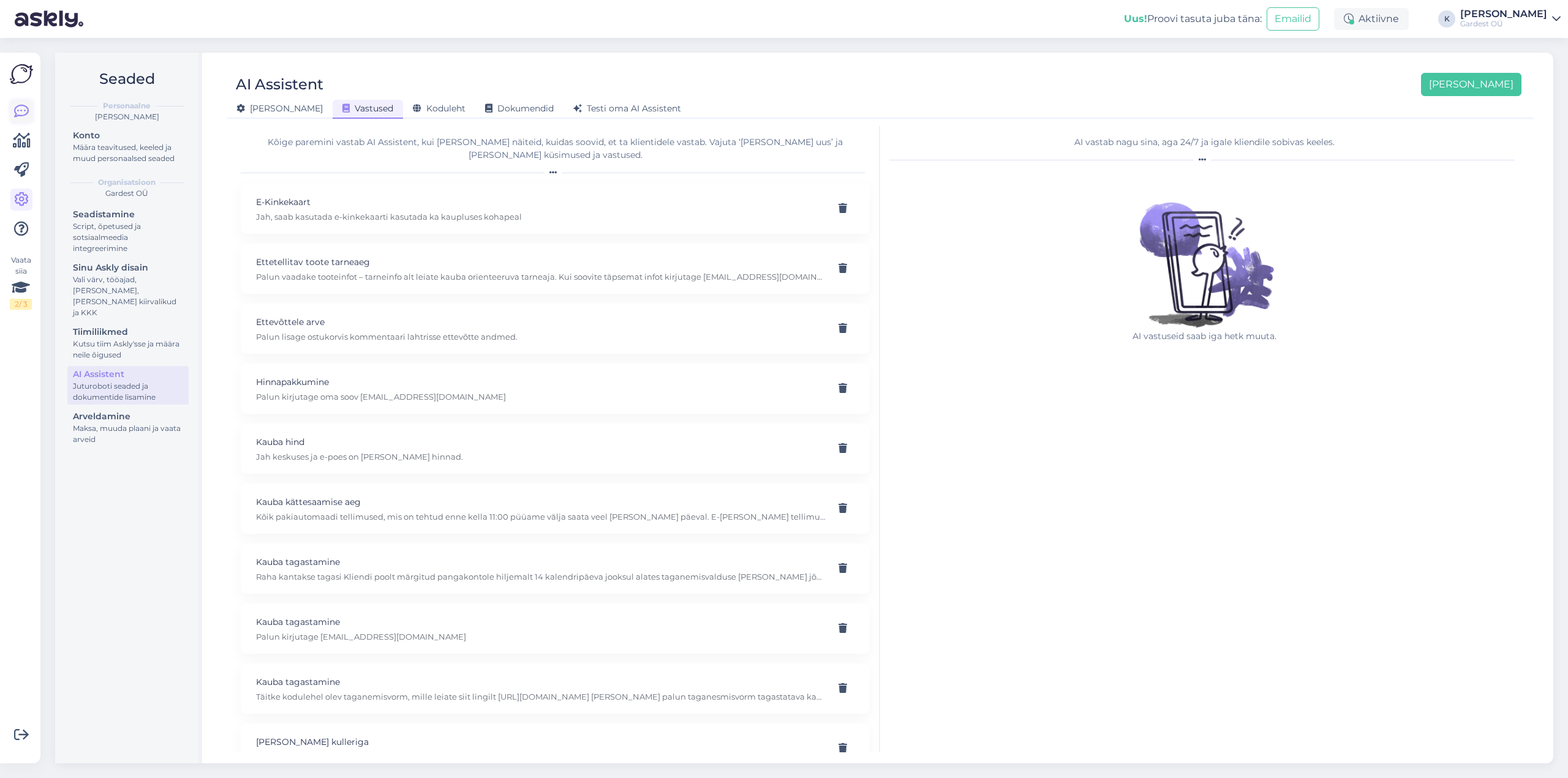
click at [22, 120] on link at bounding box center [22, 112] width 22 height 22
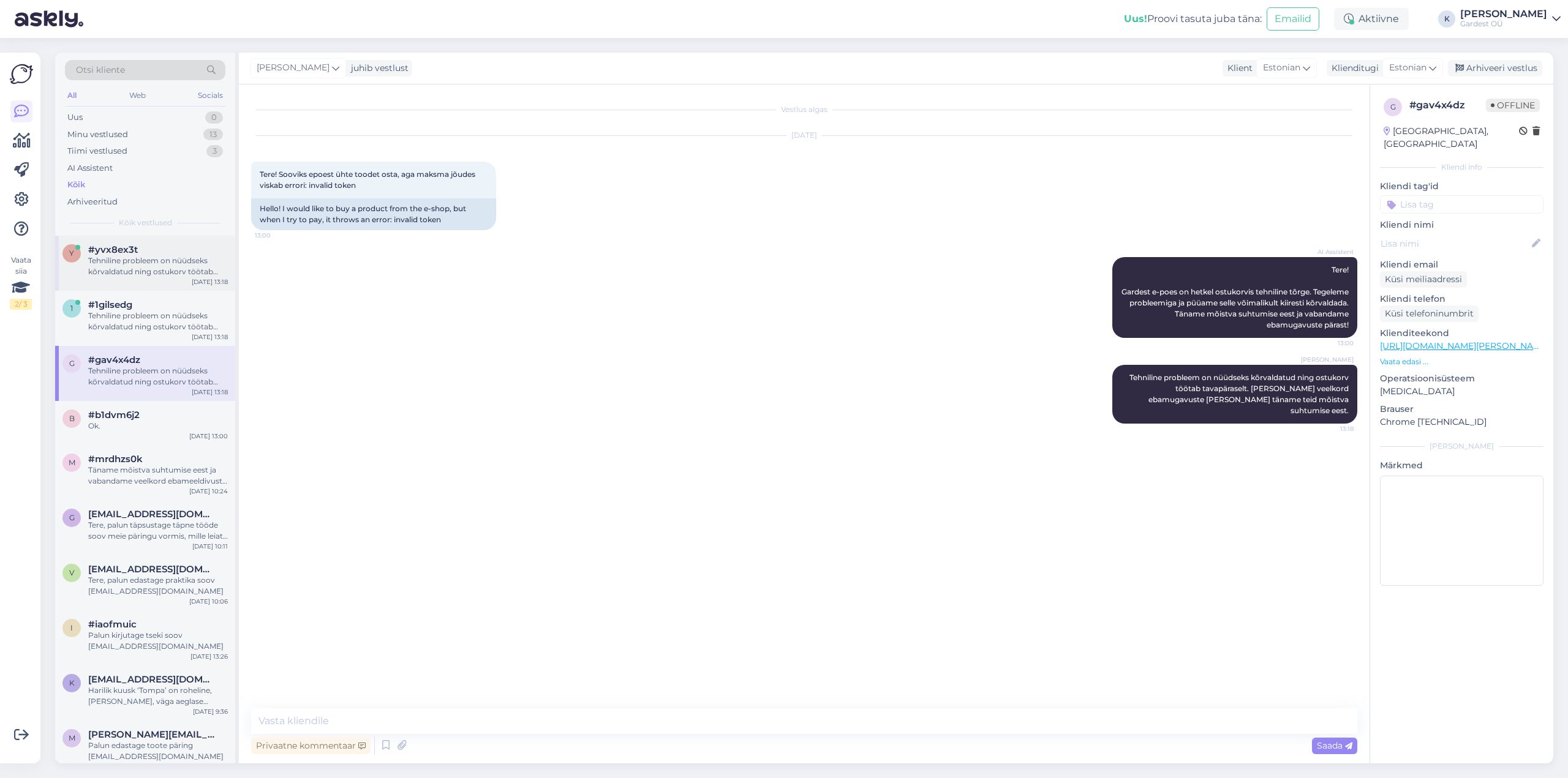
click at [125, 247] on span "#yvx8ex3t" at bounding box center [113, 249] width 50 height 11
